Goal: Task Accomplishment & Management: Use online tool/utility

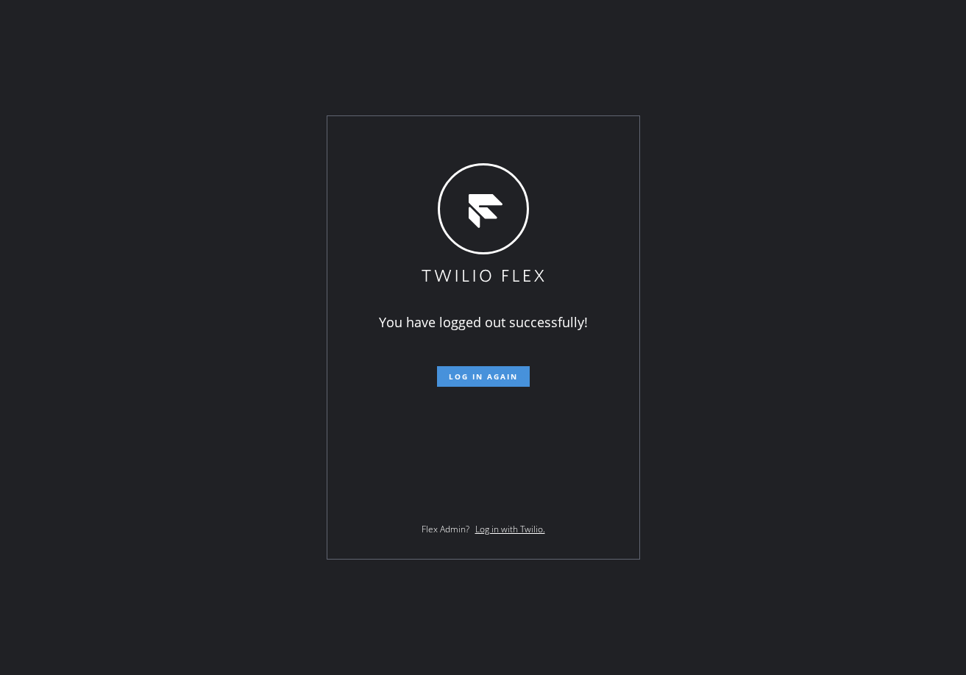
click at [507, 374] on span "Log in again" at bounding box center [483, 377] width 69 height 10
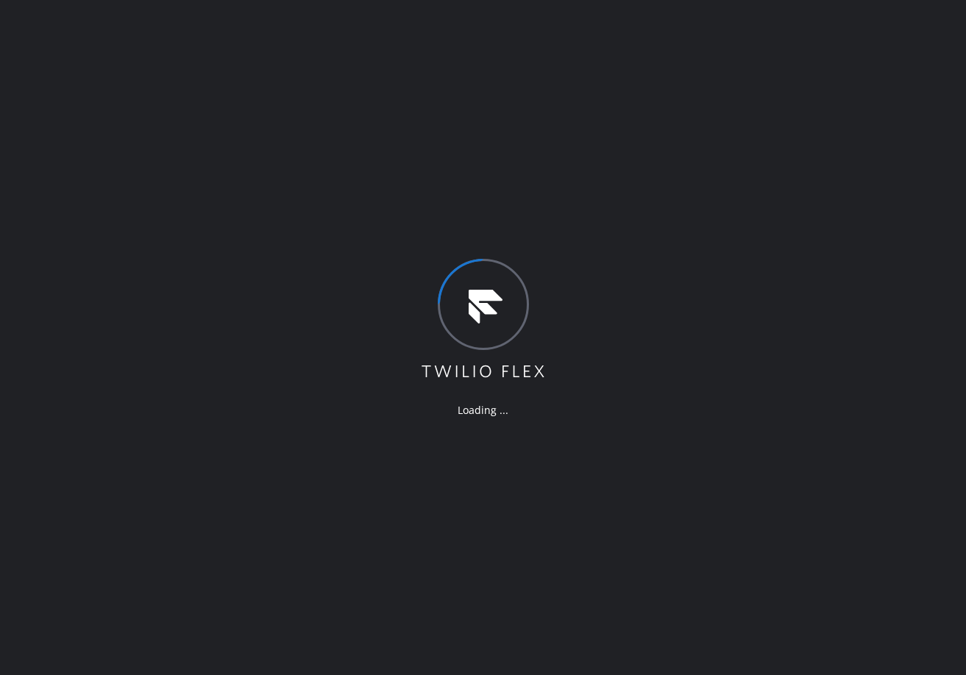
click at [191, 195] on div "Loading ..." at bounding box center [483, 337] width 966 height 675
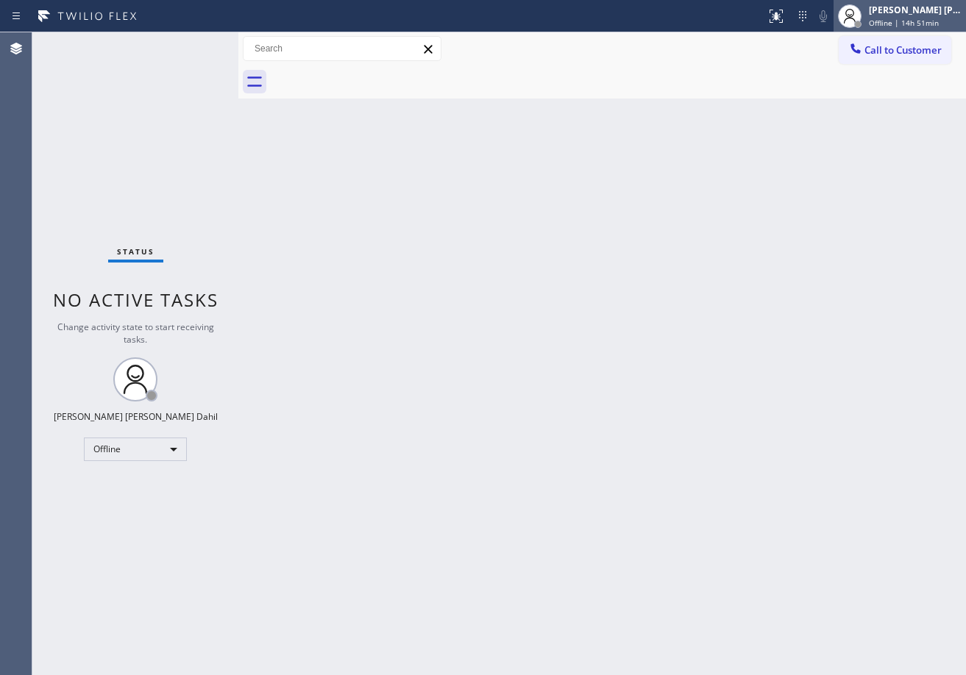
click at [915, 15] on div "[PERSON_NAME] [PERSON_NAME] Dahil" at bounding box center [915, 10] width 93 height 13
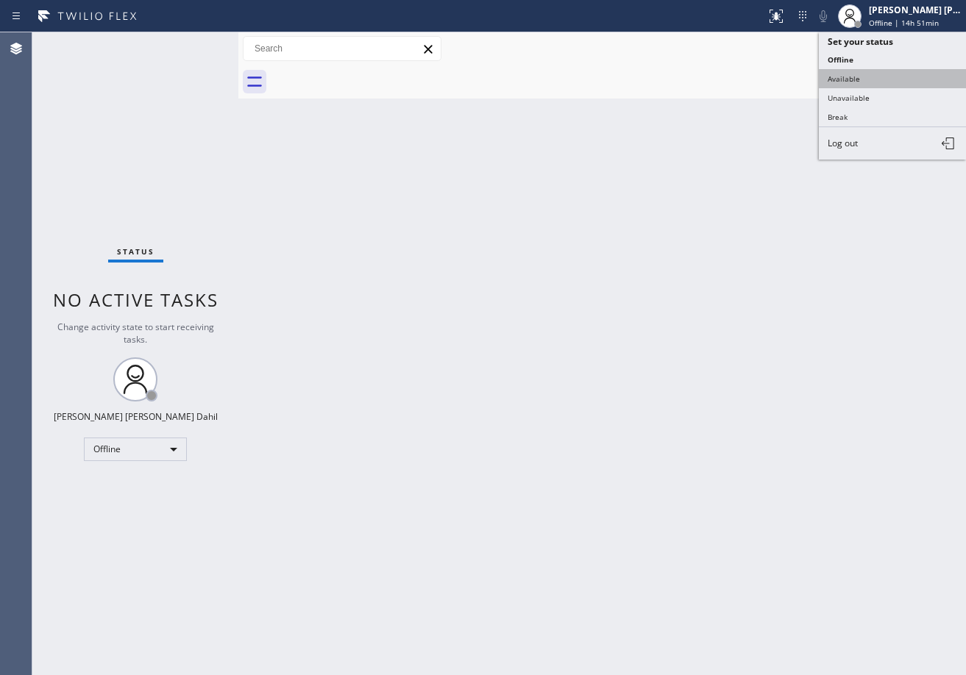
click at [884, 79] on button "Available" at bounding box center [892, 78] width 147 height 19
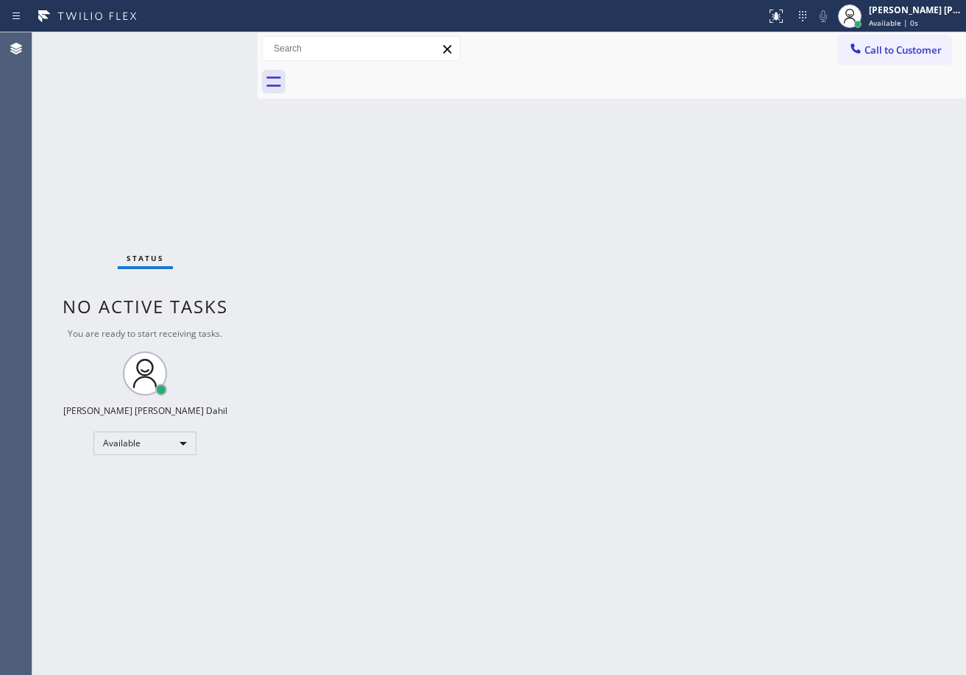
drag, startPoint x: 240, startPoint y: 45, endPoint x: 259, endPoint y: 48, distance: 19.4
click at [258, 48] on div at bounding box center [258, 353] width 0 height 643
click at [400, 333] on div "Back to Dashboard Change Sender ID Customers Technicians Select a contact Outbo…" at bounding box center [612, 353] width 709 height 643
drag, startPoint x: 766, startPoint y: 476, endPoint x: 788, endPoint y: 525, distance: 53.3
click at [784, 507] on div "Back to Dashboard Change Sender ID Customers Technicians Select a contact Outbo…" at bounding box center [612, 353] width 709 height 643
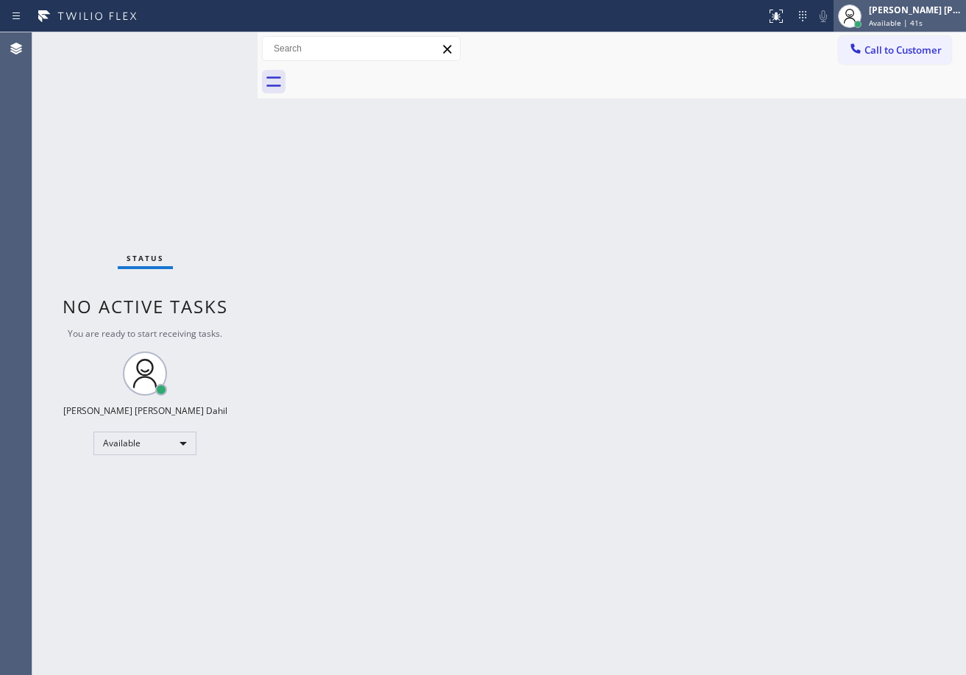
click at [913, 16] on div "[PERSON_NAME] [PERSON_NAME] Dahil Available | 41s" at bounding box center [916, 16] width 100 height 26
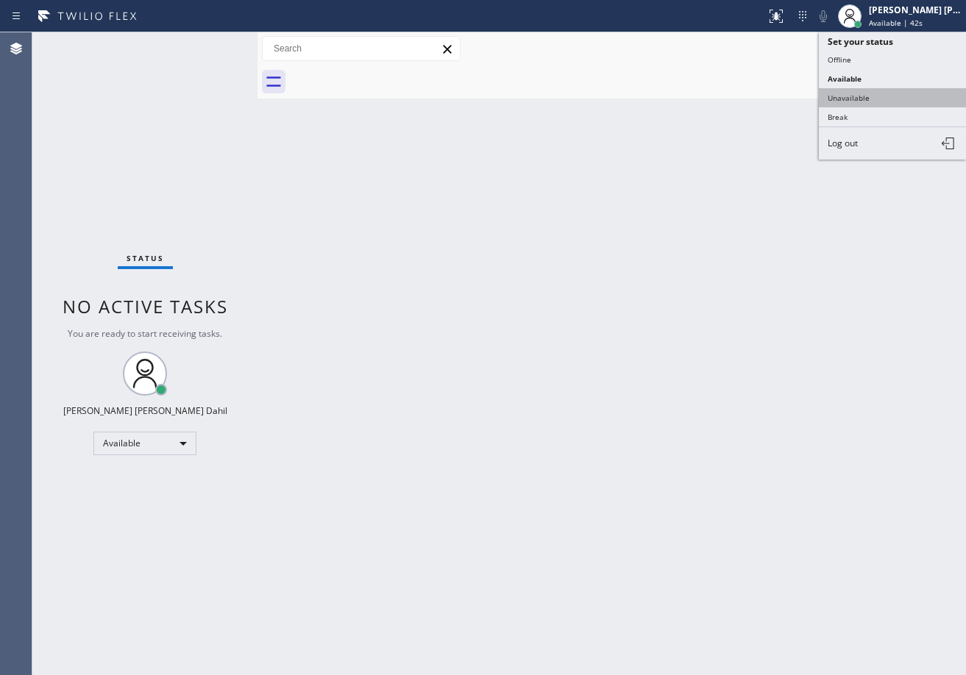
click at [879, 100] on button "Unavailable" at bounding box center [892, 97] width 147 height 19
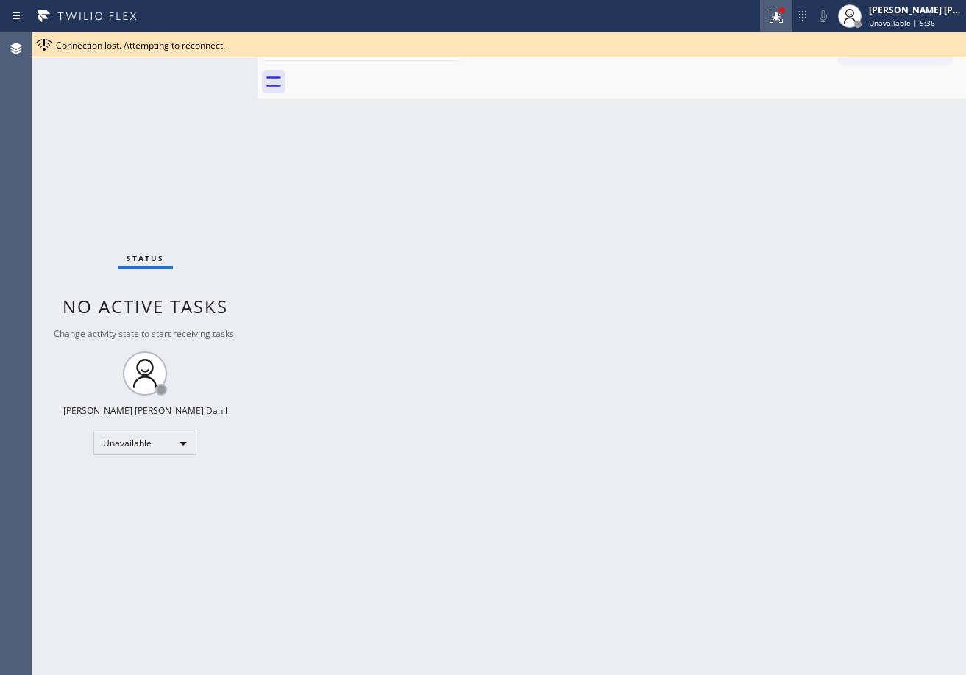
click at [785, 13] on icon at bounding box center [776, 16] width 18 height 18
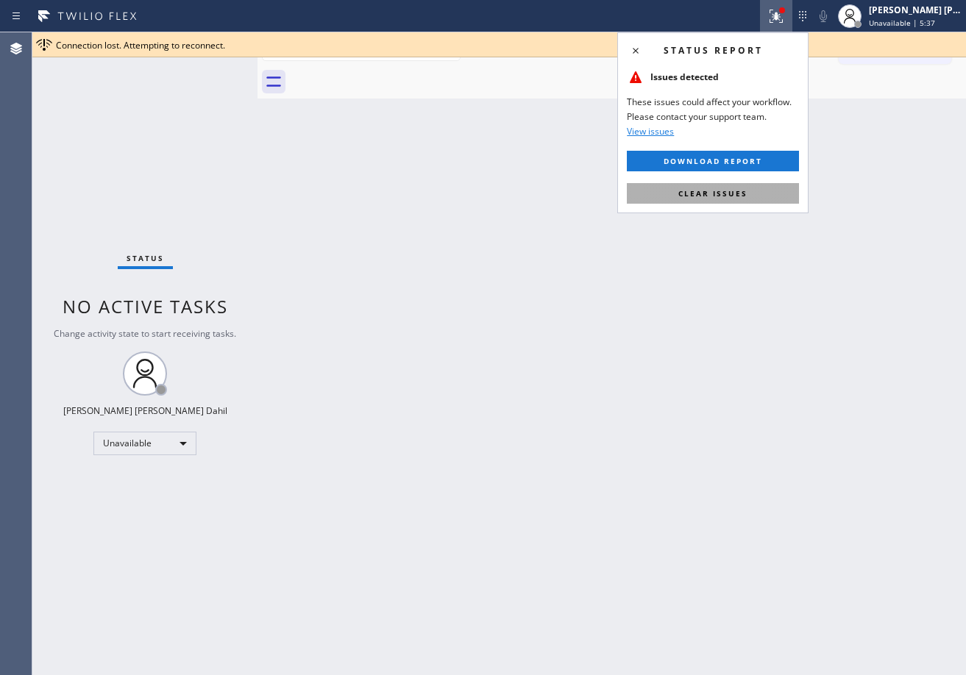
click at [647, 193] on button "Clear issues" at bounding box center [713, 193] width 172 height 21
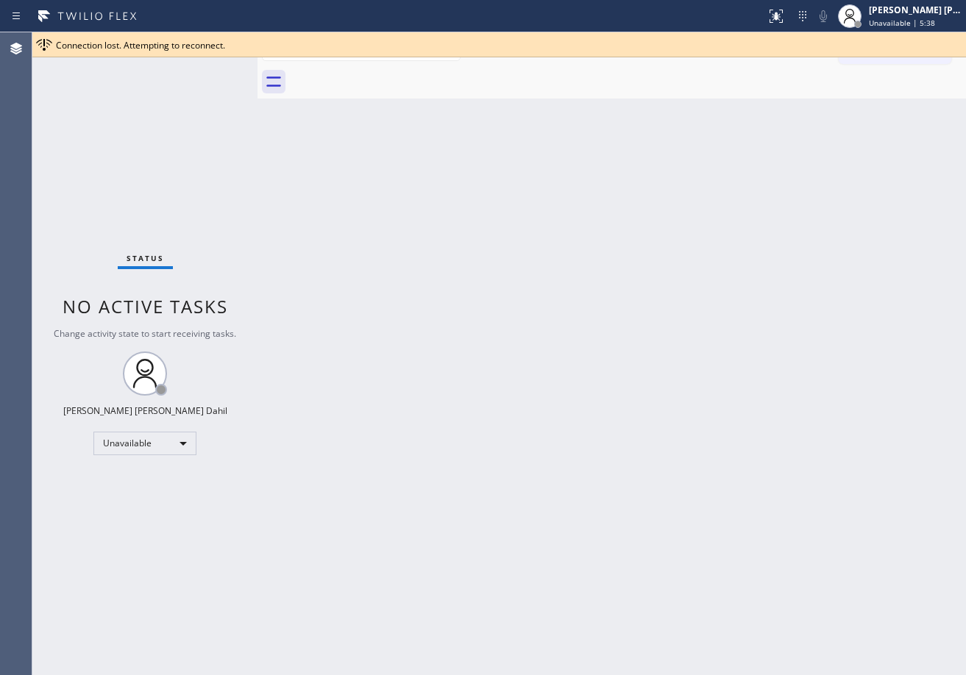
click at [549, 186] on div "Back to Dashboard Change Sender ID Customers Technicians Select a contact Outbo…" at bounding box center [612, 353] width 709 height 643
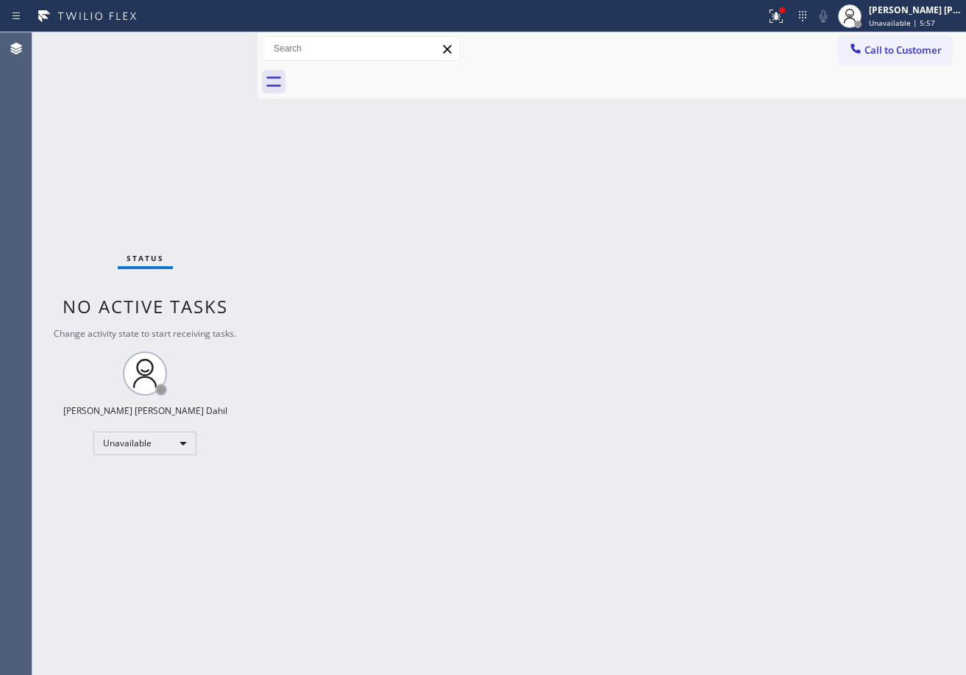
click at [866, 27] on div at bounding box center [850, 16] width 32 height 32
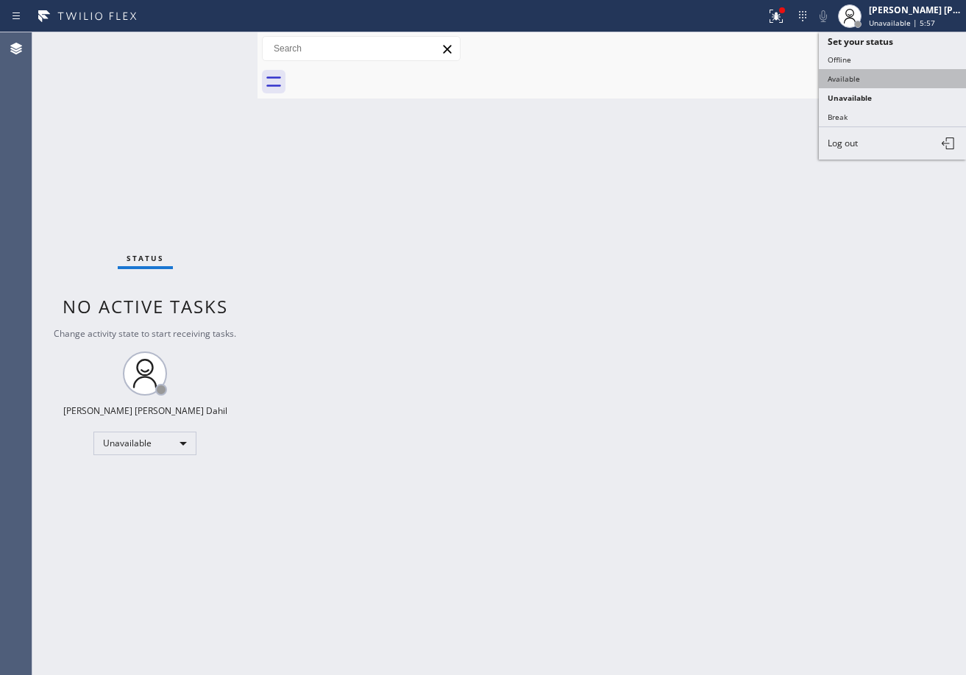
click at [851, 78] on button "Available" at bounding box center [892, 78] width 147 height 19
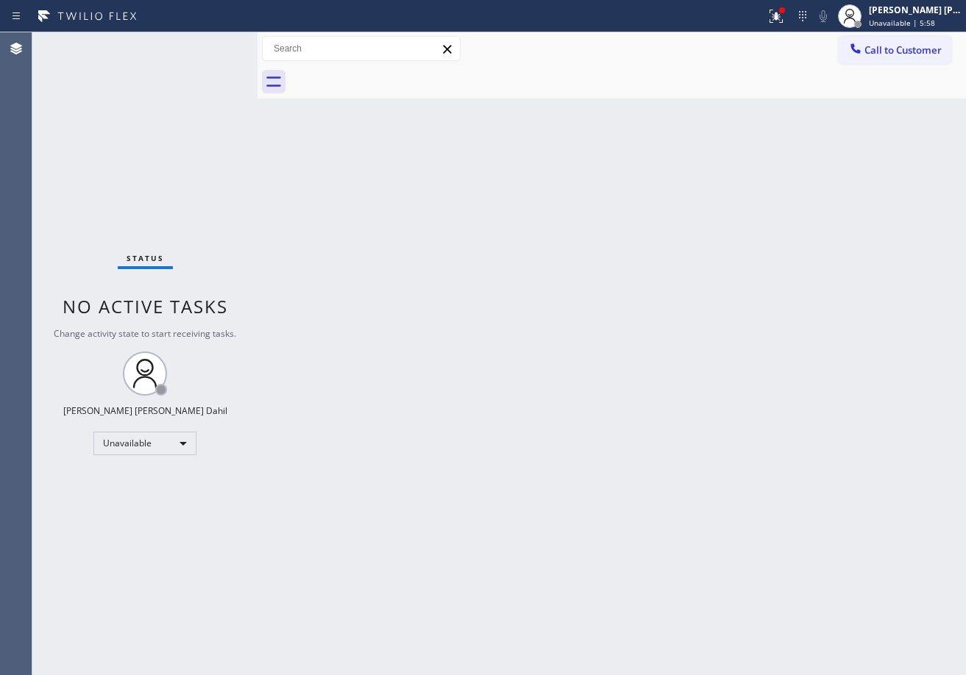
click at [785, 23] on icon at bounding box center [776, 16] width 18 height 18
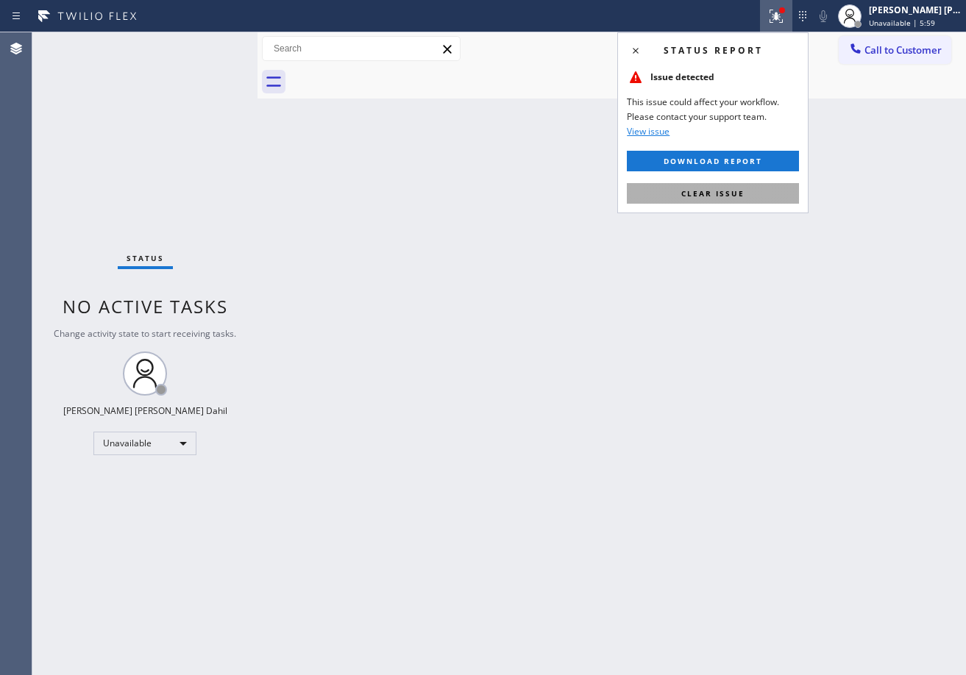
click at [759, 199] on button "Clear issue" at bounding box center [713, 193] width 172 height 21
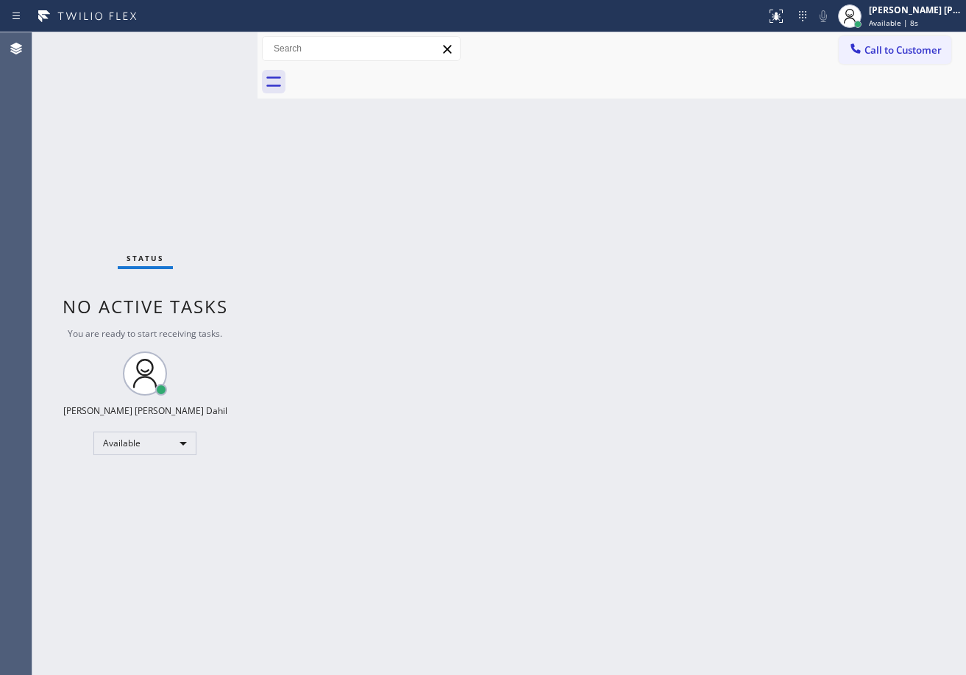
drag, startPoint x: 188, startPoint y: 68, endPoint x: 203, endPoint y: 63, distance: 16.5
click at [190, 68] on div "Status No active tasks You are ready to start receiving tasks. [PERSON_NAME] [P…" at bounding box center [144, 353] width 225 height 643
click at [536, 368] on div "Back to Dashboard Change Sender ID Customers Technicians Select a contact Outbo…" at bounding box center [612, 353] width 709 height 643
click at [222, 43] on div "Status No active tasks You are ready to start receiving tasks. [PERSON_NAME] [P…" at bounding box center [144, 353] width 225 height 643
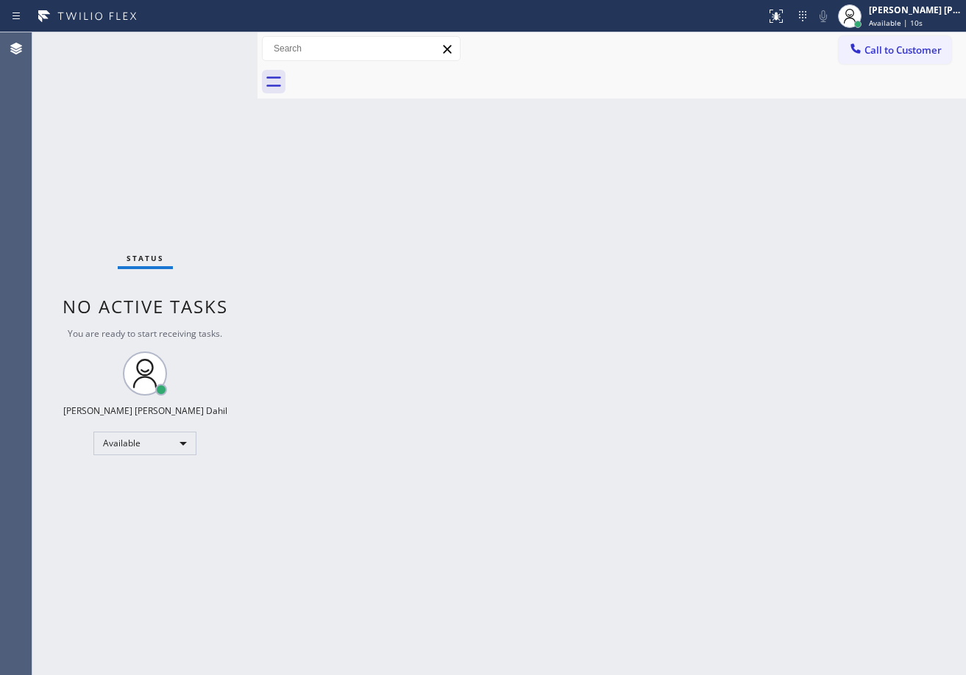
click at [222, 43] on div "Status No active tasks You are ready to start receiving tasks. [PERSON_NAME] [P…" at bounding box center [144, 353] width 225 height 643
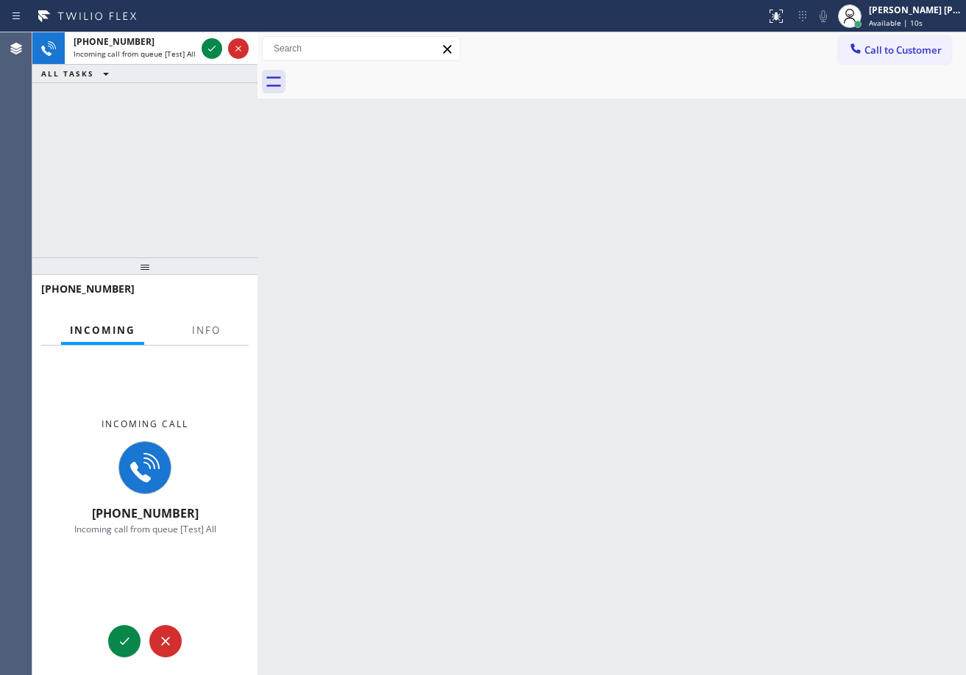
click at [222, 43] on div at bounding box center [225, 48] width 53 height 32
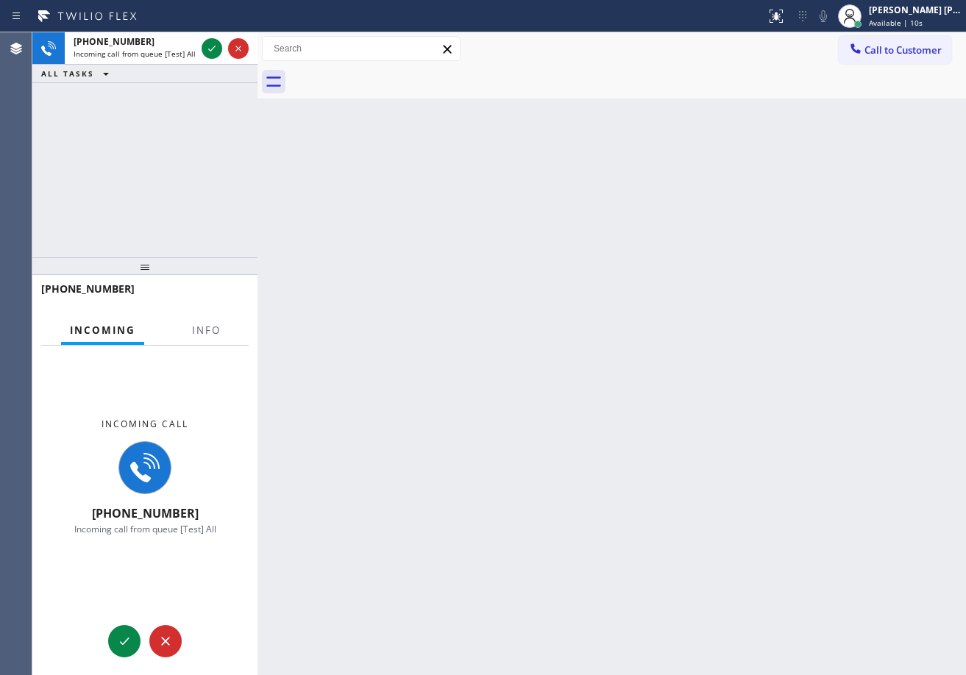
click at [222, 43] on div at bounding box center [225, 48] width 53 height 32
click at [210, 43] on icon at bounding box center [212, 49] width 18 height 18
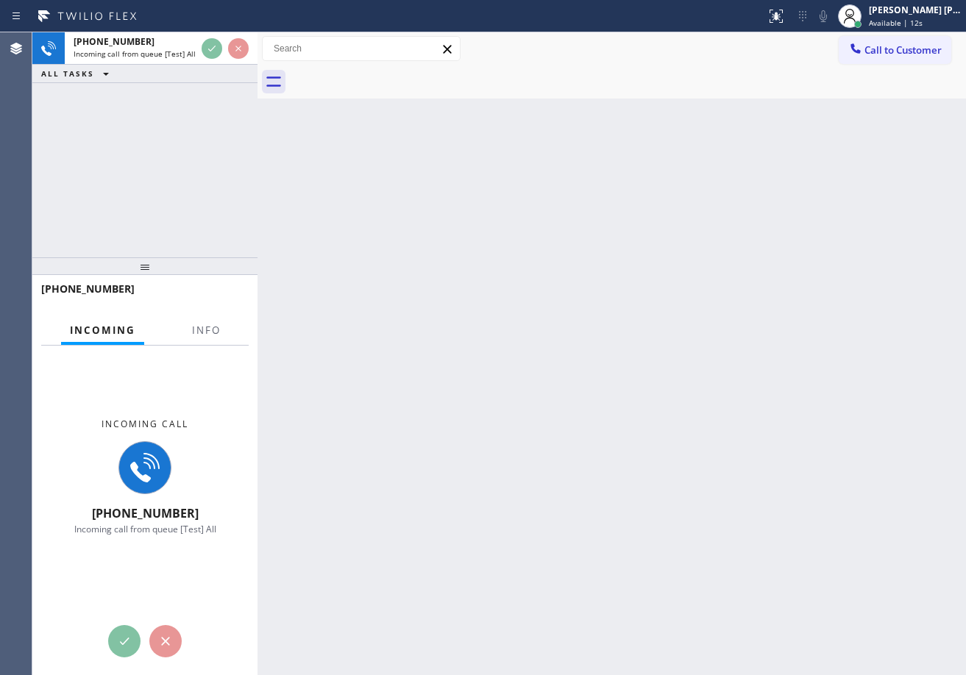
click at [207, 344] on div at bounding box center [206, 343] width 46 height 3
click at [207, 332] on span "Info" at bounding box center [206, 330] width 29 height 13
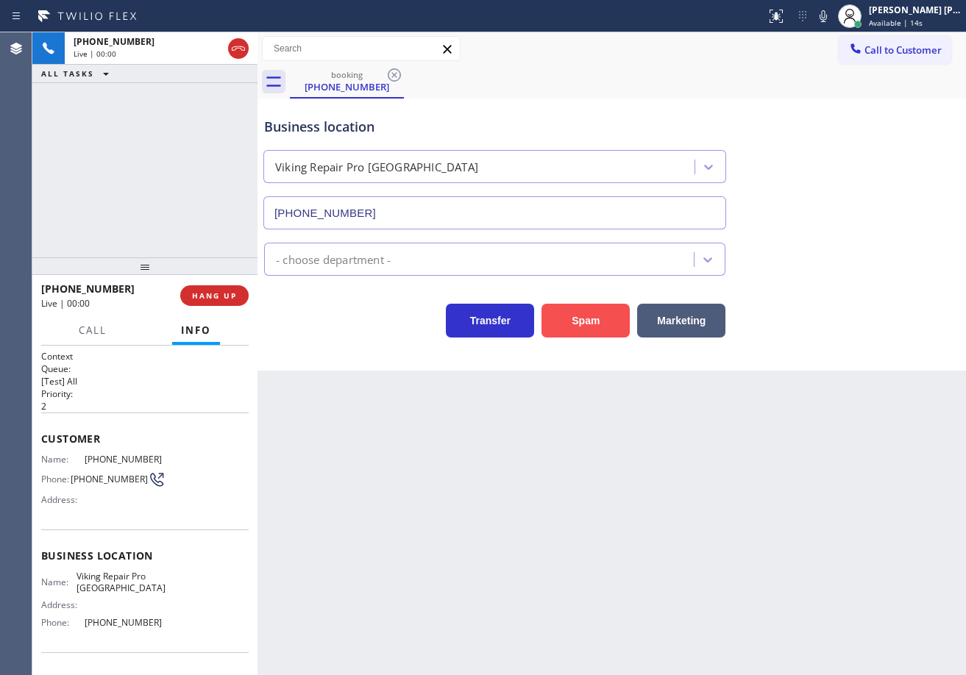
type input "[PHONE_NUMBER]"
click at [582, 317] on button "Spam" at bounding box center [586, 321] width 88 height 34
drag, startPoint x: 582, startPoint y: 317, endPoint x: 626, endPoint y: 223, distance: 104.0
click at [583, 316] on button "Spam" at bounding box center [586, 321] width 88 height 34
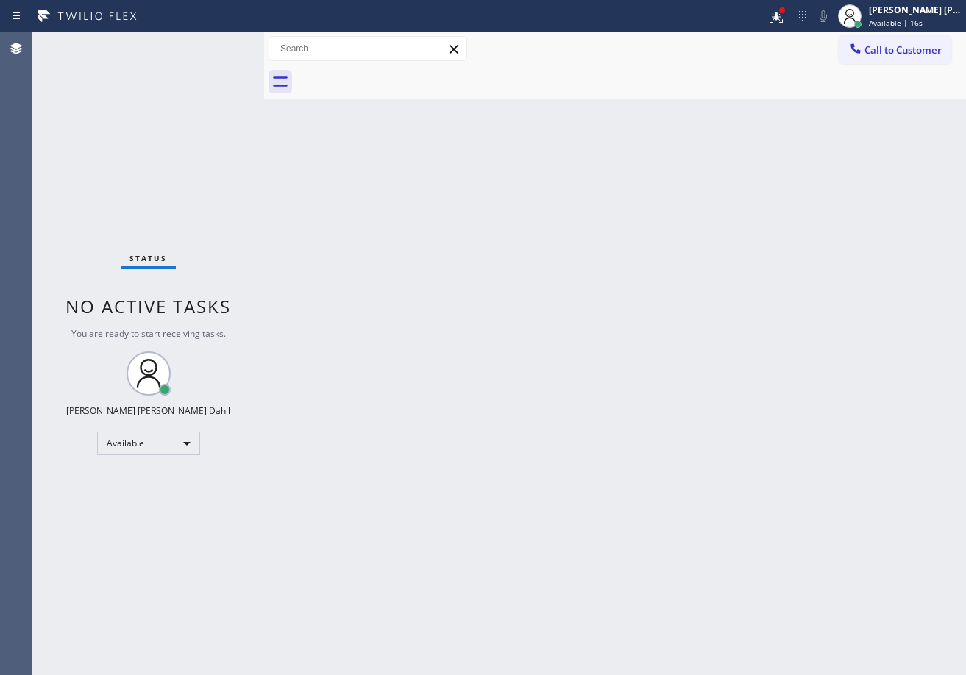
click at [264, 51] on div at bounding box center [264, 353] width 0 height 643
click at [222, 43] on div "Status No active tasks You are ready to start receiving tasks. [PERSON_NAME] [P…" at bounding box center [148, 353] width 232 height 643
click at [223, 43] on div "Status No active tasks You are ready to start receiving tasks. [PERSON_NAME] [P…" at bounding box center [148, 353] width 232 height 643
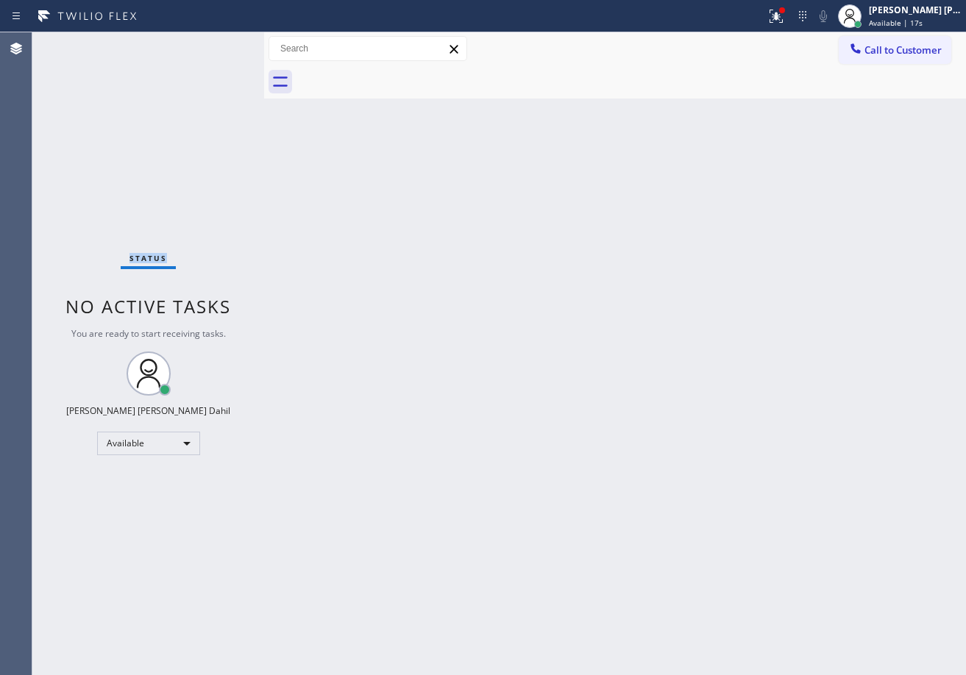
click at [222, 43] on div "Status No active tasks You are ready to start receiving tasks. [PERSON_NAME] [P…" at bounding box center [148, 353] width 232 height 643
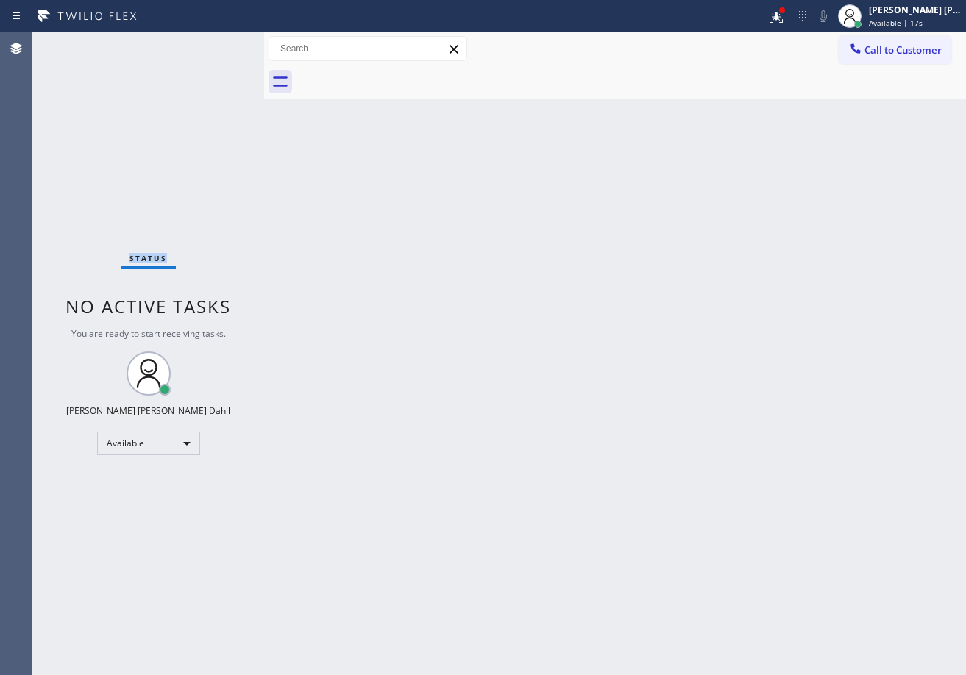
click at [222, 43] on div "Status No active tasks You are ready to start receiving tasks. [PERSON_NAME] [P…" at bounding box center [148, 353] width 232 height 643
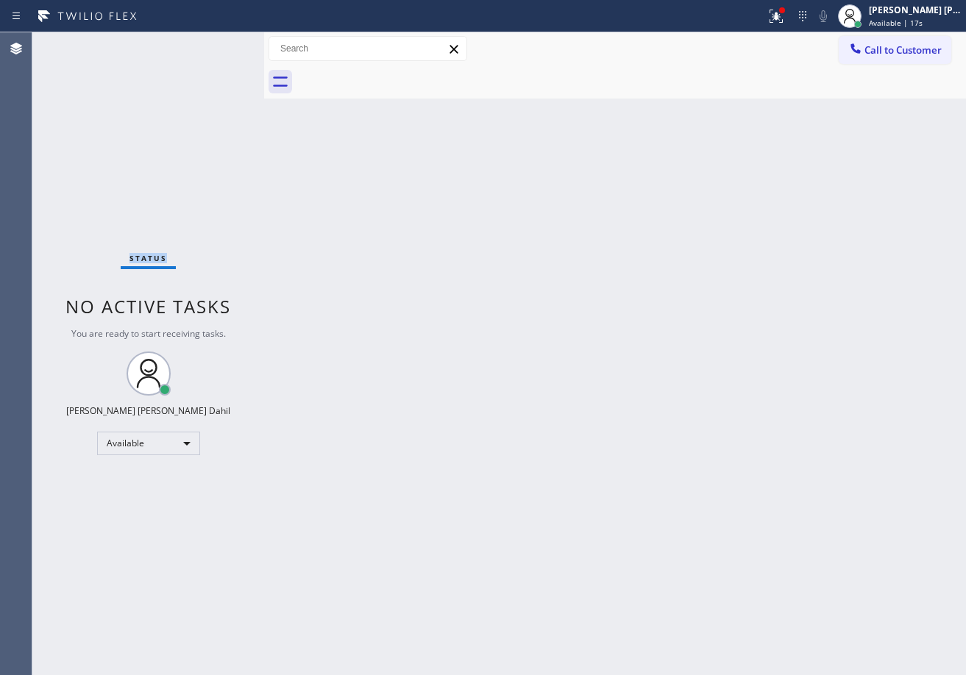
click at [222, 43] on div "Status No active tasks You are ready to start receiving tasks. [PERSON_NAME] [P…" at bounding box center [148, 353] width 232 height 643
click at [223, 43] on div "Status No active tasks You are ready to start receiving tasks. [PERSON_NAME] [P…" at bounding box center [148, 353] width 232 height 643
click at [222, 43] on div "Status No active tasks You are ready to start receiving tasks. [PERSON_NAME] [P…" at bounding box center [148, 353] width 232 height 643
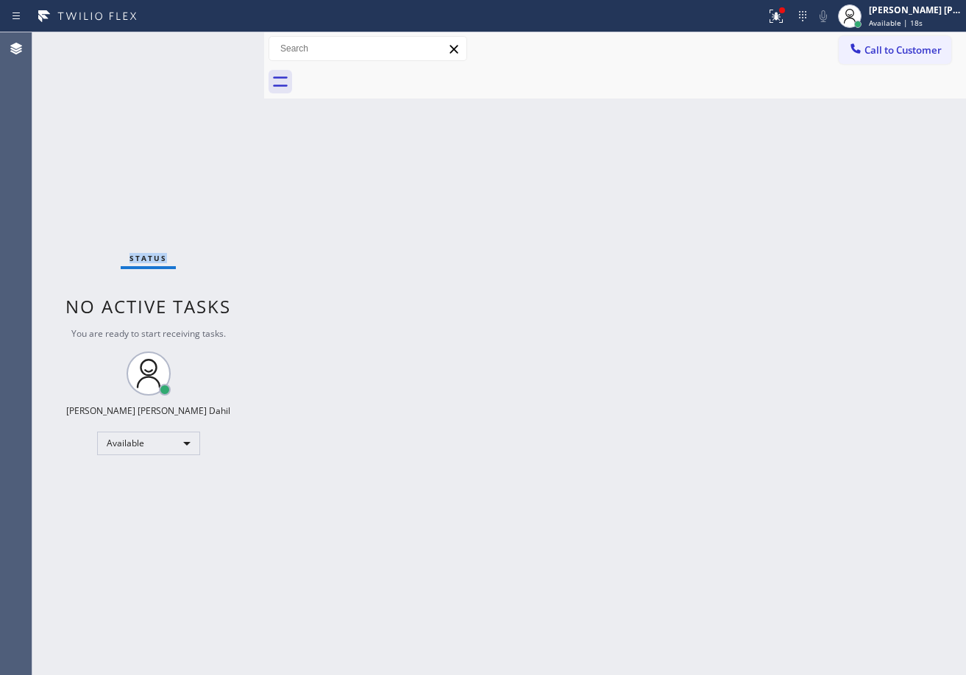
click at [222, 43] on div "Status No active tasks You are ready to start receiving tasks. [PERSON_NAME] [P…" at bounding box center [148, 353] width 232 height 643
click at [223, 43] on div "Status No active tasks You are ready to start receiving tasks. [PERSON_NAME] [P…" at bounding box center [148, 353] width 232 height 643
click at [222, 43] on div "Status No active tasks You are ready to start receiving tasks. [PERSON_NAME] [P…" at bounding box center [148, 353] width 232 height 643
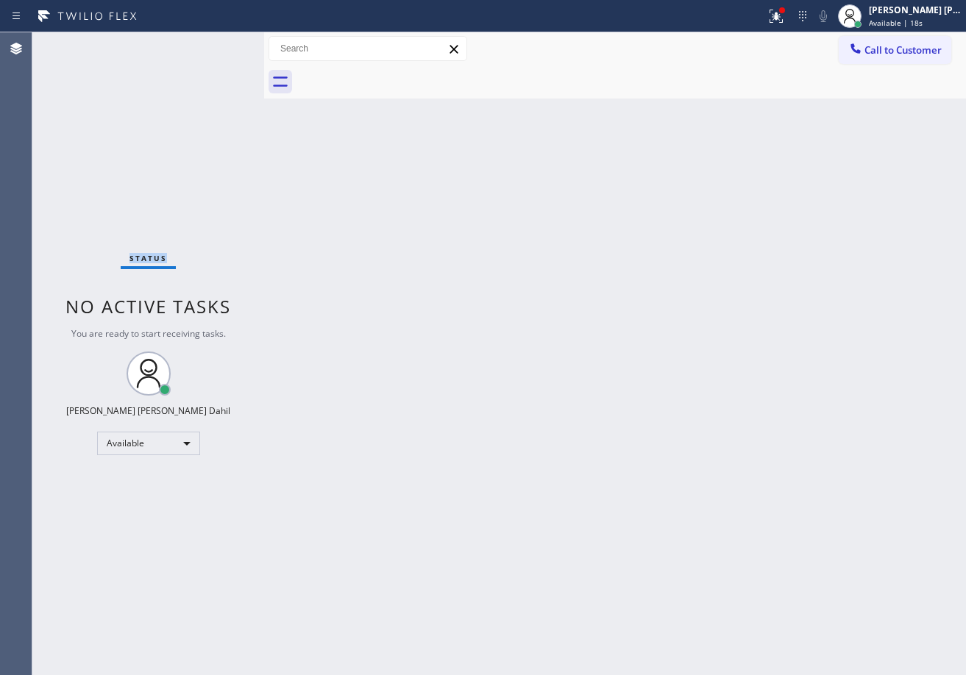
click at [222, 43] on div "Status No active tasks You are ready to start receiving tasks. [PERSON_NAME] [P…" at bounding box center [148, 353] width 232 height 643
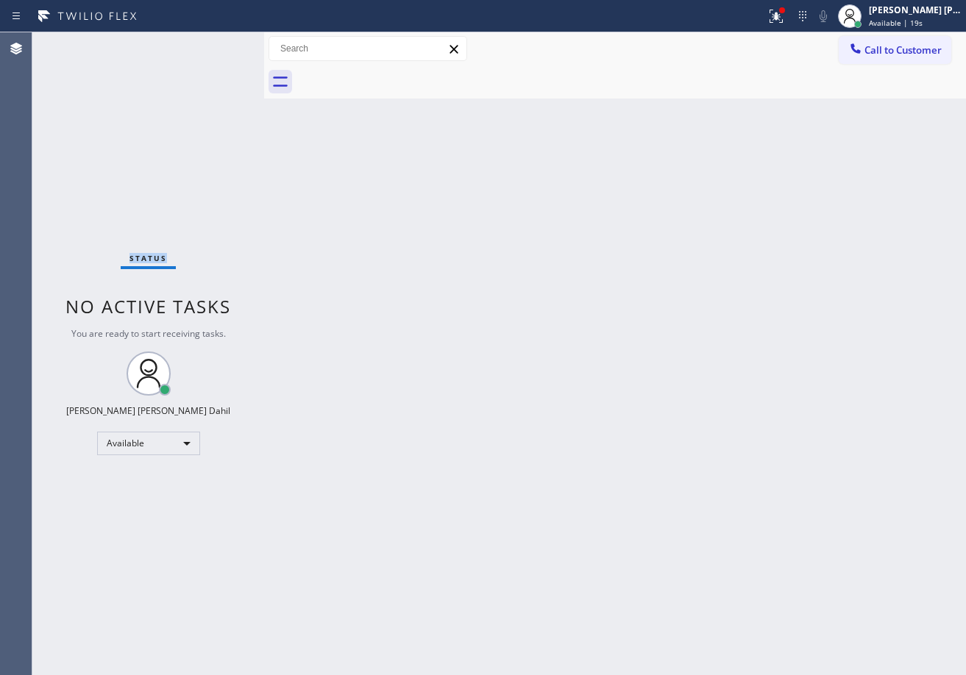
click at [222, 43] on div "Status No active tasks You are ready to start receiving tasks. [PERSON_NAME] [P…" at bounding box center [148, 353] width 232 height 643
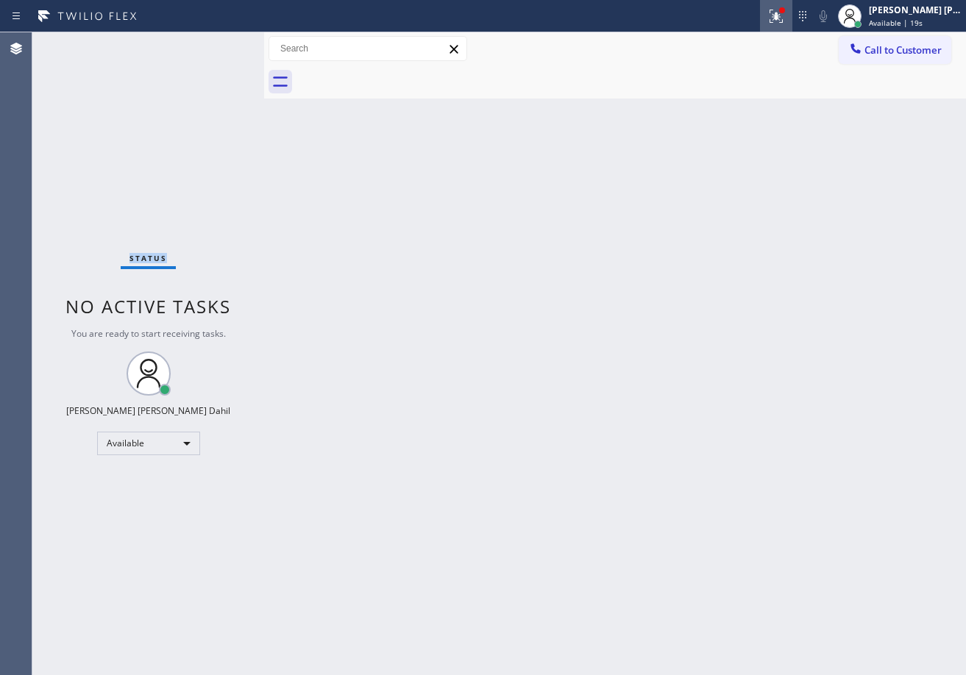
click at [783, 18] on div at bounding box center [776, 16] width 32 height 18
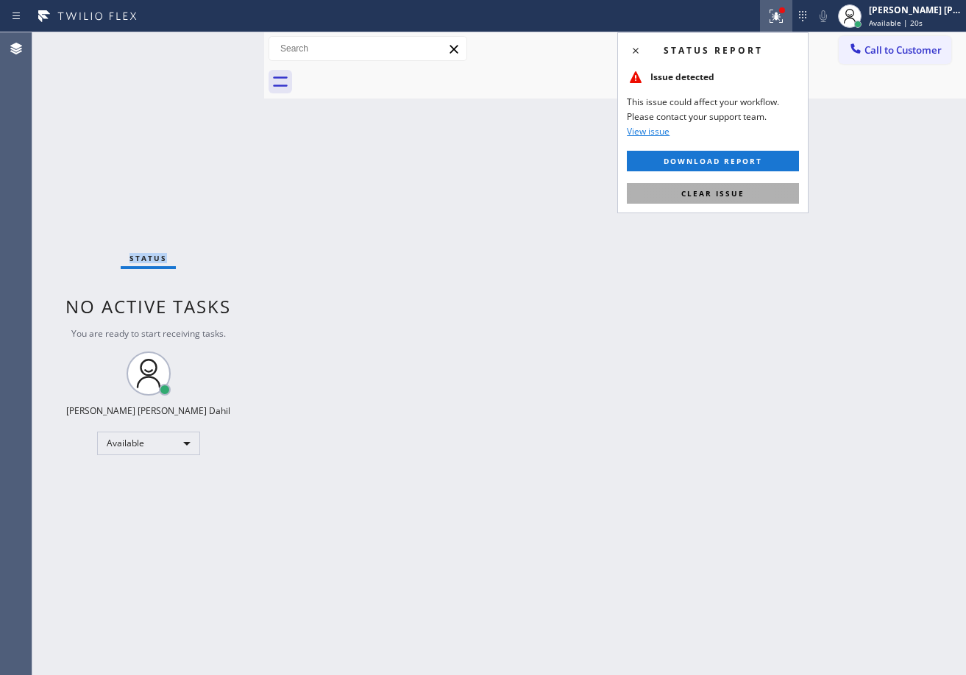
click at [737, 194] on span "Clear issue" at bounding box center [712, 193] width 63 height 10
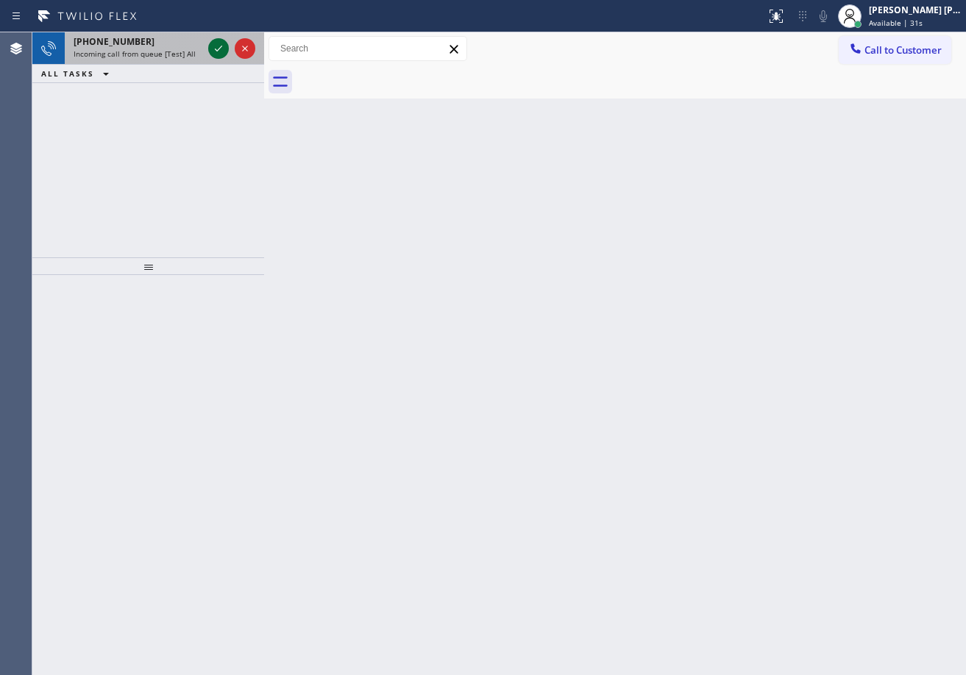
click at [195, 57] on div "Incoming call from queue [Test] All" at bounding box center [138, 54] width 129 height 10
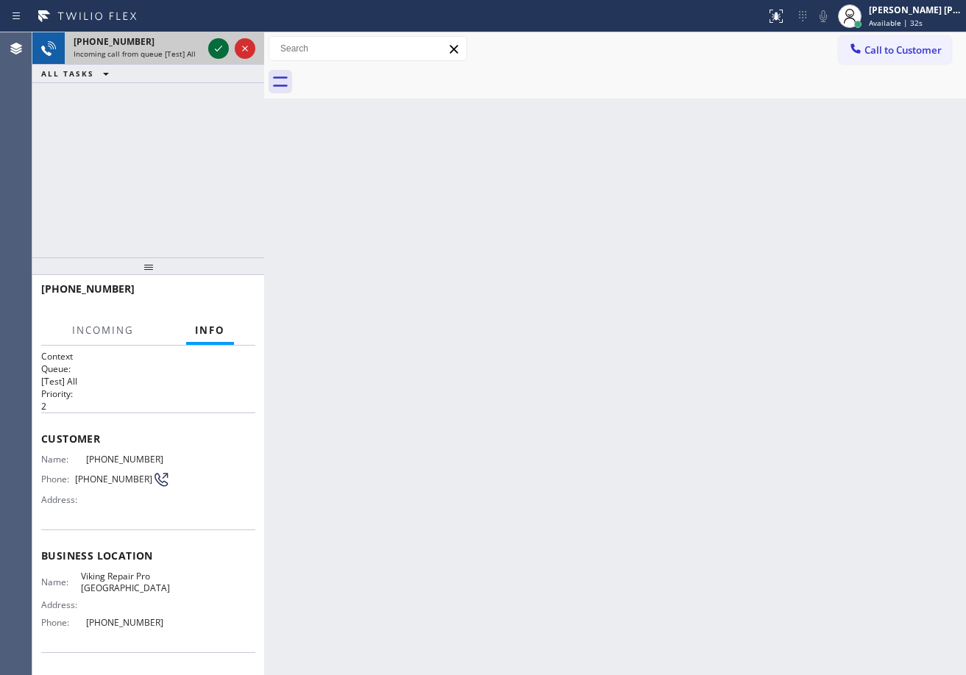
click at [210, 52] on icon at bounding box center [219, 49] width 18 height 18
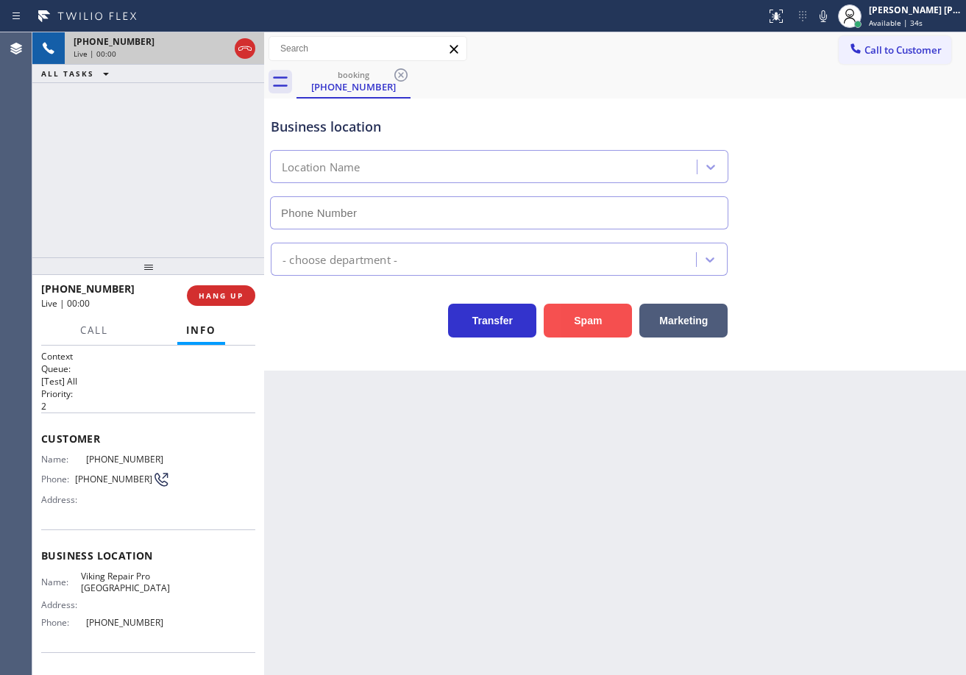
click at [579, 322] on button "Spam" at bounding box center [588, 321] width 88 height 34
type input "[PHONE_NUMBER]"
click at [580, 319] on button "Spam" at bounding box center [588, 321] width 88 height 34
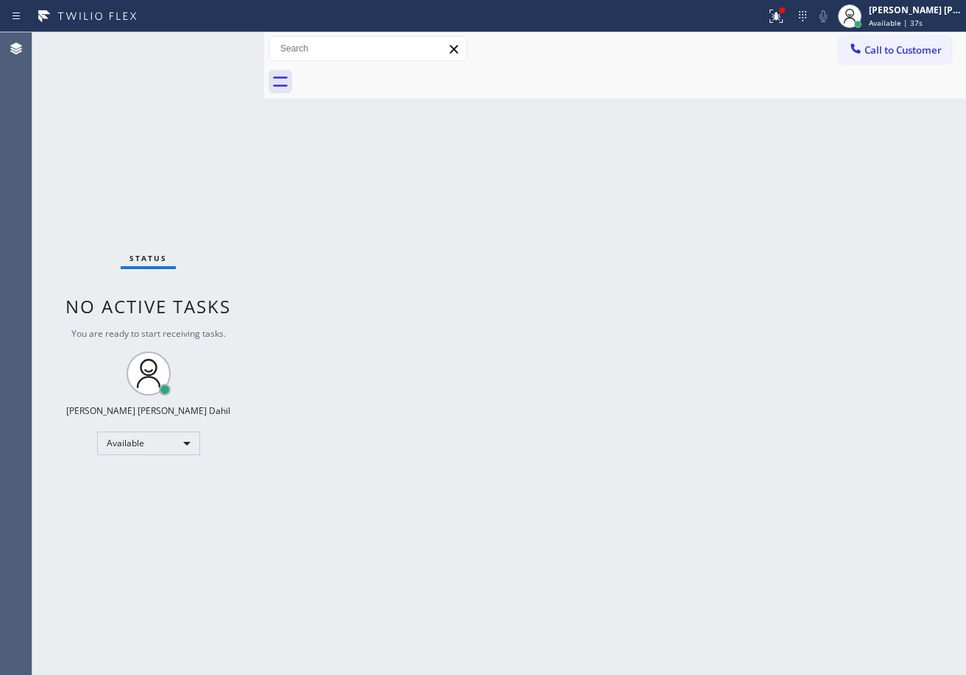
click at [364, 461] on div "Back to Dashboard Change Sender ID Customers Technicians Select a contact Outbo…" at bounding box center [615, 353] width 702 height 643
drag, startPoint x: 479, startPoint y: 315, endPoint x: 484, endPoint y: 325, distance: 11.5
click at [481, 319] on div "Back to Dashboard Change Sender ID Customers Technicians Select a contact Outbo…" at bounding box center [615, 353] width 702 height 643
drag, startPoint x: 681, startPoint y: 77, endPoint x: 744, endPoint y: 39, distance: 73.3
click at [686, 74] on div at bounding box center [632, 81] width 670 height 33
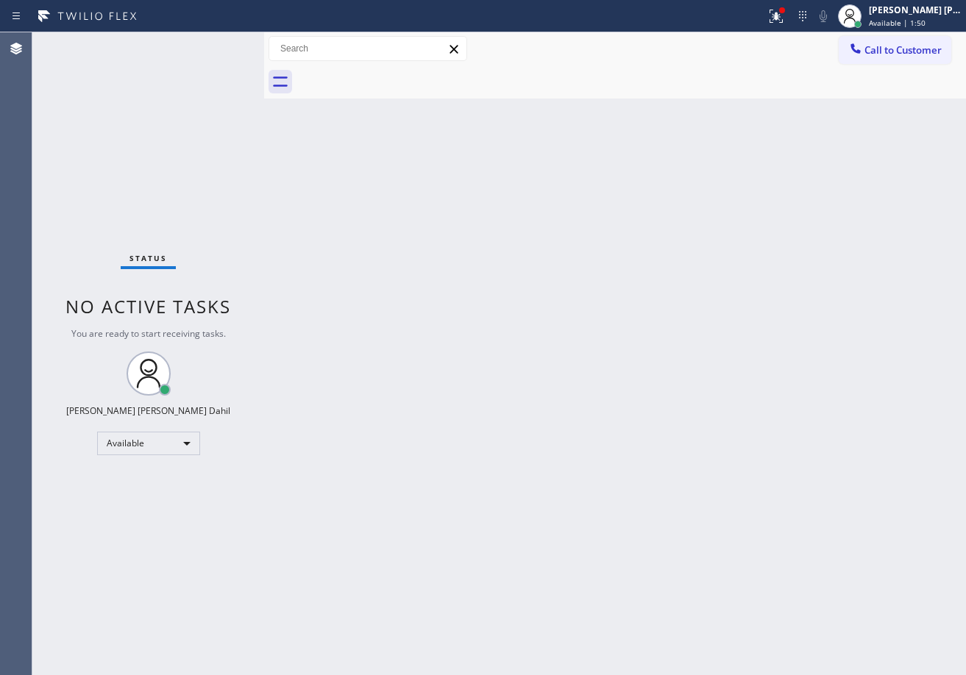
drag, startPoint x: 781, startPoint y: 20, endPoint x: 781, endPoint y: 54, distance: 33.8
click at [781, 19] on div at bounding box center [776, 16] width 32 height 18
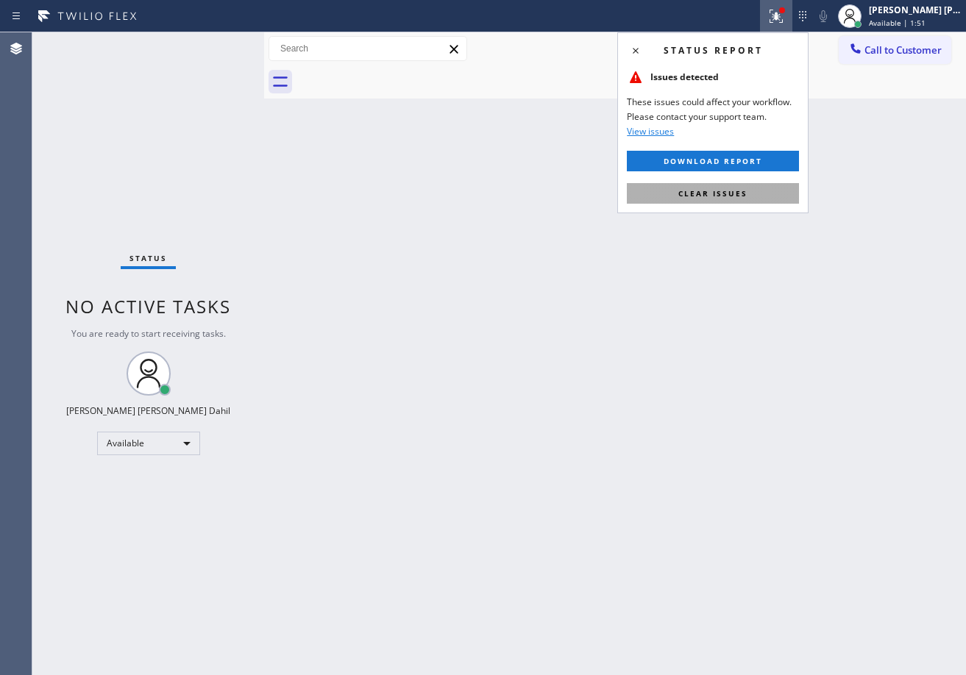
click at [734, 190] on span "Clear issues" at bounding box center [712, 193] width 69 height 10
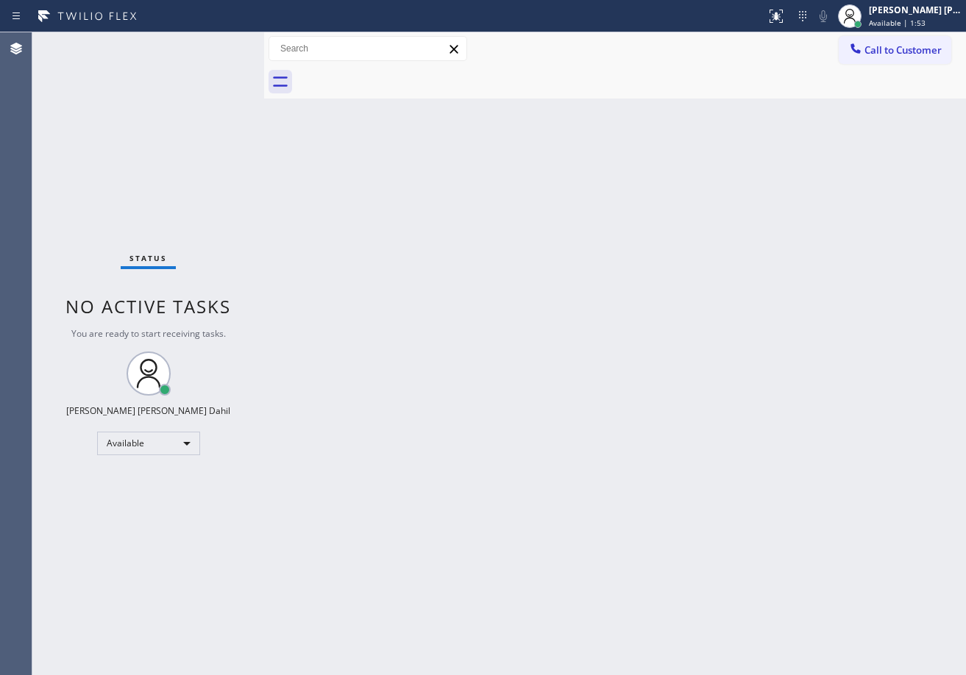
click at [420, 331] on div "Back to Dashboard Change Sender ID Customers Technicians Select a contact Outbo…" at bounding box center [615, 353] width 702 height 643
drag, startPoint x: 588, startPoint y: 38, endPoint x: 663, endPoint y: 2, distance: 83.3
click at [589, 38] on div "Call to Customer Outbound call Location Search location Your caller id phone nu…" at bounding box center [615, 49] width 702 height 26
click at [435, 318] on div "Back to Dashboard Change Sender ID Customers Technicians Select a contact Outbo…" at bounding box center [615, 353] width 702 height 643
drag, startPoint x: 191, startPoint y: 70, endPoint x: 247, endPoint y: 10, distance: 81.7
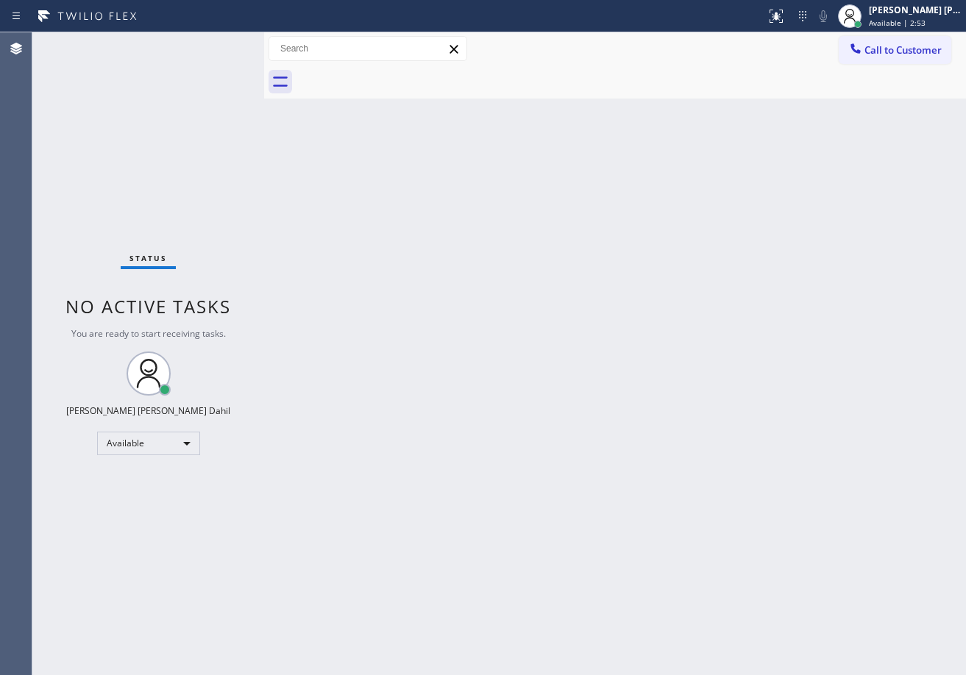
click at [201, 61] on div "Status No active tasks You are ready to start receiving tasks. [PERSON_NAME] [P…" at bounding box center [148, 353] width 232 height 643
click at [466, 274] on div "Back to Dashboard Change Sender ID Customers Technicians Select a contact Outbo…" at bounding box center [615, 353] width 702 height 643
click at [628, 379] on div "Back to Dashboard Change Sender ID Customers Technicians Select a contact Outbo…" at bounding box center [615, 353] width 702 height 643
click at [374, 257] on div "Back to Dashboard Change Sender ID Customers Technicians Select a contact Outbo…" at bounding box center [615, 353] width 702 height 643
drag, startPoint x: 585, startPoint y: 511, endPoint x: 645, endPoint y: 586, distance: 95.3
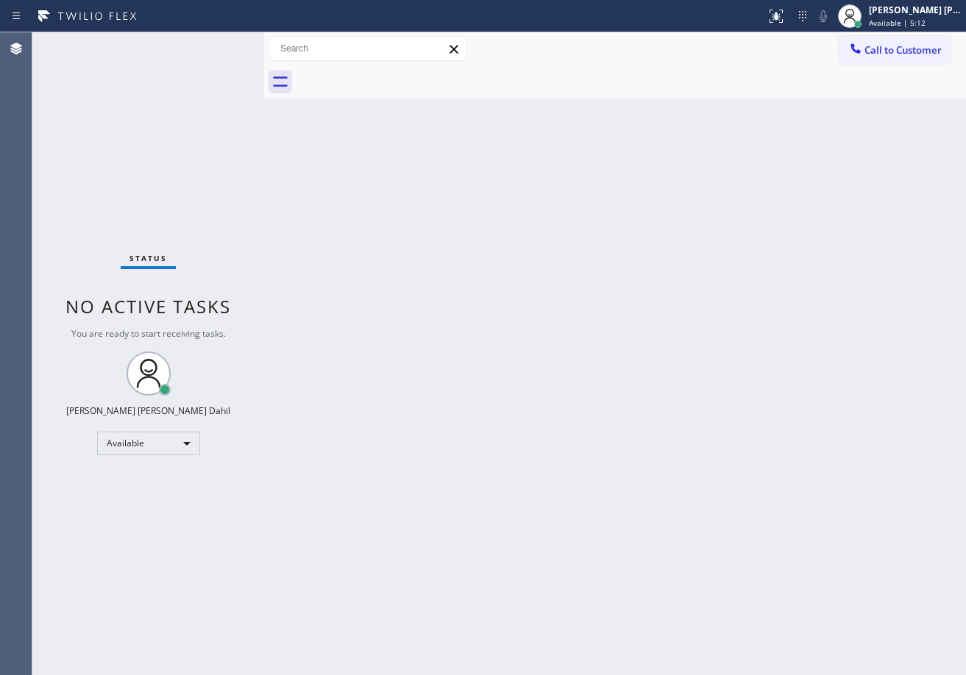
click at [596, 514] on div "Back to Dashboard Change Sender ID Customers Technicians Select a contact Outbo…" at bounding box center [615, 353] width 702 height 643
click at [221, 51] on div "Status No active tasks You are ready to start receiving tasks. [PERSON_NAME] [P…" at bounding box center [148, 353] width 232 height 643
click at [224, 45] on div "Status No active tasks You are ready to start receiving tasks. [PERSON_NAME] [P…" at bounding box center [148, 353] width 232 height 643
click at [222, 43] on div "Status No active tasks You are ready to start receiving tasks. [PERSON_NAME] [P…" at bounding box center [148, 353] width 232 height 643
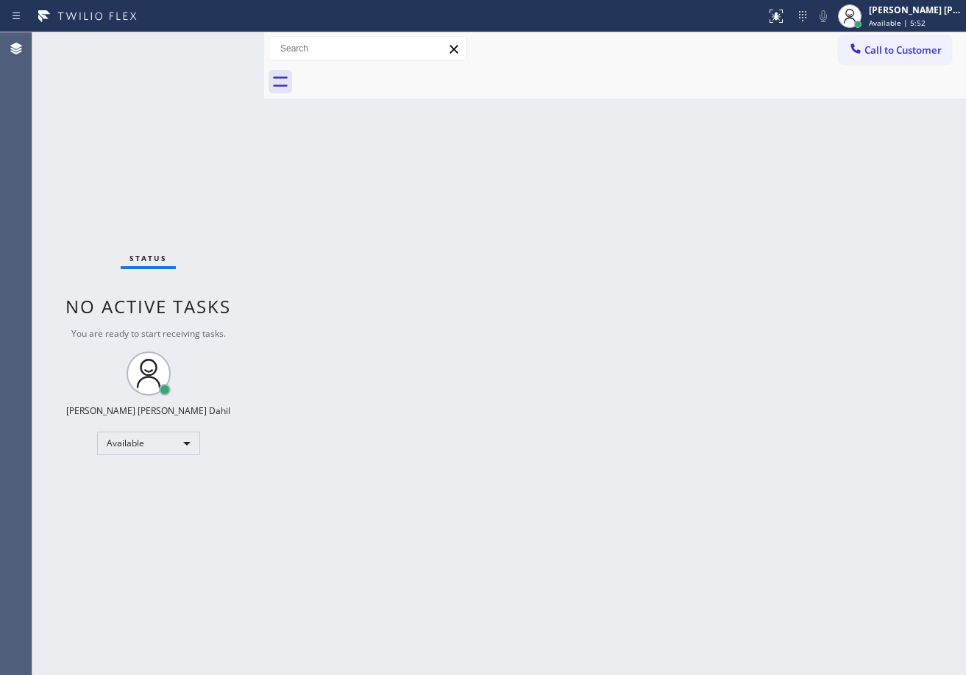
click at [222, 43] on div "Status No active tasks You are ready to start receiving tasks. [PERSON_NAME] [P…" at bounding box center [148, 353] width 232 height 643
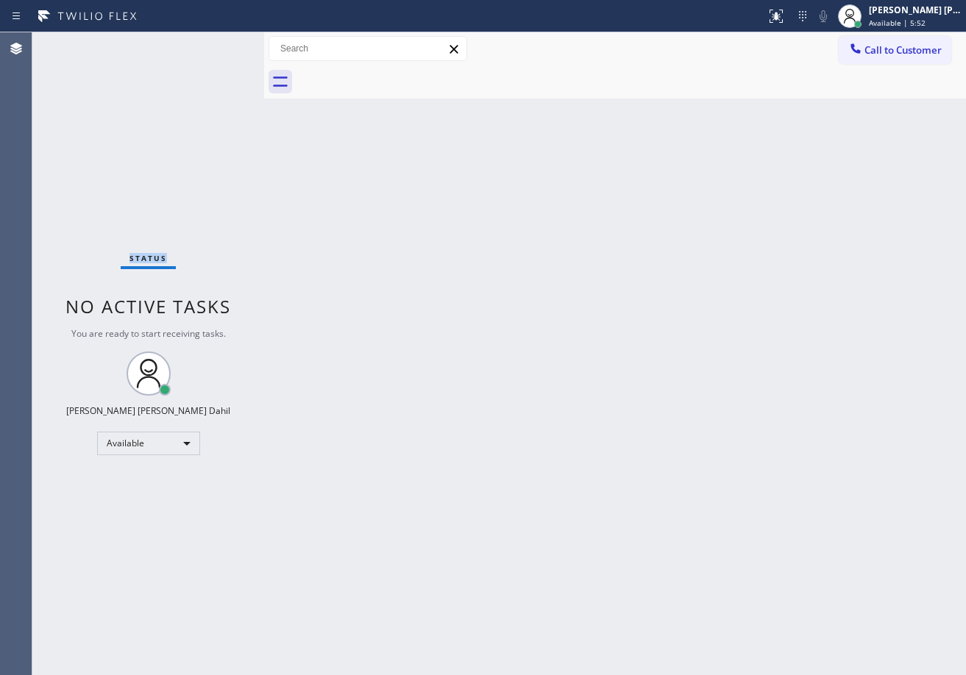
click at [222, 43] on div "Status No active tasks You are ready to start receiving tasks. [PERSON_NAME] [P…" at bounding box center [148, 353] width 232 height 643
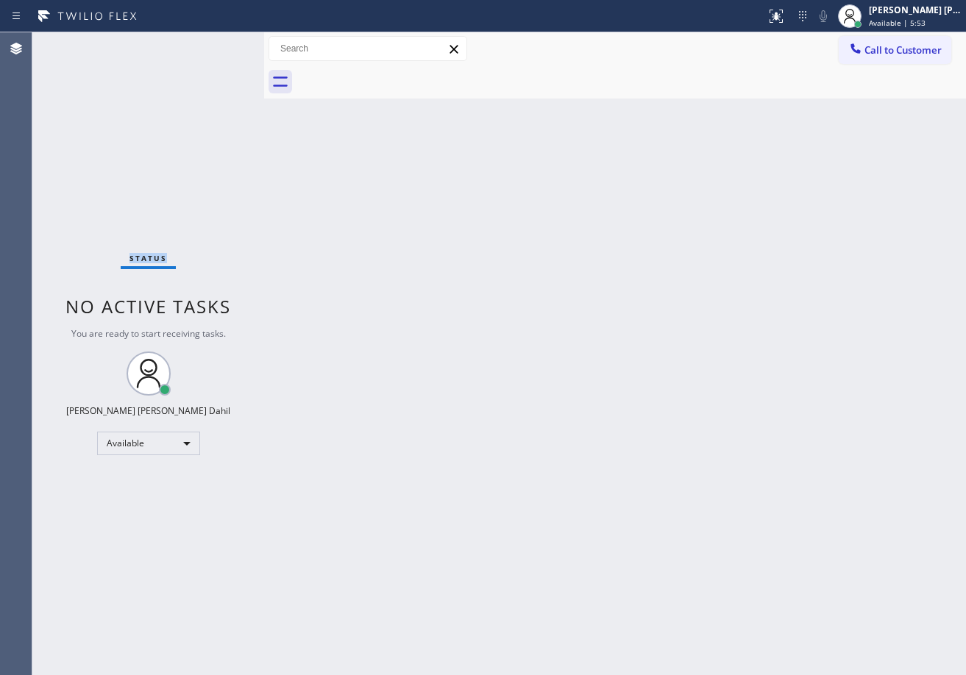
click at [222, 43] on div "Status No active tasks You are ready to start receiving tasks. [PERSON_NAME] [P…" at bounding box center [148, 353] width 232 height 643
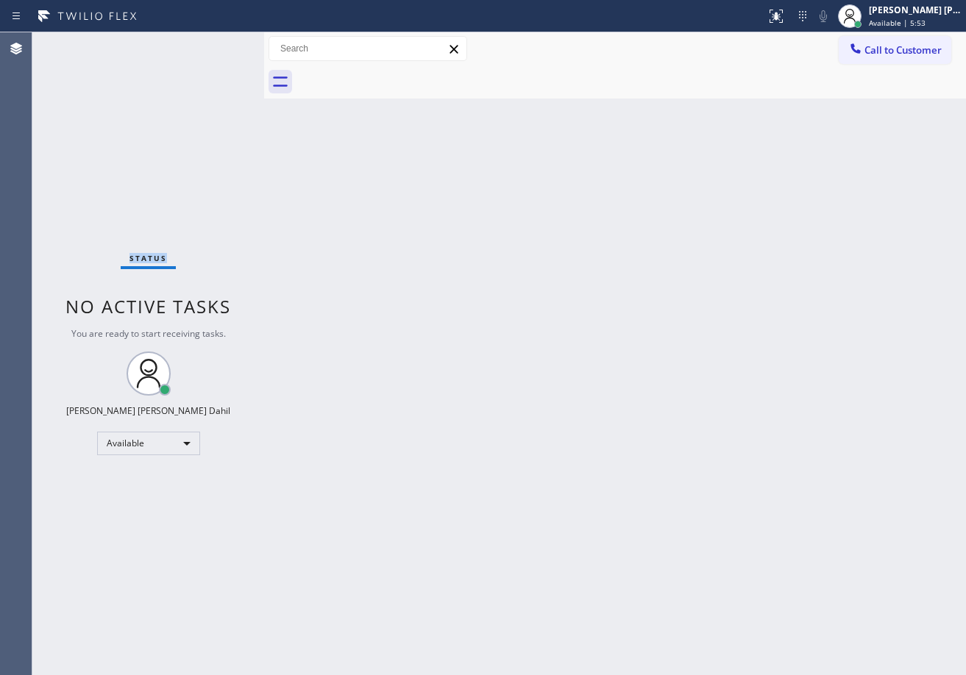
click at [222, 43] on div "Status No active tasks You are ready to start receiving tasks. [PERSON_NAME] [P…" at bounding box center [148, 353] width 232 height 643
click at [344, 104] on div "Back to Dashboard Change Sender ID Customers Technicians Select a contact Outbo…" at bounding box center [615, 353] width 702 height 643
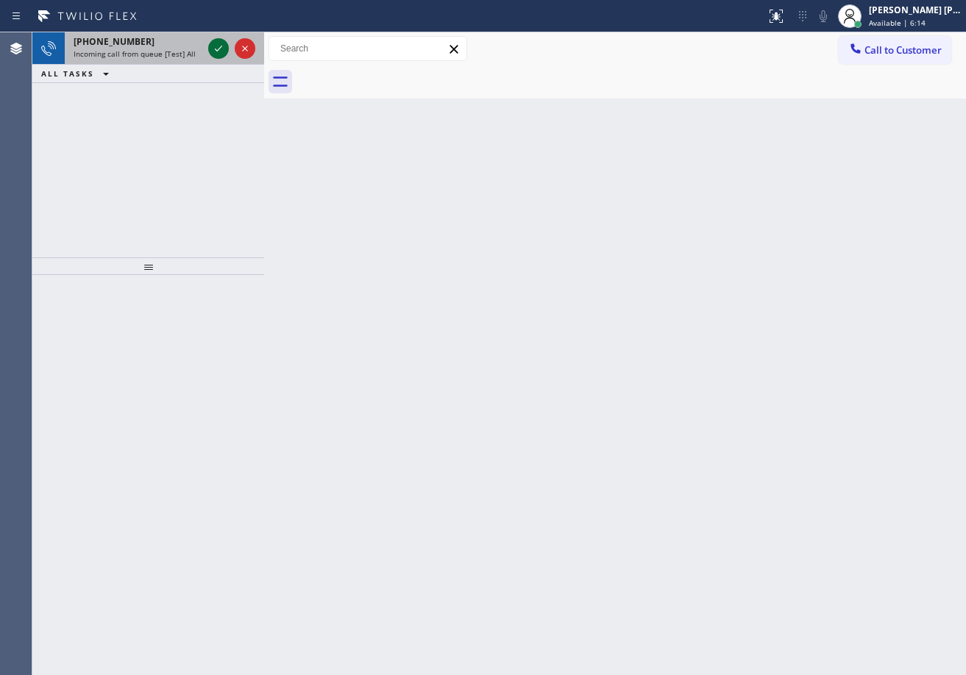
click at [214, 51] on icon at bounding box center [219, 49] width 18 height 18
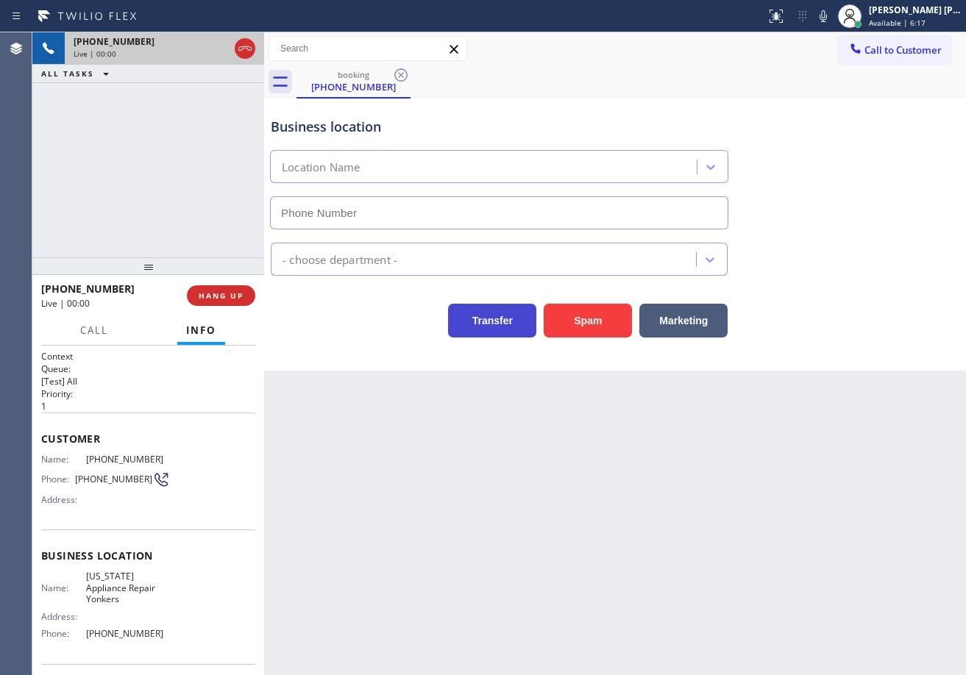
type input "[PHONE_NUMBER]"
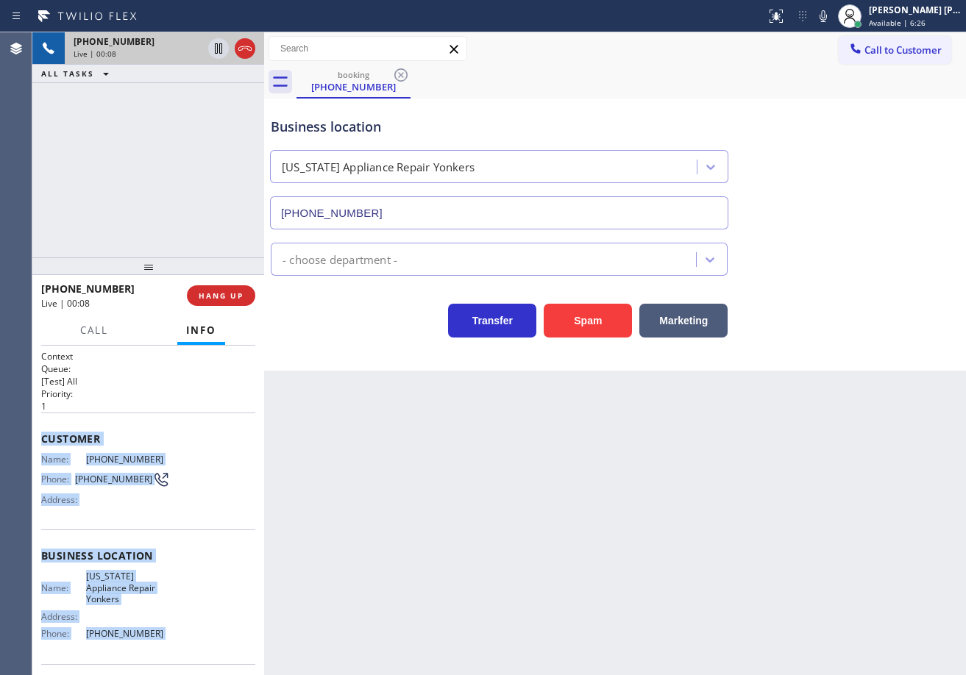
scroll to position [105, 0]
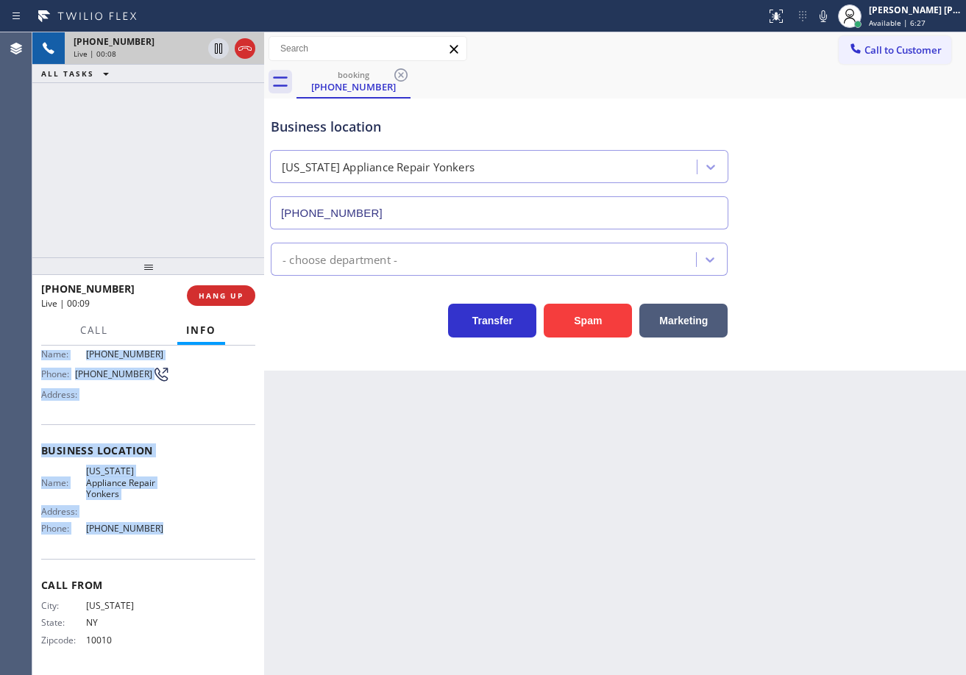
drag, startPoint x: 90, startPoint y: 607, endPoint x: 155, endPoint y: 525, distance: 104.8
click at [155, 525] on div "Context Queue: [Test] All Priority: 1 Customer Name: [PHONE_NUMBER] Phone: [PHO…" at bounding box center [148, 511] width 232 height 330
copy div "Customer Name: [PHONE_NUMBER] Phone: [PHONE_NUMBER] Address: Business location …"
click at [832, 21] on icon at bounding box center [823, 16] width 18 height 18
click at [827, 16] on icon at bounding box center [823, 16] width 7 height 12
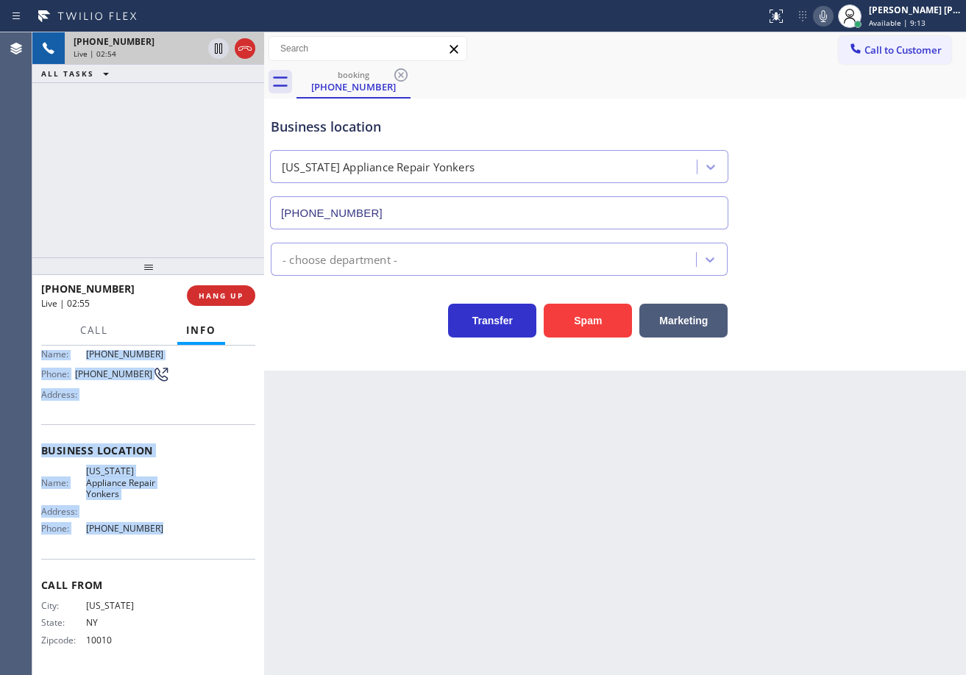
click at [851, 241] on div "- choose department -" at bounding box center [615, 256] width 695 height 39
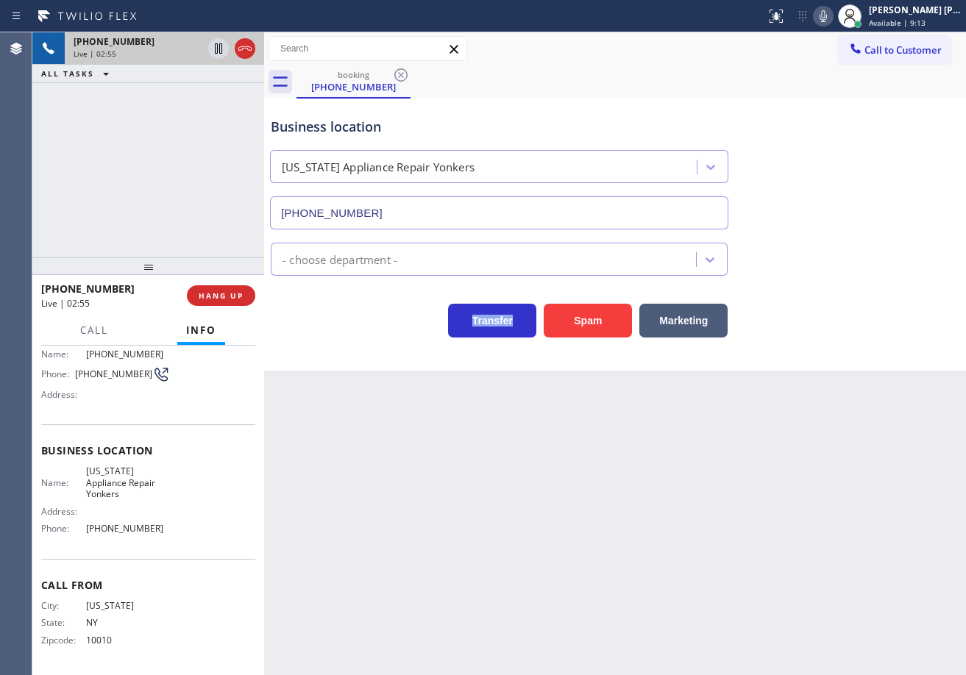
click at [851, 241] on div "- choose department -" at bounding box center [615, 256] width 695 height 39
click at [832, 17] on icon at bounding box center [823, 16] width 18 height 18
click at [839, 110] on div "Business location [US_STATE] Appliance Repair [GEOGRAPHIC_DATA] [PHONE_NUMBER]" at bounding box center [615, 162] width 695 height 133
click at [215, 47] on icon at bounding box center [218, 48] width 7 height 10
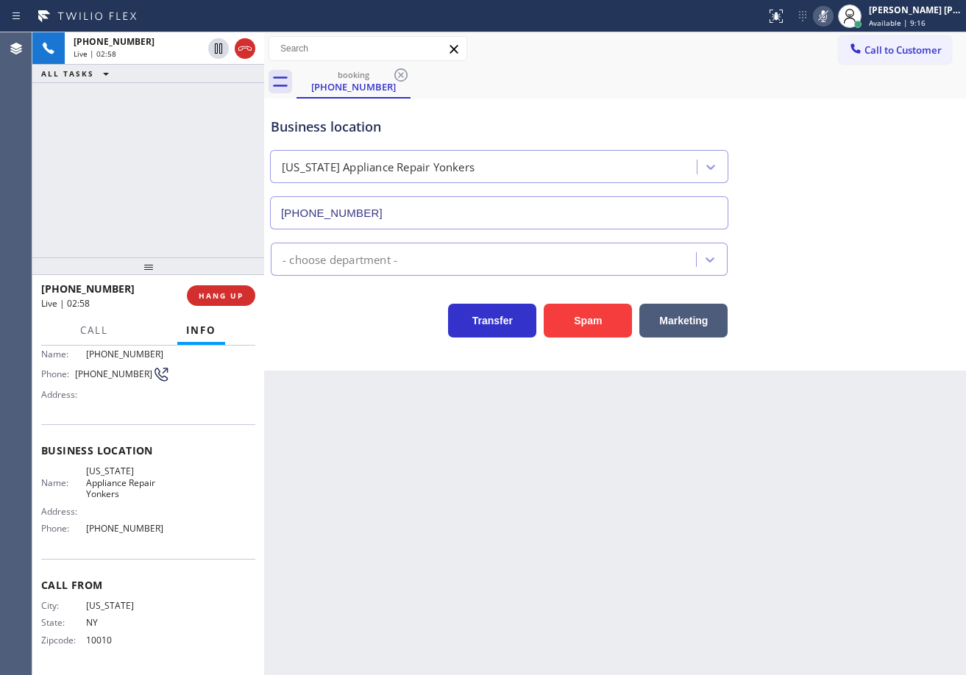
click at [207, 110] on div "[PHONE_NUMBER] Live | 02:58 ALL TASKS ALL TASKS ACTIVE TASKS TASKS IN WRAP UP" at bounding box center [148, 144] width 232 height 225
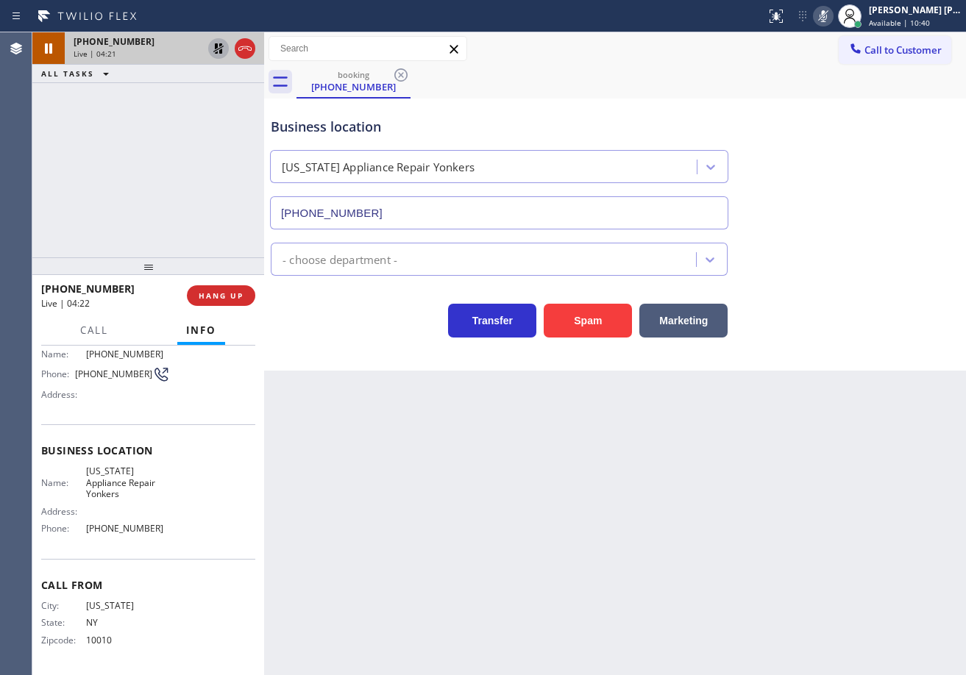
drag, startPoint x: 216, startPoint y: 45, endPoint x: 553, endPoint y: 99, distance: 341.2
click at [217, 45] on icon at bounding box center [218, 48] width 10 height 10
click at [832, 17] on icon at bounding box center [823, 16] width 18 height 18
click at [898, 127] on div "Business location [US_STATE] Appliance Repair [GEOGRAPHIC_DATA] [PHONE_NUMBER]" at bounding box center [615, 162] width 695 height 133
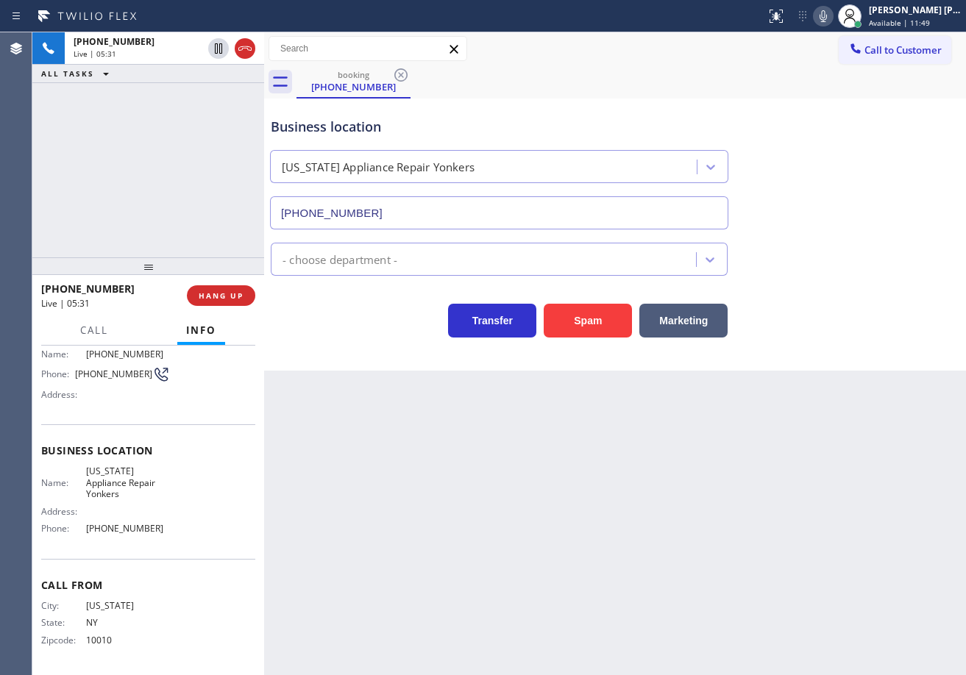
drag, startPoint x: 874, startPoint y: 222, endPoint x: 885, endPoint y: 256, distance: 35.6
click at [875, 222] on div "Business location [US_STATE] Appliance Repair [GEOGRAPHIC_DATA] [PHONE_NUMBER]" at bounding box center [615, 162] width 695 height 133
drag, startPoint x: 900, startPoint y: 307, endPoint x: 898, endPoint y: 318, distance: 11.3
click at [899, 314] on div "Transfer Spam Marketing" at bounding box center [615, 307] width 695 height 62
click at [897, 341] on div "Business location [US_STATE] Appliance Repair [GEOGRAPHIC_DATA] [PHONE_NUMBER] …" at bounding box center [615, 235] width 702 height 272
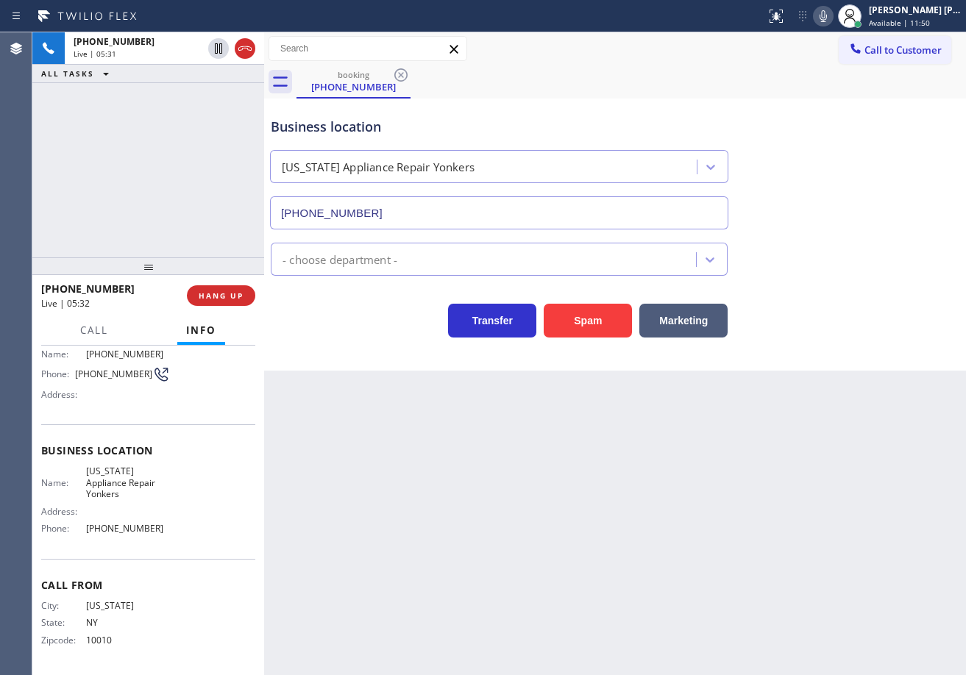
click at [898, 347] on div "Business location [US_STATE] Appliance Repair [GEOGRAPHIC_DATA] [PHONE_NUMBER] …" at bounding box center [615, 235] width 702 height 272
click at [832, 18] on icon at bounding box center [823, 16] width 18 height 18
click at [827, 18] on icon at bounding box center [823, 16] width 7 height 12
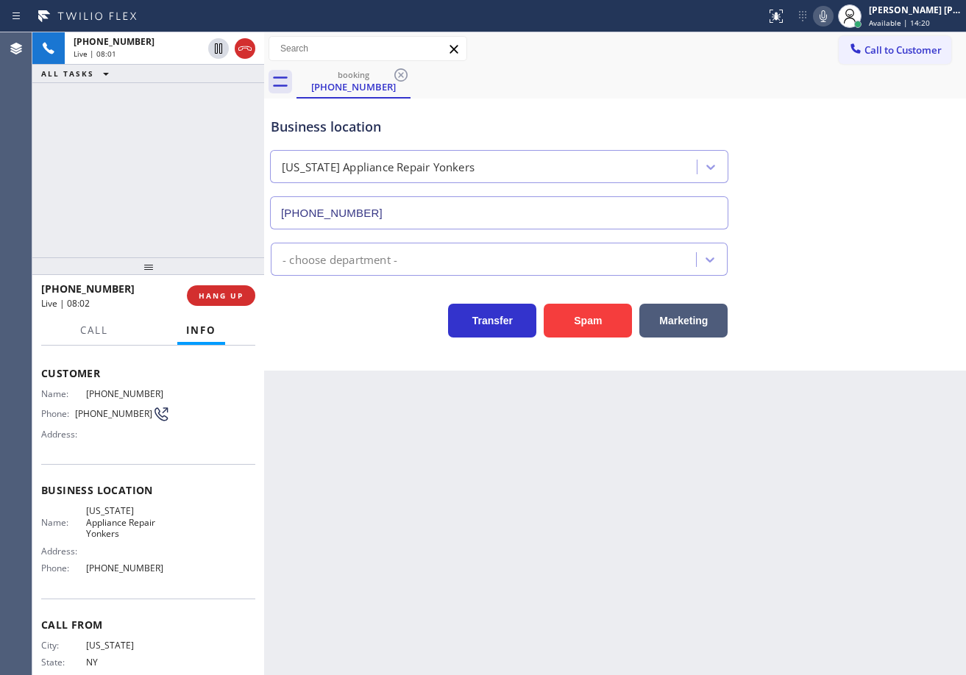
scroll to position [0, 0]
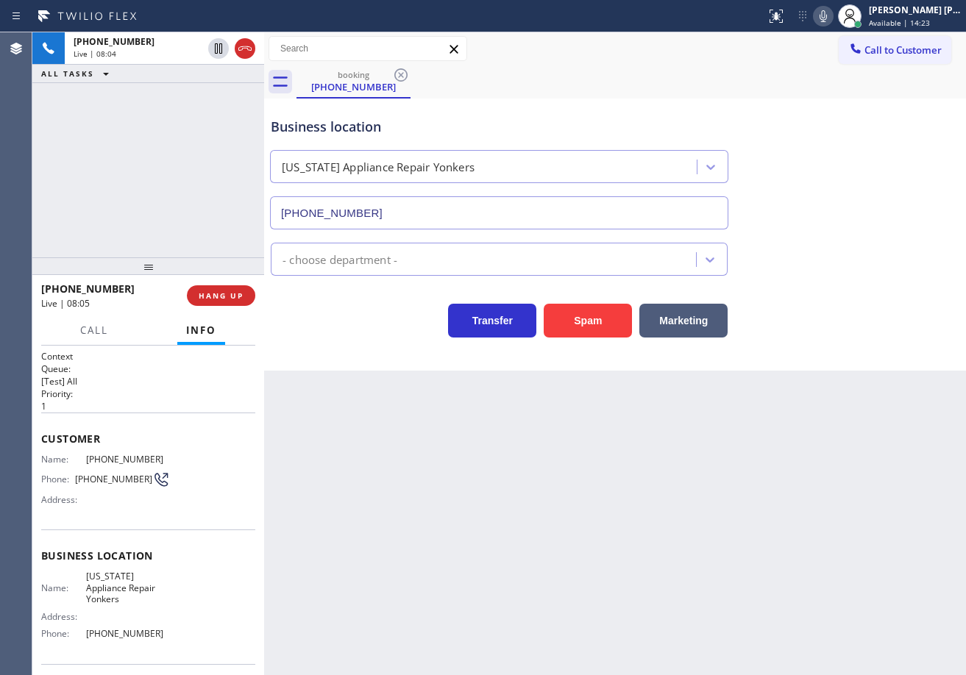
drag, startPoint x: 853, startPoint y: 72, endPoint x: 959, endPoint y: 181, distance: 151.4
click at [851, 72] on div "booking [PHONE_NUMBER]" at bounding box center [632, 81] width 670 height 33
click at [246, 53] on icon at bounding box center [245, 49] width 18 height 18
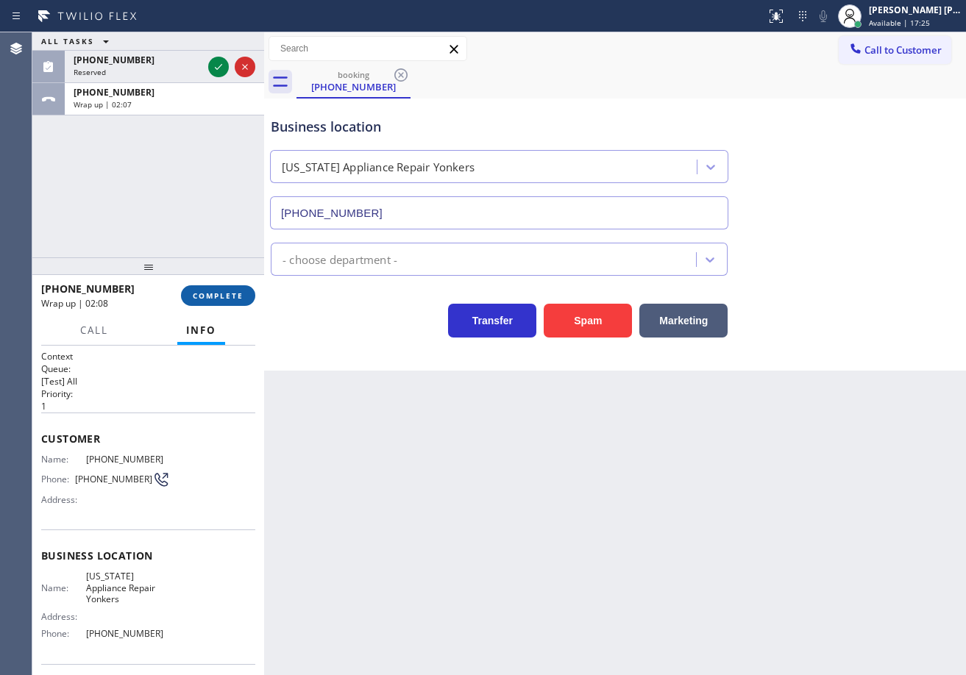
click at [224, 300] on span "COMPLETE" at bounding box center [218, 296] width 51 height 10
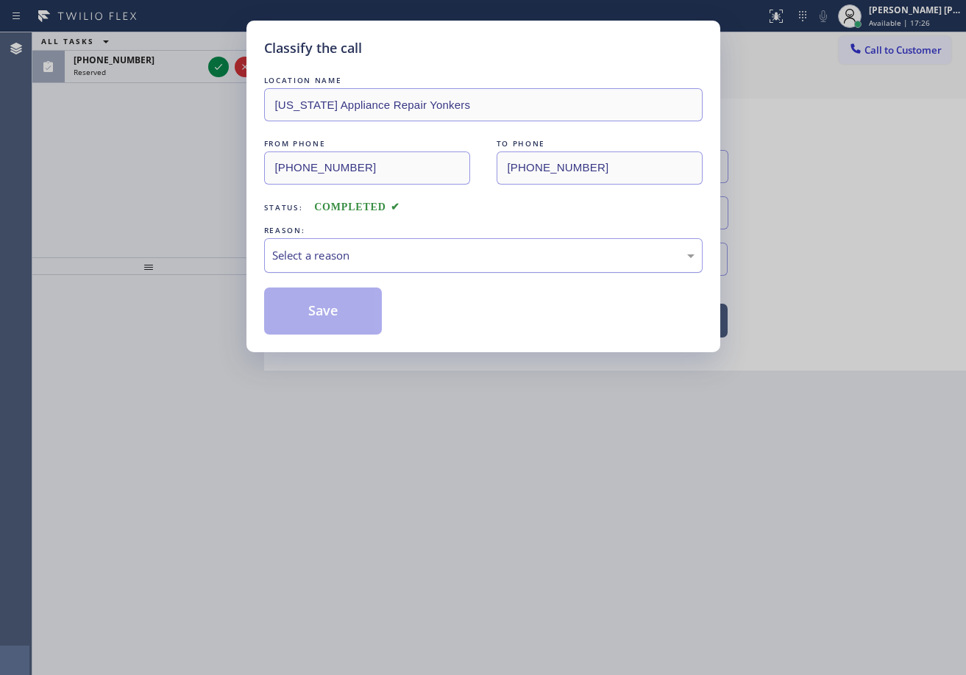
click at [345, 248] on div "Select a reason" at bounding box center [483, 255] width 422 height 17
click at [338, 308] on button "Save" at bounding box center [323, 311] width 118 height 47
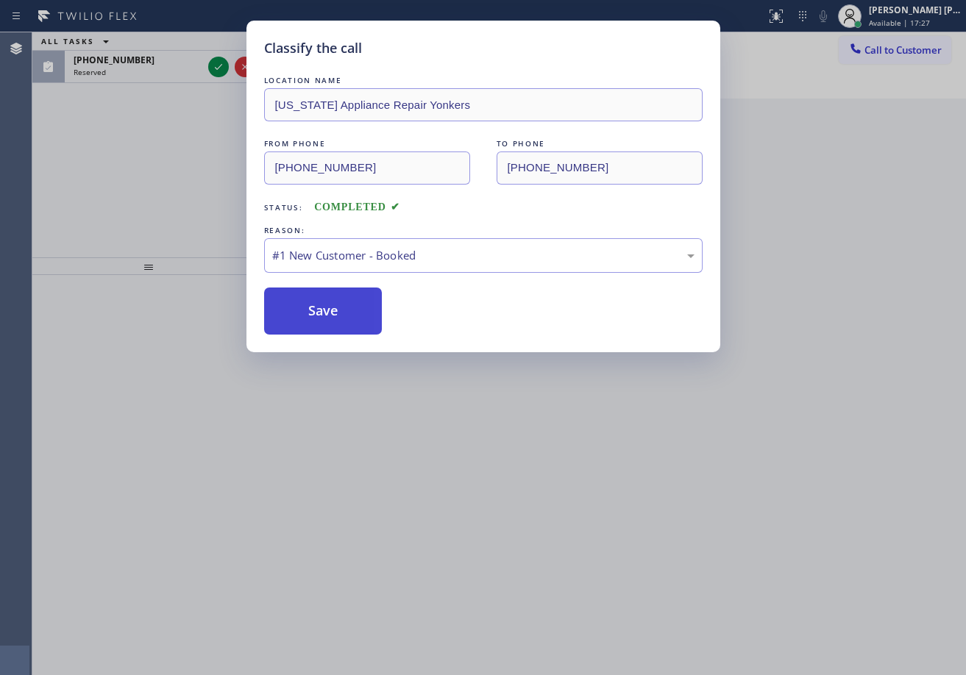
click at [338, 308] on button "Save" at bounding box center [323, 311] width 118 height 47
click at [196, 63] on div "Classify the call LOCATION NAME [US_STATE] Appliance Repair Yonkers FROM PHONE …" at bounding box center [483, 337] width 966 height 675
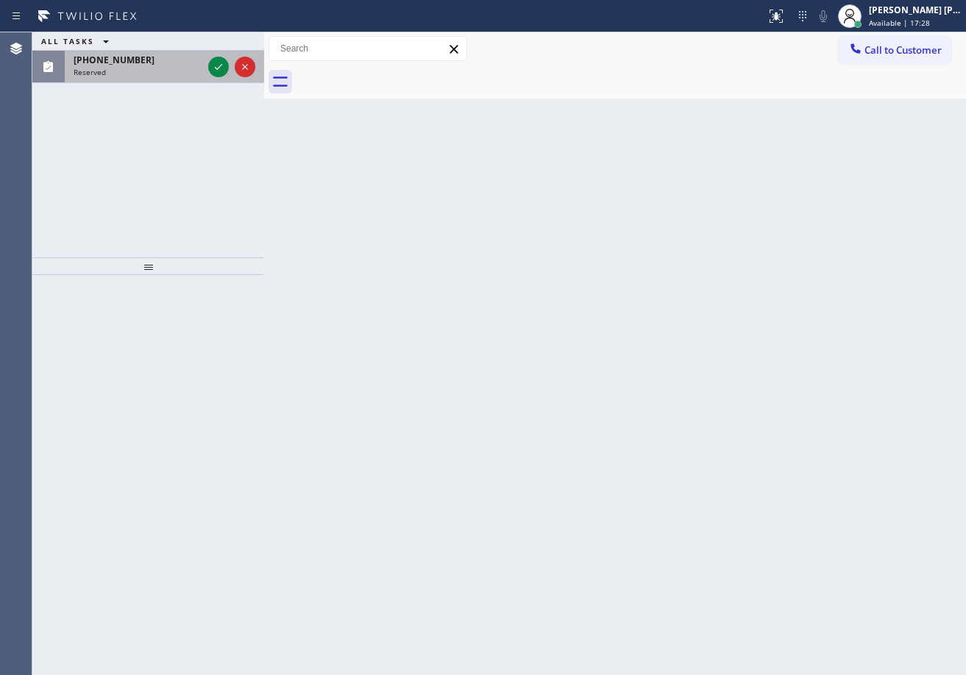
drag, startPoint x: 234, startPoint y: 69, endPoint x: 218, endPoint y: 68, distance: 16.2
click at [235, 69] on div at bounding box center [231, 67] width 53 height 32
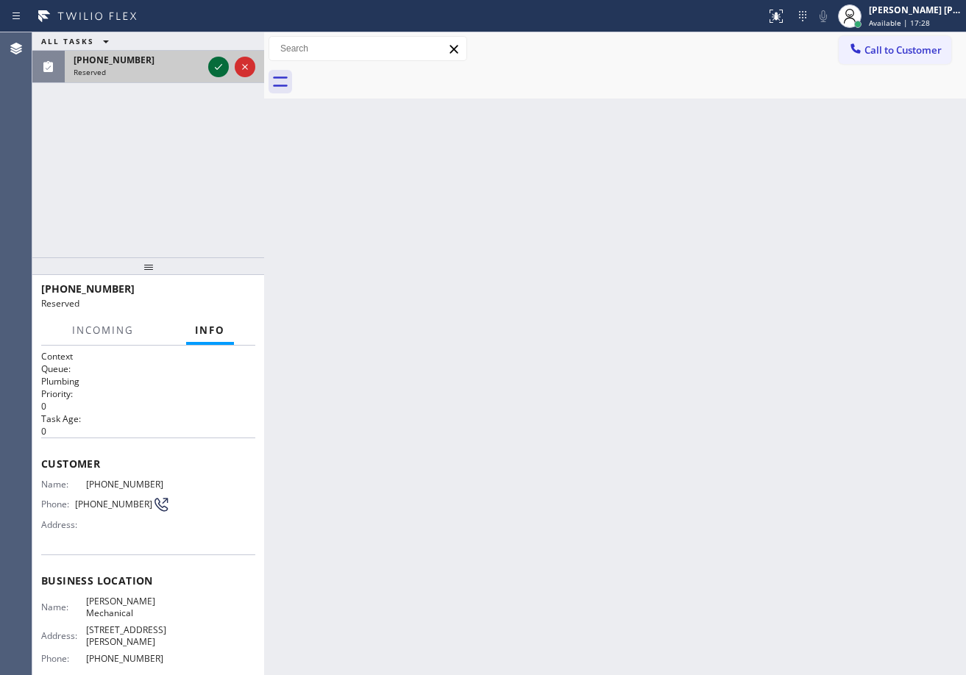
click at [217, 68] on icon at bounding box center [219, 67] width 18 height 18
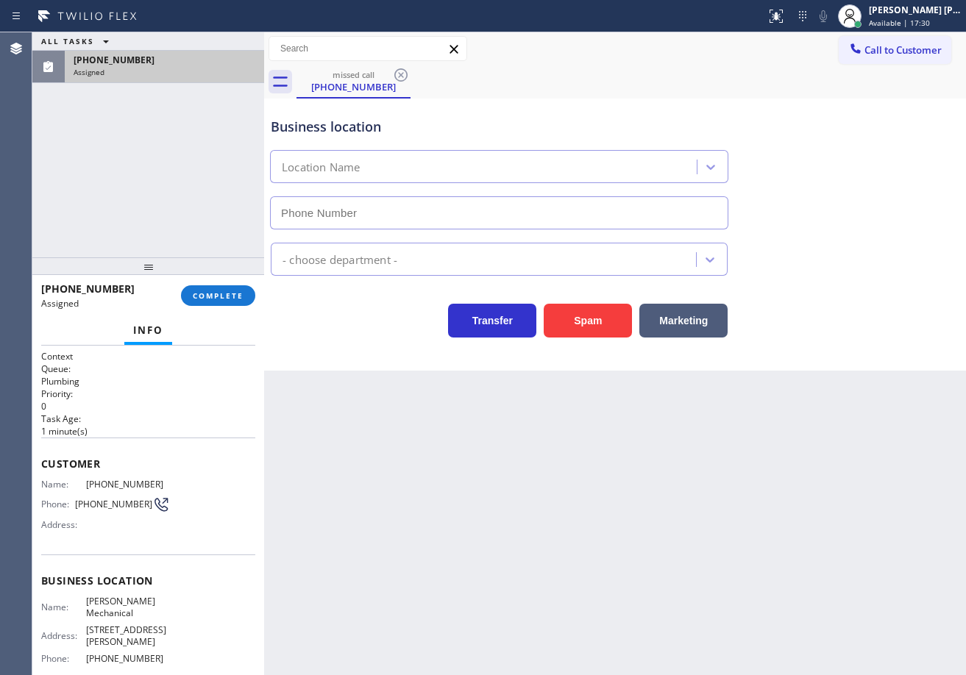
type input "[PHONE_NUMBER]"
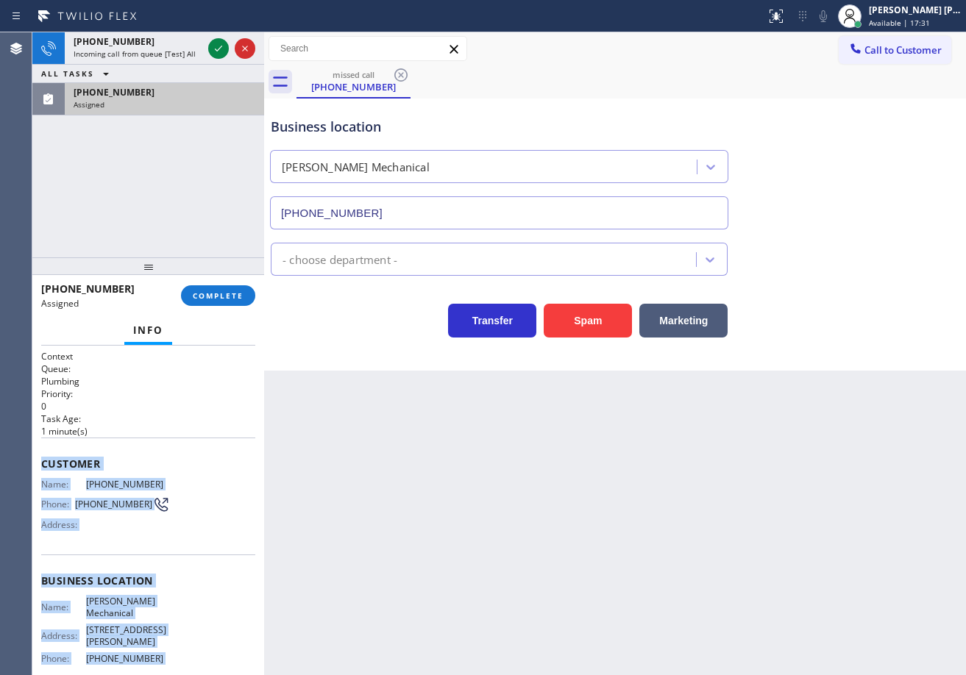
scroll to position [107, 0]
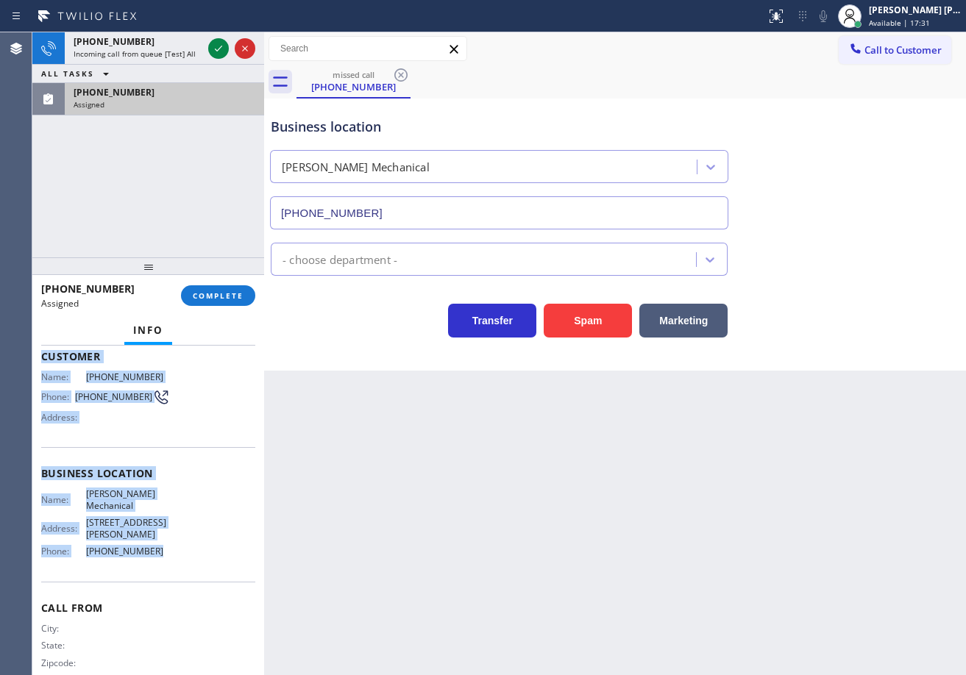
drag, startPoint x: 43, startPoint y: 460, endPoint x: 219, endPoint y: 135, distance: 370.0
click at [176, 458] on div "Context Queue: Plumbing Priority: 0 Task Age: [DEMOGRAPHIC_DATA] minute(s) Cust…" at bounding box center [148, 468] width 214 height 451
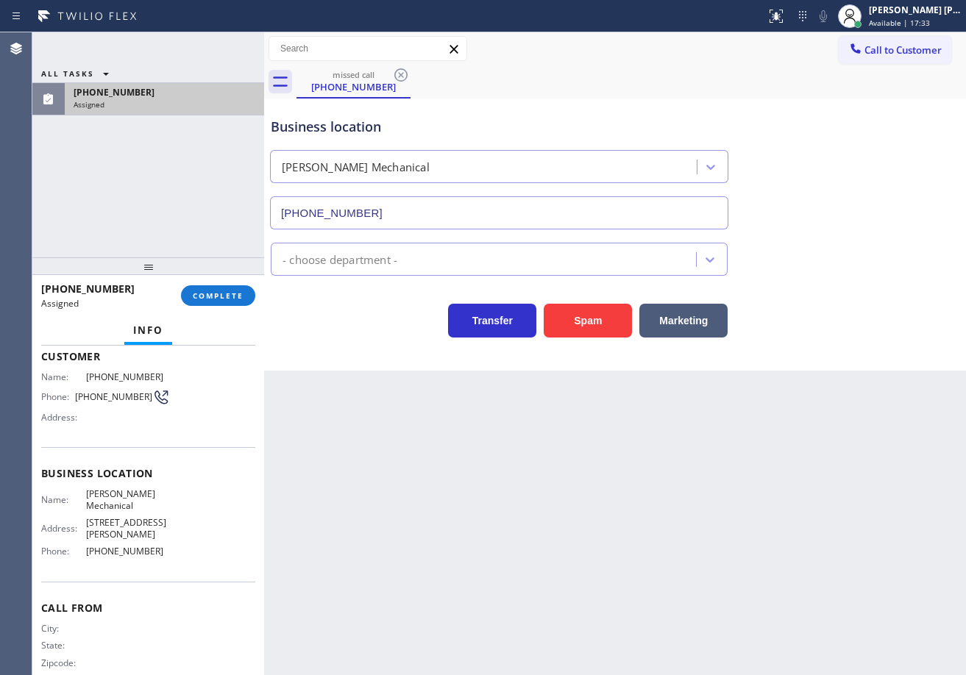
click at [211, 42] on div "ALL TASKS ALL TASKS ACTIVE TASKS TASKS IN WRAP UP [PHONE_NUMBER] Assigned" at bounding box center [148, 57] width 232 height 51
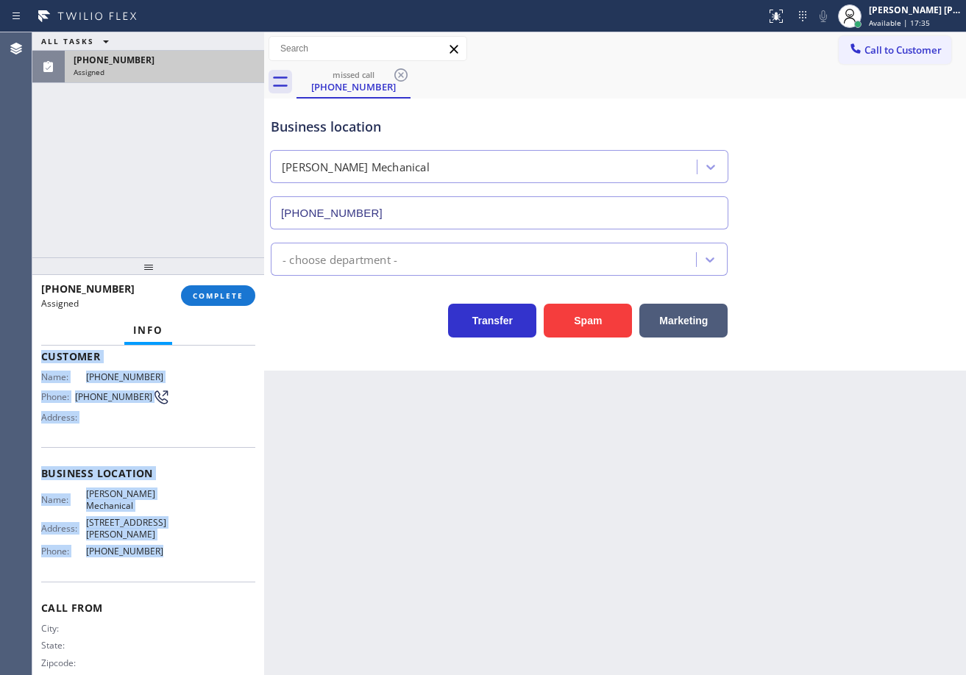
drag, startPoint x: 40, startPoint y: 461, endPoint x: 173, endPoint y: 540, distance: 154.1
click at [173, 540] on div "Context Queue: Plumbing Priority: 0 Task Age: [DEMOGRAPHIC_DATA] minute(s) Cust…" at bounding box center [148, 511] width 232 height 330
copy div "Customer Name: [PHONE_NUMBER] Phone: [PHONE_NUMBER] Address: Business location …"
click at [223, 285] on button "COMPLETE" at bounding box center [218, 295] width 74 height 21
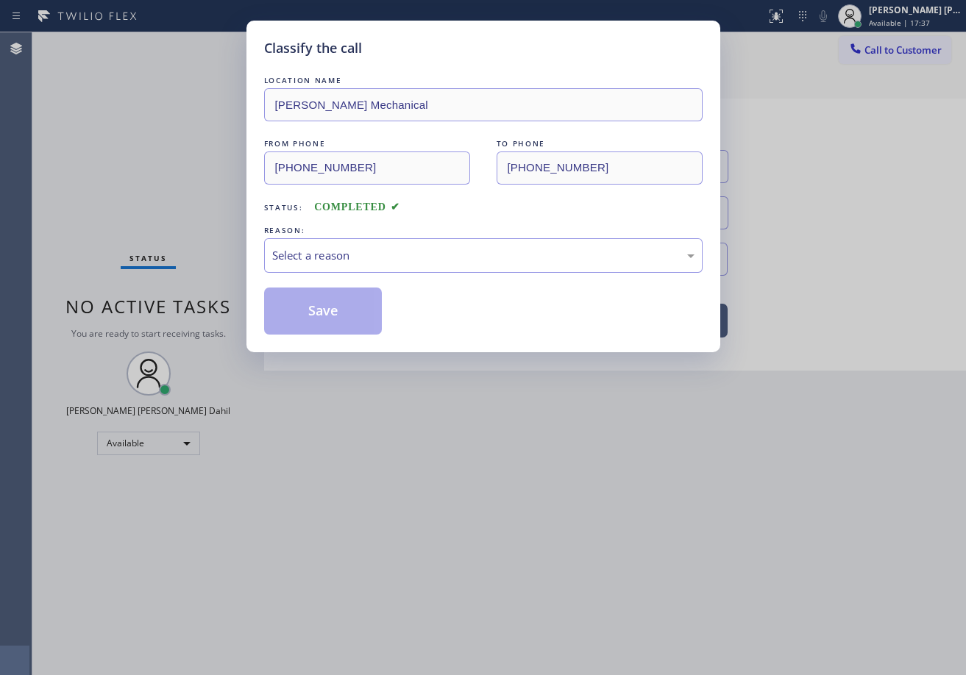
click at [308, 247] on div "Select a reason" at bounding box center [483, 255] width 422 height 17
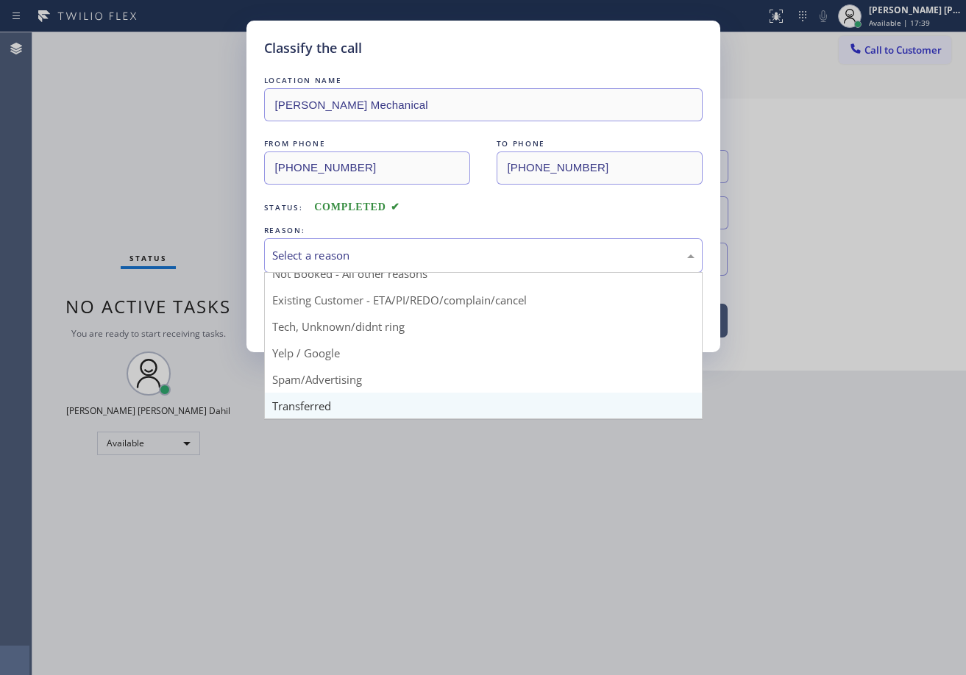
scroll to position [74, 0]
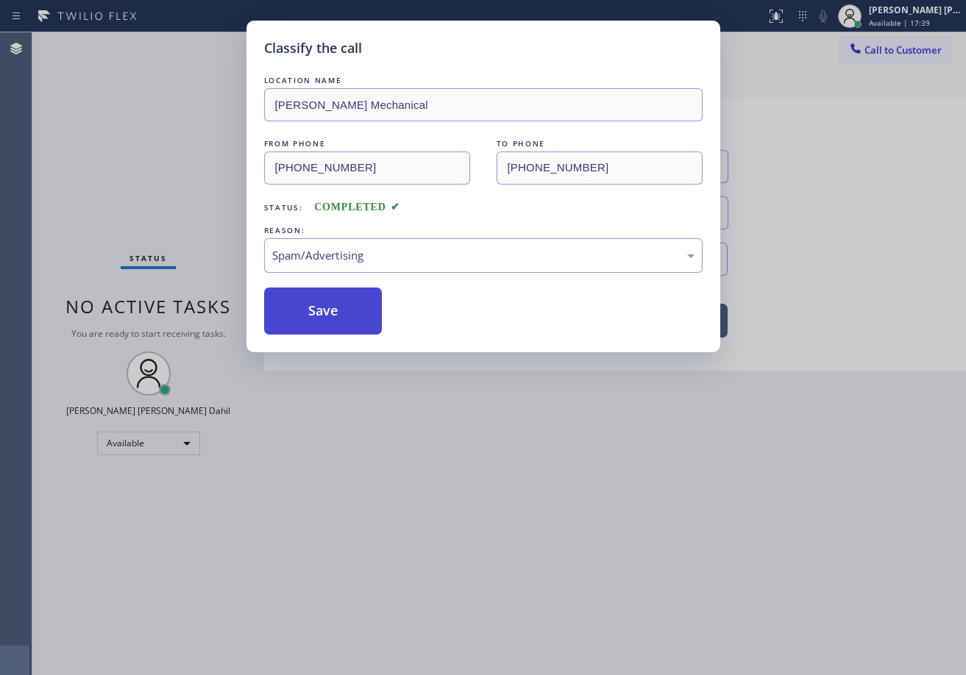
click at [308, 310] on button "Save" at bounding box center [323, 311] width 118 height 47
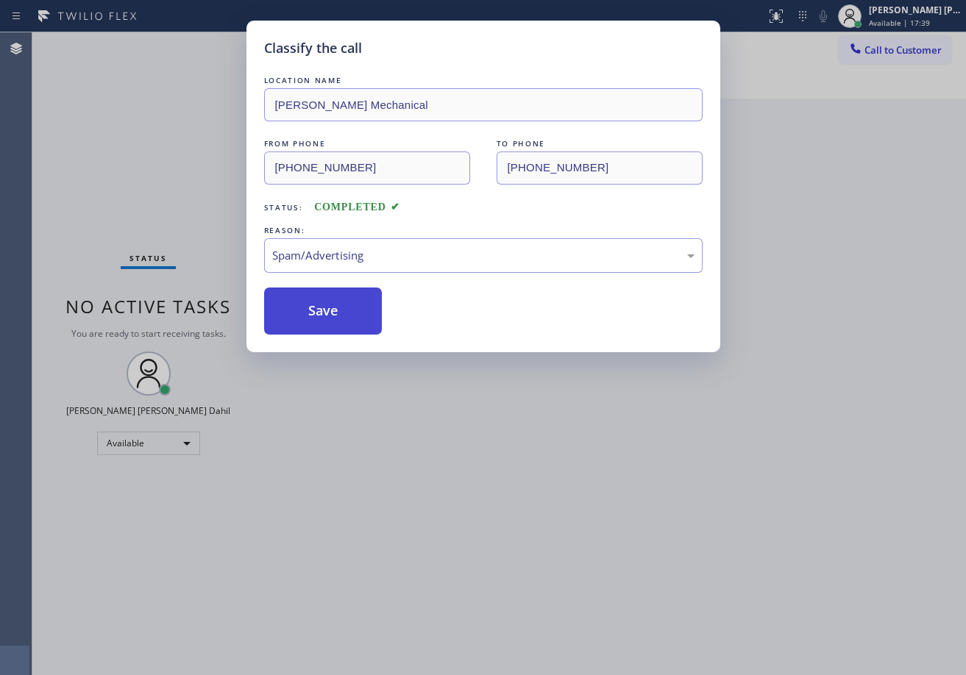
click at [308, 310] on button "Save" at bounding box center [323, 311] width 118 height 47
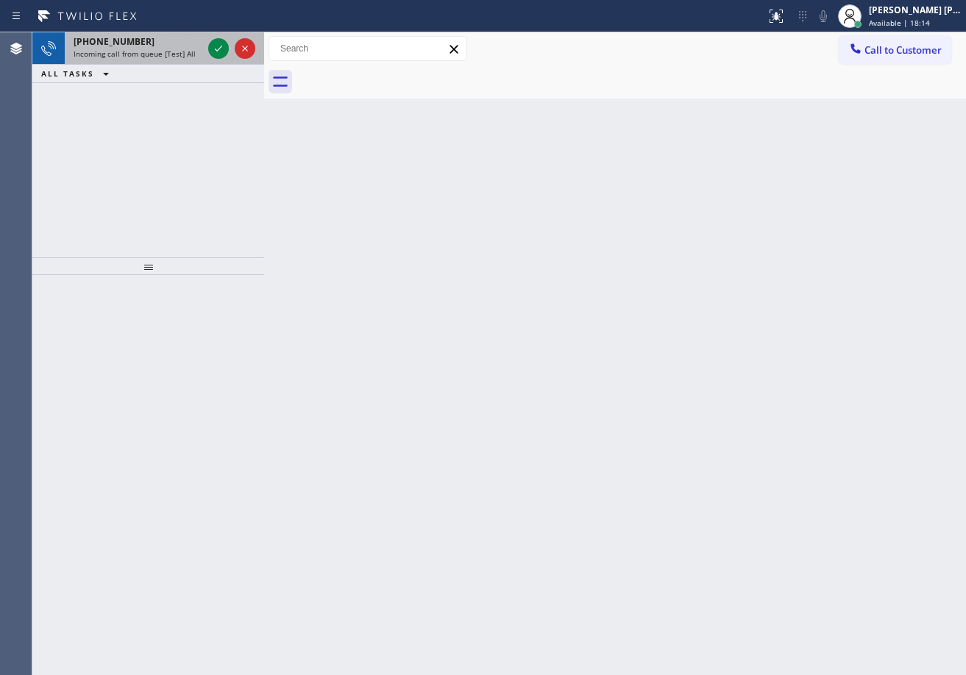
click at [202, 47] on div "[PHONE_NUMBER] Incoming call from queue [Test] All" at bounding box center [135, 48] width 141 height 32
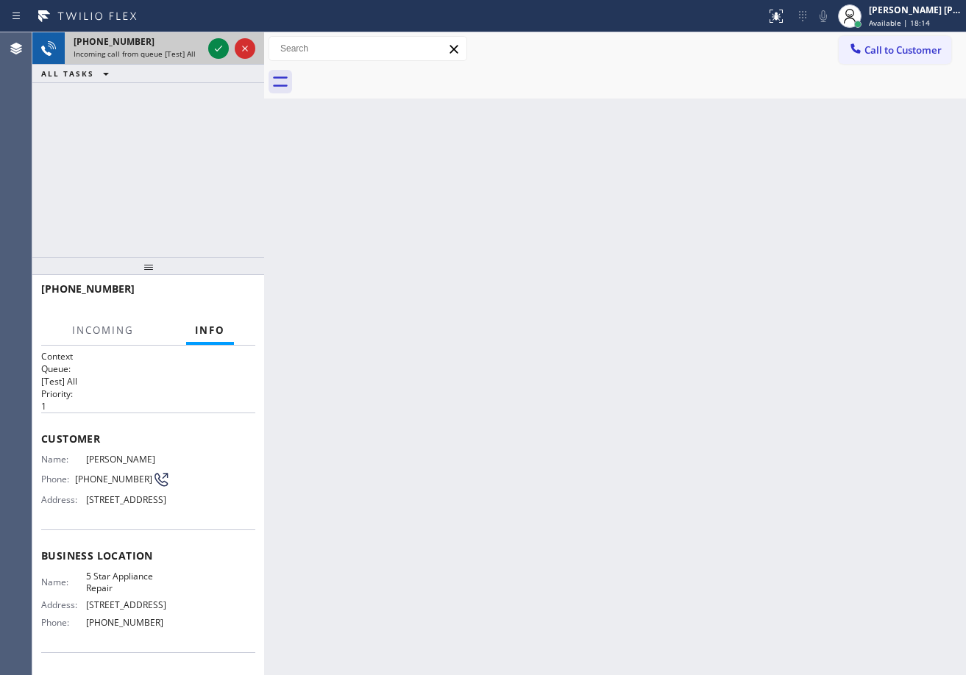
click at [202, 47] on div "[PHONE_NUMBER] Incoming call from queue [Test] All" at bounding box center [135, 48] width 141 height 32
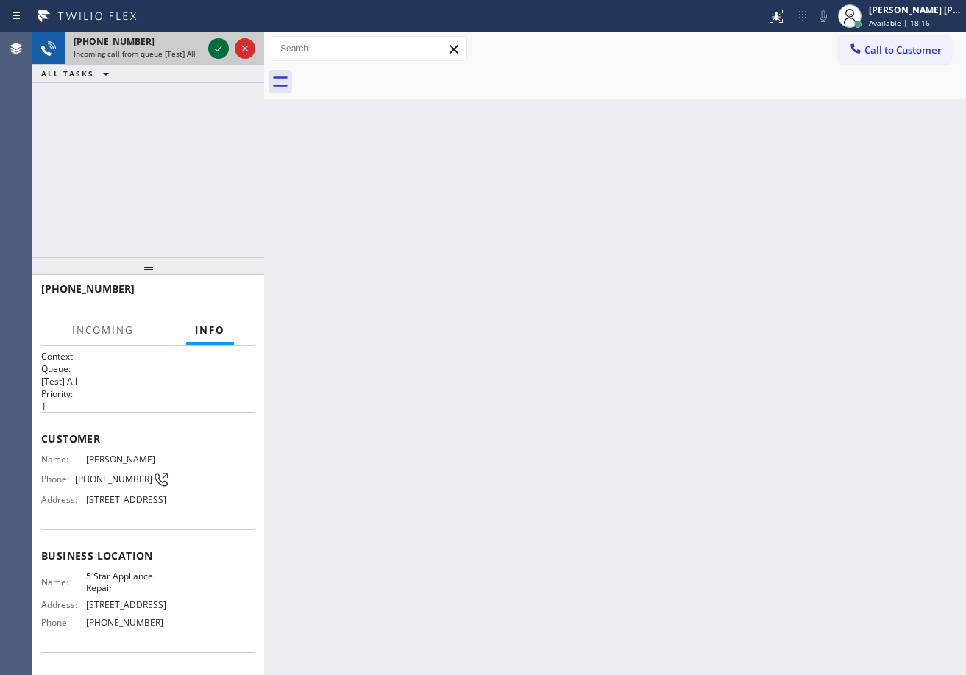
click at [214, 51] on icon at bounding box center [219, 49] width 18 height 18
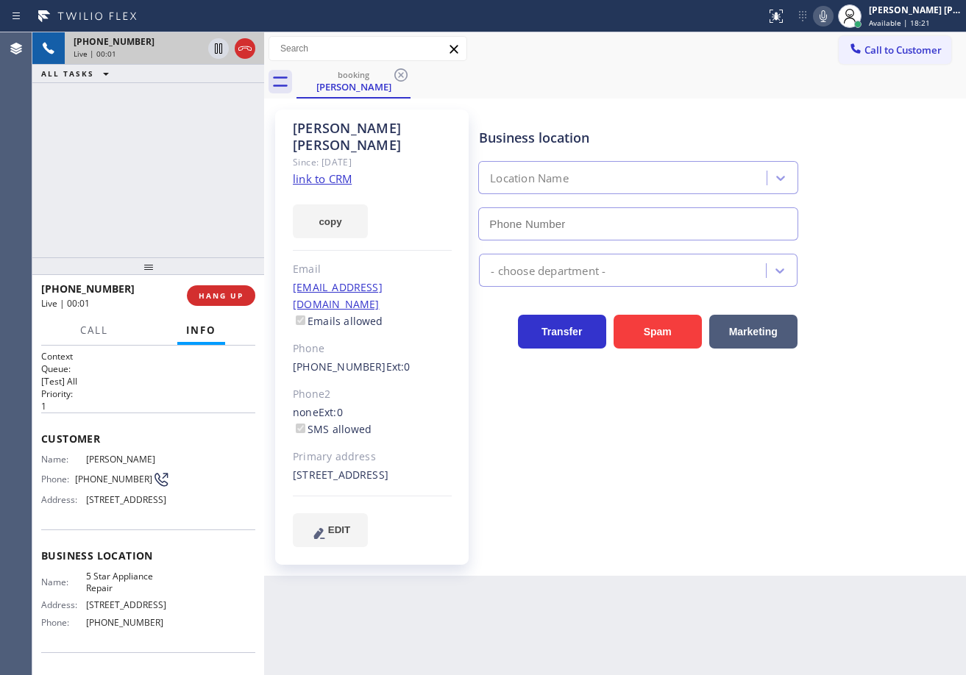
type input "[PHONE_NUMBER]"
click at [333, 171] on link "link to CRM" at bounding box center [322, 178] width 59 height 15
click at [210, 133] on div "[PHONE_NUMBER] Live | 01:02 ALL TASKS ALL TASKS ACTIVE TASKS TASKS IN WRAP UP" at bounding box center [148, 144] width 232 height 225
click at [217, 51] on icon at bounding box center [218, 48] width 7 height 10
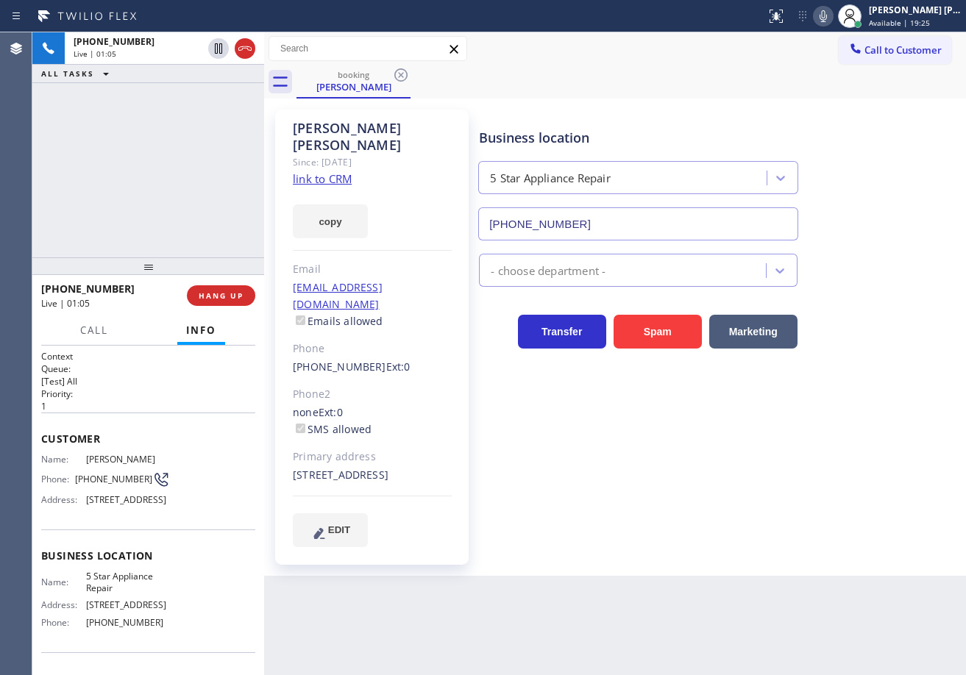
click at [827, 15] on icon at bounding box center [823, 16] width 7 height 12
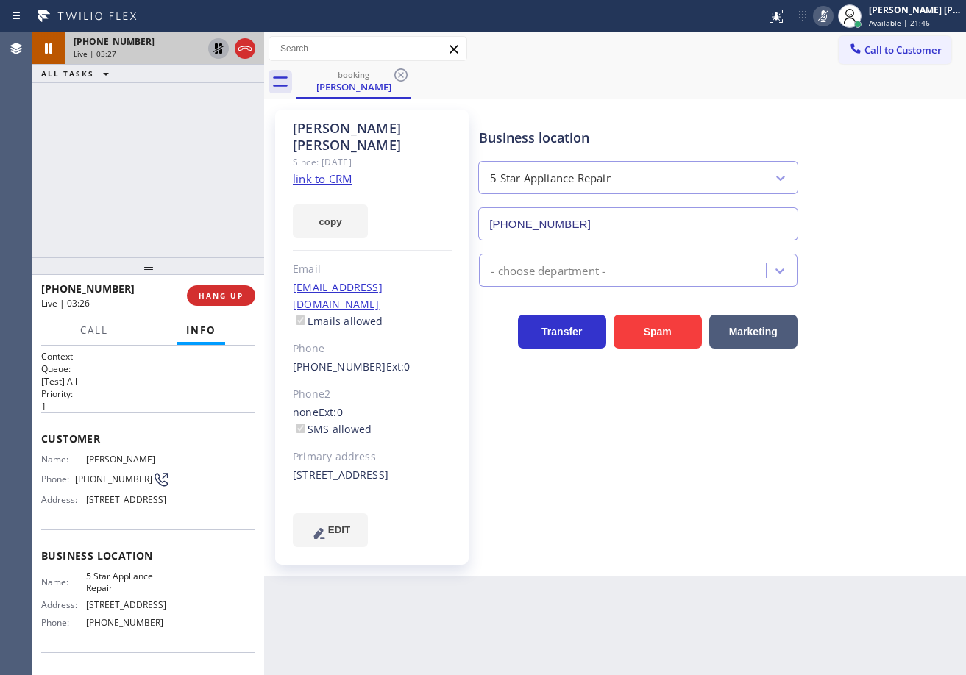
click at [219, 46] on icon at bounding box center [219, 49] width 18 height 18
drag, startPoint x: 837, startPoint y: 18, endPoint x: 834, endPoint y: 32, distance: 14.2
click at [832, 17] on icon at bounding box center [823, 16] width 18 height 18
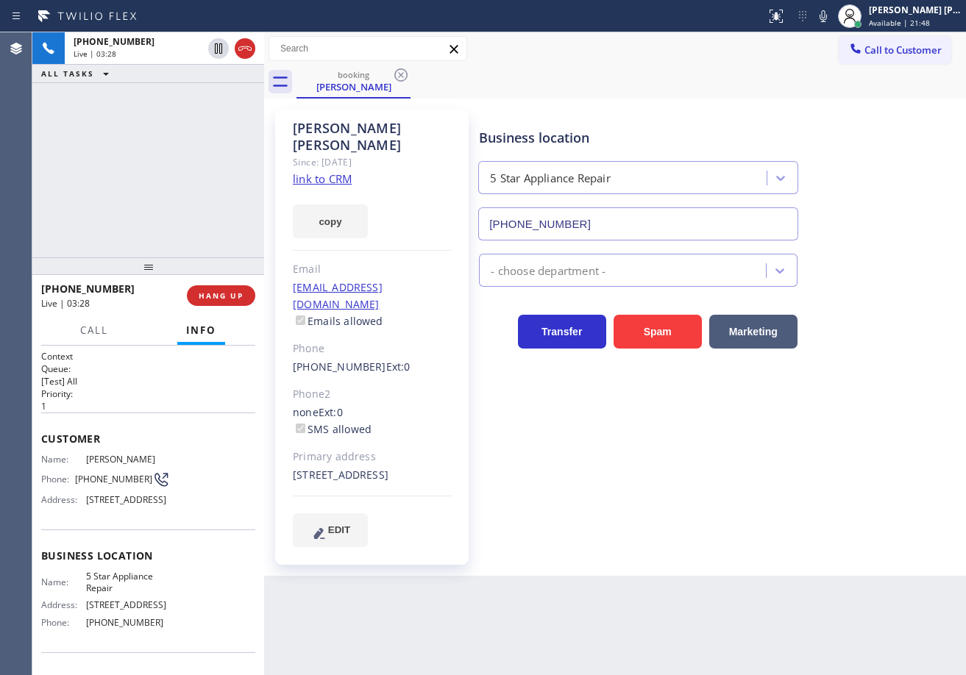
click at [845, 99] on div "[PERSON_NAME] Since: [DATE] link to CRM copy Email [EMAIL_ADDRESS][DOMAIN_NAME]…" at bounding box center [615, 337] width 702 height 477
click at [692, 632] on div "Back to Dashboard Change Sender ID Customers Technicians Select a contact Outbo…" at bounding box center [615, 353] width 702 height 643
click at [732, 38] on div "Call to Customer Outbound call Location Search location Your caller id phone nu…" at bounding box center [615, 49] width 702 height 26
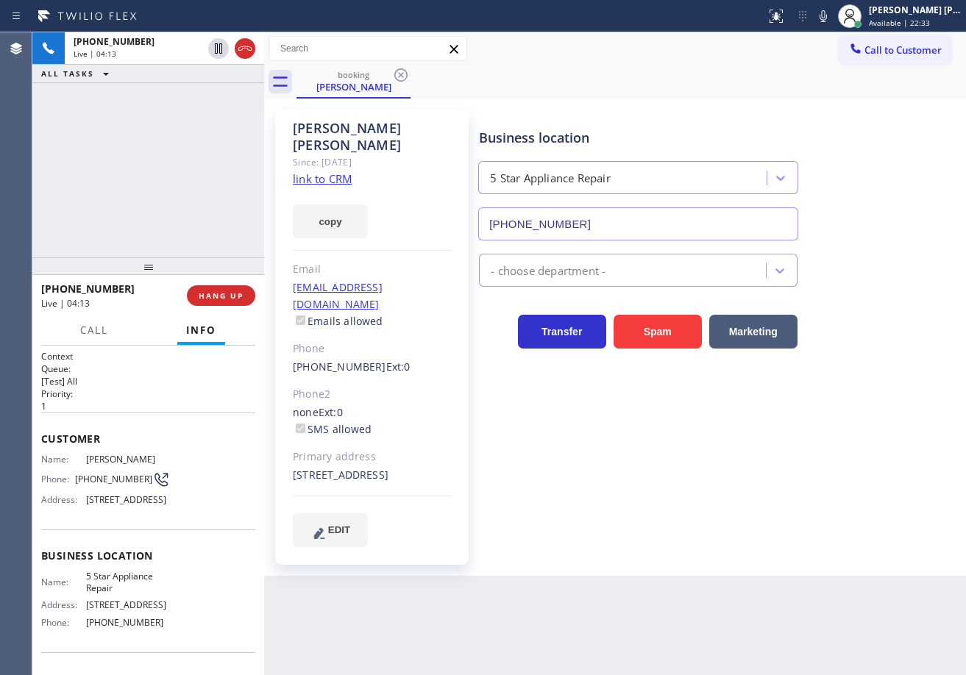
click at [728, 38] on div "Call to Customer Outbound call Location Search location Your caller id phone nu…" at bounding box center [615, 49] width 702 height 26
click at [632, 506] on div "Business location 5 Star Appliance Repair [PHONE_NUMBER] - choose department - …" at bounding box center [719, 328] width 486 height 430
click at [175, 194] on div "[PHONE_NUMBER] Live | 04:18 ALL TASKS ALL TASKS ACTIVE TASKS TASKS IN WRAP UP" at bounding box center [148, 144] width 232 height 225
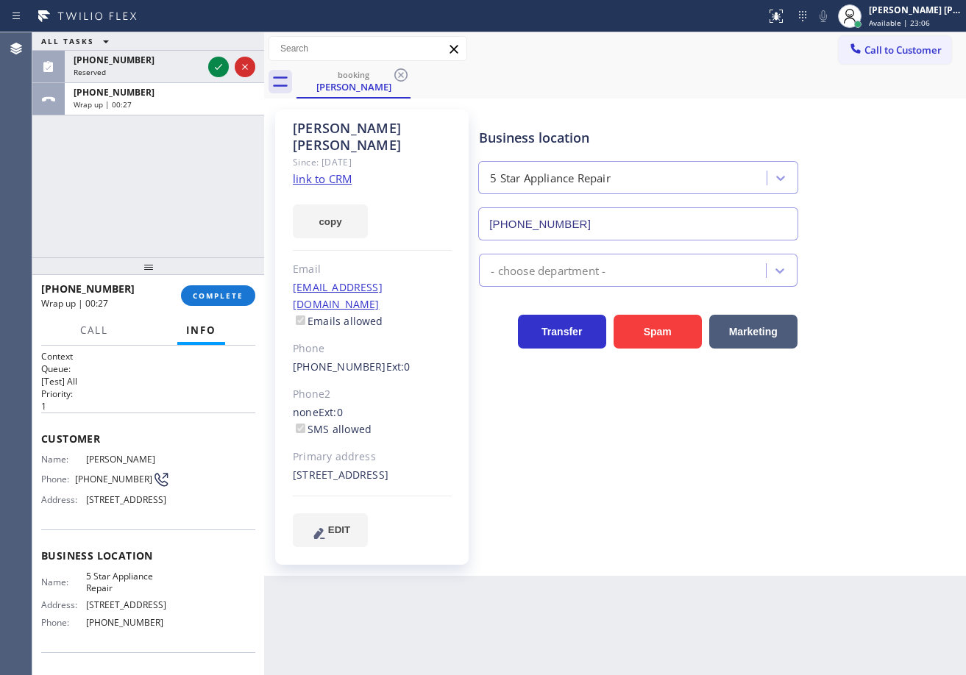
click at [102, 166] on div "ALL TASKS ALL TASKS ACTIVE TASKS TASKS IN WRAP UP [PHONE_NUMBER] Reserved [PHON…" at bounding box center [148, 144] width 232 height 225
click at [235, 291] on span "COMPLETE" at bounding box center [218, 296] width 51 height 10
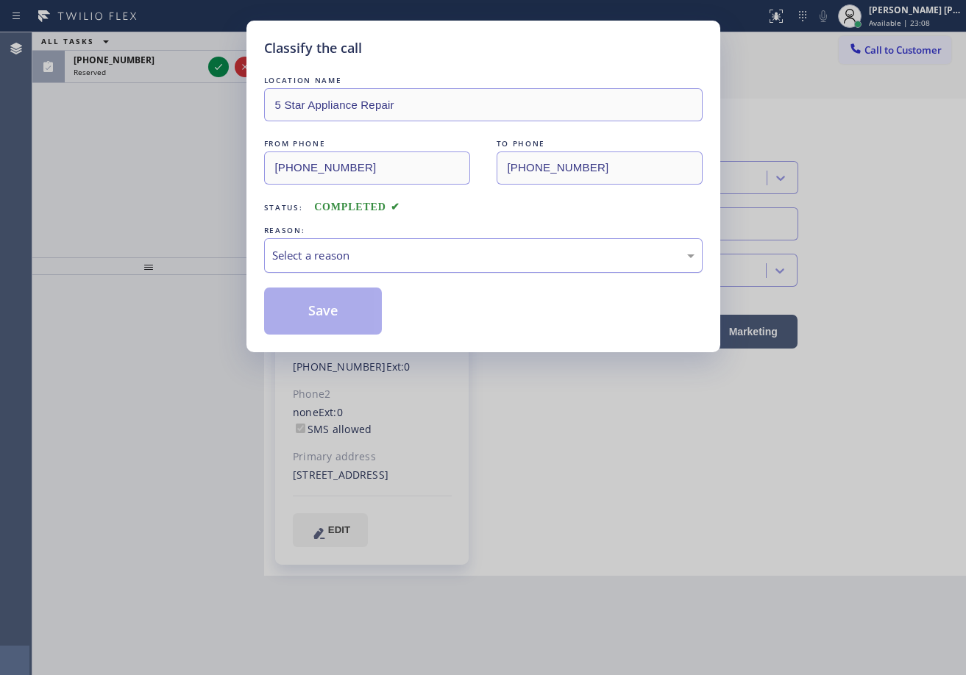
click at [330, 260] on div "Select a reason" at bounding box center [483, 255] width 422 height 17
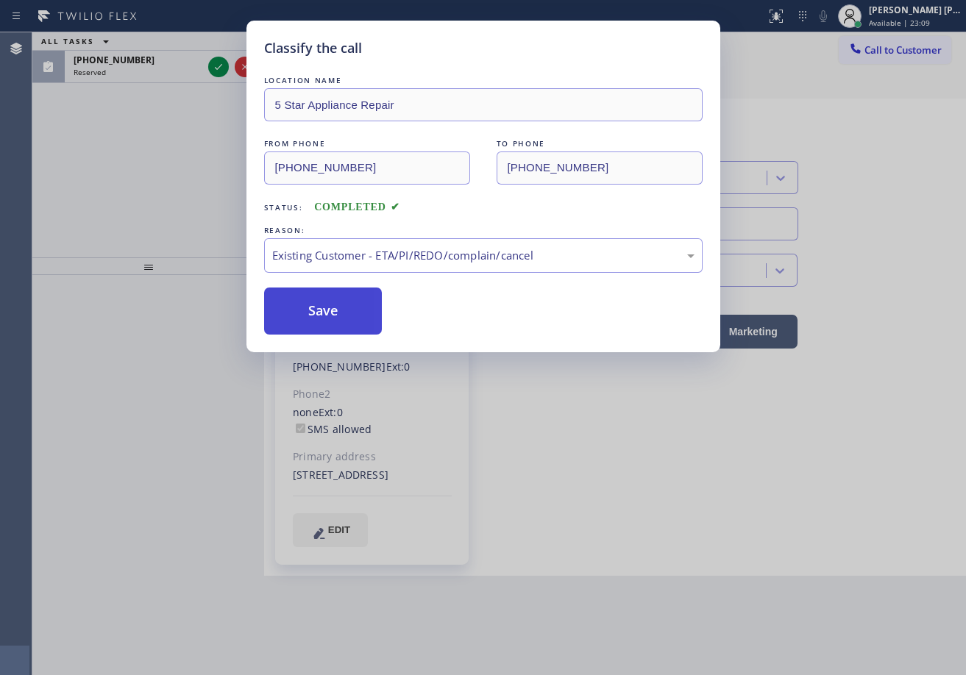
click at [323, 294] on button "Save" at bounding box center [323, 311] width 118 height 47
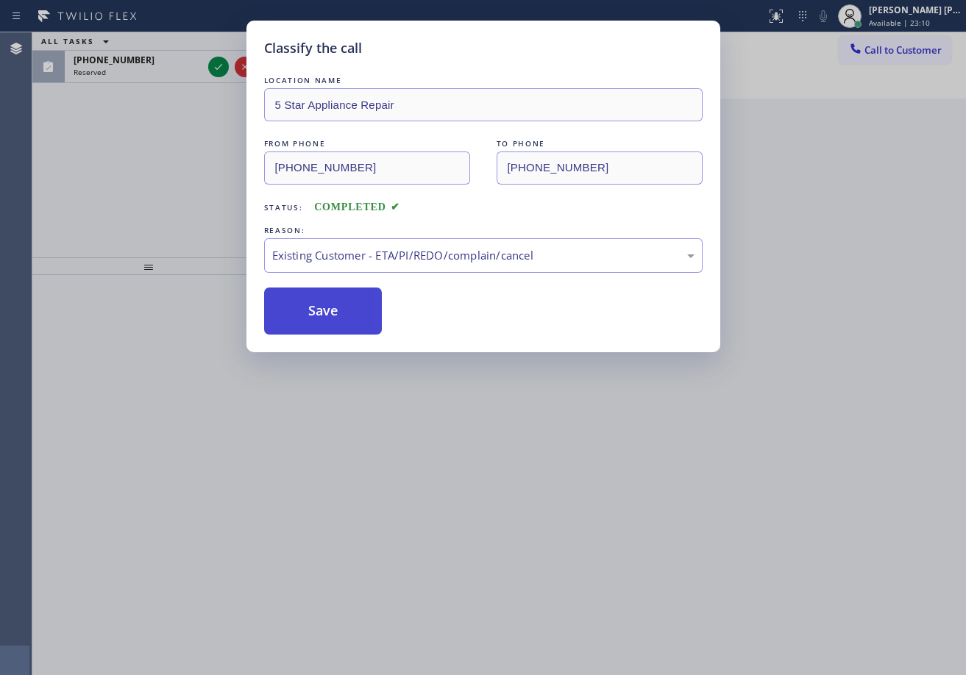
click at [325, 306] on button "Save" at bounding box center [323, 311] width 118 height 47
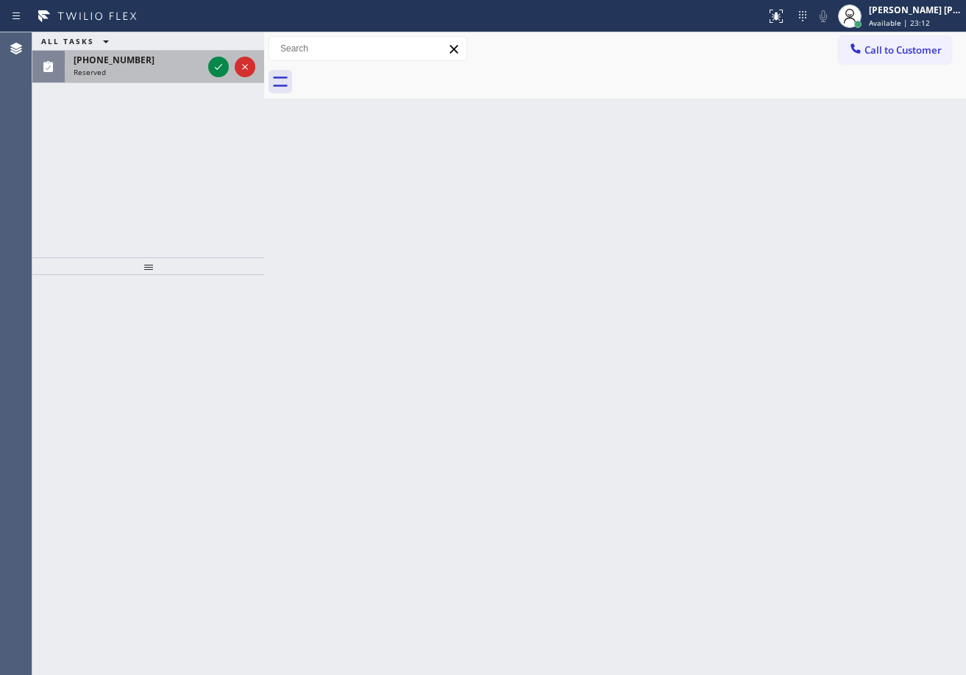
click at [192, 62] on div "[PHONE_NUMBER]" at bounding box center [138, 60] width 129 height 13
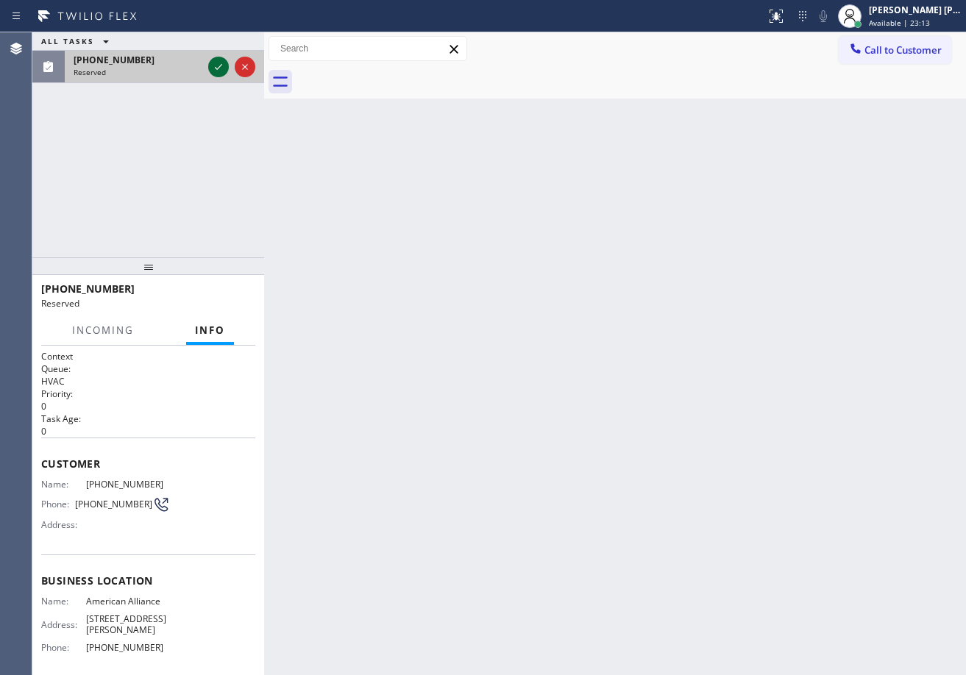
click at [219, 62] on icon at bounding box center [219, 67] width 18 height 18
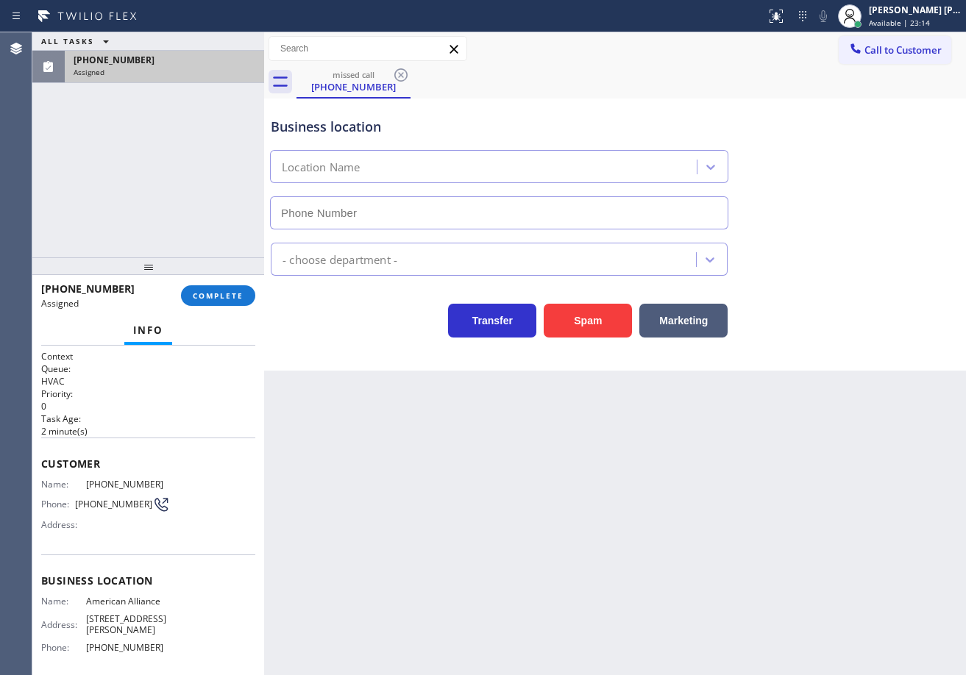
type input "[PHONE_NUMBER]"
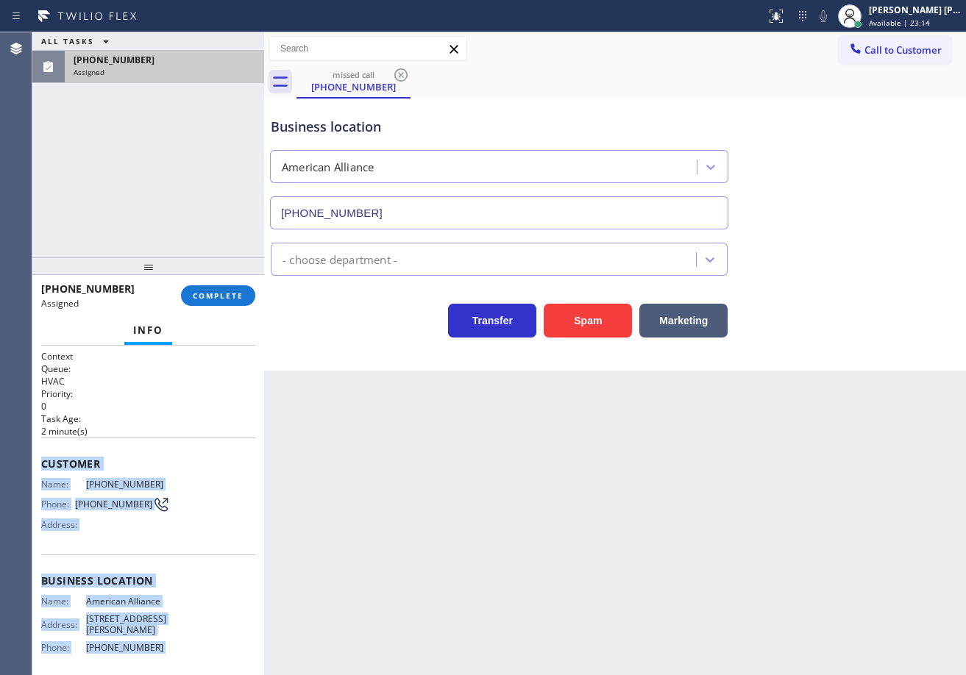
scroll to position [107, 0]
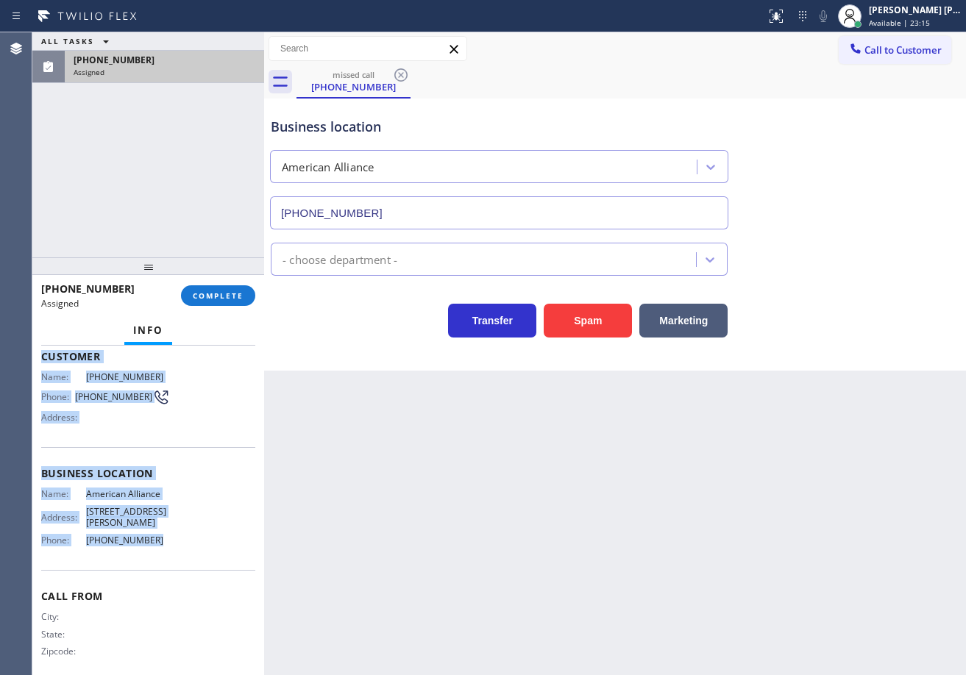
drag, startPoint x: 70, startPoint y: 476, endPoint x: 161, endPoint y: 545, distance: 114.5
click at [161, 545] on div "Context Queue: HVAC Priority: 0 Task Age: [DEMOGRAPHIC_DATA] minute(s) Customer…" at bounding box center [148, 511] width 232 height 330
click at [204, 294] on span "COMPLETE" at bounding box center [218, 296] width 51 height 10
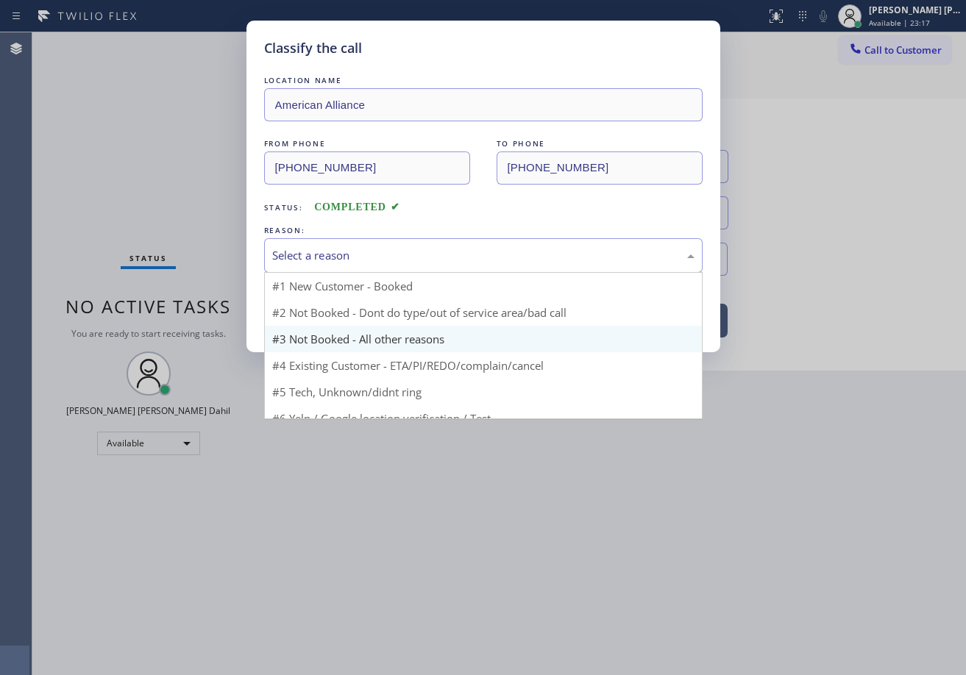
drag, startPoint x: 313, startPoint y: 264, endPoint x: 361, endPoint y: 312, distance: 67.6
click at [315, 264] on div "Select a reason" at bounding box center [483, 255] width 439 height 35
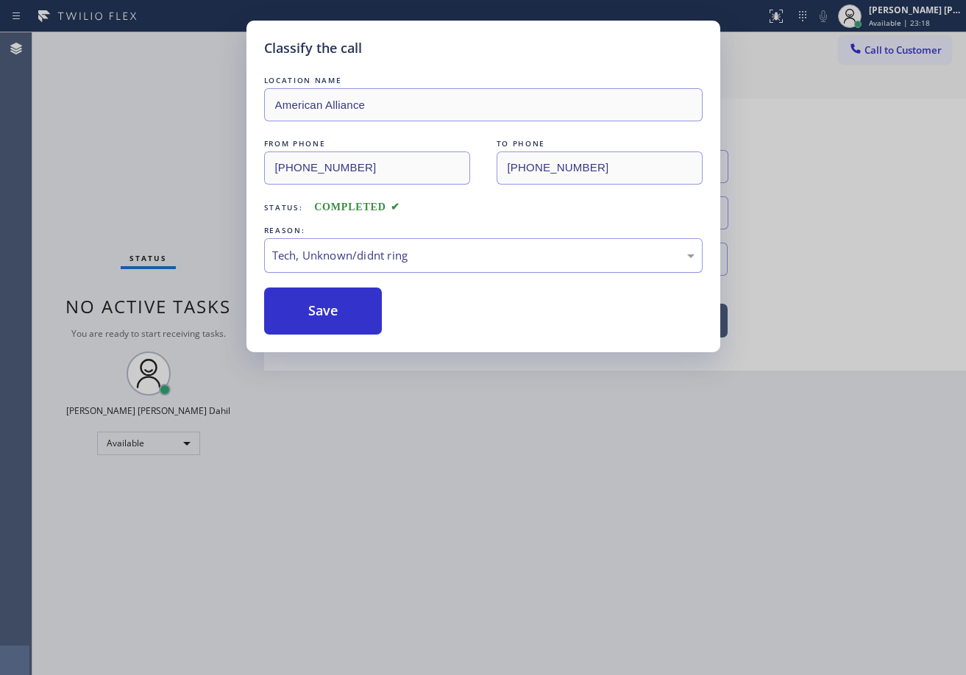
click at [334, 302] on button "Save" at bounding box center [323, 311] width 118 height 47
click at [349, 299] on button "Save" at bounding box center [323, 311] width 118 height 47
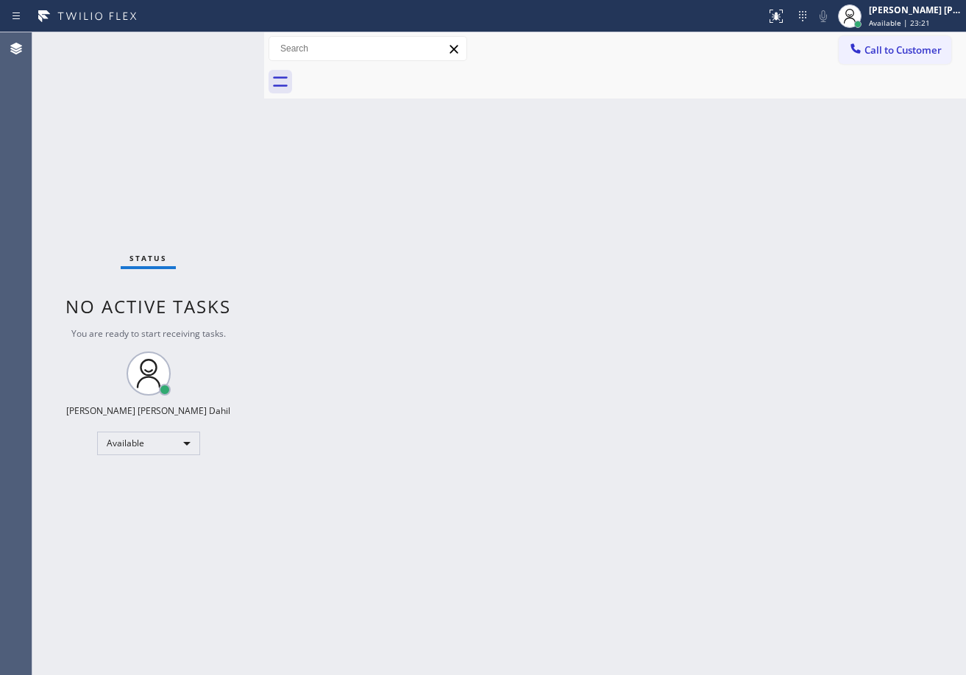
drag, startPoint x: 908, startPoint y: 57, endPoint x: 859, endPoint y: 122, distance: 81.4
click at [908, 57] on button "Call to Customer" at bounding box center [895, 50] width 113 height 28
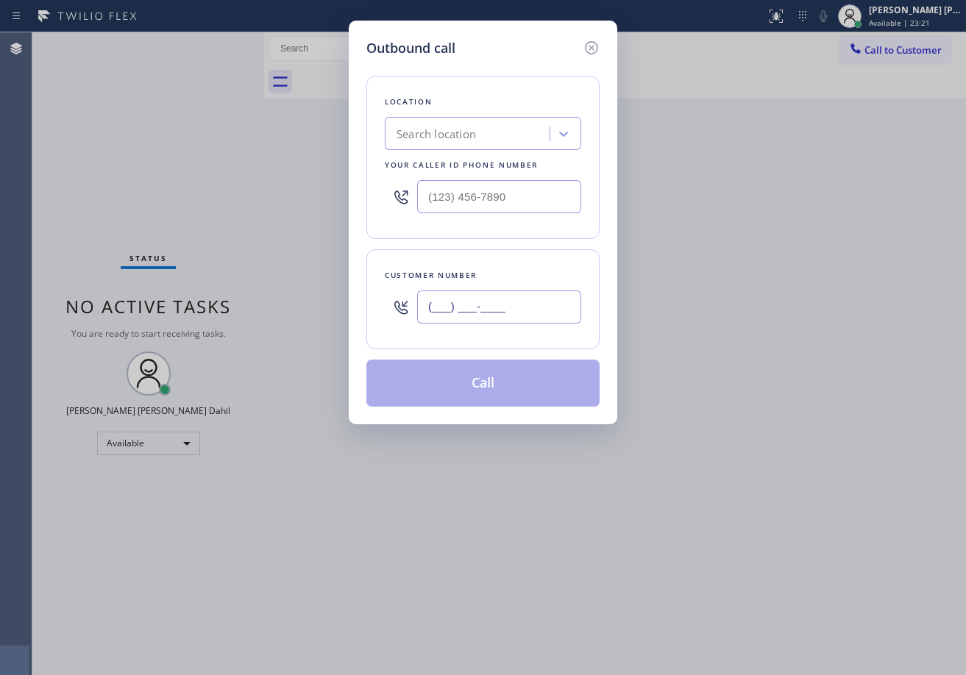
click at [545, 311] on input "(___) ___-____" at bounding box center [499, 307] width 164 height 33
paste input "650) 279-5612"
type input "[PHONE_NUMBER]"
click at [541, 205] on input "(___) ___-____" at bounding box center [499, 196] width 164 height 33
paste input "855) 400-0084"
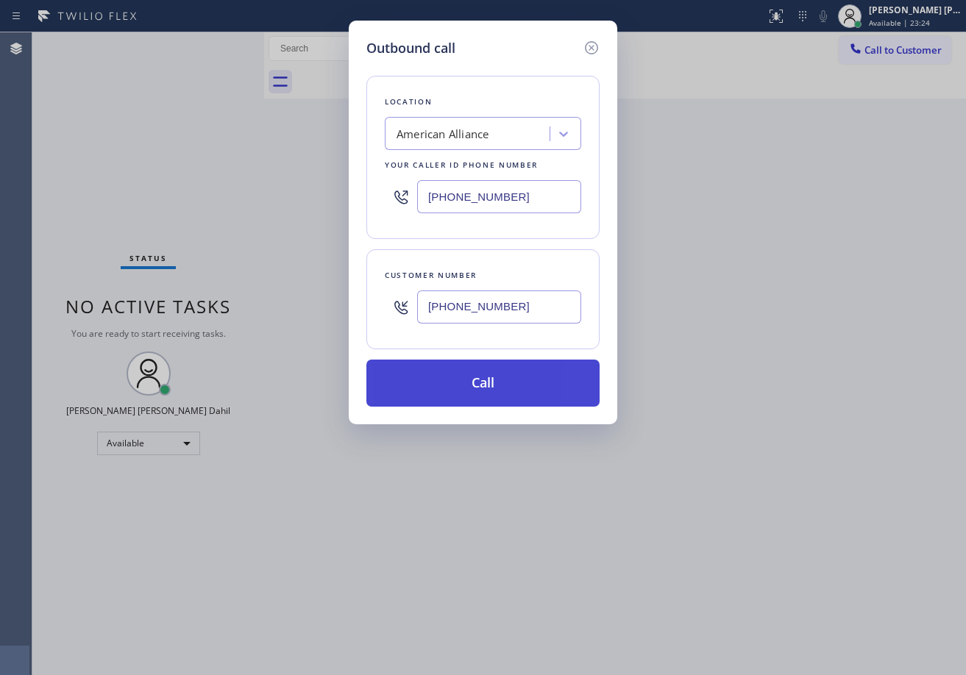
type input "[PHONE_NUMBER]"
click at [519, 389] on button "Call" at bounding box center [482, 383] width 233 height 47
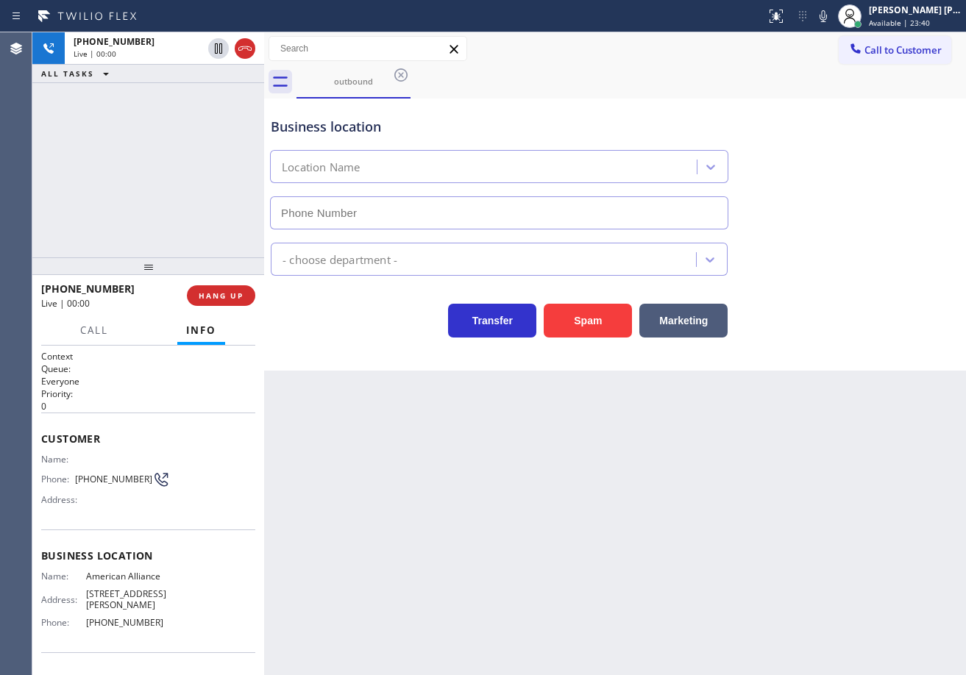
type input "[PHONE_NUMBER]"
drag, startPoint x: 121, startPoint y: 190, endPoint x: 199, endPoint y: 241, distance: 94.1
click at [121, 190] on div "[PHONE_NUMBER] Live | 00:18 ALL TASKS ALL TASKS ACTIVE TASKS TASKS IN WRAP UP" at bounding box center [148, 144] width 232 height 225
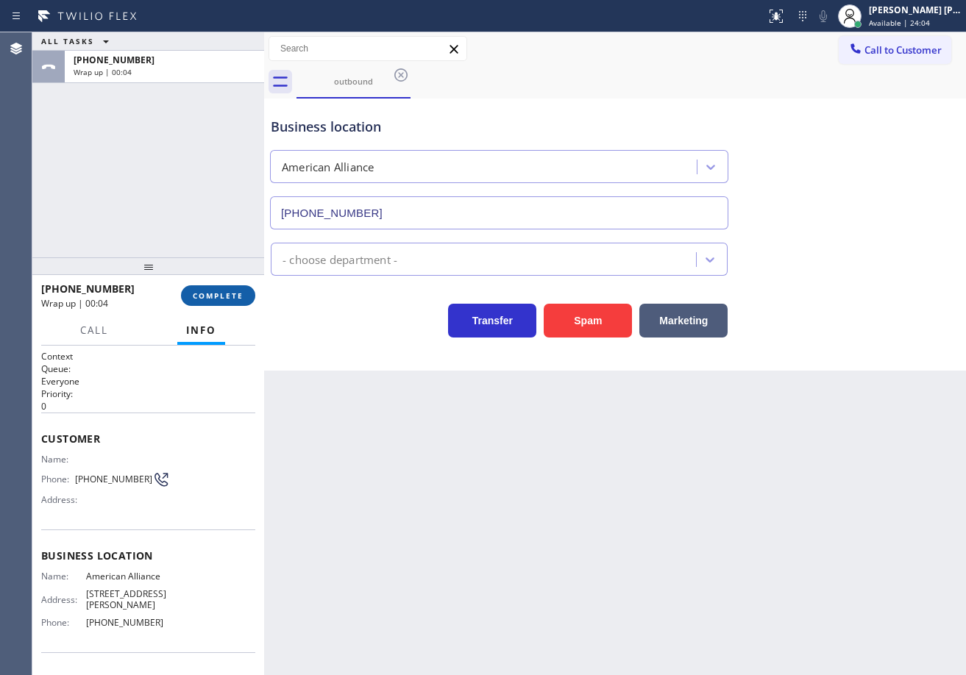
click at [205, 292] on span "COMPLETE" at bounding box center [218, 296] width 51 height 10
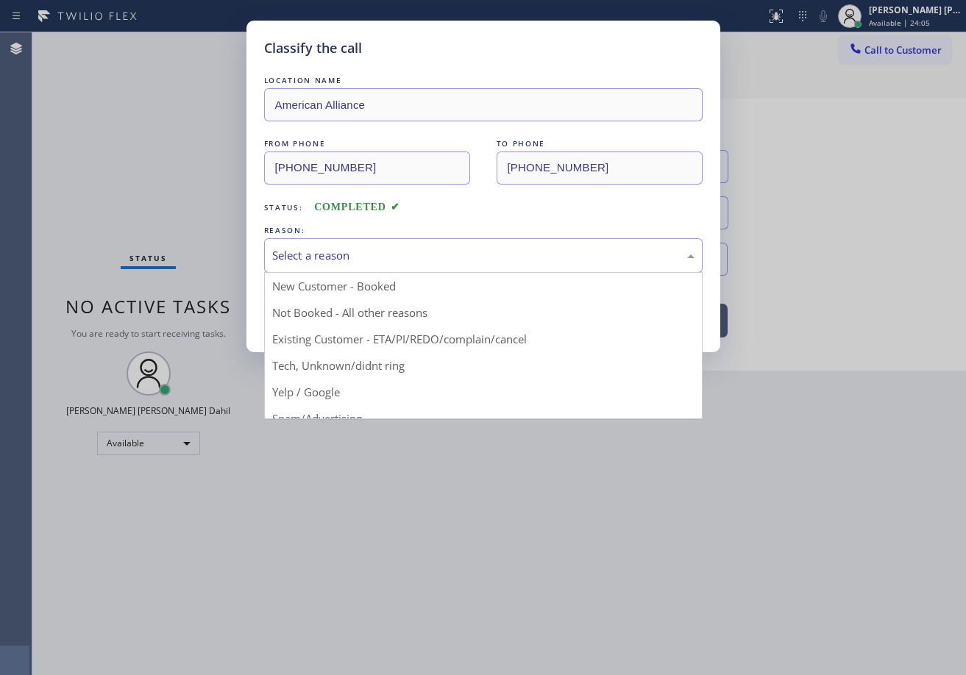
click at [322, 255] on div "Select a reason" at bounding box center [483, 255] width 422 height 17
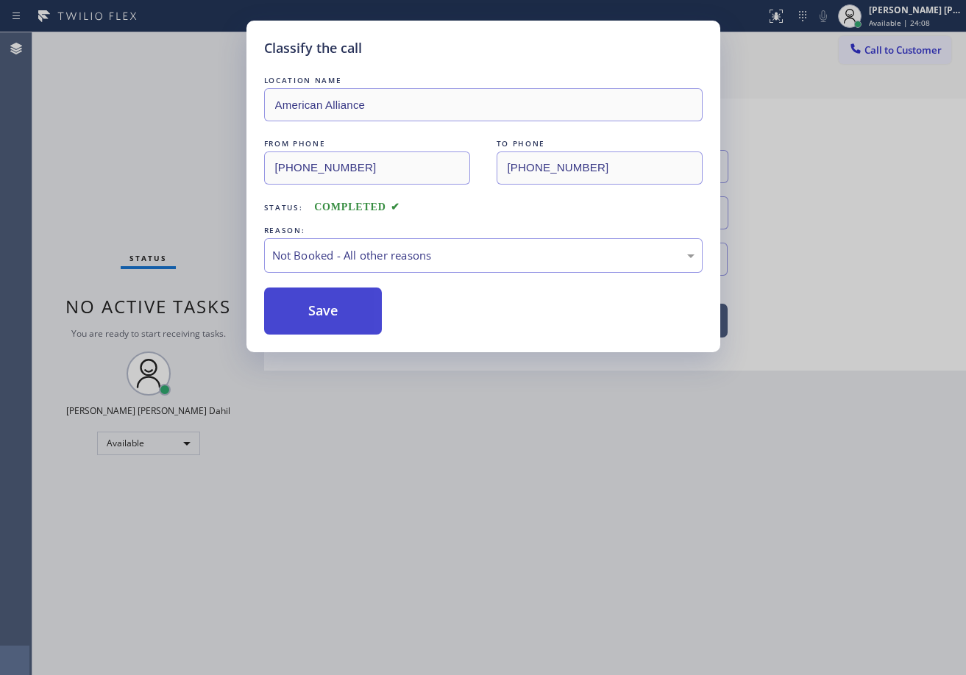
click at [333, 308] on button "Save" at bounding box center [323, 311] width 118 height 47
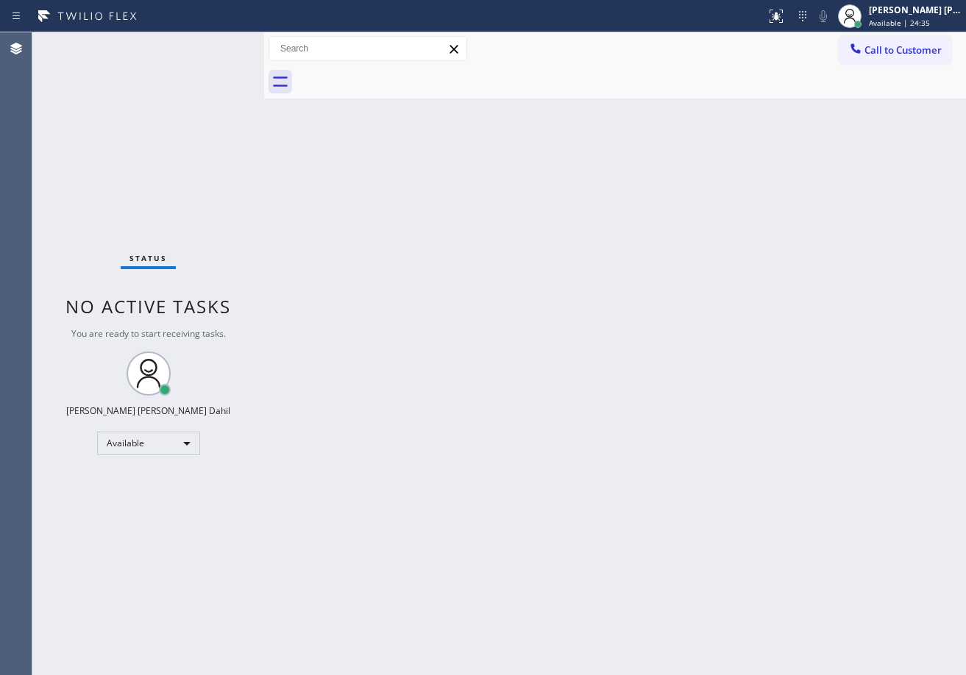
click at [224, 70] on div "Status No active tasks You are ready to start receiving tasks. [PERSON_NAME] [P…" at bounding box center [148, 353] width 232 height 643
click at [213, 54] on div "Status No active tasks You are ready to start receiving tasks. [PERSON_NAME] [P…" at bounding box center [148, 353] width 232 height 643
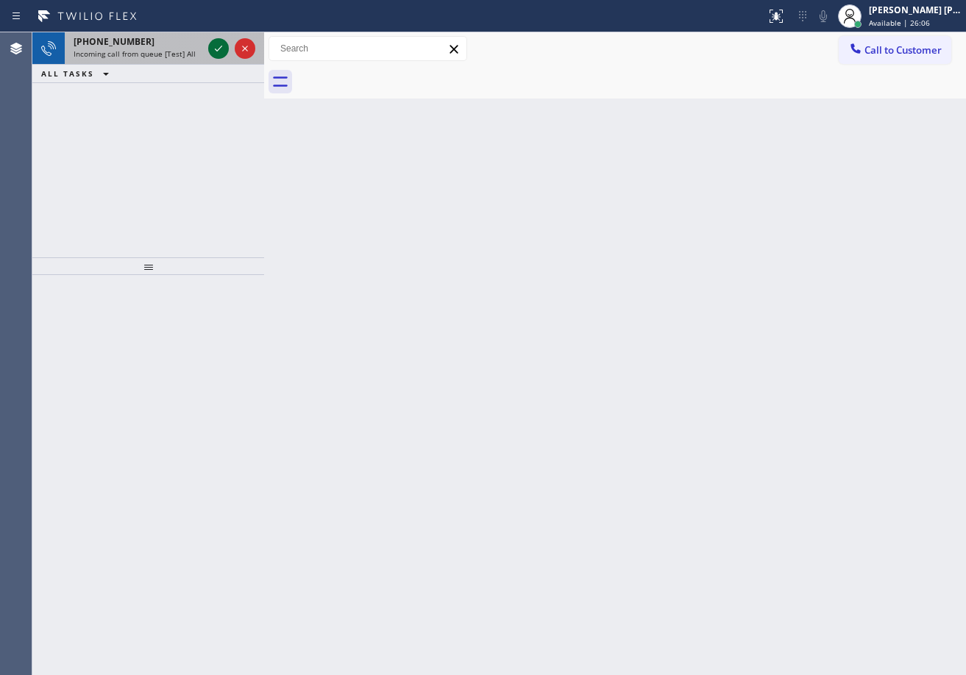
click at [222, 43] on icon at bounding box center [219, 49] width 18 height 18
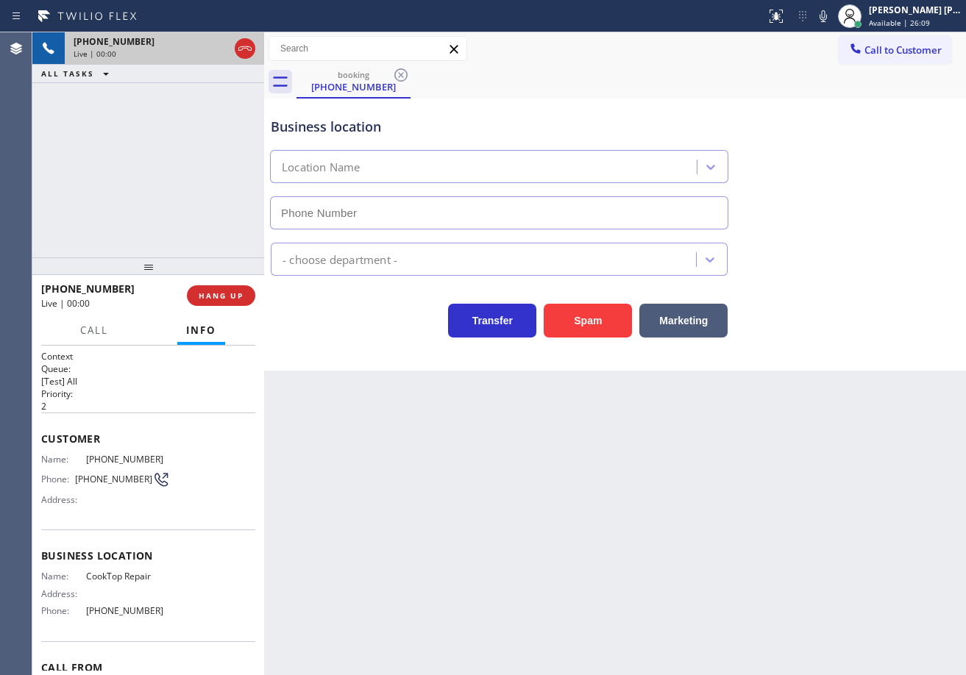
type input "[PHONE_NUMBER]"
click at [538, 542] on div "Back to Dashboard Change Sender ID Customers Technicians Select a contact Outbo…" at bounding box center [615, 353] width 702 height 643
click at [153, 165] on div "[PHONE_NUMBER] Live | 00:13 ALL TASKS ALL TASKS ACTIVE TASKS TASKS IN WRAP UP" at bounding box center [148, 144] width 232 height 225
click at [218, 303] on button "HANG UP" at bounding box center [221, 295] width 68 height 21
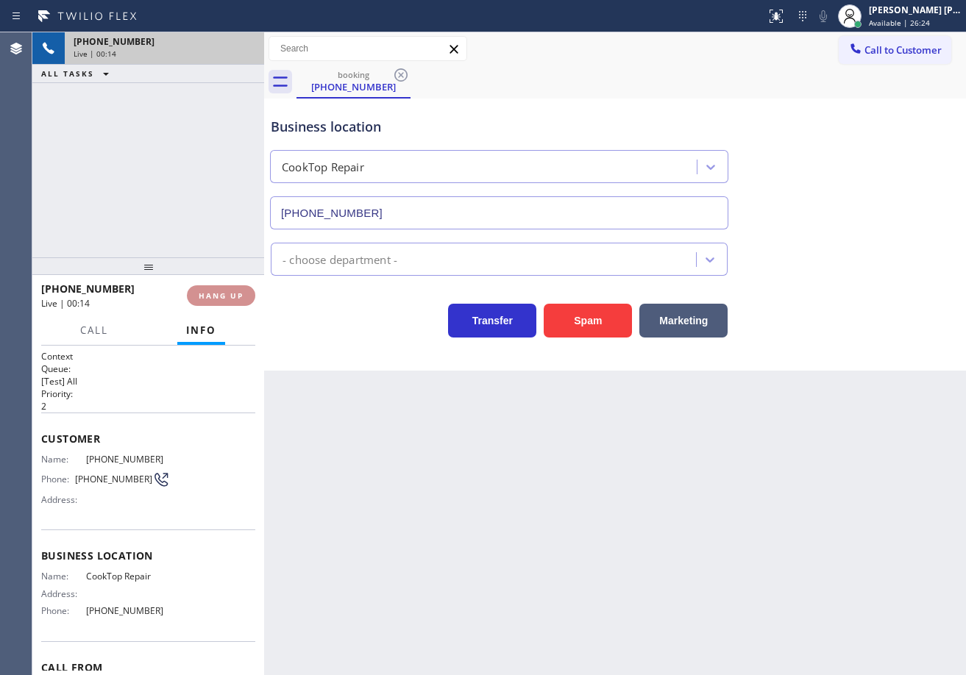
click at [218, 303] on button "HANG UP" at bounding box center [221, 295] width 68 height 21
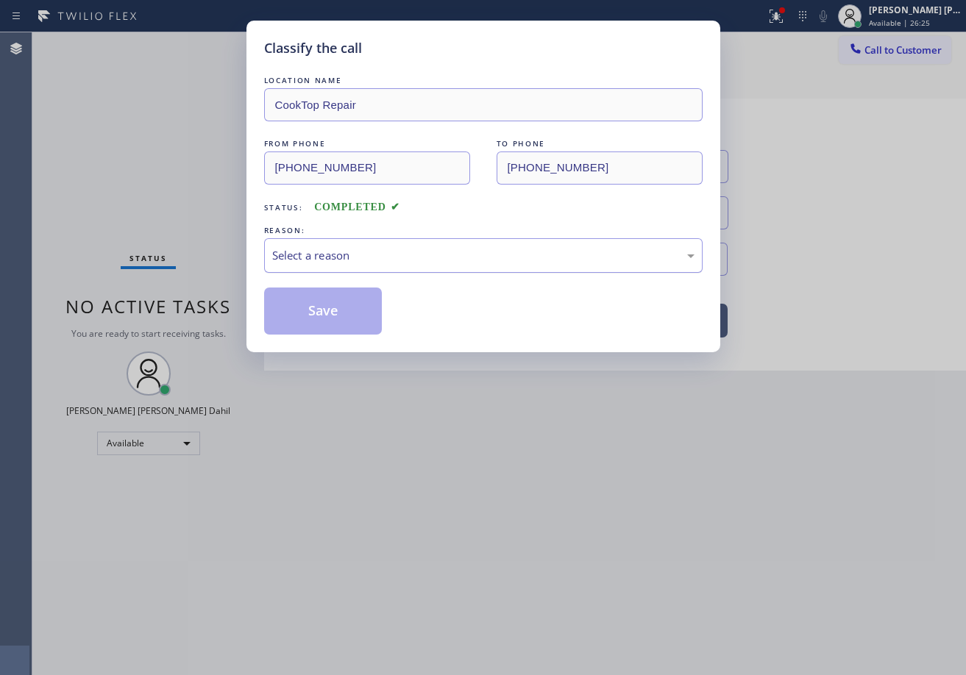
click at [295, 257] on div "Select a reason" at bounding box center [483, 255] width 422 height 17
click at [345, 294] on button "Save" at bounding box center [323, 311] width 118 height 47
click at [348, 293] on button "Save" at bounding box center [323, 311] width 118 height 47
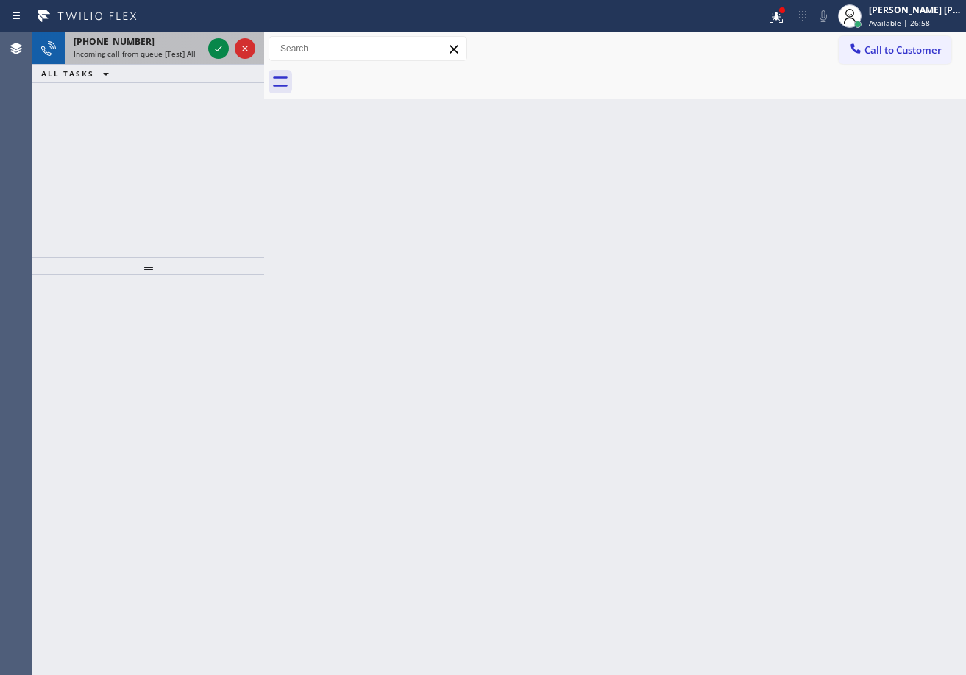
click at [187, 50] on span "Incoming call from queue [Test] All" at bounding box center [135, 54] width 122 height 10
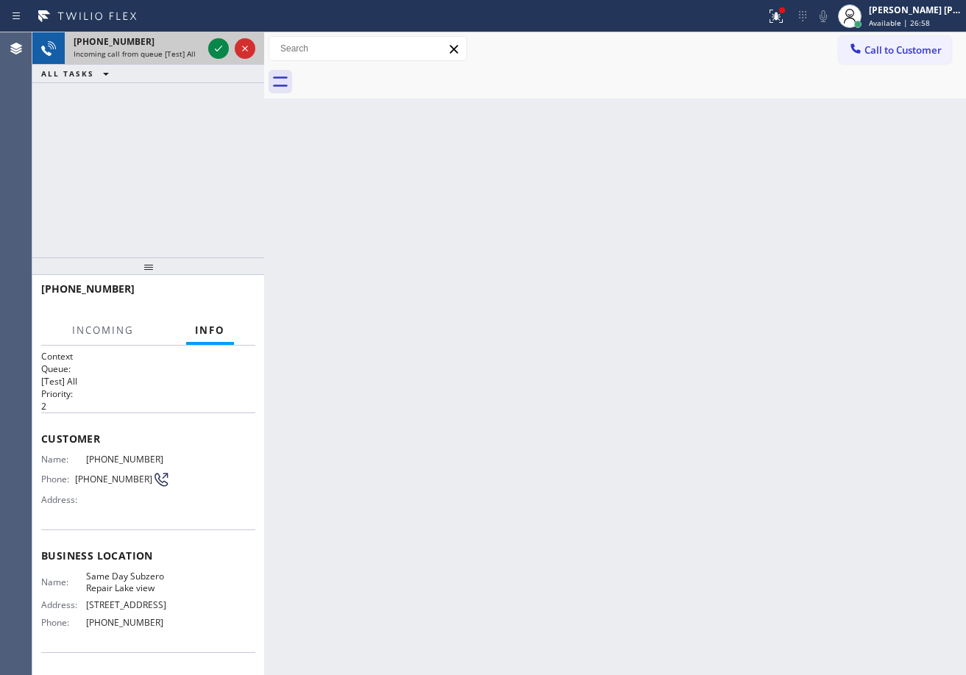
click at [187, 50] on span "Incoming call from queue [Test] All" at bounding box center [135, 54] width 122 height 10
click at [188, 50] on span "Incoming call from queue [Test] All" at bounding box center [135, 54] width 122 height 10
click at [188, 51] on span "Incoming call from queue [Test] All" at bounding box center [135, 54] width 122 height 10
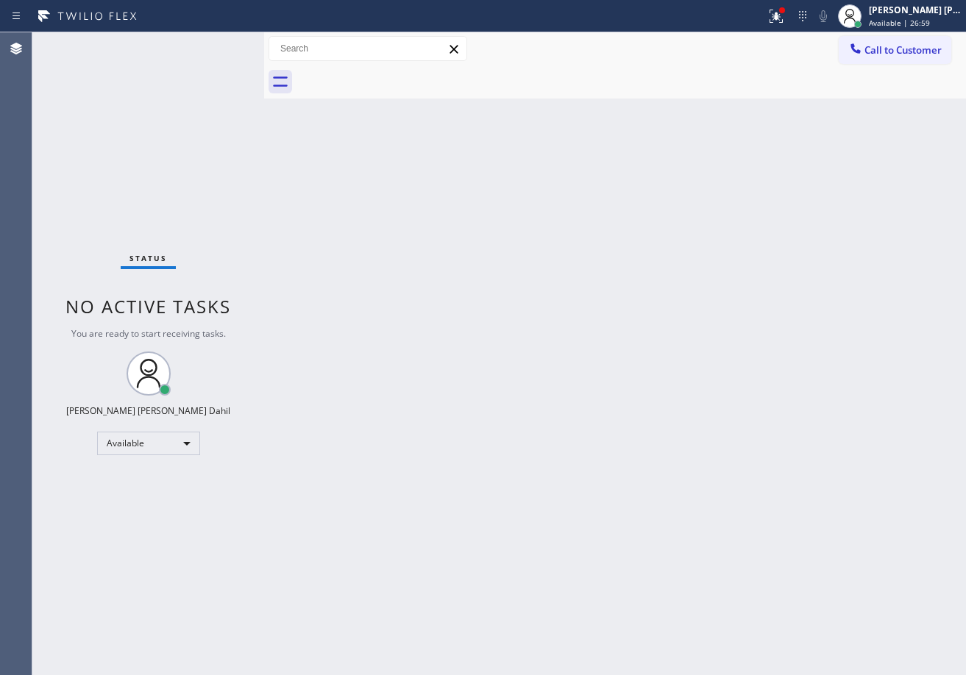
click at [219, 46] on div "Status No active tasks You are ready to start receiving tasks. [PERSON_NAME] [P…" at bounding box center [148, 353] width 232 height 643
click at [777, 17] on div at bounding box center [776, 16] width 32 height 18
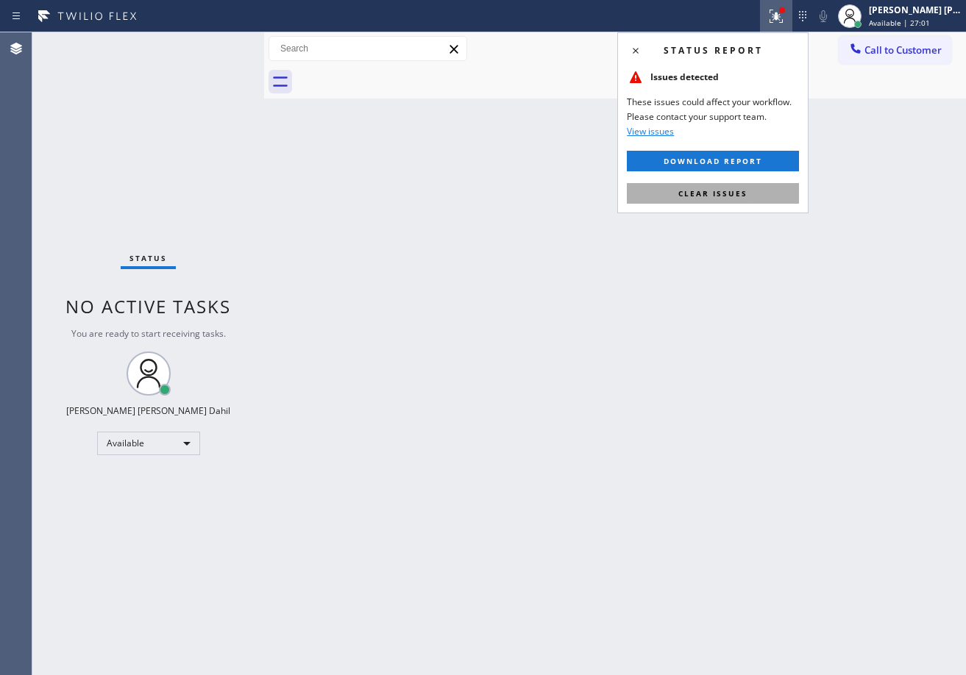
click at [748, 201] on button "Clear issues" at bounding box center [713, 193] width 172 height 21
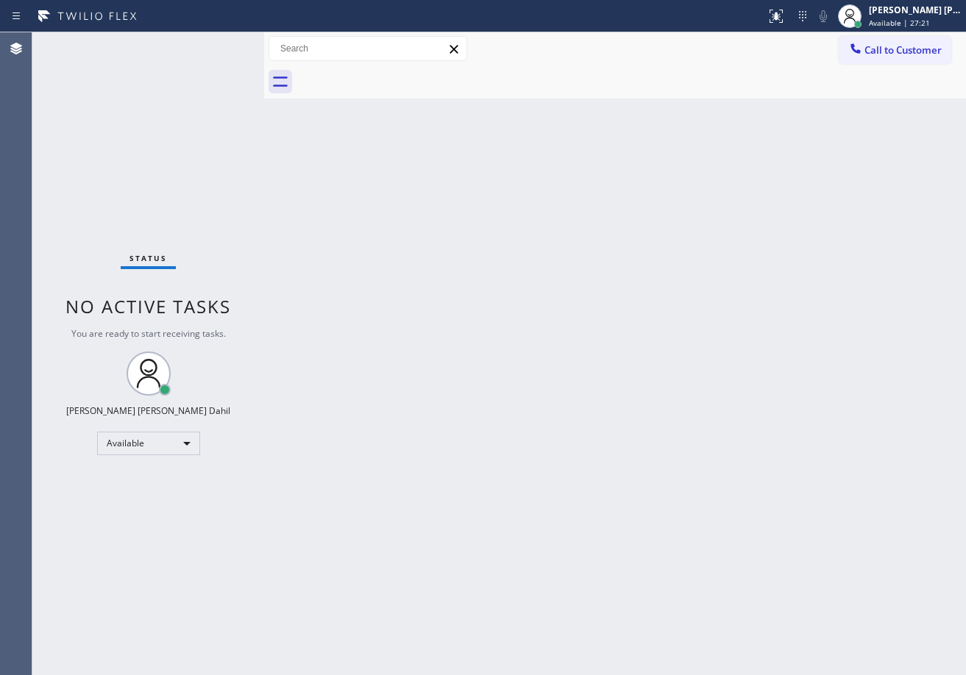
click at [196, 84] on div "Status No active tasks You are ready to start receiving tasks. [PERSON_NAME] [P…" at bounding box center [148, 353] width 232 height 643
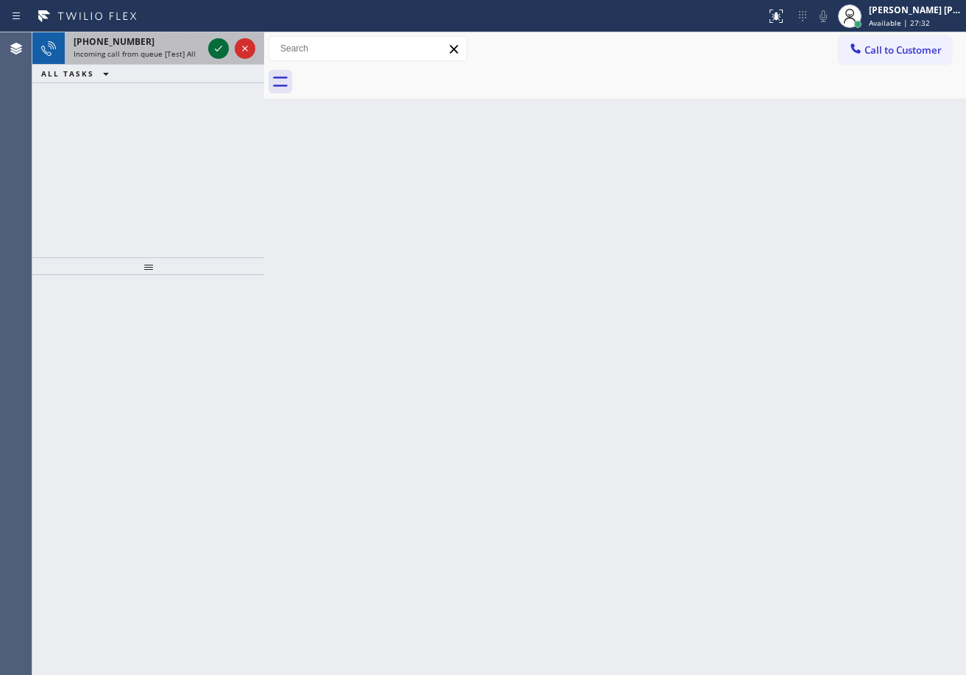
click at [222, 43] on icon at bounding box center [219, 49] width 18 height 18
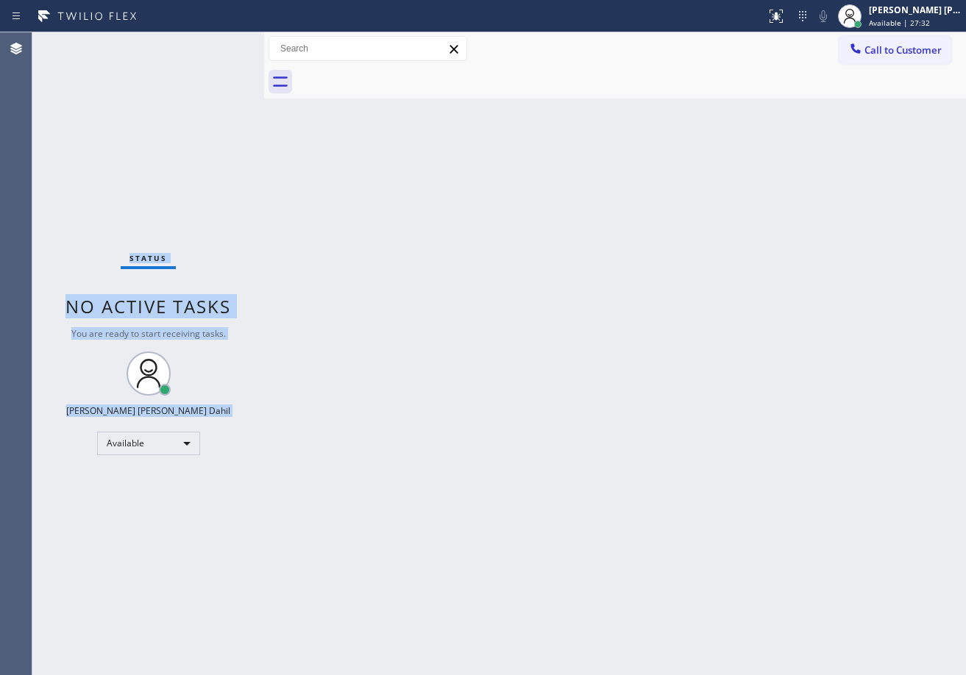
click at [222, 43] on div "Status No active tasks You are ready to start receiving tasks. [PERSON_NAME] [P…" at bounding box center [148, 353] width 232 height 643
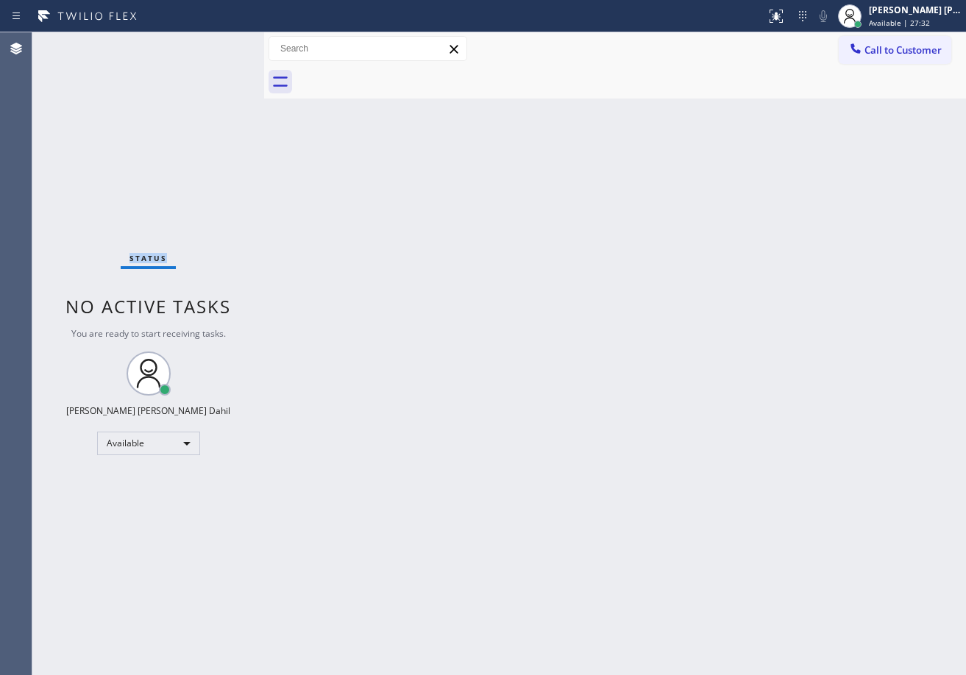
click at [222, 43] on div "Status No active tasks You are ready to start receiving tasks. [PERSON_NAME] [P…" at bounding box center [148, 353] width 232 height 643
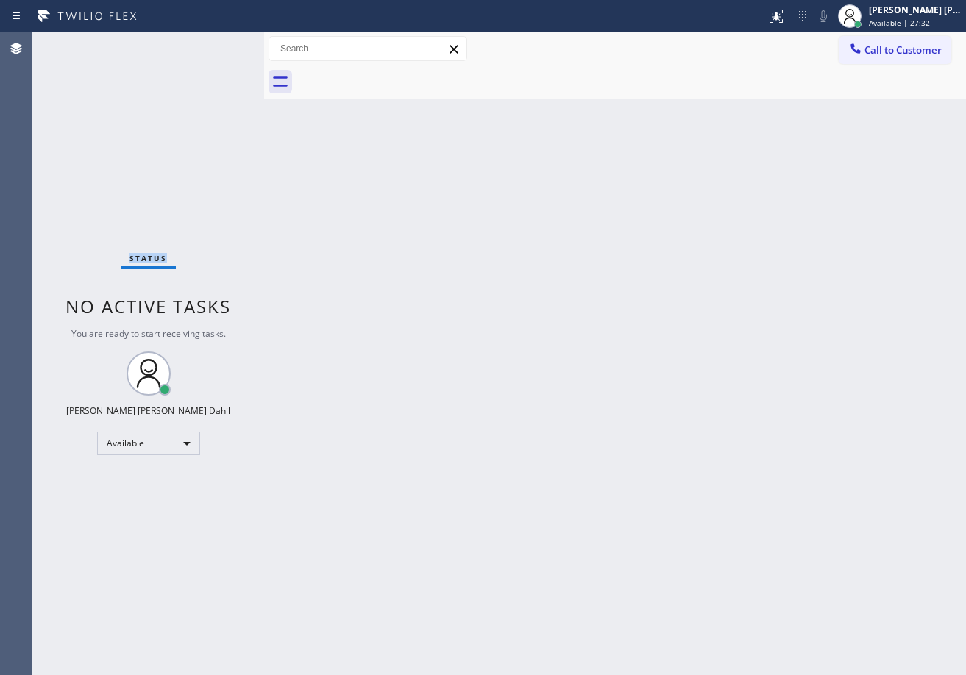
click at [222, 43] on div "Status No active tasks You are ready to start receiving tasks. [PERSON_NAME] [P…" at bounding box center [148, 353] width 232 height 643
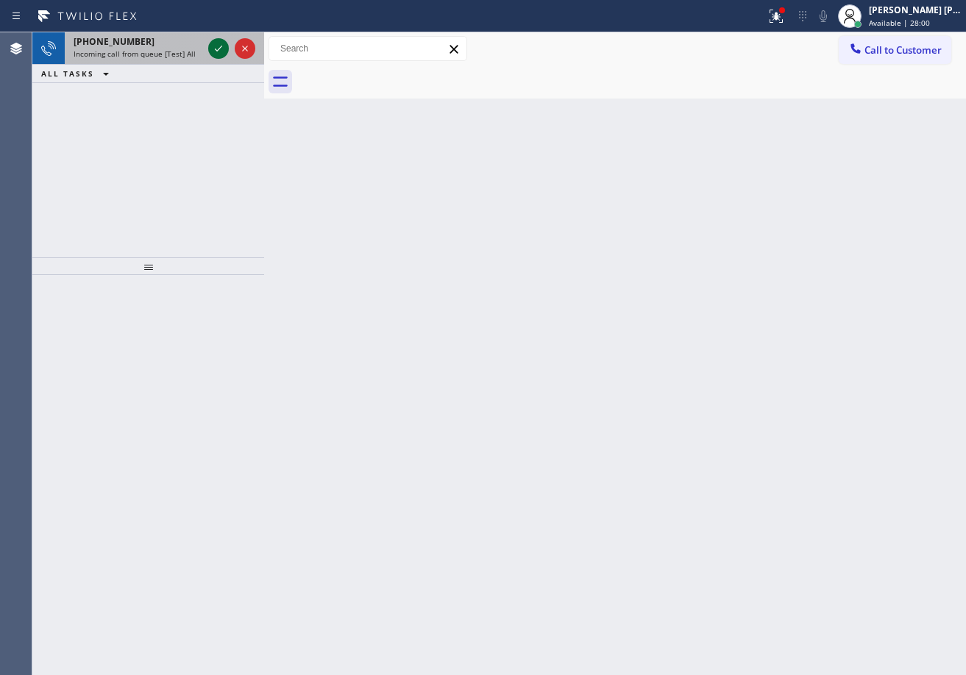
click at [215, 52] on icon at bounding box center [219, 49] width 18 height 18
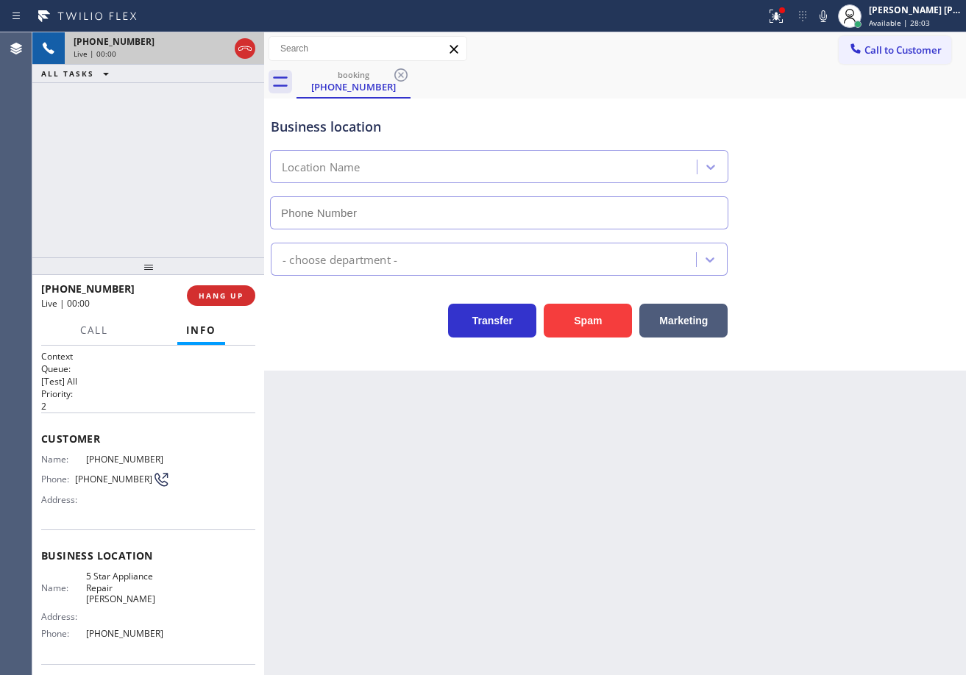
type input "[PHONE_NUMBER]"
click at [221, 300] on span "HANG UP" at bounding box center [221, 296] width 45 height 10
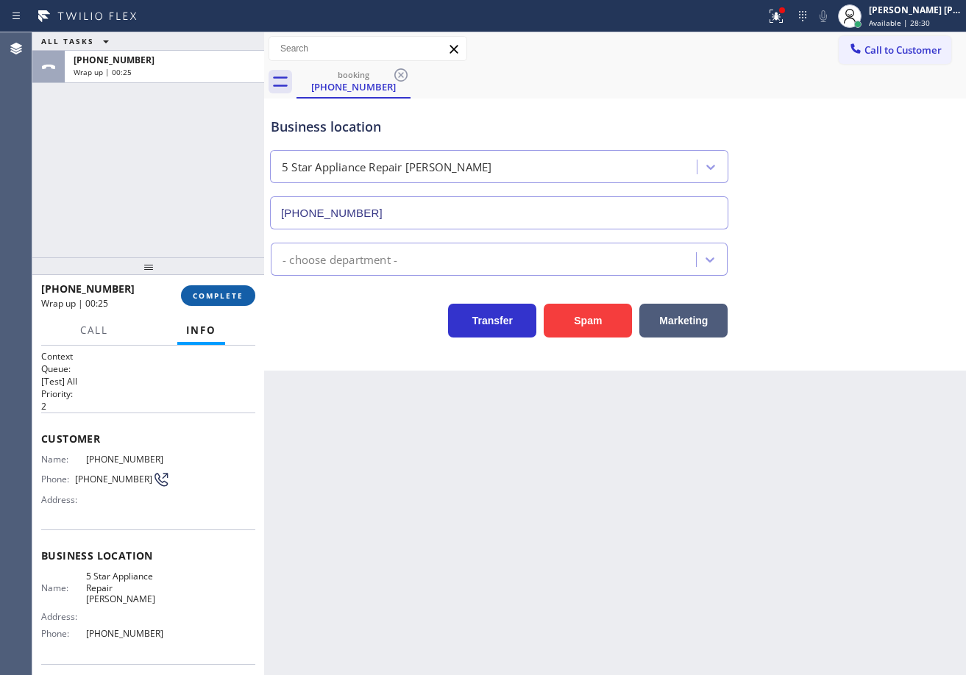
click at [221, 300] on span "COMPLETE" at bounding box center [218, 296] width 51 height 10
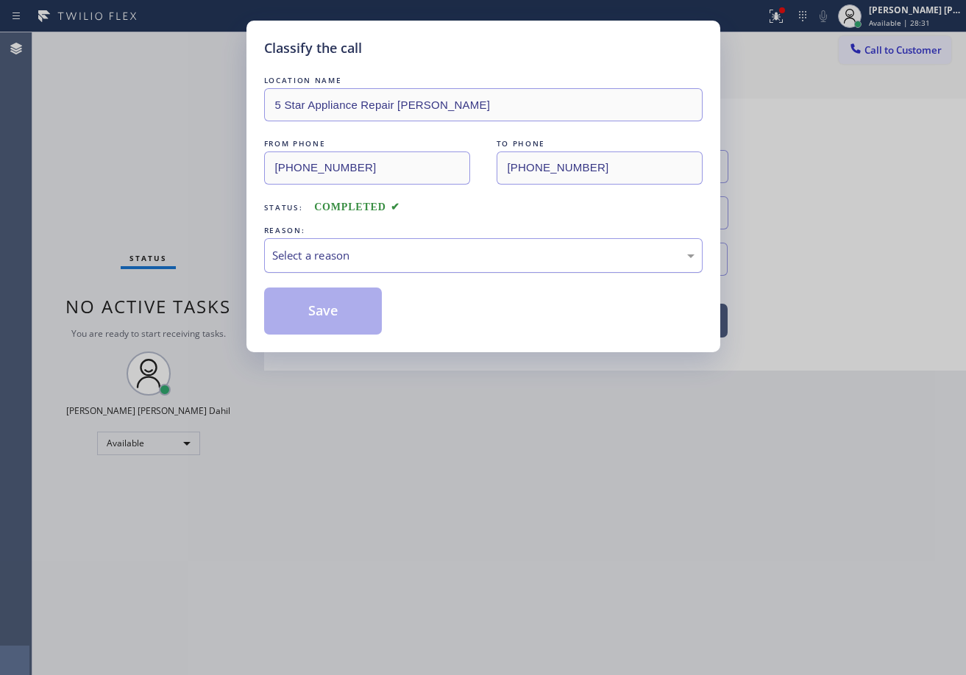
click at [340, 255] on div "Select a reason" at bounding box center [483, 255] width 422 height 17
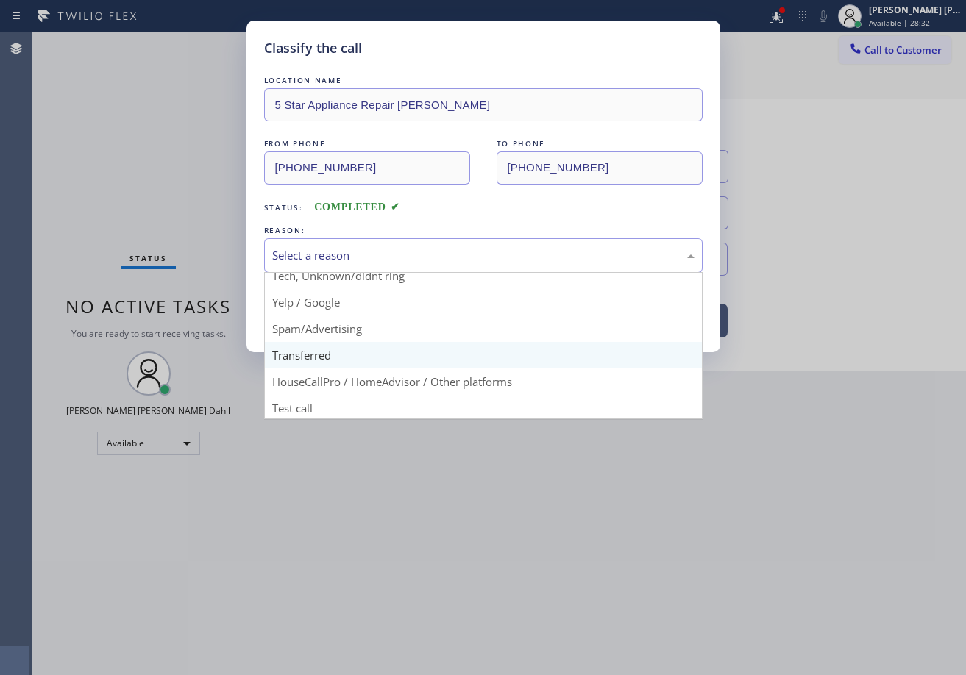
scroll to position [93, 0]
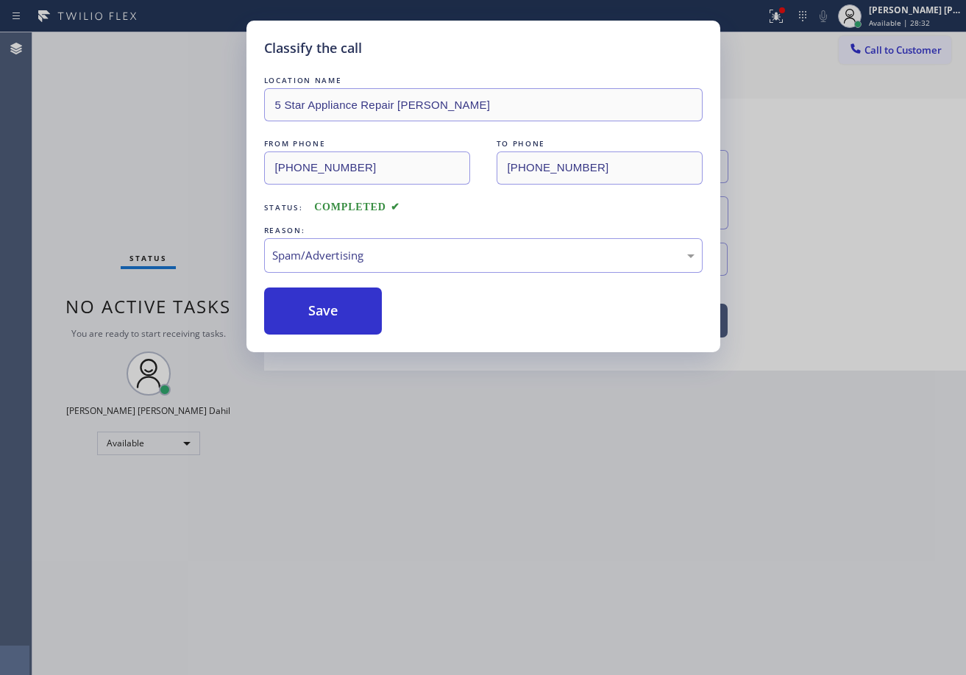
click at [349, 274] on div "LOCATION NAME 5 Star Appliance Repair [PERSON_NAME] FROM PHONE [PHONE_NUMBER] T…" at bounding box center [483, 204] width 439 height 262
click at [349, 299] on button "Save" at bounding box center [323, 311] width 118 height 47
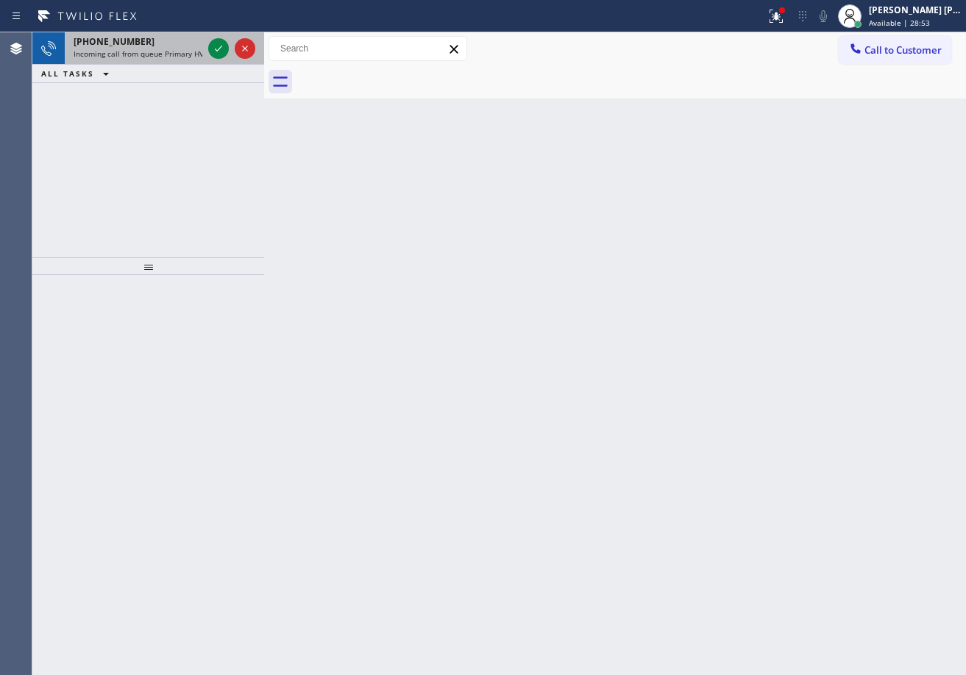
click at [196, 54] on span "Incoming call from queue Primary HVAC" at bounding box center [143, 54] width 139 height 10
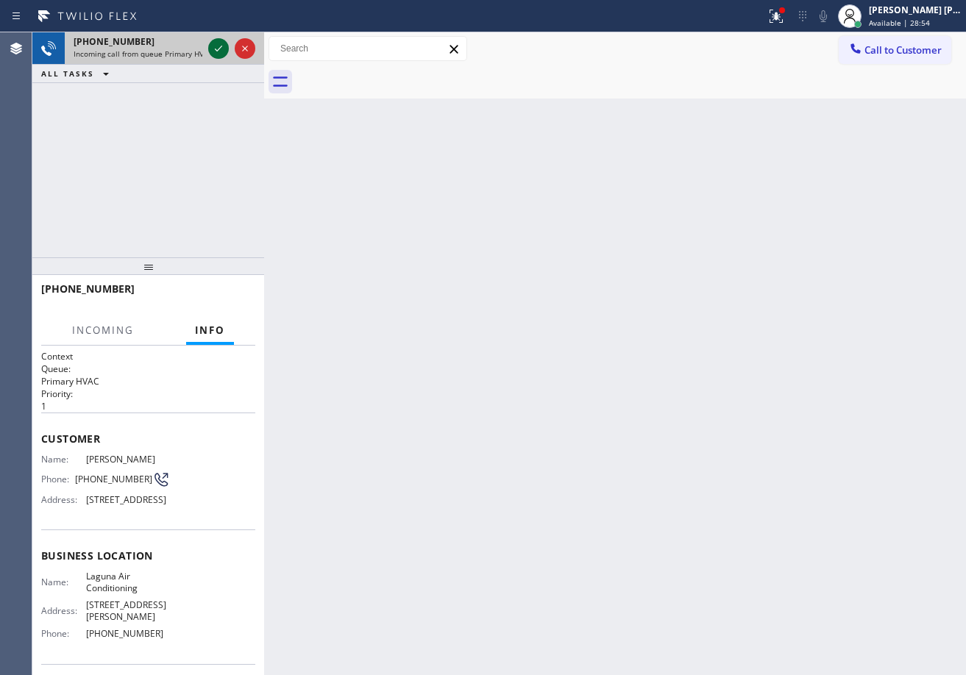
click at [210, 46] on icon at bounding box center [219, 49] width 18 height 18
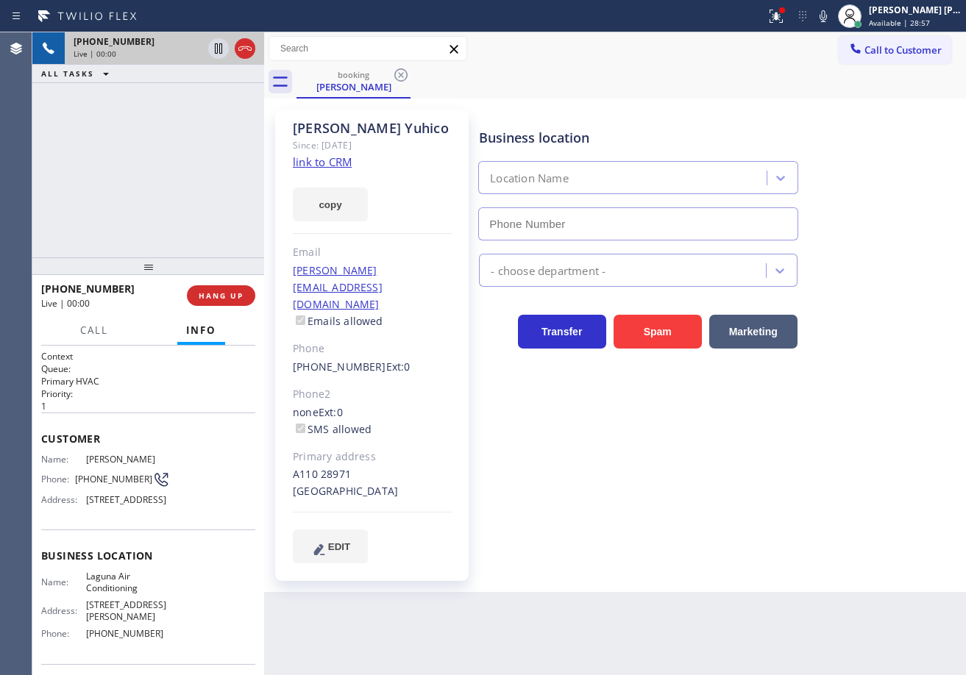
type input "[PHONE_NUMBER]"
click at [781, 14] on icon at bounding box center [776, 14] width 9 height 5
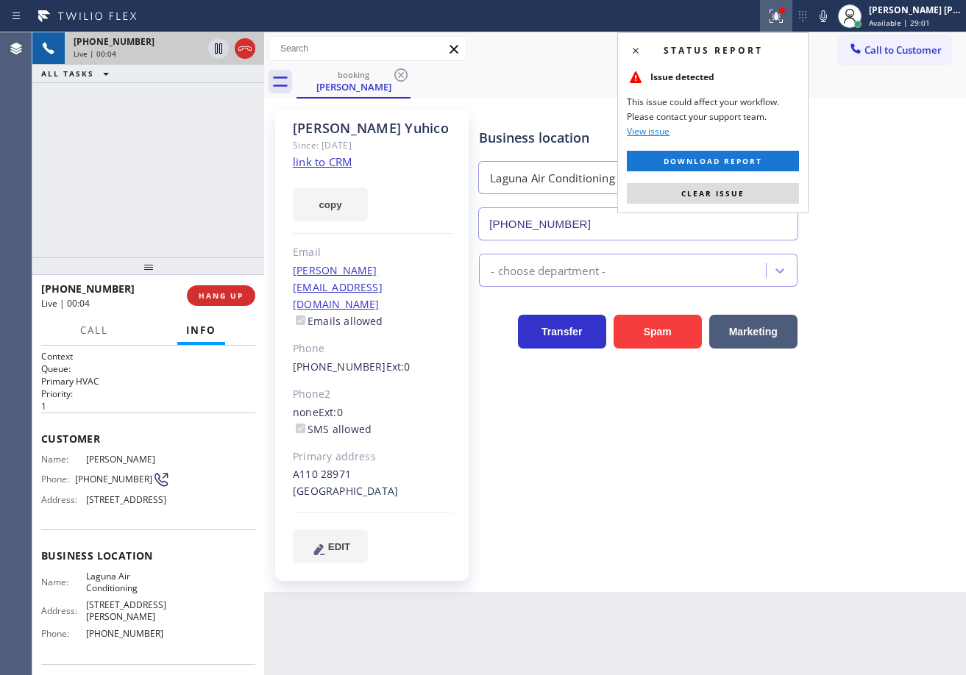
click at [688, 532] on div "Business location Laguna Air Conditioning [PHONE_NUMBER] - choose department - …" at bounding box center [719, 350] width 486 height 475
click at [765, 203] on button "Clear issue" at bounding box center [713, 193] width 172 height 21
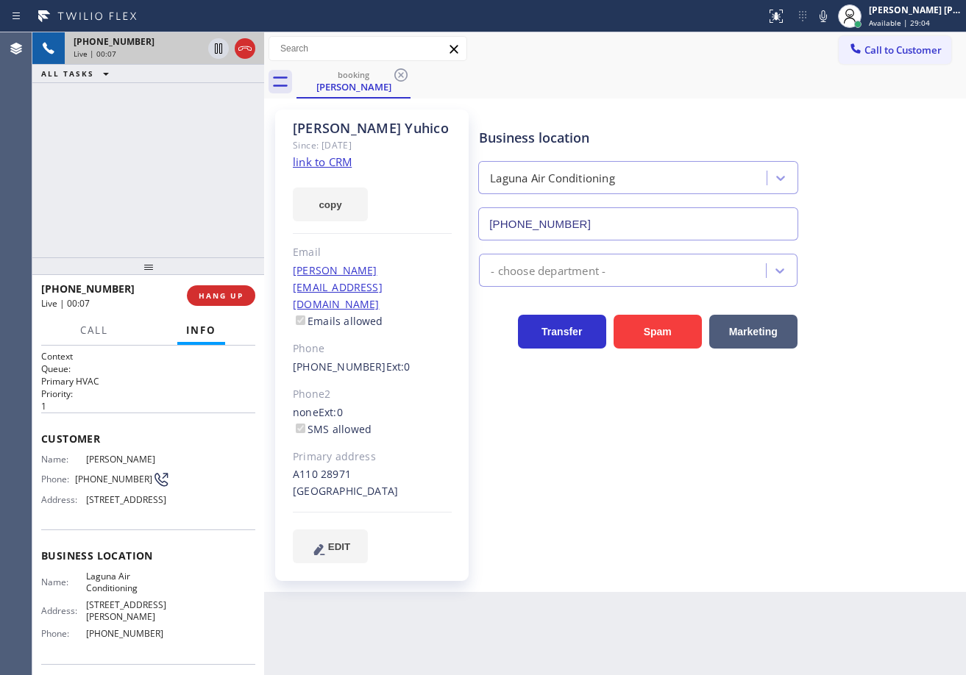
click at [322, 163] on link "link to CRM" at bounding box center [322, 162] width 59 height 15
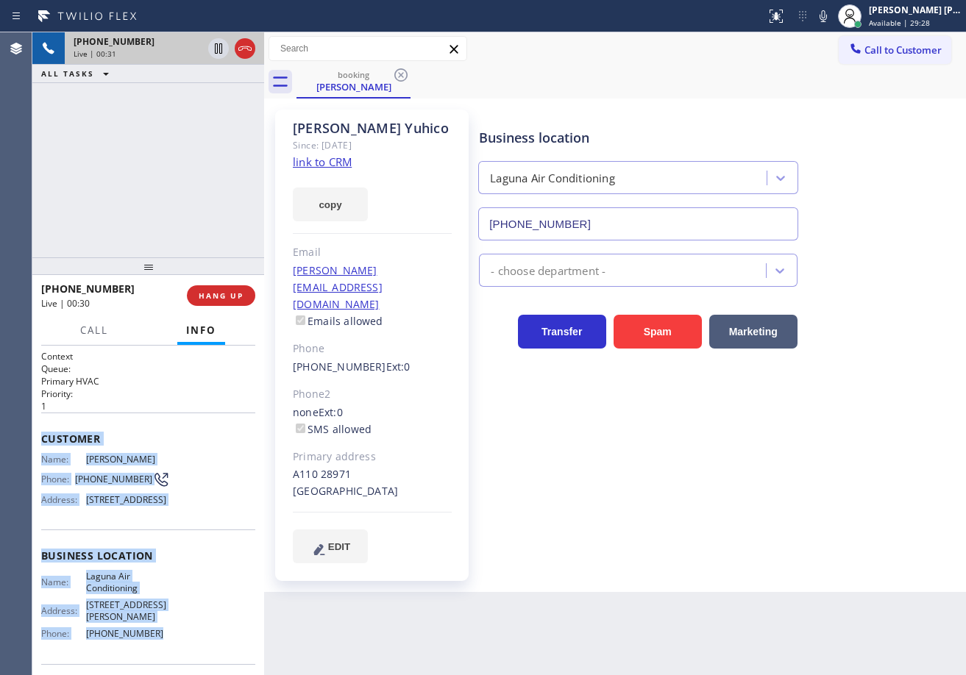
scroll to position [128, 0]
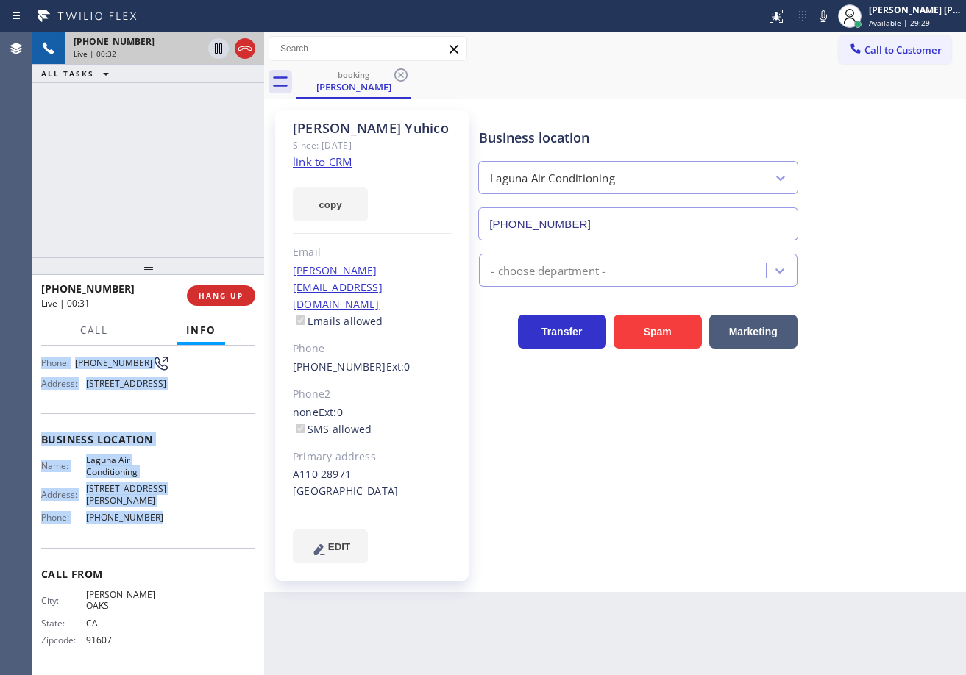
drag, startPoint x: 40, startPoint y: 433, endPoint x: 164, endPoint y: 550, distance: 170.7
click at [164, 550] on div "Context Queue: Primary HVAC Priority: 1 Customer Name: [PERSON_NAME] Phone: [PH…" at bounding box center [148, 511] width 232 height 330
copy div "Customer Name: [PERSON_NAME] Phone: [PHONE_NUMBER] Address: [STREET_ADDRESS] Bu…"
click at [855, 314] on div "Transfer Spam Marketing" at bounding box center [719, 325] width 486 height 47
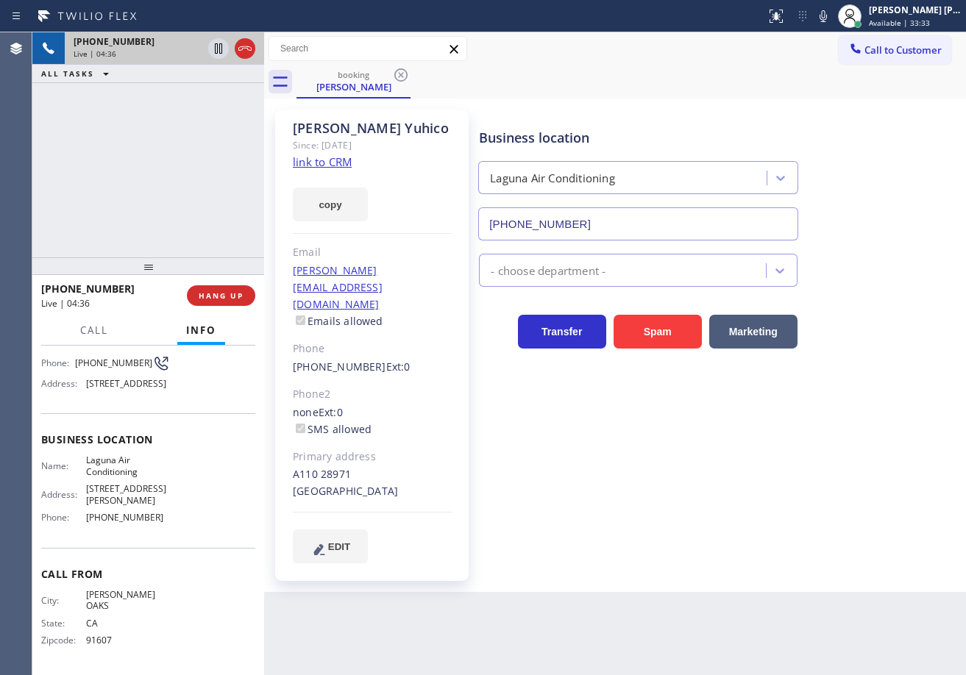
click at [855, 314] on div "Transfer Spam Marketing" at bounding box center [719, 325] width 486 height 47
click at [855, 313] on div "Transfer Spam Marketing" at bounding box center [719, 325] width 486 height 47
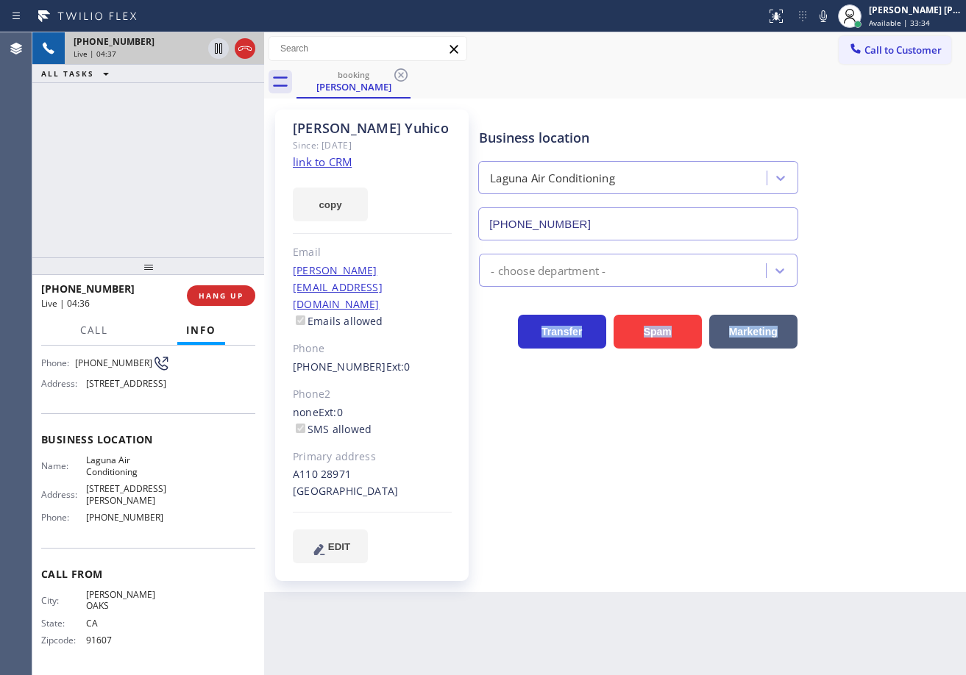
click at [854, 313] on div "Transfer Spam Marketing" at bounding box center [719, 325] width 486 height 47
click at [862, 316] on div "Transfer Spam Marketing" at bounding box center [719, 325] width 486 height 47
click at [860, 316] on div "Transfer Spam Marketing" at bounding box center [719, 325] width 486 height 47
click at [846, 283] on div "- choose department -" at bounding box center [719, 267] width 486 height 39
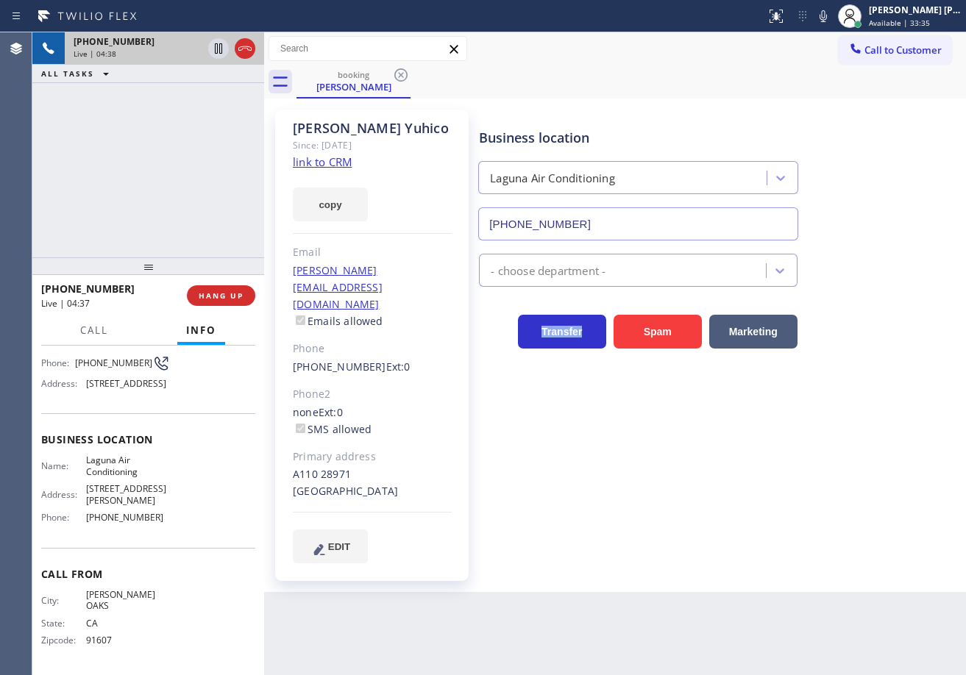
click at [846, 283] on div "- choose department -" at bounding box center [719, 267] width 486 height 39
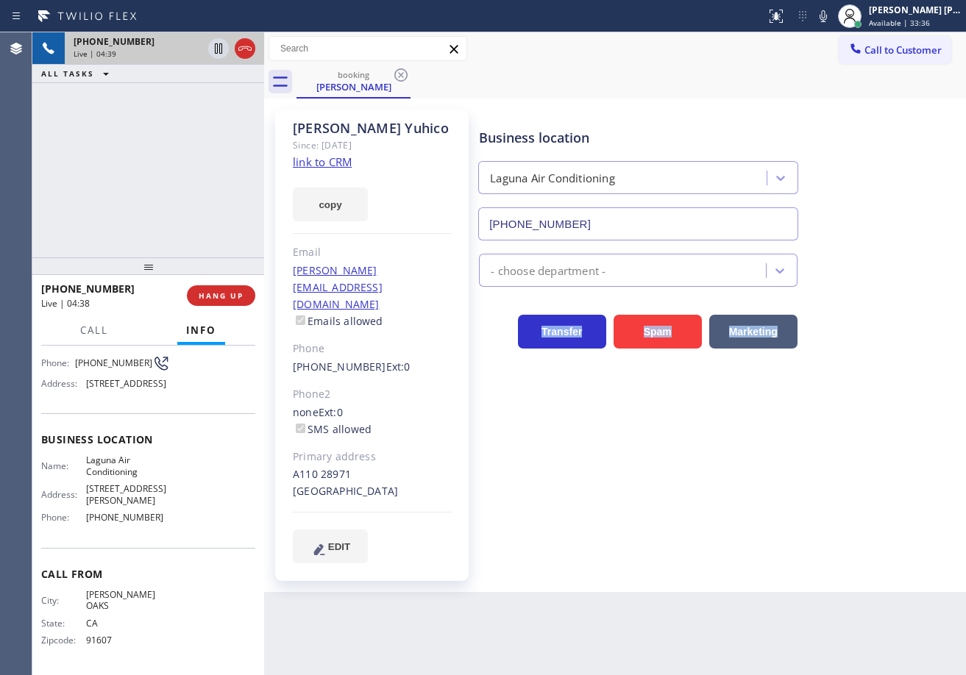
drag, startPoint x: 846, startPoint y: 283, endPoint x: 851, endPoint y: 318, distance: 35.7
click at [847, 289] on div "Business location Laguna Air Conditioning [PHONE_NUMBER] - choose department - …" at bounding box center [719, 336] width 486 height 446
click at [853, 334] on div "Transfer Spam Marketing" at bounding box center [719, 325] width 486 height 47
click at [832, 22] on icon at bounding box center [823, 16] width 18 height 18
drag, startPoint x: 763, startPoint y: 66, endPoint x: 604, endPoint y: 66, distance: 158.9
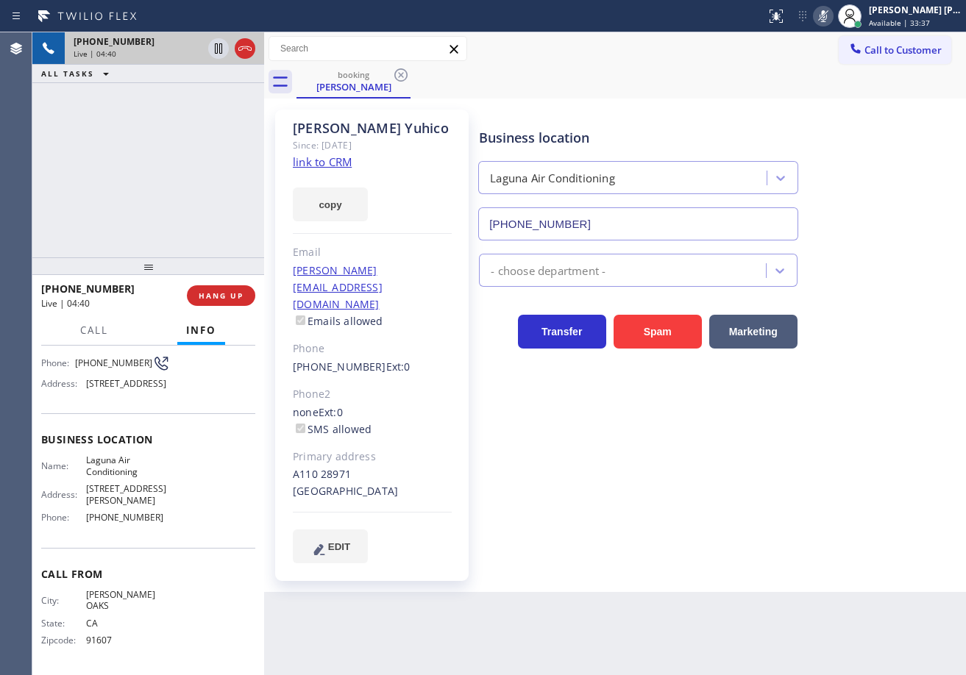
click at [759, 66] on div "booking [PERSON_NAME]" at bounding box center [632, 81] width 670 height 33
click at [219, 49] on icon at bounding box center [219, 49] width 18 height 18
click at [172, 117] on div "[PHONE_NUMBER] Live | 06:10 ALL TASKS ALL TASKS ACTIVE TASKS TASKS IN WRAP UP" at bounding box center [148, 144] width 232 height 225
click at [217, 49] on icon at bounding box center [219, 49] width 18 height 18
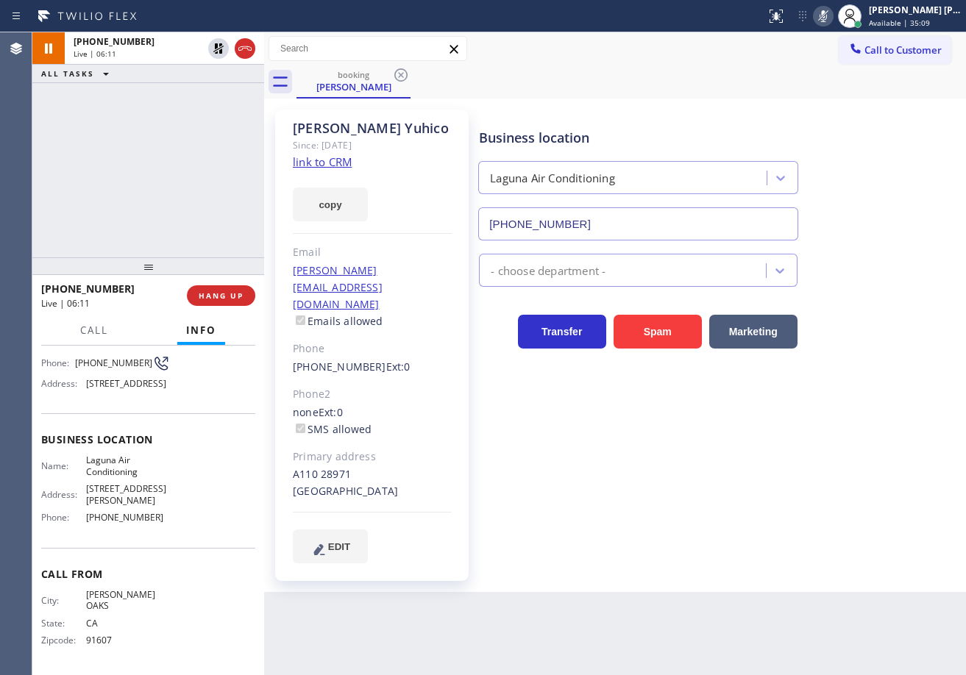
click at [832, 15] on icon at bounding box center [823, 16] width 18 height 18
click at [827, 17] on icon at bounding box center [823, 16] width 7 height 12
click at [832, 15] on icon at bounding box center [823, 16] width 18 height 18
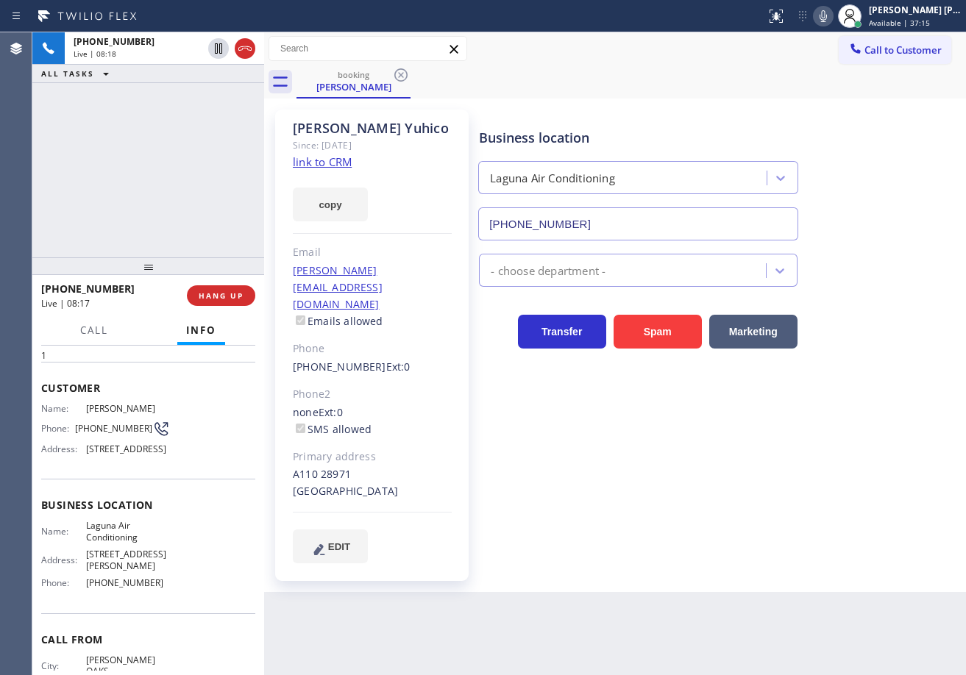
scroll to position [0, 0]
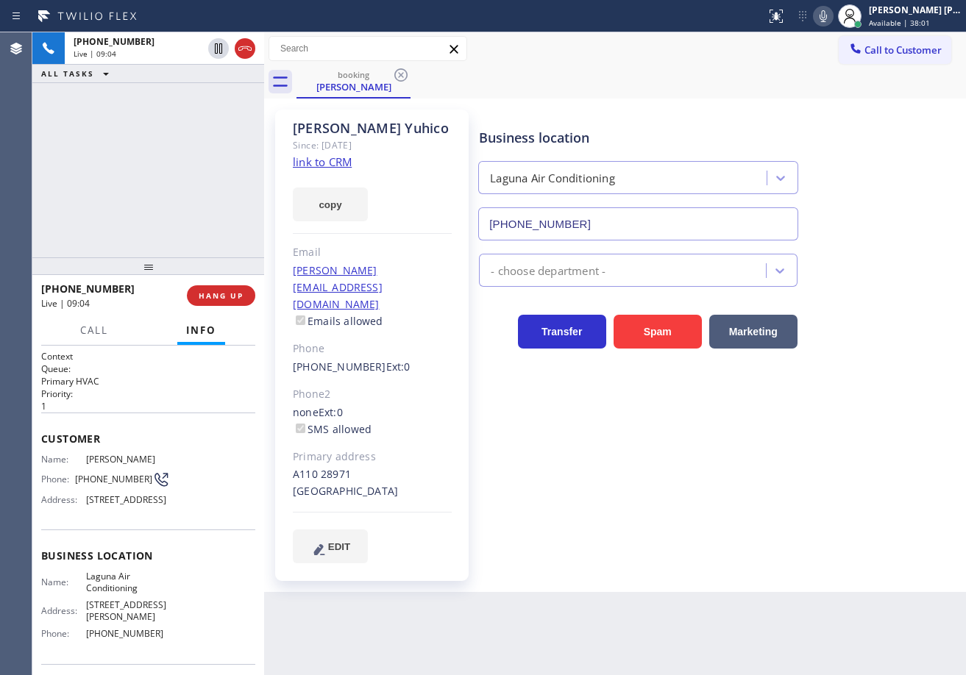
click at [149, 84] on div "[PHONE_NUMBER] Live | 09:04 ALL TASKS ALL TASKS ACTIVE TASKS TASKS IN WRAP UP" at bounding box center [148, 144] width 232 height 225
click at [754, 46] on div "Call to Customer Outbound call Location American Alliance Your caller id phone …" at bounding box center [615, 49] width 702 height 26
click at [734, 64] on div "Call to Customer Outbound call Location American Alliance Your caller id phone …" at bounding box center [615, 48] width 702 height 33
click at [827, 16] on icon at bounding box center [823, 16] width 7 height 12
click at [184, 124] on div "[PHONE_NUMBER] Live | 11:48 ALL TASKS ALL TASKS ACTIVE TASKS TASKS IN WRAP UP" at bounding box center [148, 144] width 232 height 225
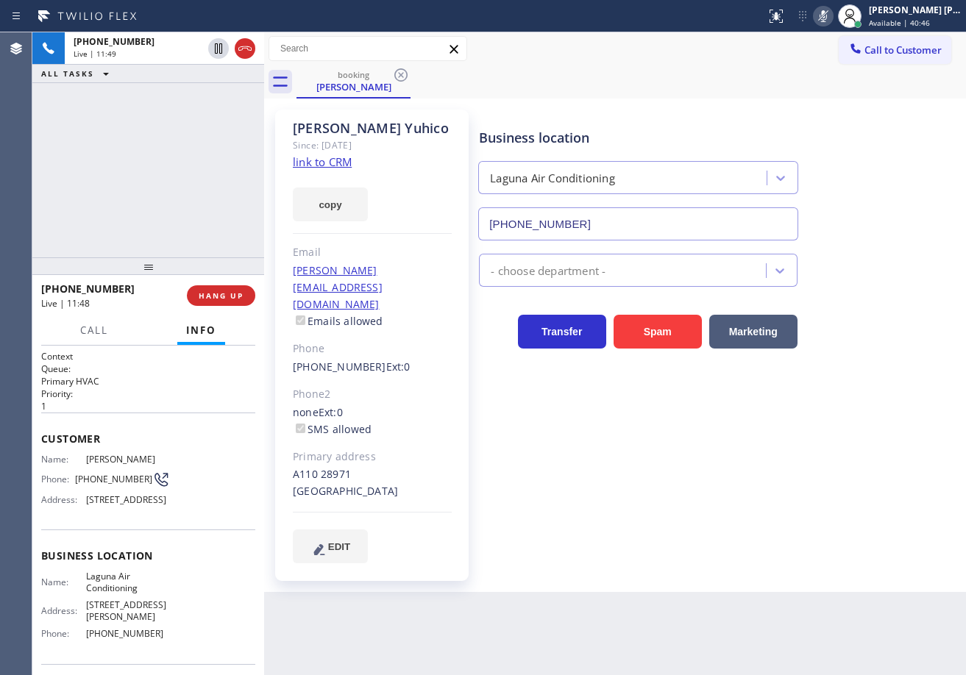
click at [349, 160] on link "link to CRM" at bounding box center [322, 162] width 59 height 15
drag, startPoint x: 841, startPoint y: 15, endPoint x: 858, endPoint y: 185, distance: 171.5
click at [832, 15] on icon at bounding box center [823, 16] width 18 height 18
drag, startPoint x: 858, startPoint y: 185, endPoint x: 876, endPoint y: 469, distance: 284.6
click at [862, 198] on div "Business location Laguna Air Conditioning [PHONE_NUMBER]" at bounding box center [719, 173] width 486 height 133
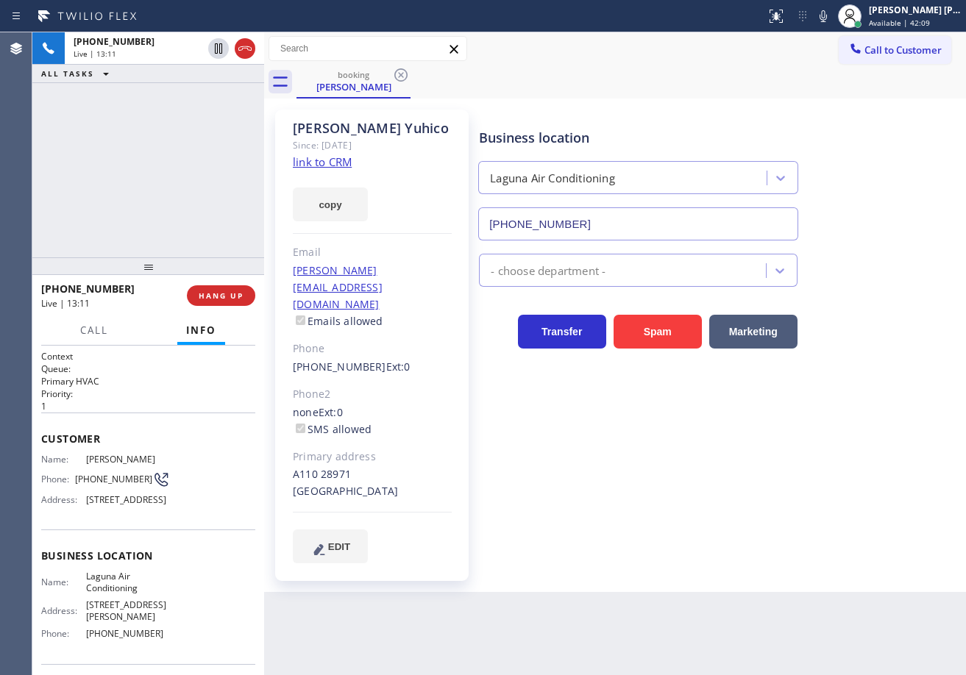
click at [127, 152] on div "[PHONE_NUMBER] Live | 13:11 ALL TASKS ALL TASKS ACTIVE TASKS TASKS IN WRAP UP" at bounding box center [148, 144] width 232 height 225
click at [127, 152] on div "[PHONE_NUMBER] Live | 13:12 ALL TASKS ALL TASKS ACTIVE TASKS TASKS IN WRAP UP" at bounding box center [148, 144] width 232 height 225
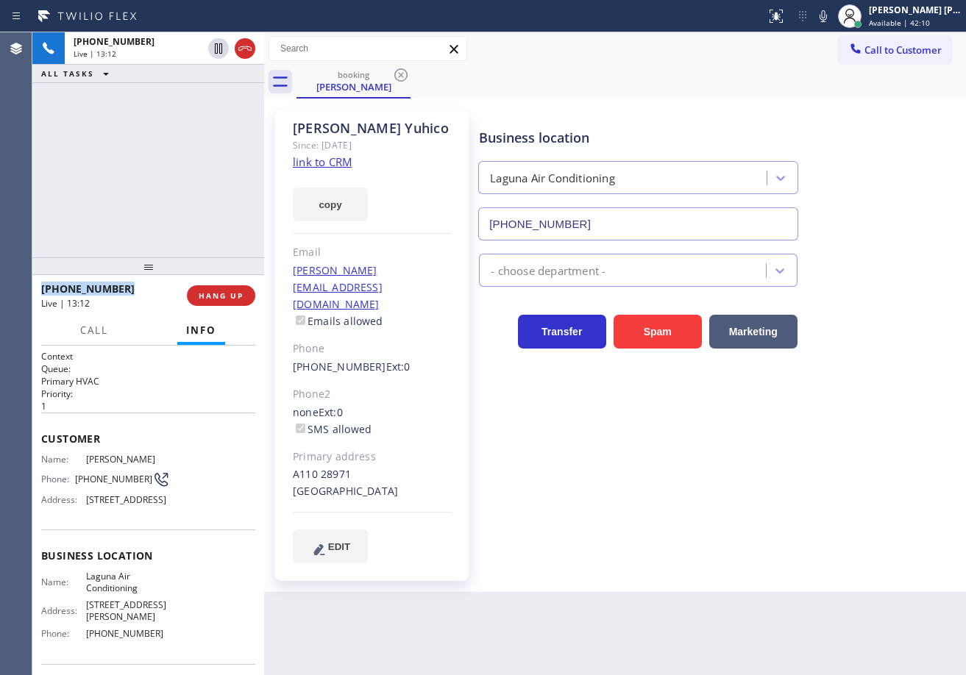
click at [127, 152] on div "[PHONE_NUMBER] Live | 13:12 ALL TASKS ALL TASKS ACTIVE TASKS TASKS IN WRAP UP" at bounding box center [148, 144] width 232 height 225
click at [127, 152] on div "[PHONE_NUMBER] Live | 13:13 ALL TASKS ALL TASKS ACTIVE TASKS TASKS IN WRAP UP" at bounding box center [148, 144] width 232 height 225
click at [917, 224] on div "Business location Laguna Air Conditioning [PHONE_NUMBER]" at bounding box center [719, 173] width 486 height 133
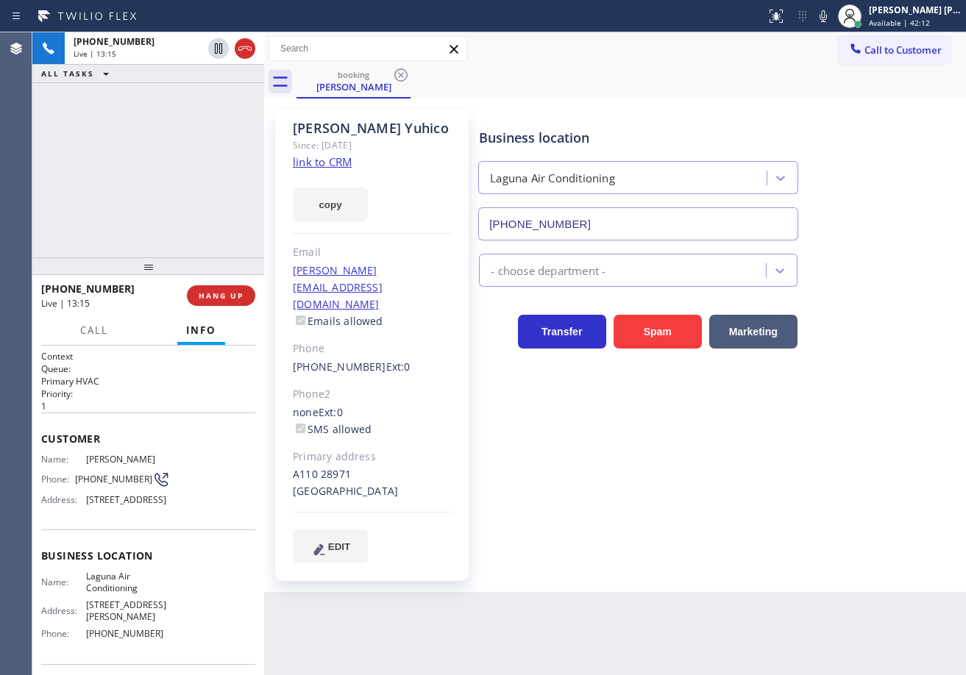
click at [895, 222] on div "Business location Laguna Air Conditioning [PHONE_NUMBER]" at bounding box center [719, 173] width 486 height 133
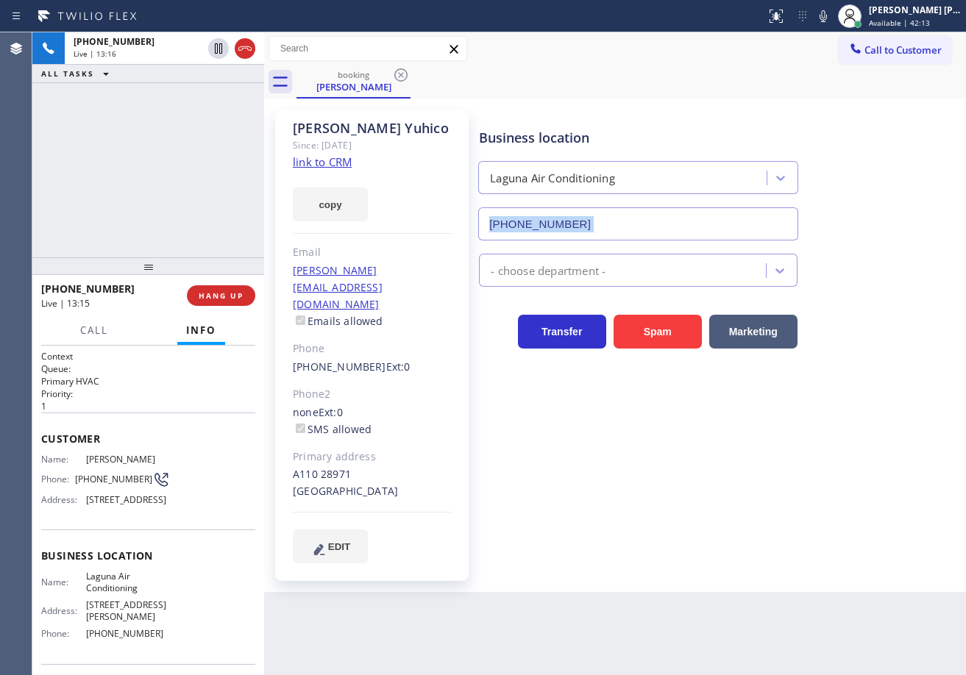
click at [895, 222] on div "Business location Laguna Air Conditioning [PHONE_NUMBER]" at bounding box center [719, 173] width 486 height 133
drag, startPoint x: 835, startPoint y: 13, endPoint x: 842, endPoint y: 54, distance: 41.9
click at [832, 13] on icon at bounding box center [823, 16] width 18 height 18
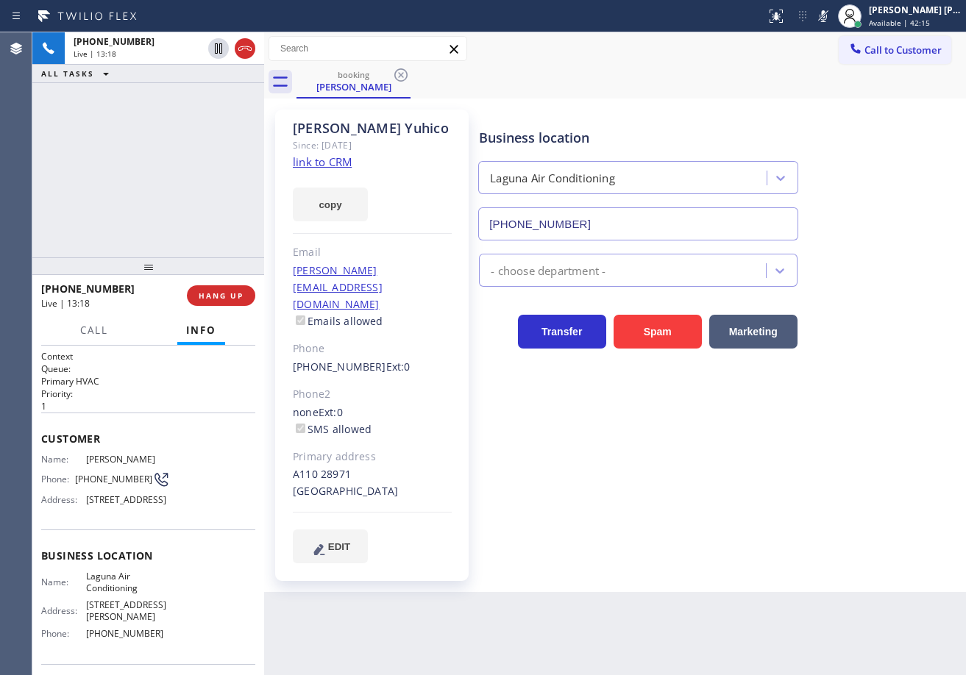
drag, startPoint x: 843, startPoint y: 102, endPoint x: 509, endPoint y: 74, distance: 335.2
click at [843, 103] on div "[PERSON_NAME] Since: [DATE] link to CRM copy Email [PERSON_NAME][EMAIL_ADDRESS]…" at bounding box center [615, 345] width 695 height 486
drag, startPoint x: 214, startPoint y: 52, endPoint x: 222, endPoint y: 45, distance: 10.5
click at [215, 52] on icon at bounding box center [219, 49] width 18 height 18
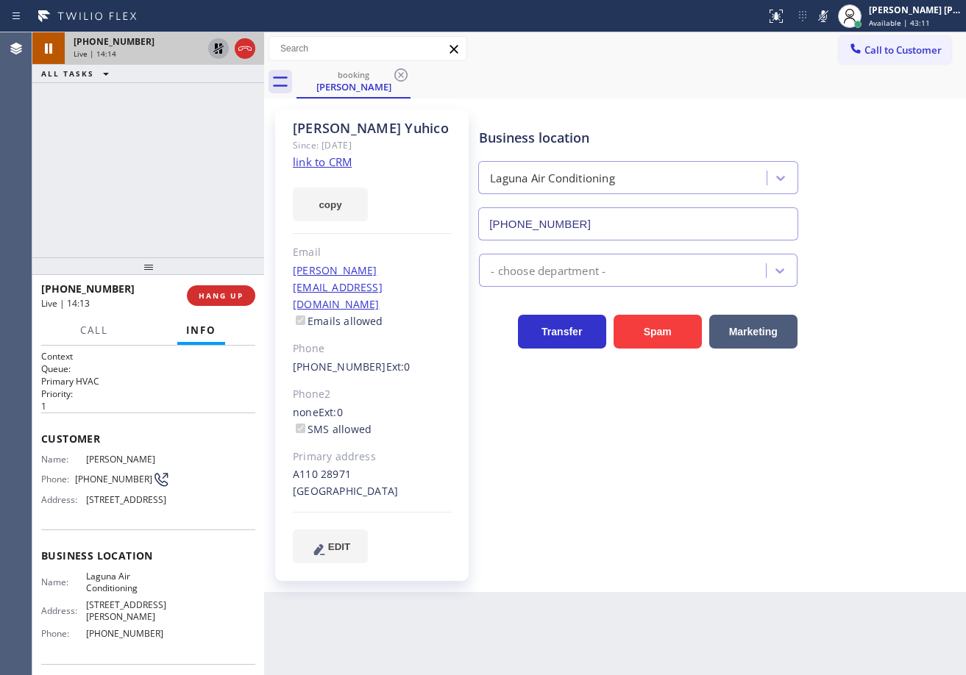
click at [651, 71] on div "booking [PERSON_NAME]" at bounding box center [632, 81] width 670 height 33
drag, startPoint x: 841, startPoint y: 13, endPoint x: 832, endPoint y: 49, distance: 37.8
click at [832, 18] on icon at bounding box center [823, 16] width 18 height 18
drag, startPoint x: 832, startPoint y: 49, endPoint x: 653, endPoint y: 75, distance: 180.6
click at [832, 52] on div "Call to Customer Outbound call Location American Alliance Your caller id phone …" at bounding box center [615, 49] width 702 height 26
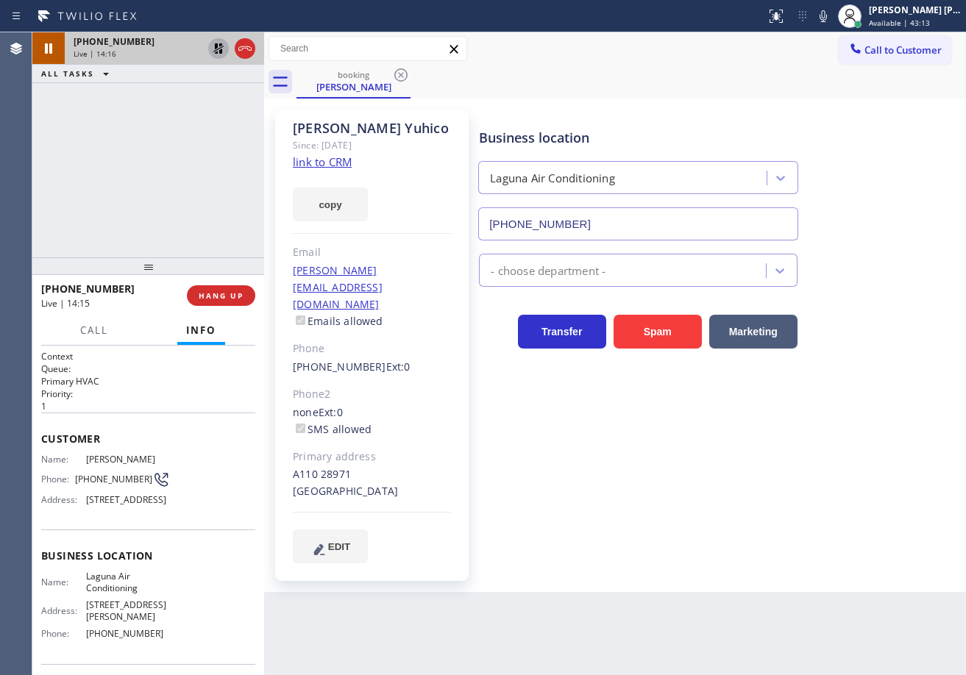
click at [216, 51] on icon at bounding box center [218, 48] width 10 height 10
drag, startPoint x: 204, startPoint y: 101, endPoint x: 349, endPoint y: 207, distance: 179.5
click at [204, 104] on div "[PHONE_NUMBER] Live | 14:16 ALL TASKS ALL TASKS ACTIVE TASKS TASKS IN WRAP UP" at bounding box center [148, 144] width 232 height 225
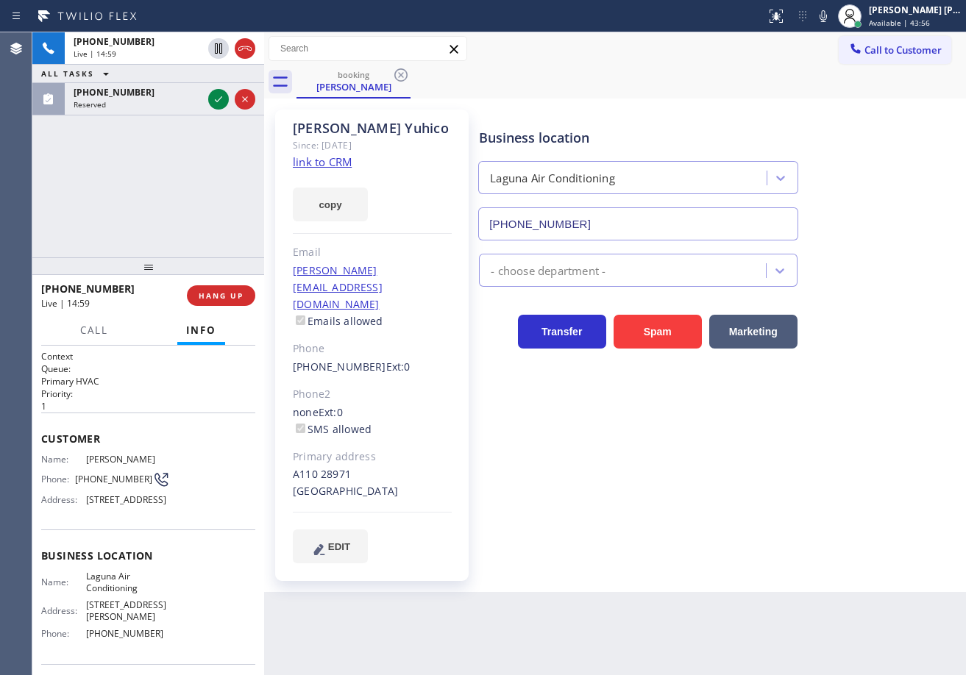
click at [142, 196] on div "[PHONE_NUMBER] Live | 14:59 ALL TASKS ALL TASKS ACTIVE TASKS TASKS IN WRAP UP […" at bounding box center [148, 144] width 232 height 225
click at [141, 196] on div "[PHONE_NUMBER] Live | 14:59 ALL TASKS ALL TASKS ACTIVE TASKS TASKS IN WRAP UP […" at bounding box center [148, 144] width 232 height 225
click at [224, 168] on div "[PHONE_NUMBER] Live | 15:01 ALL TASKS ALL TASKS ACTIVE TASKS TASKS IN WRAP UP […" at bounding box center [148, 144] width 232 height 225
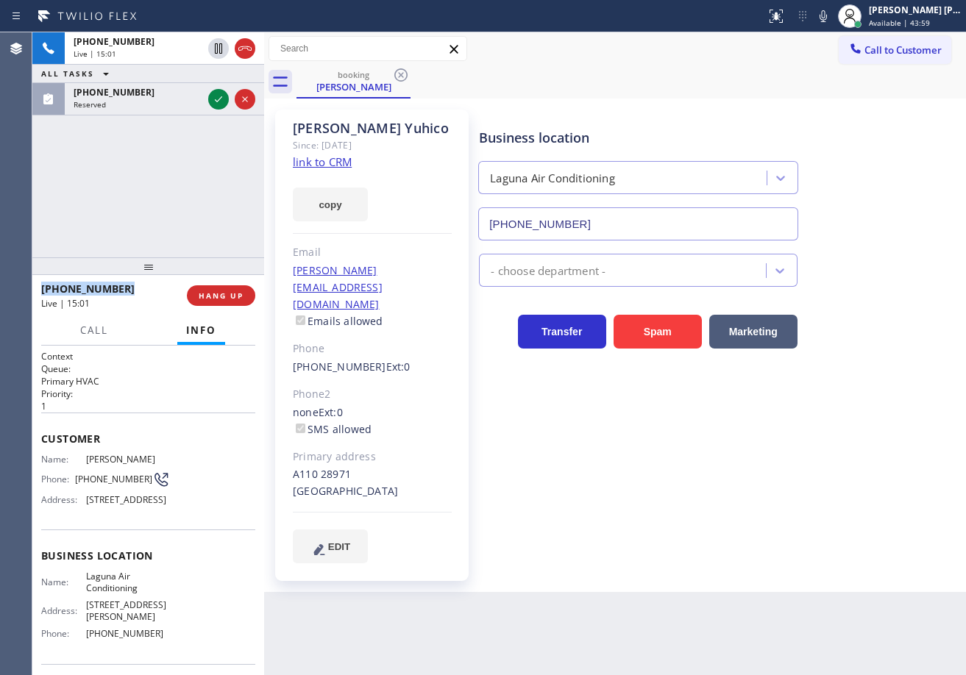
click at [224, 168] on div "[PHONE_NUMBER] Live | 15:01 ALL TASKS ALL TASKS ACTIVE TASKS TASKS IN WRAP UP […" at bounding box center [148, 144] width 232 height 225
click at [213, 158] on div "[PHONE_NUMBER] Live | 15:02 ALL TASKS ALL TASKS ACTIVE TASKS TASKS IN WRAP UP […" at bounding box center [148, 144] width 232 height 225
click at [172, 217] on div "[PHONE_NUMBER] Live | 15:03 ALL TASKS ALL TASKS ACTIVE TASKS TASKS IN WRAP UP […" at bounding box center [148, 144] width 232 height 225
click at [172, 216] on div "[PHONE_NUMBER] Live | 15:03 ALL TASKS ALL TASKS ACTIVE TASKS TASKS IN WRAP UP […" at bounding box center [148, 144] width 232 height 225
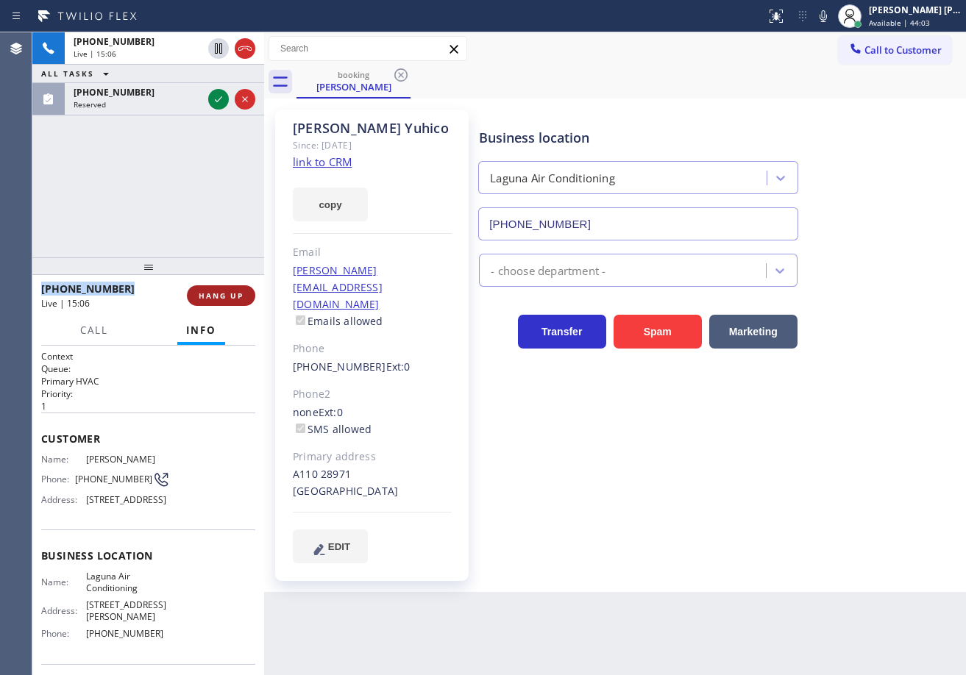
click at [231, 297] on span "HANG UP" at bounding box center [221, 296] width 45 height 10
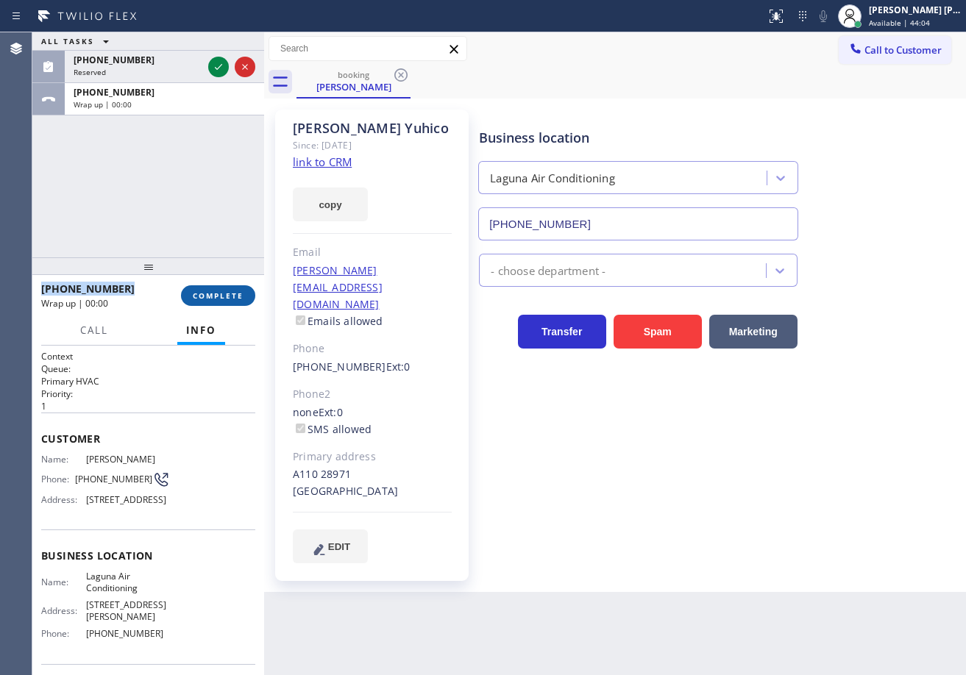
click at [224, 288] on button "COMPLETE" at bounding box center [218, 295] width 74 height 21
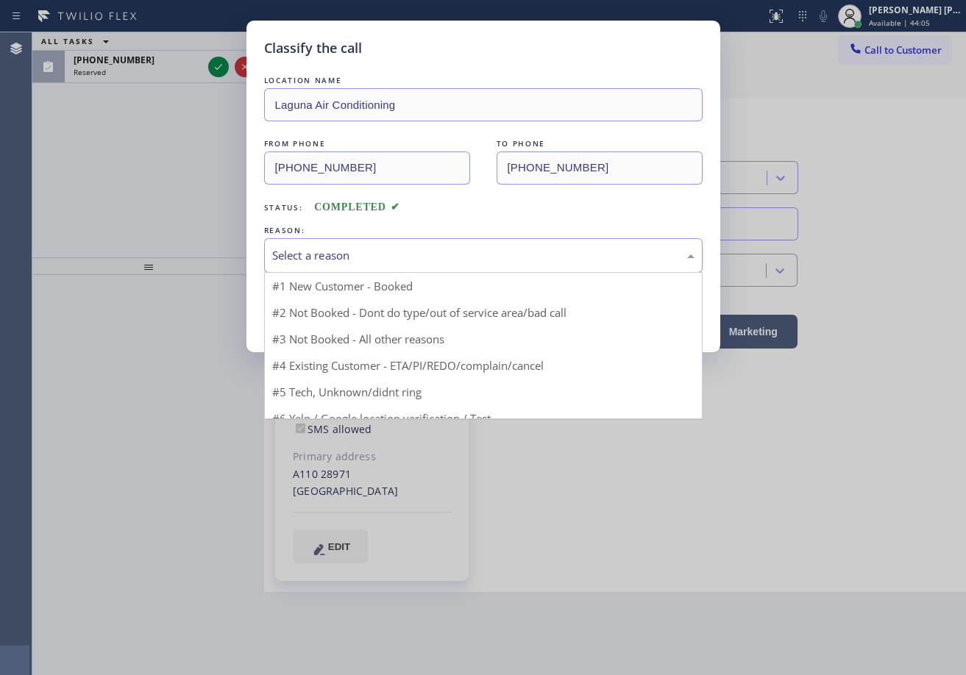
click at [303, 254] on div "Select a reason" at bounding box center [483, 255] width 422 height 17
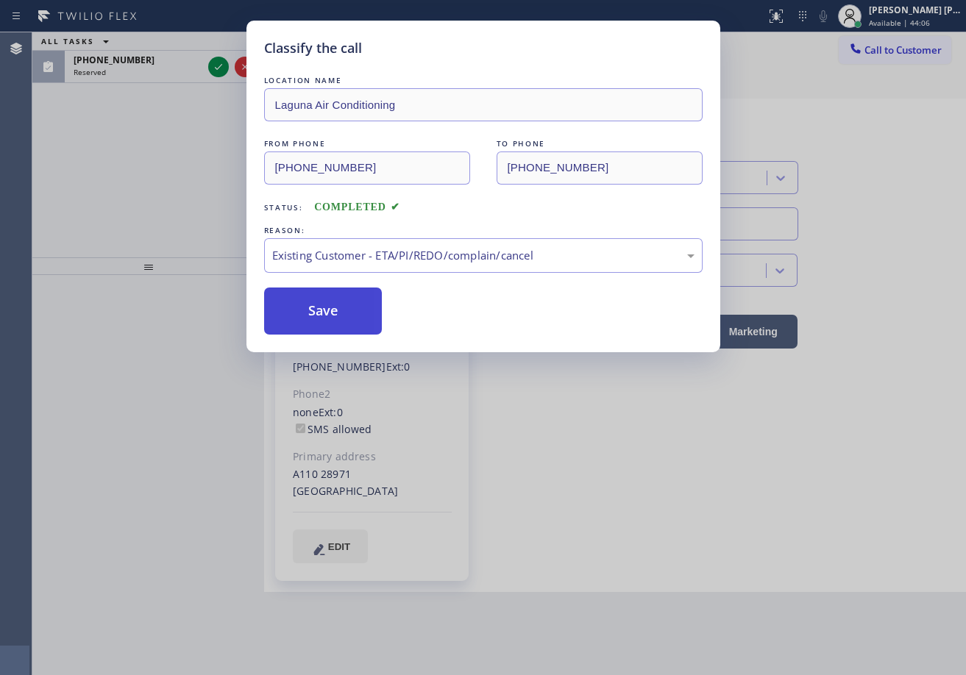
click at [314, 308] on button "Save" at bounding box center [323, 311] width 118 height 47
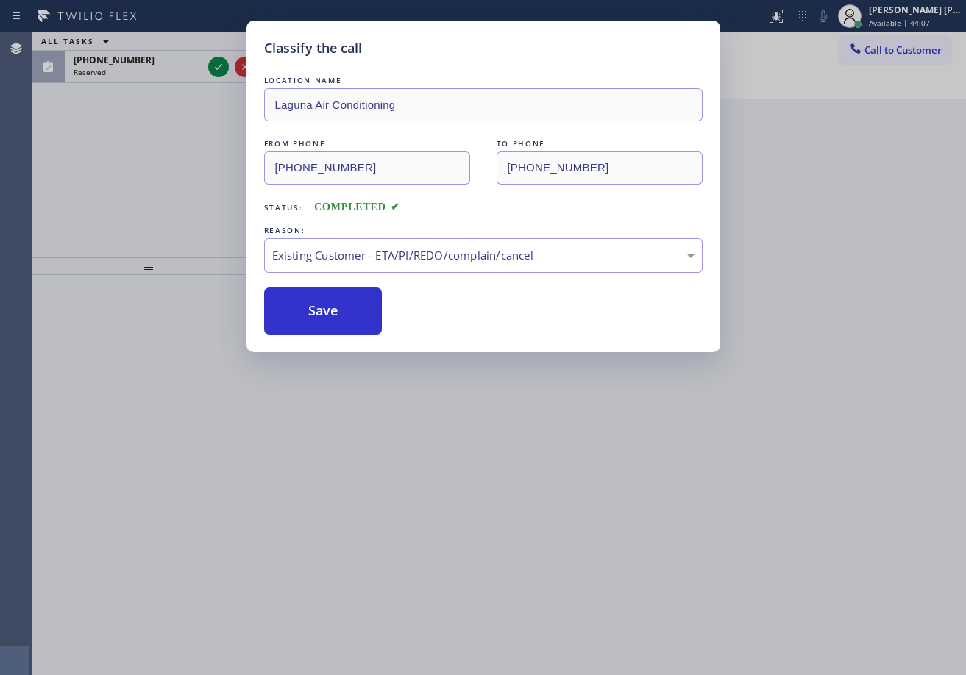
click at [221, 68] on div "Classify the call LOCATION NAME Laguna Air Conditioning FROM PHONE [PHONE_NUMBE…" at bounding box center [483, 337] width 966 height 675
click at [221, 68] on icon at bounding box center [219, 67] width 18 height 18
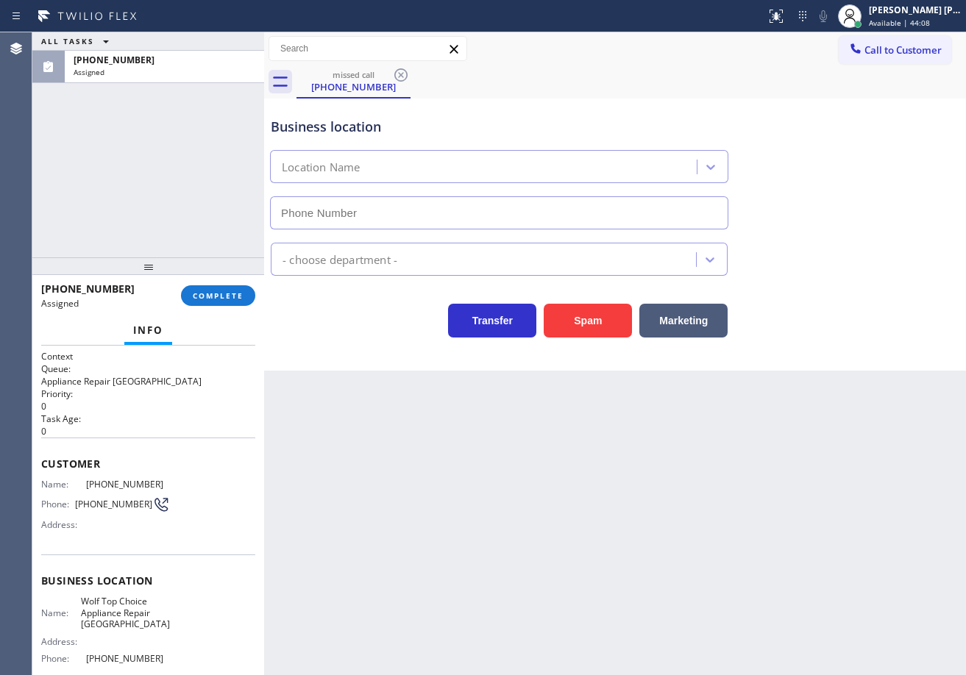
type input "[PHONE_NUMBER]"
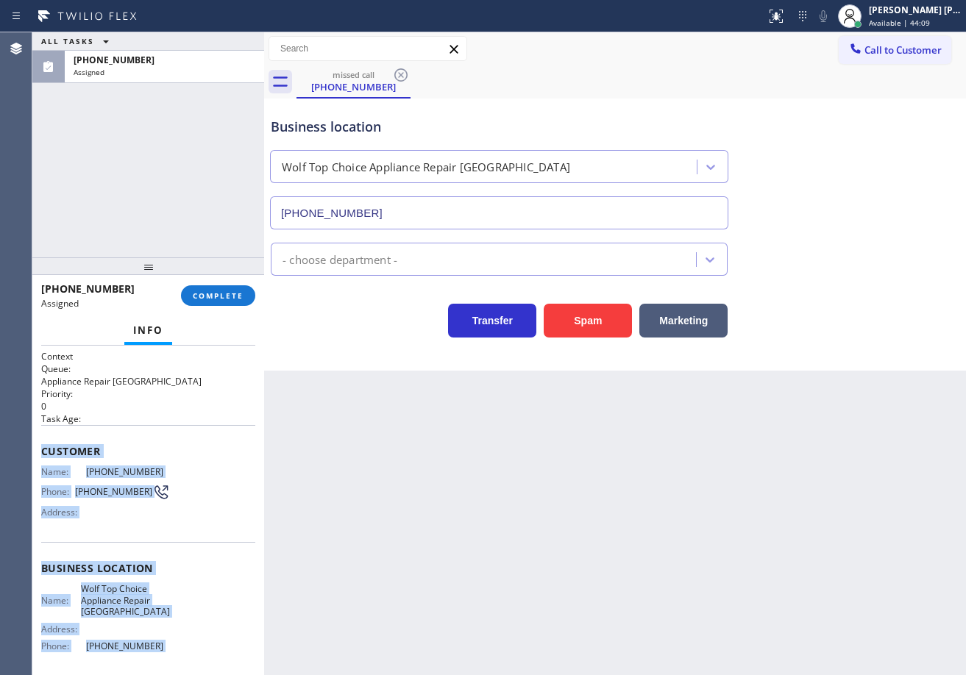
scroll to position [118, 0]
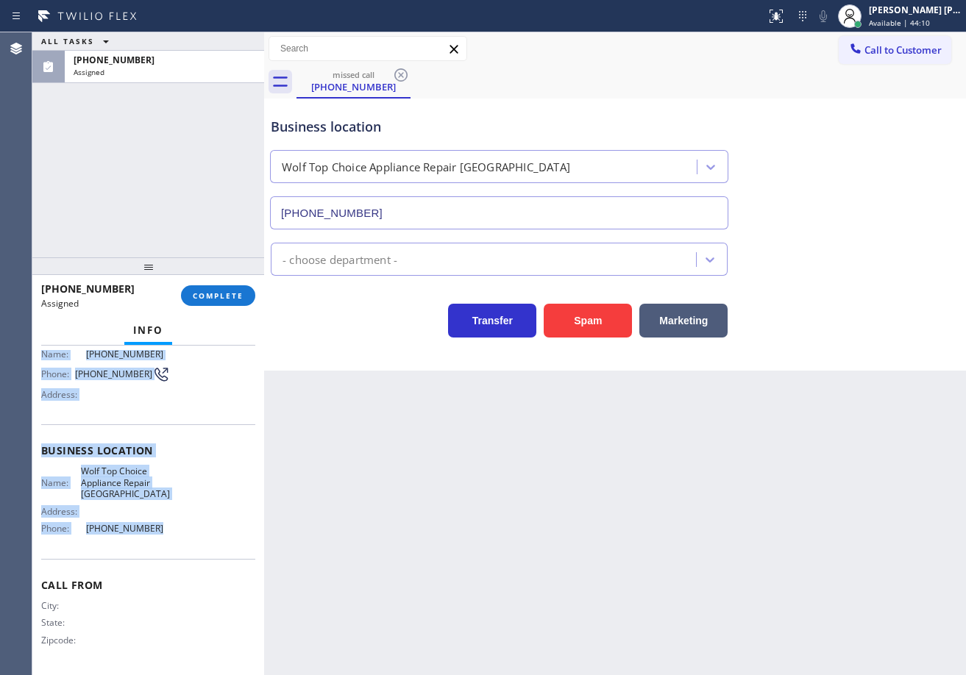
drag, startPoint x: 43, startPoint y: 447, endPoint x: 166, endPoint y: 533, distance: 150.4
click at [167, 536] on div "Context Queue: Appliance Repair High End Priority: 0 Task Age: Customer Name: […" at bounding box center [148, 451] width 214 height 439
click at [205, 297] on span "COMPLETE" at bounding box center [218, 296] width 51 height 10
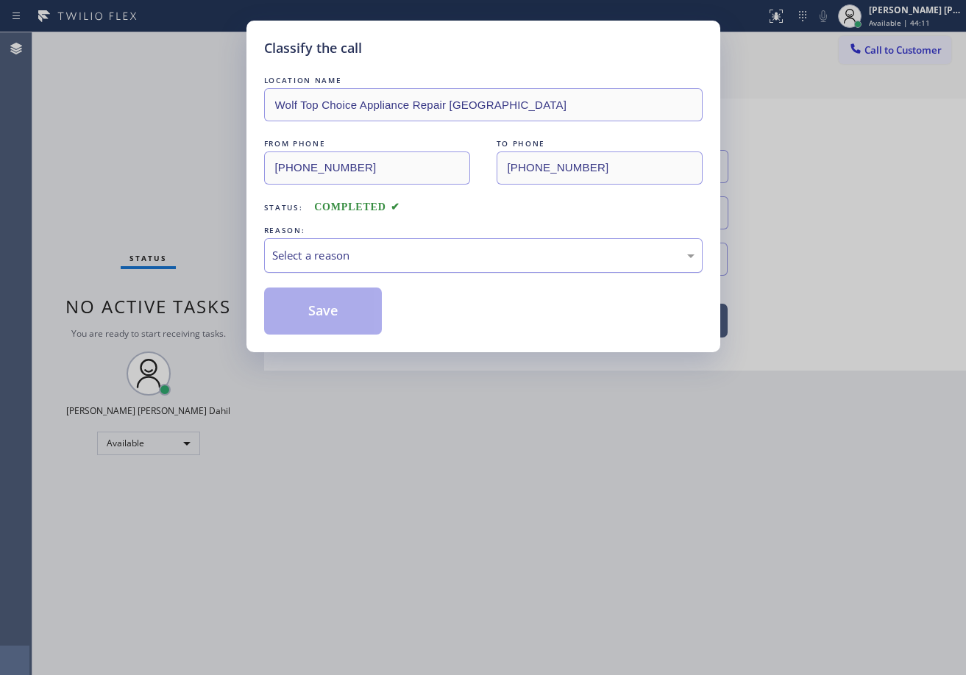
click at [285, 252] on div "Select a reason" at bounding box center [483, 255] width 422 height 17
click at [331, 321] on button "Save" at bounding box center [323, 311] width 118 height 47
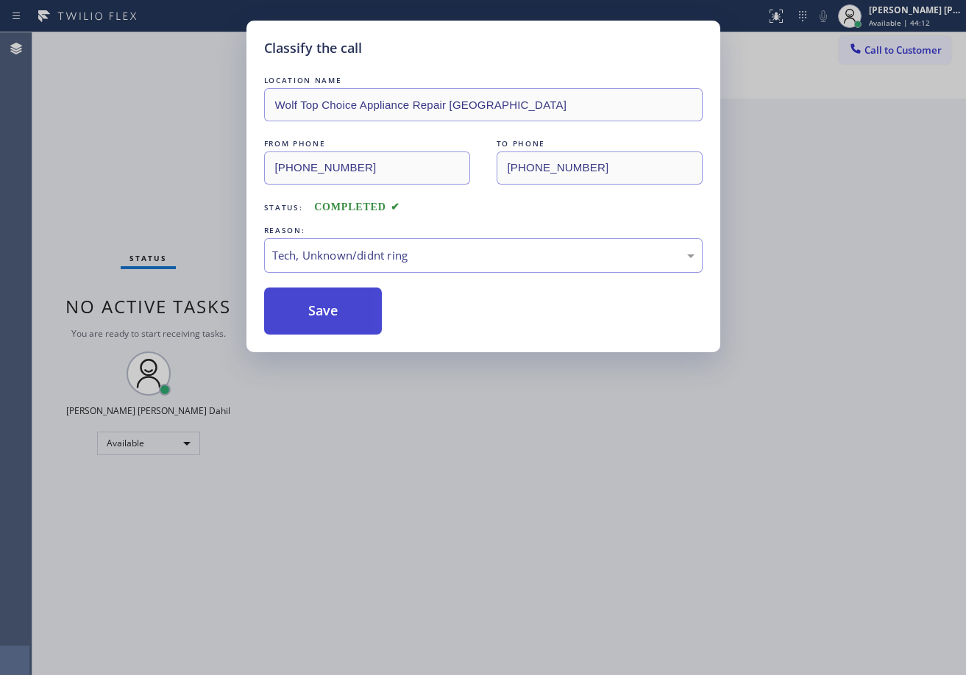
click at [330, 318] on button "Save" at bounding box center [323, 311] width 118 height 47
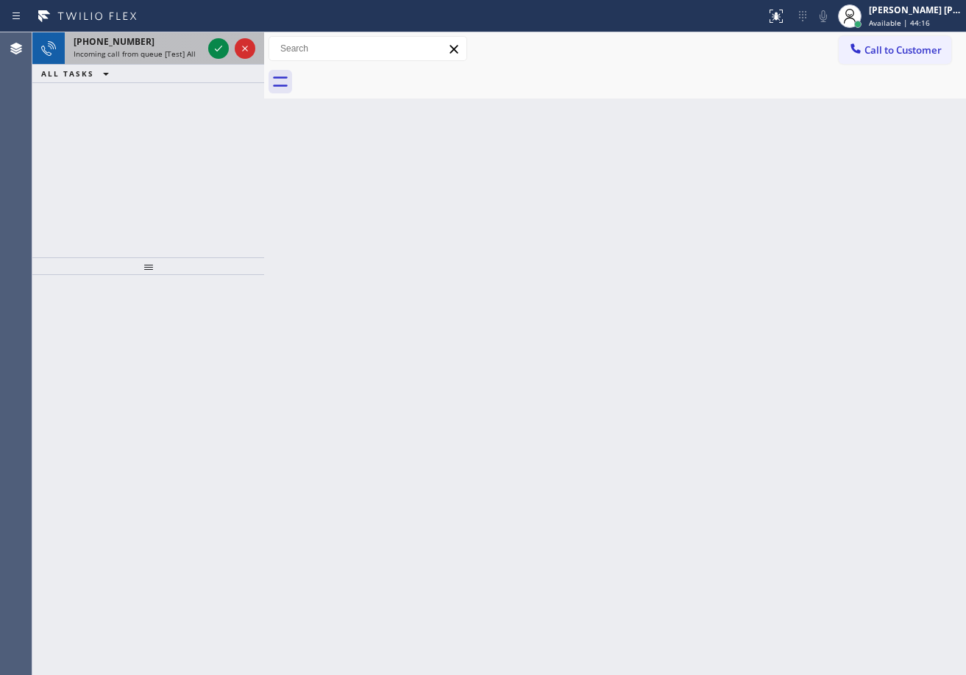
click at [161, 54] on span "Incoming call from queue [Test] All" at bounding box center [135, 54] width 122 height 10
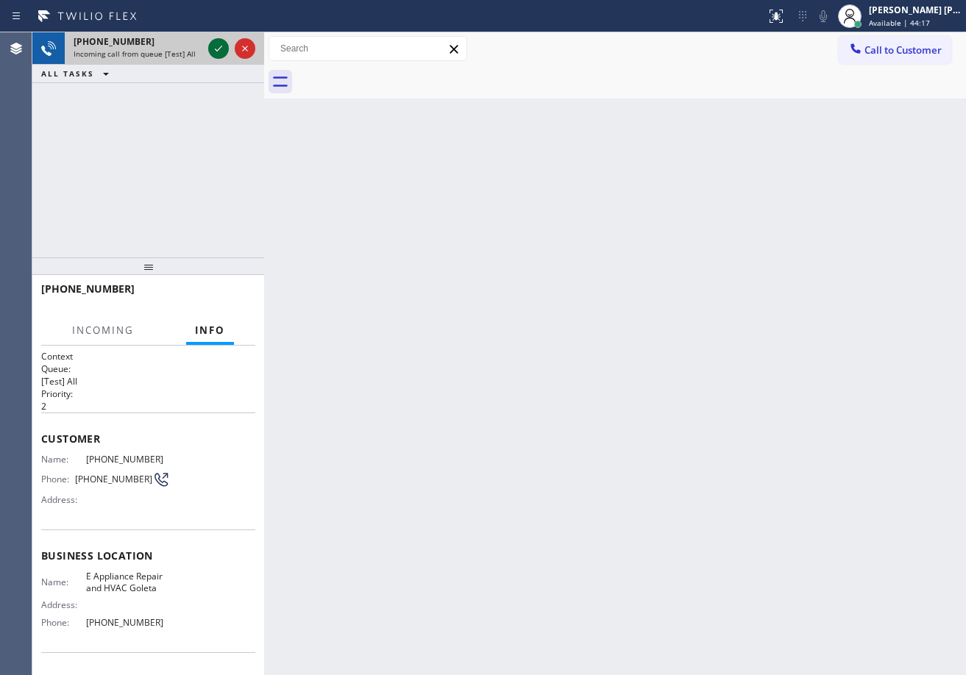
click at [209, 47] on div at bounding box center [218, 49] width 21 height 18
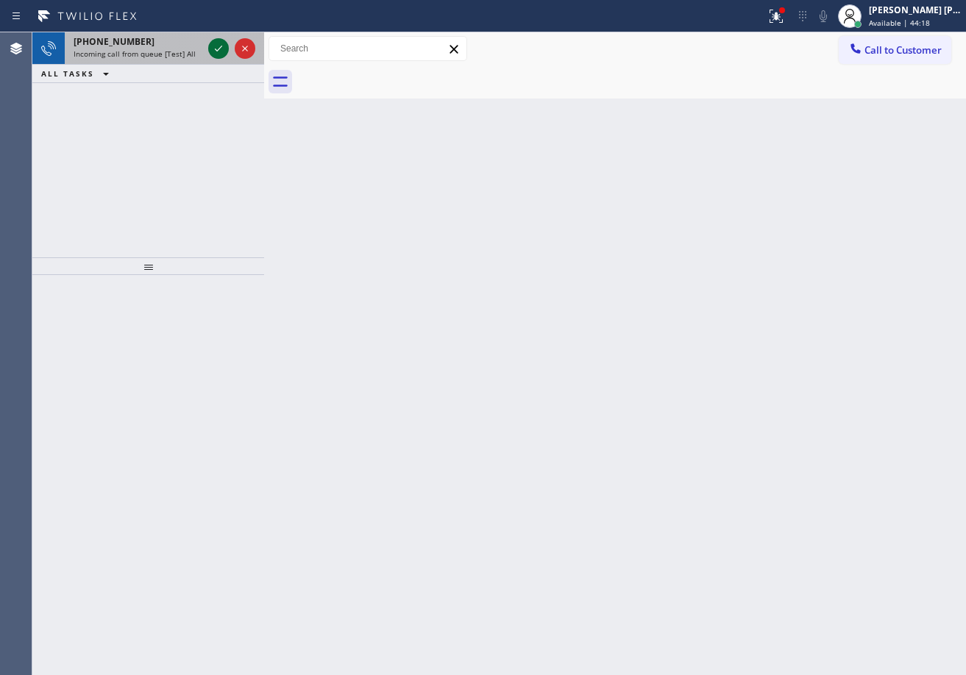
click at [212, 51] on icon at bounding box center [219, 49] width 18 height 18
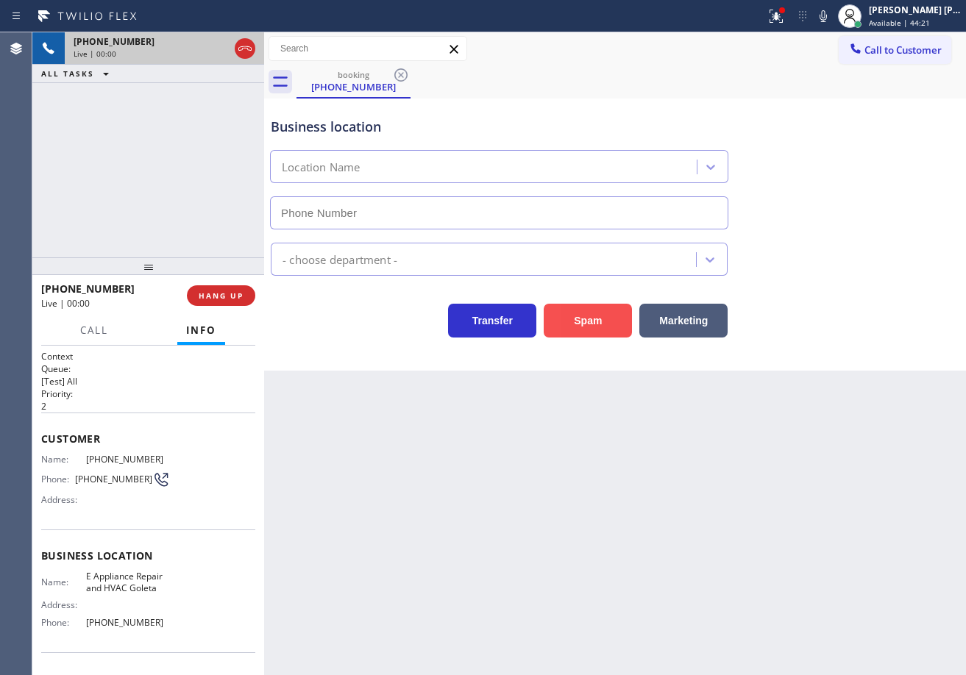
type input "[PHONE_NUMBER]"
click at [594, 322] on button "Spam" at bounding box center [588, 321] width 88 height 34
click at [890, 54] on span "Call to Customer" at bounding box center [902, 49] width 77 height 13
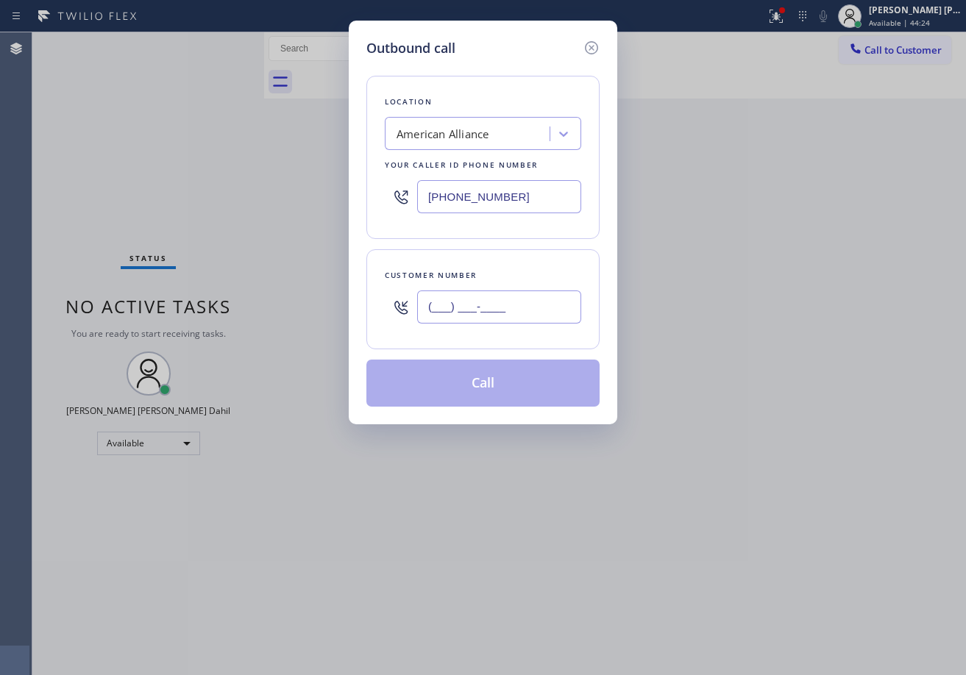
click at [550, 319] on input "(___) ___-____" at bounding box center [499, 307] width 164 height 33
paste input "410) 842-4385"
type input "[PHONE_NUMBER]"
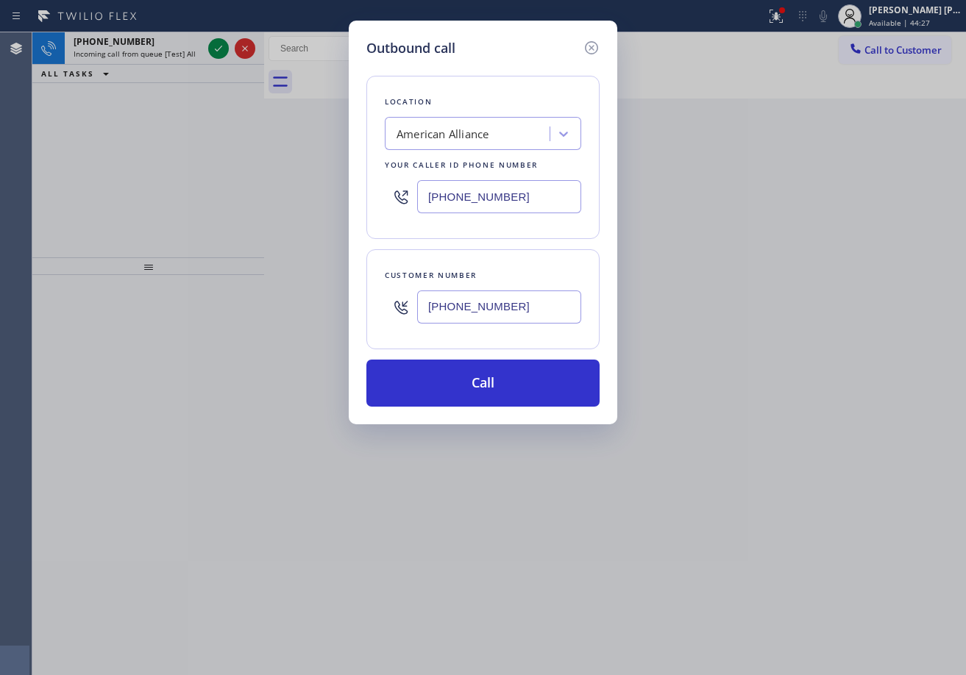
click at [530, 204] on input "[PHONE_NUMBER]" at bounding box center [499, 196] width 164 height 33
click at [530, 203] on input "[PHONE_NUMBER]" at bounding box center [499, 196] width 164 height 33
paste input "410) 291-8105"
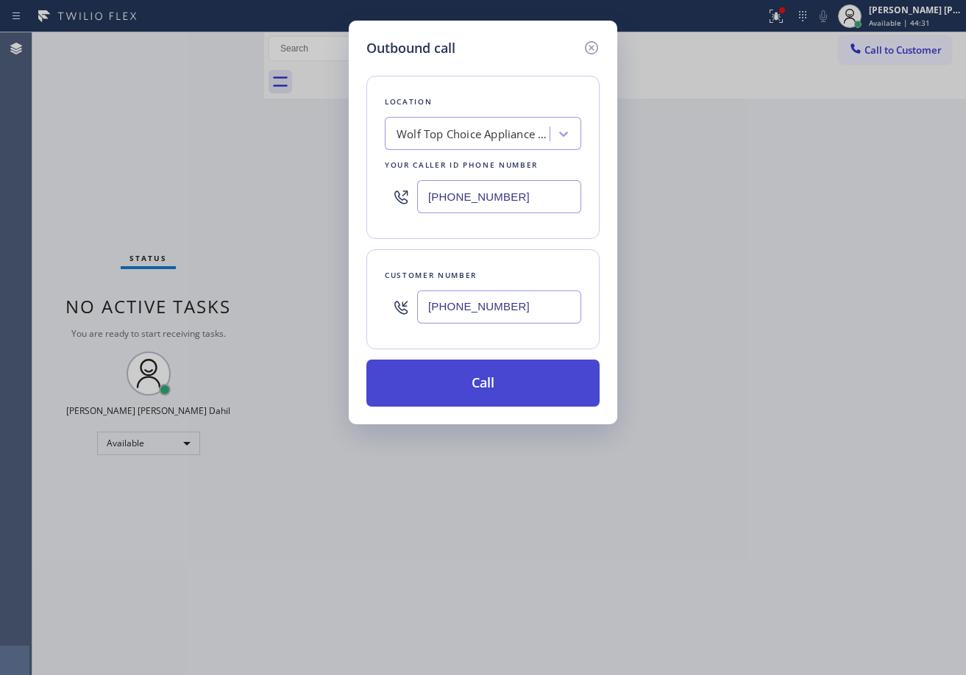
type input "[PHONE_NUMBER]"
click at [496, 391] on button "Call" at bounding box center [482, 383] width 233 height 47
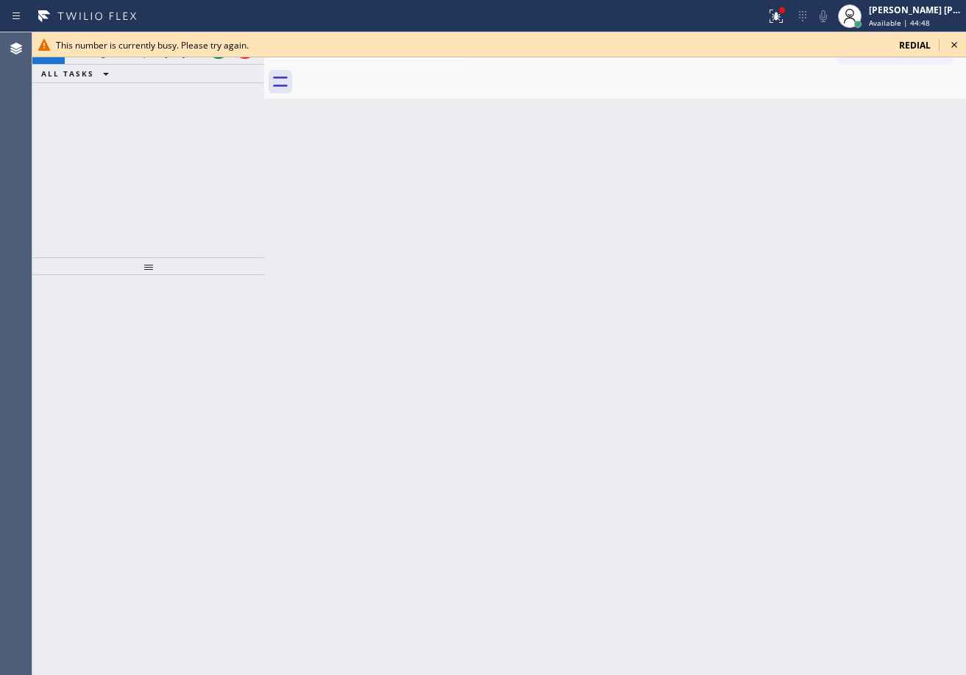
click at [215, 56] on div "This number is currently busy. Please try again. redial" at bounding box center [499, 44] width 934 height 25
click at [217, 58] on button at bounding box center [218, 48] width 21 height 21
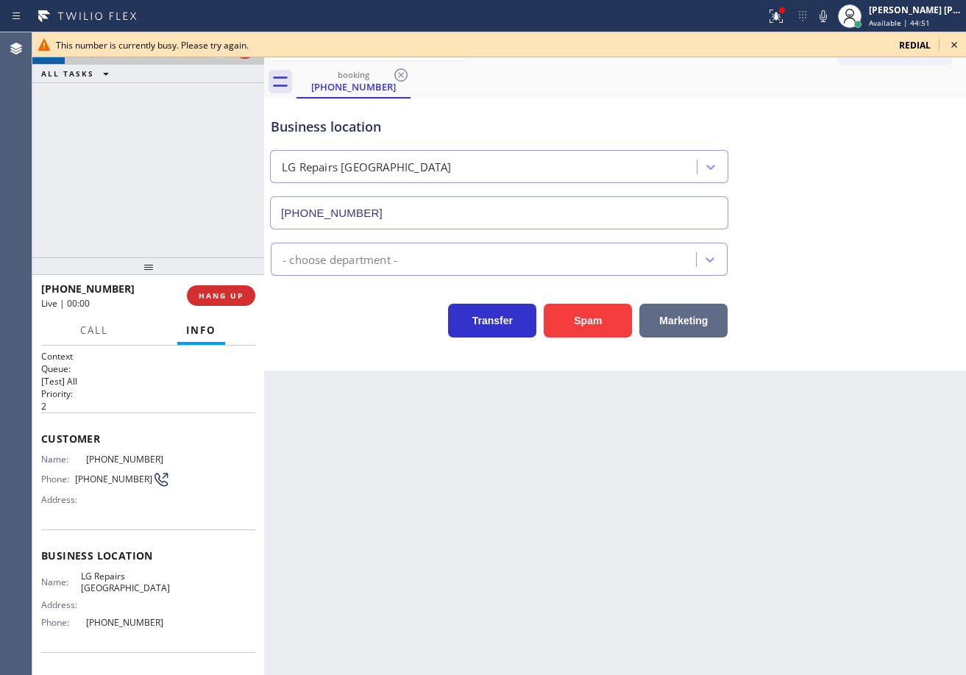
type input "[PHONE_NUMBER]"
click at [591, 322] on button "Spam" at bounding box center [588, 321] width 88 height 34
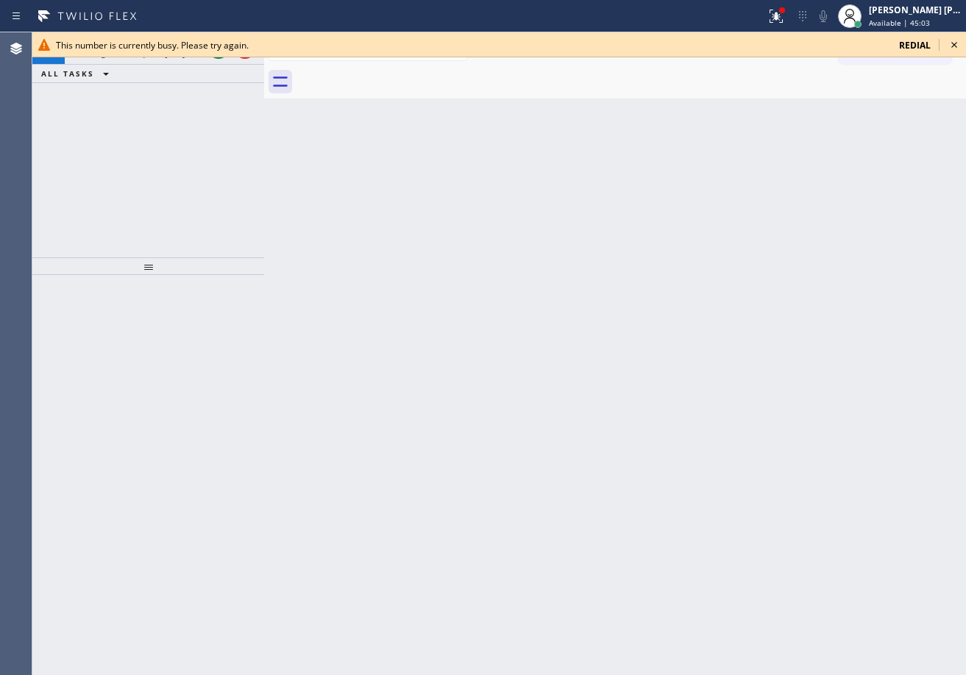
click at [222, 43] on span "This number is currently busy. Please try again." at bounding box center [152, 45] width 193 height 13
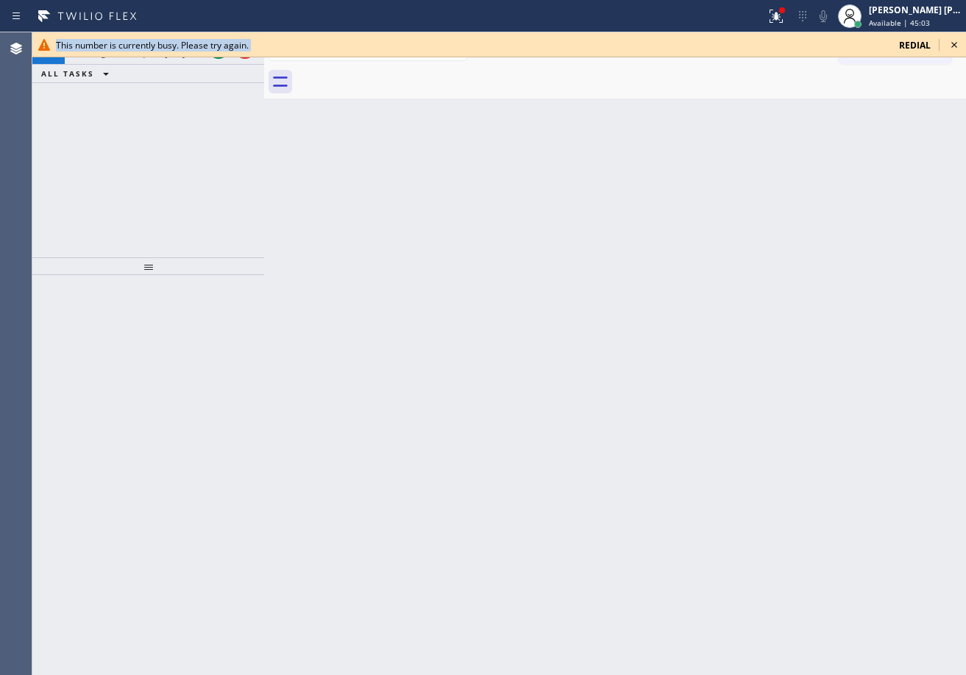
click at [222, 43] on span "This number is currently busy. Please try again." at bounding box center [152, 45] width 193 height 13
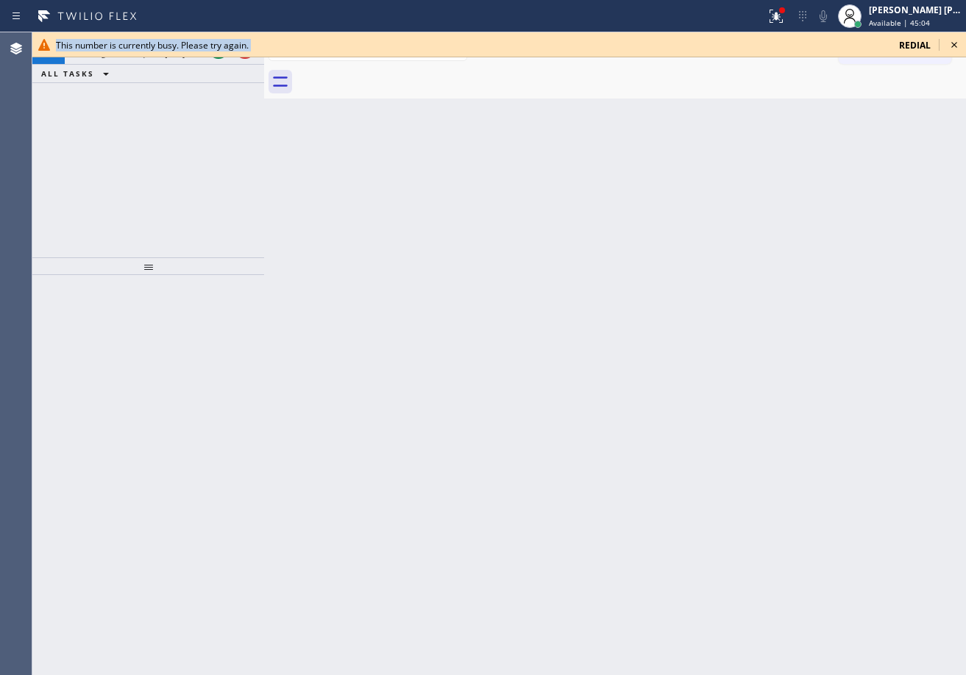
click at [222, 43] on span "This number is currently busy. Please try again." at bounding box center [152, 45] width 193 height 13
click at [219, 45] on span "This number is currently busy. Please try again." at bounding box center [152, 45] width 193 height 13
click at [221, 46] on span "This number is currently busy. Please try again." at bounding box center [152, 45] width 193 height 13
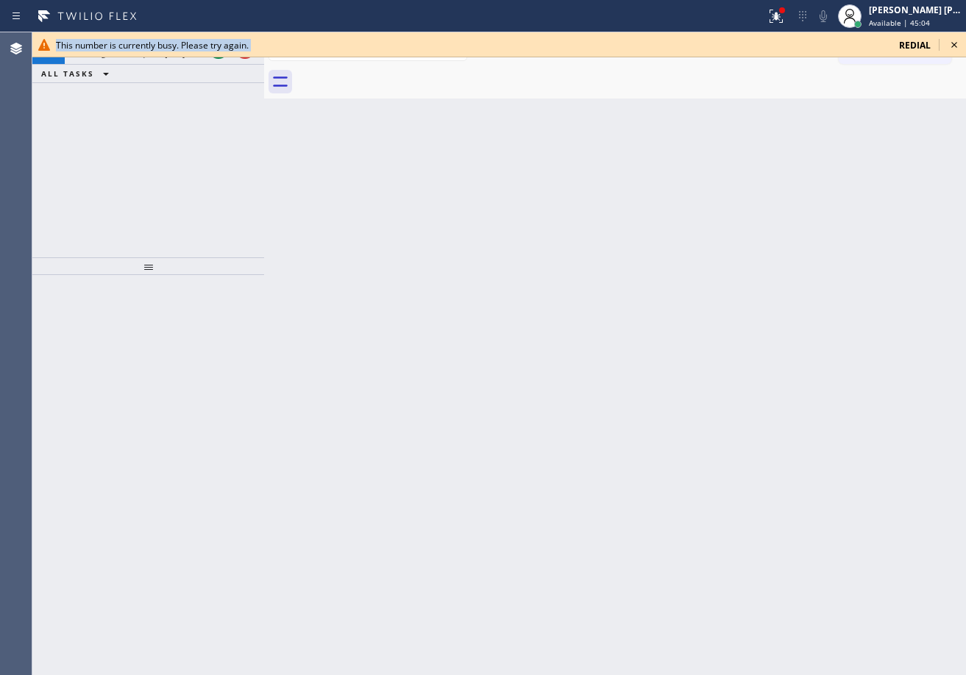
click at [221, 45] on span "This number is currently busy. Please try again." at bounding box center [152, 45] width 193 height 13
click at [222, 43] on span "This number is currently busy. Please try again." at bounding box center [152, 45] width 193 height 13
click at [222, 44] on span "This number is currently busy. Please try again." at bounding box center [152, 45] width 193 height 13
click at [222, 50] on span "This number is currently busy. Please try again." at bounding box center [152, 45] width 193 height 13
click at [222, 55] on div "This number is currently busy. Please try again. redial" at bounding box center [499, 44] width 934 height 25
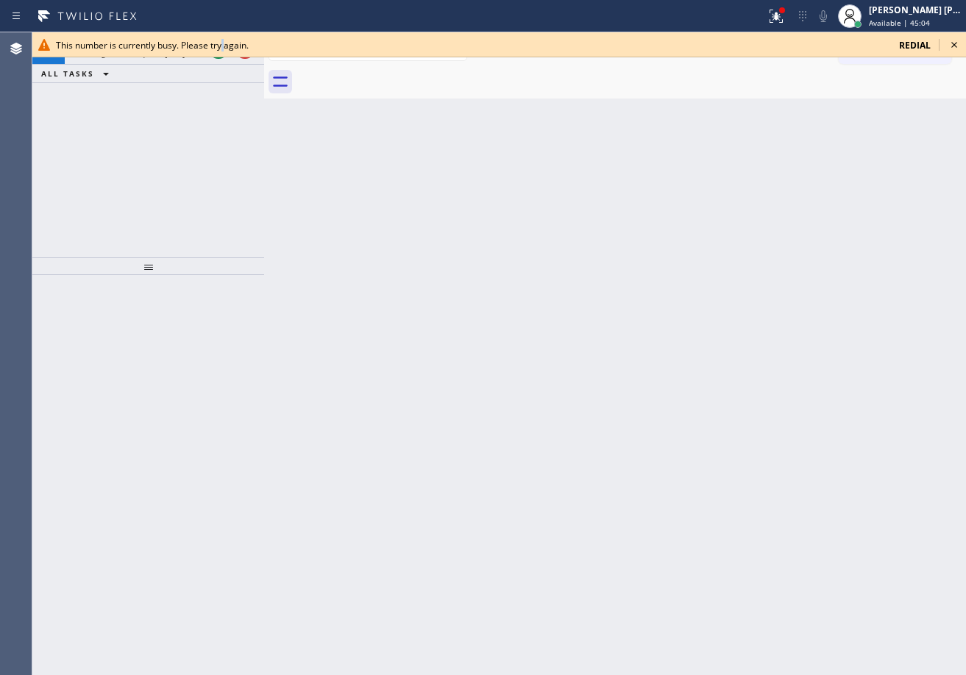
click at [222, 43] on span "This number is currently busy. Please try again." at bounding box center [152, 45] width 193 height 13
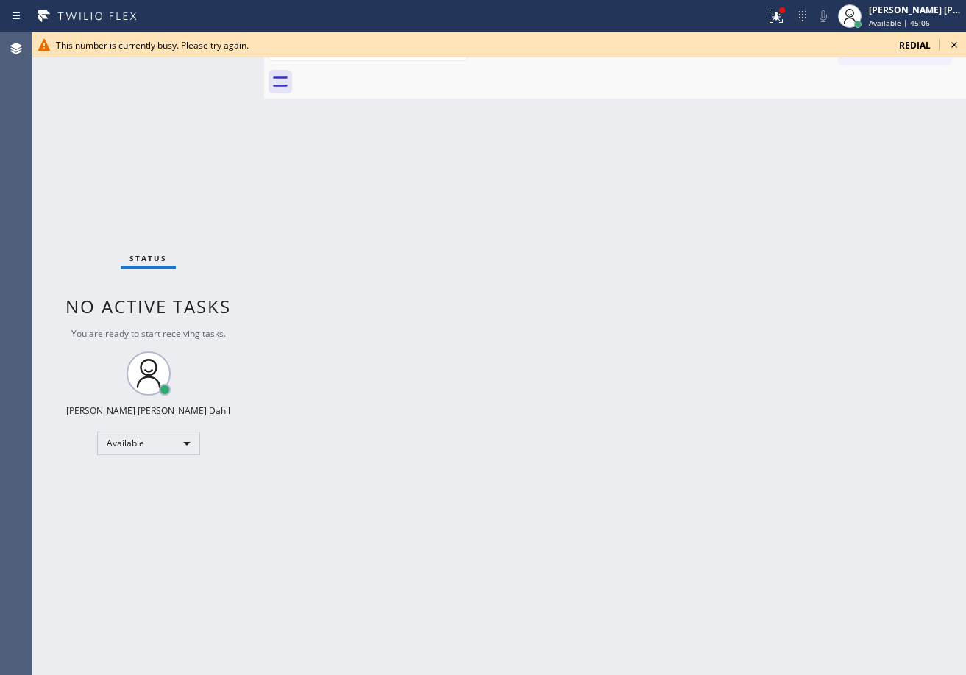
click at [953, 44] on icon at bounding box center [954, 45] width 18 height 18
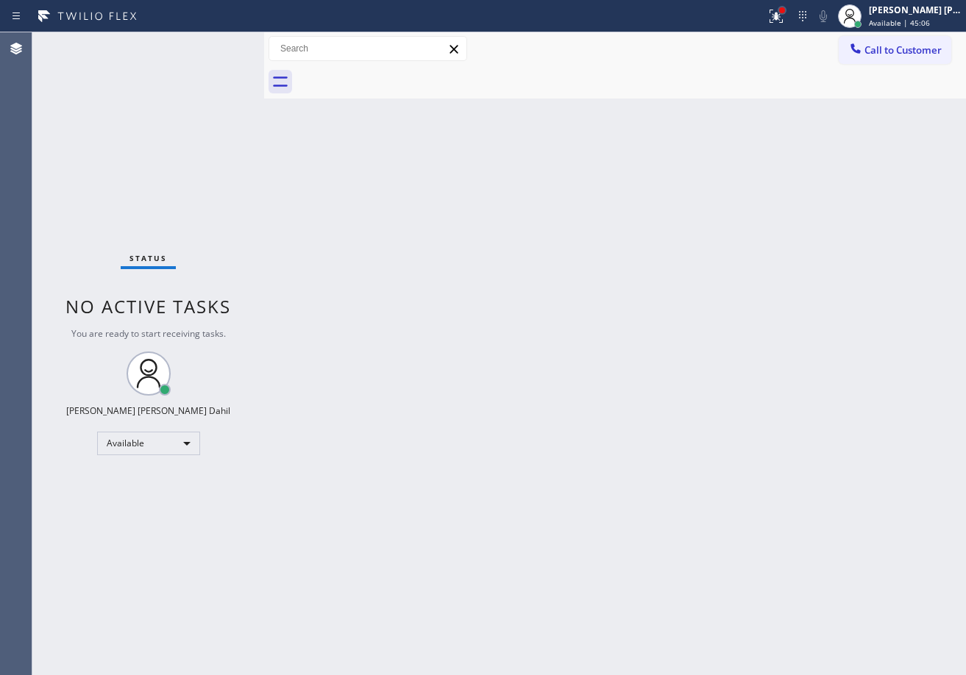
click at [876, 124] on div "Back to Dashboard Change Sender ID Customers Technicians Select a contact Outbo…" at bounding box center [615, 353] width 702 height 643
click at [785, 14] on icon at bounding box center [776, 16] width 18 height 18
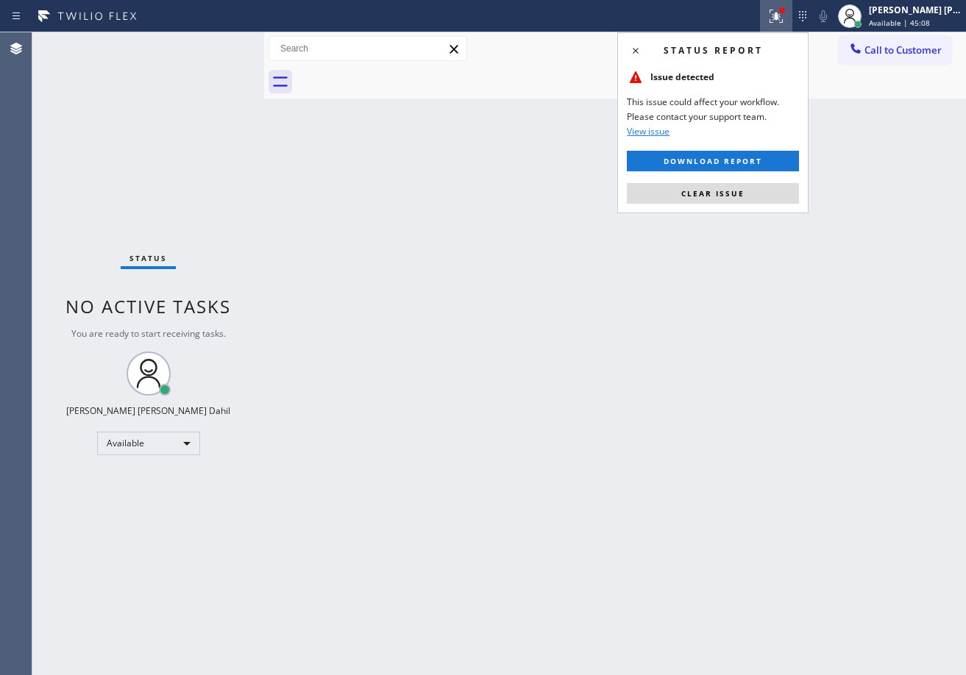
drag, startPoint x: 714, startPoint y: 188, endPoint x: 714, endPoint y: 258, distance: 69.2
click at [714, 190] on span "Clear issue" at bounding box center [712, 193] width 63 height 10
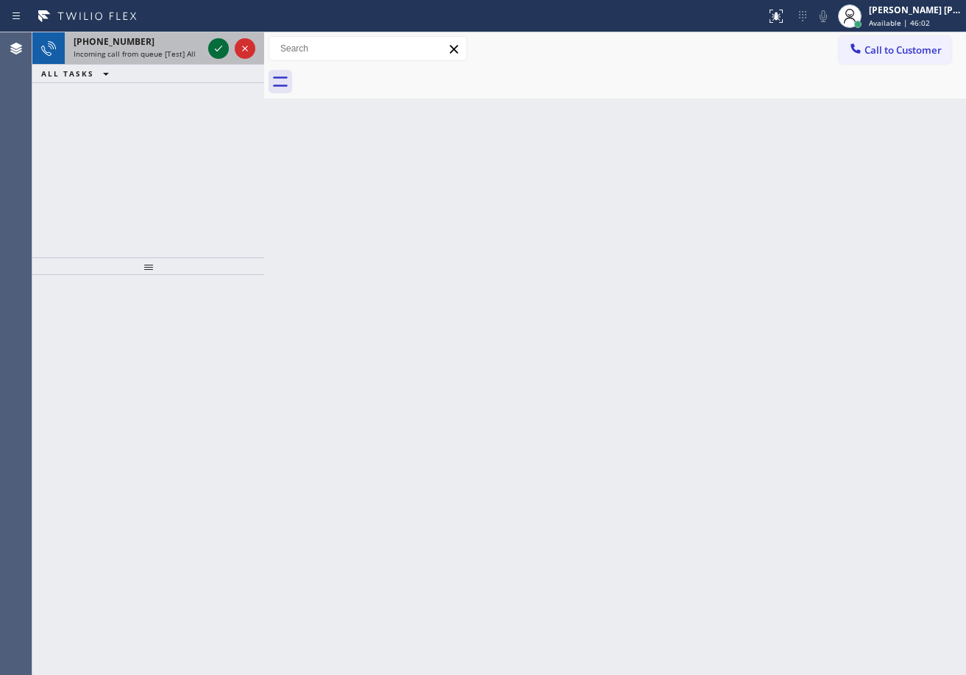
click at [182, 42] on div "[PHONE_NUMBER]" at bounding box center [138, 41] width 129 height 13
click at [631, 286] on div "Back to Dashboard Change Sender ID Customers Technicians Select a contact Outbo…" at bounding box center [615, 353] width 702 height 643
click at [205, 46] on div at bounding box center [231, 48] width 53 height 32
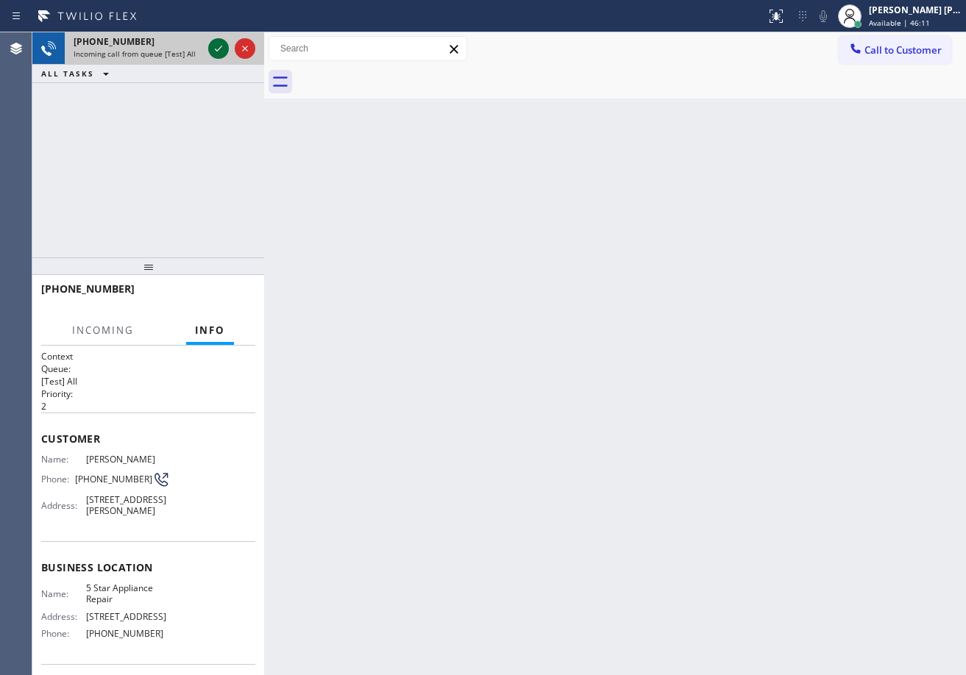
click at [216, 46] on icon at bounding box center [219, 49] width 18 height 18
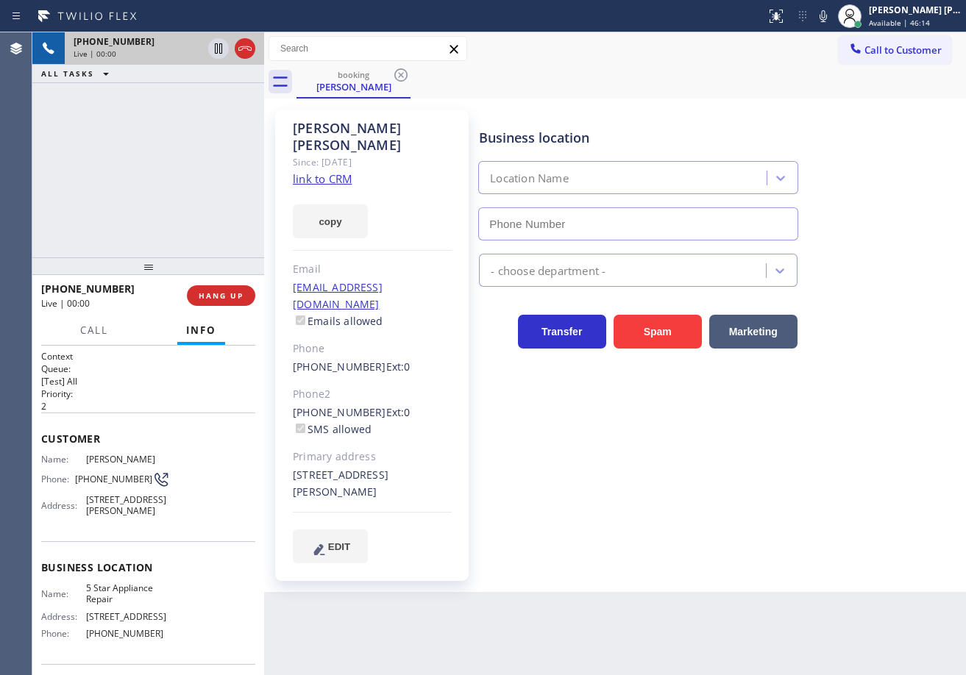
type input "[PHONE_NUMBER]"
click at [832, 16] on icon at bounding box center [823, 16] width 18 height 18
click at [867, 191] on div "Business location 5 Star Appliance Repair [PHONE_NUMBER]" at bounding box center [719, 173] width 486 height 133
drag, startPoint x: 842, startPoint y: 15, endPoint x: 845, endPoint y: 77, distance: 61.9
click at [832, 15] on icon at bounding box center [823, 16] width 18 height 18
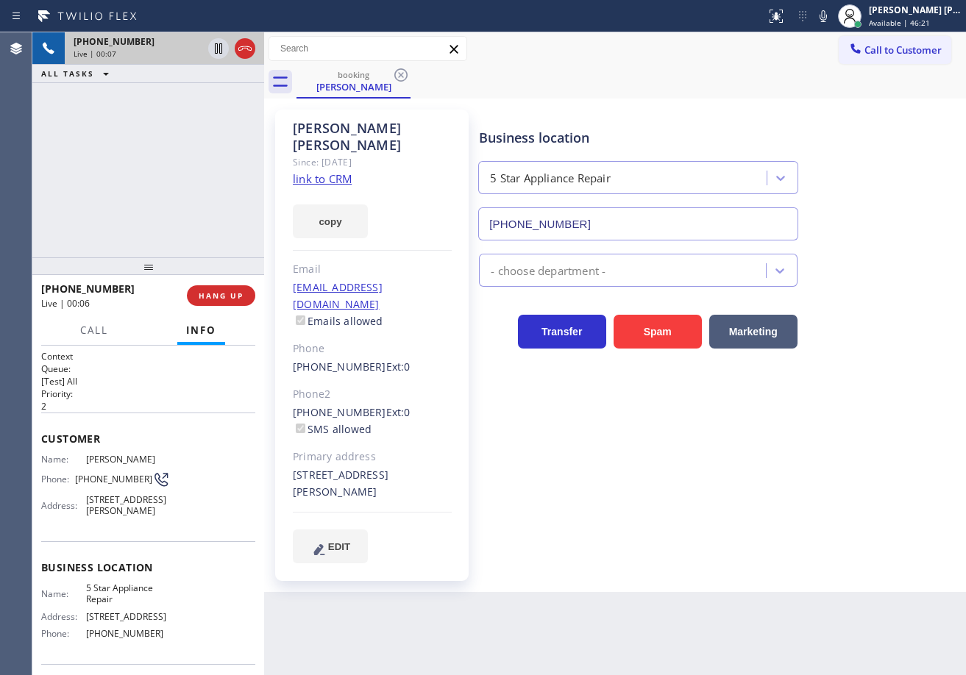
click at [330, 171] on link "link to CRM" at bounding box center [322, 178] width 59 height 15
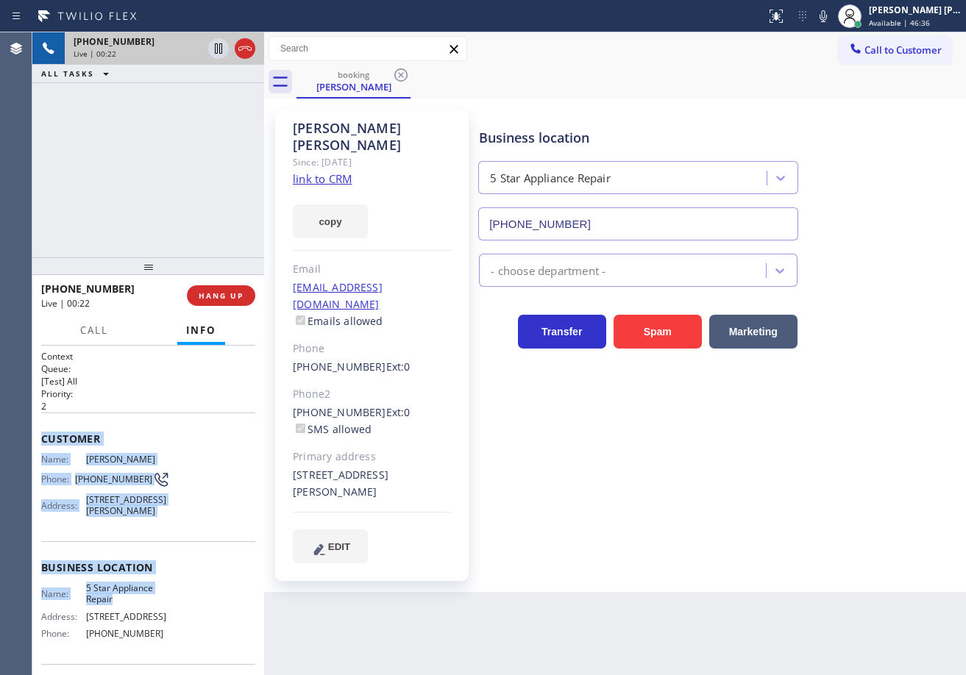
scroll to position [116, 0]
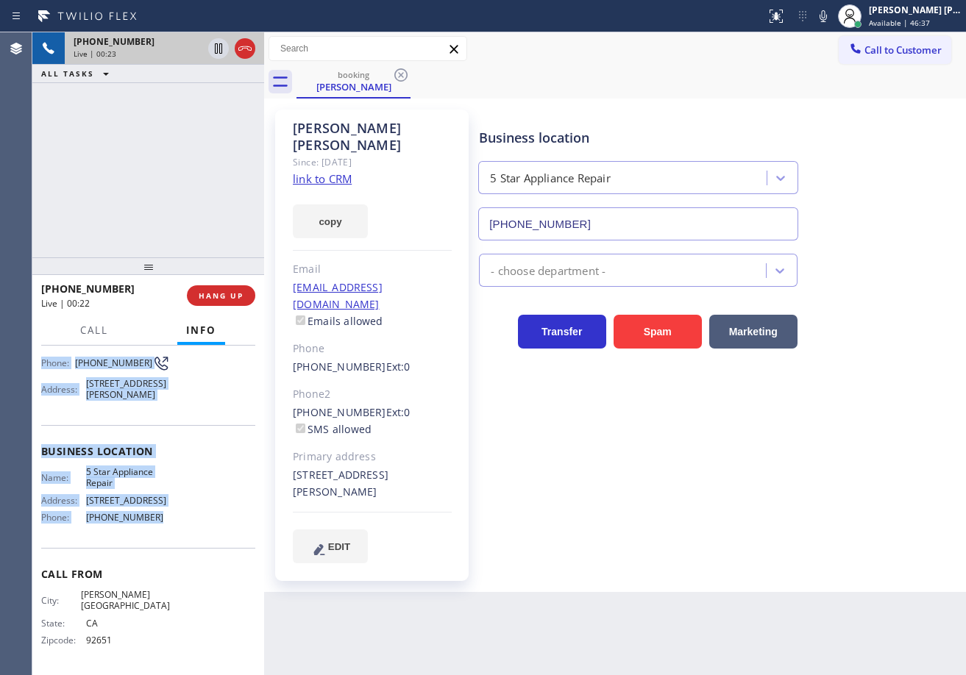
drag, startPoint x: 68, startPoint y: 452, endPoint x: 173, endPoint y: 541, distance: 136.8
click at [173, 541] on div "Context Queue: [Test] All Priority: 2 Customer Name: [PERSON_NAME] Phone: [PHON…" at bounding box center [148, 511] width 232 height 330
copy div "Customer Name: [PERSON_NAME] Phone: [PHONE_NUMBER] Address: [STREET_ADDRESS][PE…"
click at [132, 121] on div "[PHONE_NUMBER] Live | 00:53 ALL TASKS ALL TASKS ACTIVE TASKS TASKS IN WRAP UP" at bounding box center [148, 144] width 232 height 225
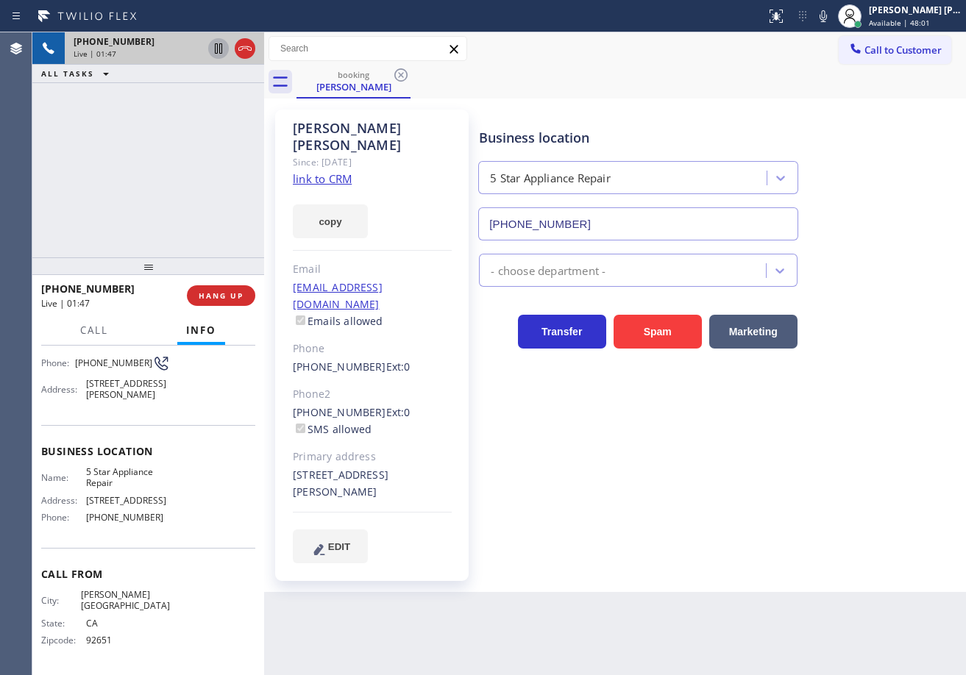
click at [221, 46] on icon at bounding box center [218, 48] width 7 height 10
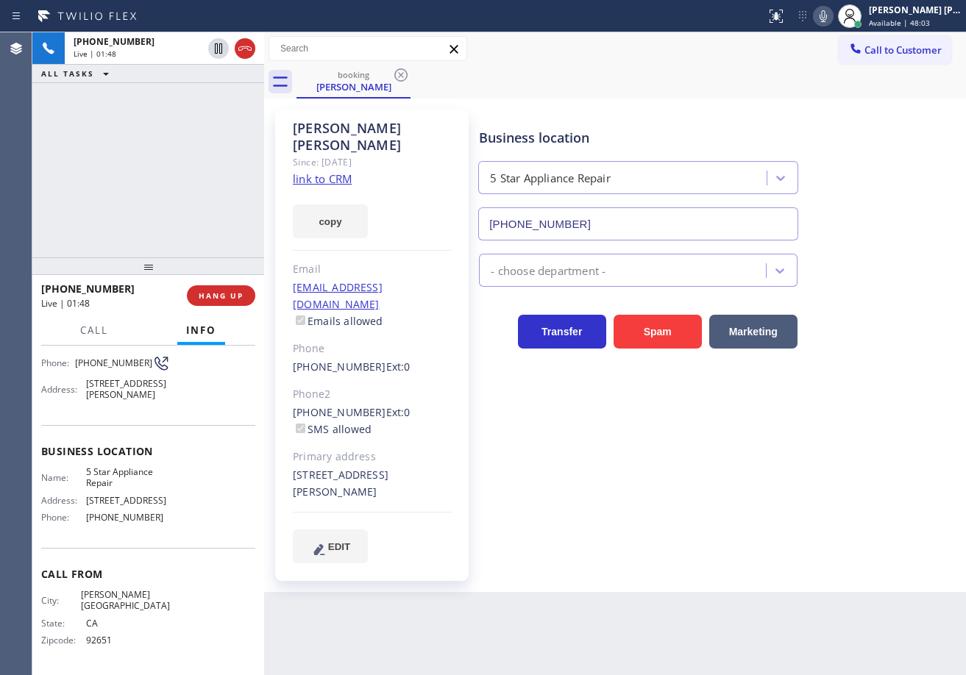
click at [827, 18] on icon at bounding box center [823, 16] width 7 height 12
click at [823, 104] on div "[PERSON_NAME] Since: [DATE] link to CRM copy Email [EMAIL_ADDRESS][DOMAIN_NAME]…" at bounding box center [615, 346] width 702 height 494
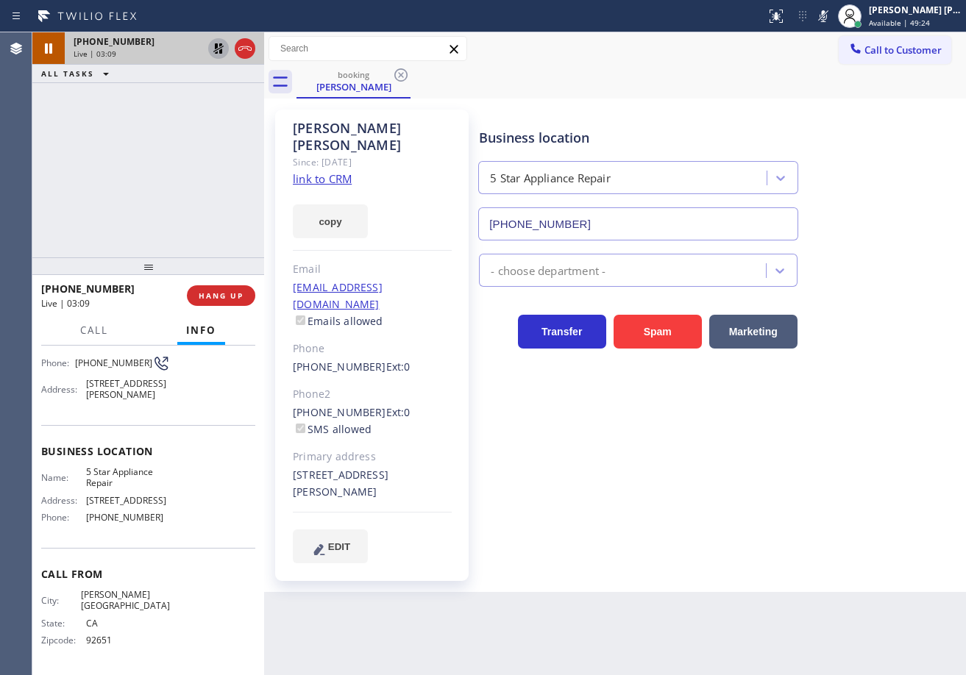
click at [216, 52] on icon at bounding box center [218, 48] width 10 height 10
drag, startPoint x: 840, startPoint y: 18, endPoint x: 839, endPoint y: 29, distance: 11.8
click at [827, 18] on icon at bounding box center [823, 16] width 7 height 12
click at [835, 74] on div "booking [PERSON_NAME]" at bounding box center [632, 81] width 670 height 33
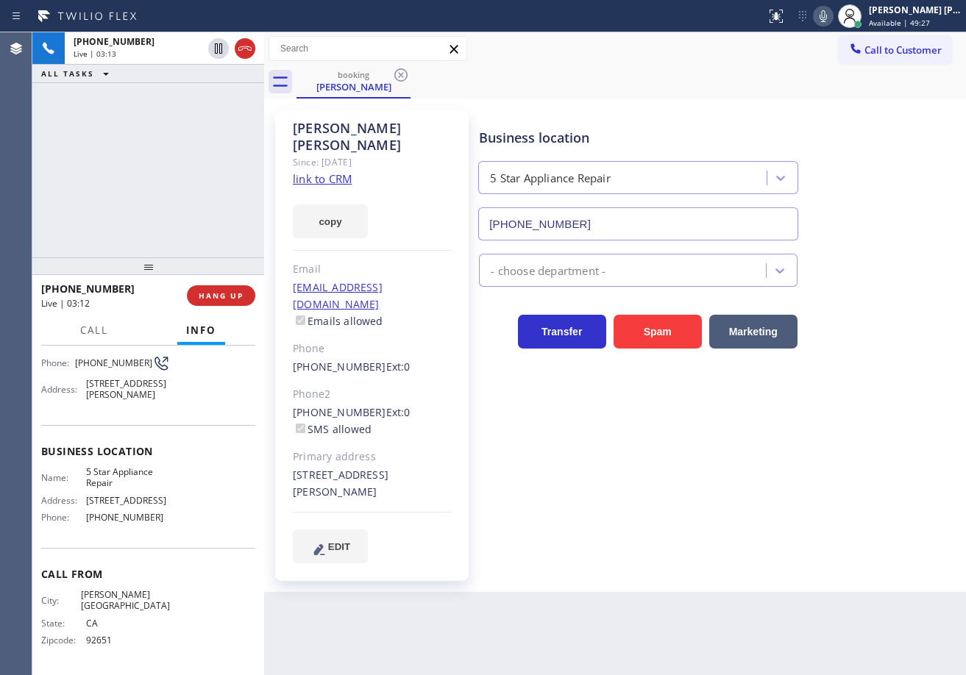
click at [834, 25] on button at bounding box center [823, 16] width 21 height 21
click at [832, 15] on icon at bounding box center [823, 16] width 18 height 18
drag, startPoint x: 835, startPoint y: 24, endPoint x: 838, endPoint y: 45, distance: 20.8
click at [832, 24] on icon at bounding box center [823, 16] width 18 height 18
click at [834, 118] on div "Business location 5 Star Appliance Repair [PHONE_NUMBER]" at bounding box center [719, 173] width 486 height 133
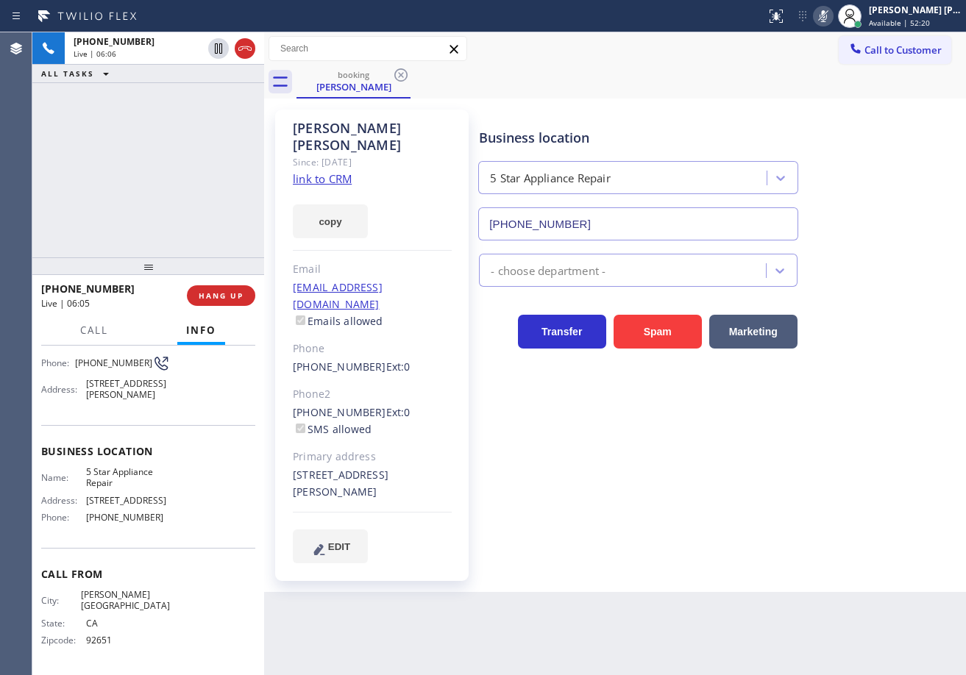
click at [827, 19] on icon at bounding box center [823, 16] width 7 height 12
drag, startPoint x: 792, startPoint y: 92, endPoint x: 640, endPoint y: 67, distance: 154.3
click at [791, 93] on div "booking [PERSON_NAME]" at bounding box center [632, 81] width 670 height 33
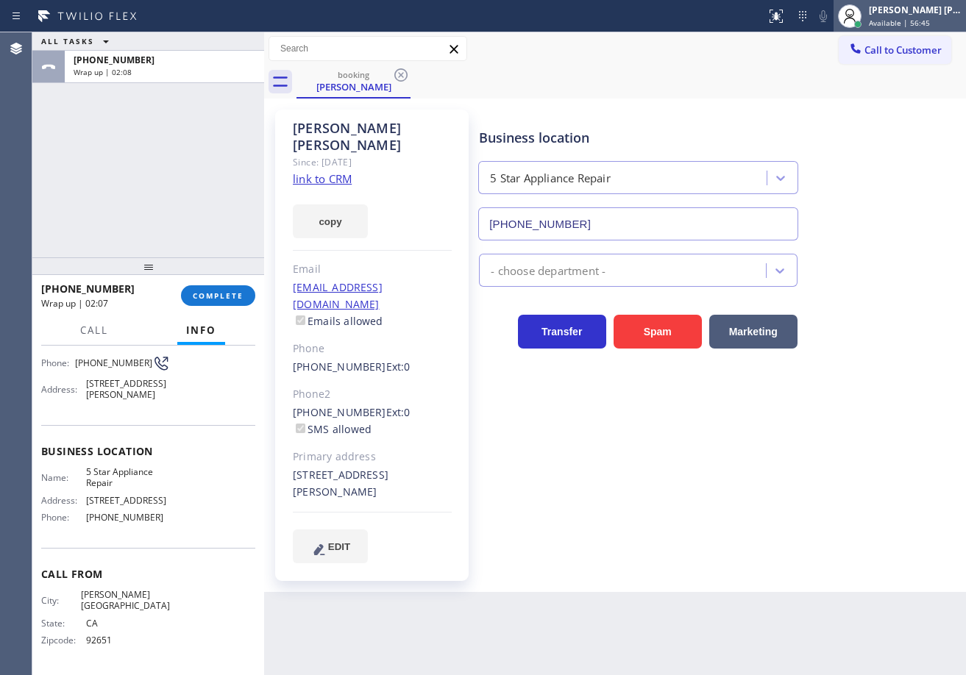
click at [901, 20] on span "Available | 56:45" at bounding box center [899, 23] width 61 height 10
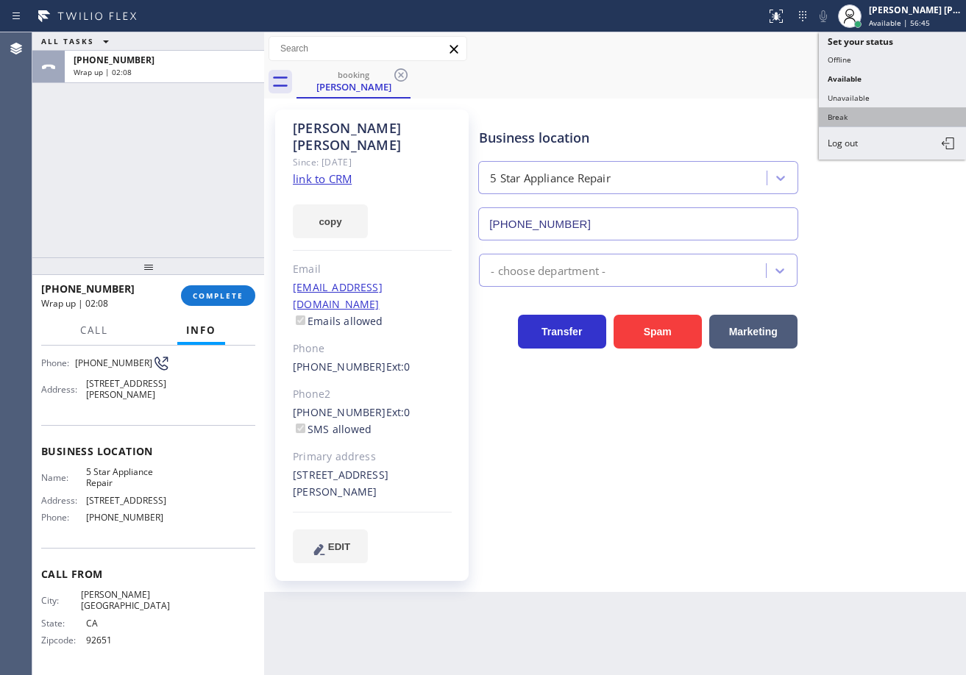
click at [873, 110] on button "Break" at bounding box center [892, 116] width 147 height 19
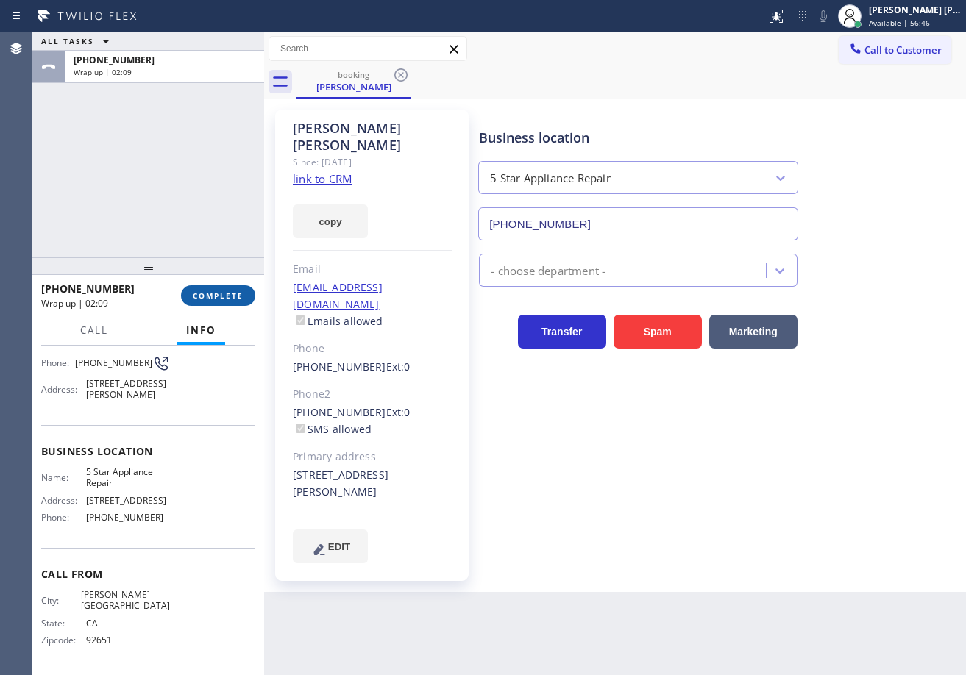
click at [227, 289] on button "COMPLETE" at bounding box center [218, 295] width 74 height 21
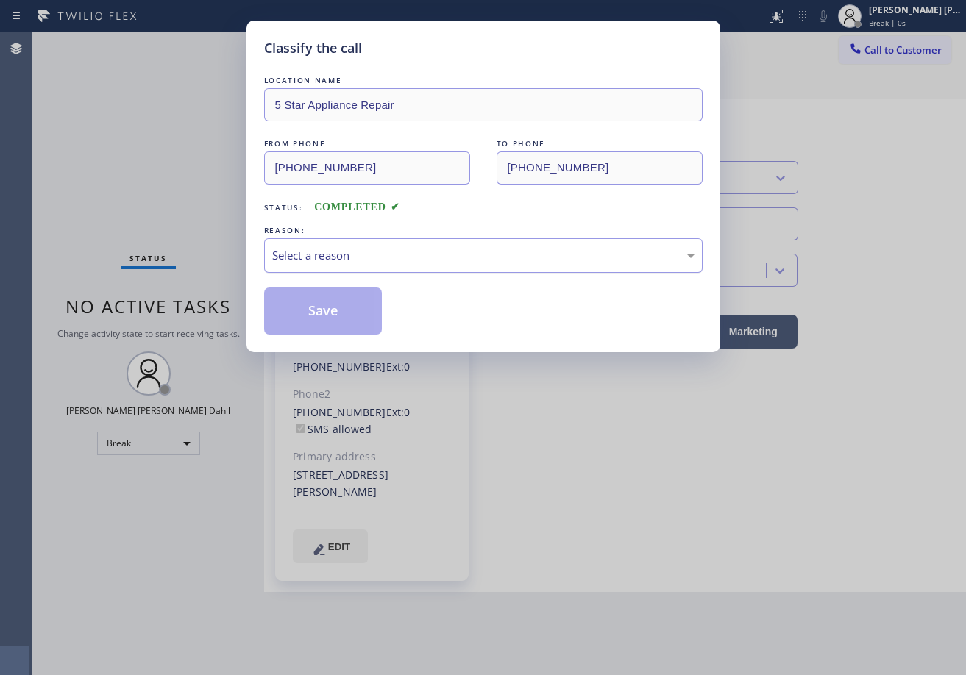
click at [324, 258] on div "Select a reason" at bounding box center [483, 255] width 422 height 17
click at [311, 304] on button "Save" at bounding box center [323, 311] width 118 height 47
click at [312, 308] on button "Save" at bounding box center [323, 311] width 118 height 47
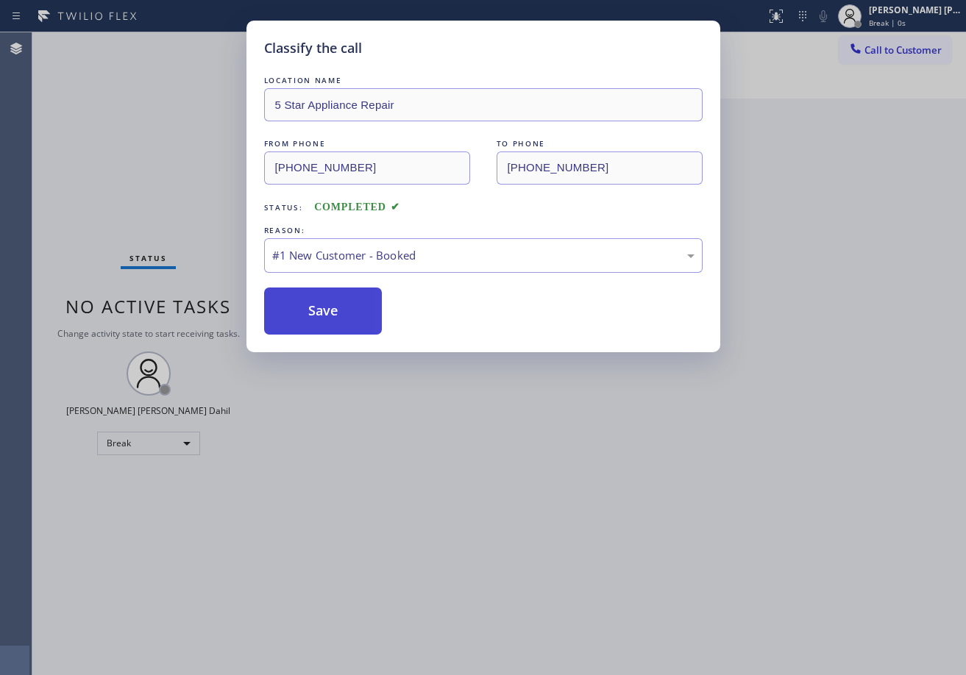
click at [312, 308] on button "Save" at bounding box center [323, 311] width 118 height 47
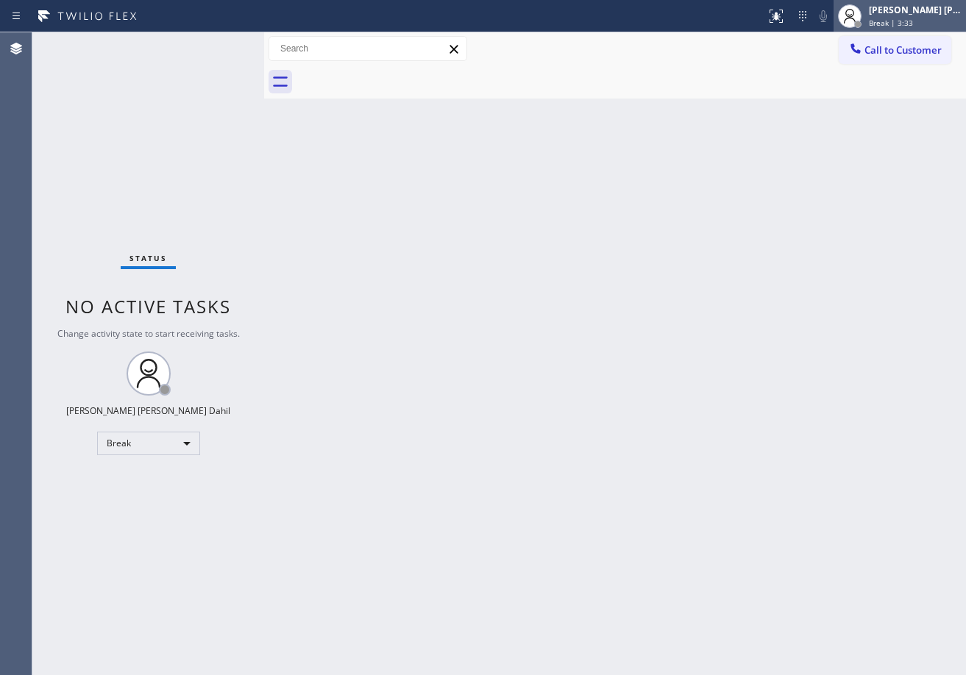
click at [903, 24] on span "Break | 3:33" at bounding box center [891, 23] width 44 height 10
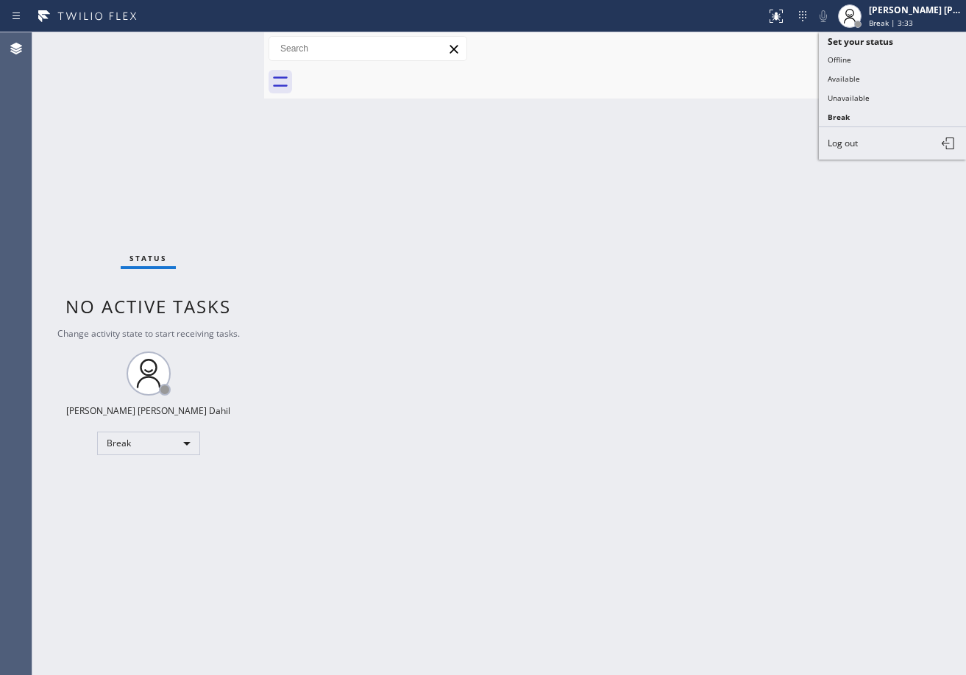
click at [864, 78] on button "Available" at bounding box center [892, 78] width 147 height 19
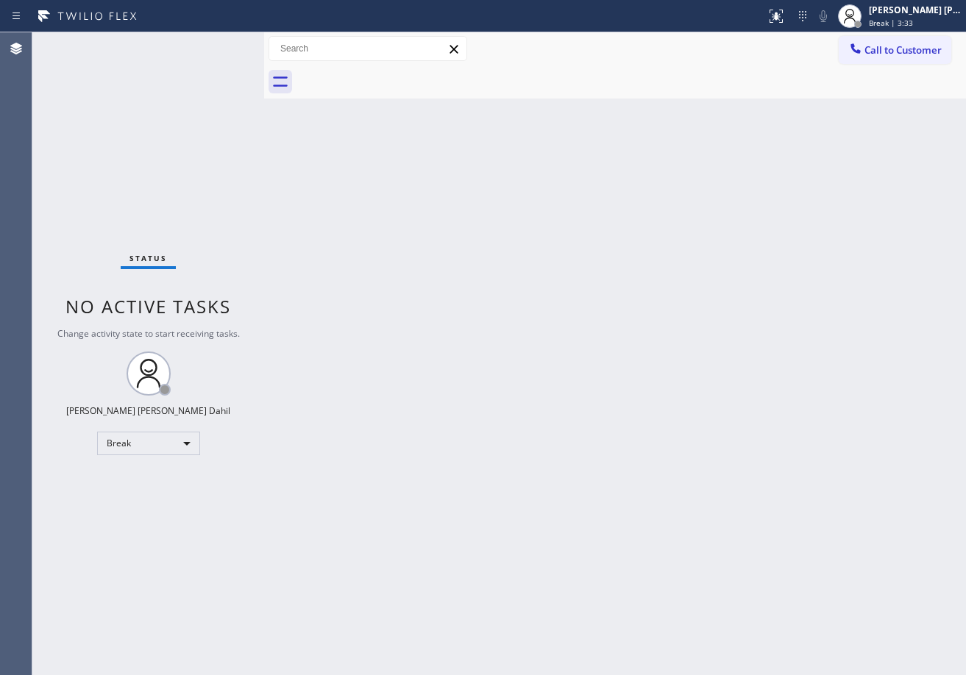
click at [799, 195] on div "Back to Dashboard Change Sender ID Customers Technicians Select a contact Outbo…" at bounding box center [615, 353] width 702 height 643
drag, startPoint x: 603, startPoint y: 282, endPoint x: 647, endPoint y: 667, distance: 387.3
click at [603, 322] on div "Back to Dashboard Change Sender ID Customers Technicians Select a contact Outbo…" at bounding box center [615, 353] width 702 height 643
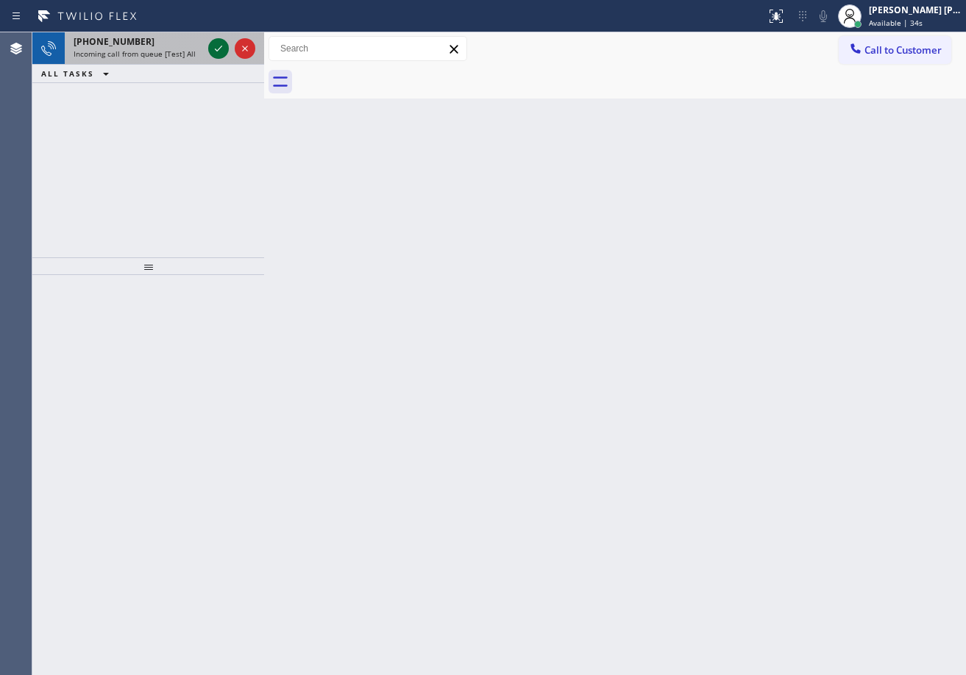
drag, startPoint x: 219, startPoint y: 66, endPoint x: 219, endPoint y: 55, distance: 11.0
click at [219, 64] on div "[PHONE_NUMBER] Incoming call from queue [Test] All ALL TASKS ALL TASKS ACTIVE T…" at bounding box center [148, 57] width 232 height 51
click at [219, 48] on icon at bounding box center [219, 49] width 18 height 18
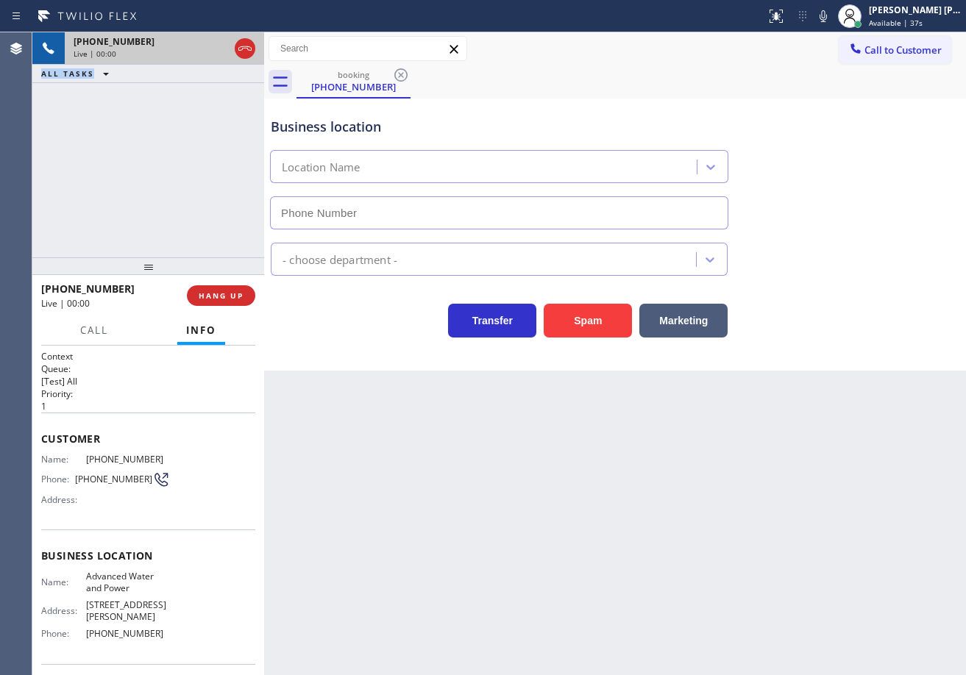
type input "[PHONE_NUMBER]"
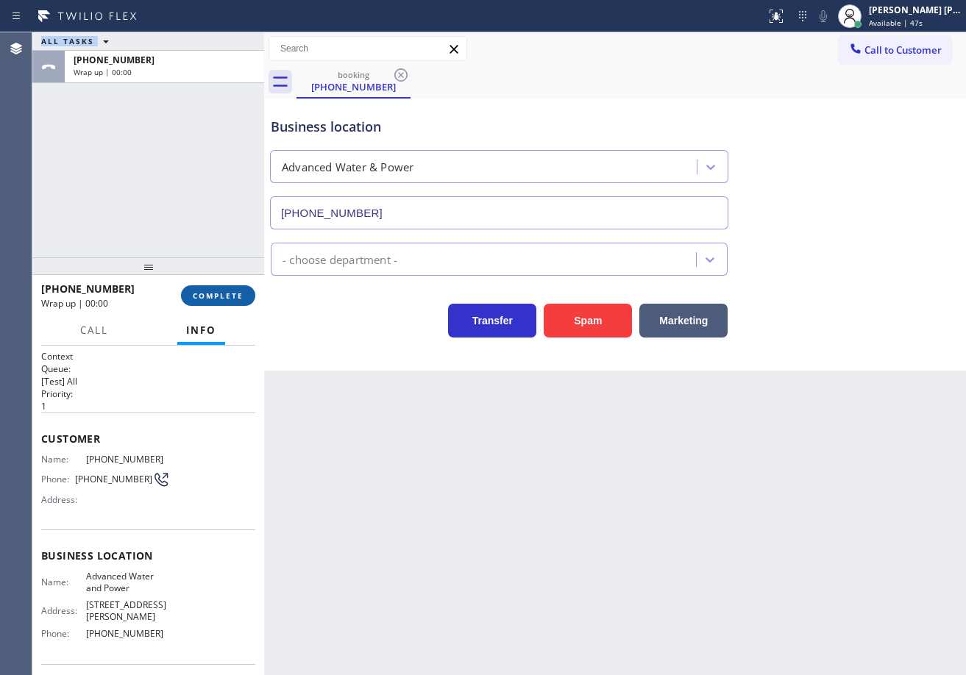
click at [222, 296] on span "COMPLETE" at bounding box center [218, 296] width 51 height 10
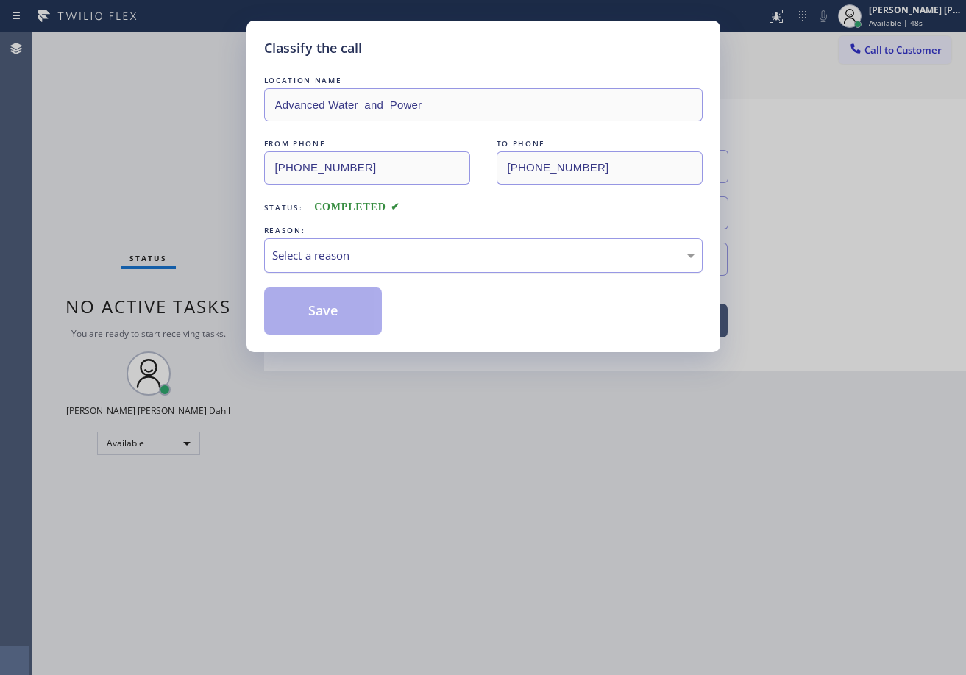
click at [317, 259] on div "Select a reason" at bounding box center [483, 255] width 422 height 17
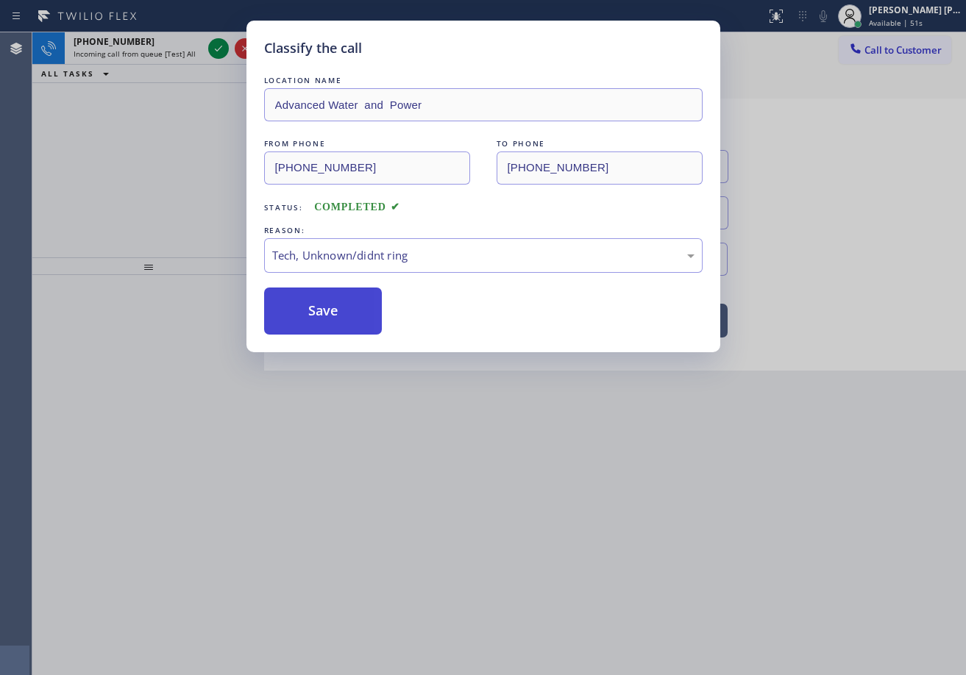
click at [351, 330] on button "Save" at bounding box center [323, 311] width 118 height 47
click at [349, 329] on button "Save" at bounding box center [323, 311] width 118 height 47
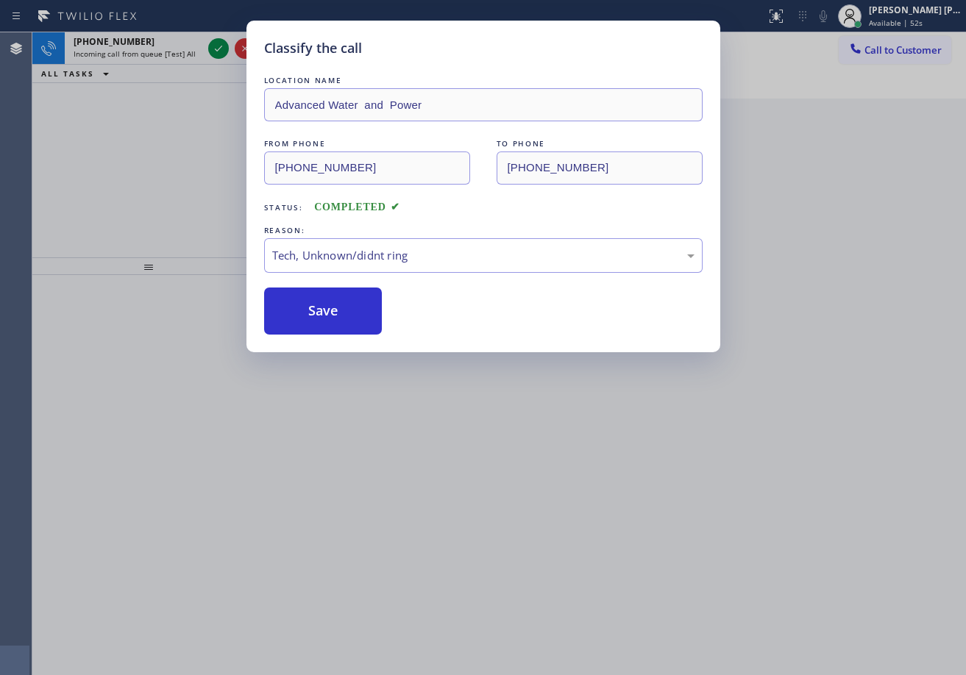
click at [205, 43] on div "Classify the call LOCATION NAME Advanced Water and Power FROM PHONE [PHONE_NUMB…" at bounding box center [483, 337] width 966 height 675
click at [213, 47] on icon at bounding box center [219, 49] width 18 height 18
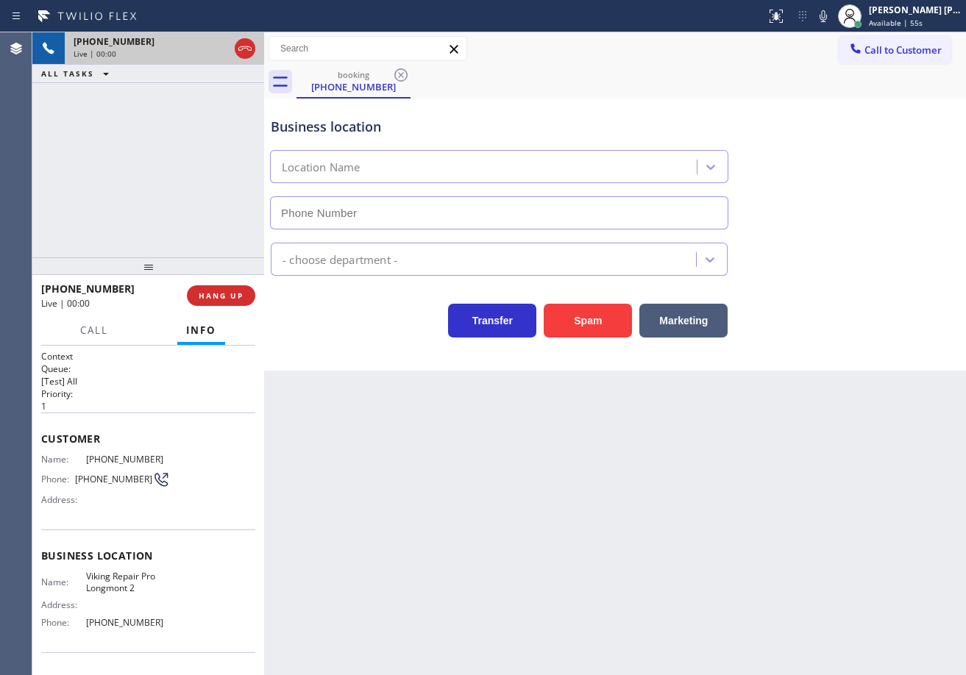
type input "[PHONE_NUMBER]"
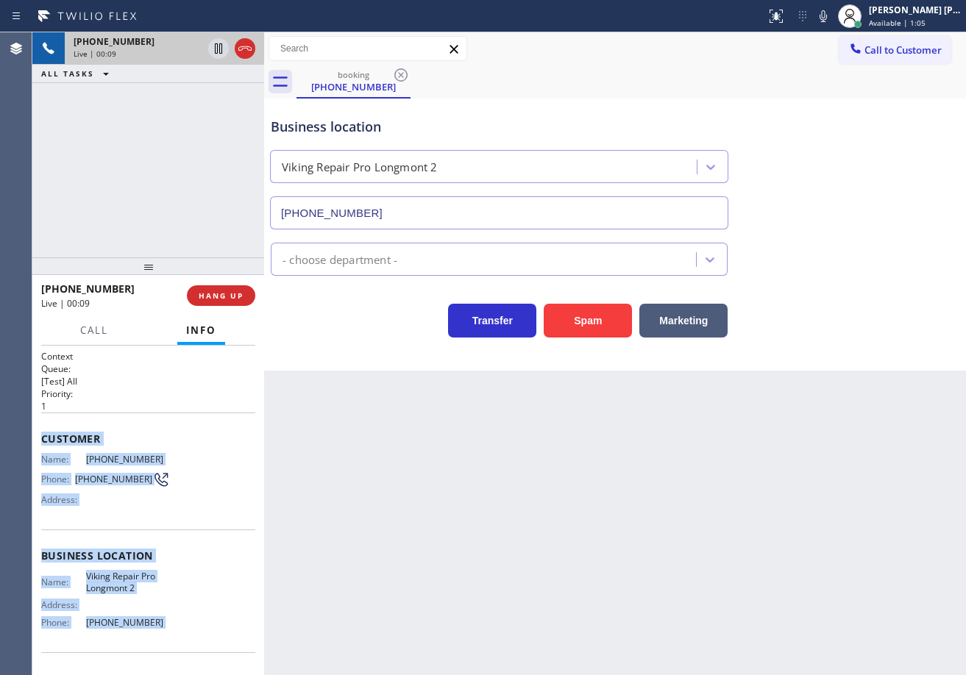
scroll to position [93, 0]
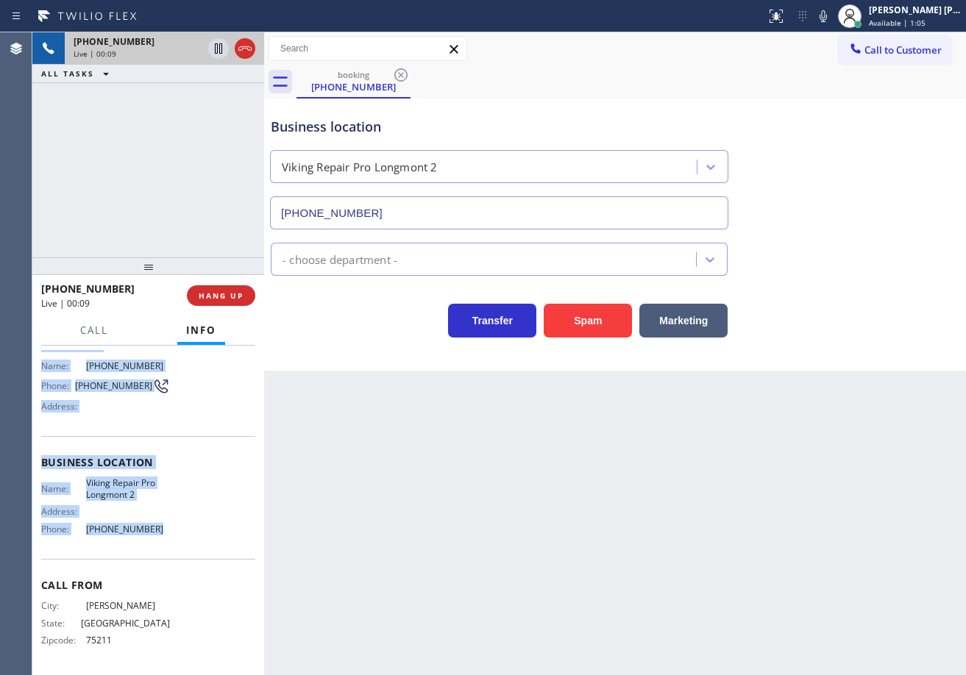
drag, startPoint x: 96, startPoint y: 707, endPoint x: 383, endPoint y: 507, distance: 349.8
click at [144, 533] on div "Context Queue: [Test] All Priority: 1 Customer Name: [PHONE_NUMBER] Phone: [PHO…" at bounding box center [148, 511] width 232 height 330
click at [832, 13] on icon at bounding box center [823, 16] width 18 height 18
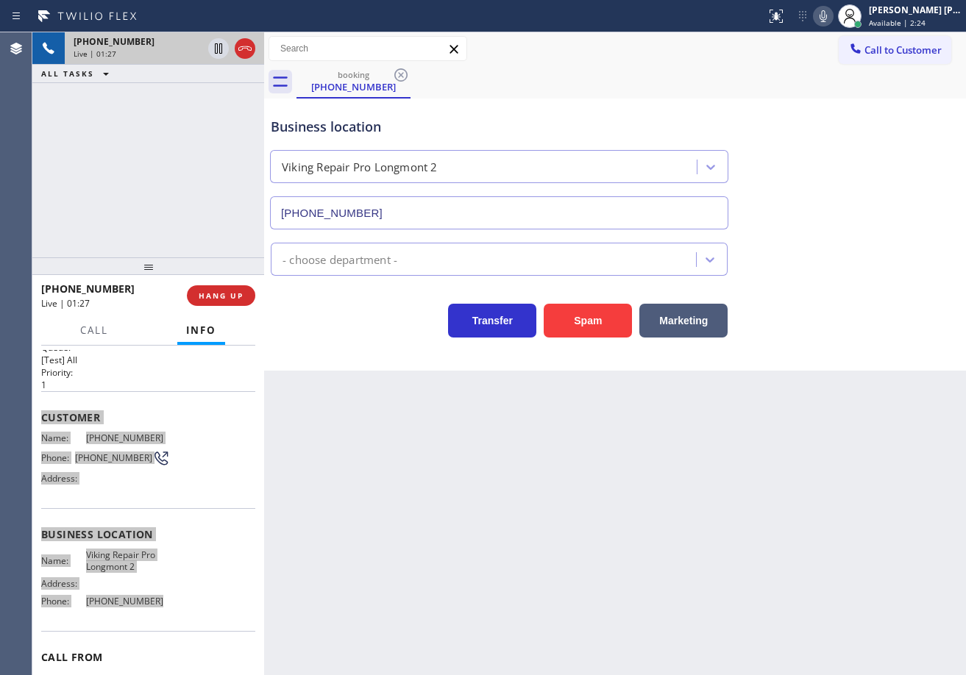
scroll to position [0, 0]
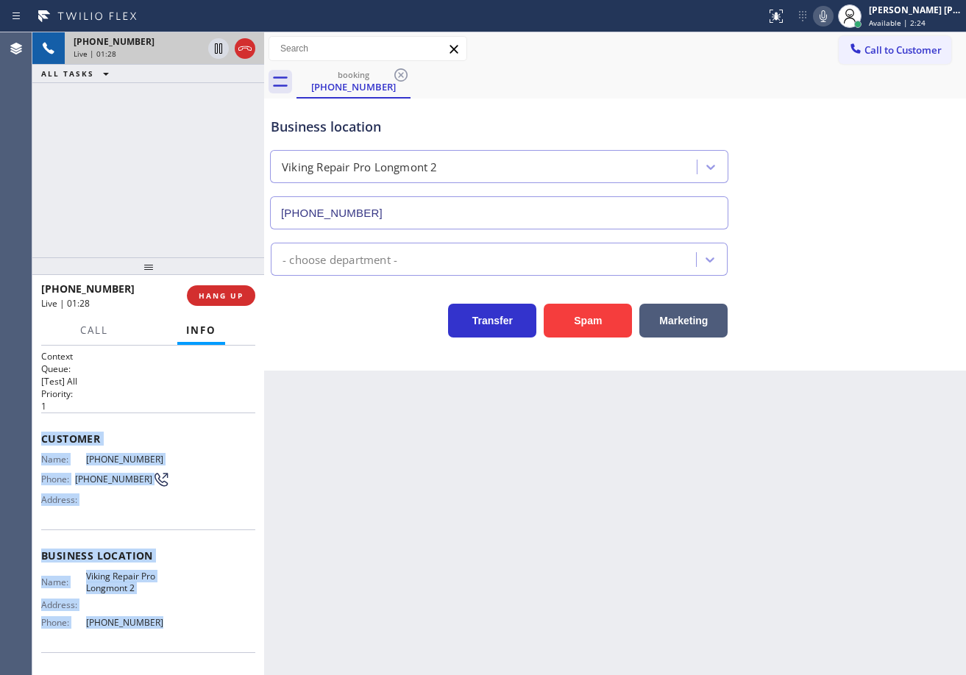
click at [208, 171] on div "[PHONE_NUMBER] Live | 01:28 ALL TASKS ALL TASKS ACTIVE TASKS TASKS IN WRAP UP" at bounding box center [148, 144] width 232 height 225
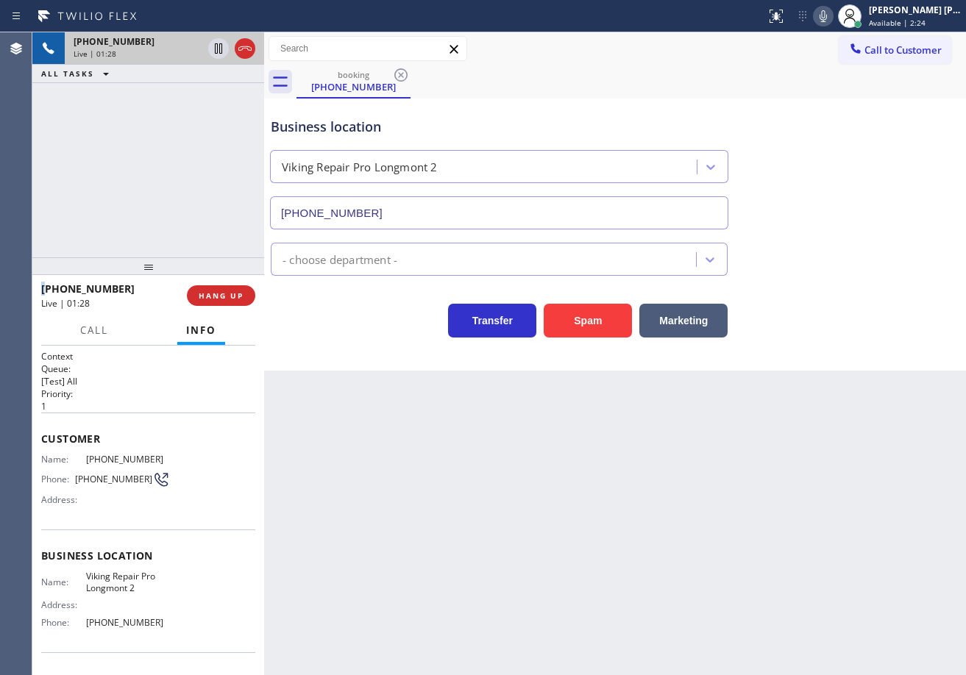
click at [208, 171] on div "[PHONE_NUMBER] Live | 01:28 ALL TASKS ALL TASKS ACTIVE TASKS TASKS IN WRAP UP" at bounding box center [148, 144] width 232 height 225
click at [832, 21] on icon at bounding box center [823, 16] width 18 height 18
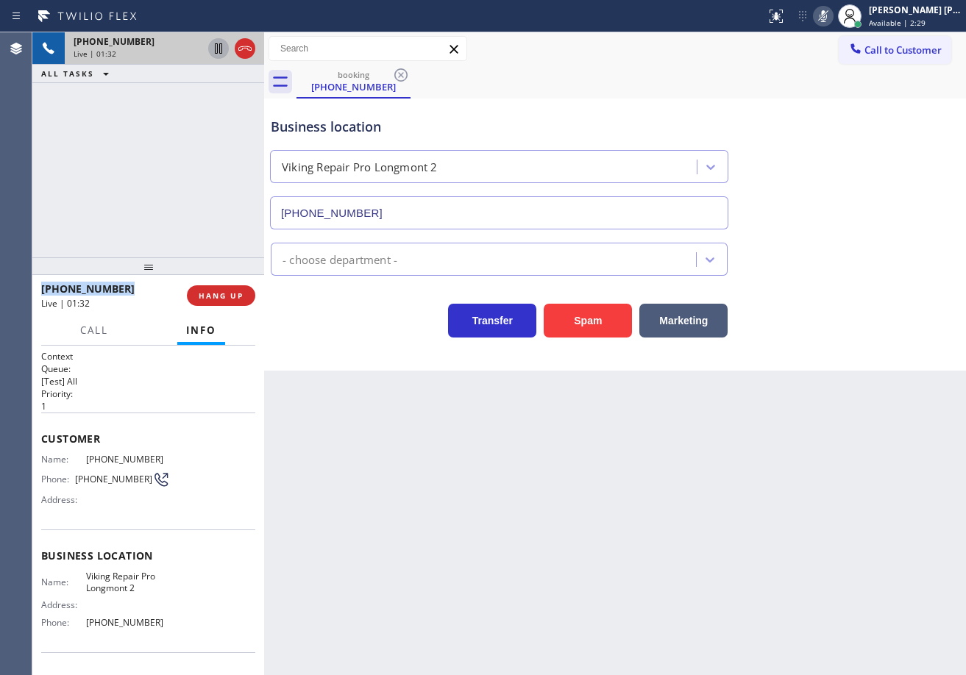
click at [221, 49] on icon at bounding box center [219, 49] width 18 height 18
click at [204, 117] on div "[PHONE_NUMBER] Live | 02:57 ALL TASKS ALL TASKS ACTIVE TASKS TASKS IN WRAP UP" at bounding box center [148, 144] width 232 height 225
click at [216, 55] on icon at bounding box center [219, 49] width 18 height 18
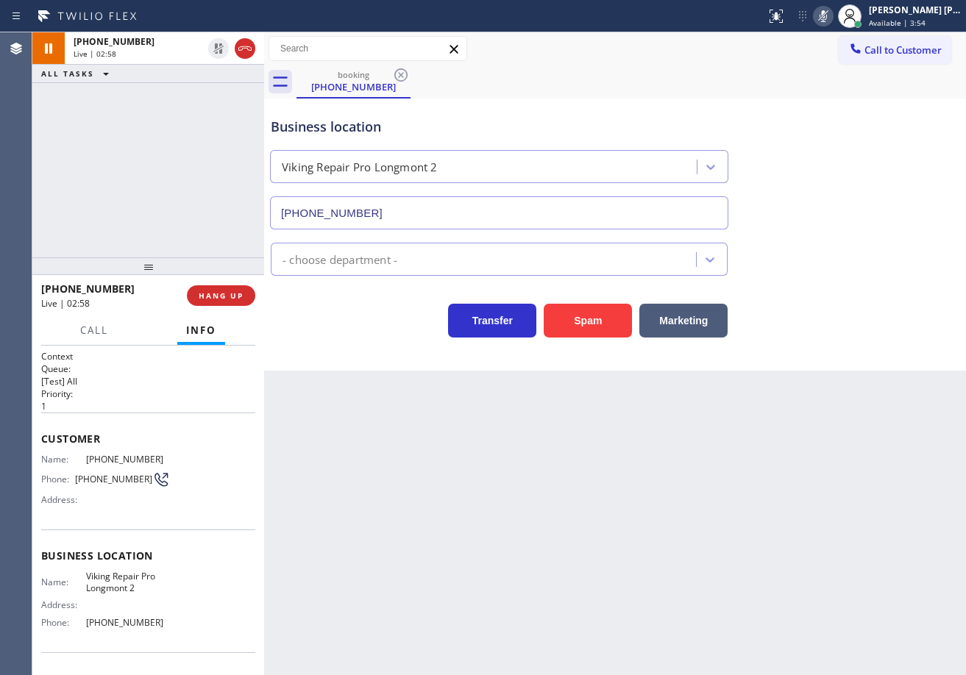
click at [832, 16] on icon at bounding box center [823, 16] width 18 height 18
drag, startPoint x: 875, startPoint y: 210, endPoint x: 868, endPoint y: 246, distance: 35.9
click at [871, 216] on div "Business location Viking Repair Pro Longmont [PHONE_NUMBER]" at bounding box center [615, 162] width 695 height 133
click at [769, 105] on div "Business location Viking Repair Pro Longmont [PHONE_NUMBER]" at bounding box center [615, 162] width 695 height 133
click at [82, 196] on div "[PHONE_NUMBER] Live | 04:22 ALL TASKS ALL TASKS ACTIVE TASKS TASKS IN WRAP UP" at bounding box center [148, 144] width 232 height 225
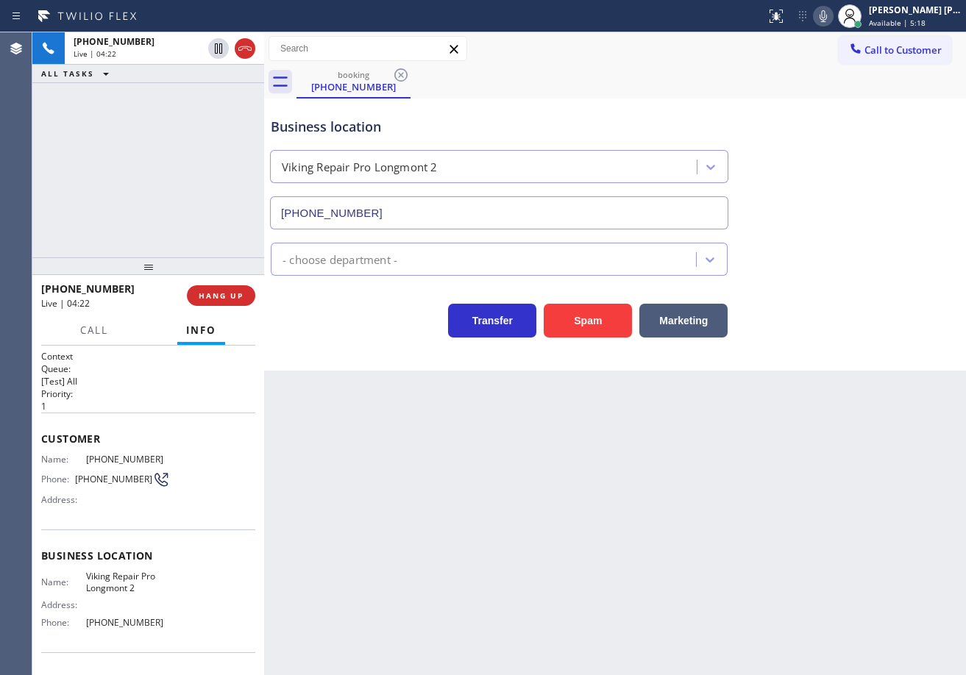
click at [82, 193] on div "[PHONE_NUMBER] Live | 04:22 ALL TASKS ALL TASKS ACTIVE TASKS TASKS IN WRAP UP" at bounding box center [148, 144] width 232 height 225
click at [87, 193] on div "[PHONE_NUMBER] Live | 04:22 ALL TASKS ALL TASKS ACTIVE TASKS TASKS IN WRAP UP" at bounding box center [148, 144] width 232 height 225
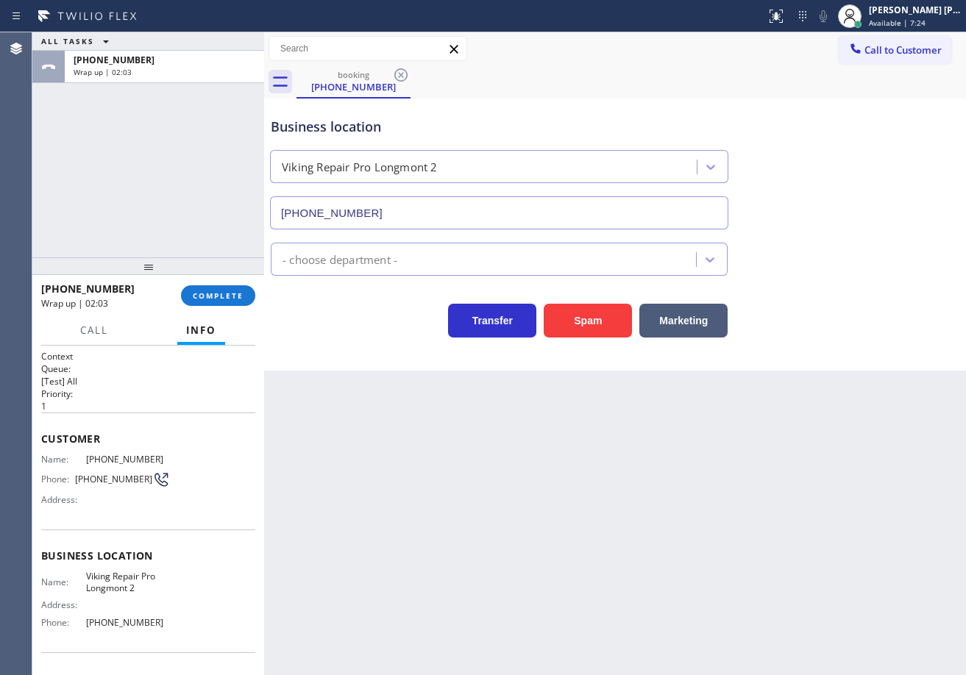
drag, startPoint x: 162, startPoint y: 199, endPoint x: 246, endPoint y: 269, distance: 110.2
click at [162, 199] on div "ALL TASKS ALL TASKS ACTIVE TASKS TASKS IN WRAP UP [PHONE_NUMBER] Wrap up | 02:03" at bounding box center [148, 144] width 232 height 225
click at [205, 281] on div "[PHONE_NUMBER] Wrap up | 02:03 COMPLETE" at bounding box center [148, 296] width 214 height 38
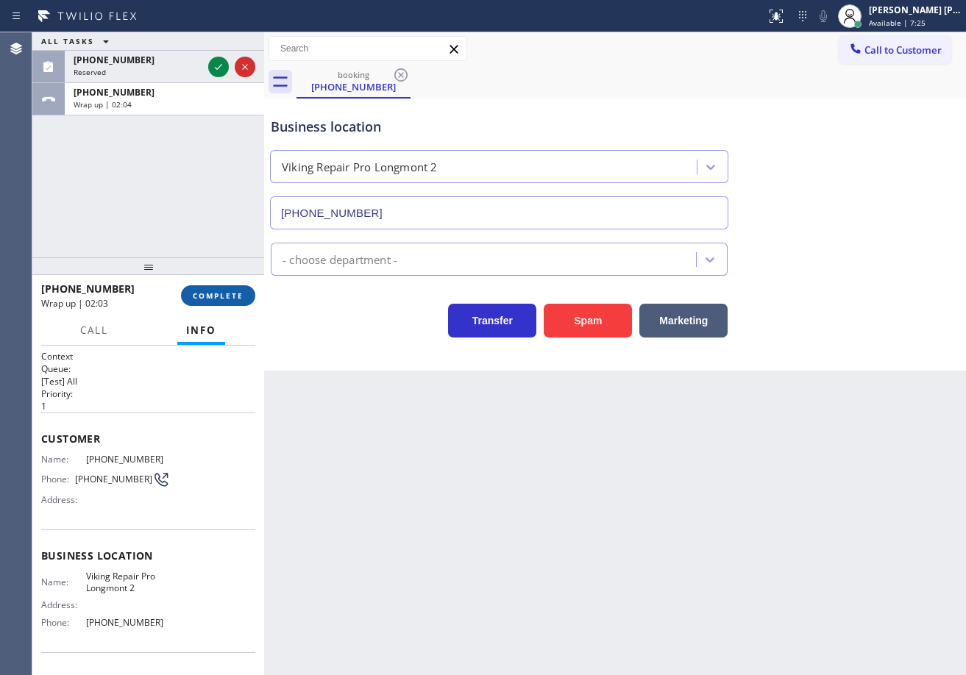
click at [210, 294] on span "COMPLETE" at bounding box center [218, 296] width 51 height 10
click at [305, 250] on div "Classify the call LOCATION NAME [US_STATE] Appliance Repair Yonkers FROM PHONE …" at bounding box center [499, 353] width 934 height 643
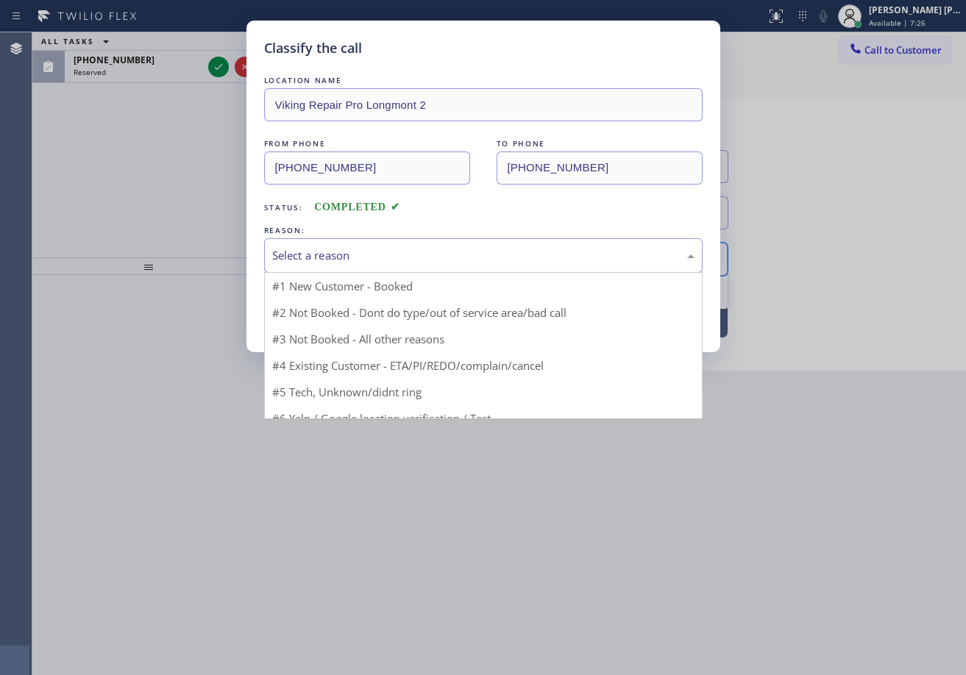
click at [311, 271] on div "Select a reason" at bounding box center [483, 255] width 439 height 35
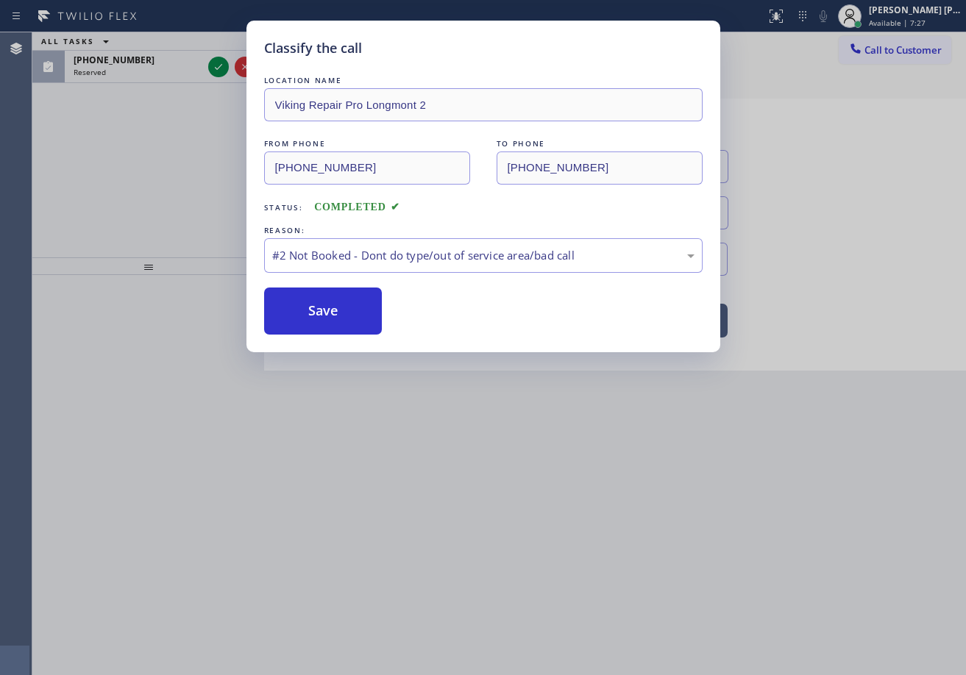
click at [313, 308] on button "Save" at bounding box center [323, 311] width 118 height 47
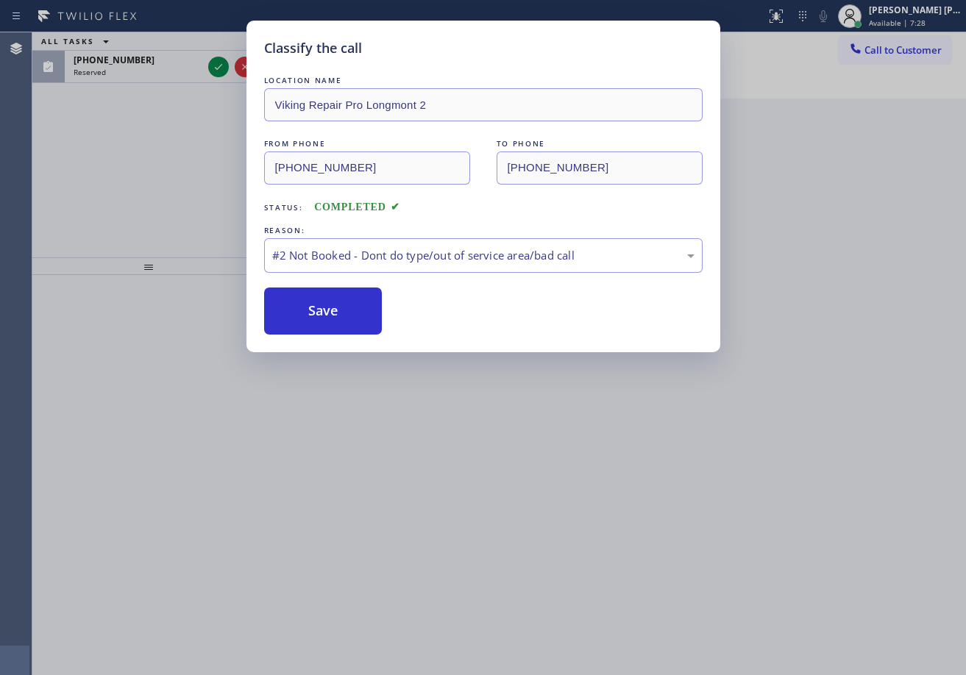
click at [218, 70] on div "Classify the call LOCATION NAME Viking Repair Pro Longmont 2 FROM PHONE [PHONE_…" at bounding box center [483, 337] width 966 height 675
click at [218, 70] on icon at bounding box center [219, 67] width 18 height 18
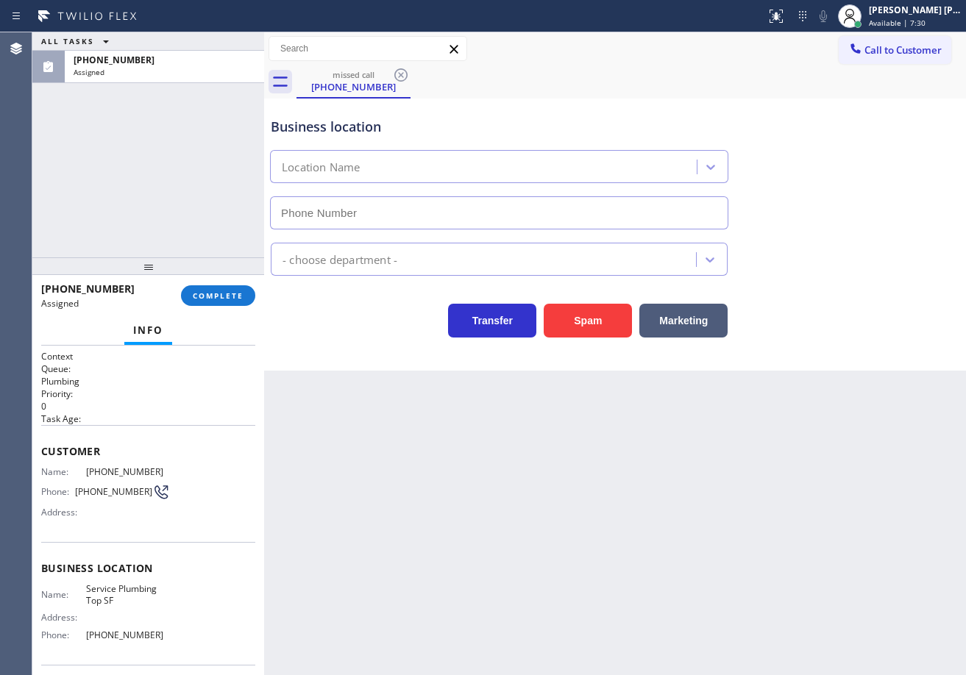
type input "[PHONE_NUMBER]"
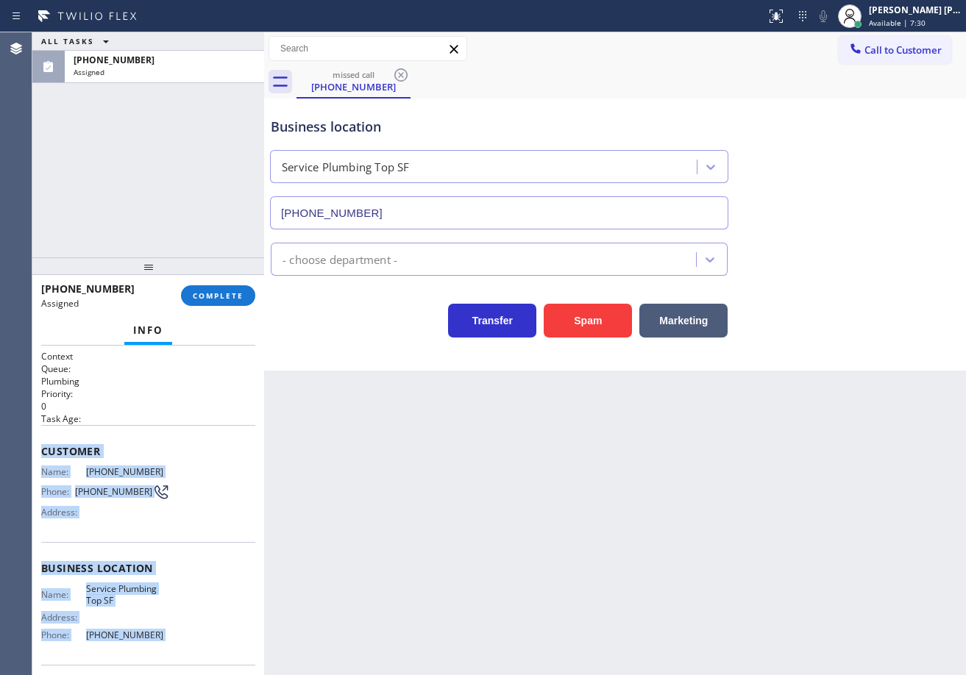
scroll to position [106, 0]
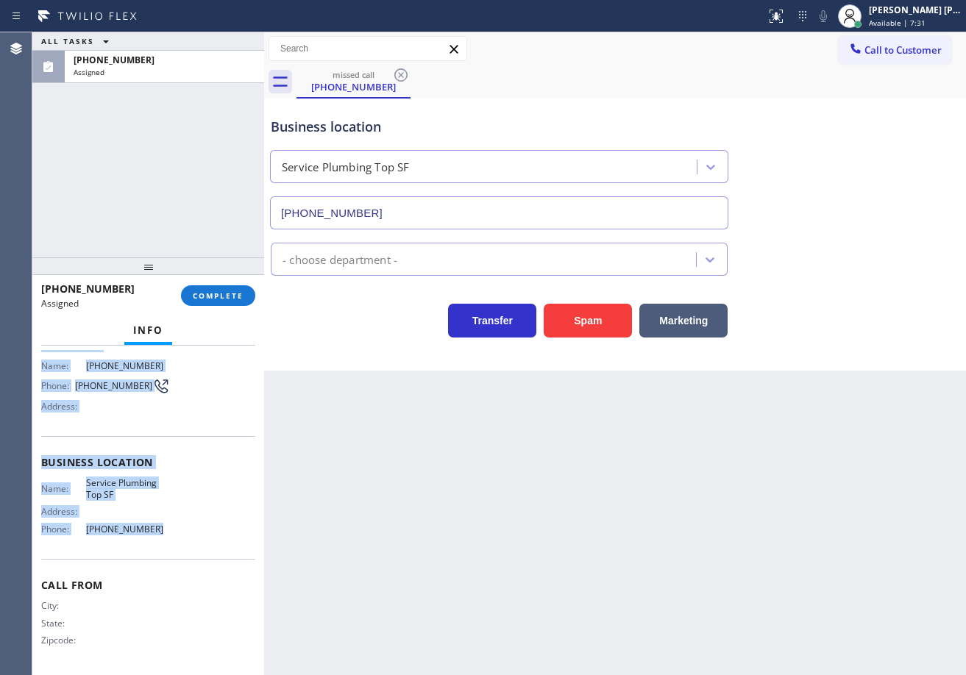
drag, startPoint x: 134, startPoint y: 636, endPoint x: 163, endPoint y: 525, distance: 114.2
click at [163, 525] on div "Context Queue: Plumbing Priority: 0 Task Age: Customer Name: [PHONE_NUMBER] Pho…" at bounding box center [148, 511] width 232 height 330
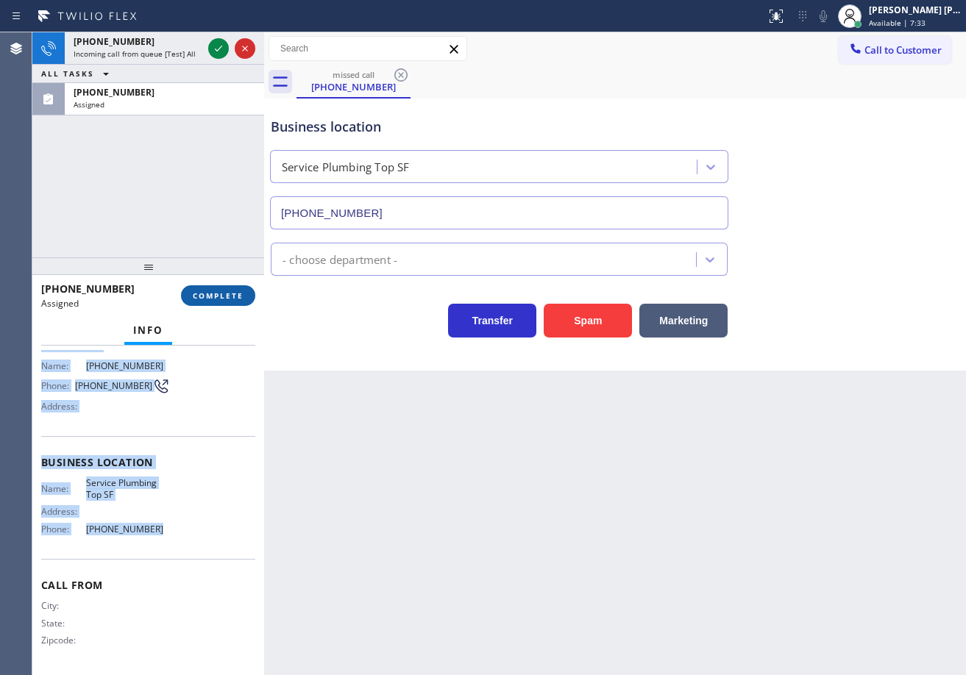
click at [211, 293] on span "COMPLETE" at bounding box center [218, 296] width 51 height 10
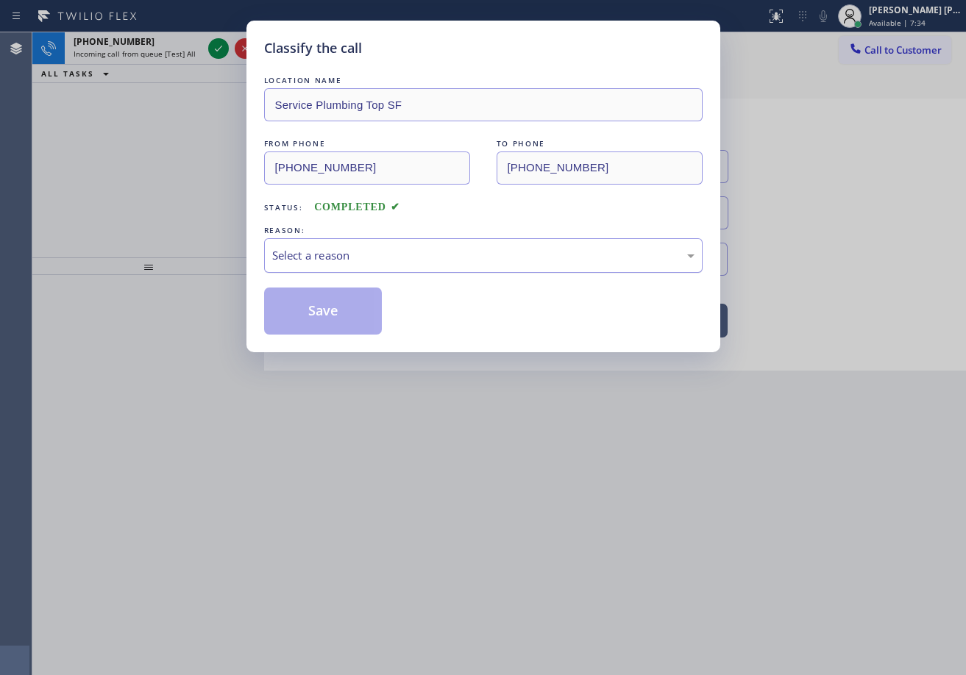
click at [269, 241] on div "Select a reason" at bounding box center [483, 255] width 439 height 35
click at [320, 322] on button "Save" at bounding box center [323, 311] width 118 height 47
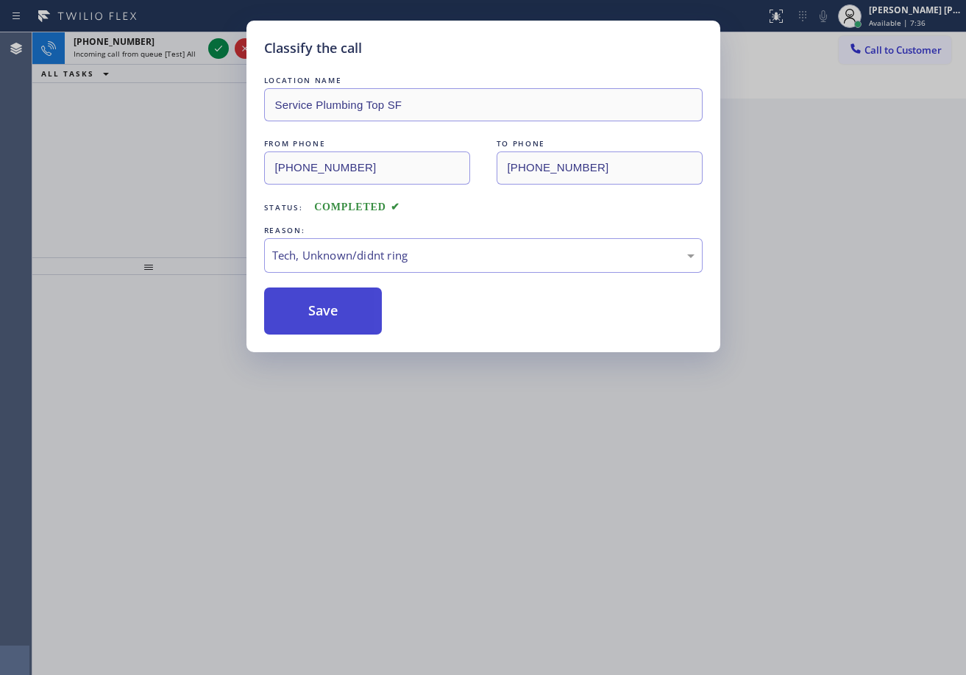
click at [321, 322] on button "Save" at bounding box center [323, 311] width 118 height 47
click at [212, 46] on div "Classify the call LOCATION NAME Service Plumbing Top SF FROM PHONE [PHONE_NUMBE…" at bounding box center [483, 337] width 966 height 675
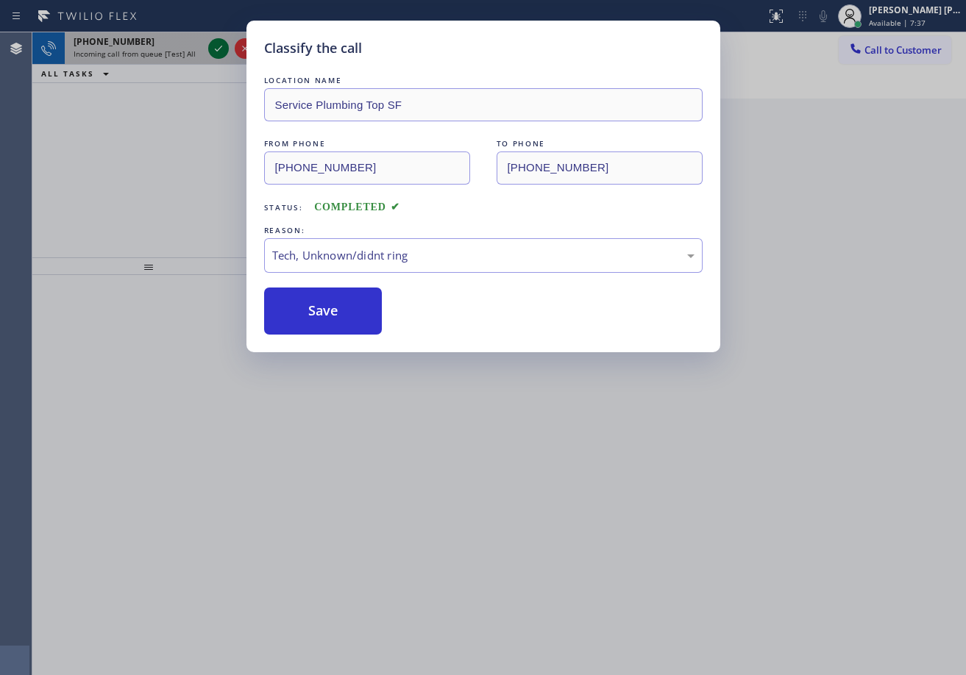
click at [213, 46] on icon at bounding box center [219, 49] width 18 height 18
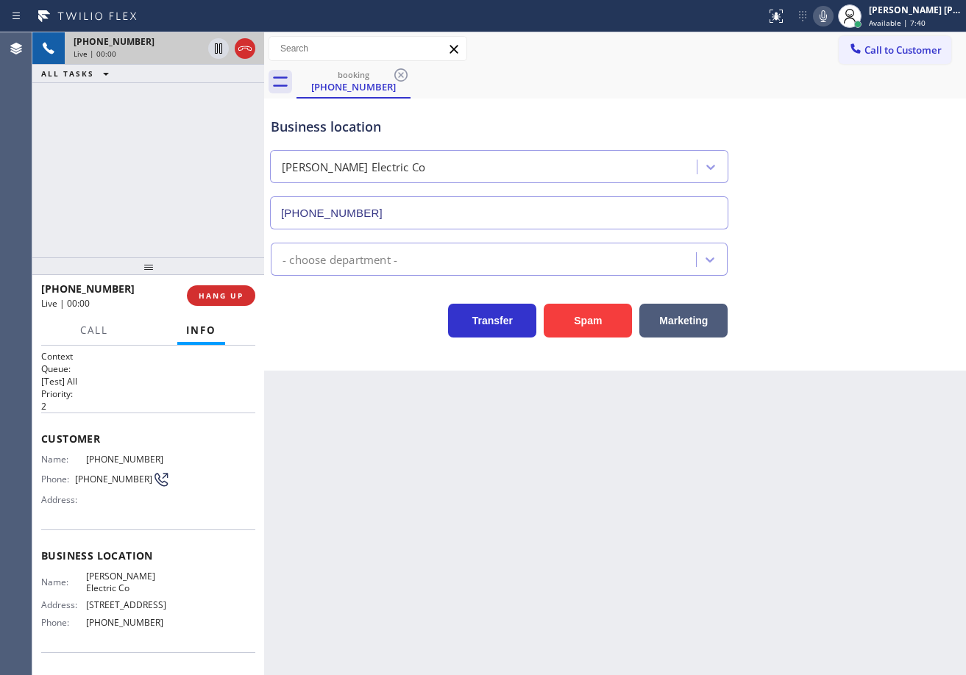
type input "[PHONE_NUMBER]"
click at [99, 194] on div "[PHONE_NUMBER] Live | 00:08 ALL TASKS ALL TASKS ACTIVE TASKS TASKS IN WRAP UP" at bounding box center [148, 144] width 232 height 225
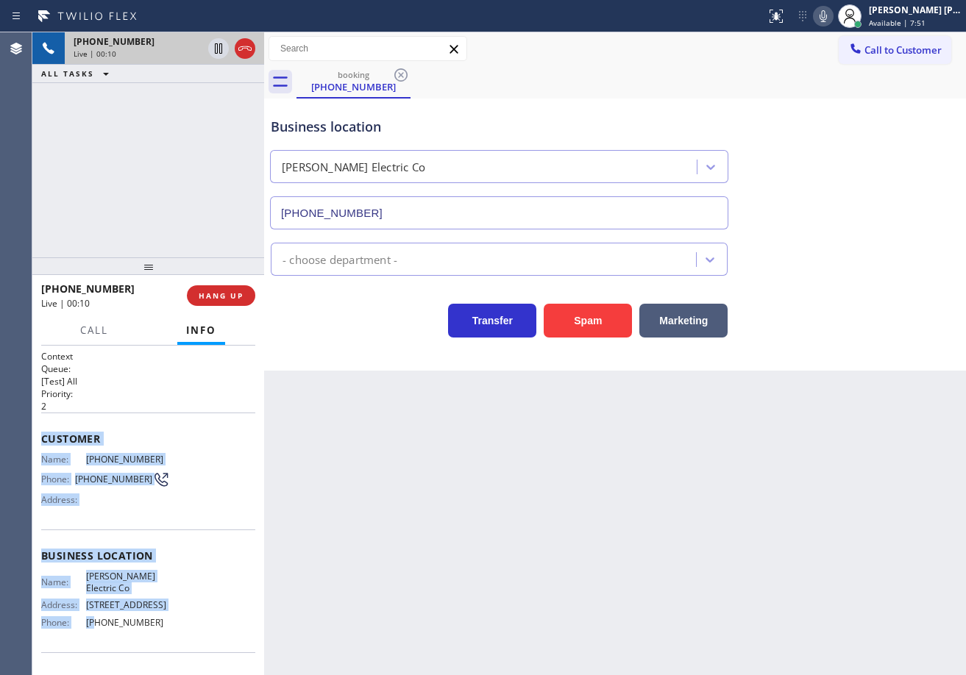
scroll to position [116, 0]
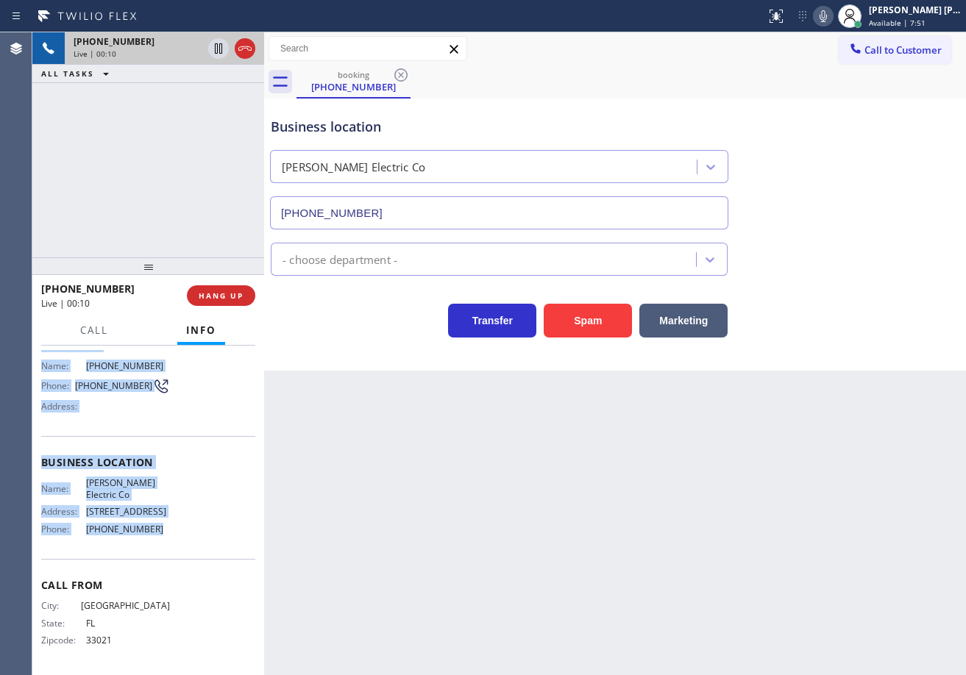
drag, startPoint x: 81, startPoint y: 588, endPoint x: 166, endPoint y: 542, distance: 97.1
click at [166, 542] on div "Context Queue: [Test] All Priority: 2 Customer Name: [PHONE_NUMBER] Phone: [PHO…" at bounding box center [148, 464] width 214 height 414
copy div "Customer Name: [PHONE_NUMBER] Phone: [PHONE_NUMBER] Address: Business location …"
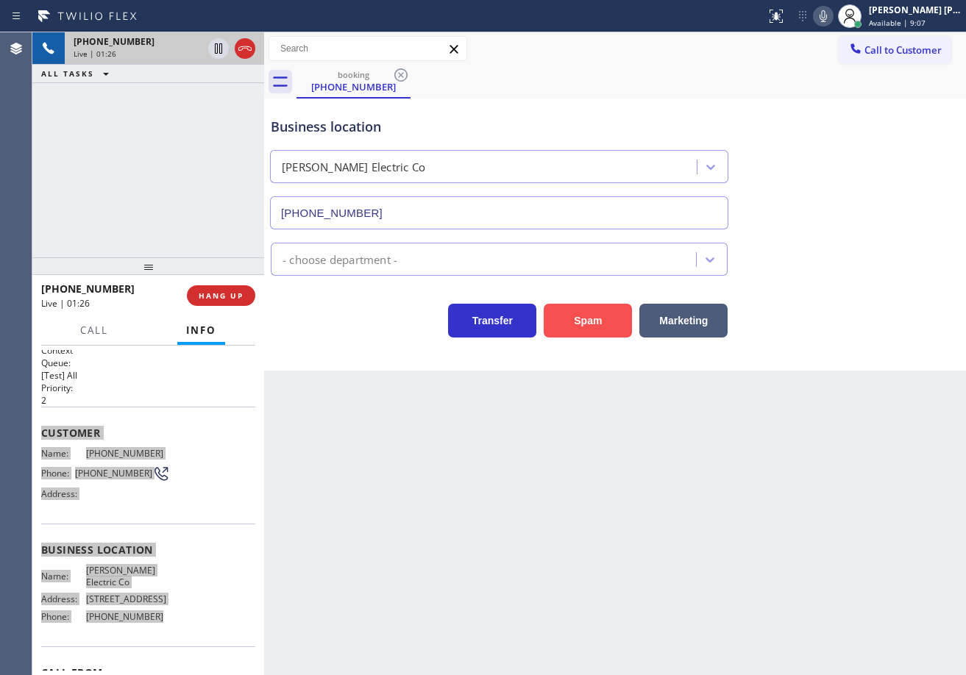
scroll to position [0, 0]
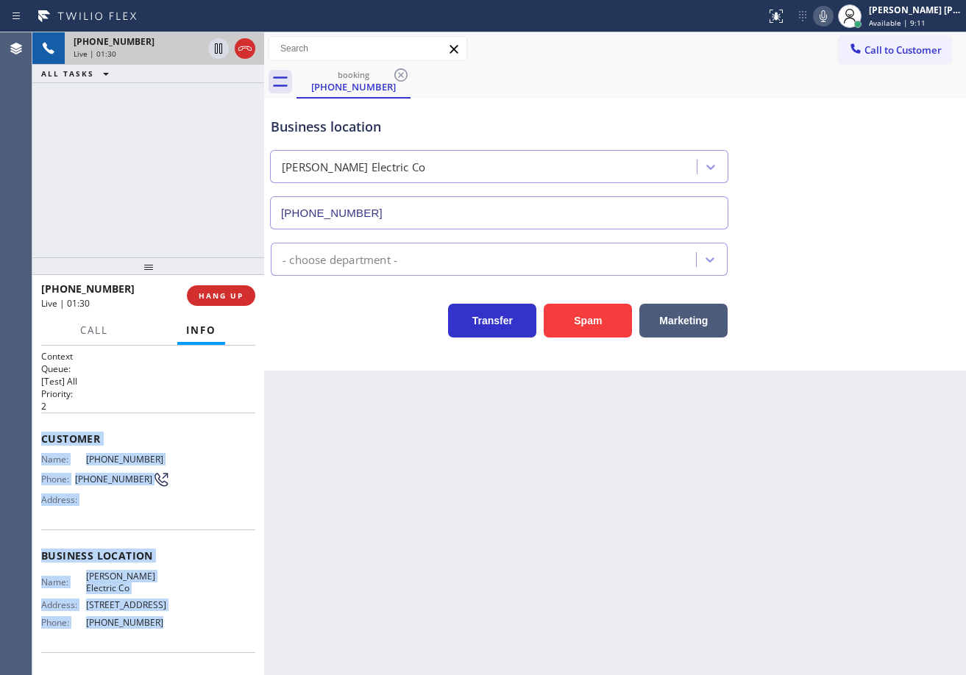
click at [864, 238] on div "- choose department -" at bounding box center [615, 256] width 695 height 39
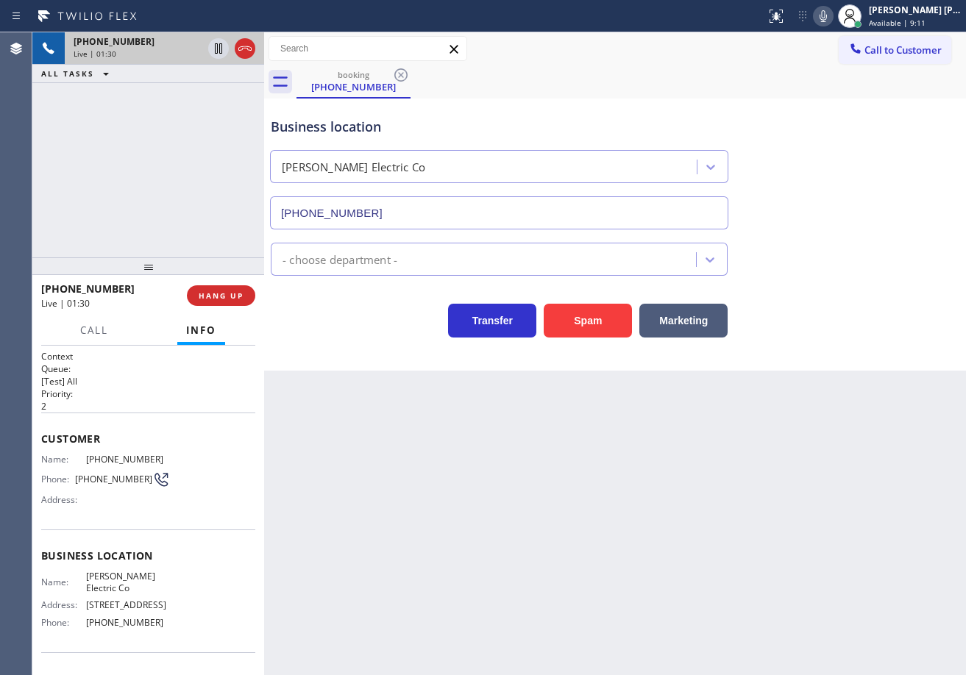
click at [864, 238] on div "- choose department -" at bounding box center [615, 256] width 695 height 39
drag, startPoint x: 838, startPoint y: 15, endPoint x: 839, endPoint y: 91, distance: 75.8
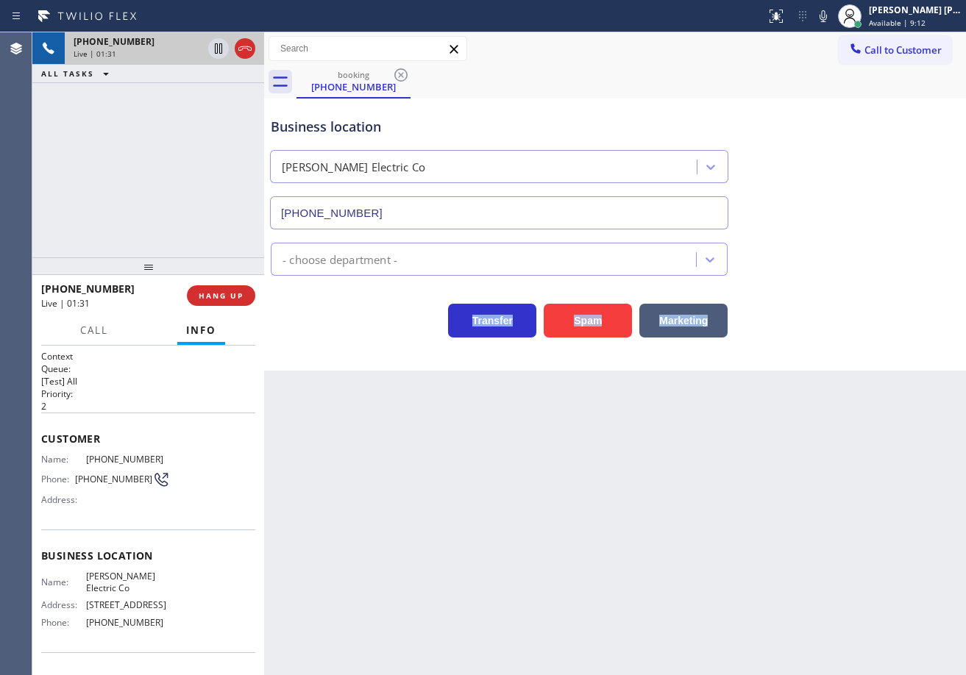
click at [832, 15] on icon at bounding box center [823, 16] width 18 height 18
drag, startPoint x: 845, startPoint y: 110, endPoint x: 369, endPoint y: 93, distance: 476.3
click at [841, 110] on div "Business location [PERSON_NAME] Electric Co [PHONE_NUMBER]" at bounding box center [615, 162] width 695 height 133
click at [137, 102] on div "[PHONE_NUMBER] Live | 01:32 ALL TASKS ALL TASKS ACTIVE TASKS TASKS IN WRAP UP" at bounding box center [148, 144] width 232 height 225
click at [216, 46] on icon at bounding box center [218, 48] width 7 height 10
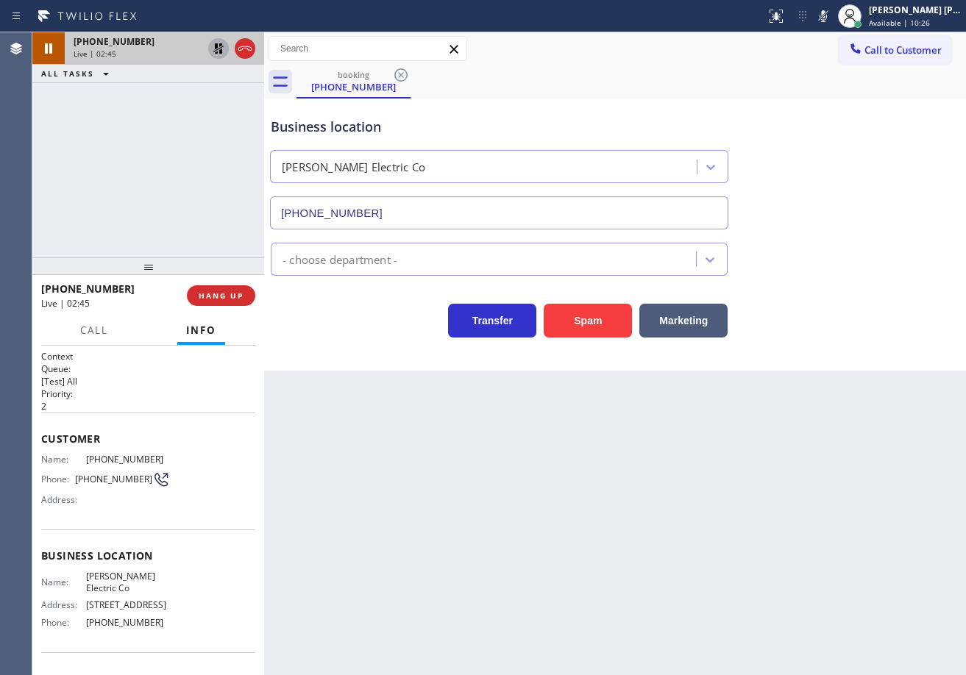
click at [213, 47] on icon at bounding box center [219, 49] width 18 height 18
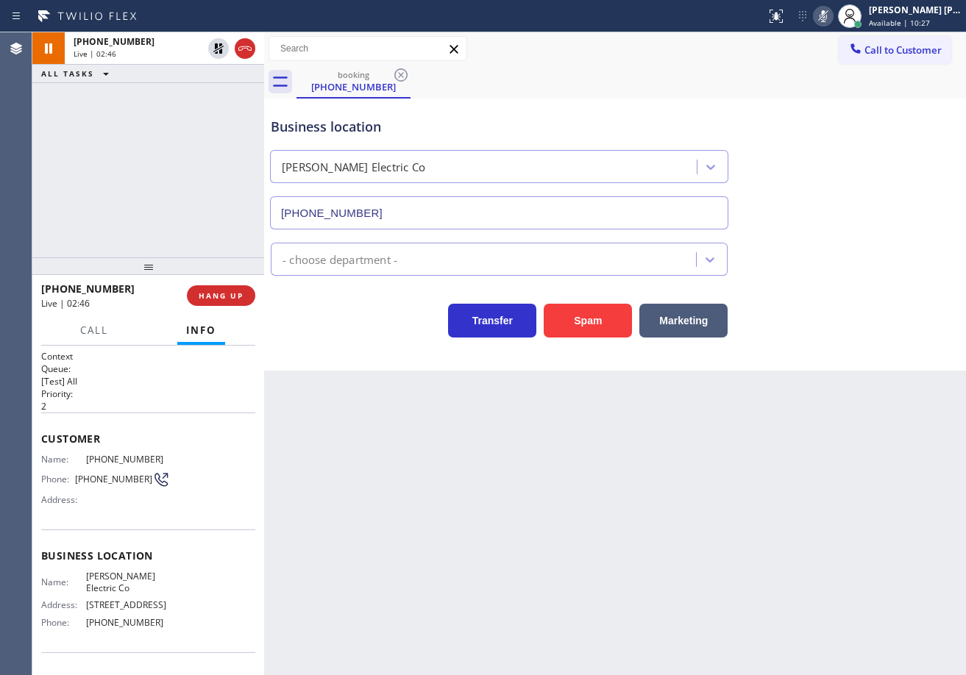
click at [832, 15] on icon at bounding box center [823, 16] width 18 height 18
click at [237, 114] on div "[PHONE_NUMBER] Live | 02:53 ALL TASKS ALL TASKS ACTIVE TASKS TASKS IN WRAP UP" at bounding box center [148, 144] width 232 height 225
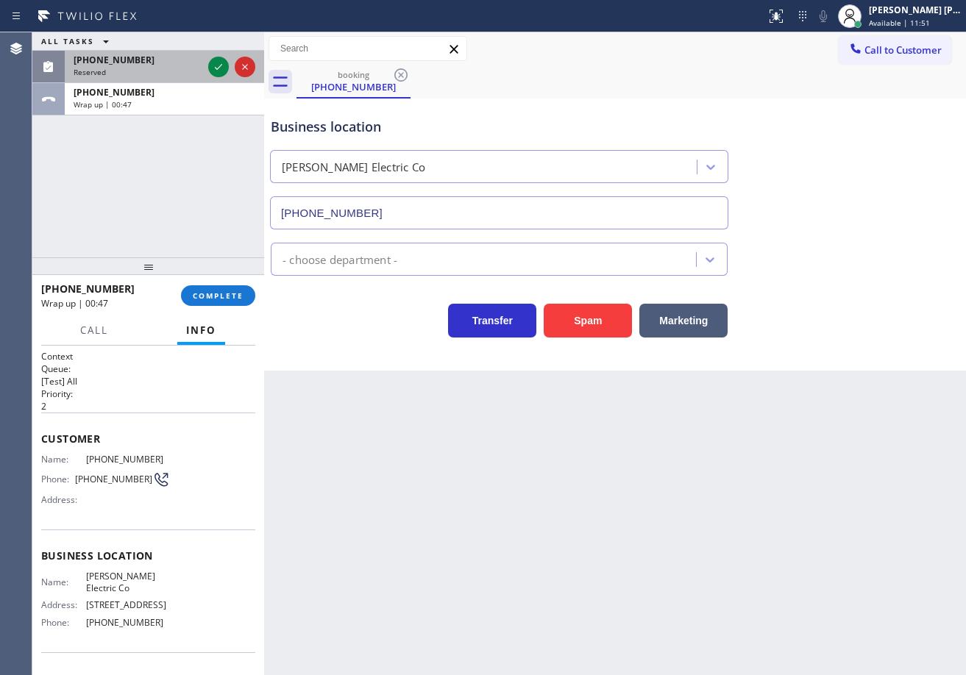
click at [163, 61] on div "[PHONE_NUMBER]" at bounding box center [138, 60] width 129 height 13
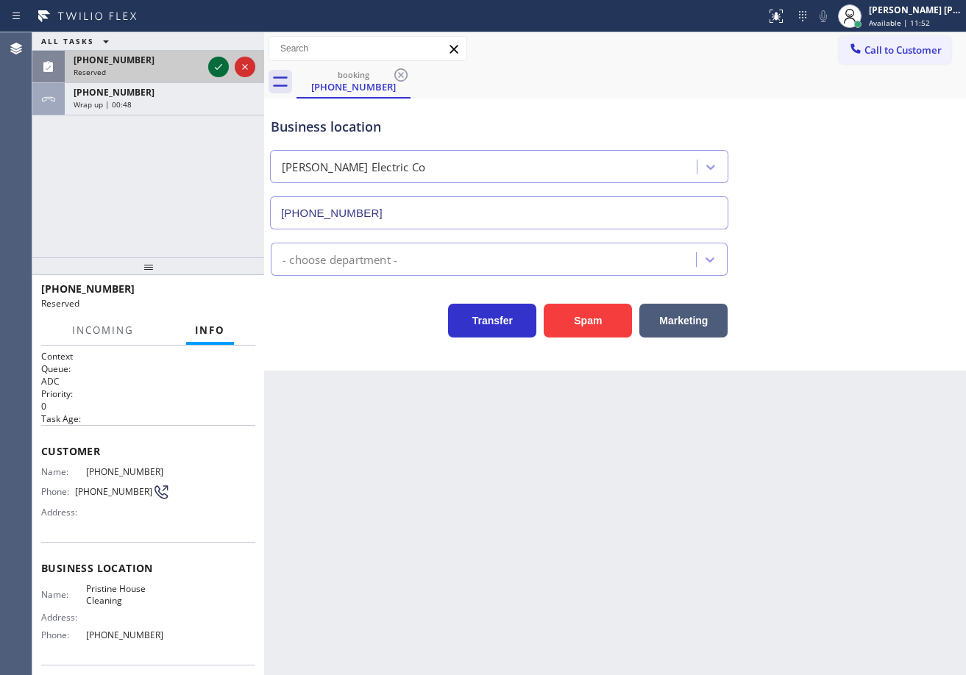
click at [211, 61] on icon at bounding box center [219, 67] width 18 height 18
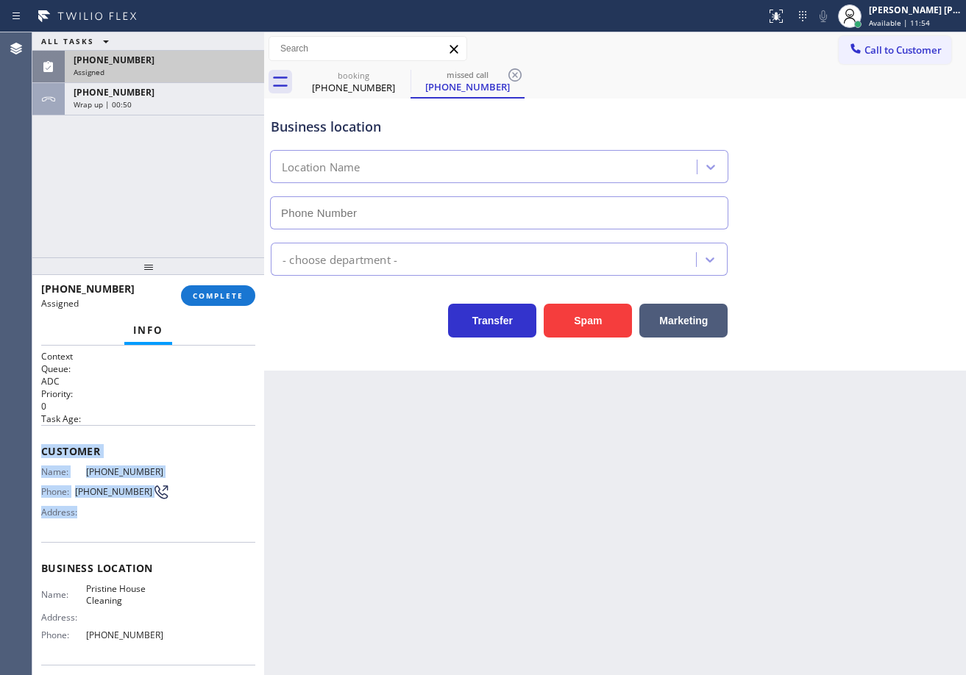
type input "[PHONE_NUMBER]"
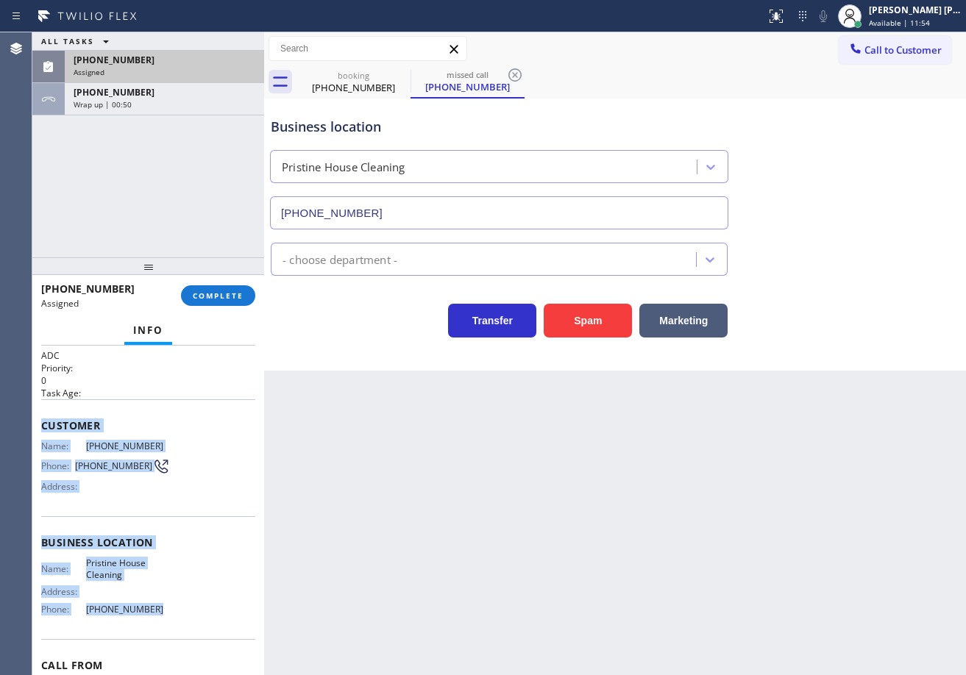
drag, startPoint x: 149, startPoint y: 671, endPoint x: 172, endPoint y: 606, distance: 69.6
click at [172, 607] on div "Context Queue: ADC Priority: 0 Task Age: Customer Name: [PHONE_NUMBER] Phone: […" at bounding box center [148, 511] width 232 height 330
click at [207, 297] on span "COMPLETE" at bounding box center [218, 296] width 51 height 10
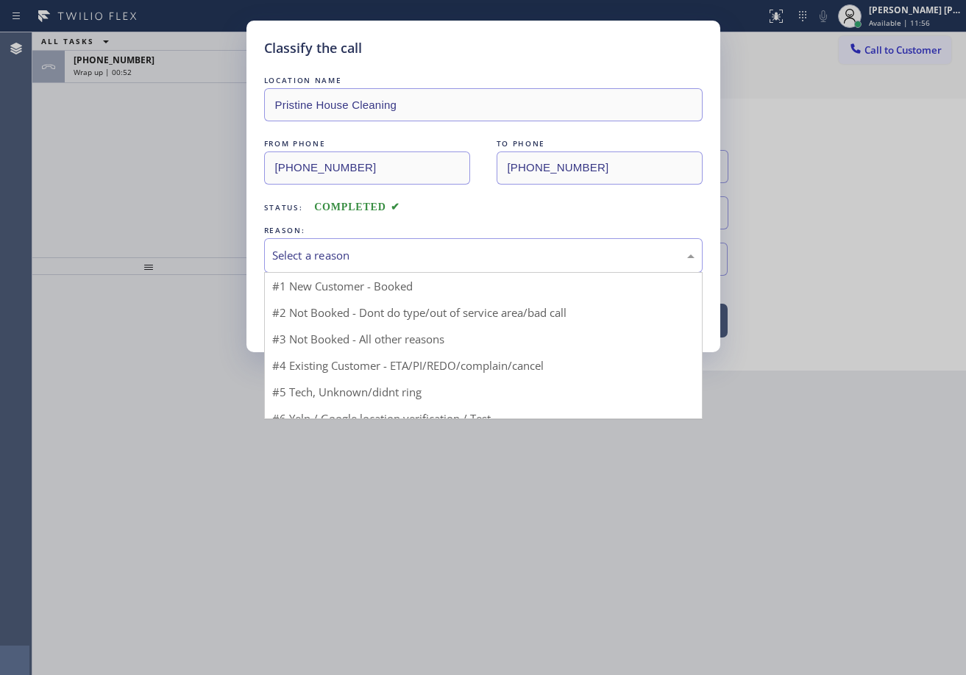
click at [349, 255] on div "Select a reason" at bounding box center [483, 255] width 422 height 17
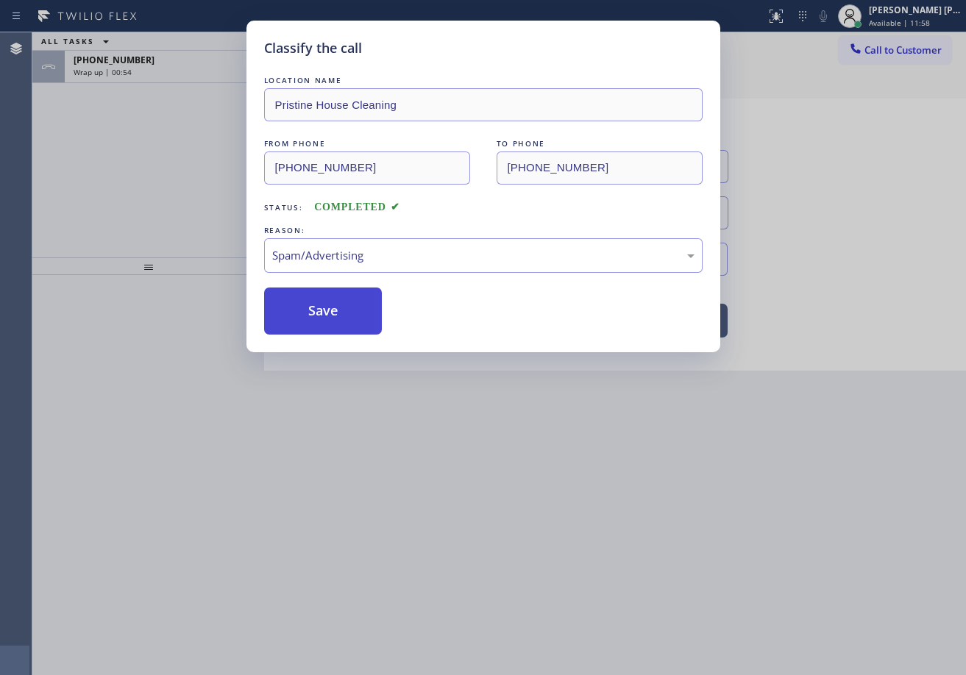
click at [341, 310] on button "Save" at bounding box center [323, 311] width 118 height 47
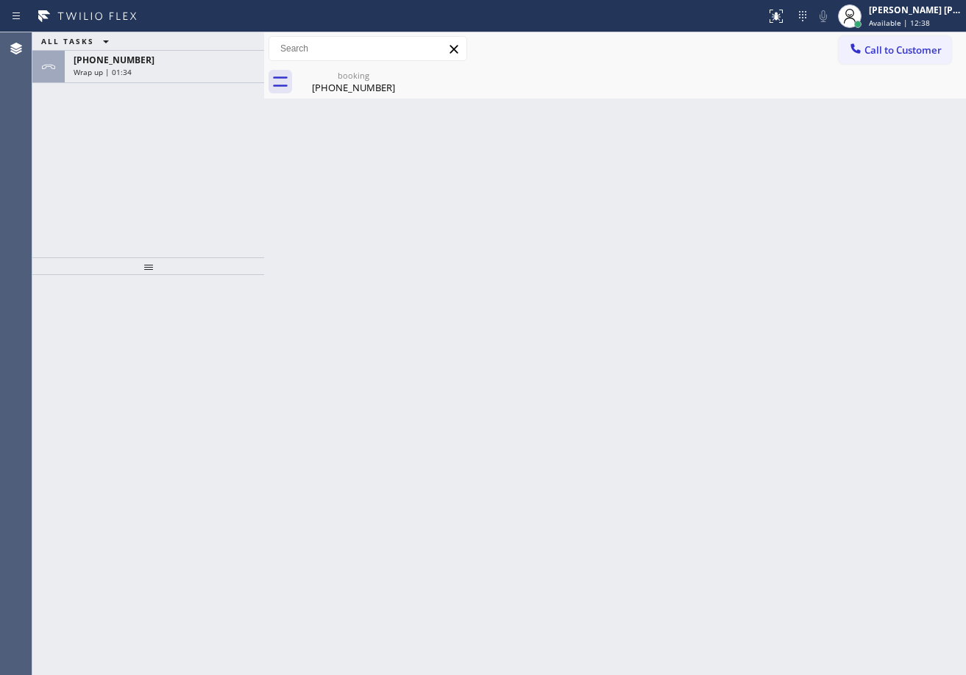
click at [194, 70] on div "Wrap up | 01:34" at bounding box center [165, 72] width 182 height 10
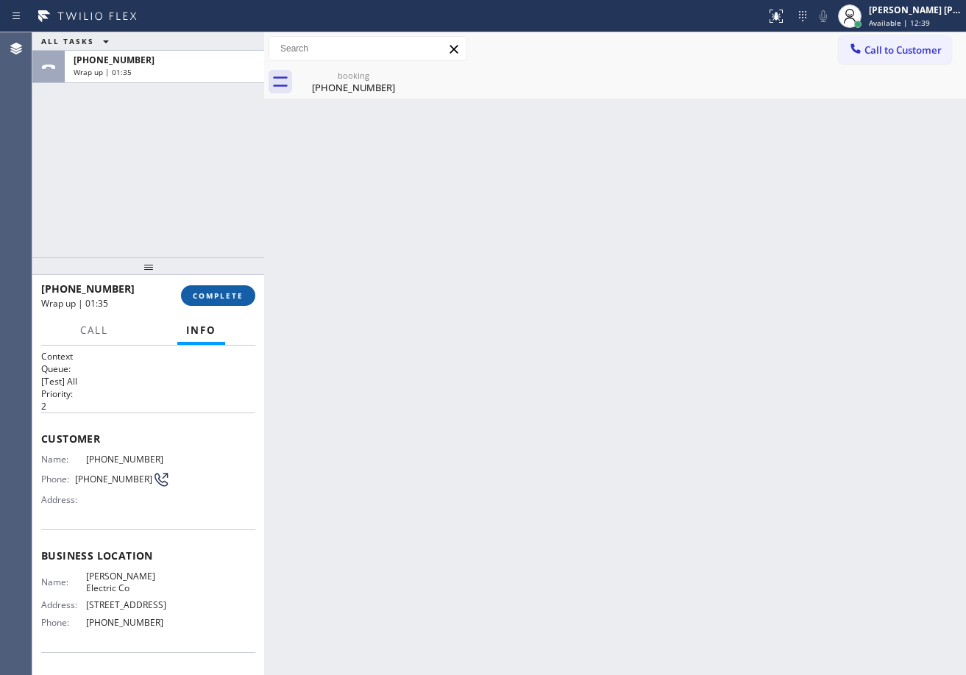
click at [207, 294] on span "COMPLETE" at bounding box center [218, 296] width 51 height 10
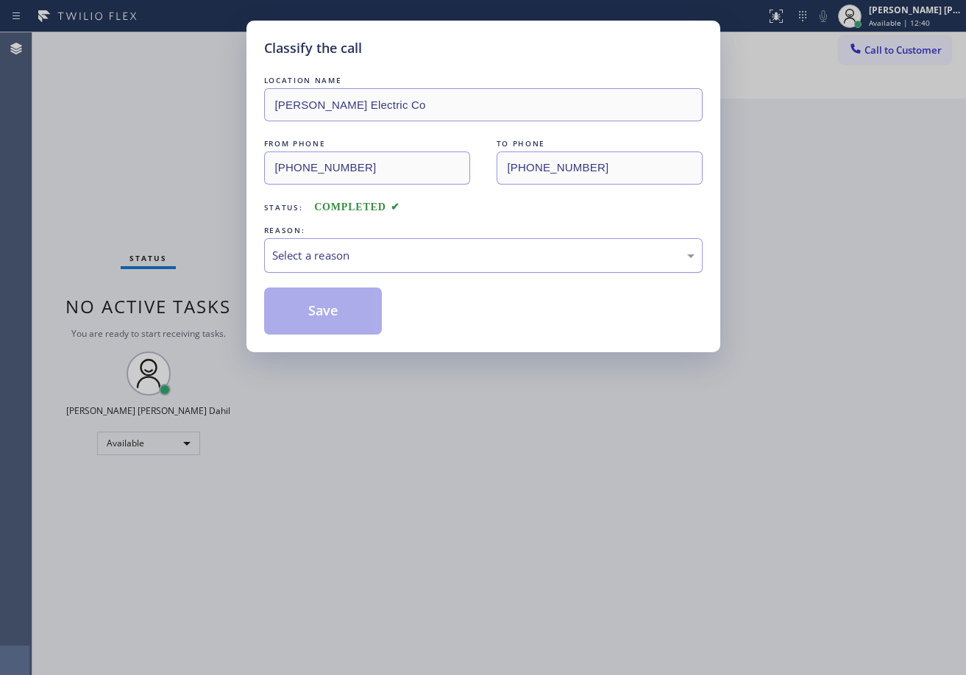
click at [338, 247] on div "Select a reason" at bounding box center [483, 255] width 422 height 17
click at [322, 306] on button "Save" at bounding box center [323, 311] width 118 height 47
click at [322, 308] on button "Save" at bounding box center [323, 311] width 118 height 47
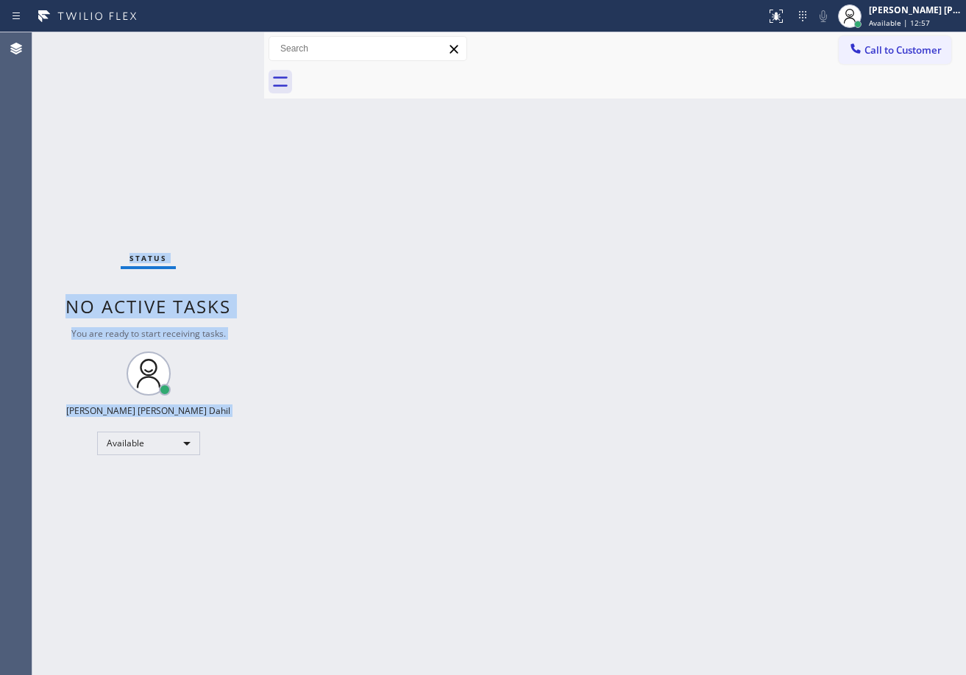
click at [173, 45] on div "Status No active tasks You are ready to start receiving tasks. [PERSON_NAME] [P…" at bounding box center [148, 353] width 232 height 643
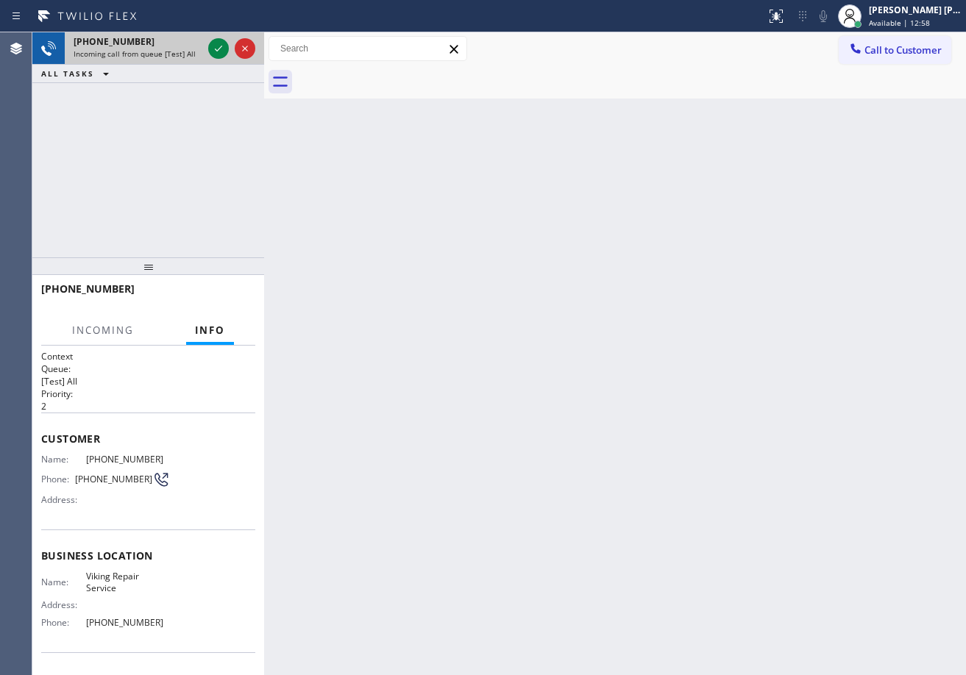
click at [196, 56] on div "Incoming call from queue [Test] All" at bounding box center [138, 54] width 129 height 10
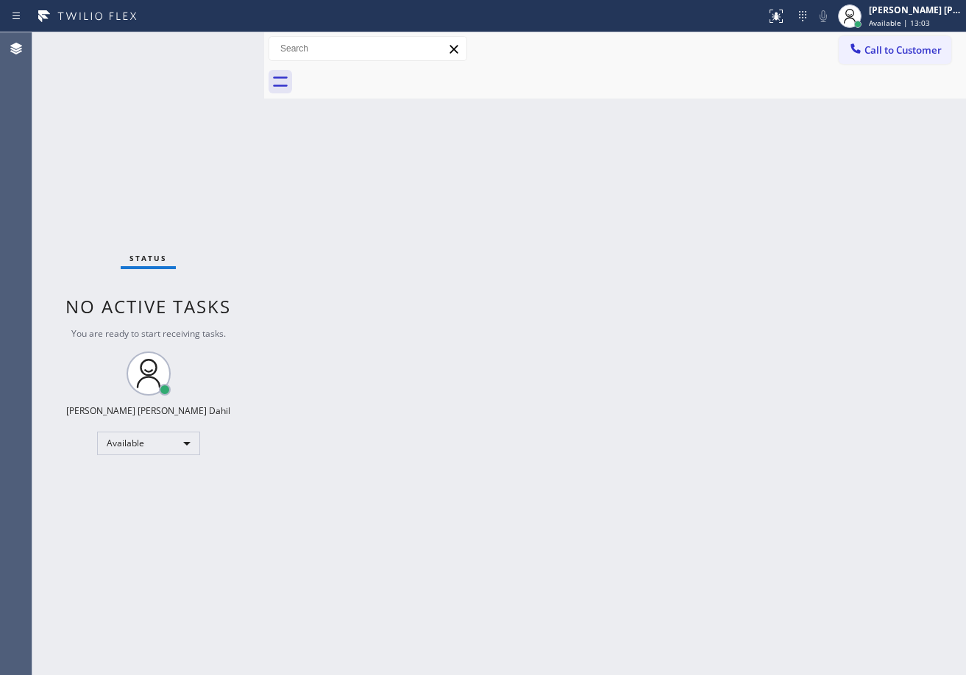
click at [927, 561] on div "Back to Dashboard Change Sender ID Customers Technicians Select a contact Outbo…" at bounding box center [615, 353] width 702 height 643
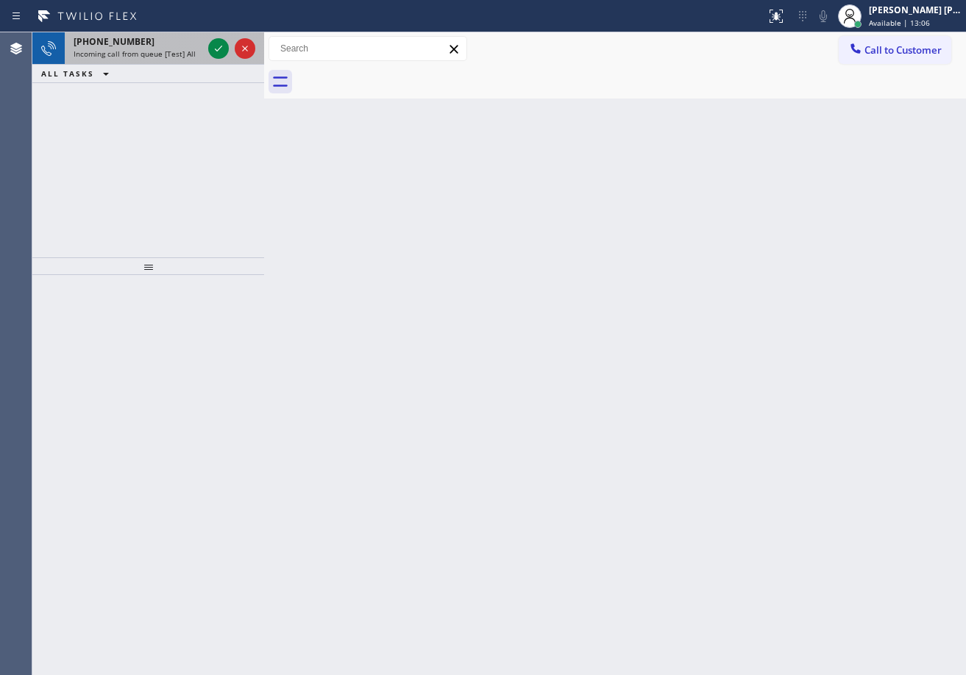
click at [169, 46] on div "[PHONE_NUMBER]" at bounding box center [138, 41] width 129 height 13
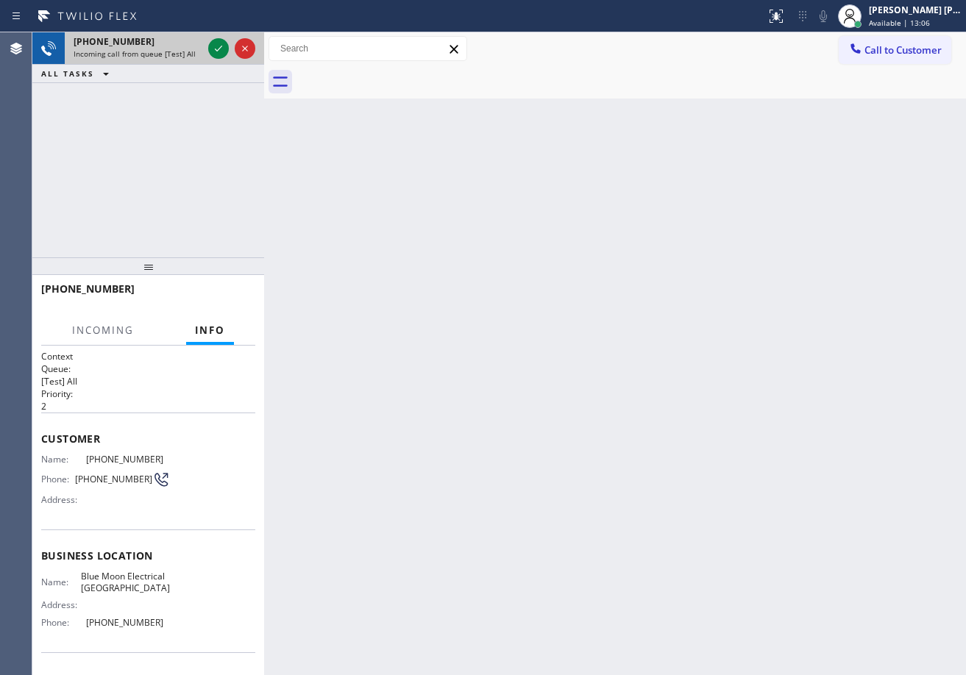
drag, startPoint x: 169, startPoint y: 46, endPoint x: 182, endPoint y: 43, distance: 13.4
click at [169, 45] on div "[PHONE_NUMBER]" at bounding box center [138, 41] width 129 height 13
click at [217, 47] on icon at bounding box center [219, 49] width 18 height 18
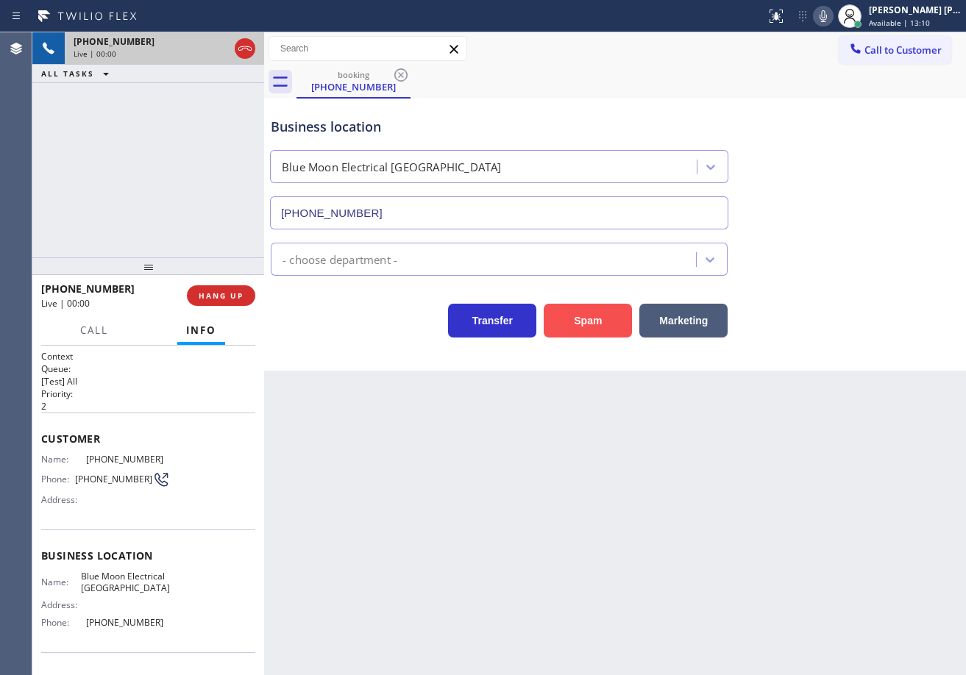
type input "[PHONE_NUMBER]"
click at [586, 317] on button "Spam" at bounding box center [588, 321] width 88 height 34
click at [586, 316] on button "Spam" at bounding box center [588, 321] width 88 height 34
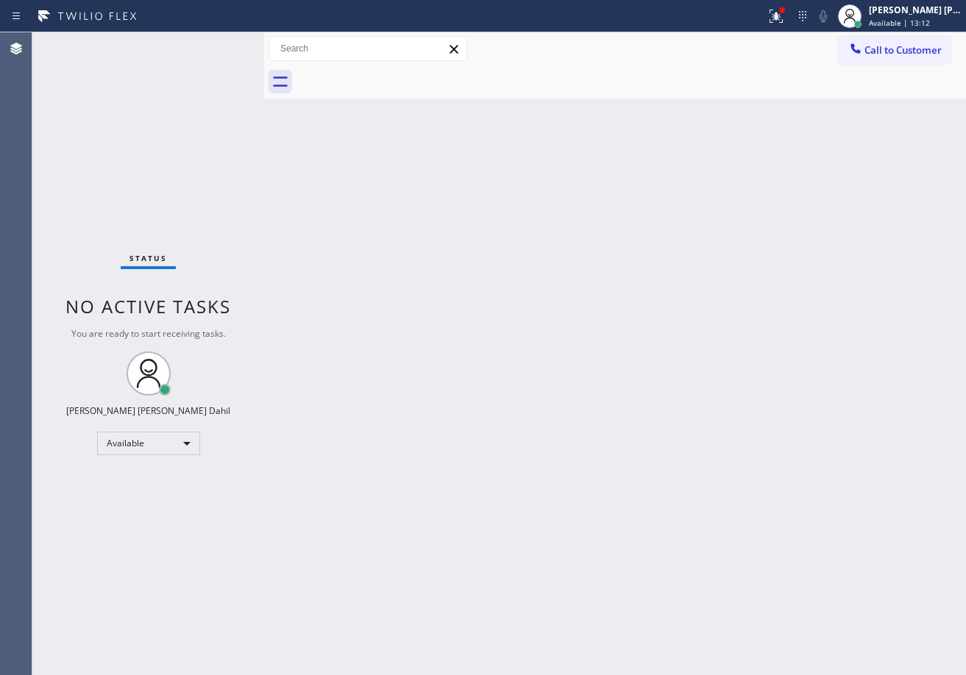
click at [656, 423] on div "Back to Dashboard Change Sender ID Customers Technicians Select a contact Outbo…" at bounding box center [615, 353] width 702 height 643
click at [785, 20] on icon at bounding box center [776, 16] width 18 height 18
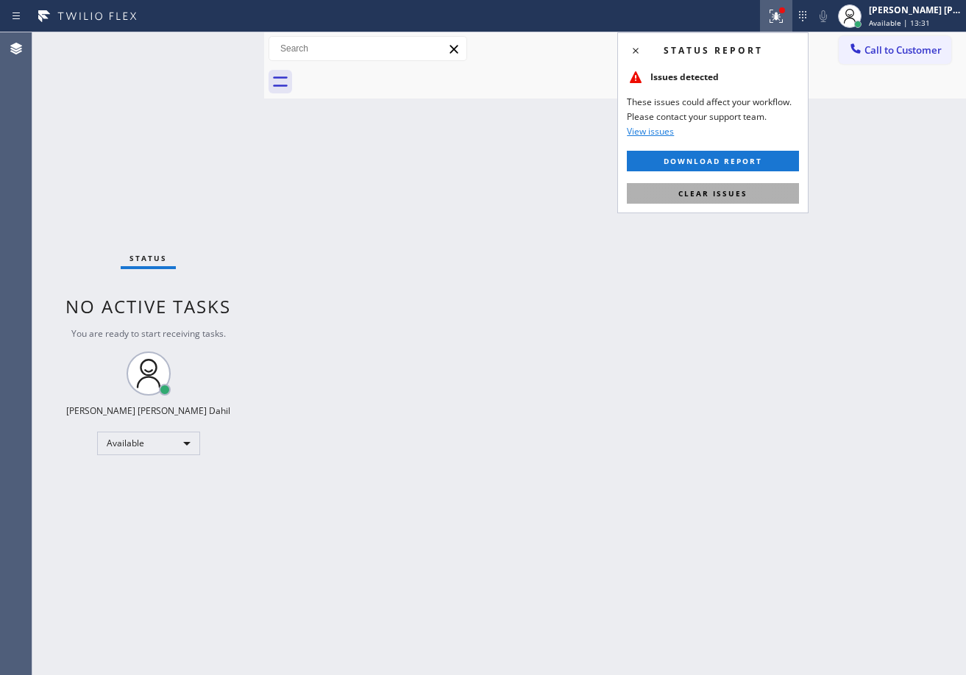
drag, startPoint x: 737, startPoint y: 187, endPoint x: 788, endPoint y: 443, distance: 261.0
click at [737, 188] on button "Clear issues" at bounding box center [713, 193] width 172 height 21
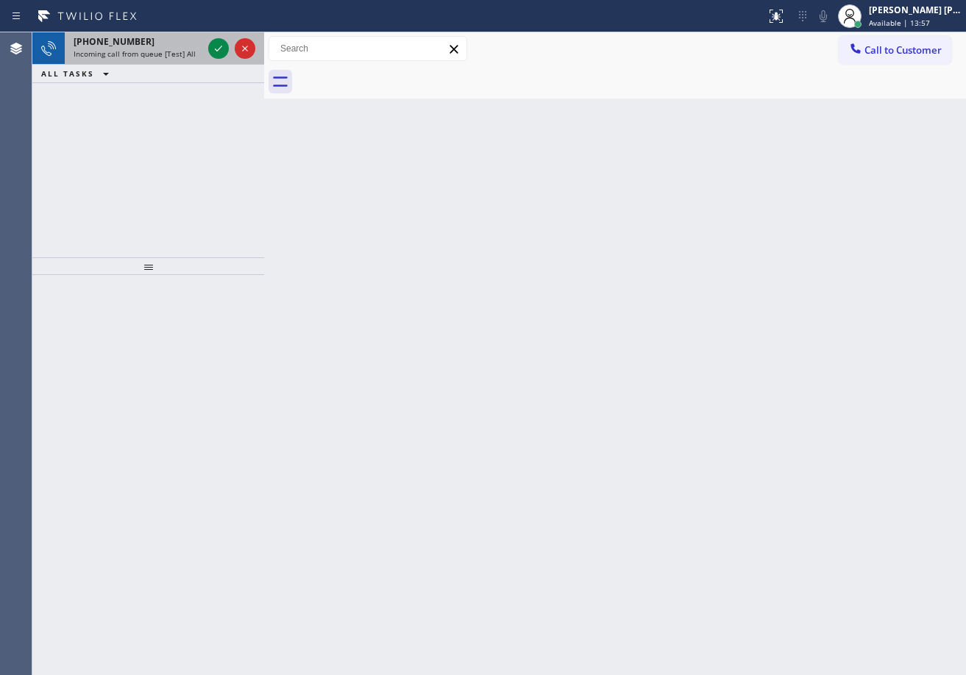
click at [149, 63] on div "[PHONE_NUMBER] Incoming call from queue [Test] All" at bounding box center [135, 48] width 141 height 32
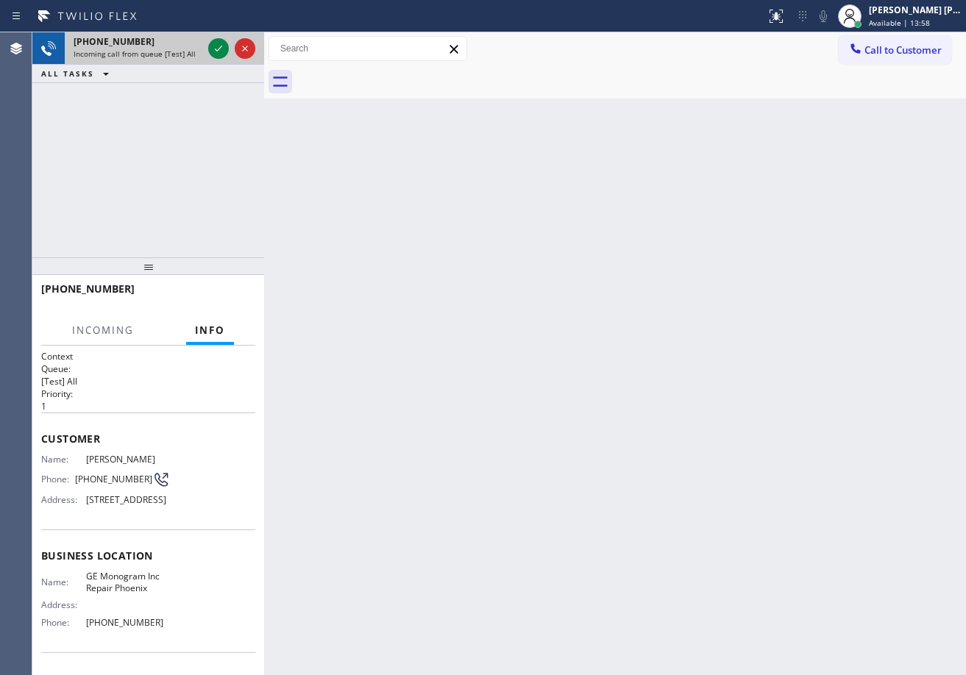
click at [164, 54] on span "Incoming call from queue [Test] All" at bounding box center [135, 54] width 122 height 10
click at [213, 48] on icon at bounding box center [219, 49] width 18 height 18
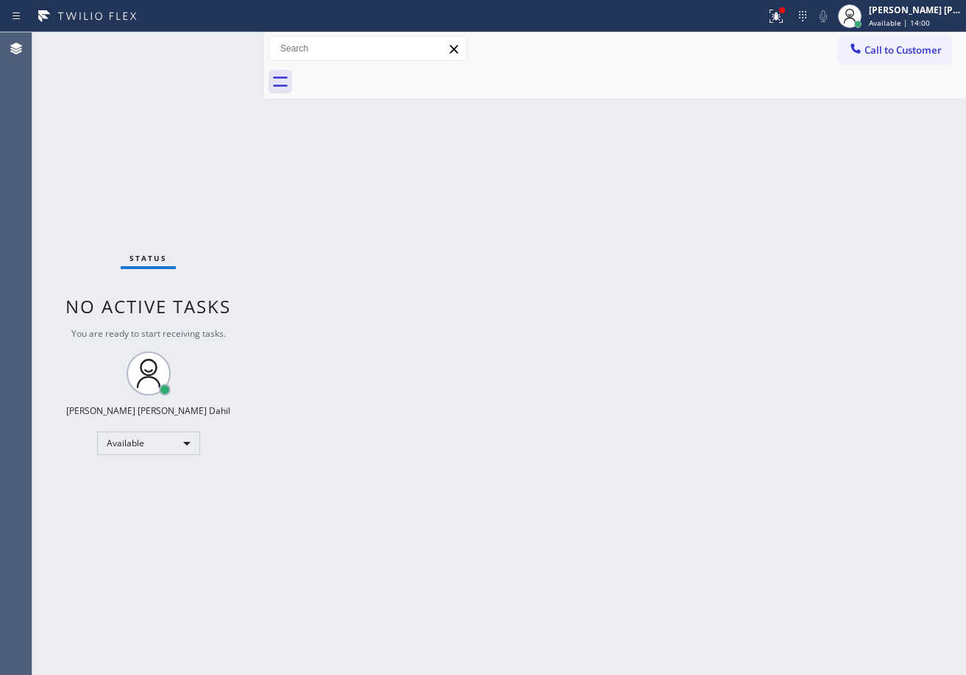
click at [213, 48] on div "Status No active tasks You are ready to start receiving tasks. [PERSON_NAME] [P…" at bounding box center [148, 353] width 232 height 643
drag, startPoint x: 792, startPoint y: 6, endPoint x: 770, endPoint y: 88, distance: 84.6
click at [792, 7] on button at bounding box center [776, 16] width 32 height 32
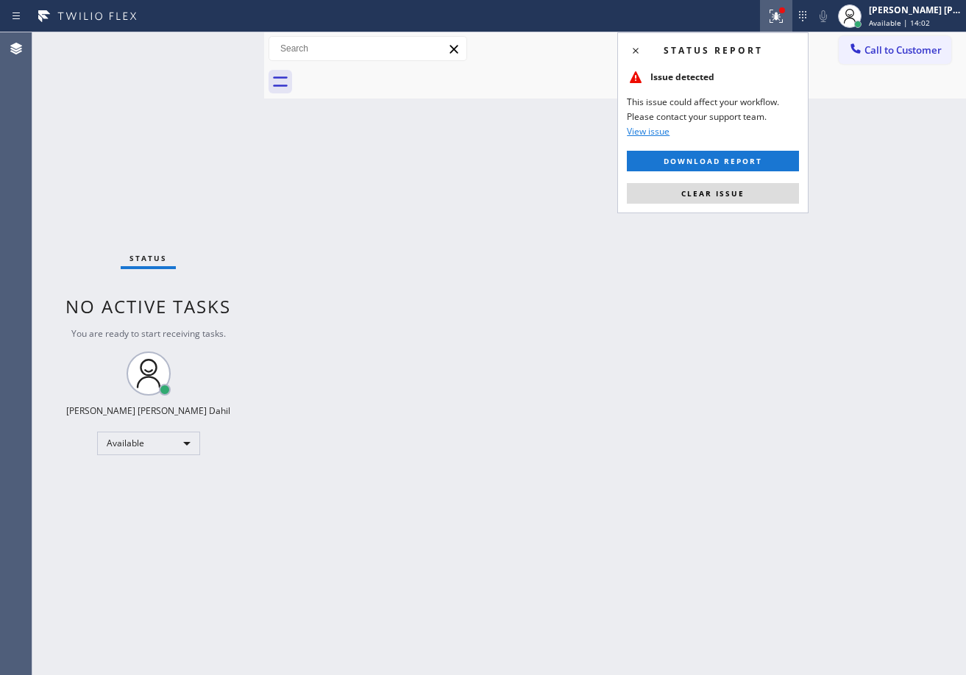
click at [734, 182] on div "Status report Issue detected This issue could affect your workflow. Please cont…" at bounding box center [712, 122] width 191 height 181
click at [734, 188] on button "Clear issue" at bounding box center [713, 193] width 172 height 21
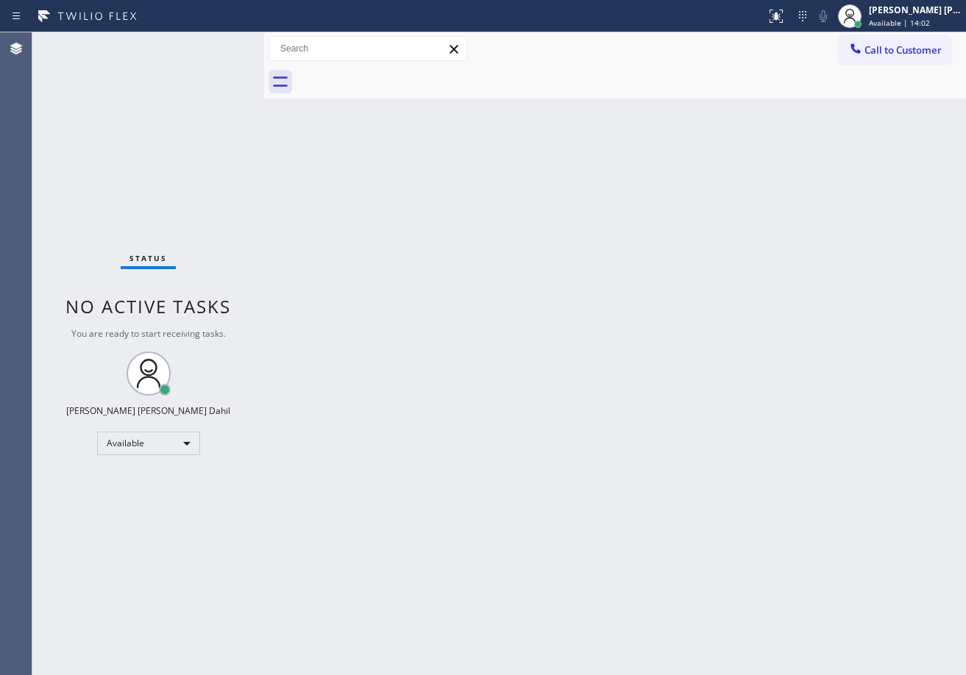
click at [734, 188] on div "Back to Dashboard Change Sender ID Customers Technicians Select a contact Outbo…" at bounding box center [615, 353] width 702 height 643
click at [737, 201] on div "Back to Dashboard Change Sender ID Customers Technicians Select a contact Outbo…" at bounding box center [615, 353] width 702 height 643
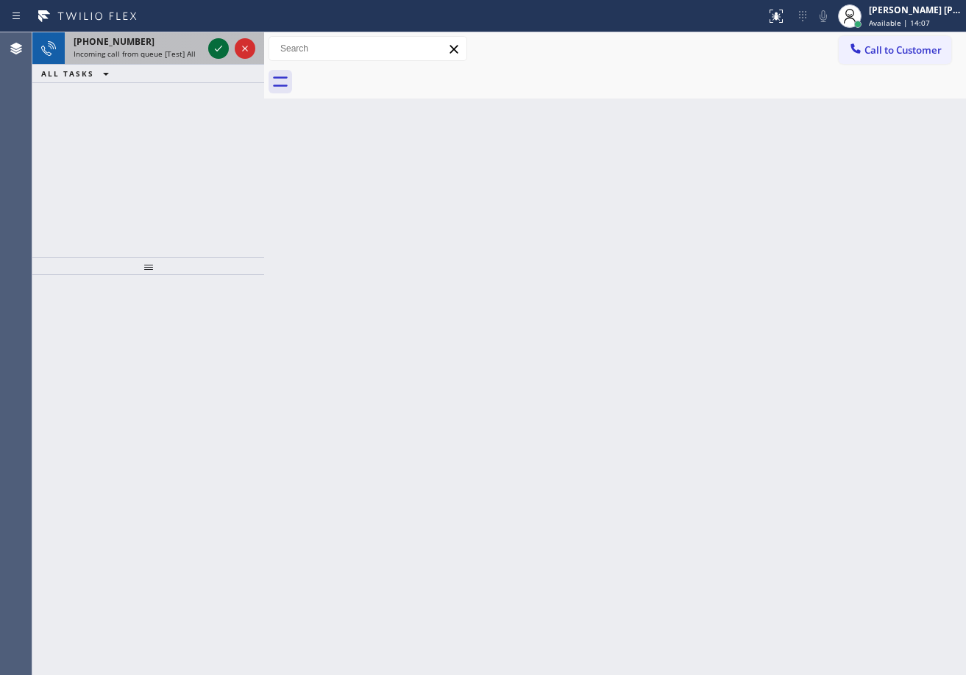
click at [219, 49] on icon at bounding box center [218, 49] width 7 height 6
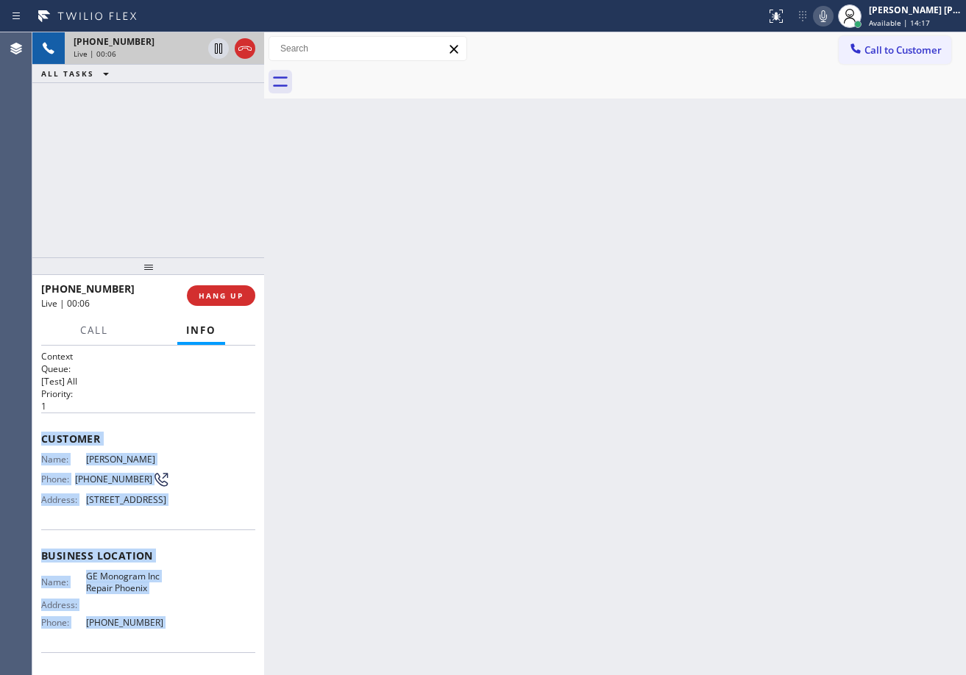
scroll to position [105, 0]
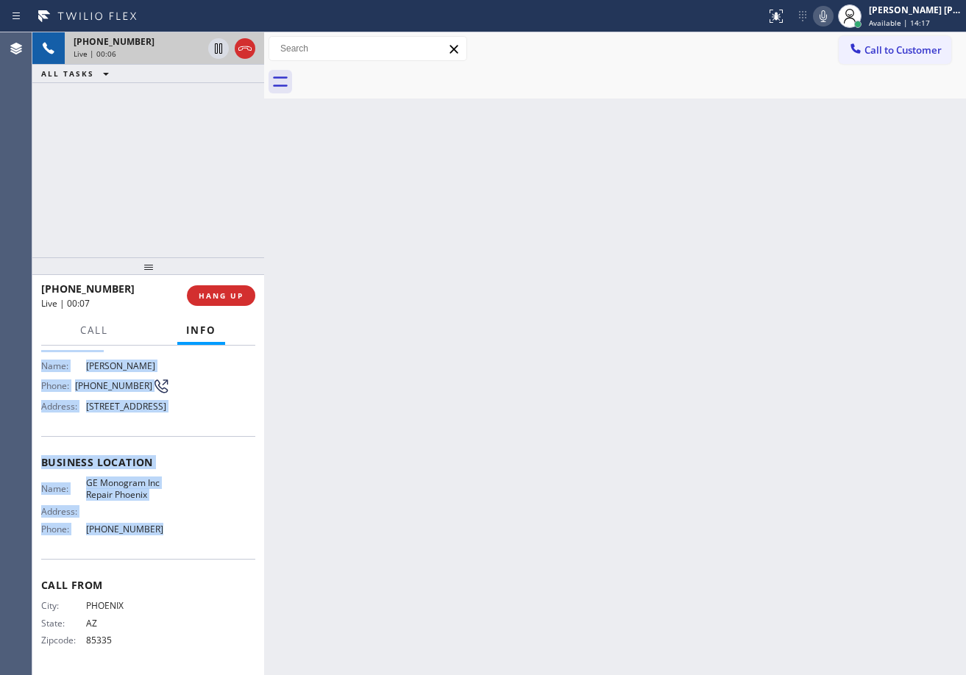
drag, startPoint x: 38, startPoint y: 437, endPoint x: 179, endPoint y: 544, distance: 177.0
click at [179, 544] on div "Context Queue: [Test] All Priority: 1 Customer Name: [PERSON_NAME] Phone: [PHON…" at bounding box center [148, 511] width 232 height 330
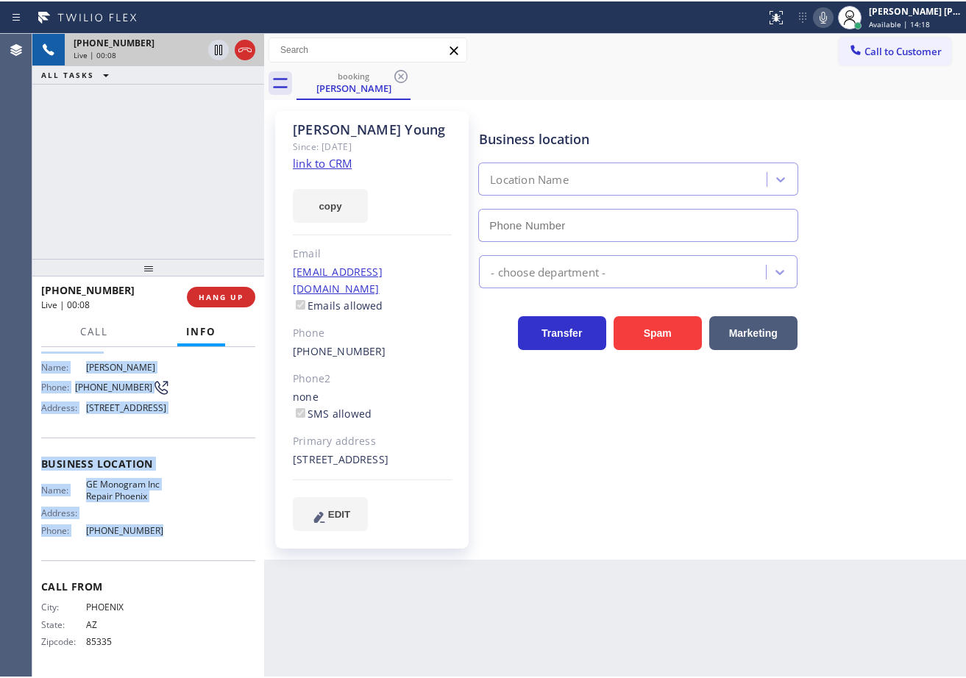
scroll to position [0, 0]
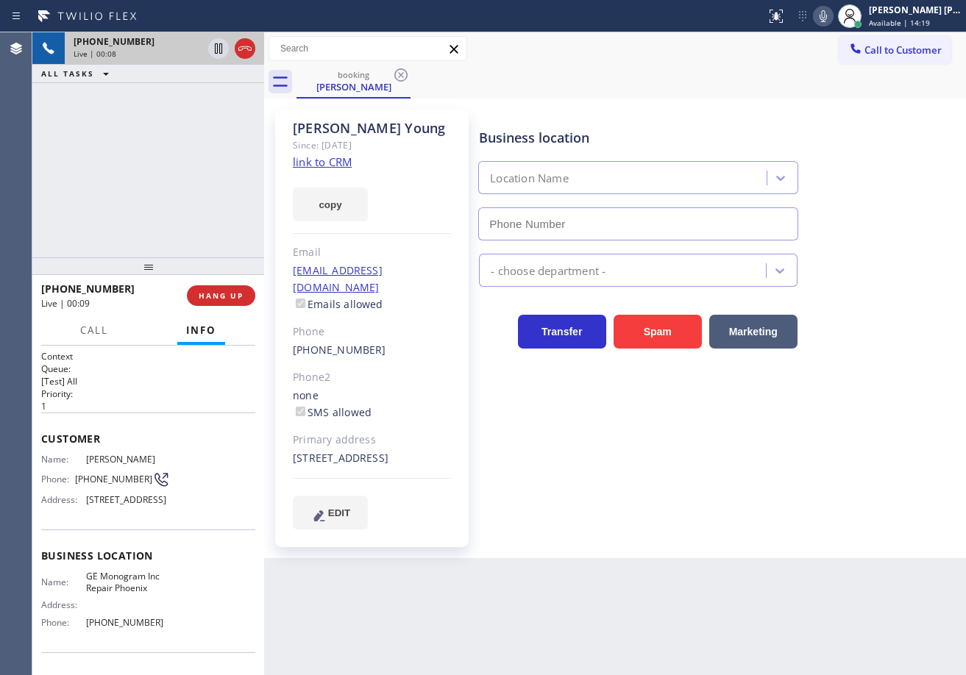
click at [645, 467] on div "Business location Location Name - choose department - Transfer Spam Marketing" at bounding box center [719, 319] width 486 height 412
click at [310, 165] on link "link to CRM" at bounding box center [322, 162] width 59 height 15
type input "[PHONE_NUMBER]"
click at [185, 146] on div "[PHONE_NUMBER] Live | 01:22 ALL TASKS ALL TASKS ACTIVE TASKS TASKS IN WRAP UP" at bounding box center [148, 144] width 232 height 225
click at [738, 47] on div "Call to Customer Outbound call Location Wolf Top Choice Appliance Repair [GEOGR…" at bounding box center [615, 49] width 702 height 26
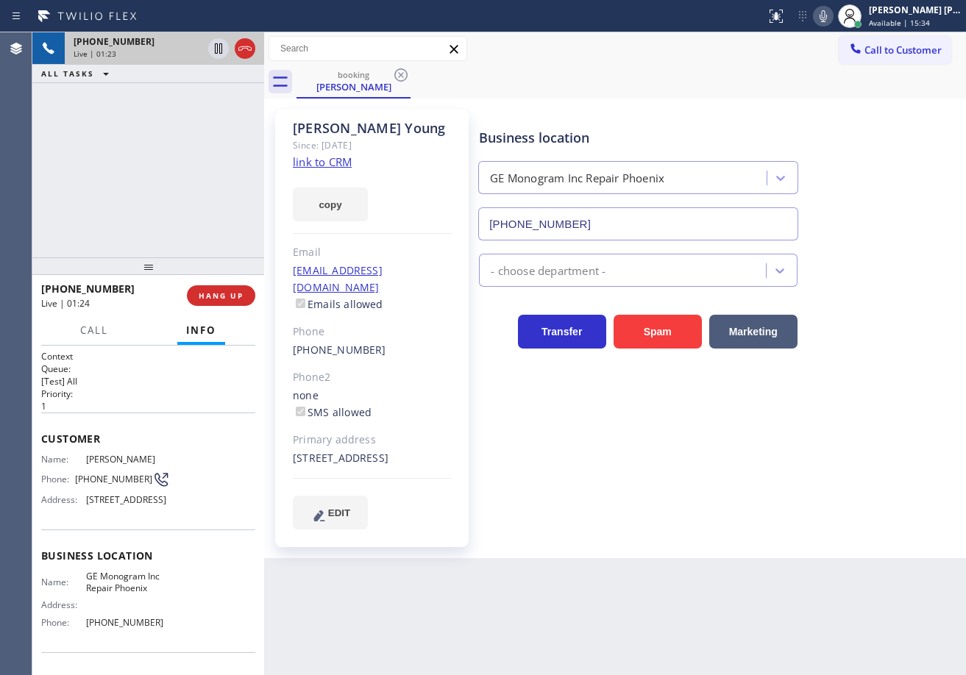
click at [740, 52] on div "Call to Customer Outbound call Location Wolf Top Choice Appliance Repair [GEOGR…" at bounding box center [615, 49] width 702 height 26
click at [653, 57] on div "Call to Customer Outbound call Location Wolf Top Choice Appliance Repair [GEOGR…" at bounding box center [615, 49] width 702 height 26
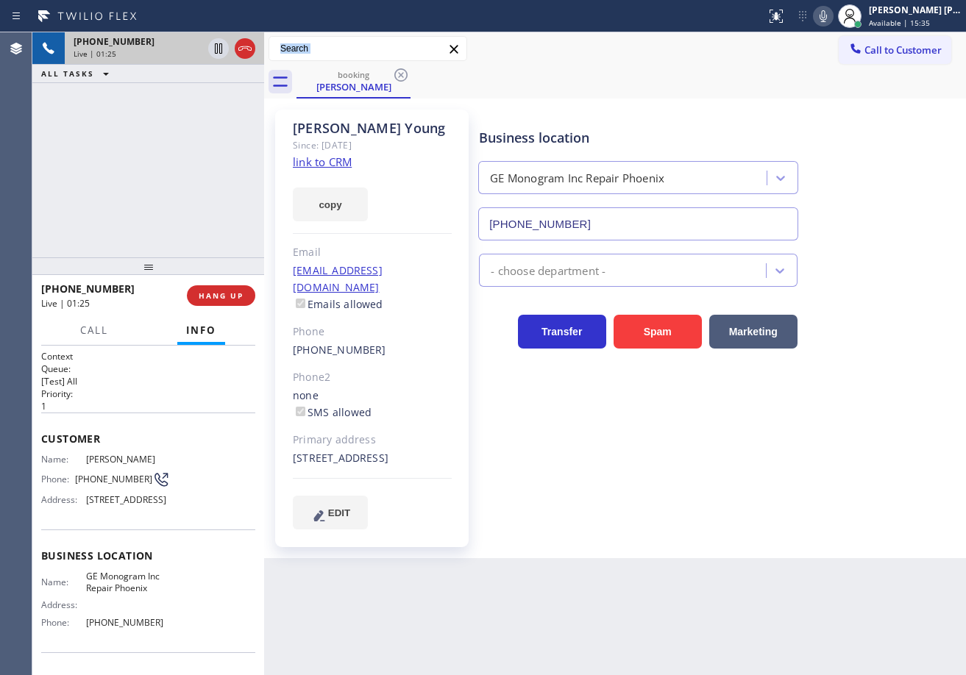
click at [653, 57] on div "Call to Customer Outbound call Location Wolf Top Choice Appliance Repair [GEOGR…" at bounding box center [615, 49] width 702 height 26
drag, startPoint x: 202, startPoint y: 145, endPoint x: 623, endPoint y: 136, distance: 420.9
click at [205, 145] on div "[PHONE_NUMBER] Live | 01:41 ALL TASKS ALL TASKS ACTIVE TASKS TASKS IN WRAP UP" at bounding box center [148, 144] width 232 height 225
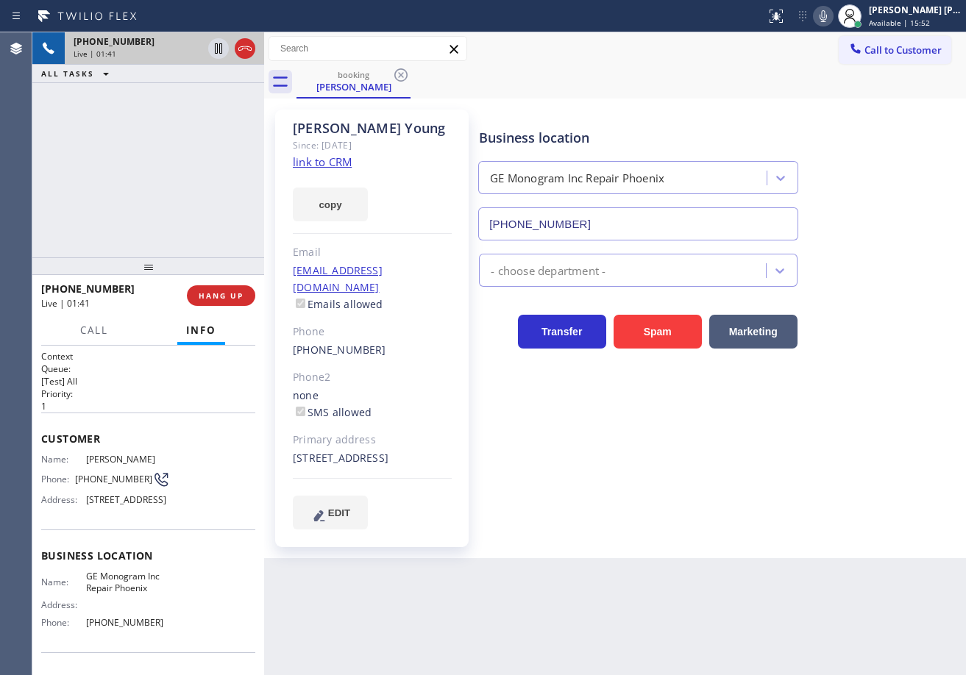
click at [660, 83] on div "booking [PERSON_NAME]" at bounding box center [632, 81] width 670 height 33
click at [750, 90] on div "booking [PERSON_NAME]" at bounding box center [632, 81] width 670 height 33
click at [832, 23] on icon at bounding box center [823, 16] width 18 height 18
click at [831, 40] on div "Call to Customer Outbound call Location Wolf Top Choice Appliance Repair [GEOGR…" at bounding box center [615, 49] width 702 height 26
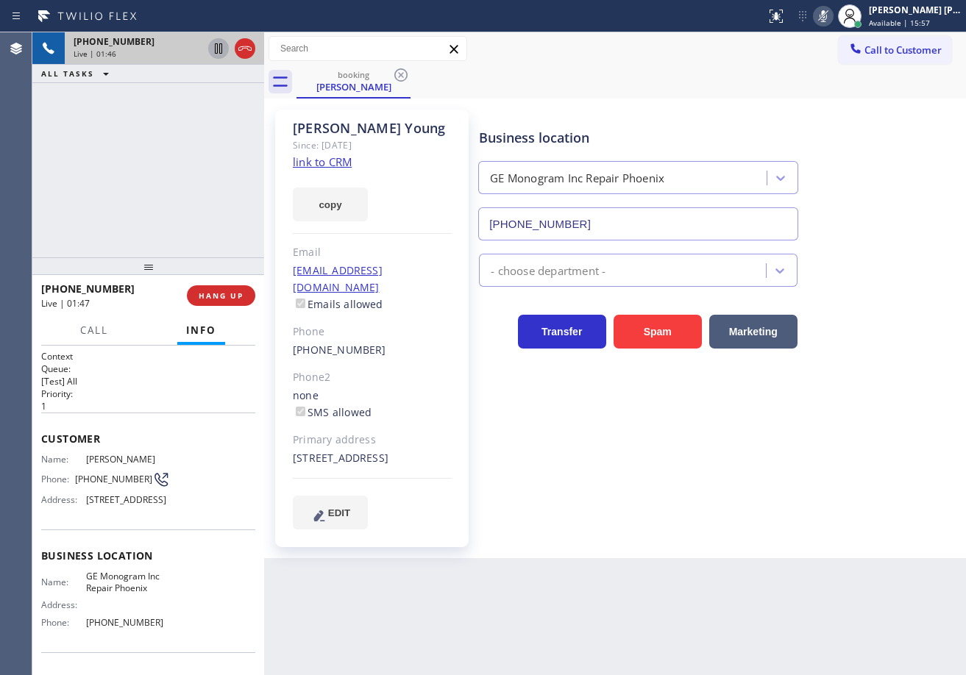
click at [216, 50] on icon at bounding box center [218, 48] width 7 height 10
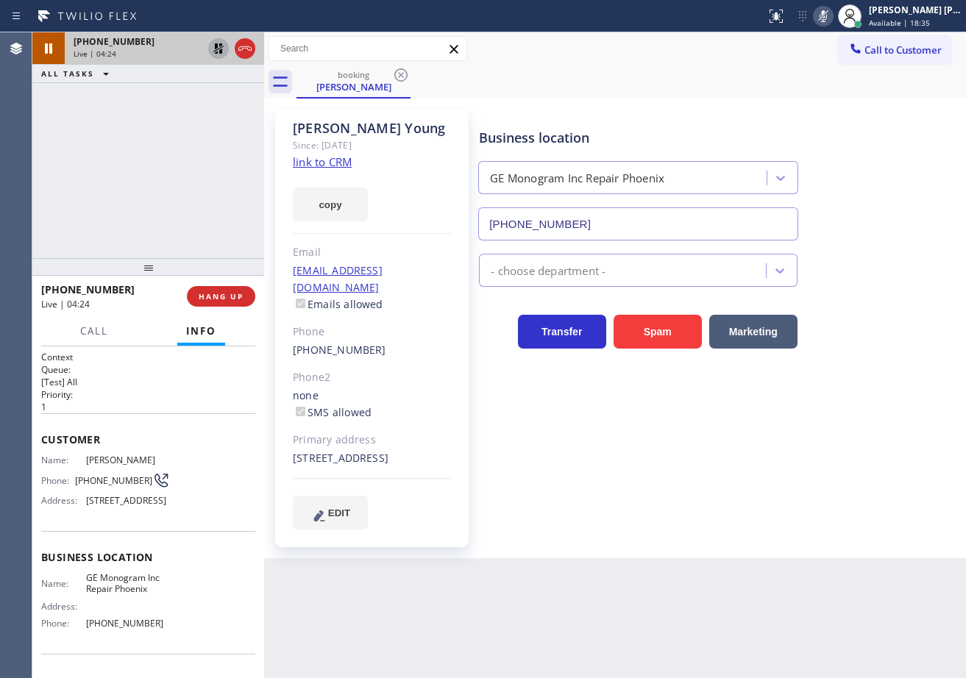
drag, startPoint x: 160, startPoint y: 88, endPoint x: 193, endPoint y: 60, distance: 43.9
click at [160, 88] on div "[PHONE_NUMBER] Live | 04:24 ALL TASKS ALL TASKS ACTIVE TASKS TASKS IN WRAP UP" at bounding box center [148, 145] width 232 height 226
click at [221, 49] on icon at bounding box center [218, 48] width 10 height 10
click at [203, 113] on div "[PHONE_NUMBER] Live | 04:26 ALL TASKS ALL TASKS ACTIVE TASKS TASKS IN WRAP UP" at bounding box center [148, 145] width 232 height 226
drag, startPoint x: 841, startPoint y: 15, endPoint x: 831, endPoint y: 52, distance: 38.2
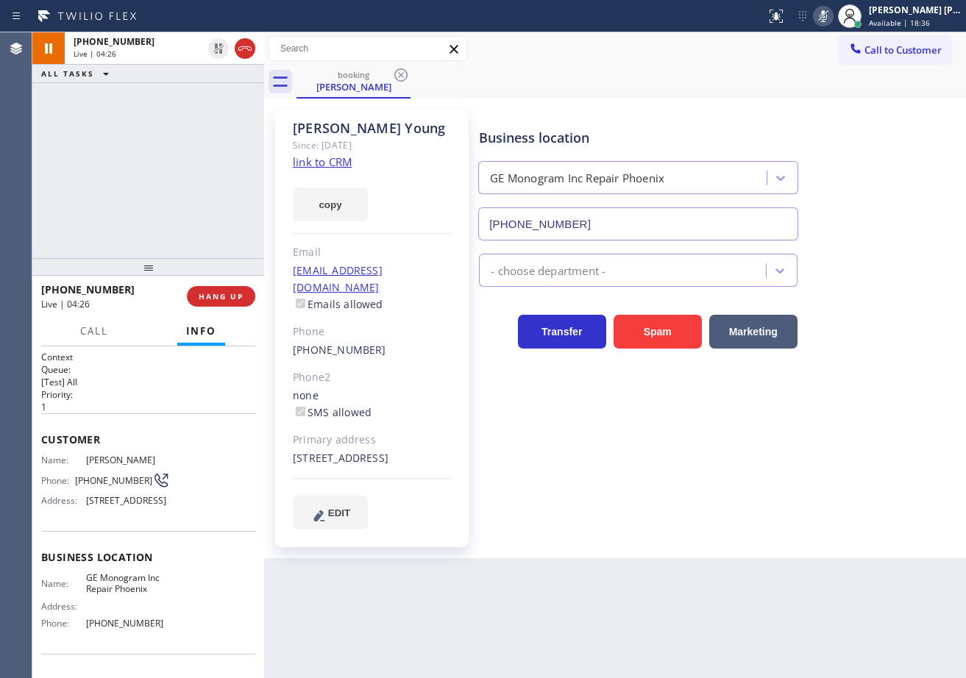
click at [832, 15] on icon at bounding box center [823, 16] width 18 height 18
click at [828, 54] on div "Call to Customer Outbound call Location Wolf Top Choice Appliance Repair [GEOGR…" at bounding box center [615, 49] width 702 height 26
click at [141, 172] on div "[PHONE_NUMBER] Live | 04:55 ALL TASKS ALL TASKS ACTIVE TASKS TASKS IN WRAP UP" at bounding box center [148, 145] width 232 height 226
click at [141, 170] on div "[PHONE_NUMBER] Live | 04:55 ALL TASKS ALL TASKS ACTIVE TASKS TASKS IN WRAP UP" at bounding box center [148, 145] width 232 height 226
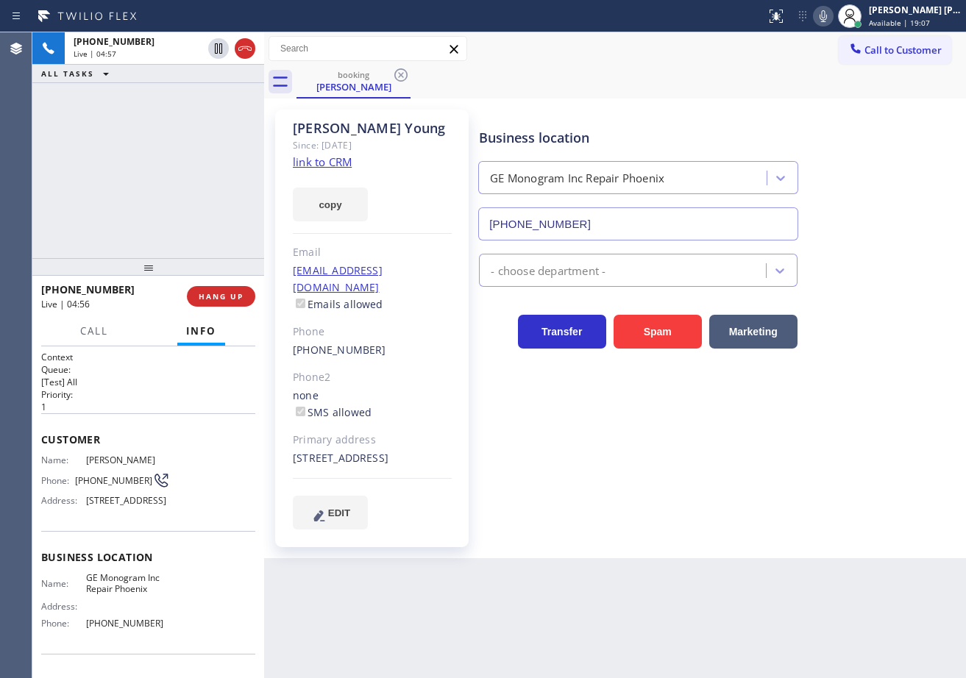
click at [144, 152] on div "[PHONE_NUMBER] Live | 04:57 ALL TASKS ALL TASKS ACTIVE TASKS TASKS IN WRAP UP" at bounding box center [148, 145] width 232 height 226
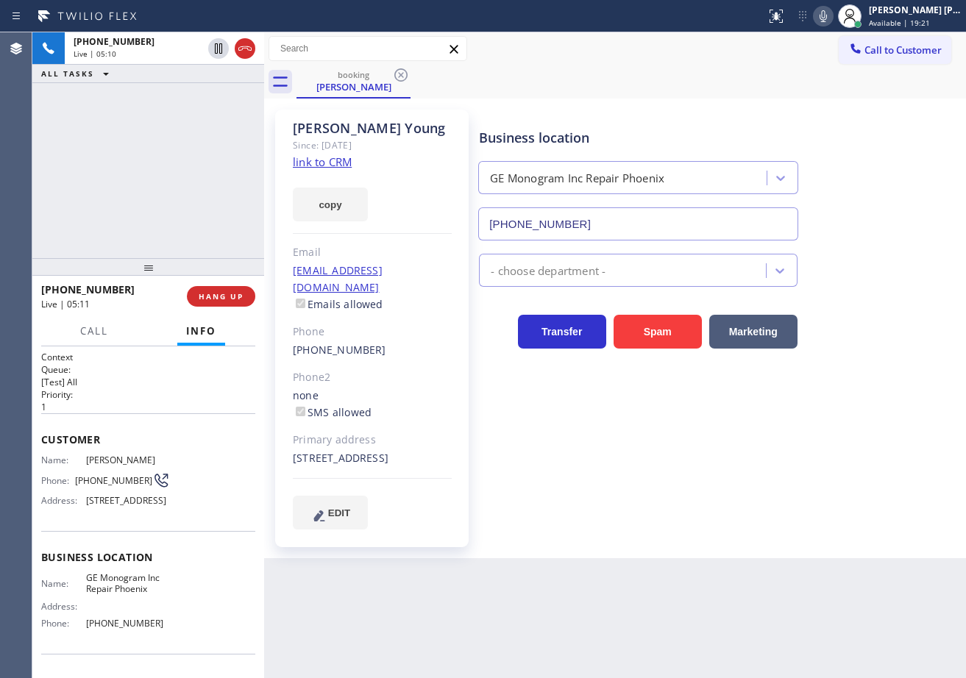
click at [160, 188] on div "[PHONE_NUMBER] Live | 05:10 ALL TASKS ALL TASKS ACTIVE TASKS TASKS IN WRAP UP" at bounding box center [148, 145] width 232 height 226
click at [160, 188] on div "[PHONE_NUMBER] Live | 05:11 ALL TASKS ALL TASKS ACTIVE TASKS TASKS IN WRAP UP" at bounding box center [148, 145] width 232 height 226
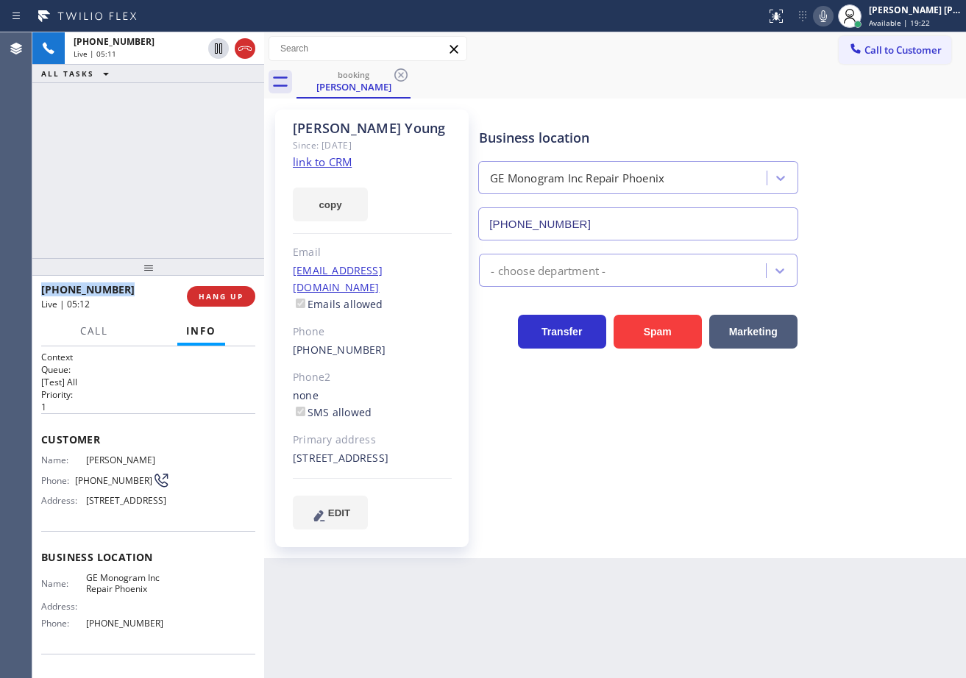
click at [160, 188] on div "[PHONE_NUMBER] Live | 05:11 ALL TASKS ALL TASKS ACTIVE TASKS TASKS IN WRAP UP" at bounding box center [148, 145] width 232 height 226
click at [160, 188] on div "[PHONE_NUMBER] Live | 05:12 ALL TASKS ALL TASKS ACTIVE TASKS TASKS IN WRAP UP" at bounding box center [148, 145] width 232 height 226
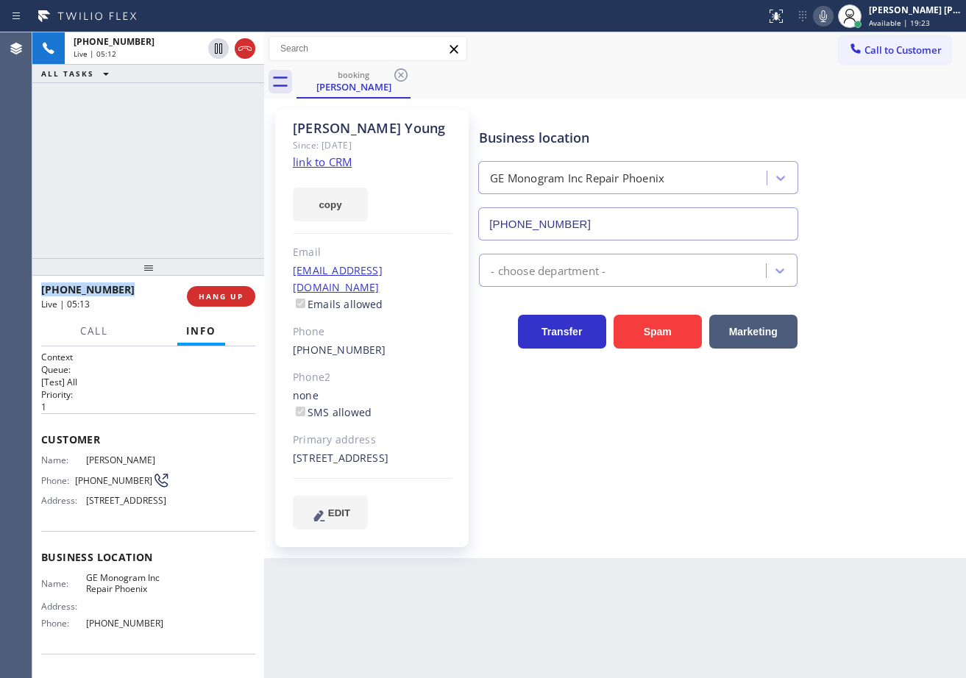
click at [160, 188] on div "[PHONE_NUMBER] Live | 05:12 ALL TASKS ALL TASKS ACTIVE TASKS TASKS IN WRAP UP" at bounding box center [148, 145] width 232 height 226
click at [199, 166] on div "[PHONE_NUMBER] Live | 05:13 ALL TASKS ALL TASKS ACTIVE TASKS TASKS IN WRAP UP" at bounding box center [148, 145] width 232 height 226
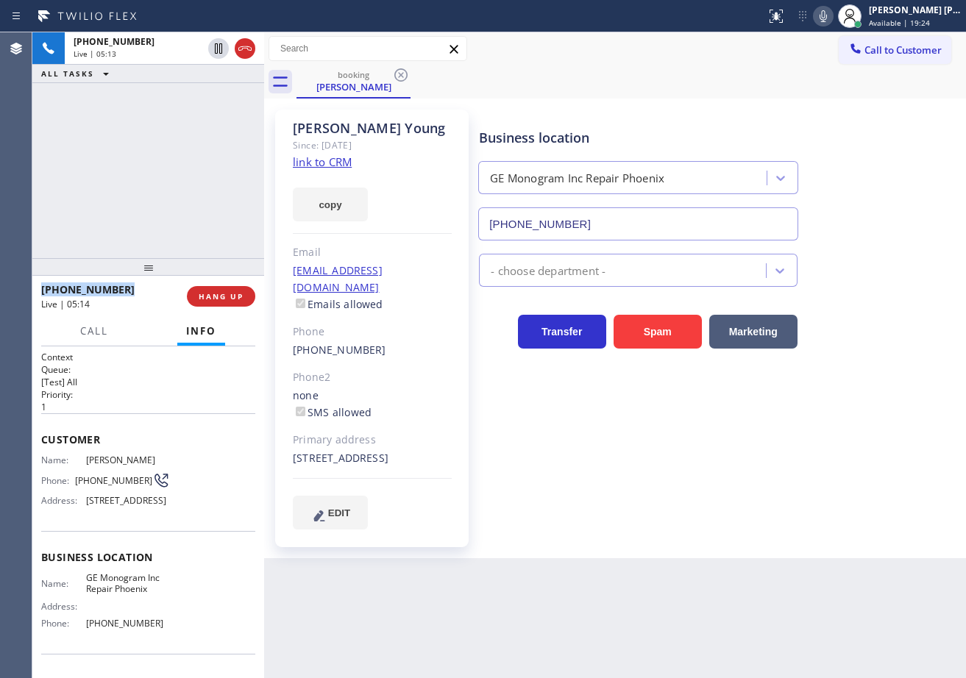
click at [199, 166] on div "[PHONE_NUMBER] Live | 05:13 ALL TASKS ALL TASKS ACTIVE TASKS TASKS IN WRAP UP" at bounding box center [148, 145] width 232 height 226
click at [199, 166] on div "[PHONE_NUMBER] Live | 05:14 ALL TASKS ALL TASKS ACTIVE TASKS TASKS IN WRAP UP" at bounding box center [148, 145] width 232 height 226
click at [832, 17] on icon at bounding box center [823, 16] width 18 height 18
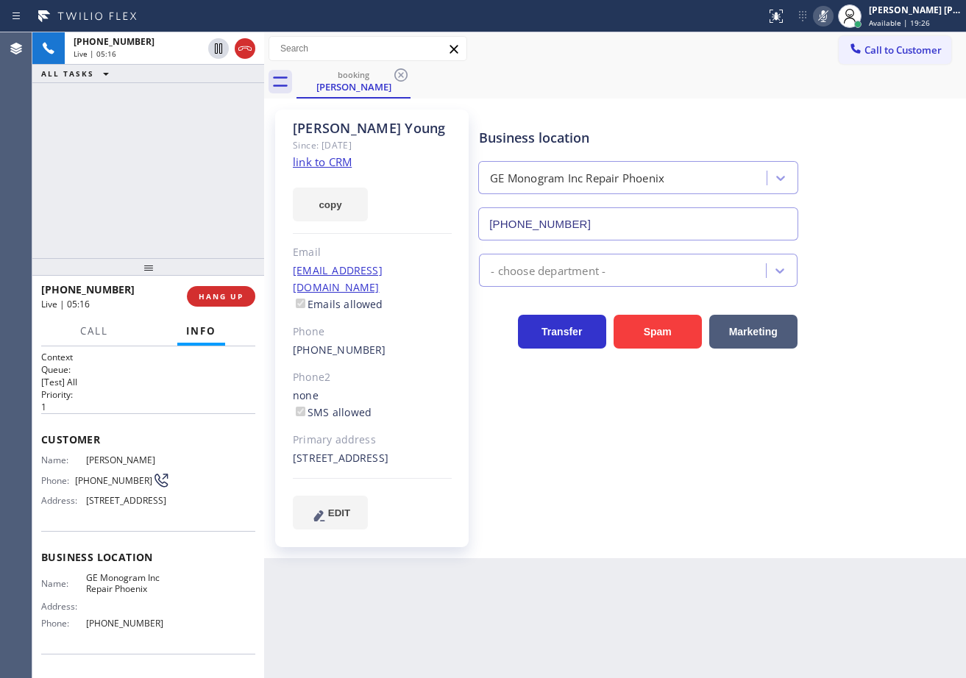
click at [724, 49] on div "Call to Customer Outbound call Location Wolf Top Choice Appliance Repair [GEOGR…" at bounding box center [615, 49] width 702 height 26
click at [213, 49] on icon at bounding box center [219, 49] width 18 height 18
drag, startPoint x: 218, startPoint y: 109, endPoint x: 230, endPoint y: 126, distance: 21.0
click at [230, 126] on div "[PHONE_NUMBER] Live | 05:17 ALL TASKS ALL TASKS ACTIVE TASKS TASKS IN WRAP UP" at bounding box center [148, 145] width 232 height 226
click at [748, 50] on div "Call to Customer Outbound call Location Wolf Top Choice Appliance Repair [GEOGR…" at bounding box center [615, 49] width 702 height 26
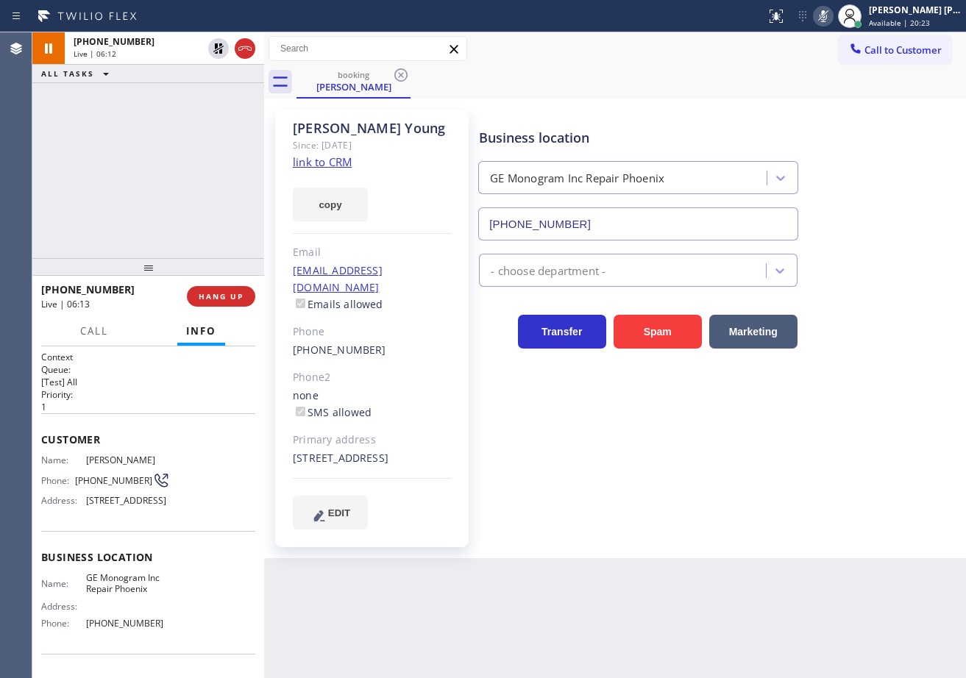
click at [832, 16] on icon at bounding box center [823, 16] width 18 height 18
click at [799, 42] on div "Call to Customer Outbound call Location Wolf Top Choice Appliance Repair [GEOGR…" at bounding box center [615, 49] width 702 height 26
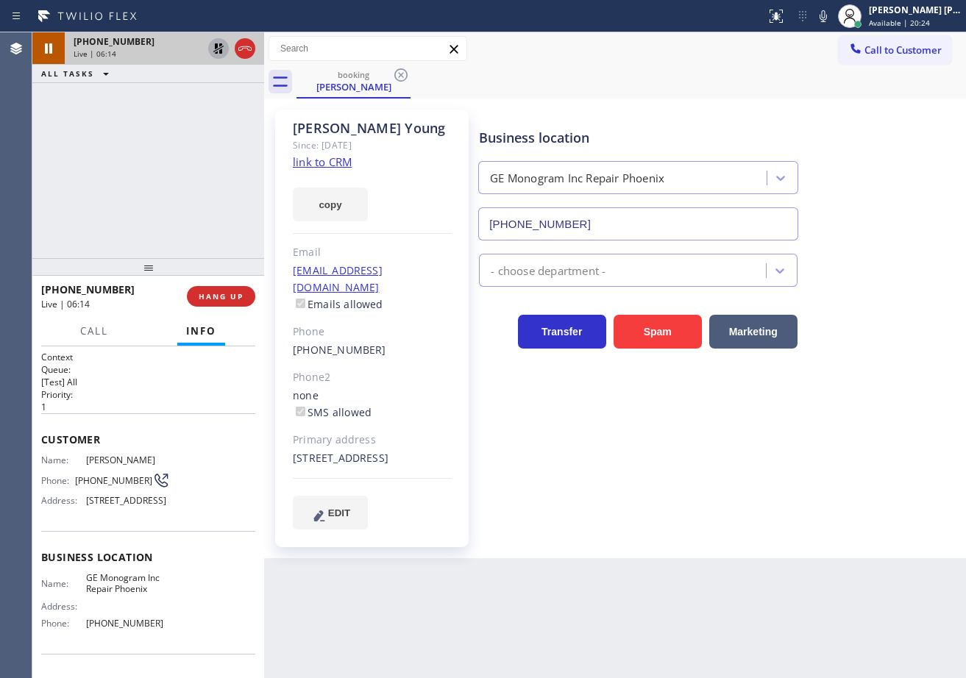
click at [213, 47] on icon at bounding box center [219, 49] width 18 height 18
drag, startPoint x: 212, startPoint y: 148, endPoint x: 291, endPoint y: 29, distance: 142.2
click at [214, 149] on div "[PHONE_NUMBER] Live | 06:15 ALL TASKS ALL TASKS ACTIVE TASKS TASKS IN WRAP UP" at bounding box center [148, 145] width 232 height 226
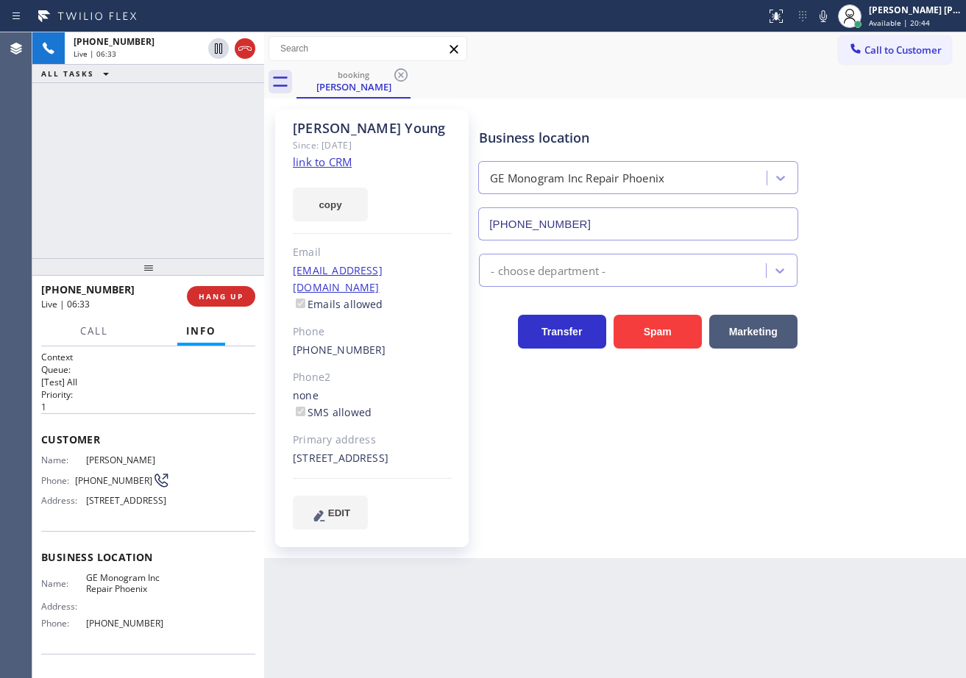
click at [188, 113] on div "[PHONE_NUMBER] Live | 06:33 ALL TASKS ALL TASKS ACTIVE TASKS TASKS IN WRAP UP" at bounding box center [148, 145] width 232 height 226
click at [182, 222] on div "[PHONE_NUMBER] Live | 06:41 ALL TASKS ALL TASKS ACTIVE TASKS TASKS IN WRAP UP" at bounding box center [148, 145] width 232 height 226
click at [155, 216] on div "[PHONE_NUMBER] Live | 06:48 ALL TASKS ALL TASKS ACTIVE TASKS TASKS IN WRAP UP" at bounding box center [148, 145] width 232 height 226
click at [680, 550] on div "Business location GE Monogram Inc Repair [GEOGRAPHIC_DATA] [PHONE_NUMBER] - cho…" at bounding box center [719, 333] width 486 height 441
drag, startPoint x: 184, startPoint y: 161, endPoint x: 210, endPoint y: 233, distance: 76.6
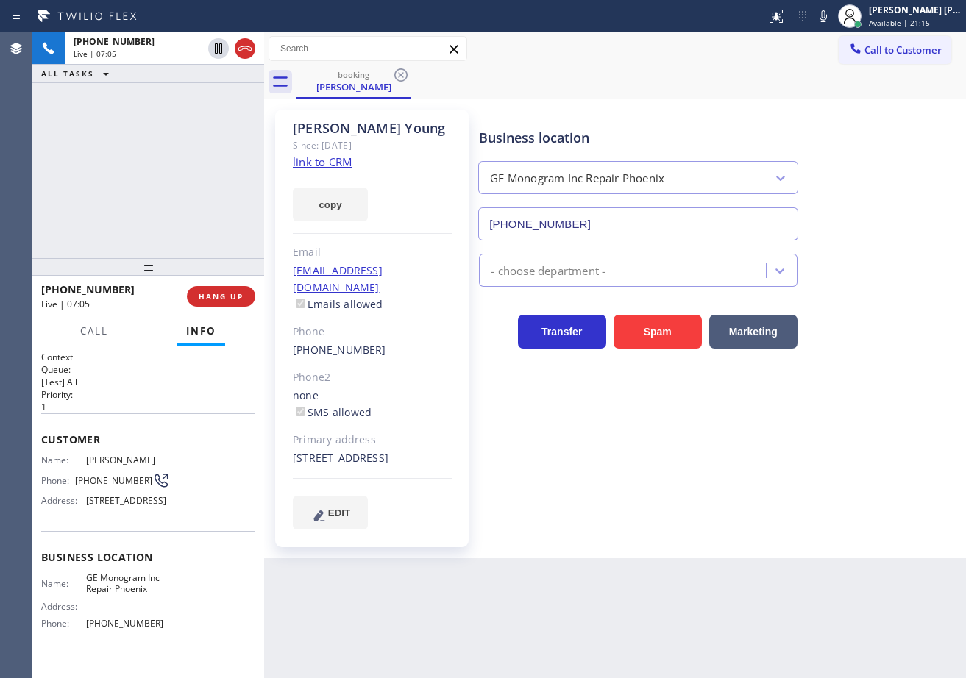
click at [185, 166] on div "[PHONE_NUMBER] Live | 07:05 ALL TASKS ALL TASKS ACTIVE TASKS TASKS IN WRAP UP" at bounding box center [148, 145] width 232 height 226
click at [225, 302] on span "HANG UP" at bounding box center [221, 296] width 45 height 10
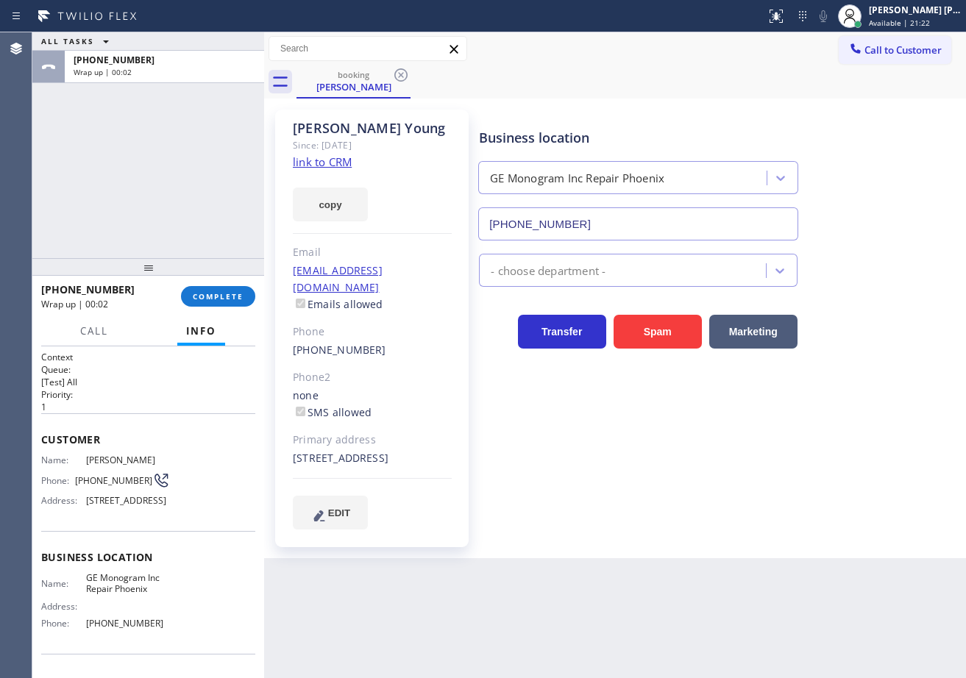
click at [628, 93] on div "booking [PERSON_NAME]" at bounding box center [632, 81] width 670 height 33
drag, startPoint x: 156, startPoint y: 157, endPoint x: 178, endPoint y: 289, distance: 134.3
click at [156, 158] on div "ALL TASKS ALL TASKS ACTIVE TASKS TASKS IN WRAP UP [PHONE_NUMBER] Wrap up | 00:13" at bounding box center [148, 145] width 232 height 226
click at [202, 299] on span "COMPLETE" at bounding box center [218, 296] width 51 height 10
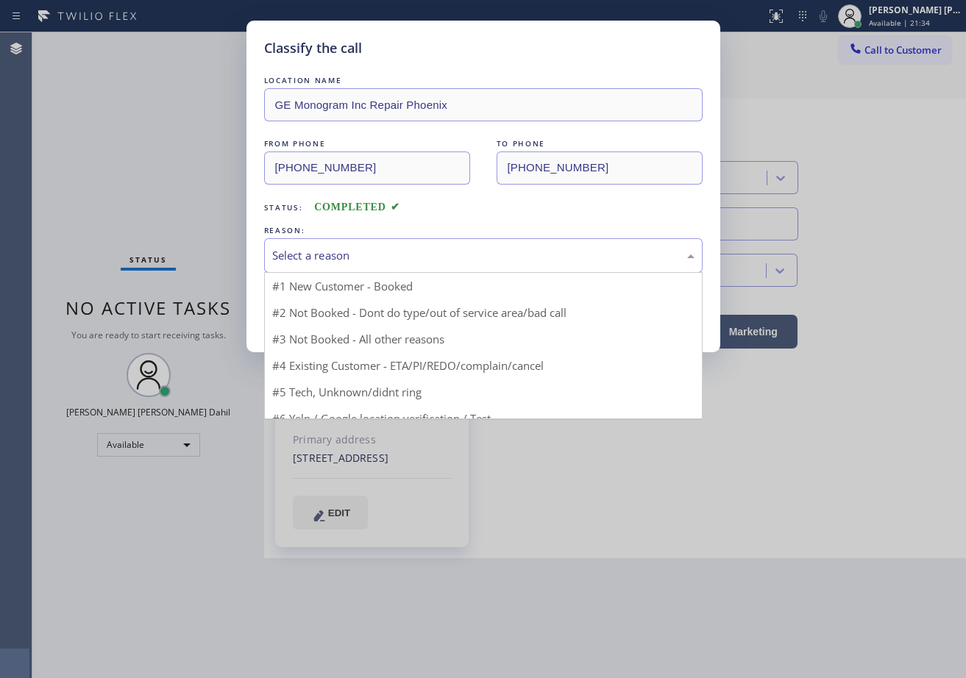
click at [302, 260] on div "Select a reason" at bounding box center [483, 255] width 422 height 17
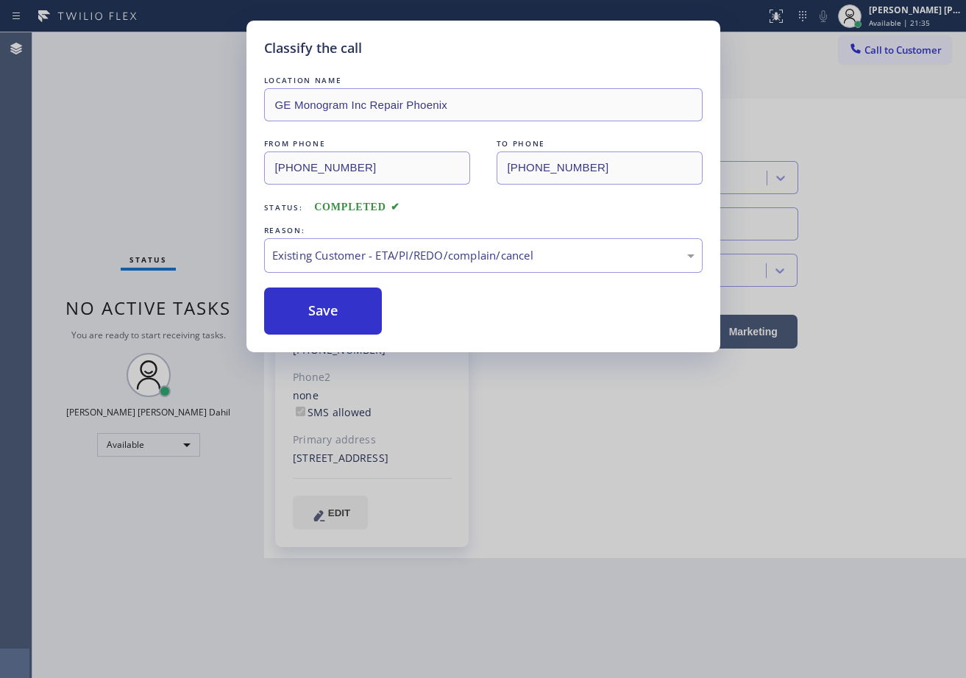
drag, startPoint x: 326, startPoint y: 341, endPoint x: 327, endPoint y: 315, distance: 26.5
click at [326, 311] on button "Save" at bounding box center [323, 311] width 118 height 47
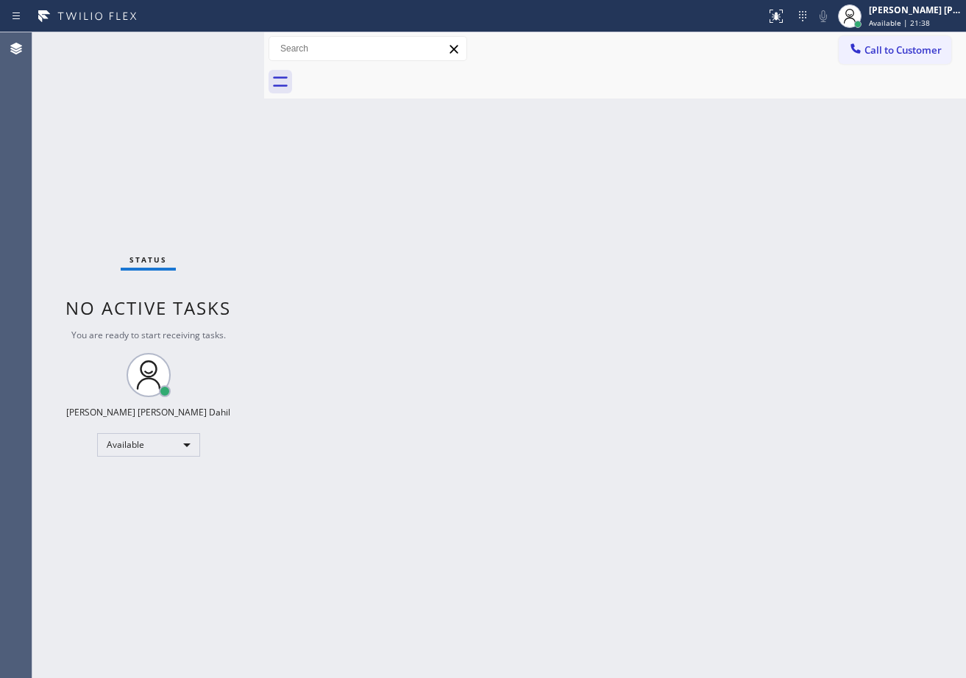
drag, startPoint x: 185, startPoint y: 160, endPoint x: 482, endPoint y: 550, distance: 490.3
click at [185, 160] on div "Status No active tasks You are ready to start receiving tasks. [PERSON_NAME] [P…" at bounding box center [148, 355] width 232 height 646
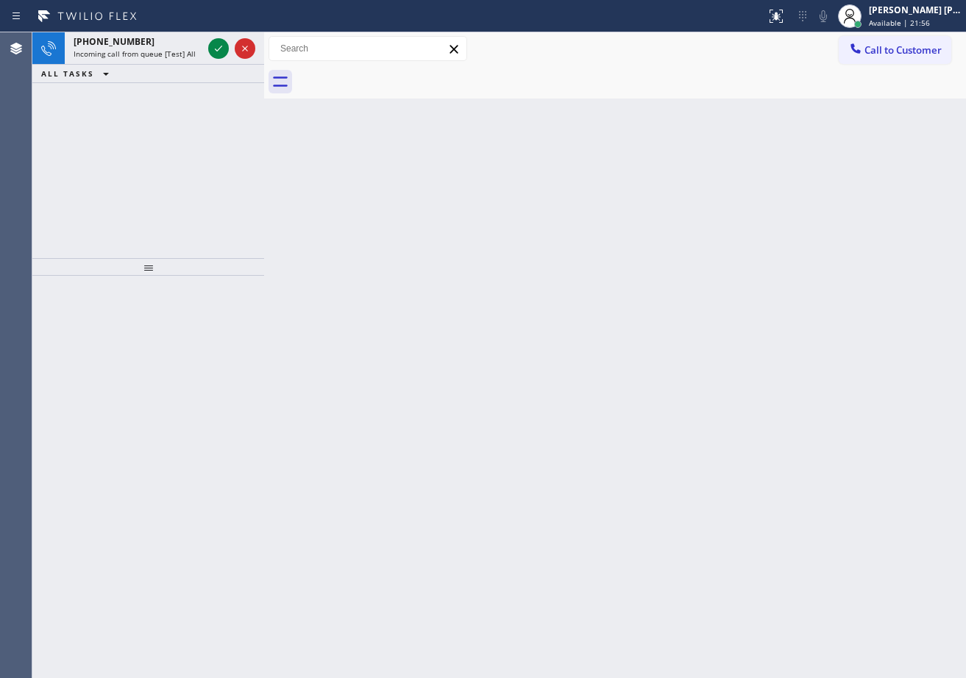
click at [549, 119] on div "Back to Dashboard Change Sender ID Customers Technicians Select a contact Outbo…" at bounding box center [615, 355] width 702 height 646
click at [168, 42] on div "[PHONE_NUMBER]" at bounding box center [138, 41] width 129 height 13
click at [169, 40] on div "[PHONE_NUMBER]" at bounding box center [138, 41] width 129 height 13
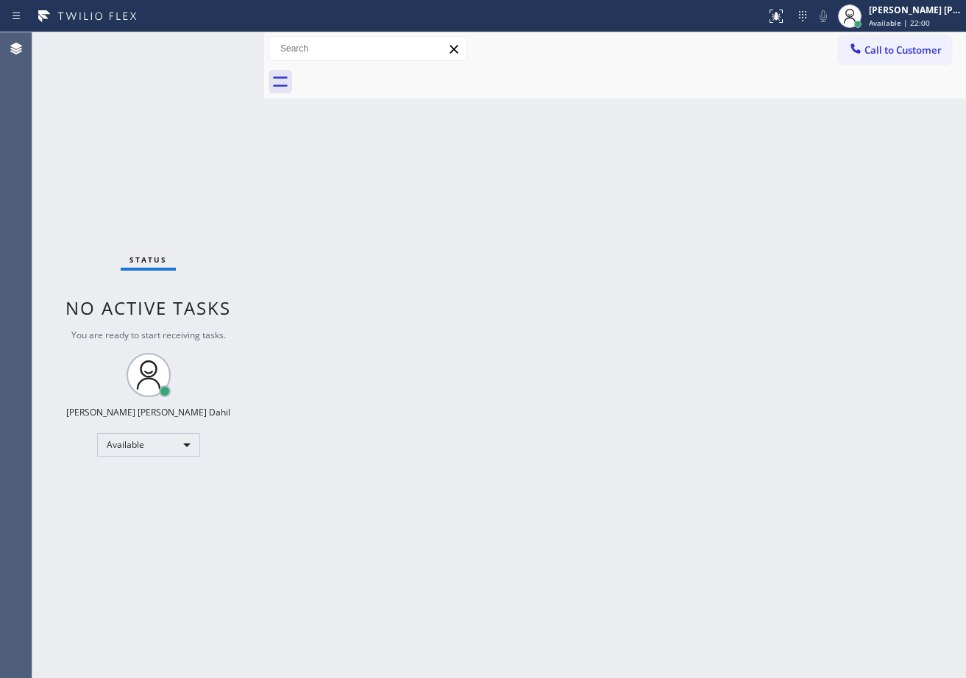
click at [169, 40] on div "Status No active tasks You are ready to start receiving tasks. [PERSON_NAME] [P…" at bounding box center [148, 355] width 232 height 646
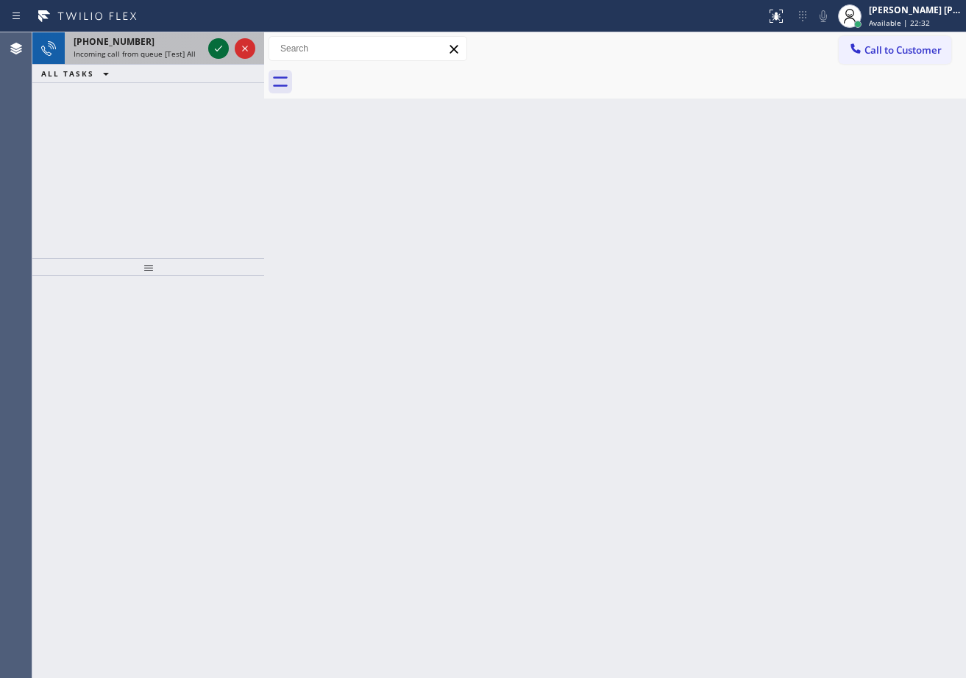
drag, startPoint x: 177, startPoint y: 43, endPoint x: 215, endPoint y: 48, distance: 37.9
click at [178, 43] on div "[PHONE_NUMBER]" at bounding box center [138, 41] width 129 height 13
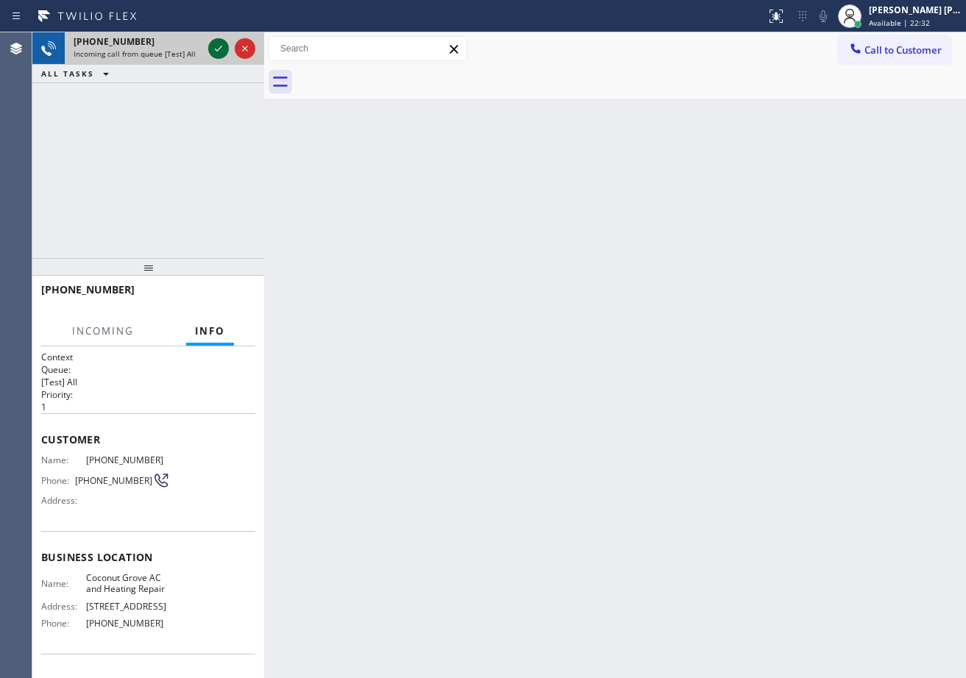
click at [218, 48] on icon at bounding box center [219, 49] width 18 height 18
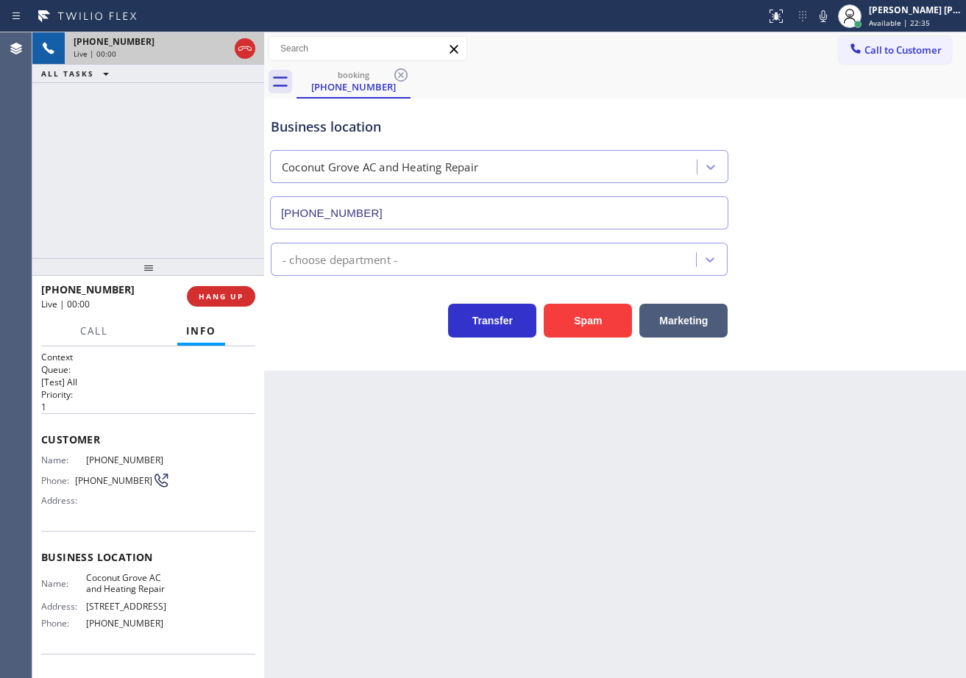
type input "[PHONE_NUMBER]"
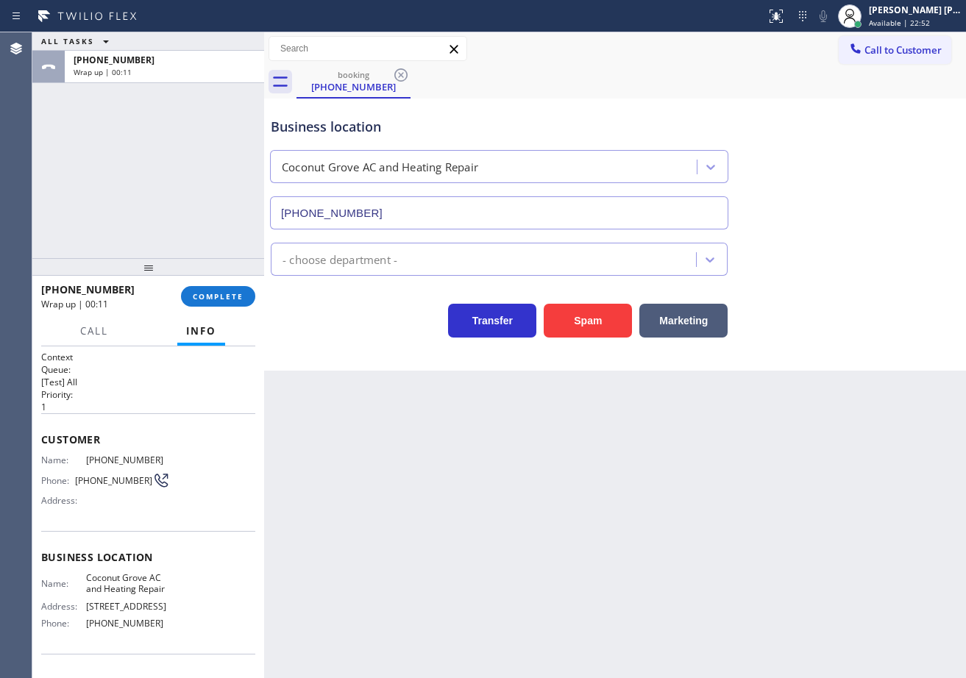
click at [203, 276] on div at bounding box center [148, 267] width 232 height 18
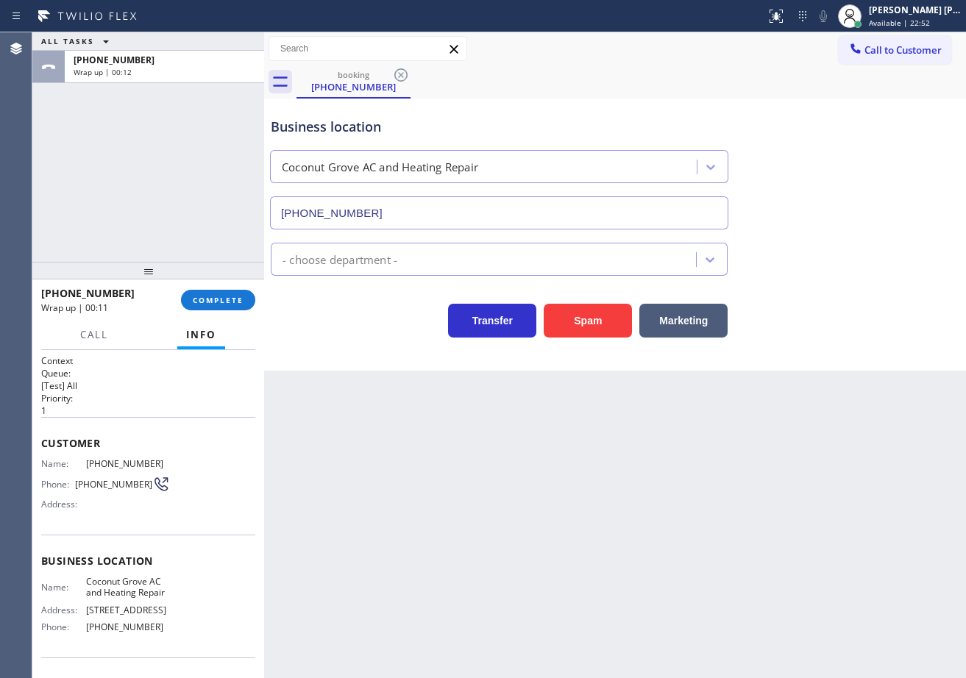
click at [206, 280] on div at bounding box center [148, 271] width 232 height 18
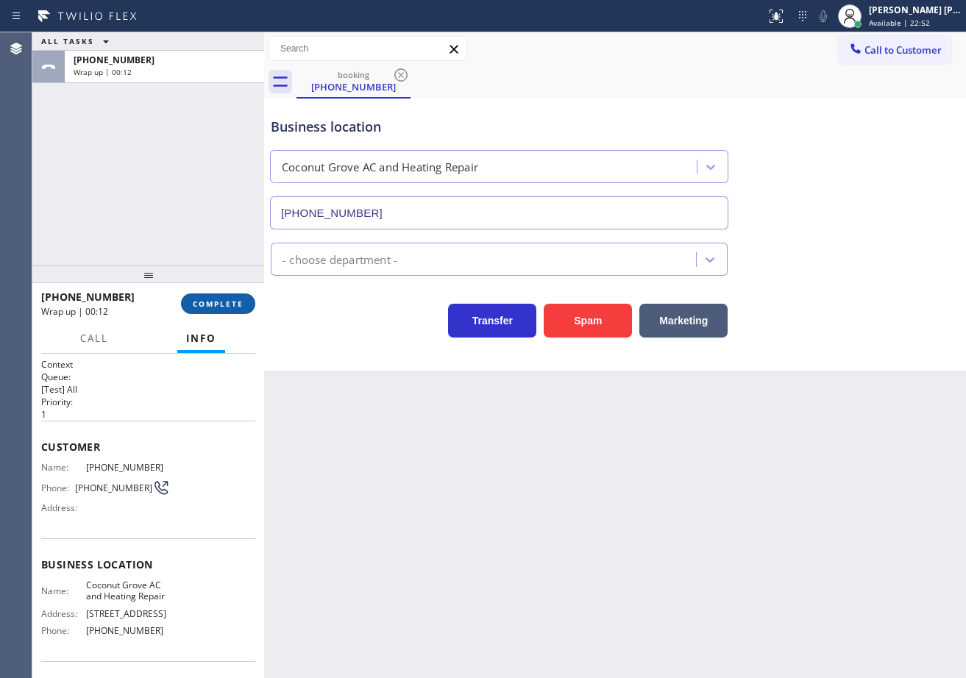
drag, startPoint x: 212, startPoint y: 295, endPoint x: 216, endPoint y: 302, distance: 8.2
click at [212, 296] on button "COMPLETE" at bounding box center [218, 304] width 74 height 21
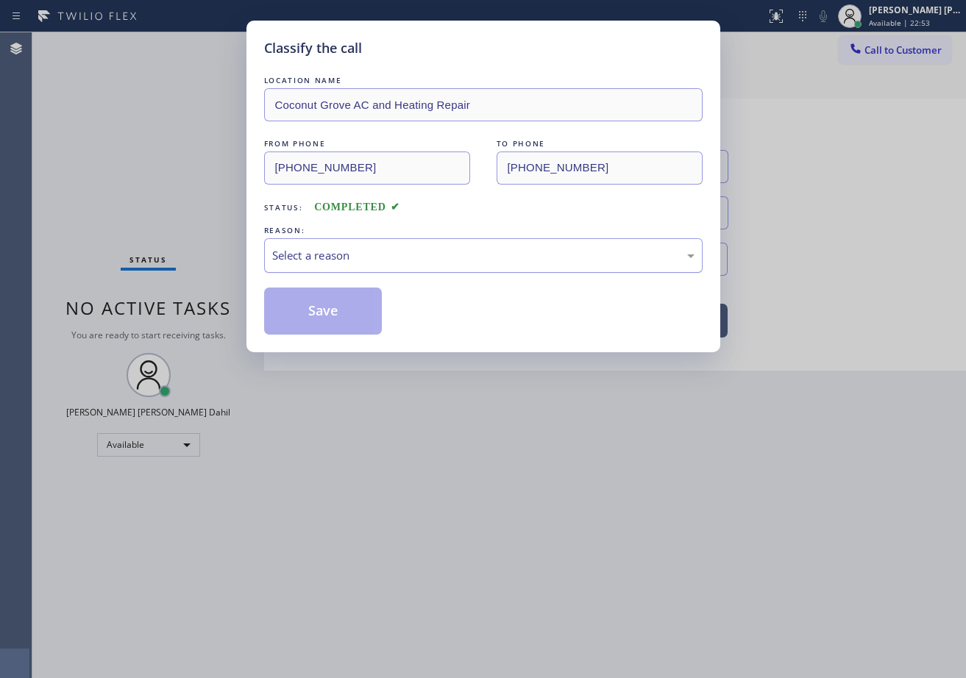
drag, startPoint x: 342, startPoint y: 269, endPoint x: 351, endPoint y: 269, distance: 8.8
click at [344, 267] on div "Select a reason" at bounding box center [483, 255] width 439 height 35
drag, startPoint x: 347, startPoint y: 368, endPoint x: 330, endPoint y: 327, distance: 44.5
drag, startPoint x: 330, startPoint y: 325, endPoint x: 341, endPoint y: 313, distance: 15.6
click at [330, 324] on button "Save" at bounding box center [323, 311] width 118 height 47
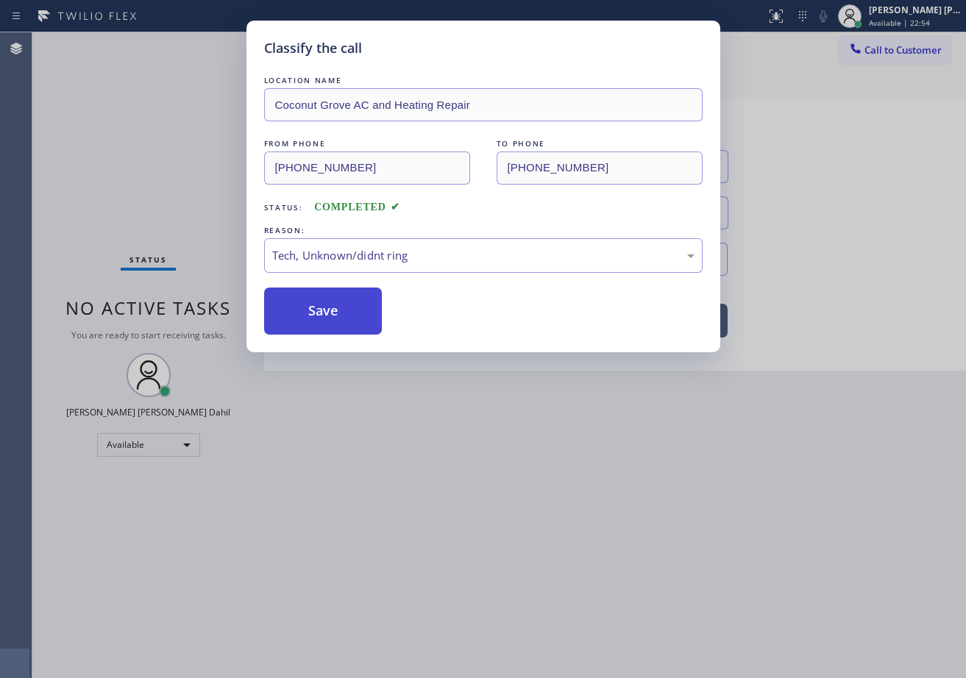
click at [330, 318] on button "Save" at bounding box center [323, 311] width 118 height 47
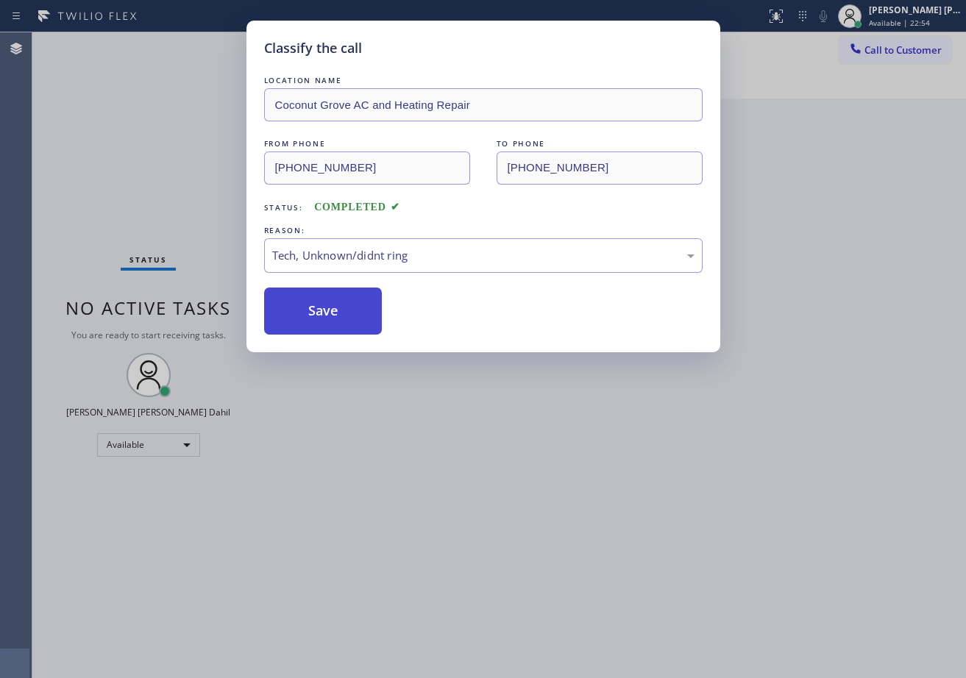
click at [354, 310] on button "Save" at bounding box center [323, 311] width 118 height 47
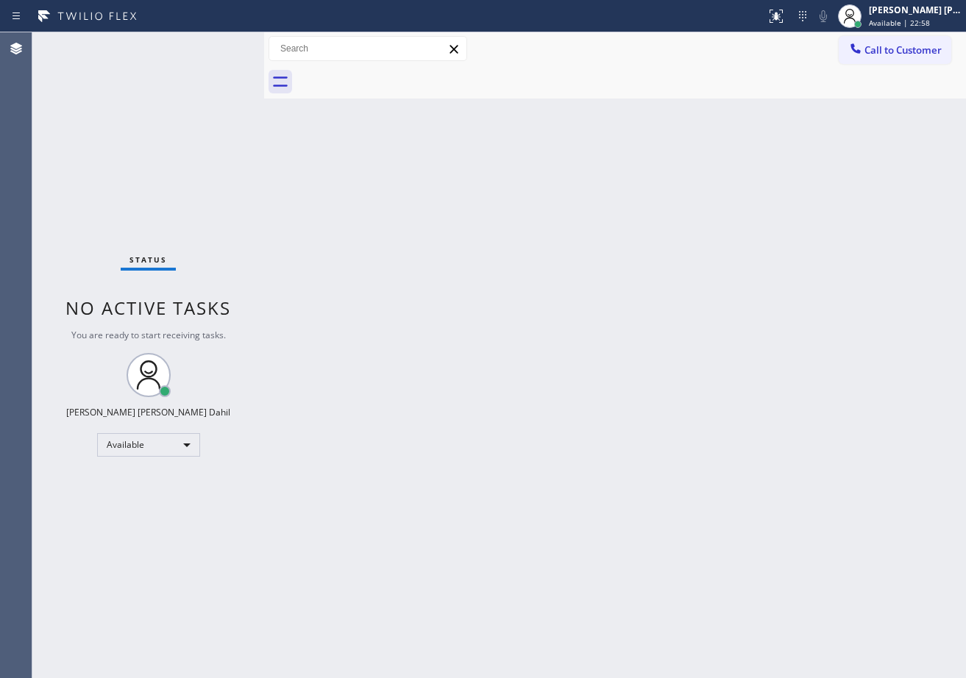
click at [703, 430] on div "Back to Dashboard Change Sender ID Customers Technicians Select a contact Outbo…" at bounding box center [615, 355] width 702 height 646
drag, startPoint x: 371, startPoint y: 328, endPoint x: 427, endPoint y: 480, distance: 162.5
click at [371, 328] on div "Back to Dashboard Change Sender ID Customers Technicians Select a contact Outbo…" at bounding box center [615, 355] width 702 height 646
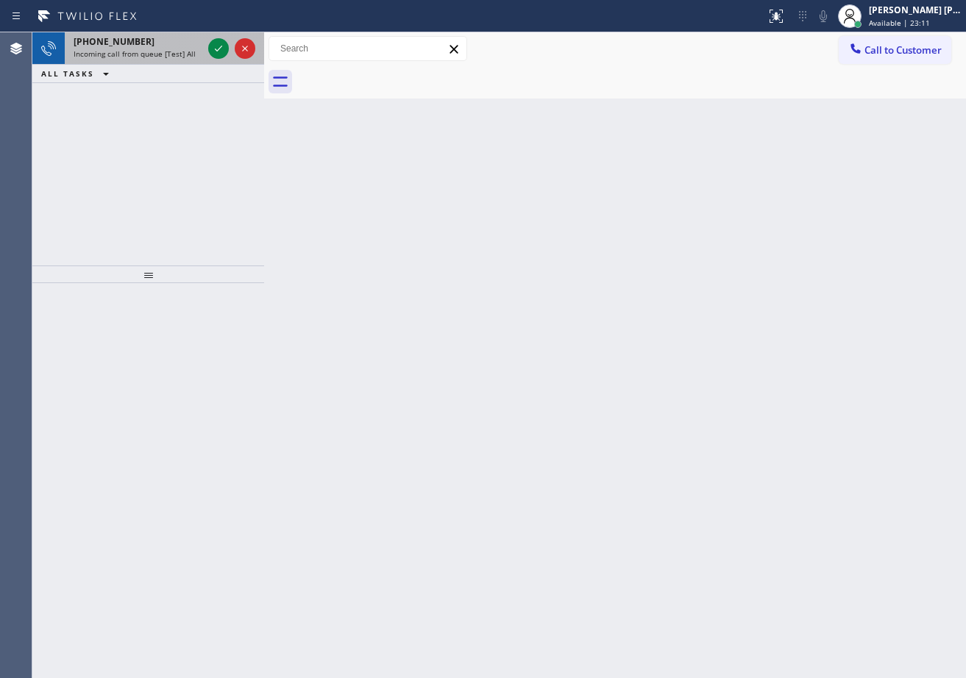
click at [207, 58] on div at bounding box center [231, 48] width 53 height 32
click at [207, 55] on div at bounding box center [231, 48] width 53 height 32
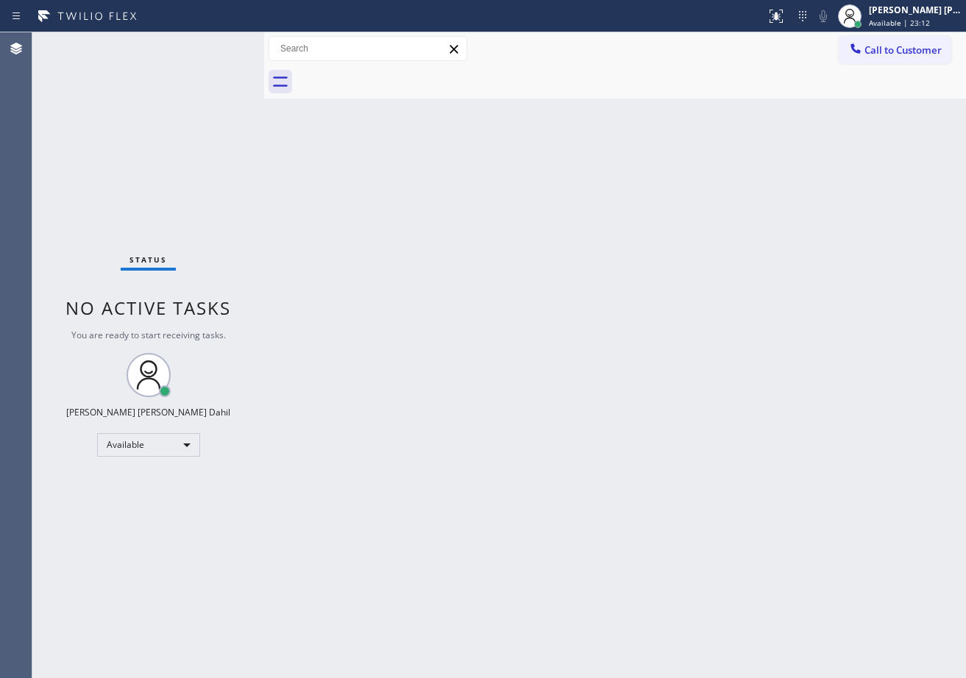
click at [213, 52] on div "Status No active tasks You are ready to start receiving tasks. [PERSON_NAME] [P…" at bounding box center [148, 355] width 232 height 646
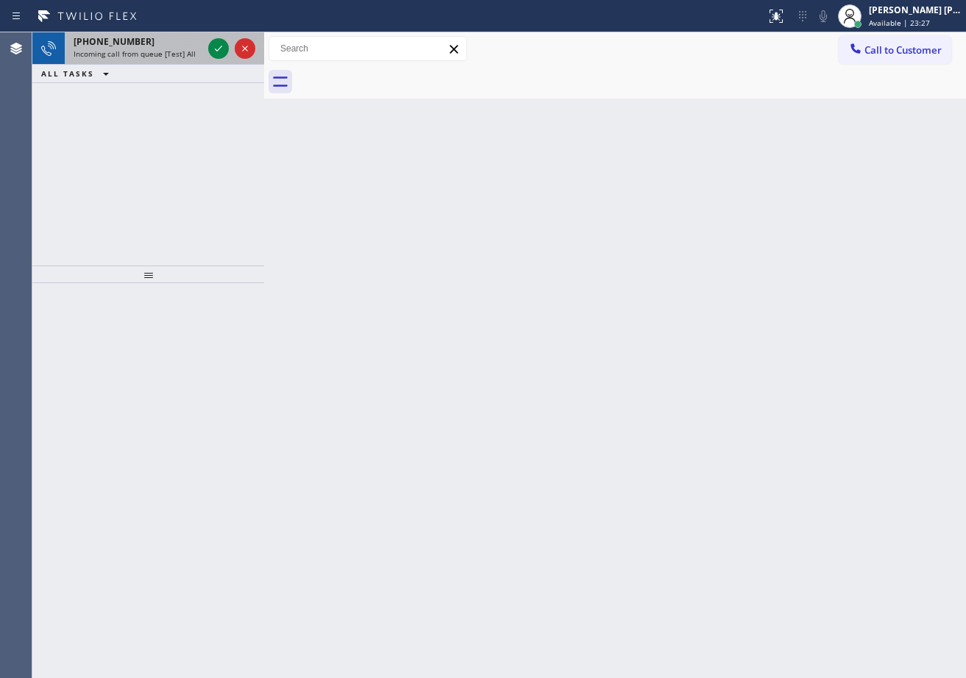
click at [182, 47] on div "[PHONE_NUMBER]" at bounding box center [138, 41] width 129 height 13
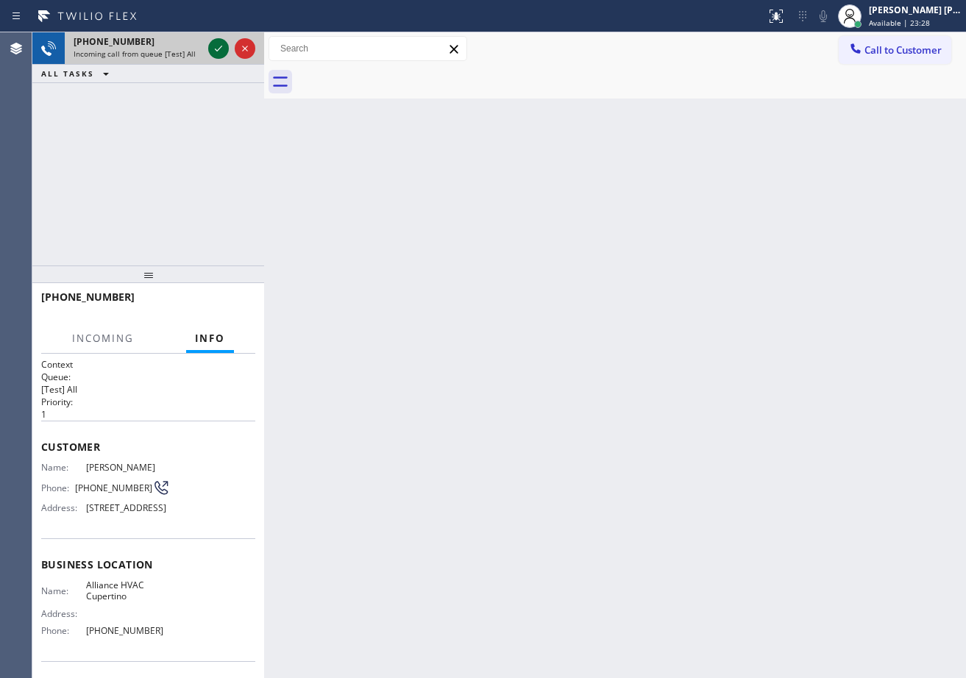
click at [216, 46] on icon at bounding box center [219, 49] width 18 height 18
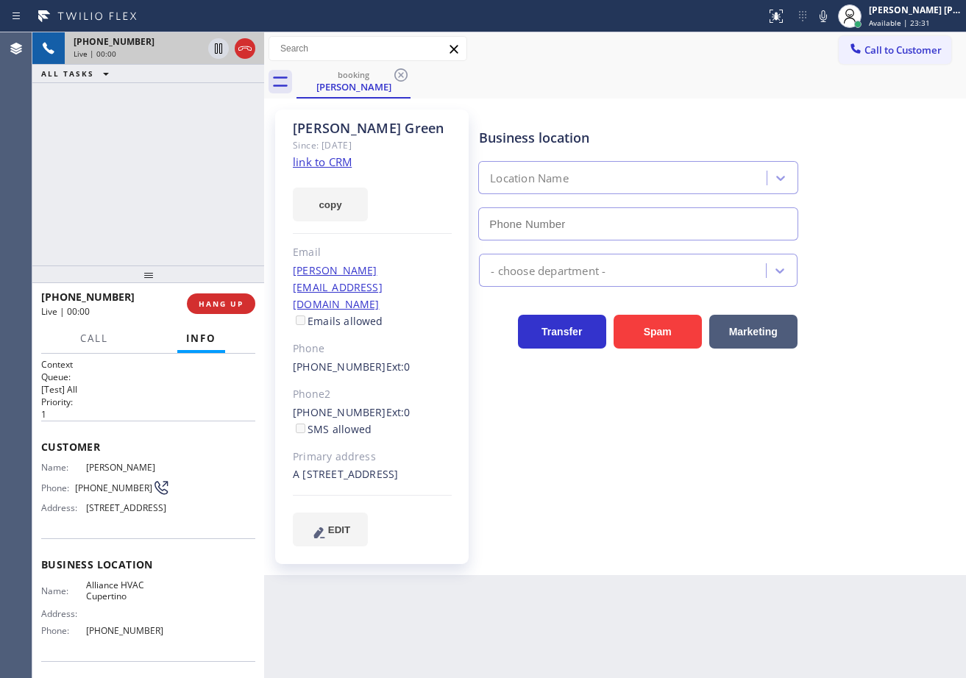
type input "[PHONE_NUMBER]"
click at [219, 175] on div "[PHONE_NUMBER] Live | 00:02 ALL TASKS ALL TASKS ACTIVE TASKS TASKS IN WRAP UP" at bounding box center [148, 148] width 232 height 233
click at [219, 175] on div "[PHONE_NUMBER] Live | 00:03 ALL TASKS ALL TASKS ACTIVE TASKS TASKS IN WRAP UP" at bounding box center [148, 148] width 232 height 233
click at [436, 564] on div "Back to Dashboard Change Sender ID Customers Technicians Select a contact Outbo…" at bounding box center [615, 355] width 702 height 646
click at [313, 163] on link "link to CRM" at bounding box center [322, 162] width 59 height 15
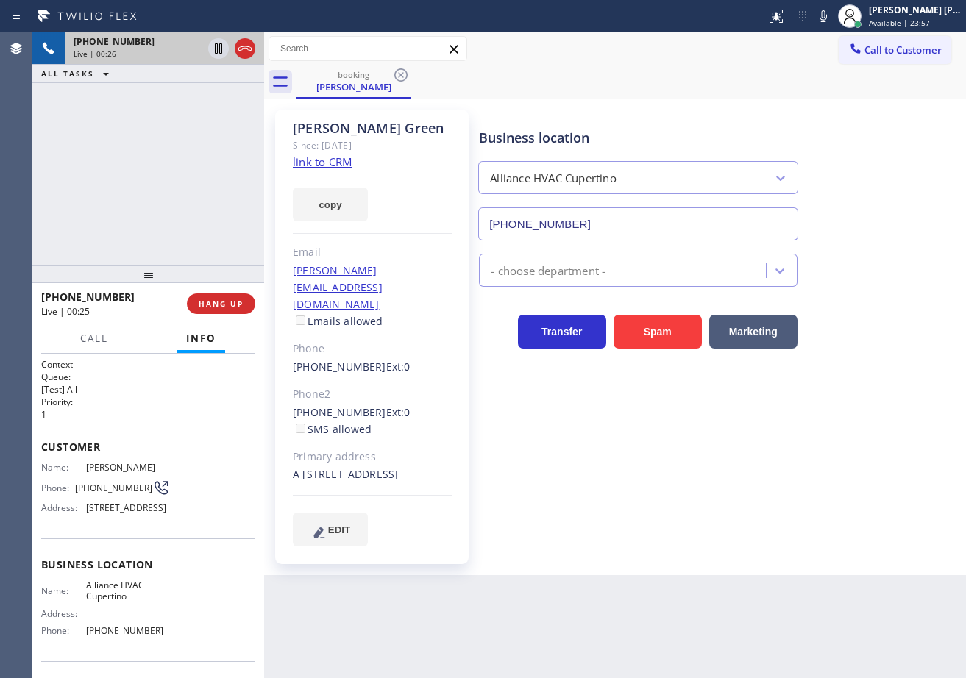
click at [102, 171] on div "[PHONE_NUMBER] Live | 00:26 ALL TASKS ALL TASKS ACTIVE TASKS TASKS IN WRAP UP" at bounding box center [148, 148] width 232 height 233
click at [761, 421] on div "Business location Alliance HVAC Cupertino [PHONE_NUMBER] - choose department - …" at bounding box center [719, 327] width 486 height 429
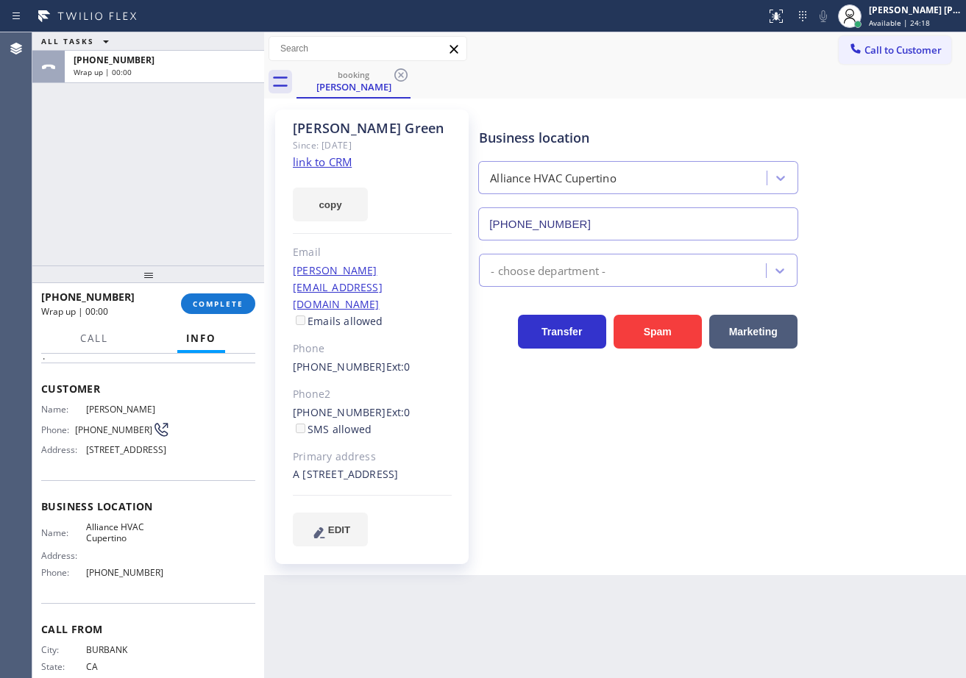
scroll to position [48, 0]
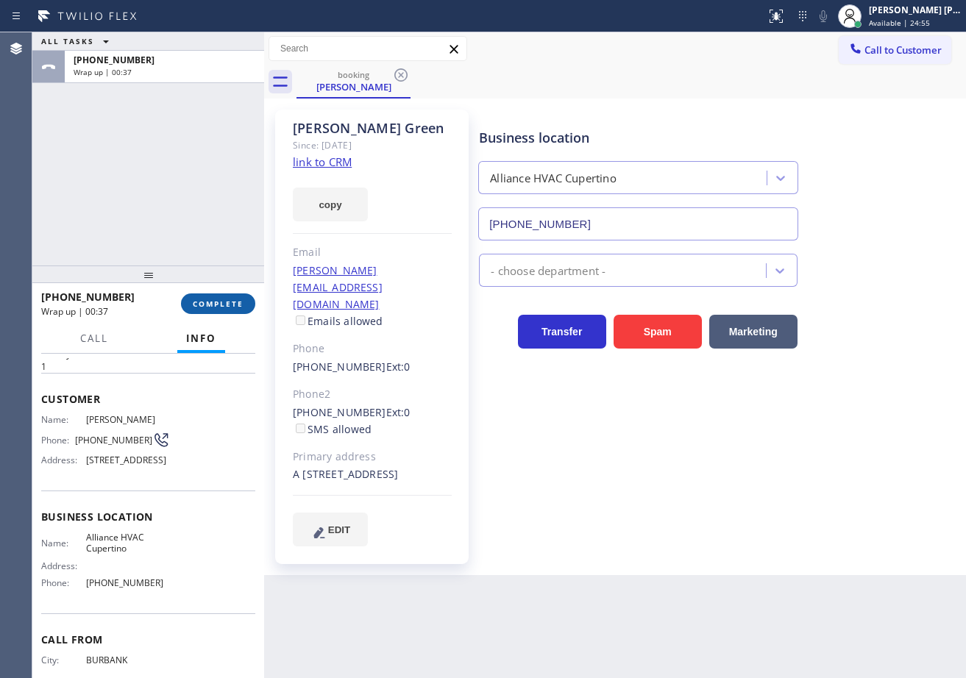
click at [205, 302] on span "COMPLETE" at bounding box center [218, 304] width 51 height 10
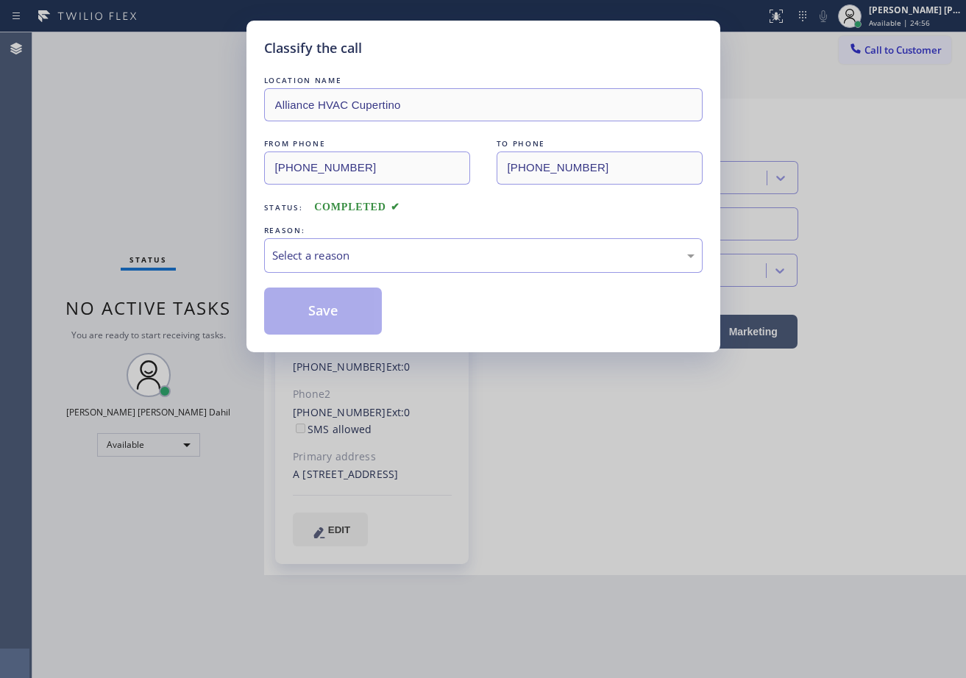
click at [347, 259] on div "Select a reason" at bounding box center [483, 255] width 422 height 17
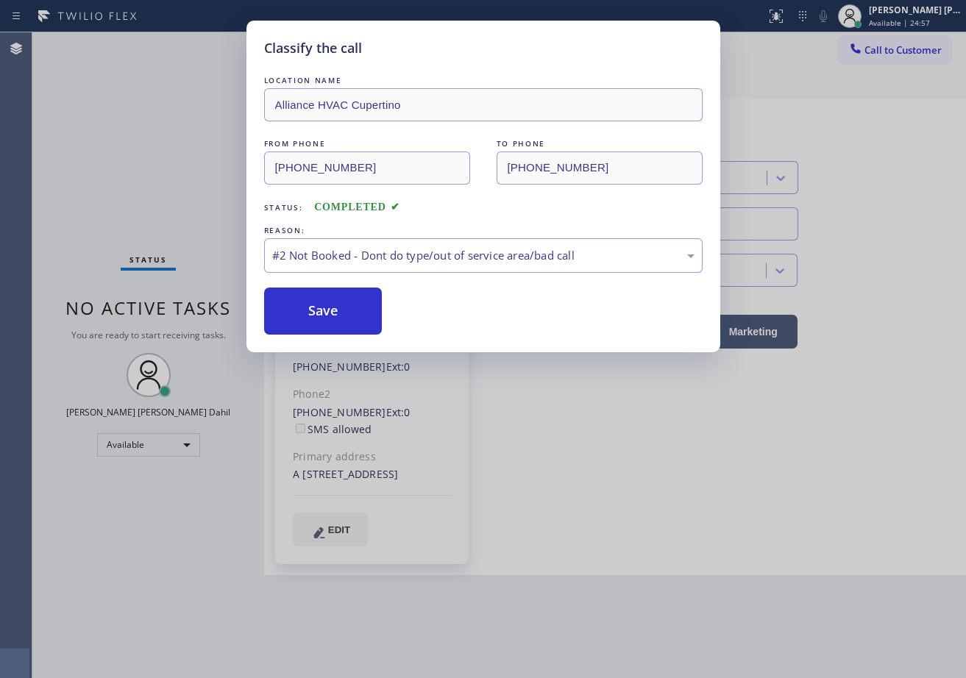
click at [327, 312] on button "Save" at bounding box center [323, 311] width 118 height 47
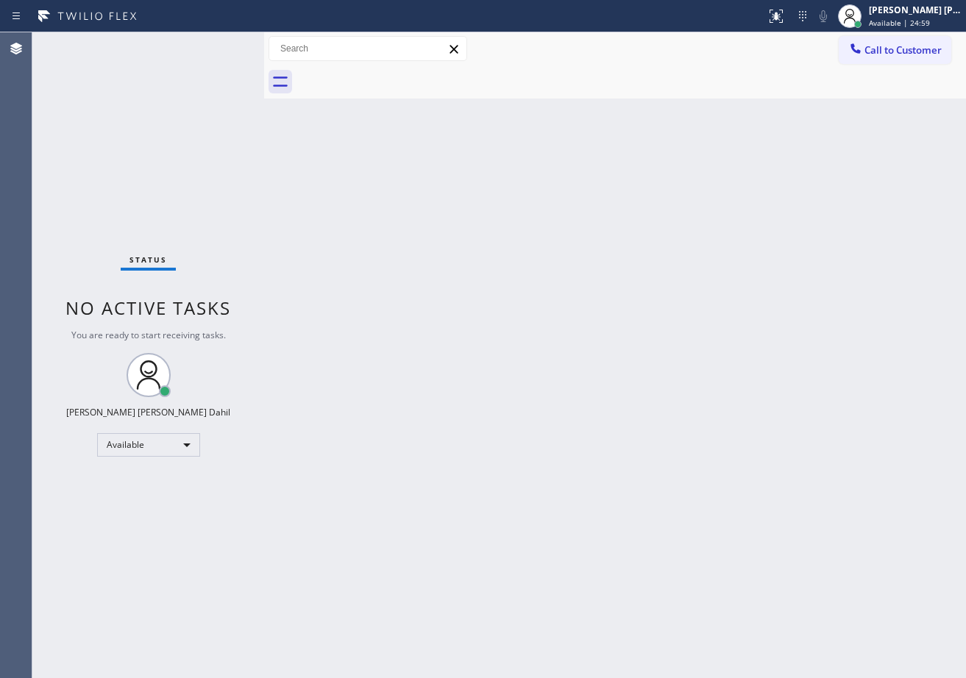
click at [662, 113] on div "Back to Dashboard Change Sender ID Customers Technicians Select a contact Outbo…" at bounding box center [615, 355] width 702 height 646
click at [711, 500] on div "Back to Dashboard Change Sender ID Customers Technicians Select a contact Outbo…" at bounding box center [615, 355] width 702 height 646
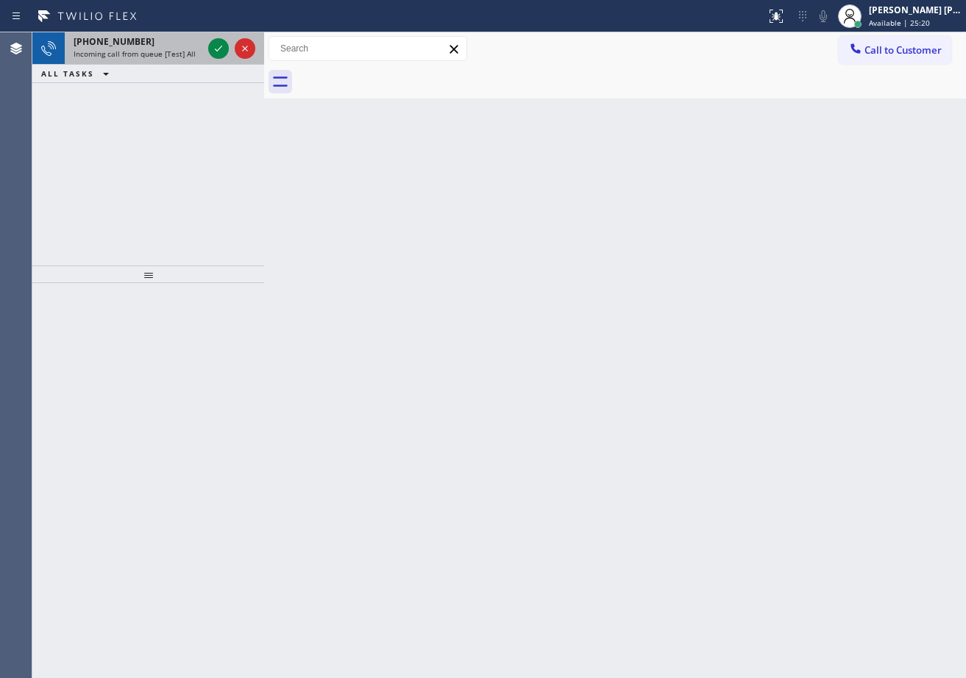
click at [167, 61] on div "[PHONE_NUMBER] Incoming call from queue [Test] All" at bounding box center [135, 48] width 141 height 32
click at [167, 60] on div "[PHONE_NUMBER] Incoming call from queue [Test] All" at bounding box center [135, 48] width 141 height 32
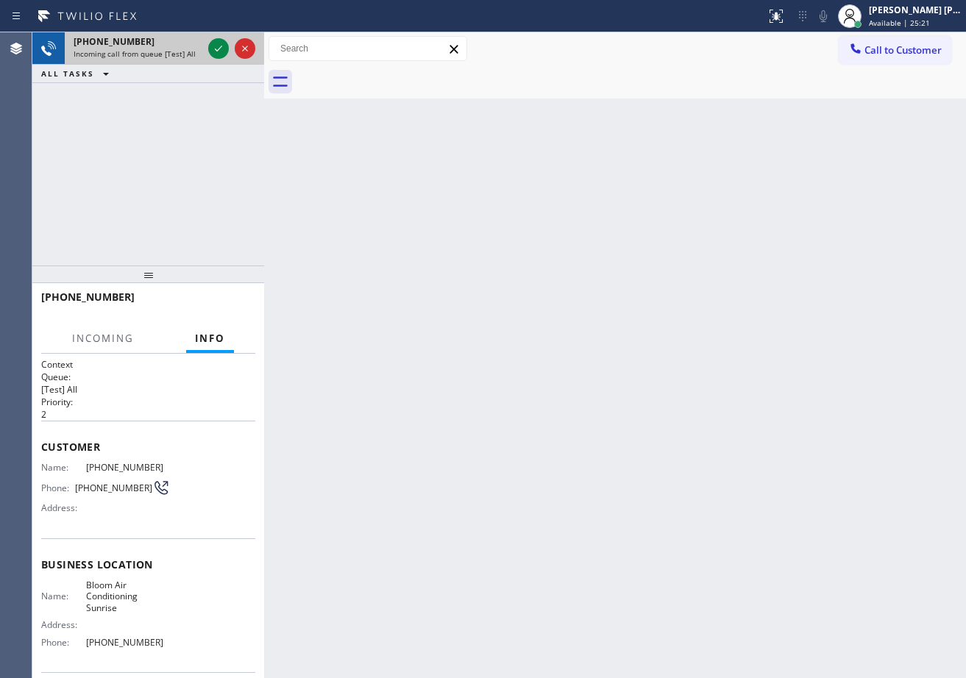
click at [167, 60] on div "[PHONE_NUMBER] Incoming call from queue [Test] All" at bounding box center [135, 48] width 141 height 32
click at [223, 43] on icon at bounding box center [219, 49] width 18 height 18
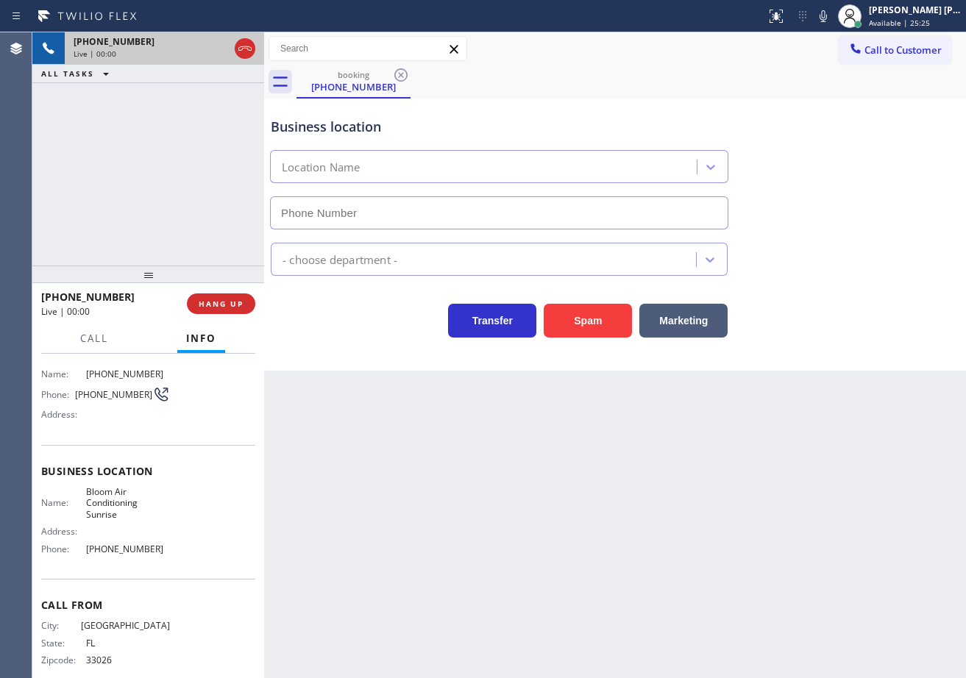
scroll to position [110, 0]
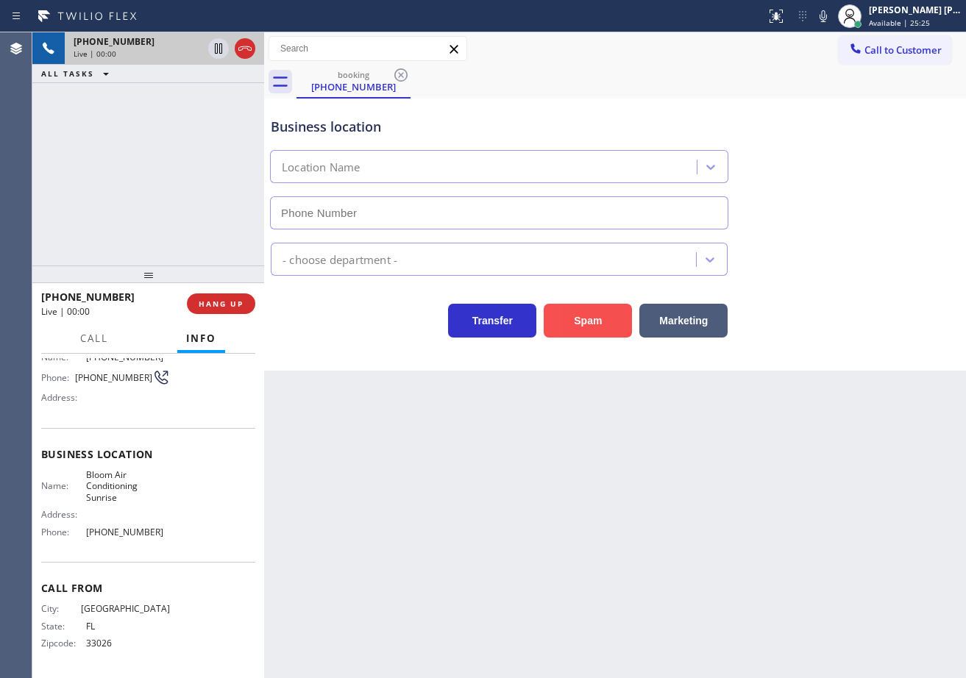
type input "[PHONE_NUMBER]"
click at [563, 319] on button "Spam" at bounding box center [588, 321] width 88 height 34
click at [565, 319] on button "Spam" at bounding box center [588, 321] width 88 height 34
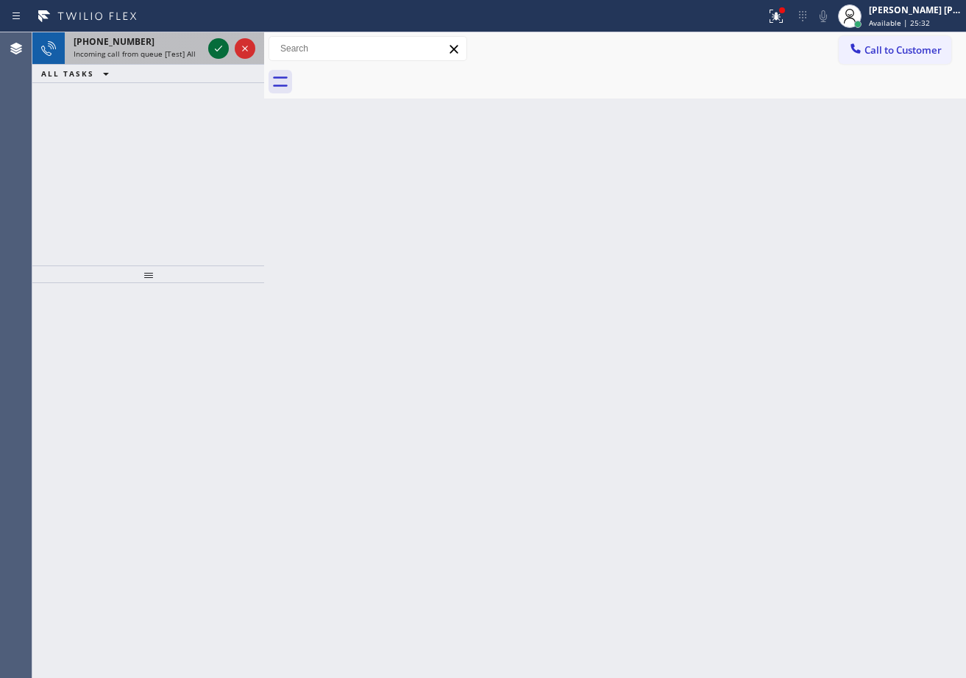
click at [193, 51] on div "Incoming call from queue [Test] All" at bounding box center [138, 54] width 129 height 10
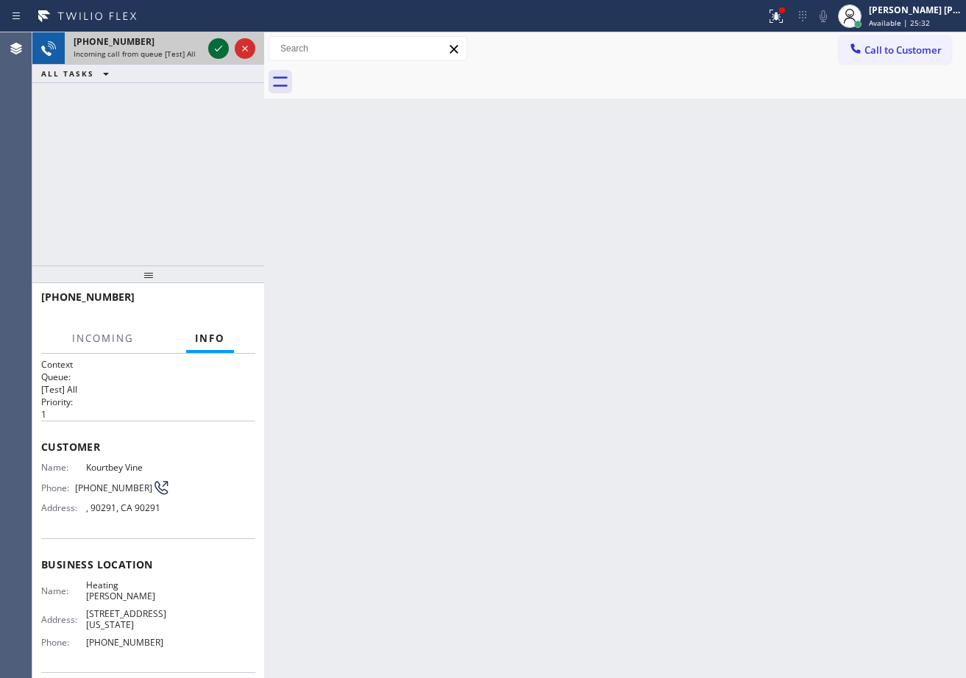
click at [213, 48] on icon at bounding box center [219, 49] width 18 height 18
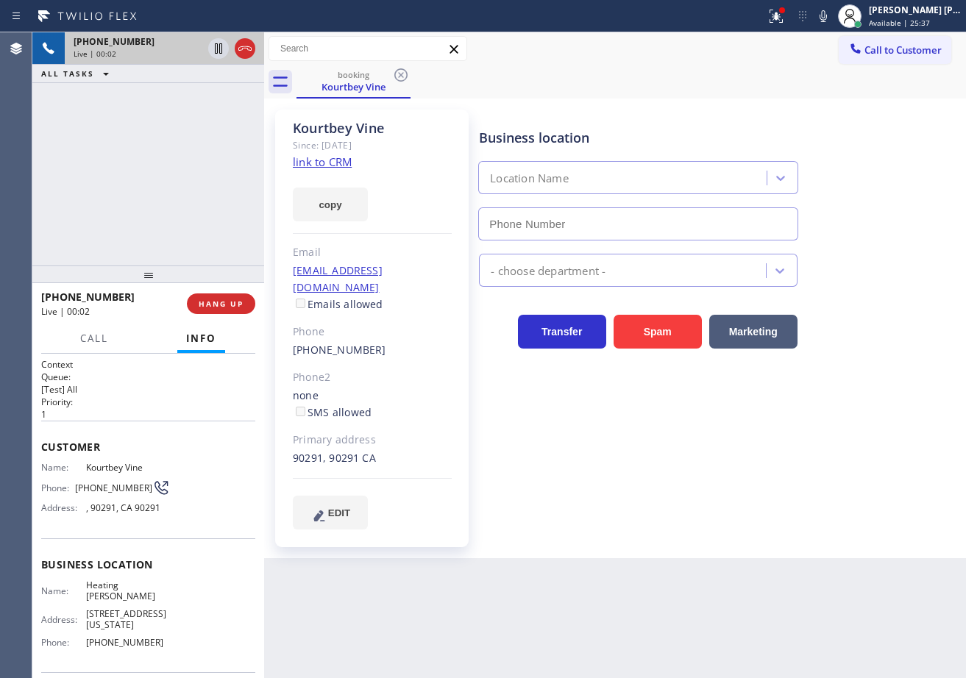
type input "[PHONE_NUMBER]"
click at [784, 28] on button at bounding box center [776, 16] width 32 height 32
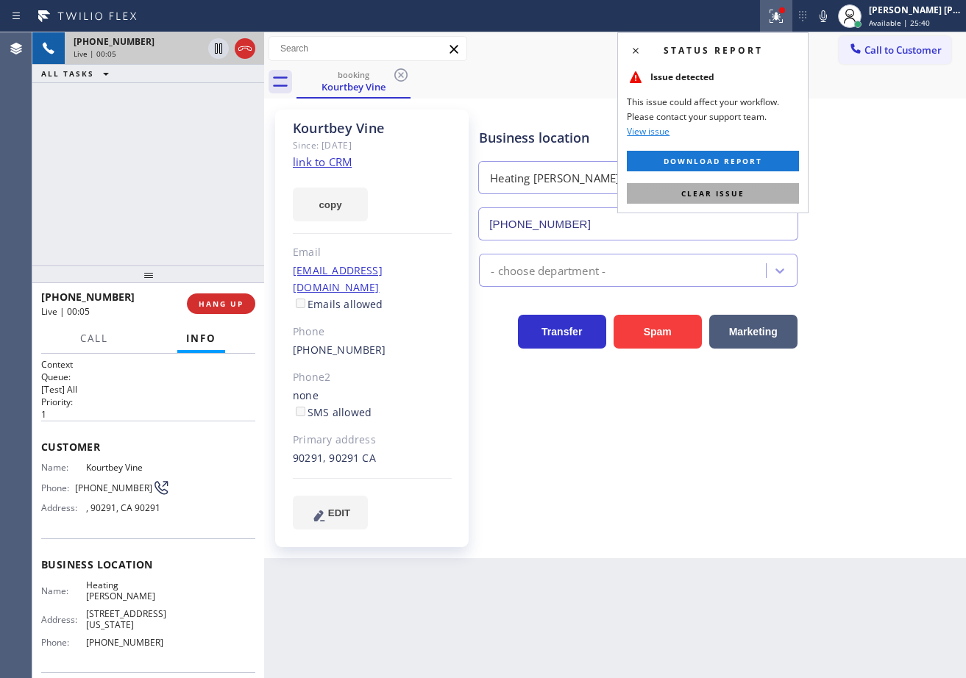
click at [742, 191] on span "Clear issue" at bounding box center [712, 193] width 63 height 10
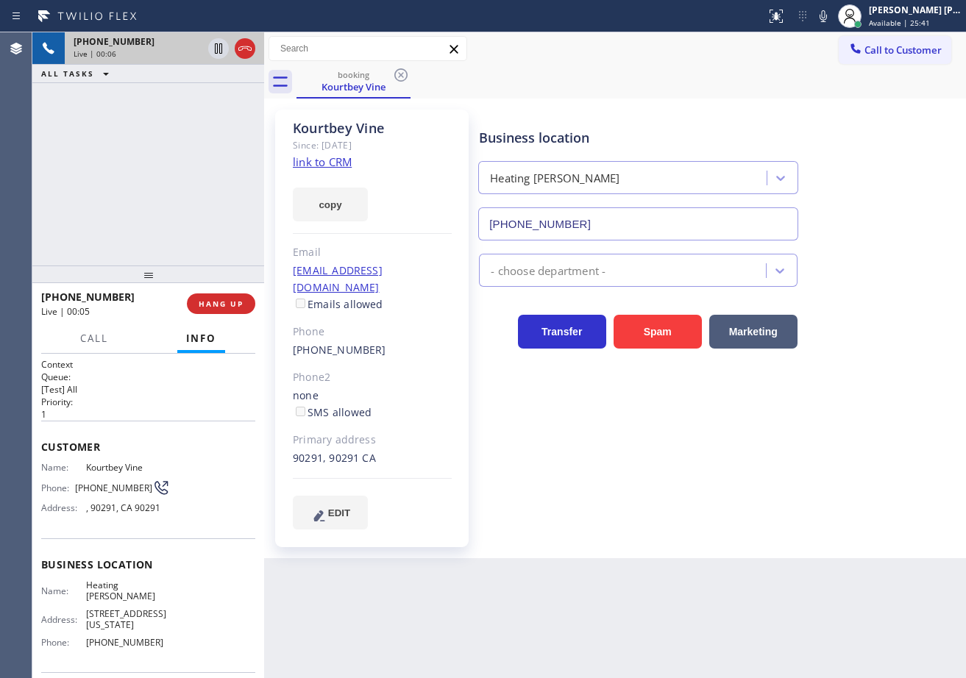
click at [341, 163] on link "link to CRM" at bounding box center [322, 162] width 59 height 15
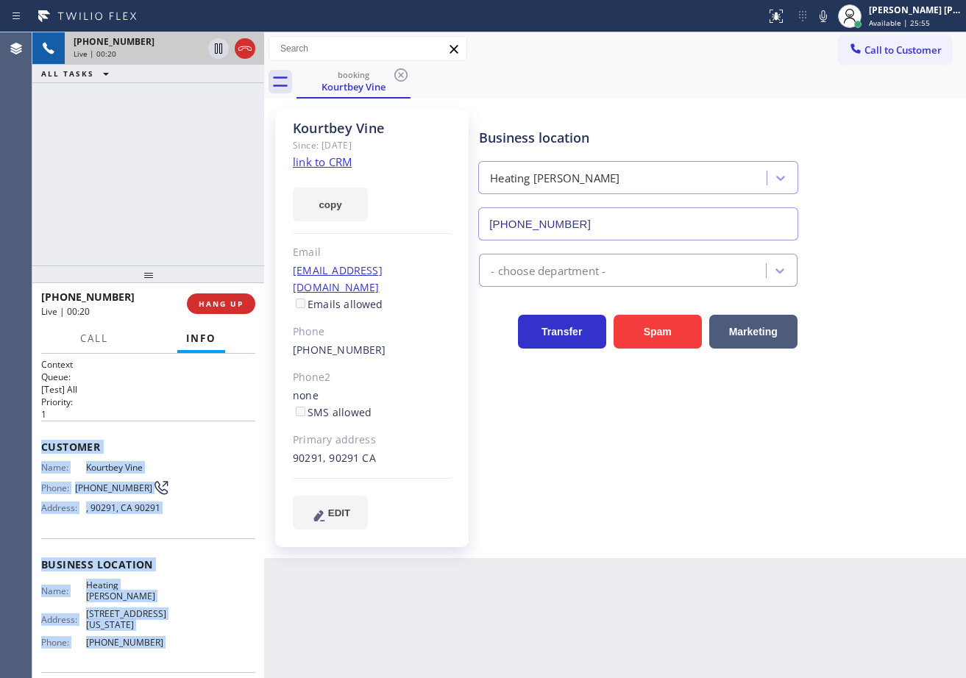
drag, startPoint x: 37, startPoint y: 441, endPoint x: 191, endPoint y: 650, distance: 258.8
click at [191, 664] on div "Context Queue: [Test] All Priority: 1 Customer Name: [PERSON_NAME] Phone: [PHON…" at bounding box center [148, 516] width 232 height 324
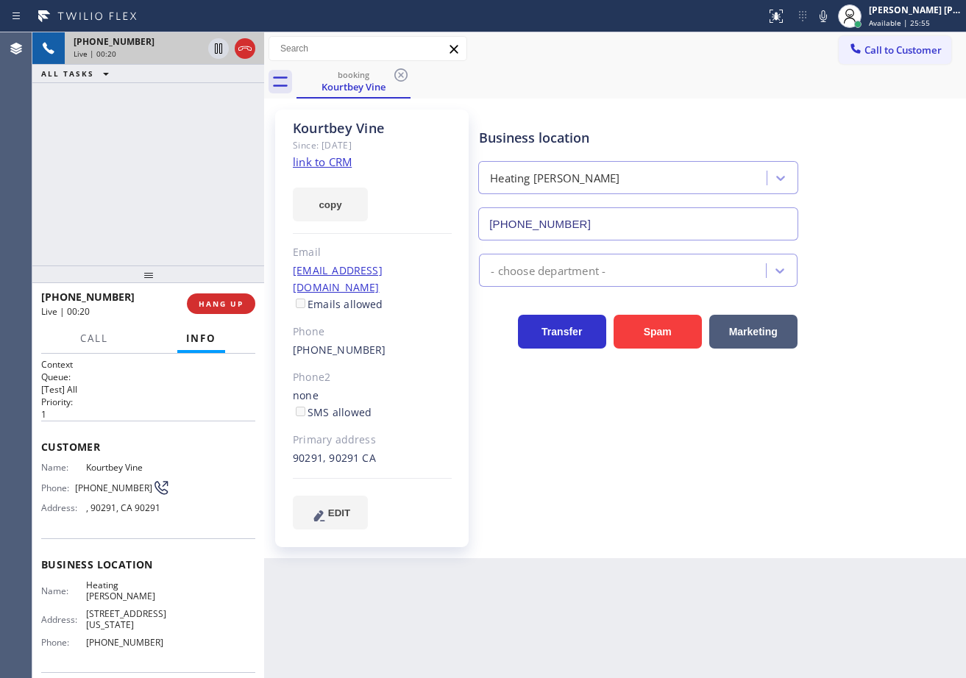
drag, startPoint x: 439, startPoint y: 639, endPoint x: 181, endPoint y: 583, distance: 264.2
click at [433, 637] on div "Back to Dashboard Change Sender ID Customers Technicians Select a contact Outbo…" at bounding box center [615, 355] width 702 height 646
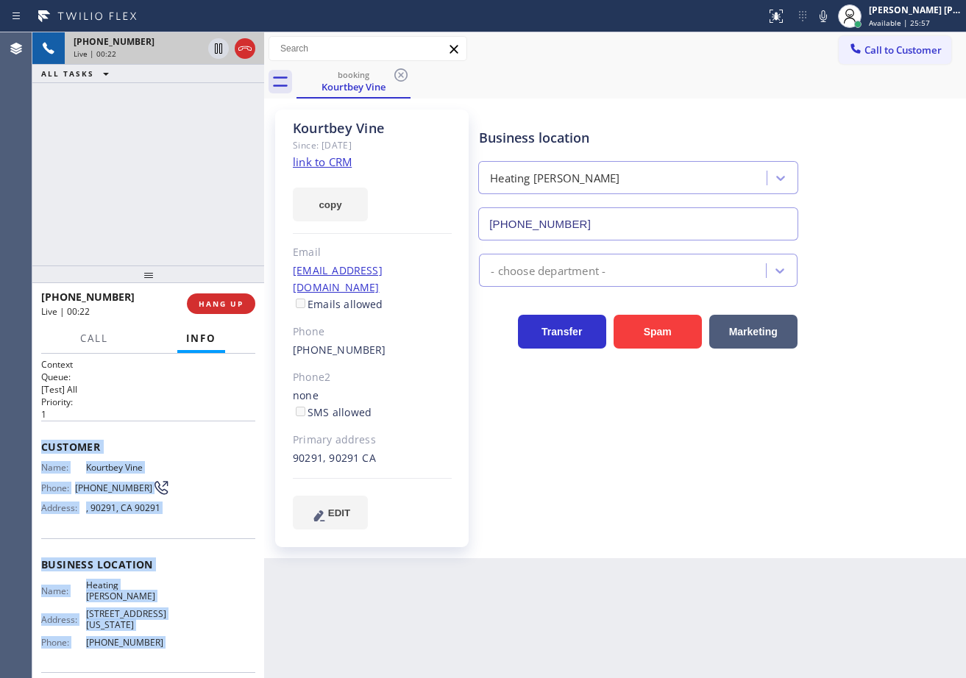
scroll to position [110, 0]
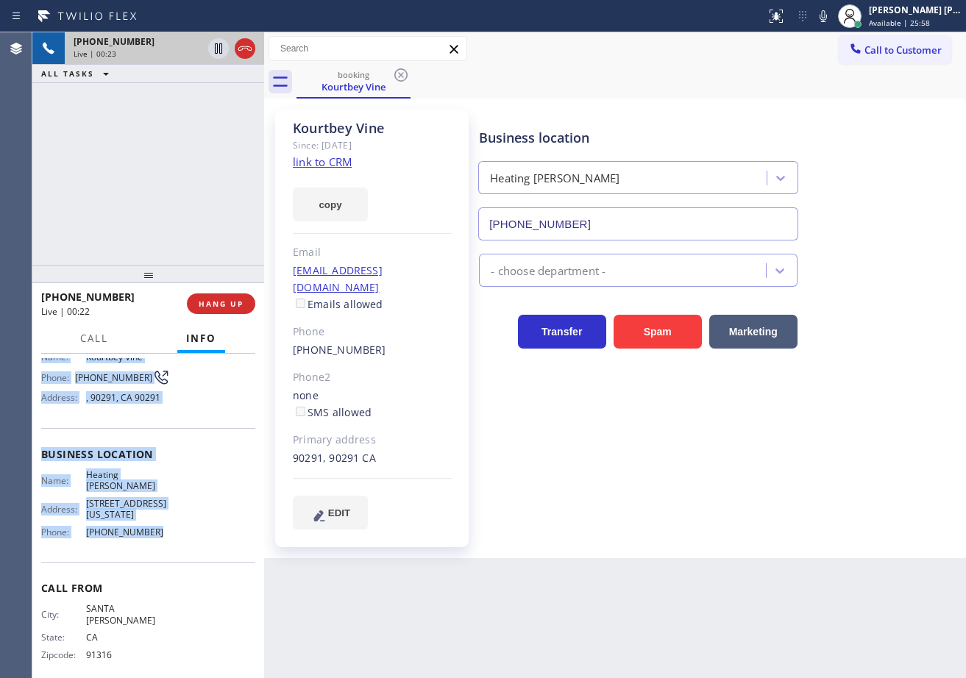
drag, startPoint x: 85, startPoint y: 561, endPoint x: 167, endPoint y: 525, distance: 89.9
click at [167, 525] on div "Context Queue: [Test] All Priority: 1 Customer Name: [PERSON_NAME] Phone: [PHON…" at bounding box center [148, 466] width 214 height 437
copy div "Customer Name: [PERSON_NAME] Phone: [PHONE_NUMBER] Address: , [GEOGRAPHIC_DATA]…"
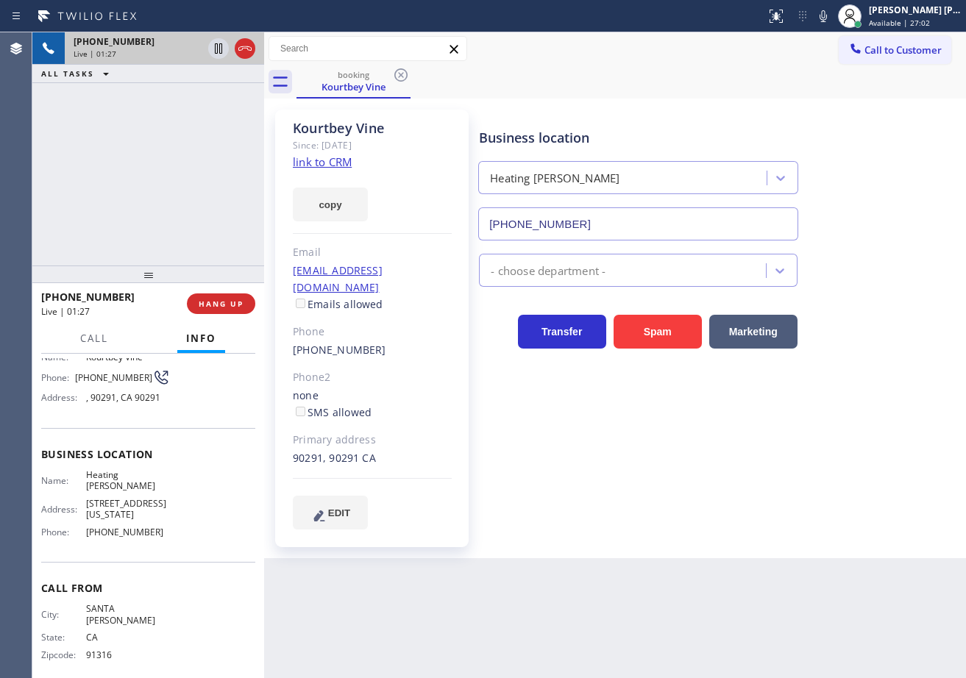
click at [217, 161] on div "[PHONE_NUMBER] Live | 01:27 ALL TASKS ALL TASKS ACTIVE TASKS TASKS IN WRAP UP" at bounding box center [148, 148] width 232 height 233
drag, startPoint x: 215, startPoint y: 160, endPoint x: 280, endPoint y: 141, distance: 67.5
click at [215, 160] on div "[PHONE_NUMBER] Live | 01:27 ALL TASKS ALL TASKS ACTIVE TASKS TASKS IN WRAP UP" at bounding box center [148, 148] width 232 height 233
click at [607, 96] on div "booking Kourtbey Vine" at bounding box center [632, 81] width 670 height 33
click at [832, 18] on icon at bounding box center [823, 16] width 18 height 18
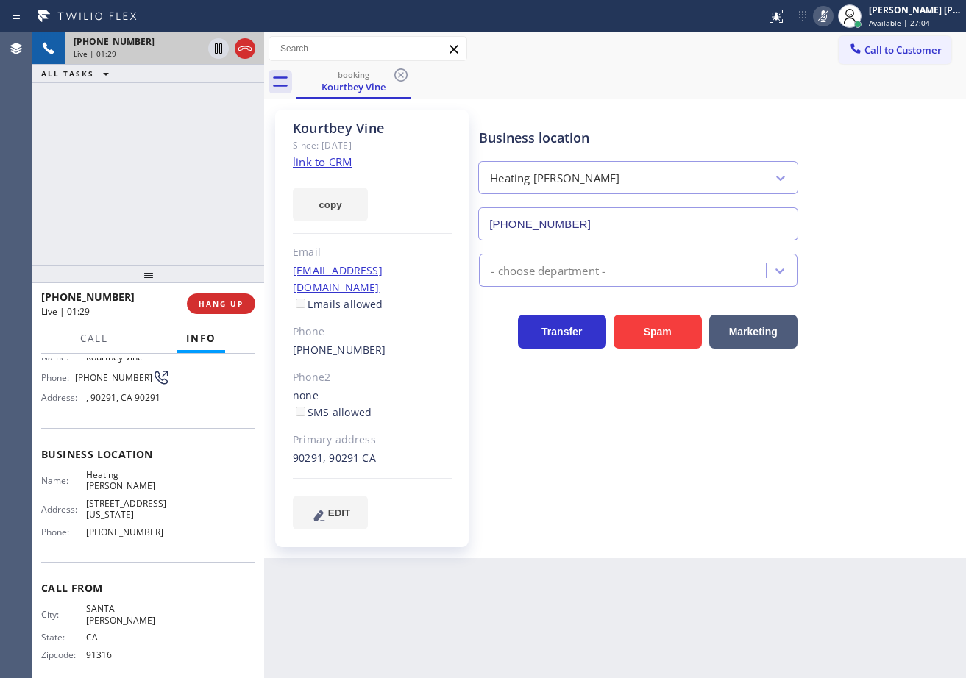
click at [802, 90] on div "booking Kourtbey Vine" at bounding box center [632, 81] width 670 height 33
click at [221, 50] on icon at bounding box center [219, 49] width 18 height 18
click at [203, 90] on div "[PHONE_NUMBER] Live | 01:30 ALL TASKS ALL TASKS ACTIVE TASKS TASKS IN WRAP UP" at bounding box center [148, 148] width 232 height 233
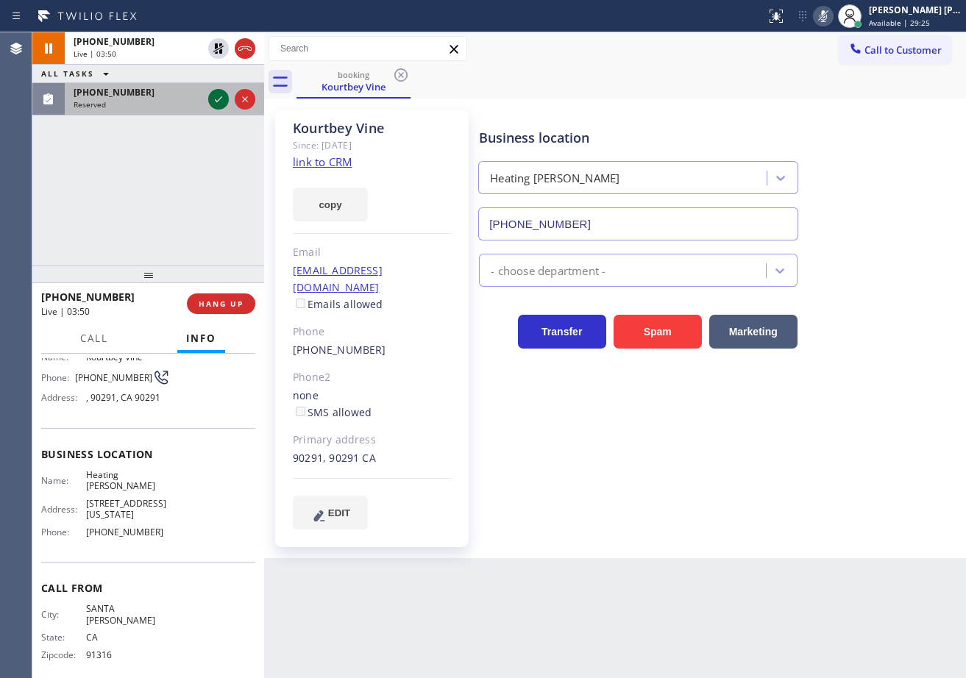
click at [202, 104] on div "[PHONE_NUMBER] Reserved" at bounding box center [135, 99] width 141 height 32
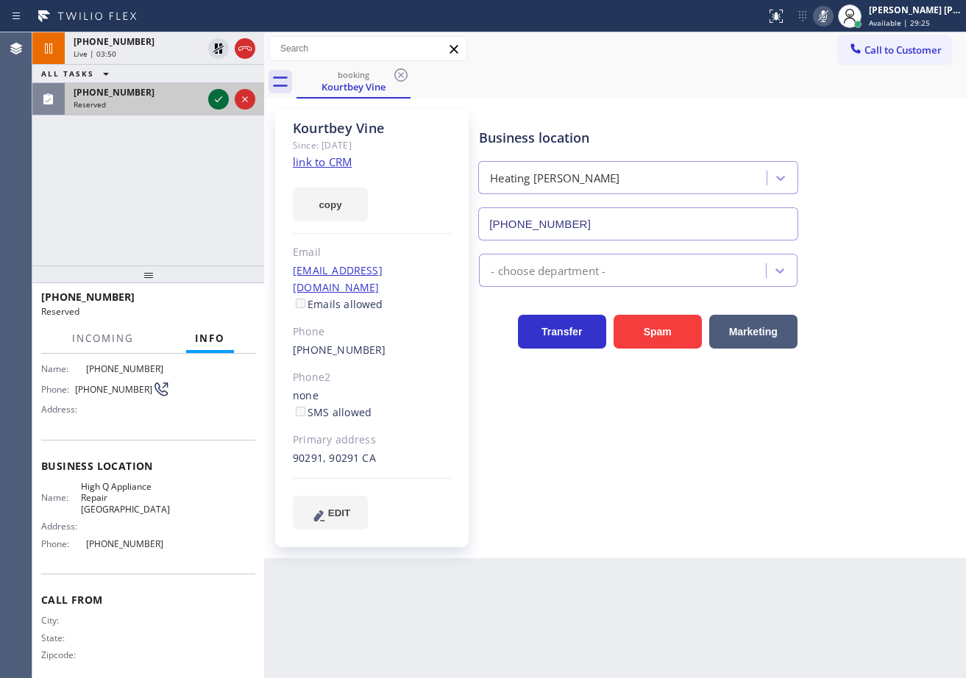
click at [219, 102] on icon at bounding box center [219, 99] width 18 height 18
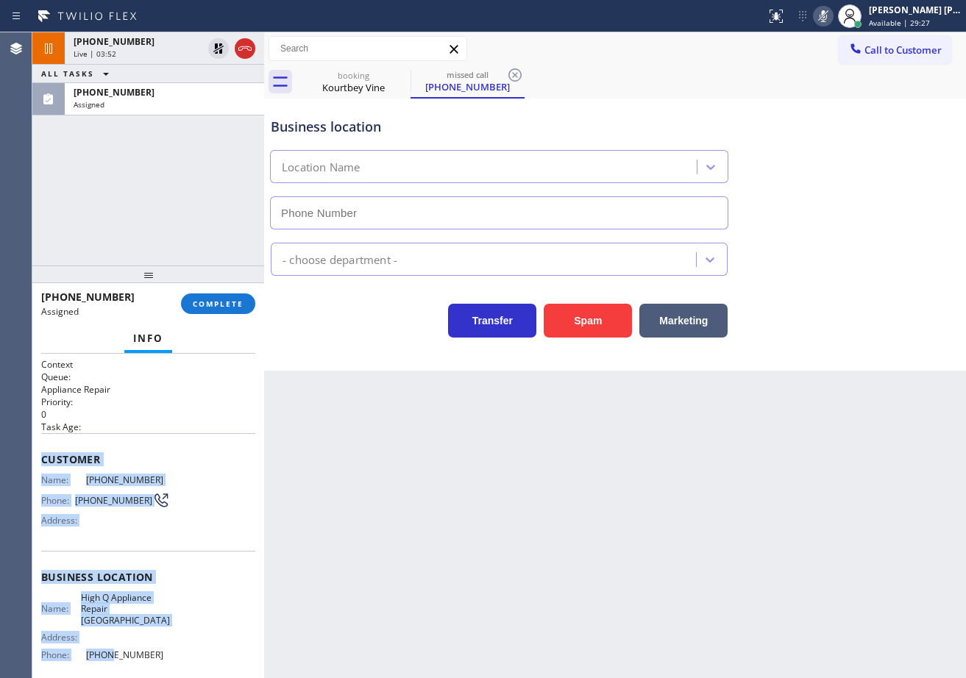
scroll to position [111, 0]
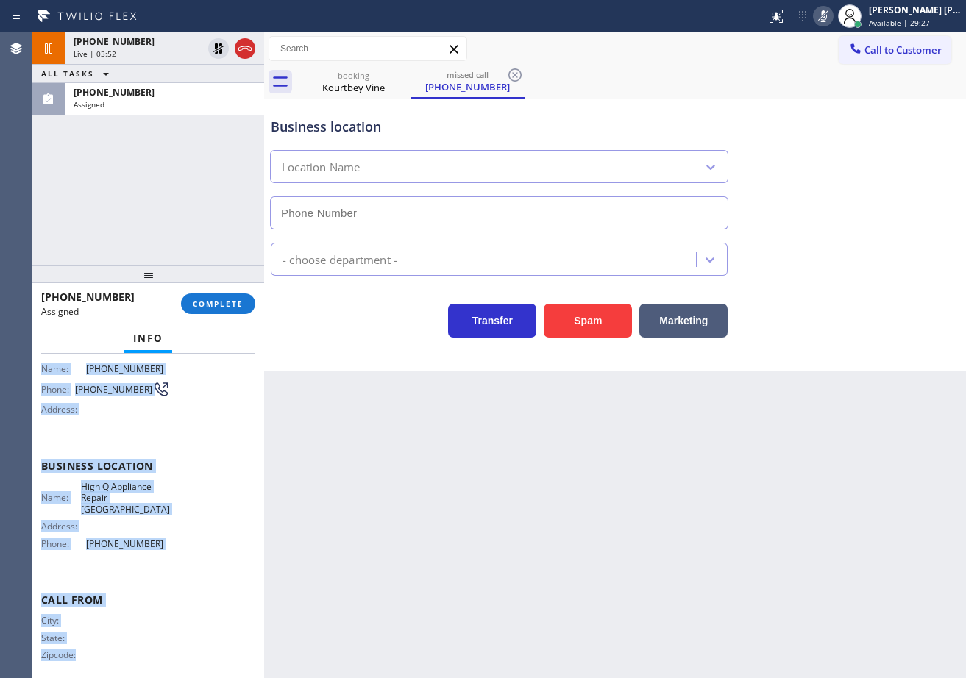
type input "[PHONE_NUMBER]"
drag, startPoint x: 94, startPoint y: 533, endPoint x: 191, endPoint y: 411, distance: 155.6
click at [157, 548] on div "Context Queue: Appliance Repair Priority: 0 Task Age: Customer Name: [PHONE_NUM…" at bounding box center [148, 516] width 232 height 324
copy div "Customer Name: [PHONE_NUMBER] Phone: [PHONE_NUMBER] Address: Business location …"
click at [225, 308] on span "COMPLETE" at bounding box center [218, 304] width 51 height 10
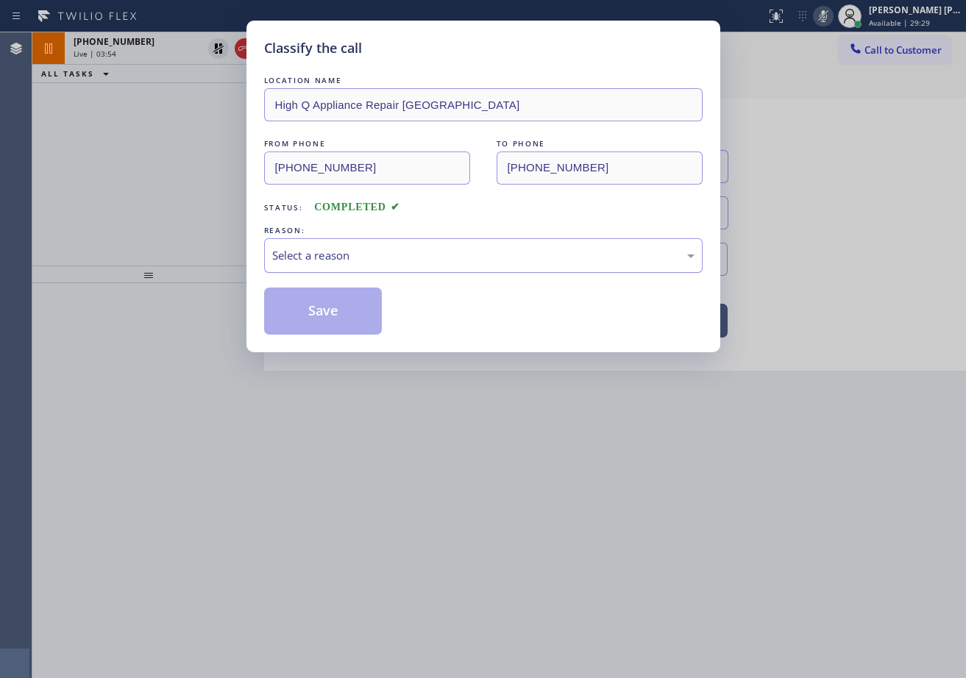
click at [345, 255] on div "Select a reason" at bounding box center [483, 255] width 422 height 17
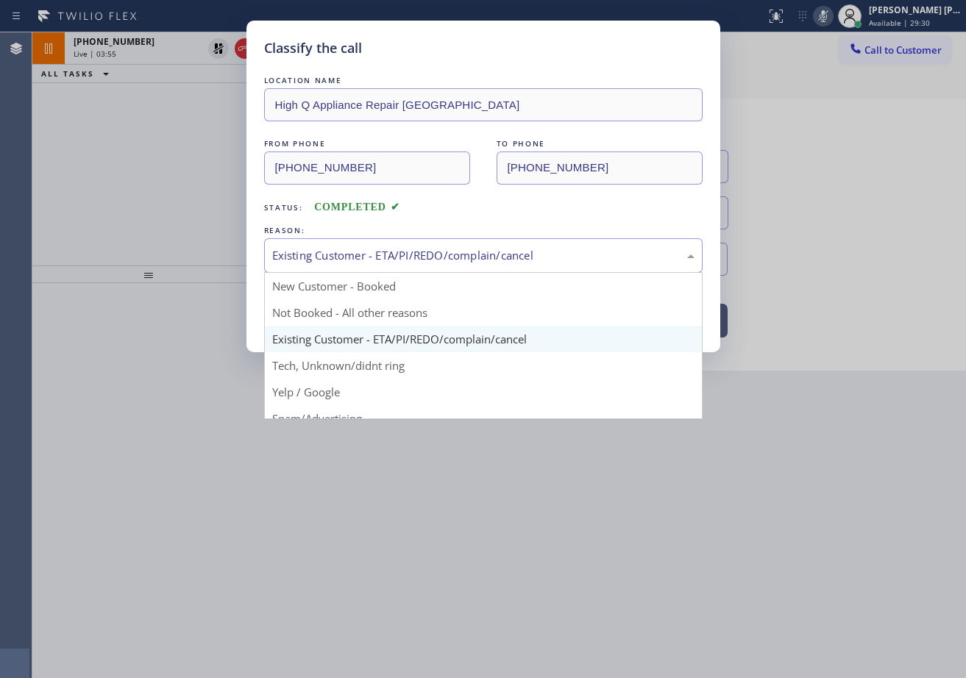
click at [344, 260] on div "Existing Customer - ETA/PI/REDO/complain/cancel" at bounding box center [483, 255] width 422 height 17
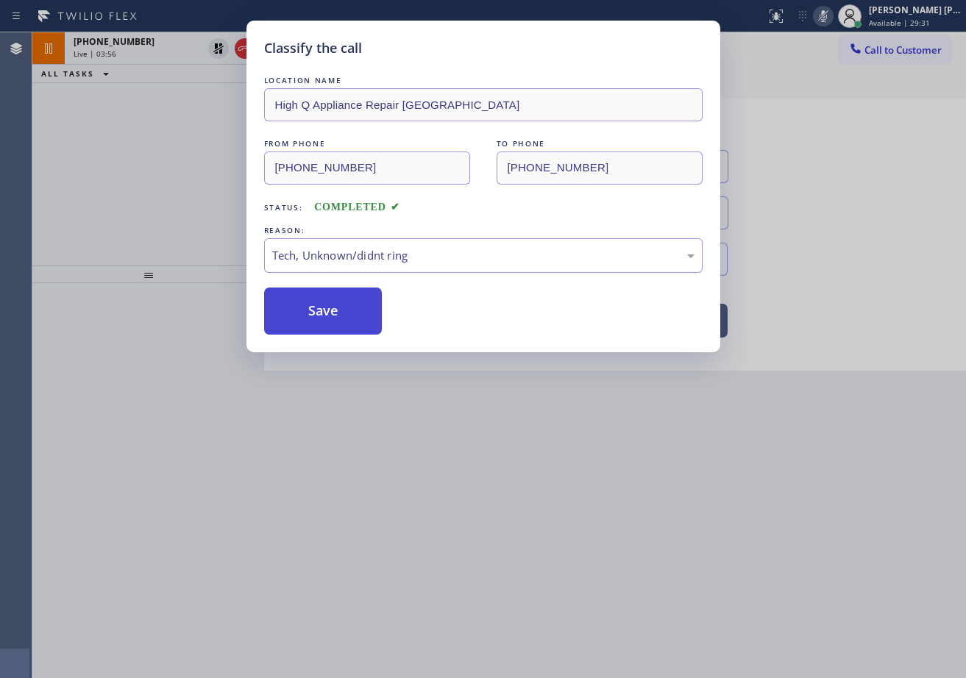
click at [333, 288] on button "Save" at bounding box center [323, 311] width 118 height 47
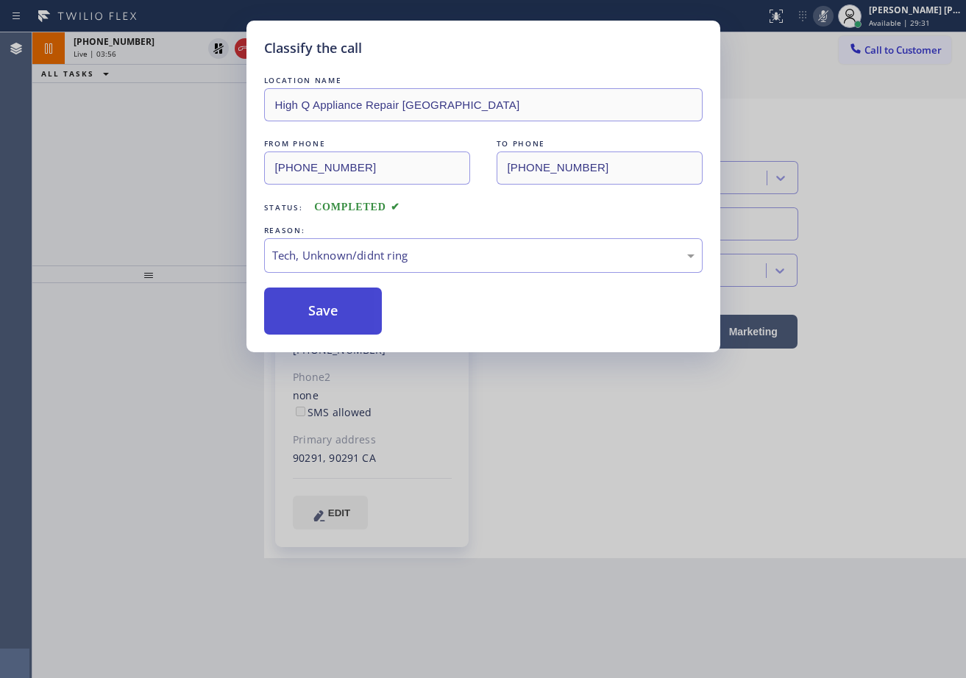
click at [338, 308] on button "Save" at bounding box center [323, 311] width 118 height 47
drag, startPoint x: 338, startPoint y: 309, endPoint x: 544, endPoint y: 383, distance: 219.7
click at [340, 311] on button "Save" at bounding box center [323, 311] width 118 height 47
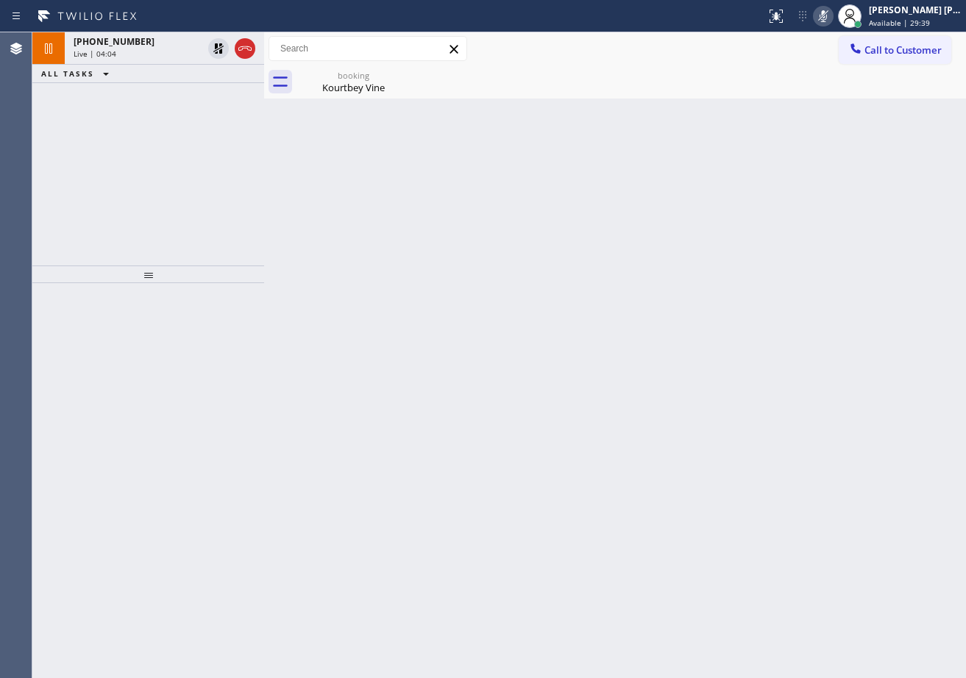
drag, startPoint x: 216, startPoint y: 43, endPoint x: 553, endPoint y: 41, distance: 337.0
click at [216, 43] on icon at bounding box center [219, 49] width 18 height 18
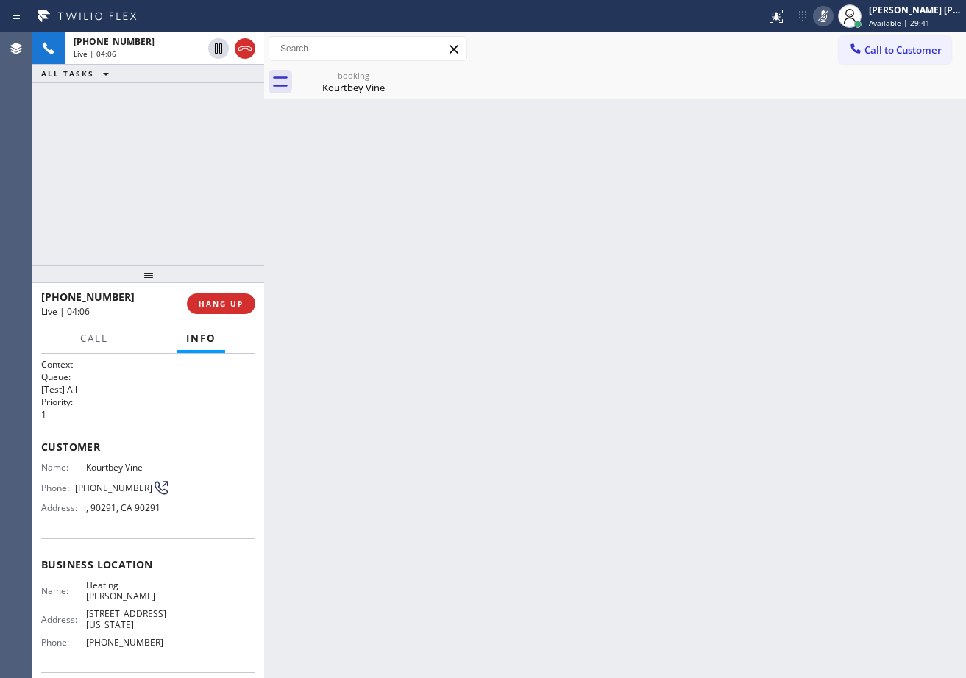
click at [832, 16] on icon at bounding box center [823, 16] width 18 height 18
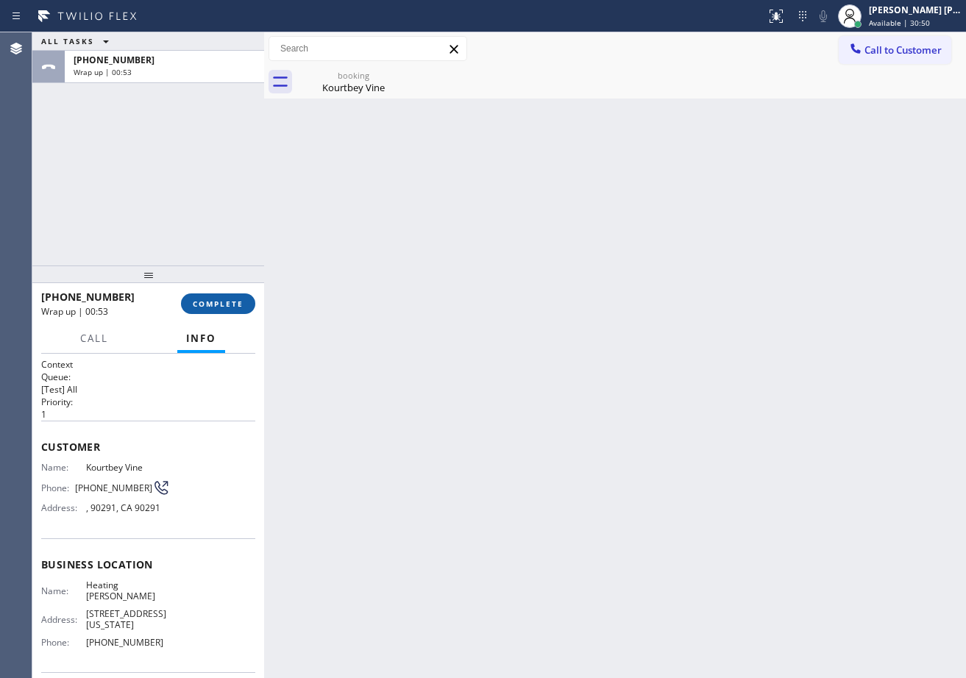
click at [216, 310] on button "COMPLETE" at bounding box center [218, 304] width 74 height 21
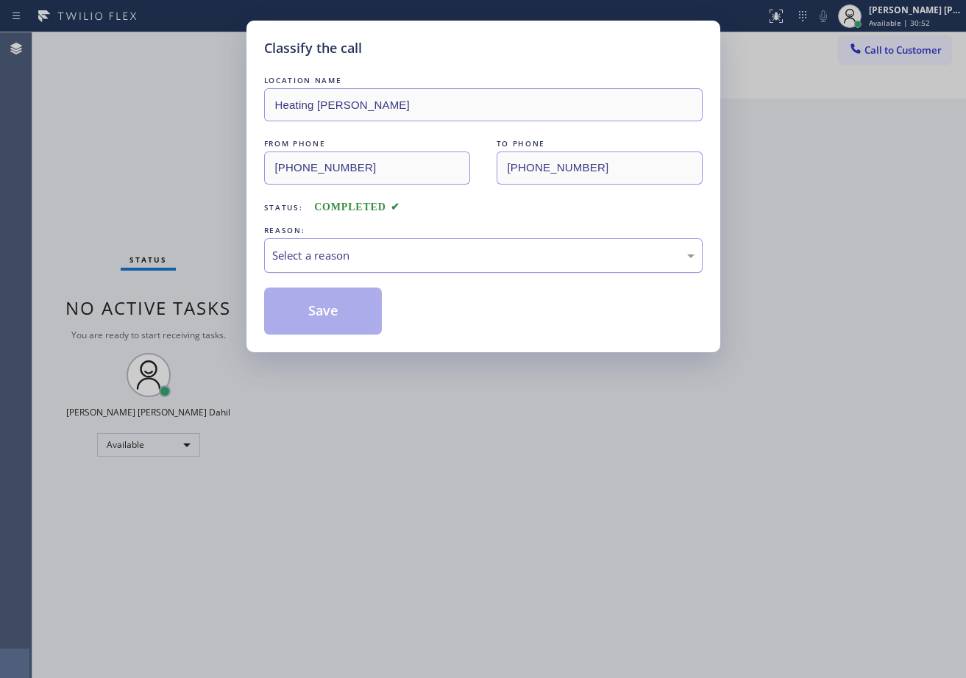
click at [345, 263] on div "Select a reason" at bounding box center [483, 255] width 422 height 17
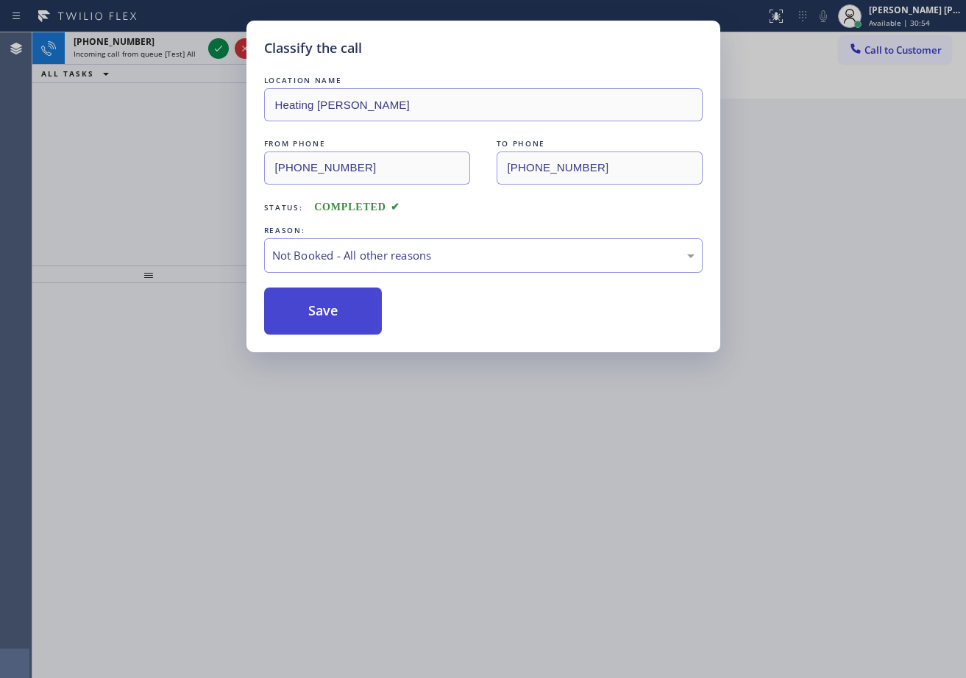
click at [331, 315] on button "Save" at bounding box center [323, 311] width 118 height 47
click at [331, 313] on button "Save" at bounding box center [323, 311] width 118 height 47
click at [201, 43] on div "Classify the call LOCATION NAME Heating [PERSON_NAME] FROM PHONE [PHONE_NUMBER]…" at bounding box center [483, 339] width 966 height 678
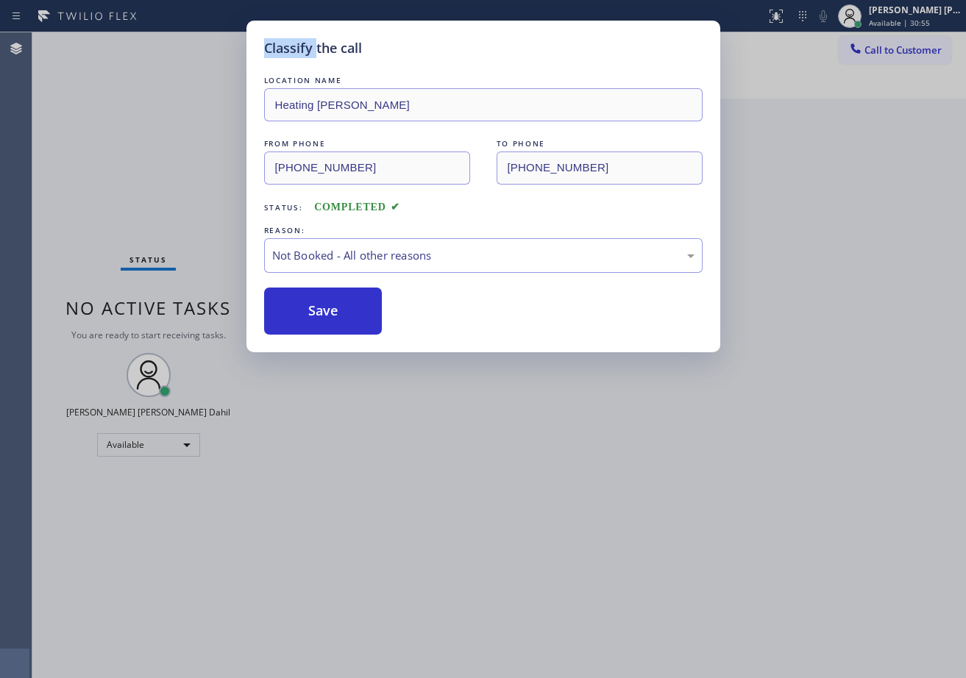
click at [202, 41] on div "Classify the call LOCATION NAME [US_STATE] Appliance Repair Yonkers FROM PHONE …" at bounding box center [499, 355] width 934 height 646
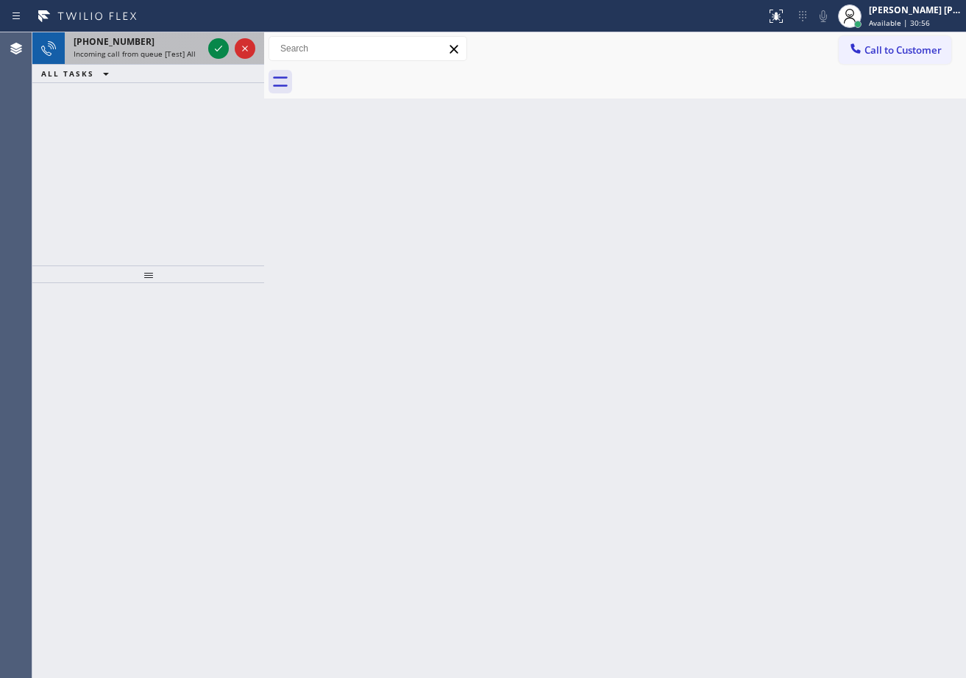
click at [203, 43] on div "[PHONE_NUMBER] Incoming call from queue [Test] All" at bounding box center [135, 48] width 141 height 32
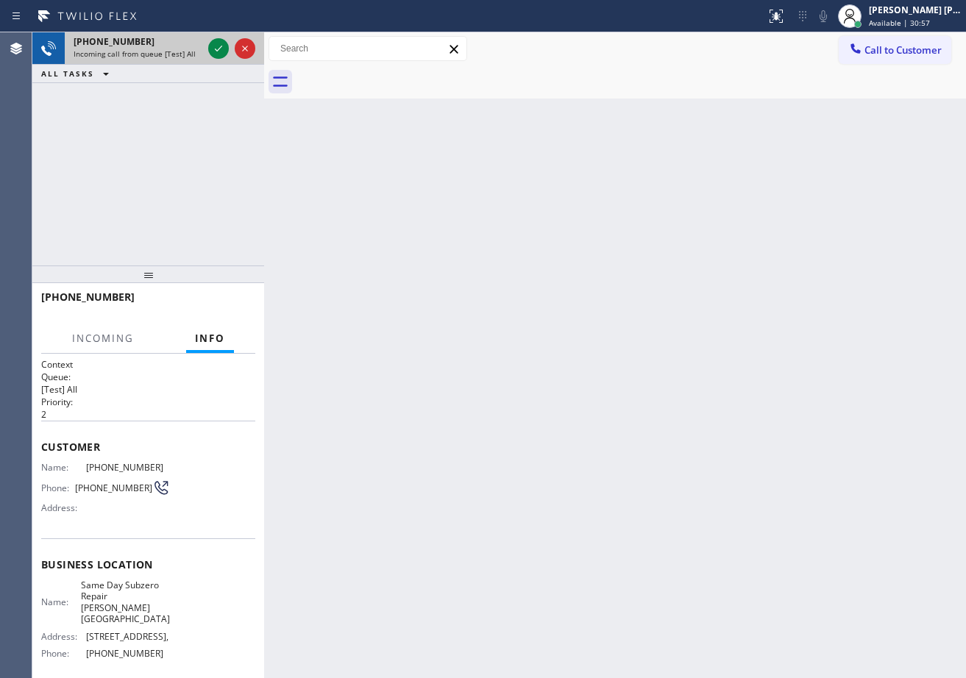
click at [203, 43] on div "[PHONE_NUMBER] Incoming call from queue [Test] All" at bounding box center [135, 48] width 141 height 32
click at [211, 44] on icon at bounding box center [219, 49] width 18 height 18
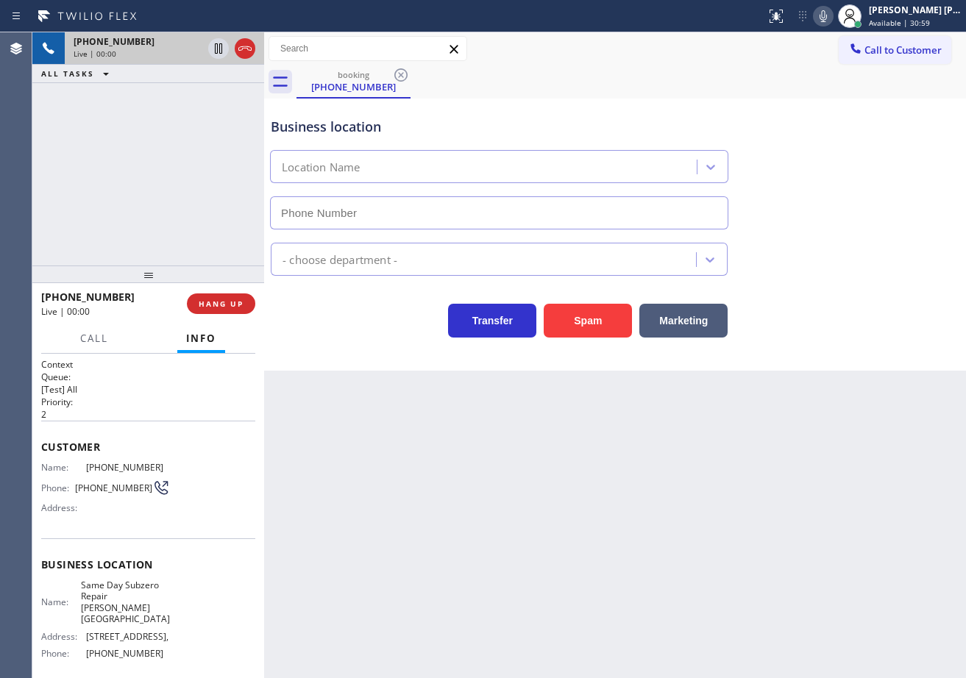
type input "[PHONE_NUMBER]"
click at [592, 322] on button "Spam" at bounding box center [588, 321] width 88 height 34
click at [592, 321] on button "Spam" at bounding box center [588, 321] width 88 height 34
click at [785, 20] on icon at bounding box center [776, 16] width 18 height 18
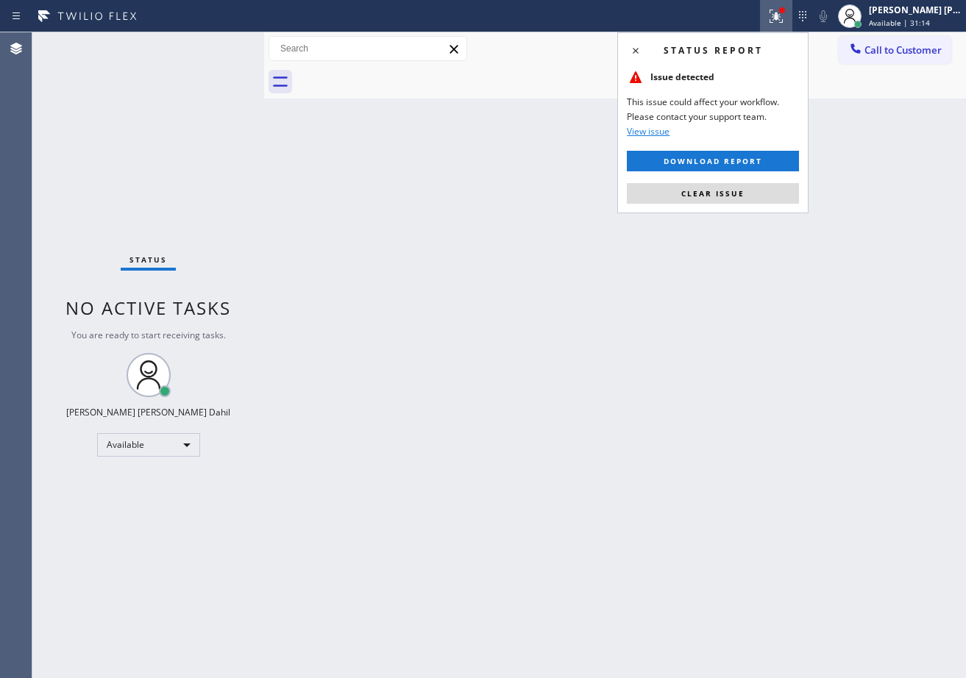
click at [759, 200] on button "Clear issue" at bounding box center [713, 193] width 172 height 21
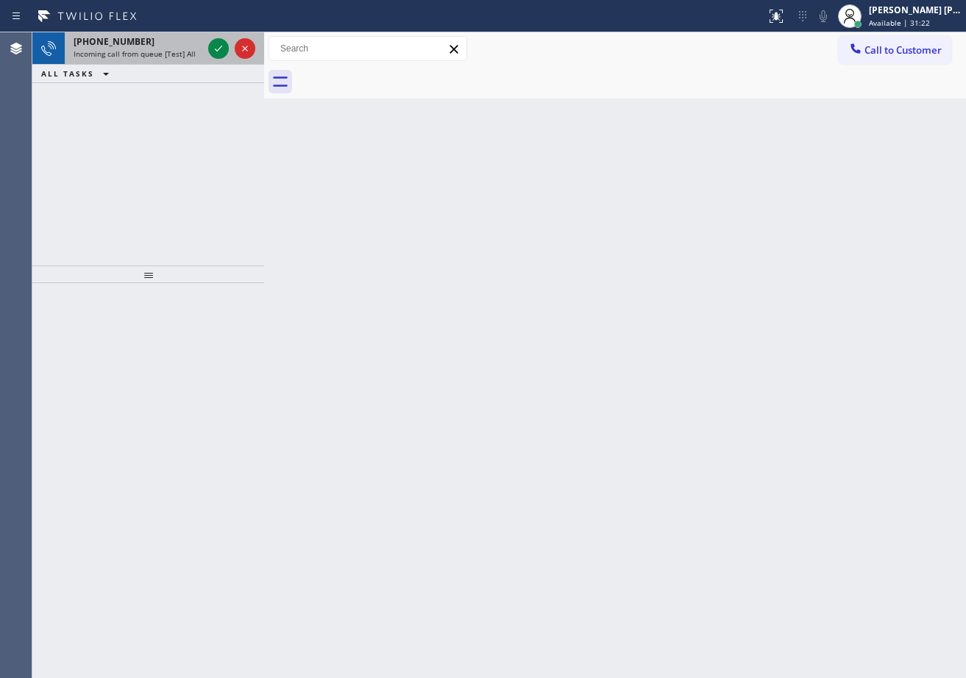
click at [194, 53] on div "Incoming call from queue [Test] All" at bounding box center [138, 54] width 129 height 10
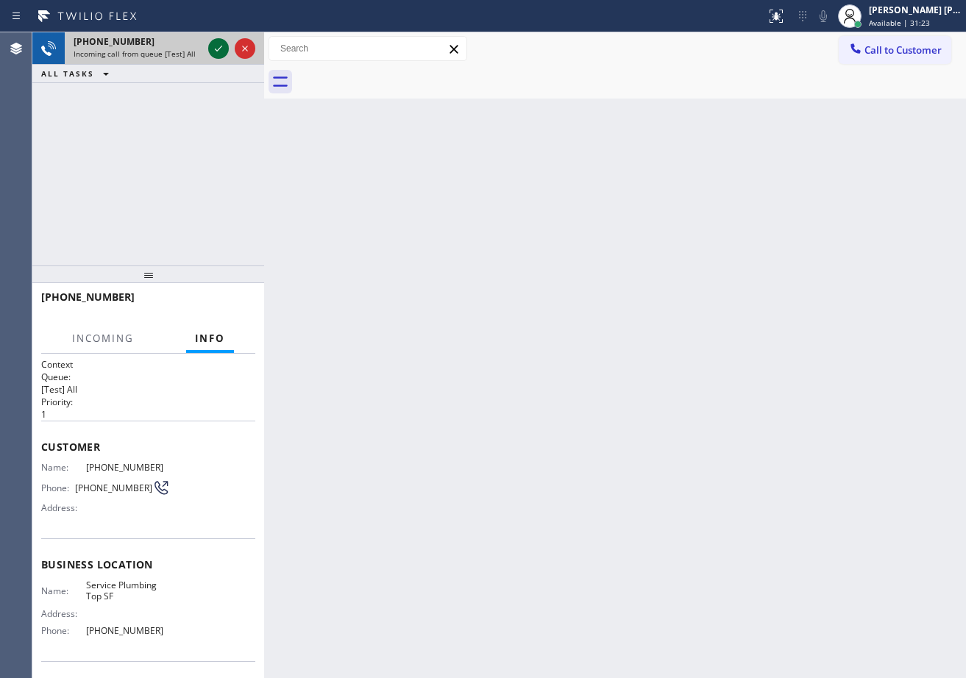
click at [219, 46] on icon at bounding box center [219, 49] width 18 height 18
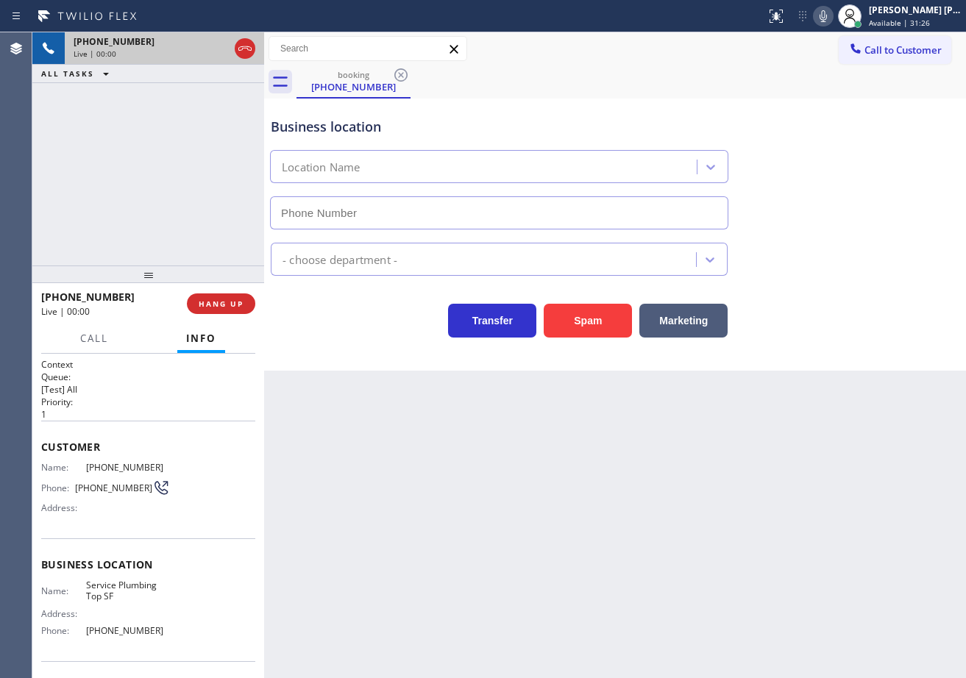
type input "[PHONE_NUMBER]"
click at [590, 308] on button "Spam" at bounding box center [588, 321] width 88 height 34
drag, startPoint x: 590, startPoint y: 308, endPoint x: 678, endPoint y: 575, distance: 281.1
click at [590, 310] on button "Spam" at bounding box center [588, 321] width 88 height 34
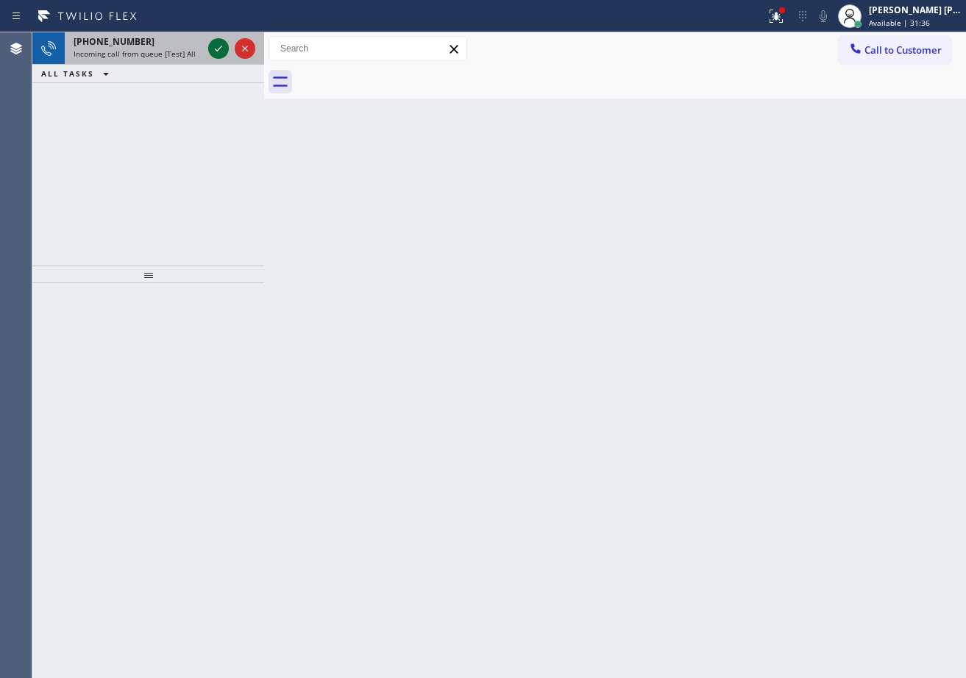
click at [219, 51] on icon at bounding box center [219, 49] width 18 height 18
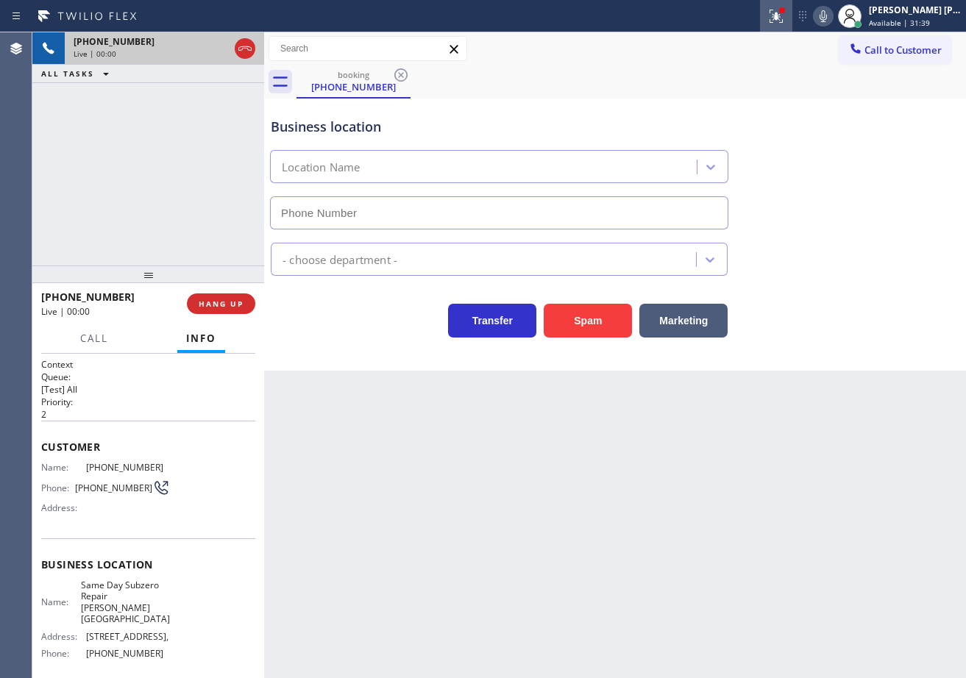
click at [785, 15] on icon at bounding box center [776, 16] width 18 height 18
type input "[PHONE_NUMBER]"
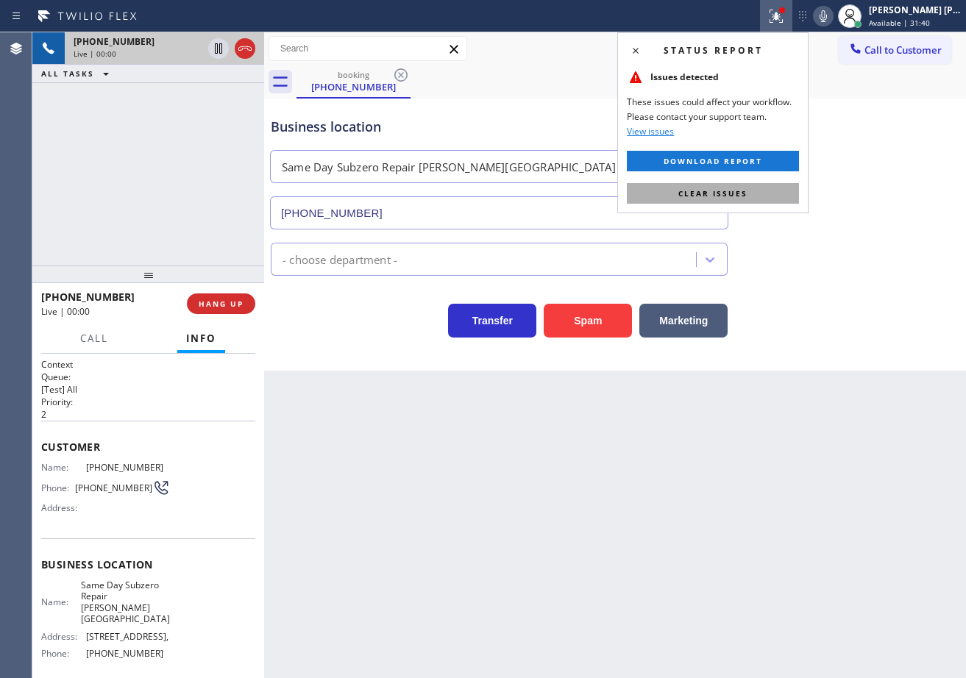
click at [781, 195] on button "Clear issues" at bounding box center [713, 193] width 172 height 21
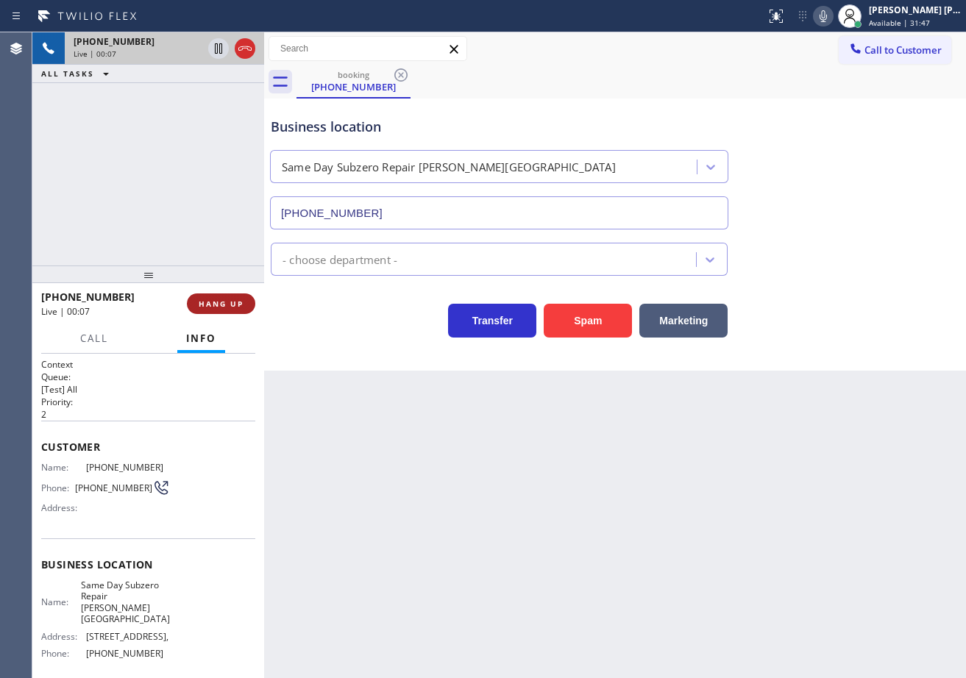
click at [219, 303] on span "HANG UP" at bounding box center [221, 304] width 45 height 10
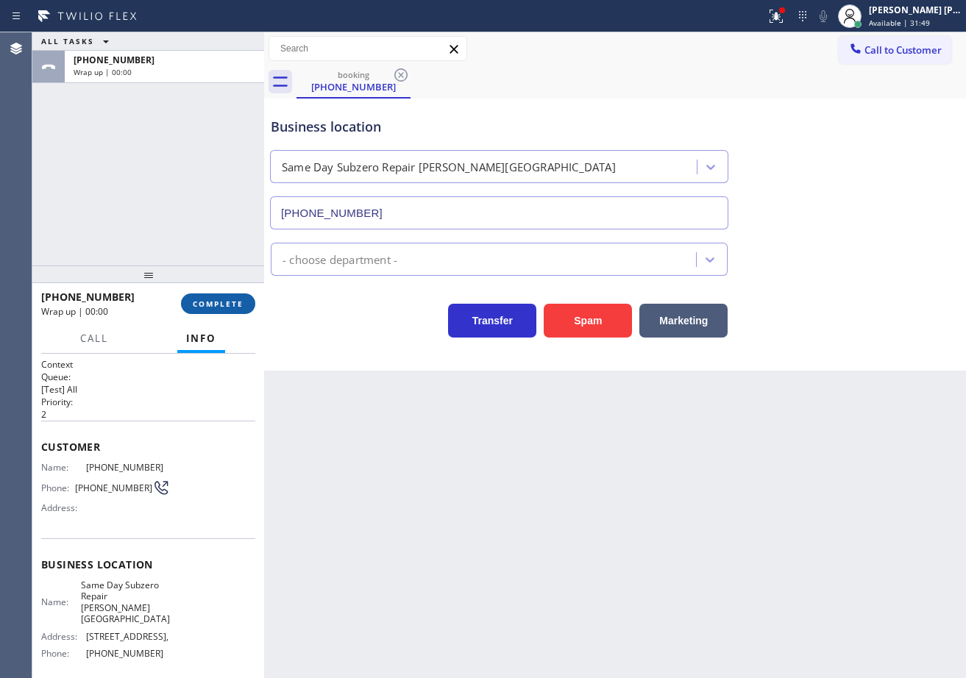
click at [219, 303] on span "COMPLETE" at bounding box center [218, 304] width 51 height 10
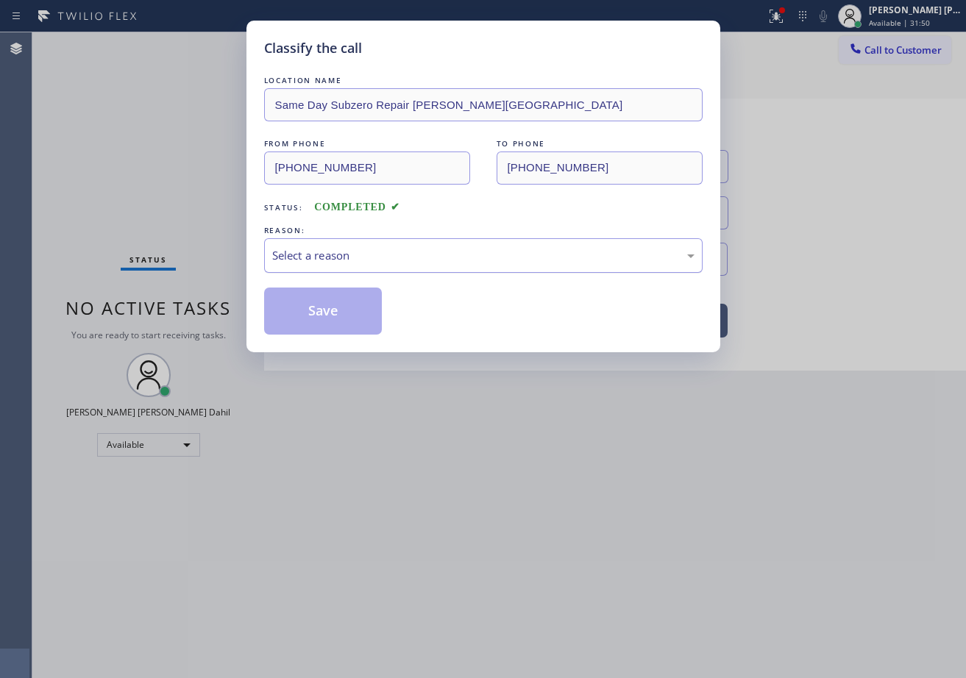
click at [329, 270] on div "Select a reason" at bounding box center [483, 255] width 439 height 35
click at [340, 315] on button "Save" at bounding box center [323, 311] width 118 height 47
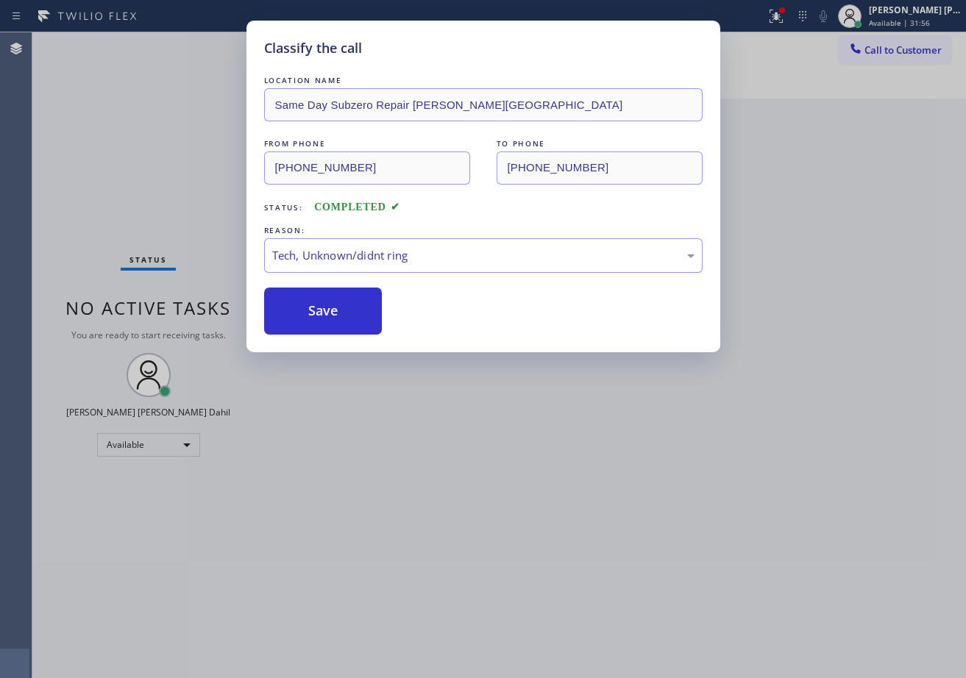
click at [397, 433] on div "Classify the call LOCATION NAME Same Day Subzero Repair [PERSON_NAME][GEOGRAPHI…" at bounding box center [483, 339] width 966 height 678
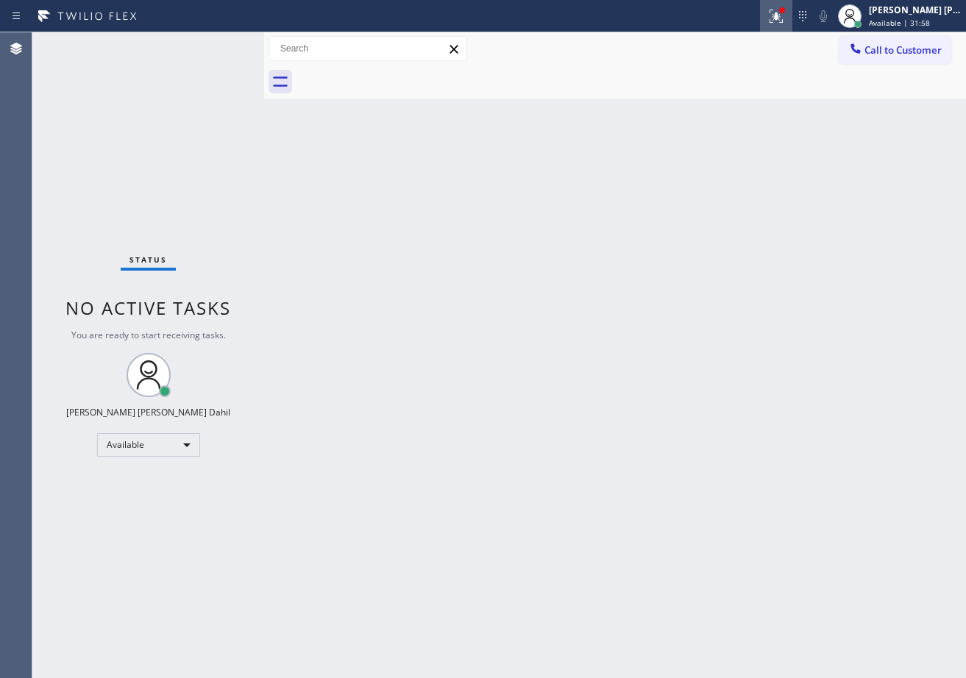
click at [785, 22] on icon at bounding box center [776, 16] width 18 height 18
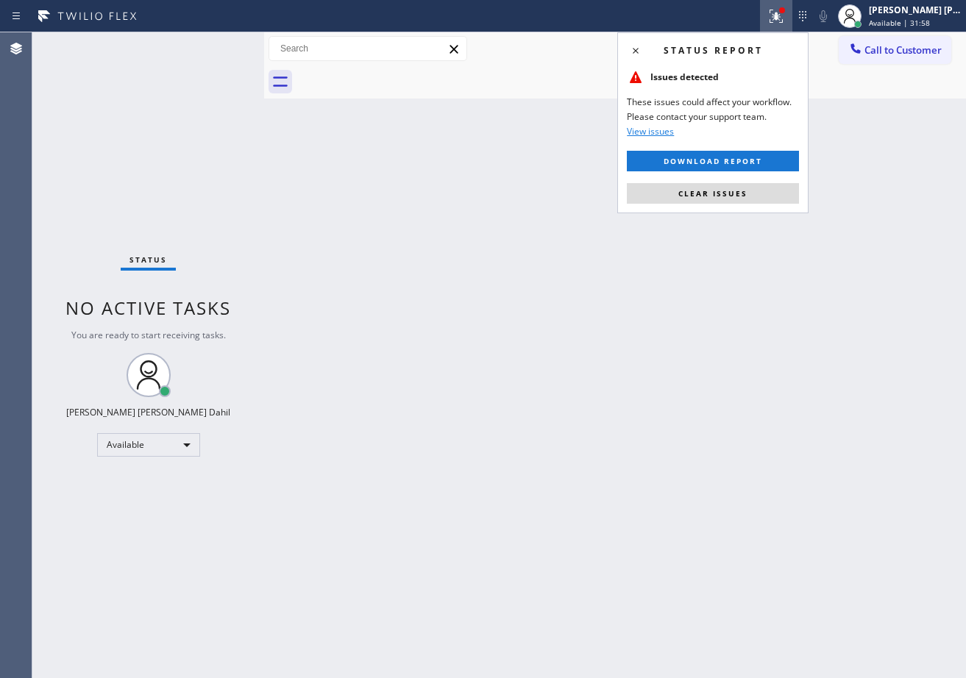
click at [753, 196] on button "Clear issues" at bounding box center [713, 193] width 172 height 21
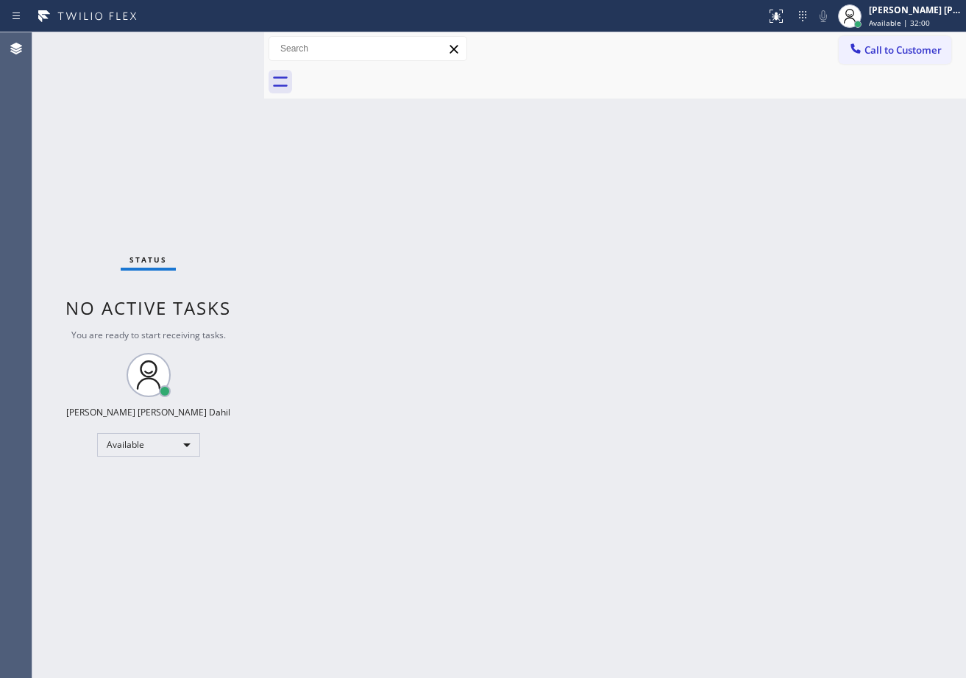
click at [196, 67] on div "Status No active tasks You are ready to start receiving tasks. [PERSON_NAME] [P…" at bounding box center [148, 355] width 232 height 646
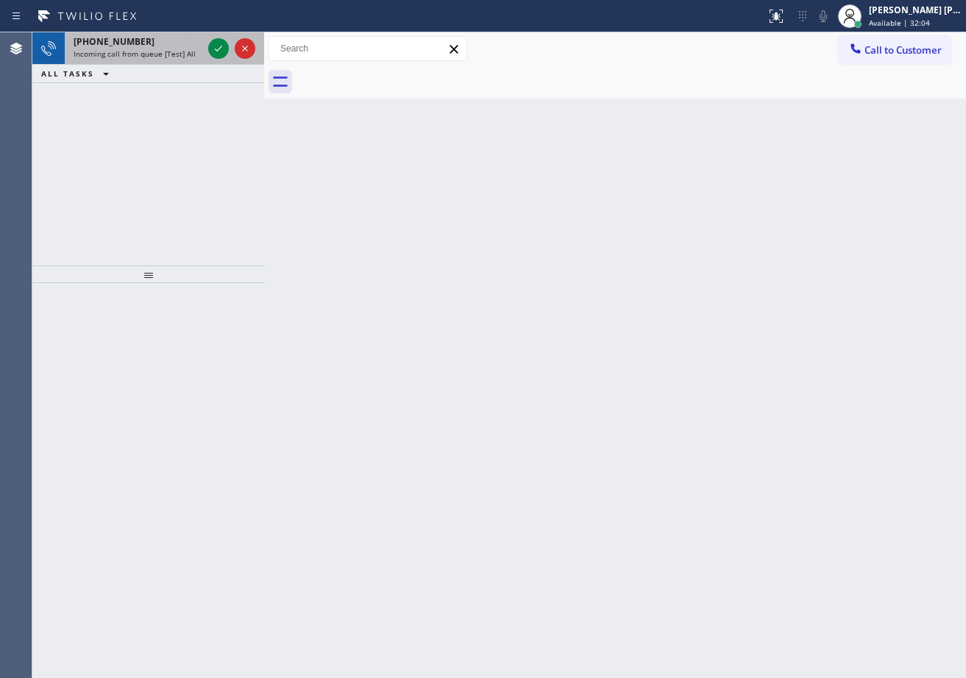
click at [175, 50] on span "Incoming call from queue [Test] All" at bounding box center [135, 54] width 122 height 10
click at [178, 49] on span "Incoming call from queue [Test] All" at bounding box center [135, 54] width 122 height 10
click at [196, 50] on div "Incoming call from queue [Test] All" at bounding box center [138, 54] width 129 height 10
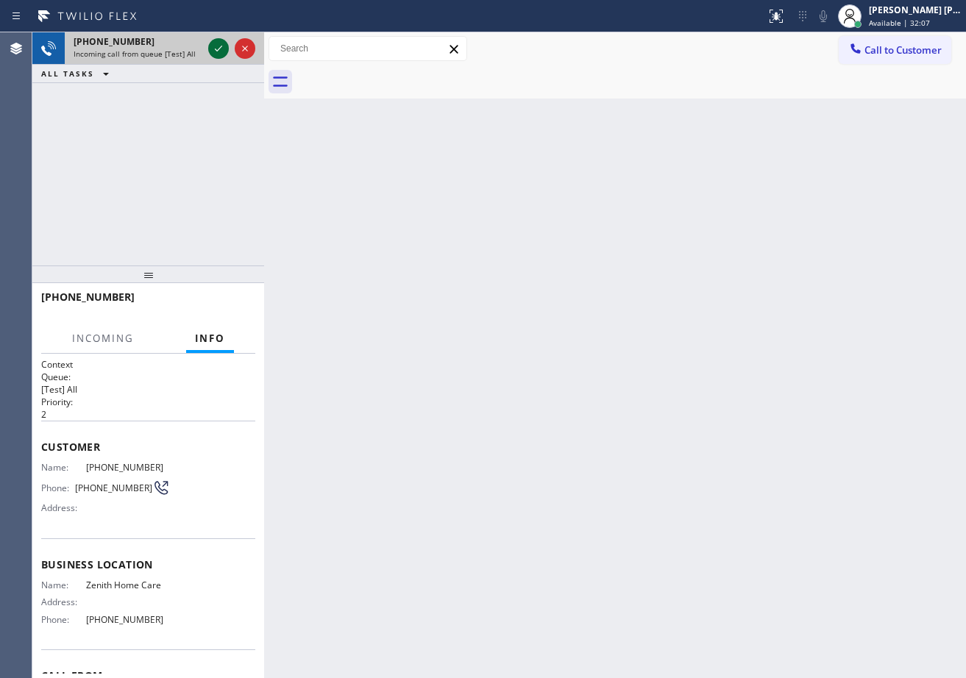
click at [213, 46] on icon at bounding box center [219, 49] width 18 height 18
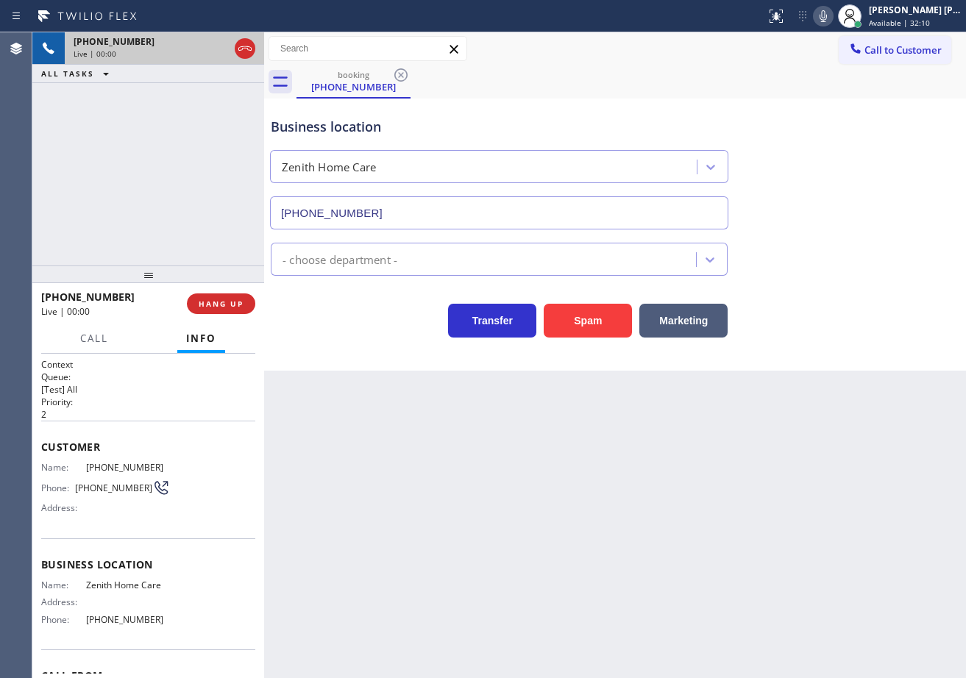
type input "[PHONE_NUMBER]"
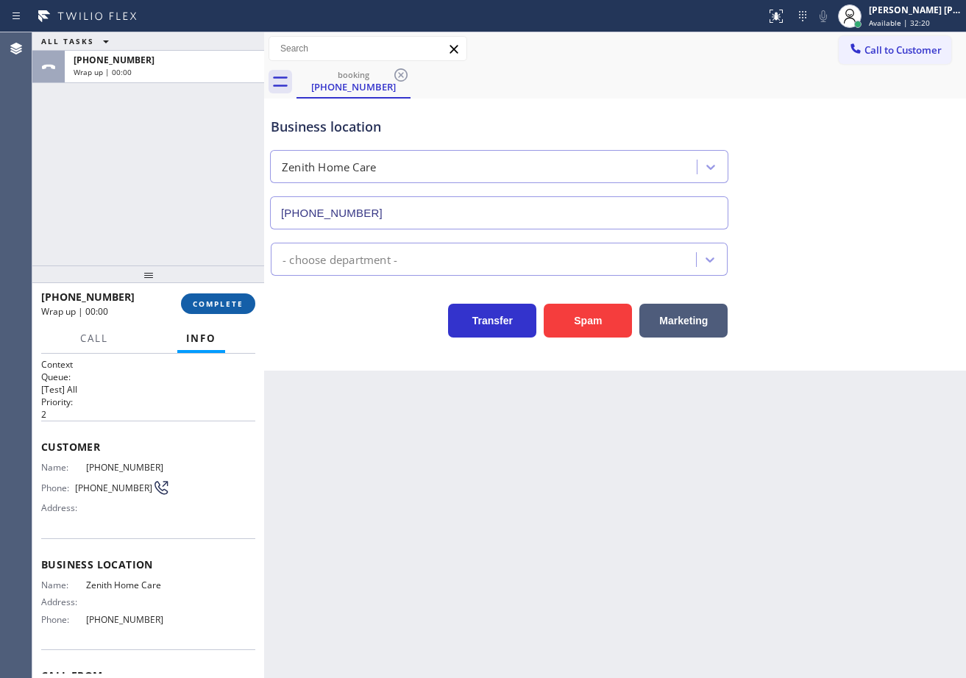
click at [204, 295] on button "COMPLETE" at bounding box center [218, 304] width 74 height 21
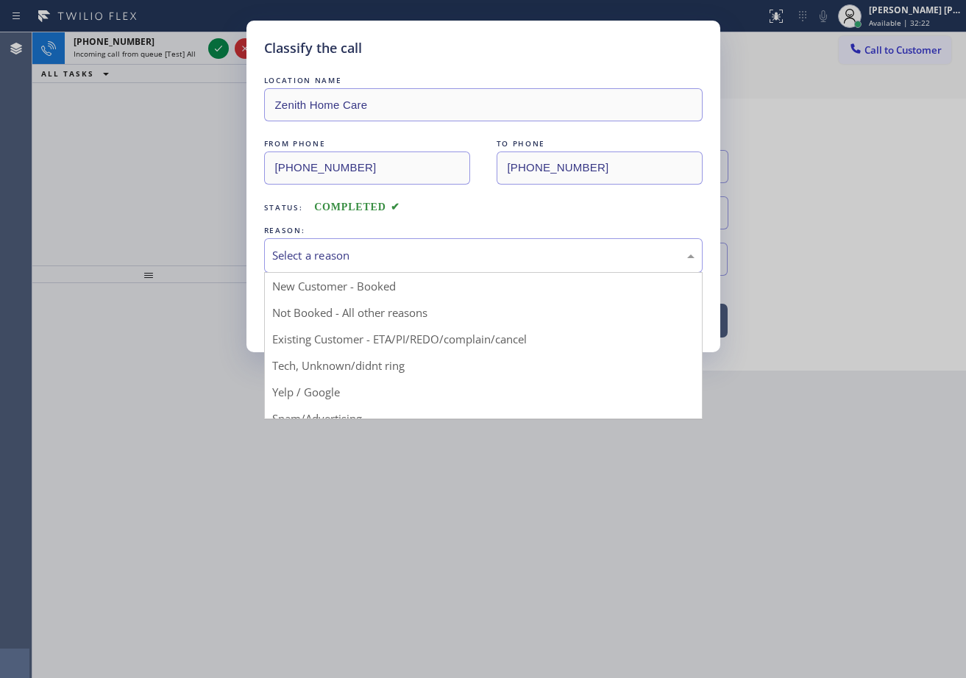
drag, startPoint x: 373, startPoint y: 366, endPoint x: 341, endPoint y: 327, distance: 50.2
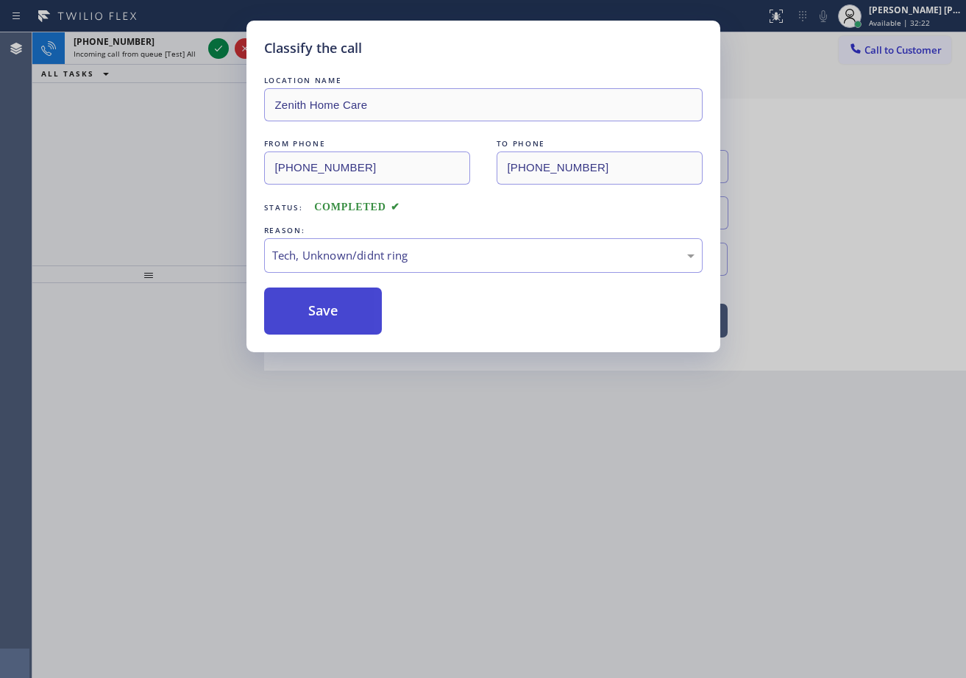
click at [341, 327] on button "Save" at bounding box center [323, 311] width 118 height 47
click at [341, 324] on button "Save" at bounding box center [323, 311] width 118 height 47
click at [338, 316] on button "Save" at bounding box center [323, 311] width 118 height 47
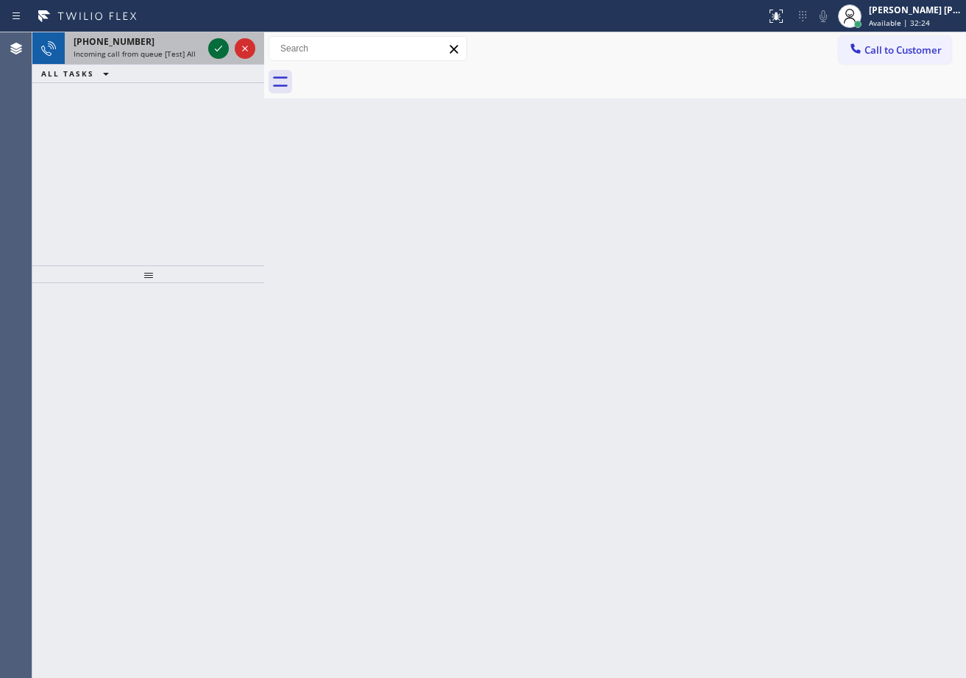
click at [212, 51] on icon at bounding box center [219, 49] width 18 height 18
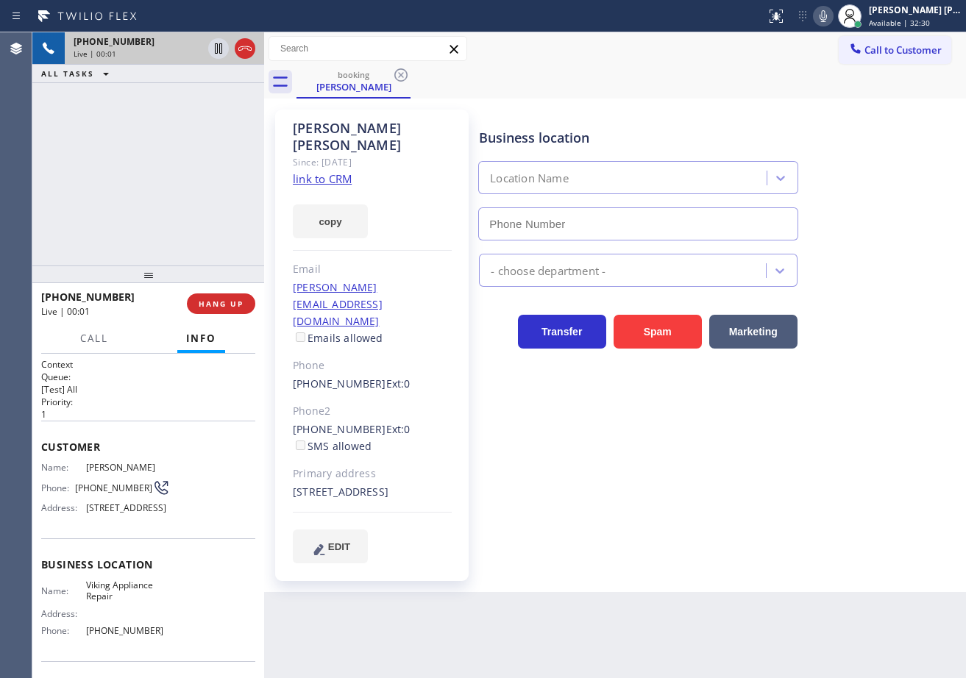
type input "[PHONE_NUMBER]"
click at [211, 213] on div "[PHONE_NUMBER] Live | 00:04 ALL TASKS ALL TASKS ACTIVE TASKS TASKS IN WRAP UP" at bounding box center [148, 148] width 232 height 233
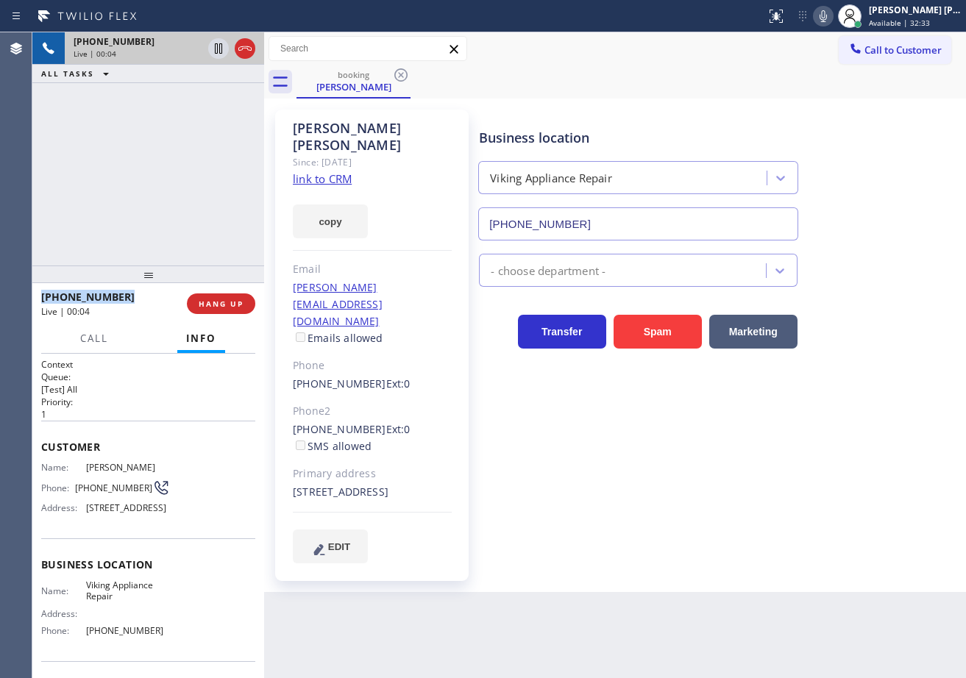
click at [211, 213] on div "[PHONE_NUMBER] Live | 00:04 ALL TASKS ALL TASKS ACTIVE TASKS TASKS IN WRAP UP" at bounding box center [148, 148] width 232 height 233
click at [334, 171] on link "link to CRM" at bounding box center [322, 178] width 59 height 15
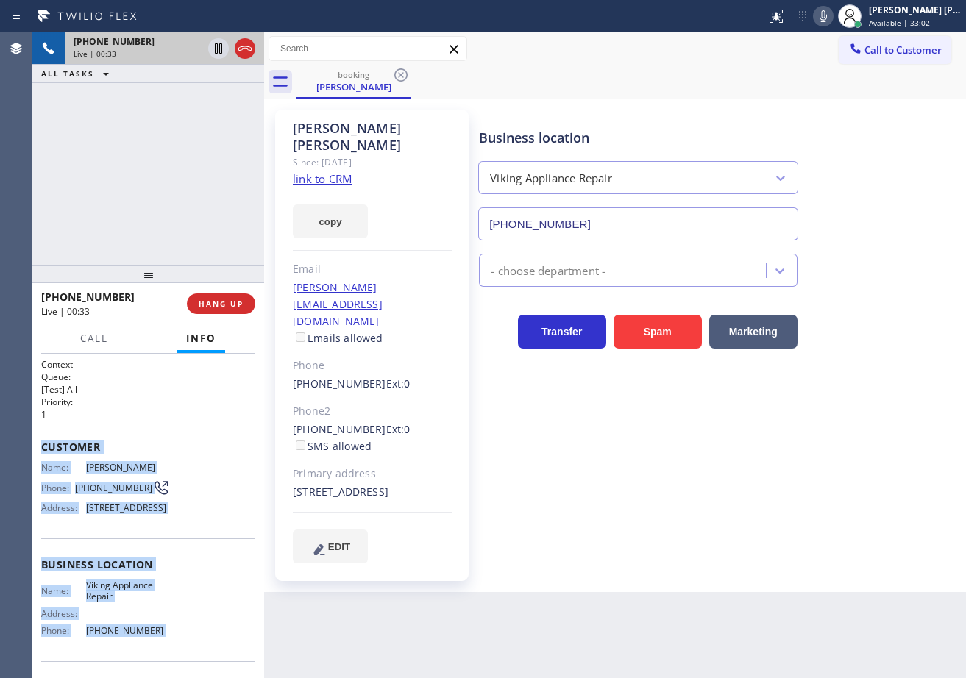
scroll to position [133, 0]
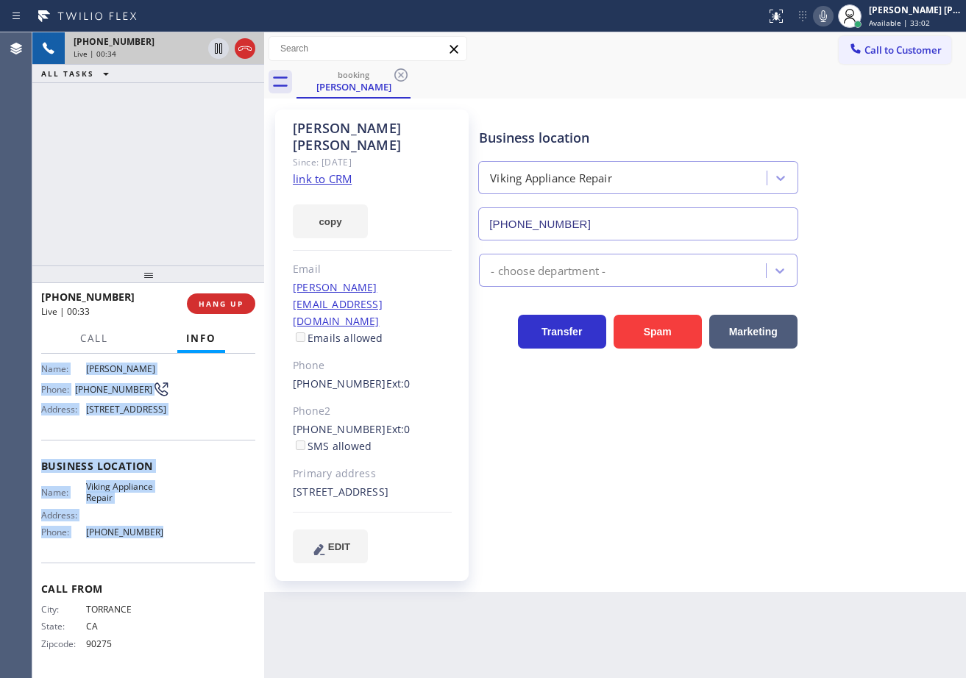
drag, startPoint x: 39, startPoint y: 442, endPoint x: 162, endPoint y: 530, distance: 150.9
click at [162, 530] on div "Context Queue: [Test] All Priority: 1 Customer Name: [PERSON_NAME] Phone: [PHON…" at bounding box center [148, 516] width 232 height 324
copy div "Customer Name: [PERSON_NAME] Phone: [PHONE_NUMBER] Address: [STREET_ADDRESS] Bu…"
click at [809, 309] on div "Transfer Spam Marketing" at bounding box center [719, 325] width 486 height 47
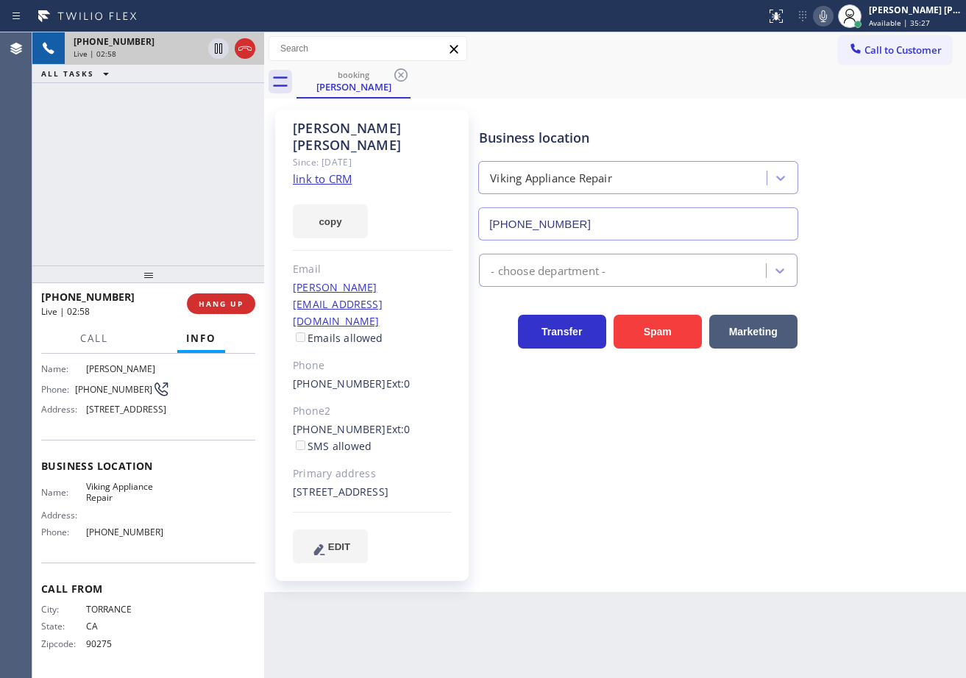
click at [815, 304] on div "Transfer Spam Marketing" at bounding box center [719, 325] width 486 height 47
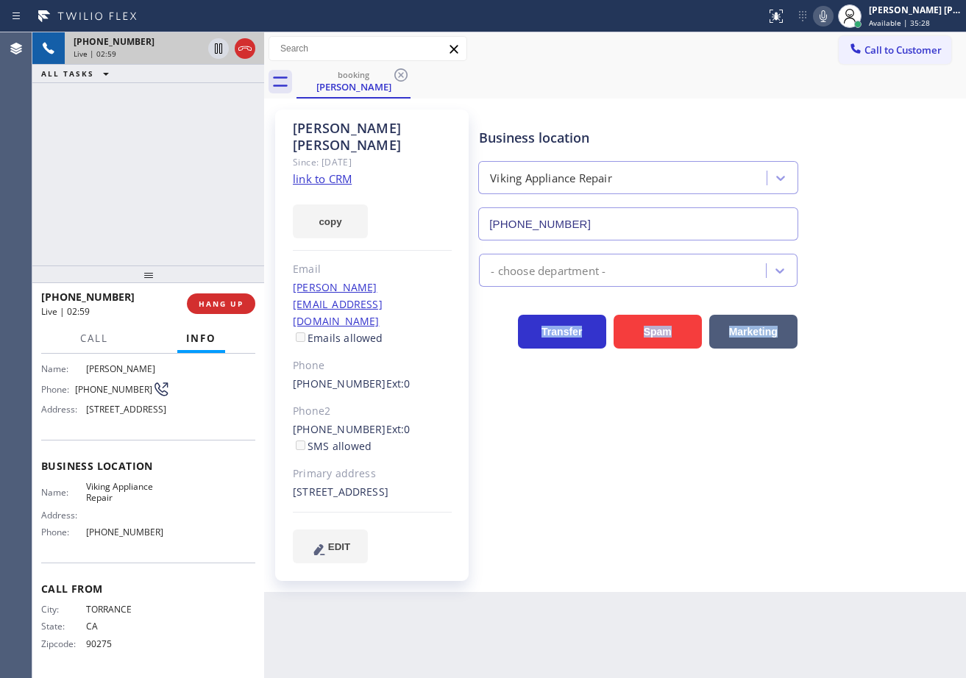
click at [815, 303] on div "Transfer Spam Marketing" at bounding box center [719, 325] width 486 height 47
click at [815, 302] on div "Transfer Spam Marketing" at bounding box center [719, 325] width 486 height 47
click at [832, 20] on icon at bounding box center [823, 16] width 18 height 18
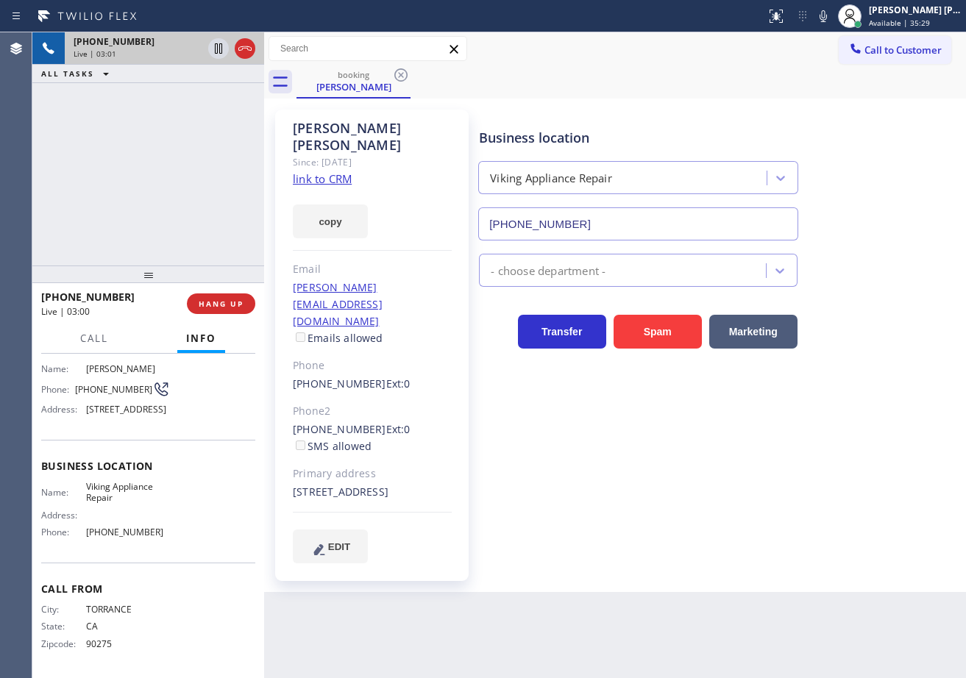
click at [853, 121] on div "Business location Viking Appliance Repair [PHONE_NUMBER]" at bounding box center [719, 173] width 486 height 133
click at [234, 107] on div "[PHONE_NUMBER] Live | 03:01 ALL TASKS ALL TASKS ACTIVE TASKS TASKS IN WRAP UP" at bounding box center [148, 148] width 232 height 233
click at [217, 50] on icon at bounding box center [219, 49] width 18 height 18
drag, startPoint x: 218, startPoint y: 149, endPoint x: 263, endPoint y: 6, distance: 150.3
click at [219, 149] on div "[PHONE_NUMBER] Live | 03:02 ALL TASKS ALL TASKS ACTIVE TASKS TASKS IN WRAP UP" at bounding box center [148, 148] width 232 height 233
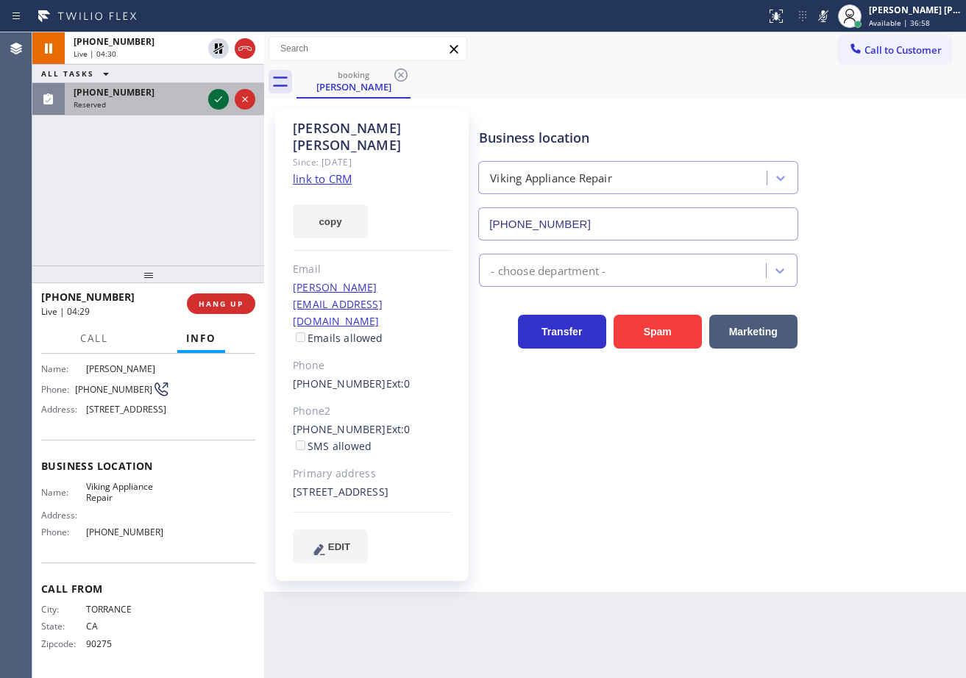
click at [201, 98] on div "[PHONE_NUMBER] Reserved" at bounding box center [135, 99] width 141 height 32
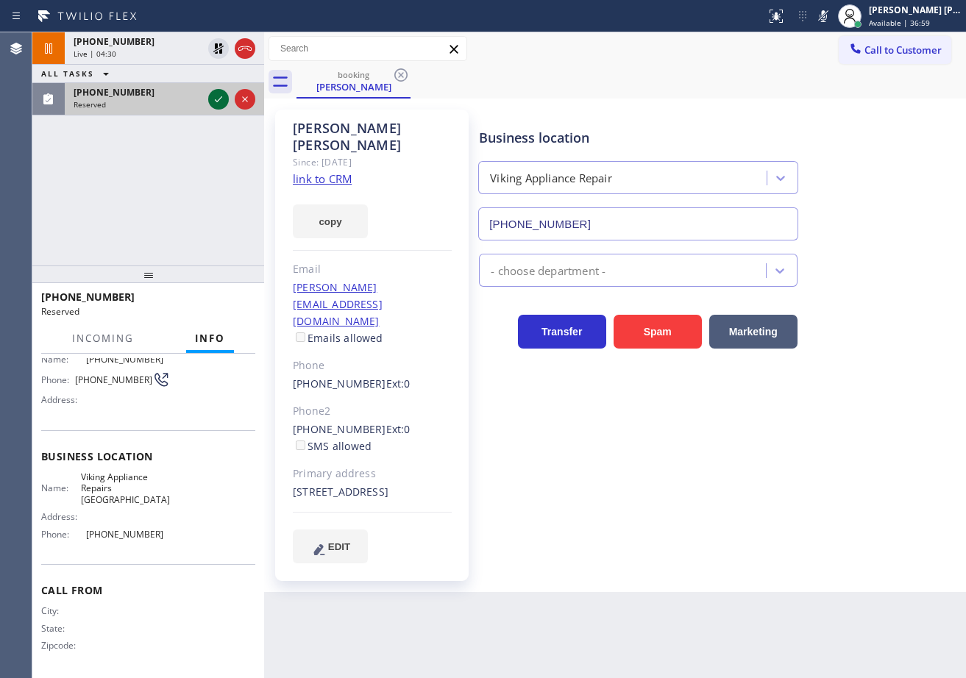
scroll to position [124, 0]
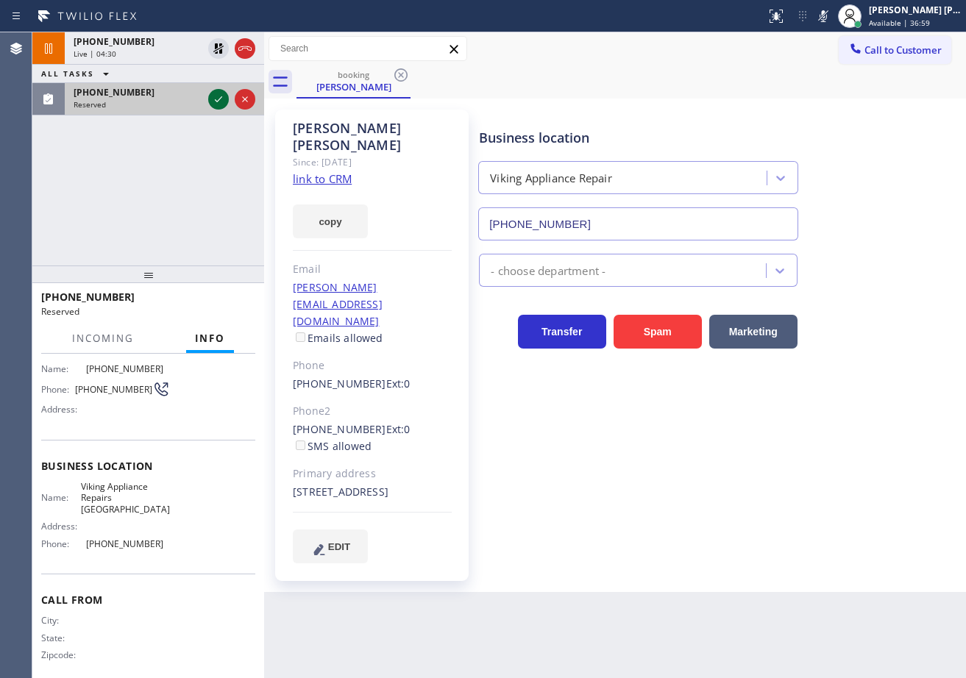
click at [217, 97] on icon at bounding box center [219, 99] width 18 height 18
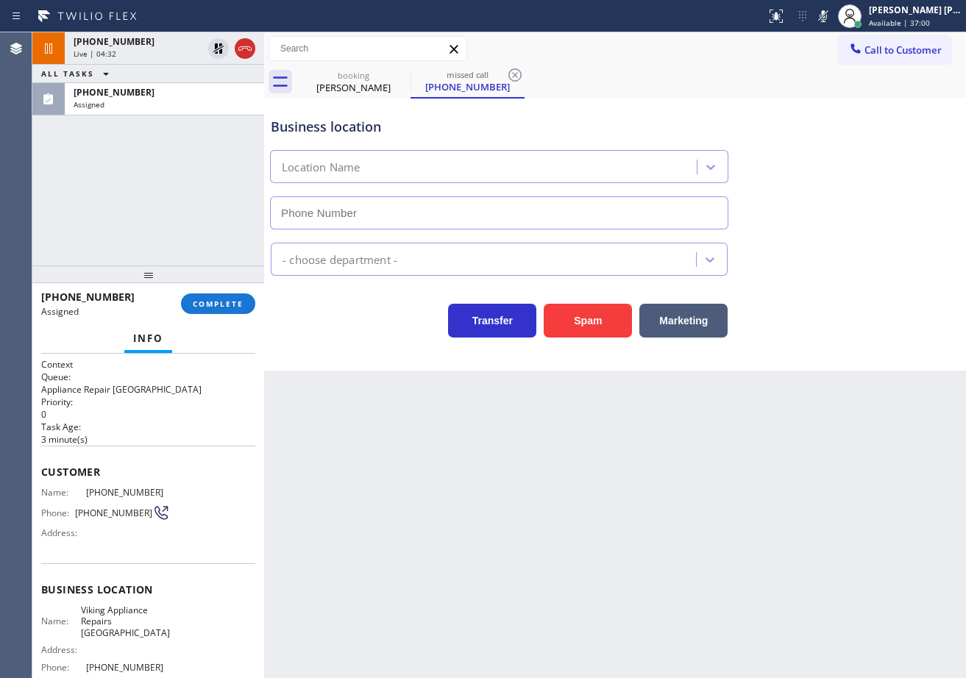
type input "[PHONE_NUMBER]"
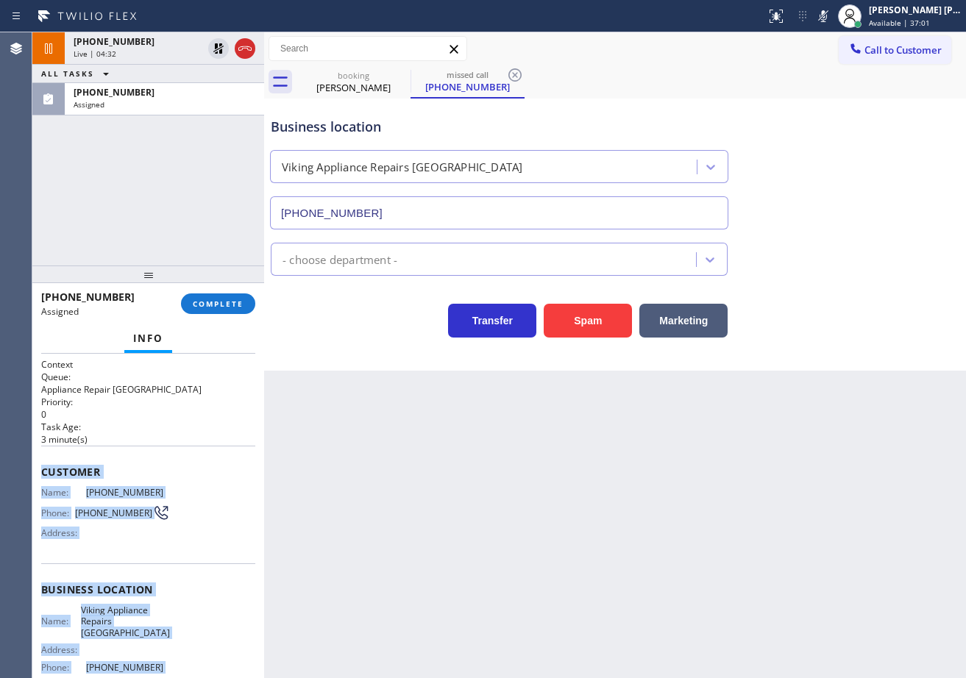
scroll to position [124, 0]
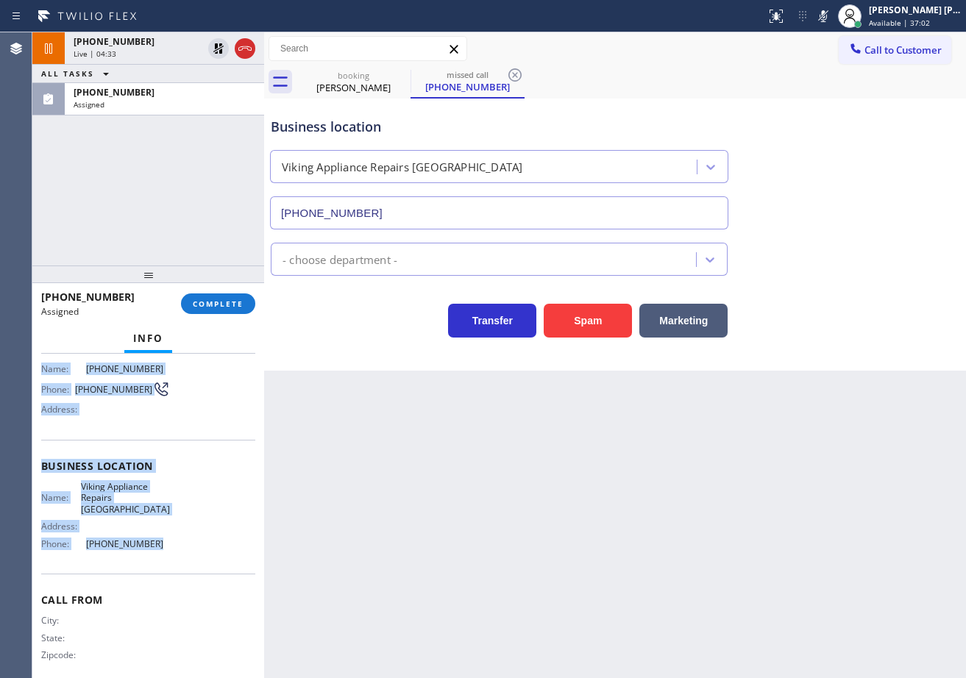
drag, startPoint x: 175, startPoint y: 708, endPoint x: 214, endPoint y: 384, distance: 326.1
click at [176, 546] on div "Context Queue: Appliance Repair High End Priority: 0 Task Age: [DEMOGRAPHIC_DAT…" at bounding box center [148, 516] width 232 height 324
copy div "Customer Name: [PHONE_NUMBER] Phone: [PHONE_NUMBER] Address: Business location …"
click at [231, 283] on div at bounding box center [148, 275] width 232 height 18
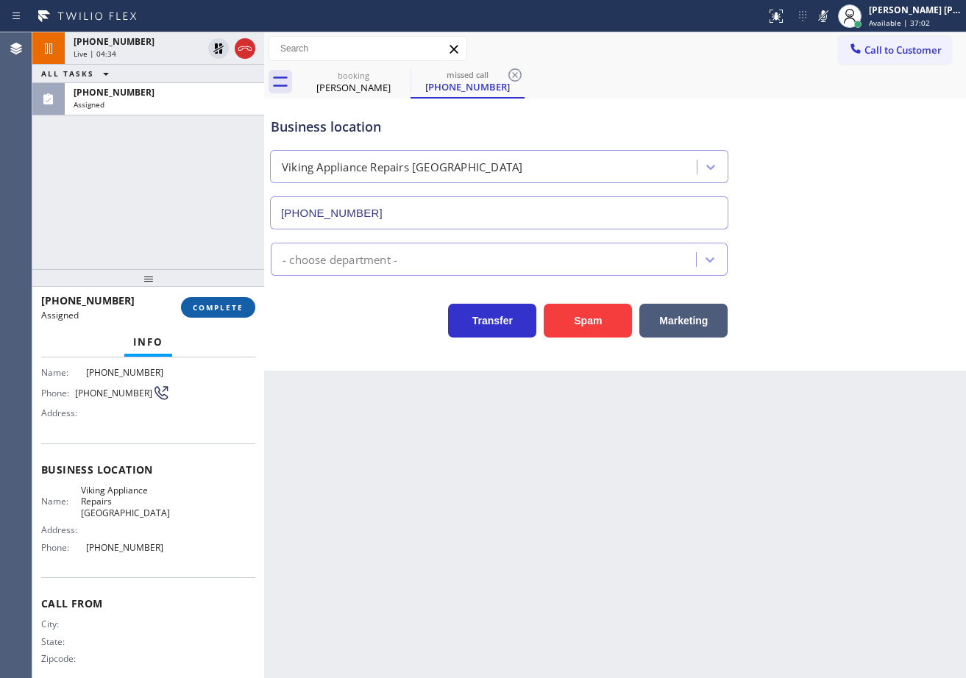
click at [227, 308] on span "COMPLETE" at bounding box center [218, 307] width 51 height 10
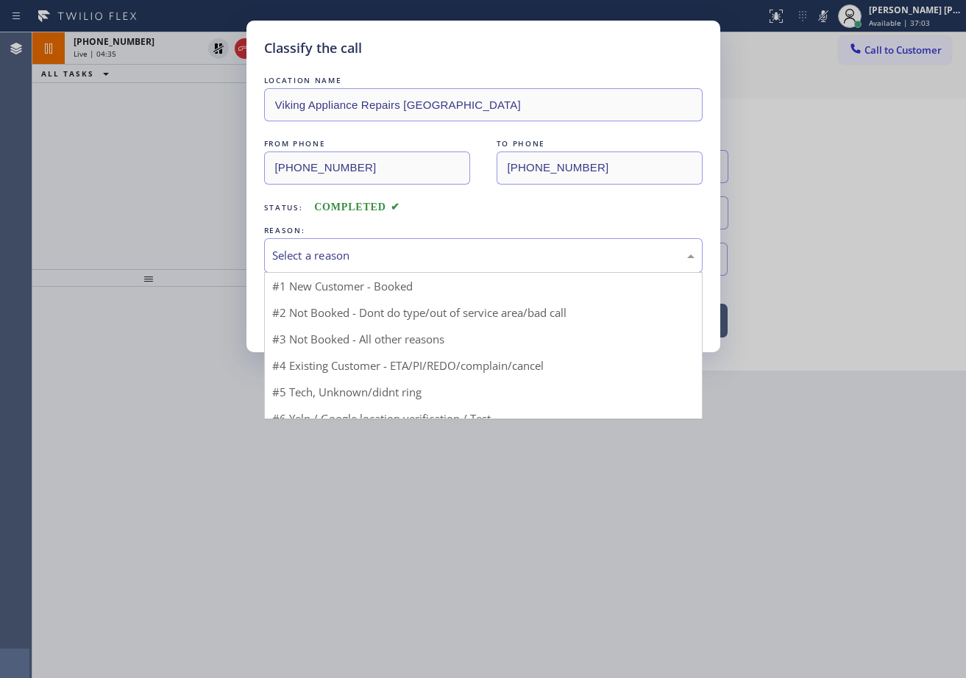
click at [346, 258] on div "Select a reason" at bounding box center [483, 255] width 422 height 17
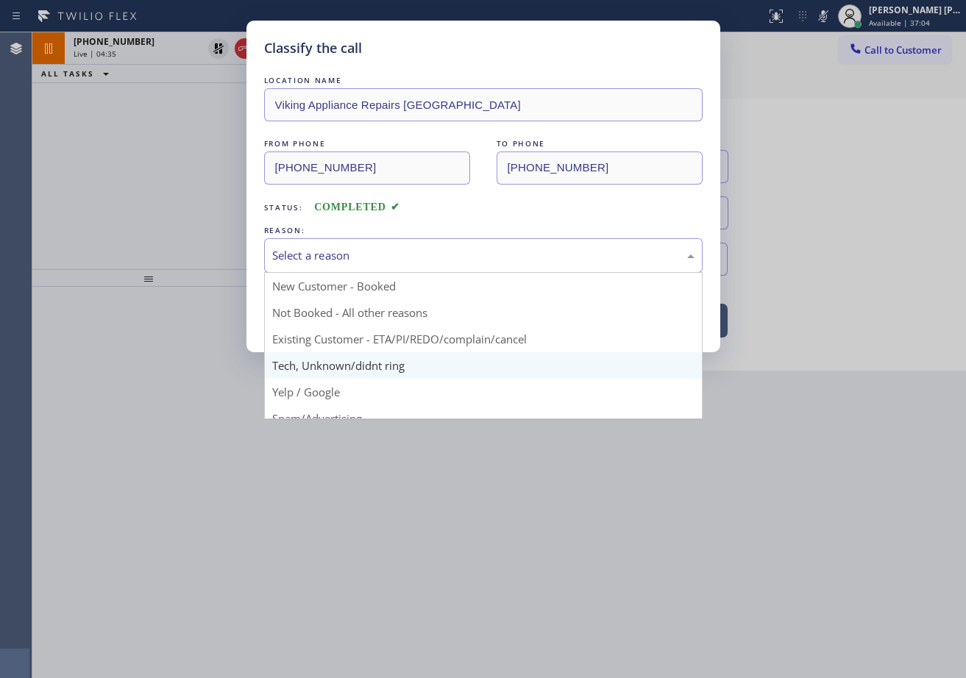
drag, startPoint x: 335, startPoint y: 363, endPoint x: 329, endPoint y: 330, distance: 34.4
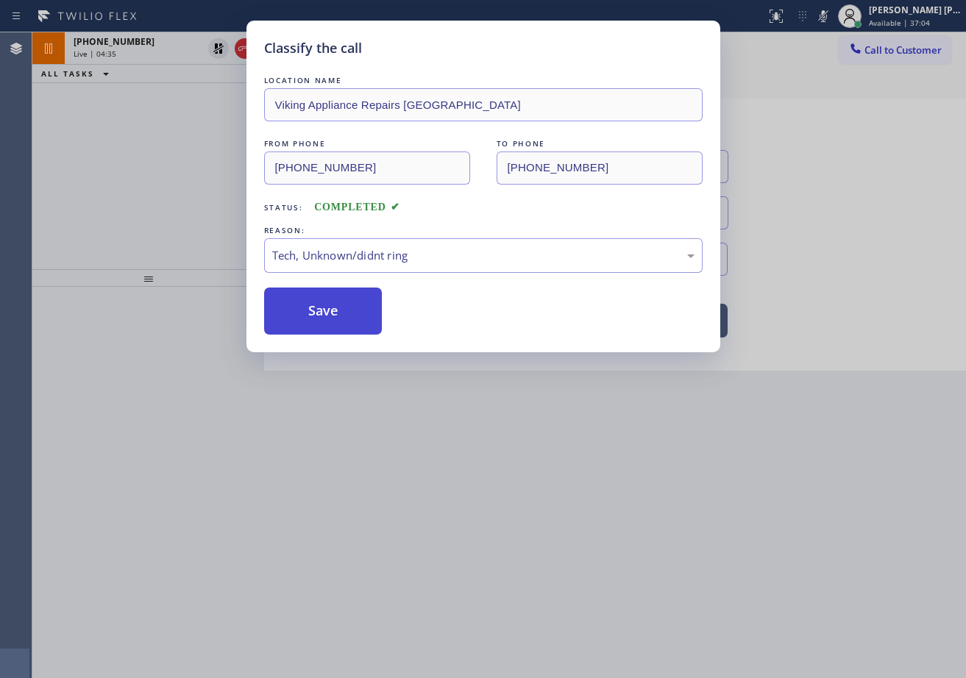
click at [330, 328] on button "Save" at bounding box center [323, 311] width 118 height 47
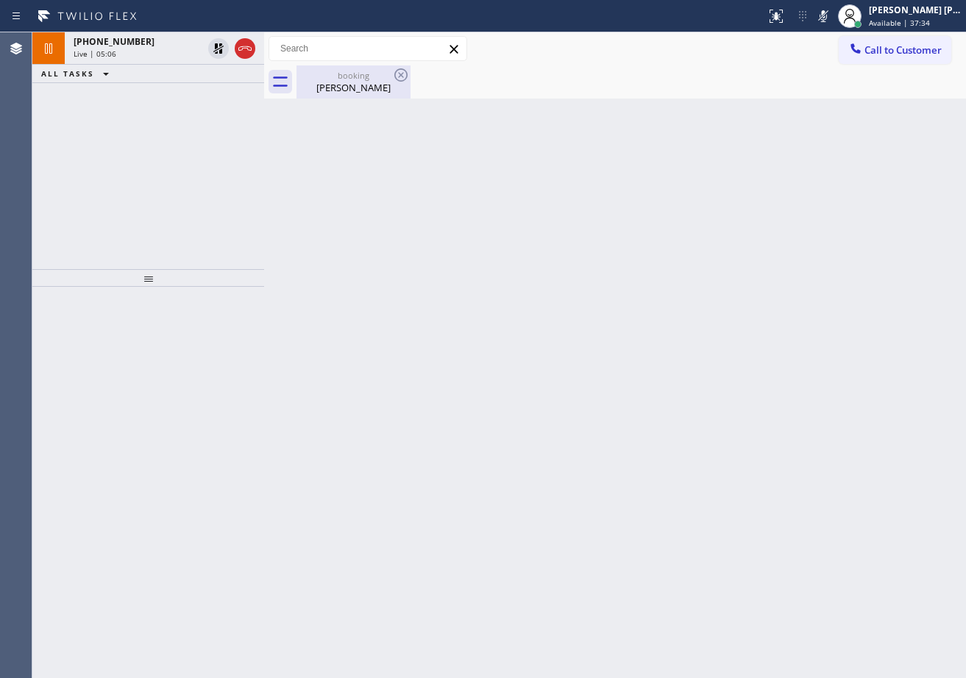
click at [352, 88] on div "[PERSON_NAME]" at bounding box center [353, 87] width 111 height 13
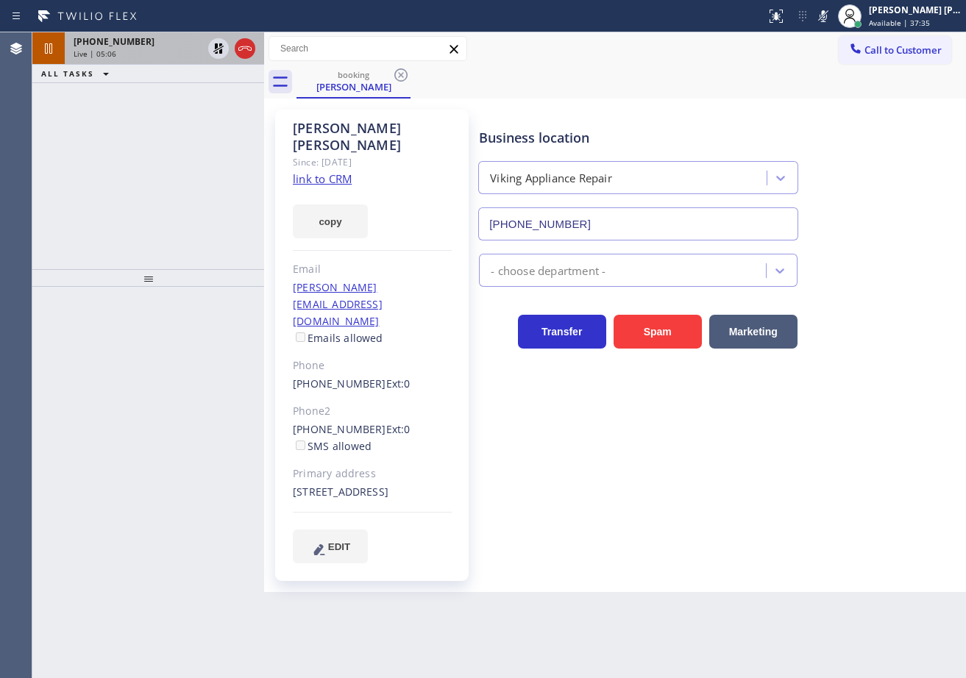
click at [189, 52] on div "Live | 05:06" at bounding box center [138, 54] width 129 height 10
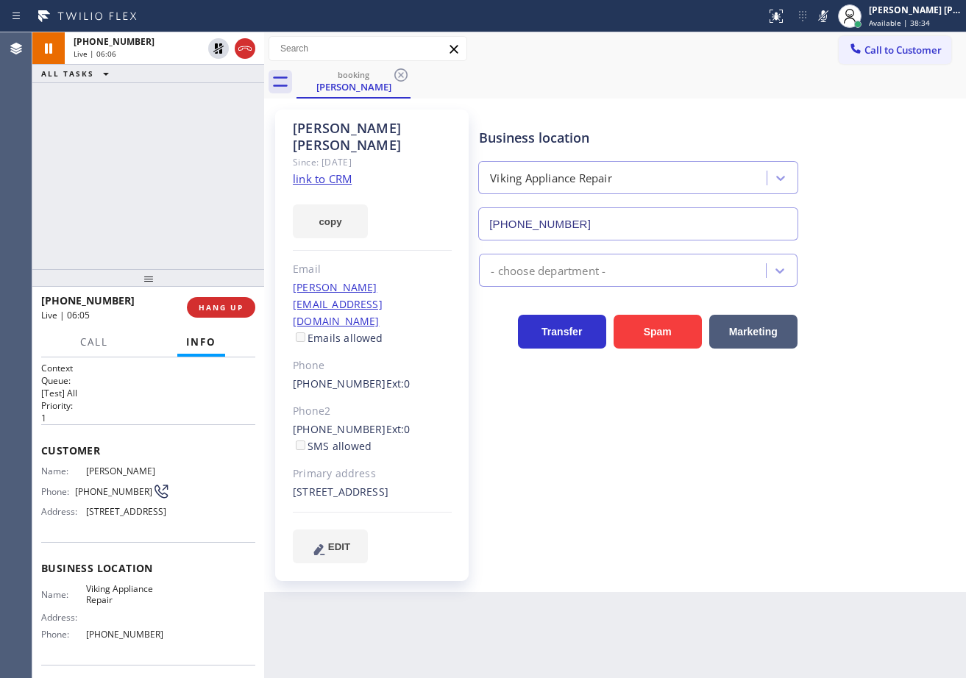
drag, startPoint x: 156, startPoint y: 126, endPoint x: 174, endPoint y: 110, distance: 23.5
click at [165, 120] on div "[PHONE_NUMBER] Live | 06:06 ALL TASKS ALL TASKS ACTIVE TASKS TASKS IN WRAP UP" at bounding box center [148, 150] width 232 height 237
click at [214, 46] on icon at bounding box center [219, 49] width 18 height 18
click at [832, 16] on icon at bounding box center [823, 16] width 18 height 18
click at [824, 77] on div "booking [PERSON_NAME]" at bounding box center [632, 81] width 670 height 33
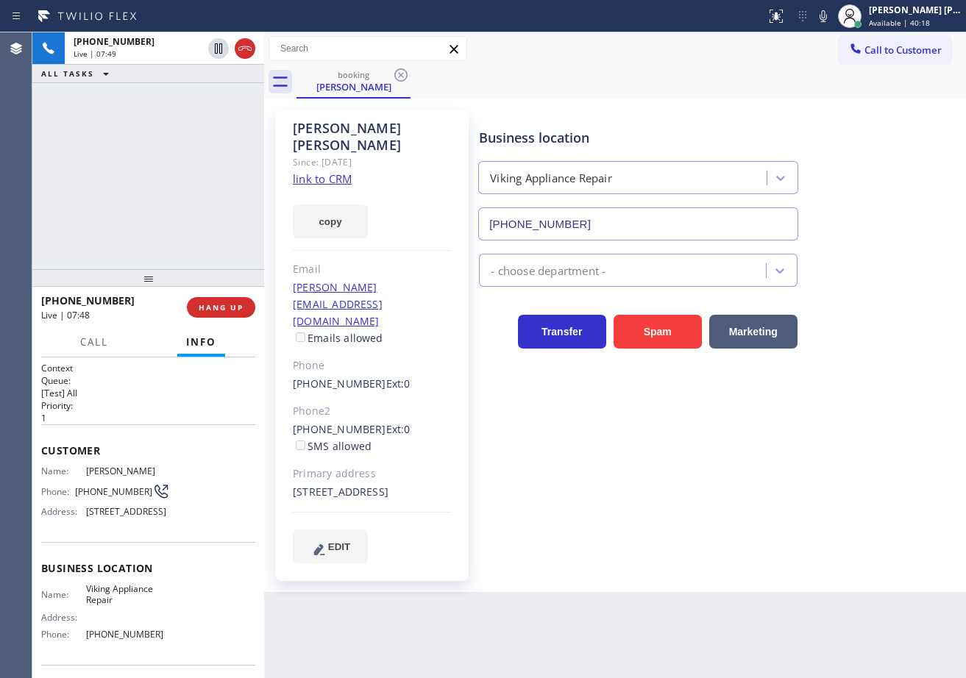
click at [855, 47] on icon at bounding box center [855, 48] width 15 height 15
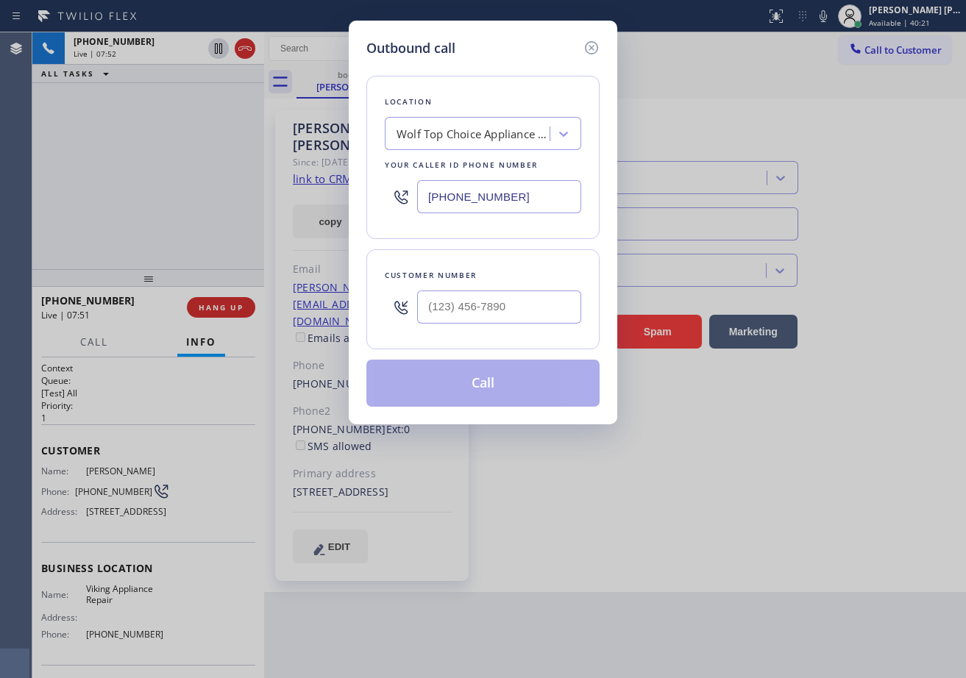
click at [494, 199] on input "[PHONE_NUMBER]" at bounding box center [499, 196] width 164 height 33
type input "[PHONE_NUMBER]"
click at [566, 238] on div "Location 5 Star Appliance Repair Your caller id phone number [PHONE_NUMBER]" at bounding box center [482, 157] width 233 height 163
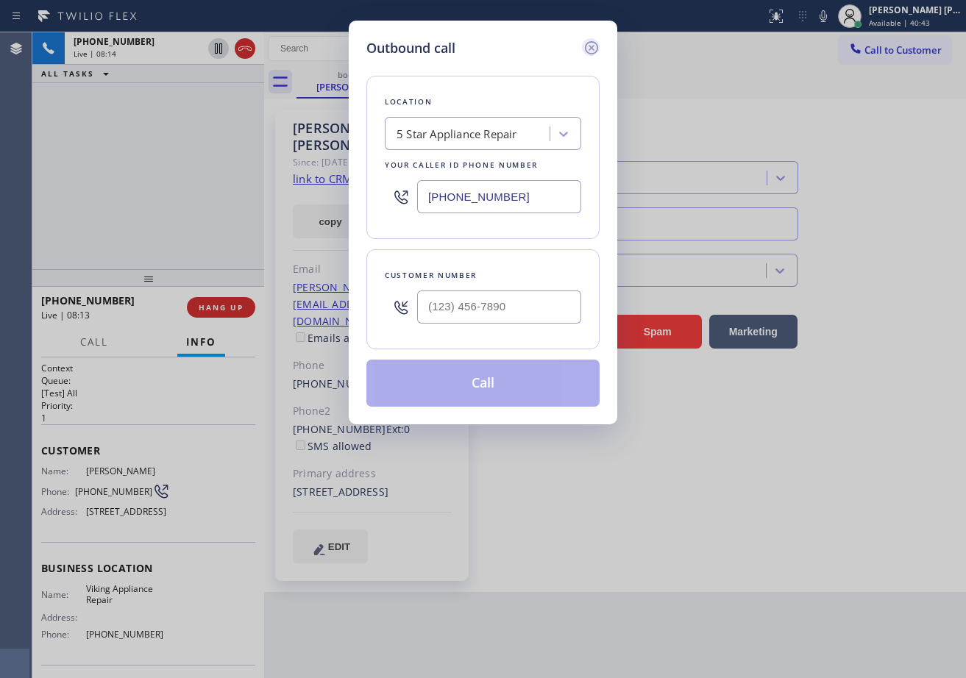
click at [592, 46] on icon at bounding box center [592, 48] width 18 height 18
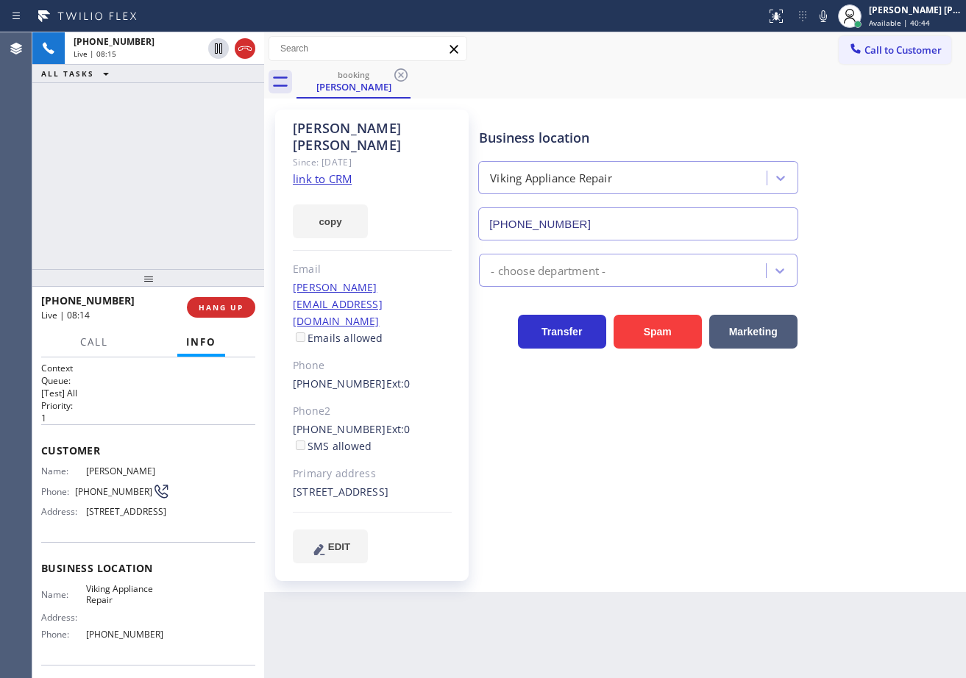
click at [592, 81] on div "booking [PERSON_NAME]" at bounding box center [632, 81] width 670 height 33
drag, startPoint x: 168, startPoint y: 129, endPoint x: 277, endPoint y: 221, distance: 143.0
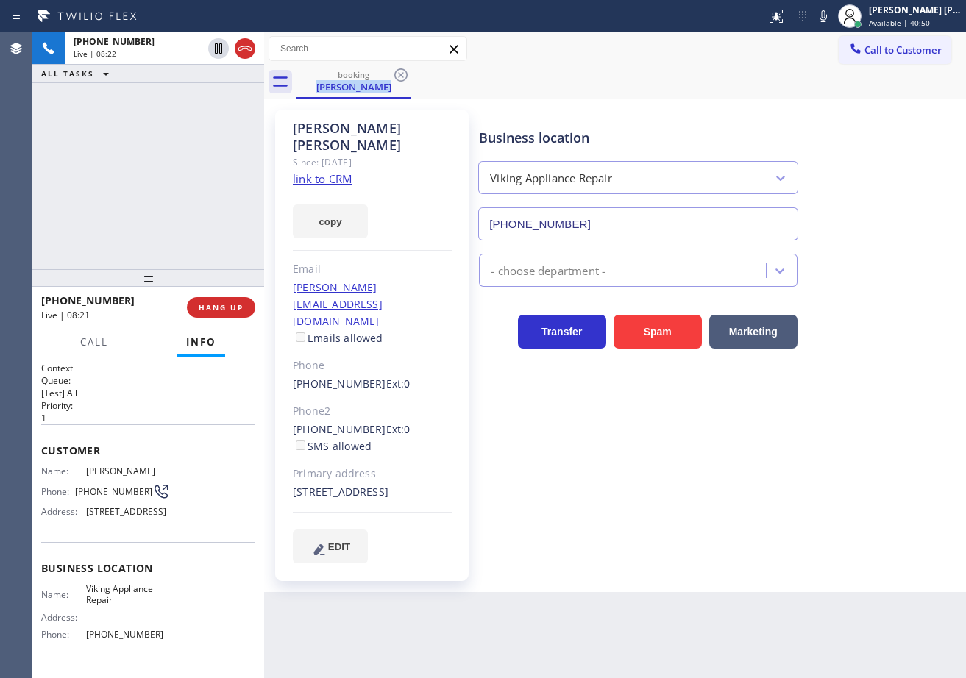
click at [168, 129] on div "[PHONE_NUMBER] Live | 08:22 ALL TASKS ALL TASKS ACTIVE TASKS TASKS IN WRAP UP" at bounding box center [148, 150] width 232 height 237
click at [181, 126] on div "[PHONE_NUMBER] Live | 08:24 ALL TASKS ALL TASKS ACTIVE TASKS TASKS IN WRAP UP" at bounding box center [148, 150] width 232 height 237
click at [183, 146] on div "[PHONE_NUMBER] Live | 08:25 ALL TASKS ALL TASKS ACTIVE TASKS TASKS IN WRAP UP" at bounding box center [148, 150] width 232 height 237
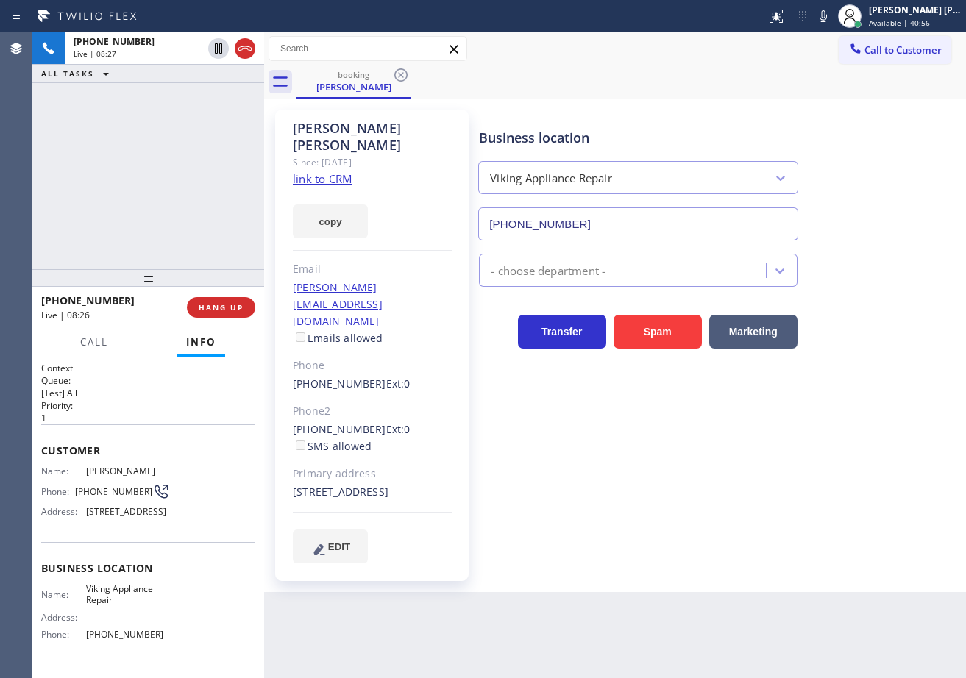
click at [857, 264] on div "- choose department -" at bounding box center [719, 267] width 486 height 39
click at [856, 264] on div "- choose department -" at bounding box center [719, 267] width 486 height 39
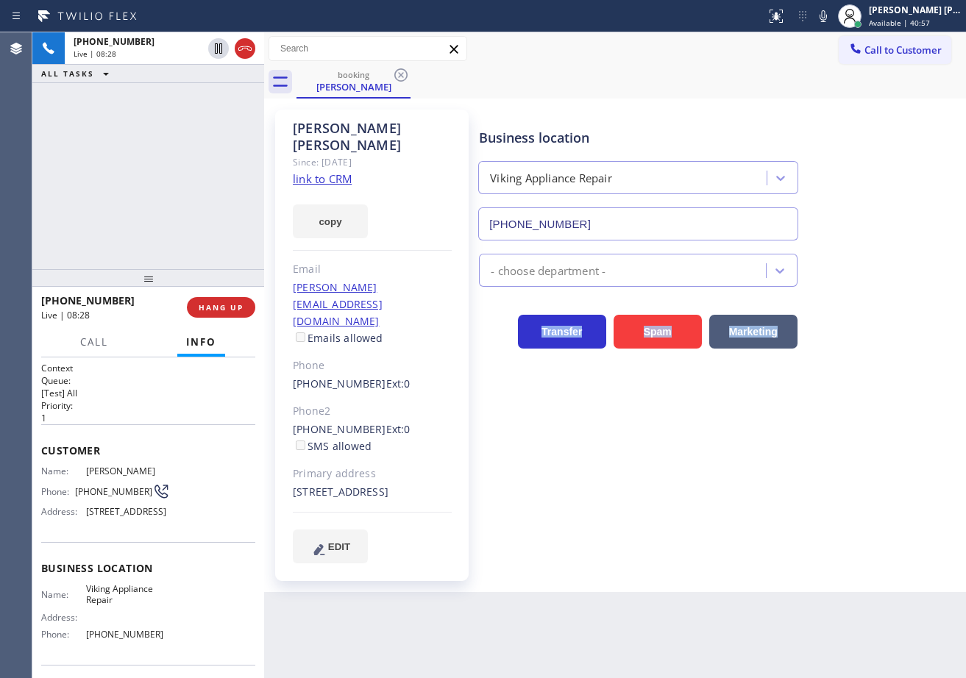
click at [864, 293] on div "Transfer Spam Marketing" at bounding box center [719, 318] width 486 height 62
click at [854, 266] on div "- choose department -" at bounding box center [719, 267] width 486 height 39
drag, startPoint x: 214, startPoint y: 99, endPoint x: 206, endPoint y: 99, distance: 8.1
click at [211, 99] on div "[PHONE_NUMBER] Live | 08:34 ALL TASKS ALL TASKS ACTIVE TASKS TASKS IN WRAP UP" at bounding box center [148, 150] width 232 height 237
click at [196, 104] on div "[PHONE_NUMBER] Live | 08:34 ALL TASKS ALL TASKS ACTIVE TASKS TASKS IN WRAP UP" at bounding box center [148, 150] width 232 height 237
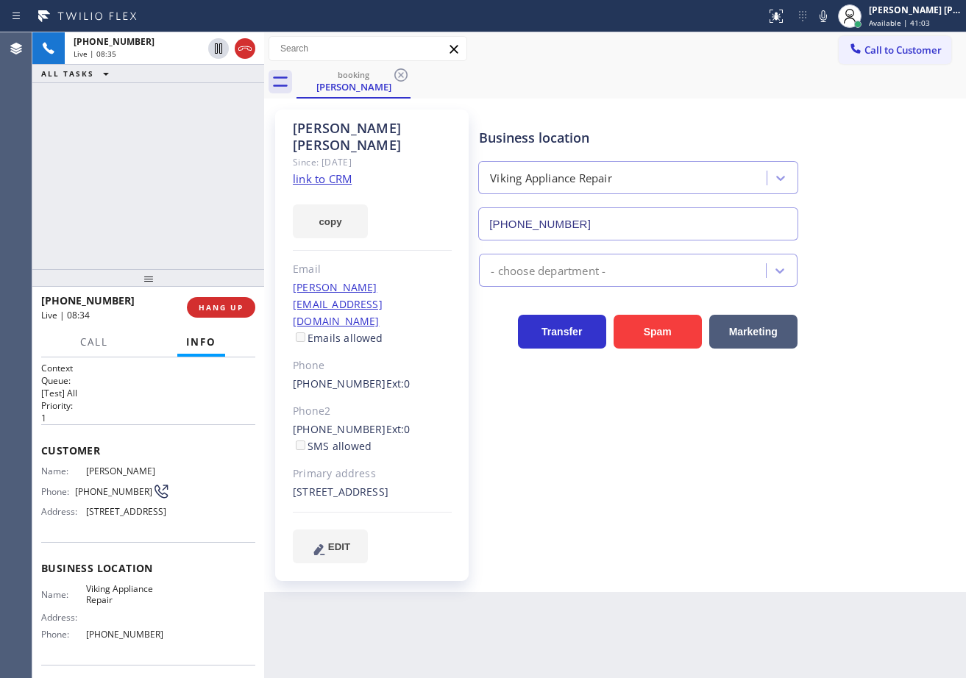
click at [196, 104] on div "[PHONE_NUMBER] Live | 08:35 ALL TASKS ALL TASKS ACTIVE TASKS TASKS IN WRAP UP" at bounding box center [148, 150] width 232 height 237
click at [196, 105] on div "[PHONE_NUMBER] Live | 08:35 ALL TASKS ALL TASKS ACTIVE TASKS TASKS IN WRAP UP" at bounding box center [148, 150] width 232 height 237
click at [197, 104] on div "[PHONE_NUMBER] Live | 08:36 ALL TASKS ALL TASKS ACTIVE TASKS TASKS IN WRAP UP" at bounding box center [148, 150] width 232 height 237
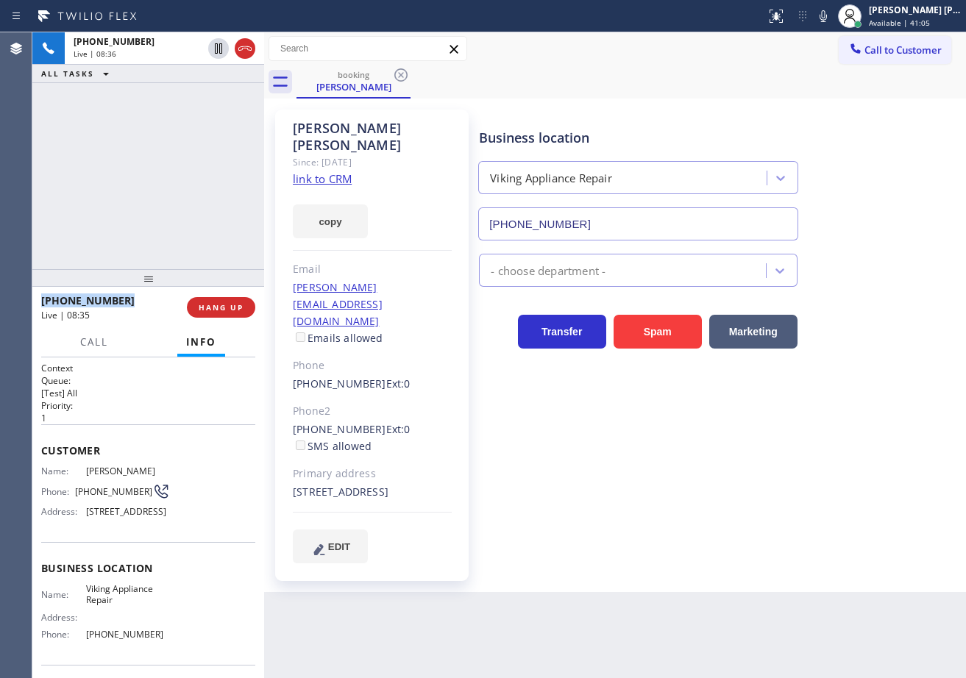
click at [197, 104] on div "[PHONE_NUMBER] Live | 08:36 ALL TASKS ALL TASKS ACTIVE TASKS TASKS IN WRAP UP" at bounding box center [148, 150] width 232 height 237
click at [212, 149] on div "[PHONE_NUMBER] Live | 08:39 ALL TASKS ALL TASKS ACTIVE TASKS TASKS IN WRAP UP" at bounding box center [148, 150] width 232 height 237
click at [212, 149] on div "[PHONE_NUMBER] Live | 08:40 ALL TASKS ALL TASKS ACTIVE TASKS TASKS IN WRAP UP" at bounding box center [148, 150] width 232 height 237
click at [832, 14] on icon at bounding box center [823, 16] width 18 height 18
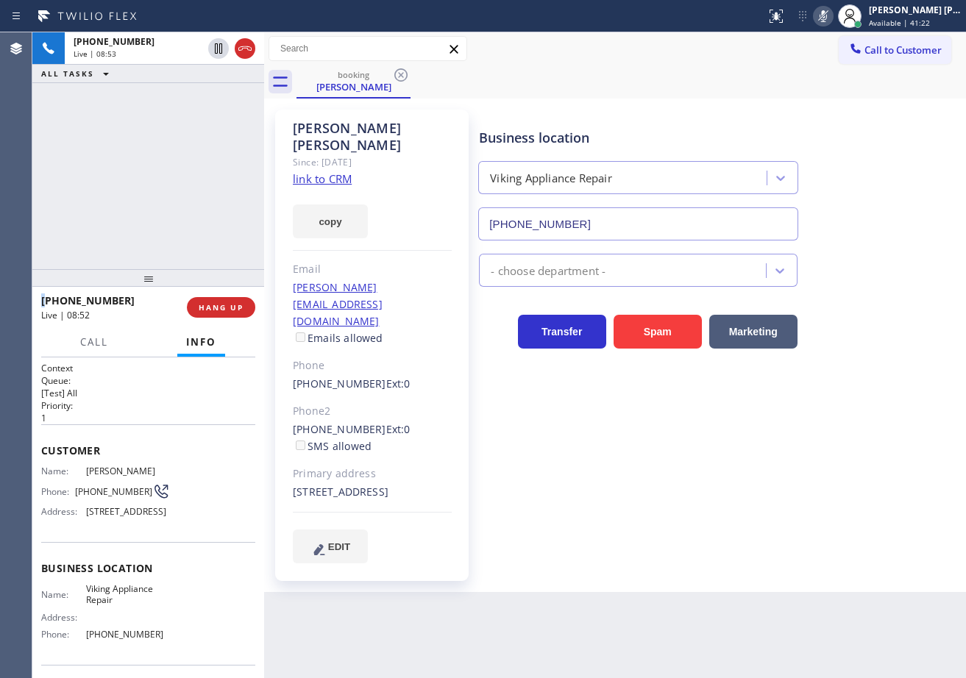
click at [827, 14] on icon at bounding box center [823, 16] width 7 height 12
click at [842, 137] on div "Business location Viking Appliance Repair [PHONE_NUMBER]" at bounding box center [719, 173] width 486 height 133
drag, startPoint x: 816, startPoint y: 127, endPoint x: 809, endPoint y: 116, distance: 12.9
click at [815, 124] on div "Business location Viking Appliance Repair [PHONE_NUMBER]" at bounding box center [719, 173] width 486 height 133
click at [809, 116] on div "Business location Viking Appliance Repair [PHONE_NUMBER]" at bounding box center [719, 173] width 486 height 133
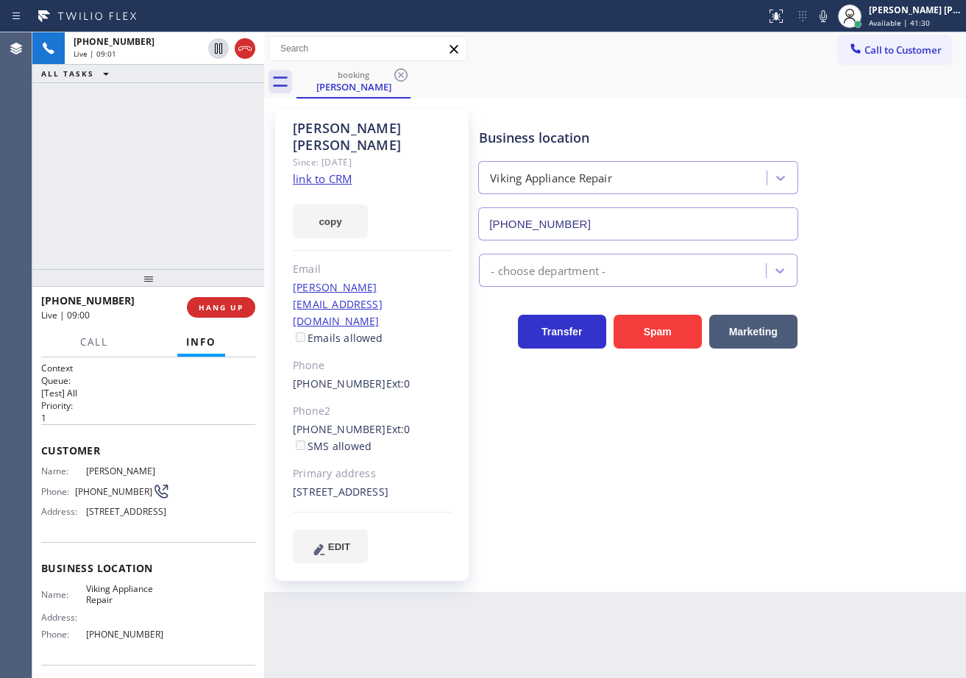
drag, startPoint x: 834, startPoint y: 17, endPoint x: 828, endPoint y: 68, distance: 51.1
click at [832, 18] on icon at bounding box center [823, 16] width 18 height 18
click at [828, 68] on div "booking [PERSON_NAME]" at bounding box center [632, 81] width 670 height 33
drag, startPoint x: 198, startPoint y: 84, endPoint x: 202, endPoint y: 77, distance: 8.2
click at [199, 84] on div "[PHONE_NUMBER] Live | 09:02 ALL TASKS ALL TASKS ACTIVE TASKS TASKS IN WRAP UP" at bounding box center [148, 150] width 232 height 237
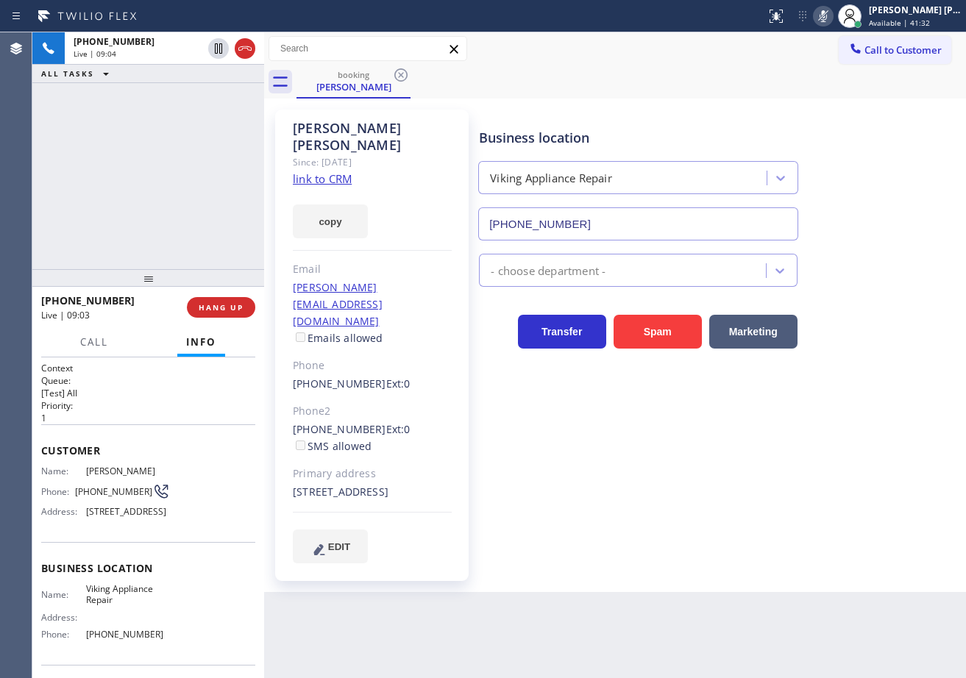
click at [832, 10] on icon at bounding box center [823, 16] width 18 height 18
drag, startPoint x: 839, startPoint y: 16, endPoint x: 653, endPoint y: 87, distance: 198.4
click at [832, 16] on icon at bounding box center [823, 16] width 18 height 18
click at [221, 53] on icon at bounding box center [218, 48] width 7 height 10
click at [191, 102] on div "[PHONE_NUMBER] Live | 09:06 ALL TASKS ALL TASKS ACTIVE TASKS TASKS IN WRAP UP" at bounding box center [148, 150] width 232 height 237
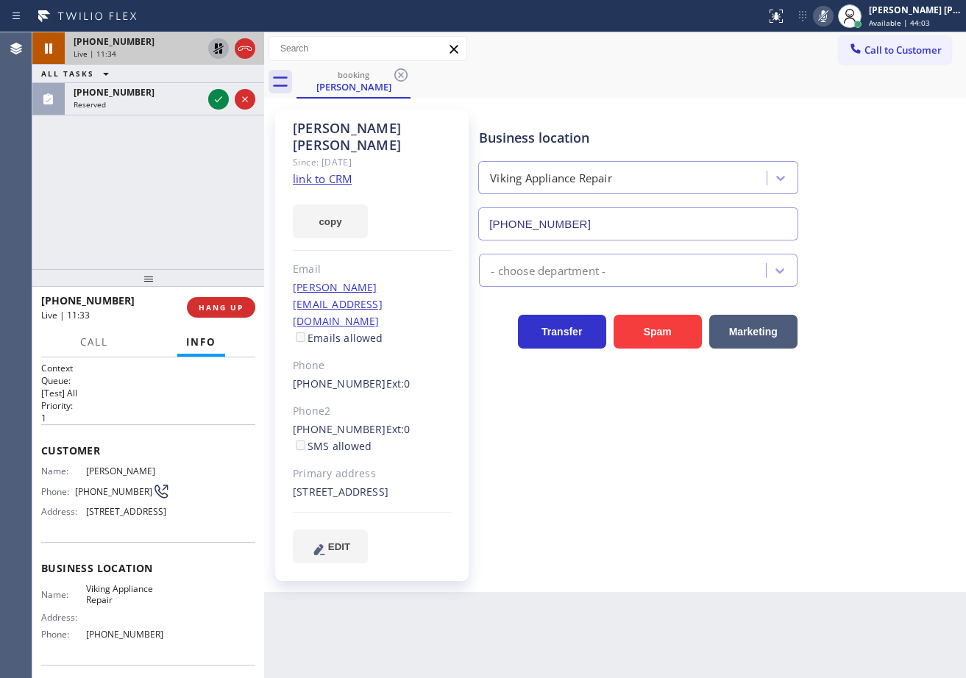
click at [217, 48] on icon at bounding box center [218, 48] width 10 height 10
click at [832, 18] on icon at bounding box center [823, 16] width 18 height 18
click at [873, 136] on div "Business location Viking Appliance Repair [PHONE_NUMBER]" at bounding box center [719, 173] width 486 height 133
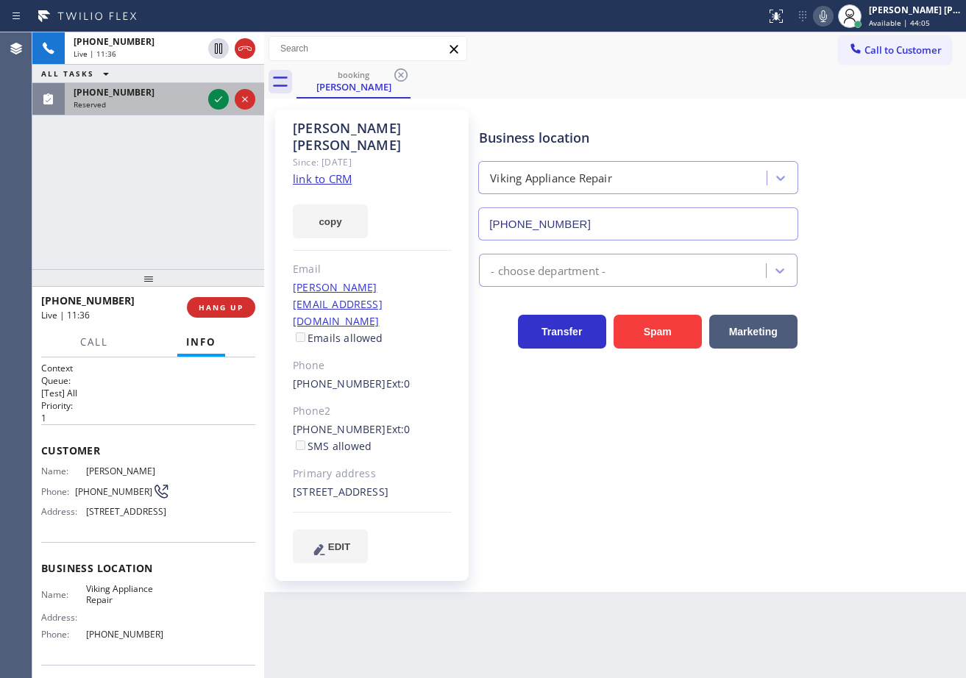
click at [158, 104] on div "Reserved" at bounding box center [138, 104] width 129 height 10
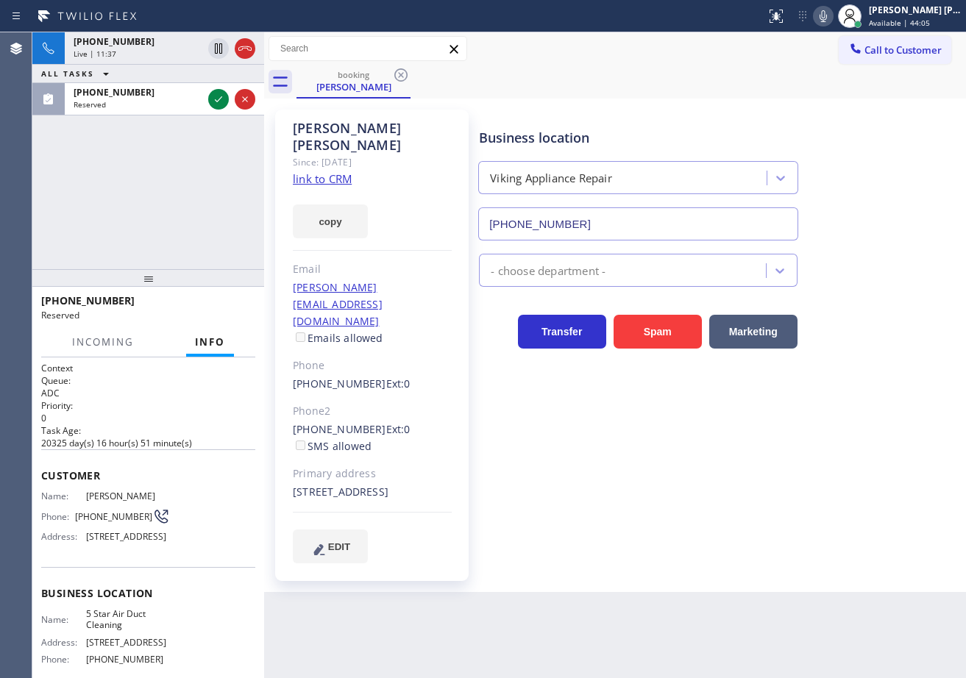
drag, startPoint x: 159, startPoint y: 104, endPoint x: 166, endPoint y: 178, distance: 74.6
click at [160, 104] on div "Reserved" at bounding box center [138, 104] width 129 height 10
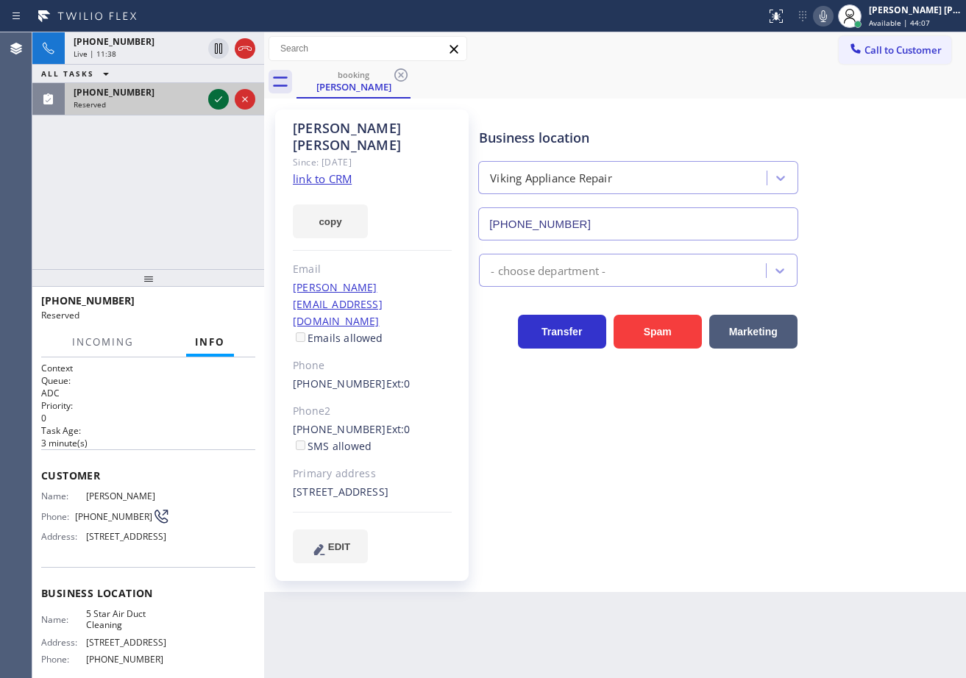
click at [219, 93] on icon at bounding box center [219, 99] width 18 height 18
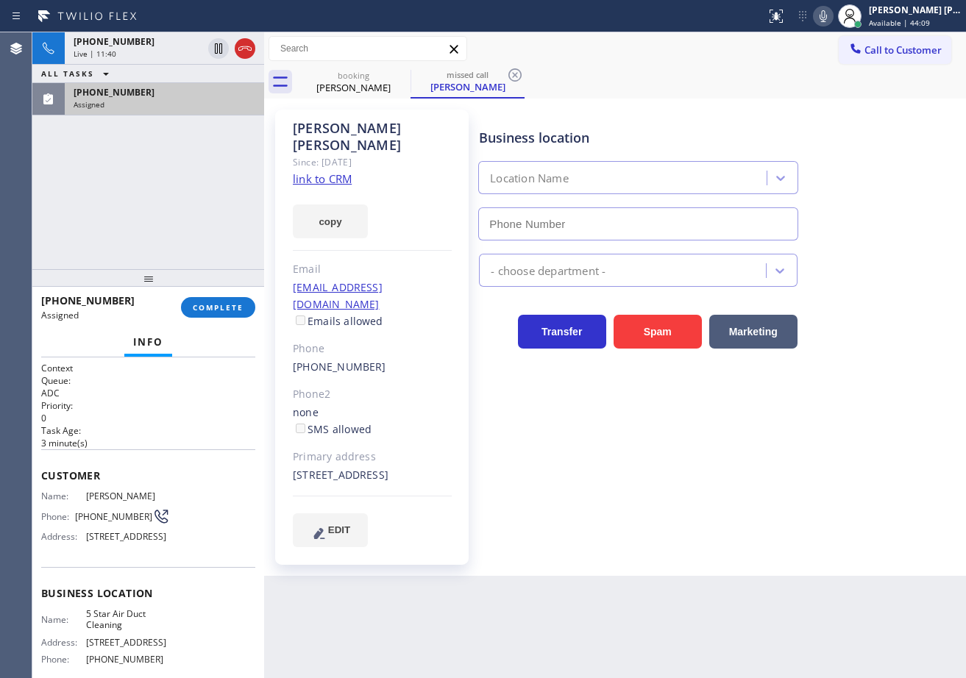
type input "[PHONE_NUMBER]"
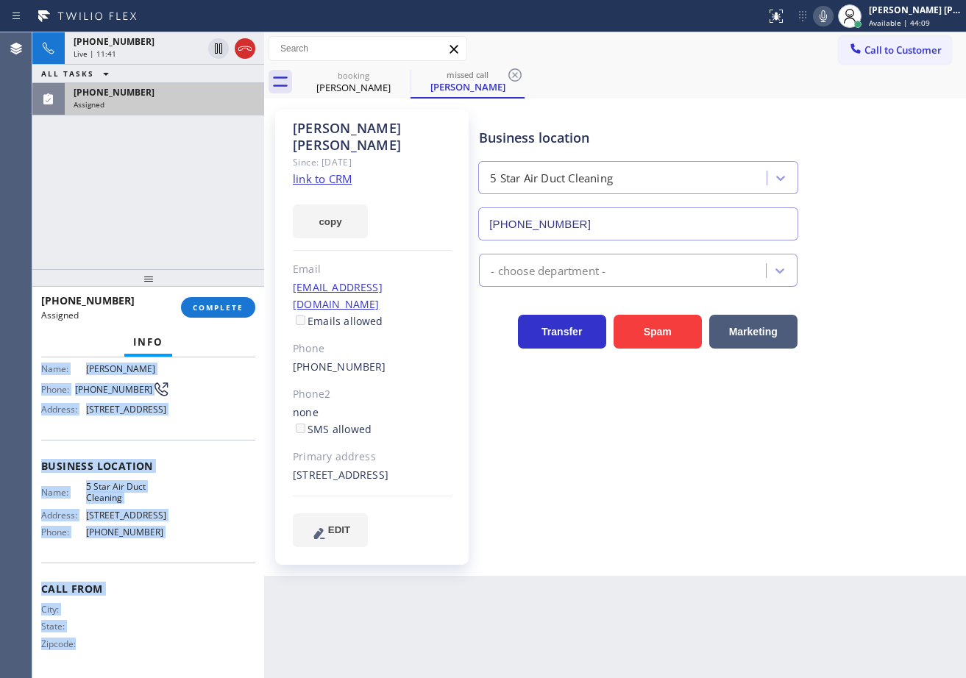
scroll to position [150, 0]
drag, startPoint x: 43, startPoint y: 473, endPoint x: 156, endPoint y: 540, distance: 131.6
click at [156, 540] on div "Context Queue: ADC Priority: 0 Task Age: [DEMOGRAPHIC_DATA] minute(s) Customer …" at bounding box center [148, 454] width 214 height 439
copy div "Customer Name: [PERSON_NAME] Phone: [PHONE_NUMBER] Address: [STREET_ADDRESS] Bu…"
click at [221, 310] on span "COMPLETE" at bounding box center [218, 307] width 51 height 10
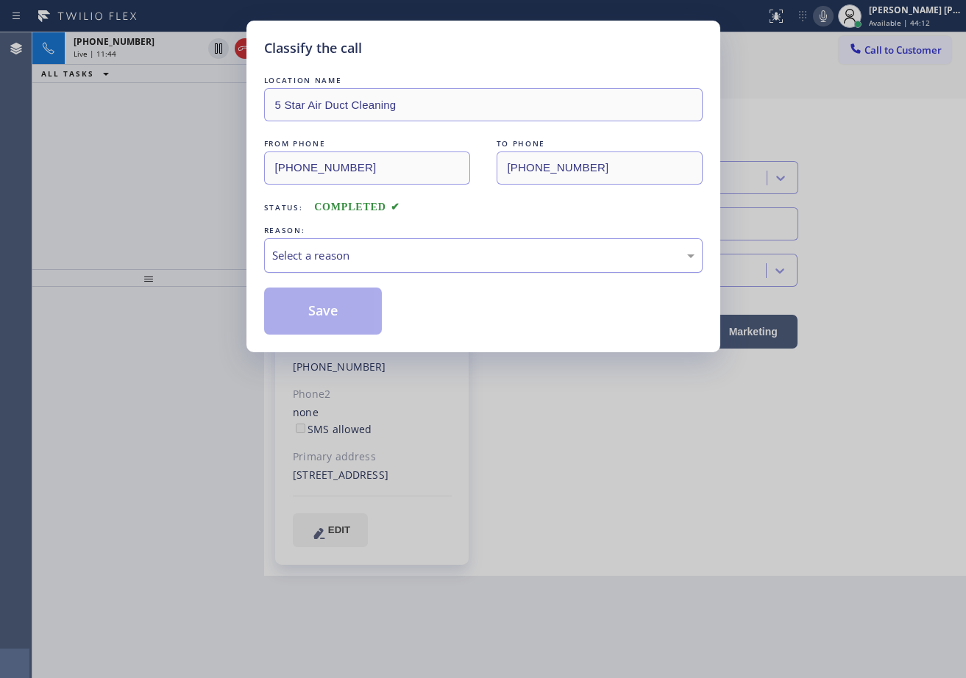
click at [388, 251] on div "Select a reason" at bounding box center [483, 255] width 422 height 17
click at [361, 299] on button "Save" at bounding box center [323, 311] width 118 height 47
type input "[PHONE_NUMBER]"
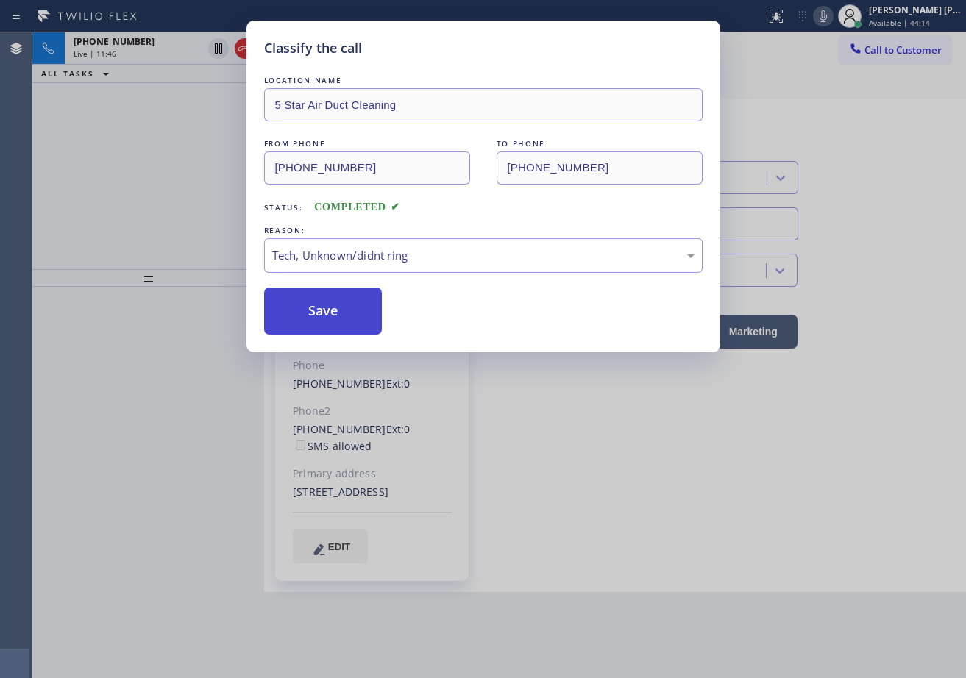
click at [361, 299] on button "Save" at bounding box center [323, 311] width 118 height 47
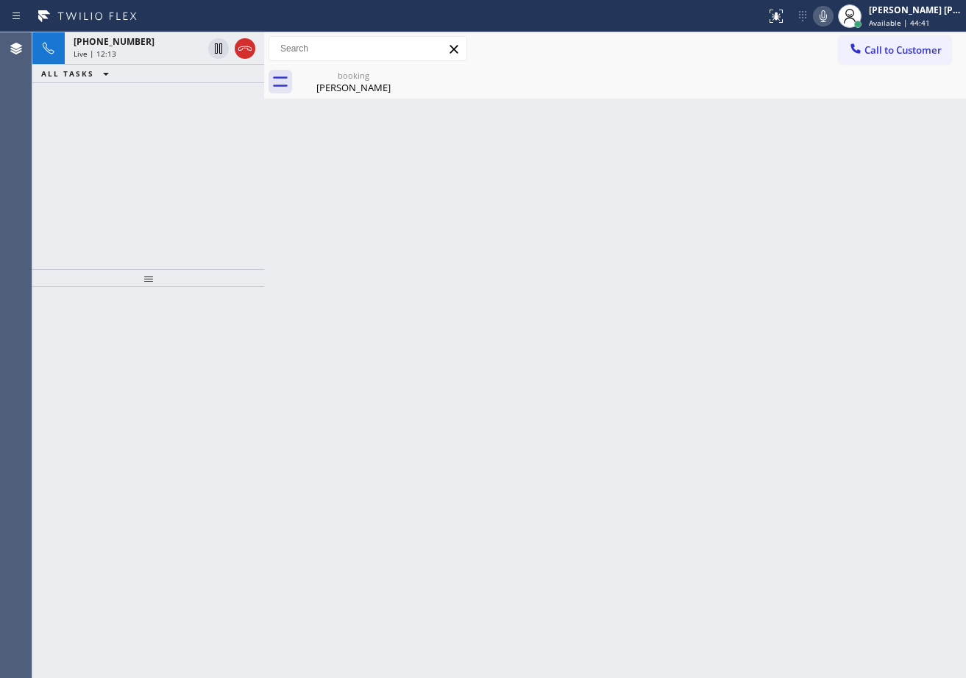
click at [388, 113] on div "Back to Dashboard Change Sender ID Customers Technicians Select a contact Outbo…" at bounding box center [615, 355] width 702 height 646
click at [225, 124] on div "[PHONE_NUMBER] Live | 13:16 ALL TASKS ALL TASKS ACTIVE TASKS TASKS IN WRAP UP" at bounding box center [148, 150] width 232 height 237
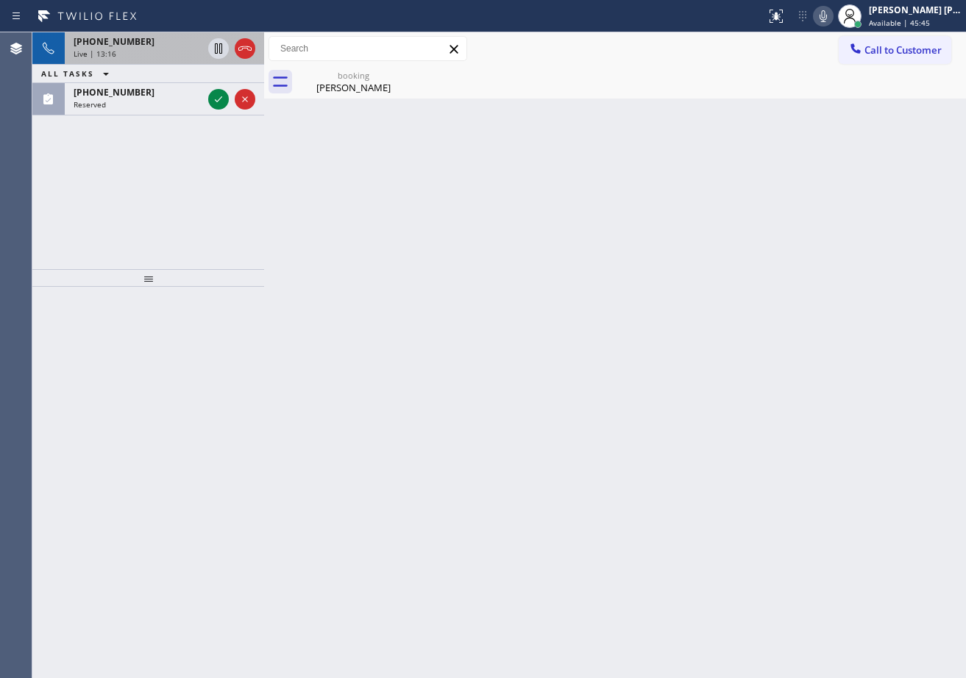
click at [182, 50] on div "Live | 13:16" at bounding box center [138, 54] width 129 height 10
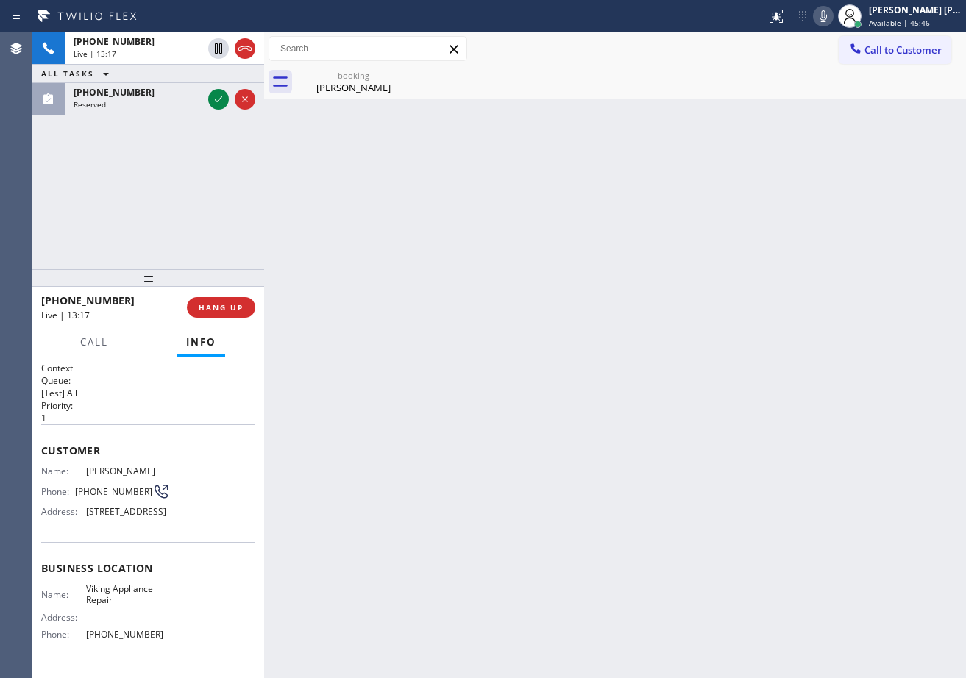
click at [128, 219] on div "[PHONE_NUMBER] Live | 13:17 ALL TASKS ALL TASKS ACTIVE TASKS TASKS IN WRAP UP […" at bounding box center [148, 150] width 232 height 237
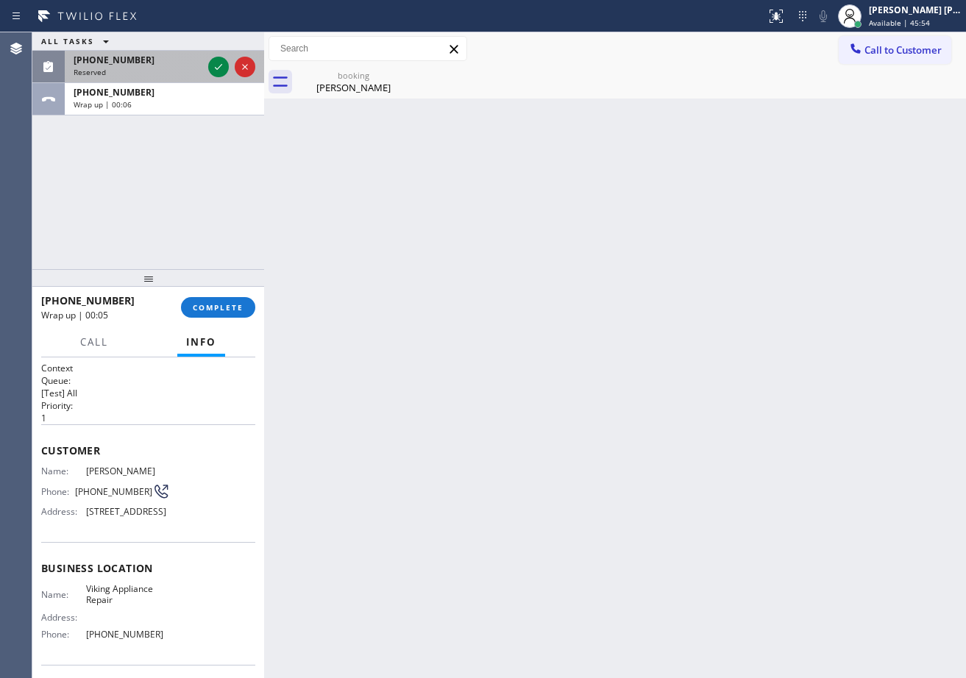
click at [163, 64] on div "[PHONE_NUMBER]" at bounding box center [138, 60] width 129 height 13
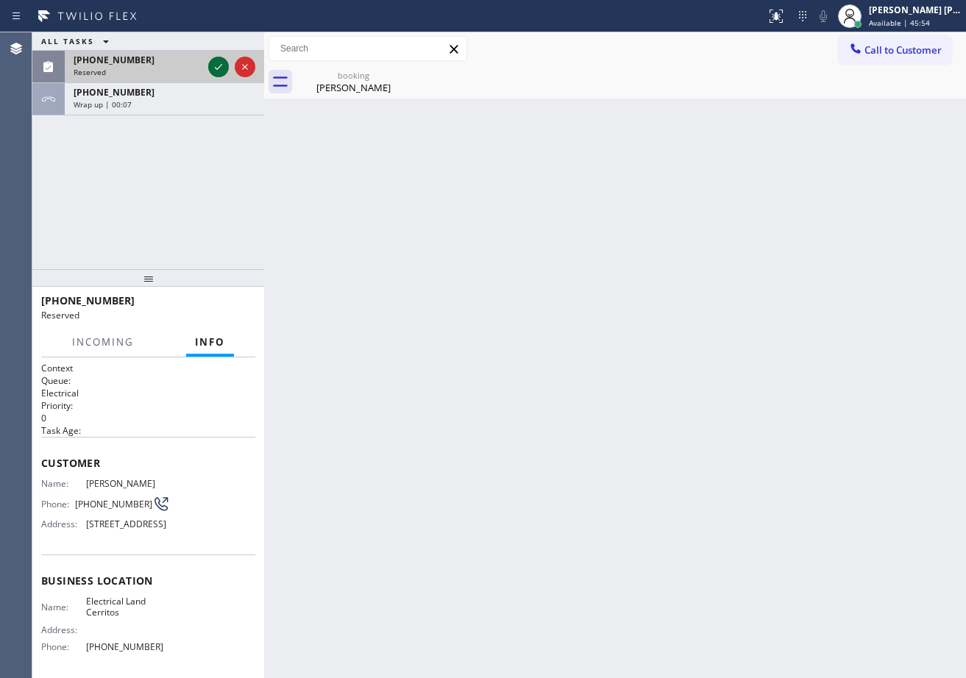
click at [227, 69] on div at bounding box center [218, 67] width 21 height 18
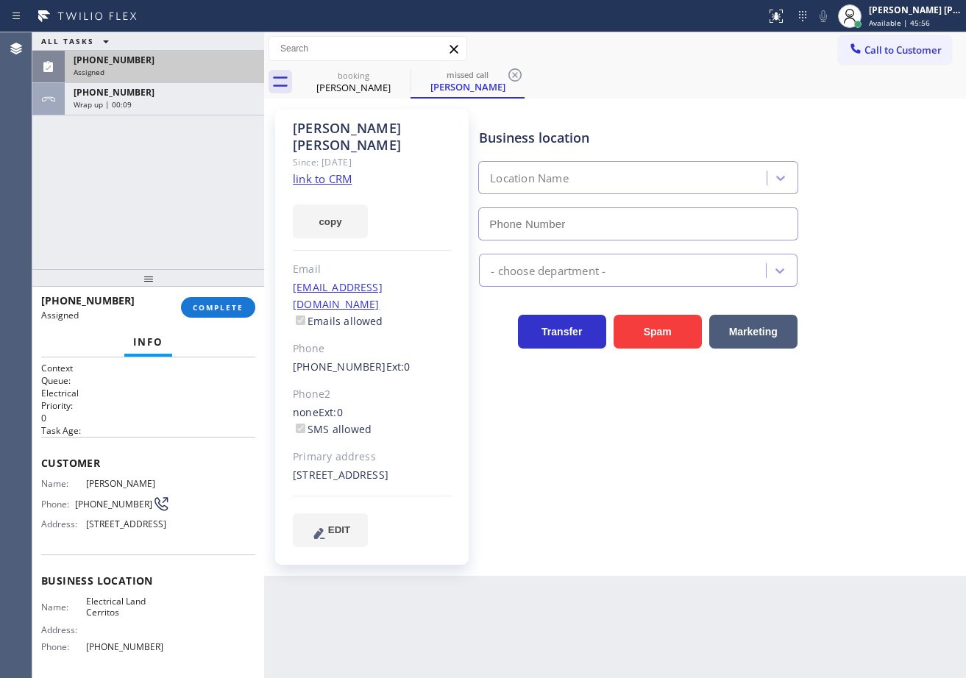
type input "[PHONE_NUMBER]"
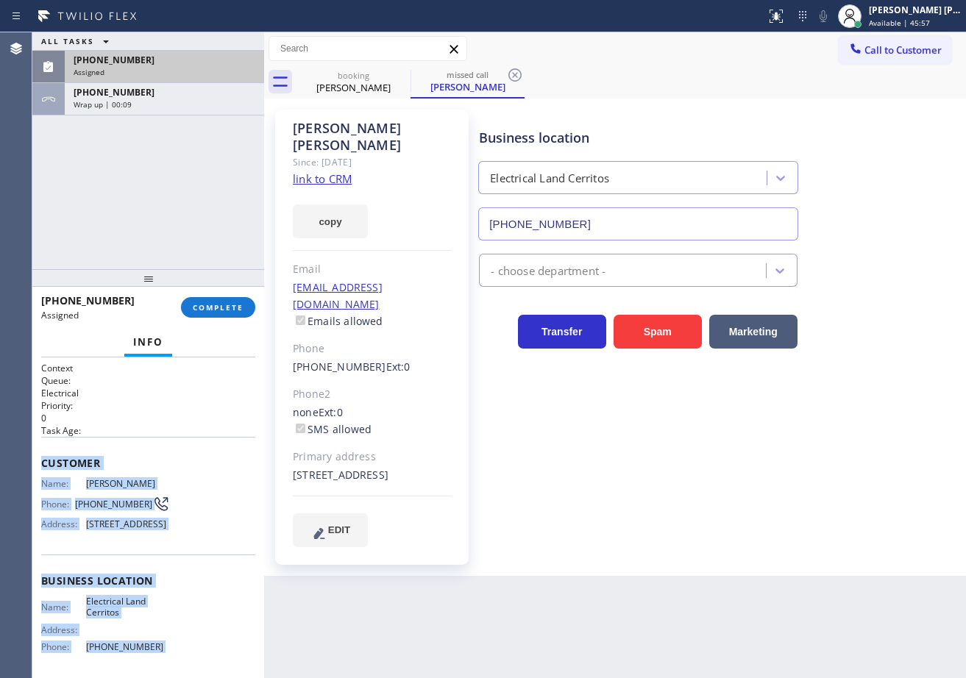
scroll to position [127, 0]
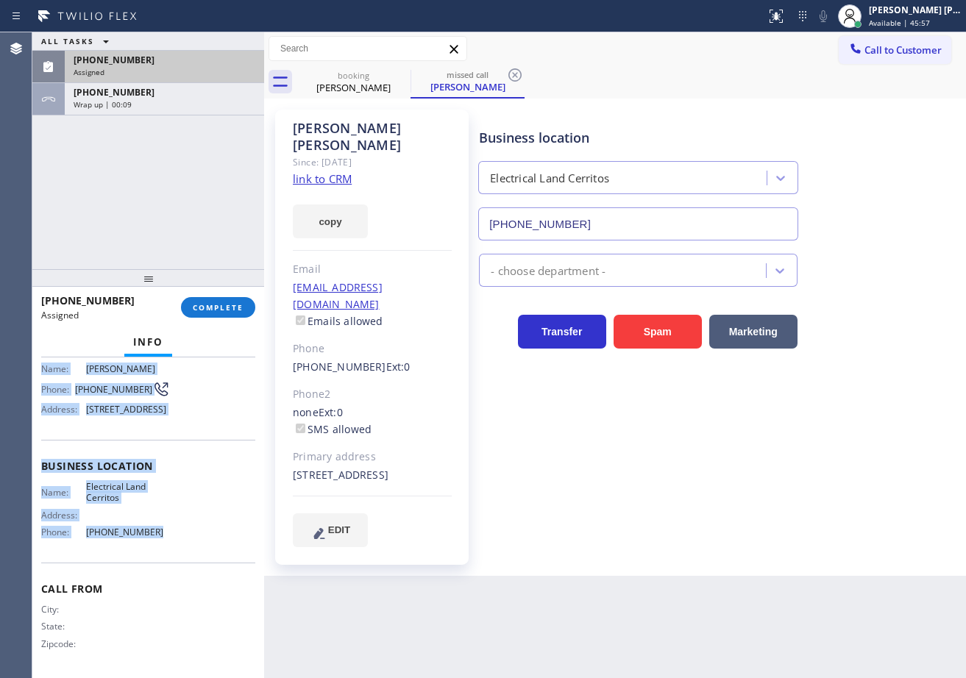
drag, startPoint x: 42, startPoint y: 459, endPoint x: 176, endPoint y: 536, distance: 154.2
click at [177, 539] on div "Context Queue: Electrical Priority: 0 Task Age: Customer Name: [PERSON_NAME] Ph…" at bounding box center [148, 460] width 214 height 427
click at [202, 310] on span "COMPLETE" at bounding box center [218, 307] width 51 height 10
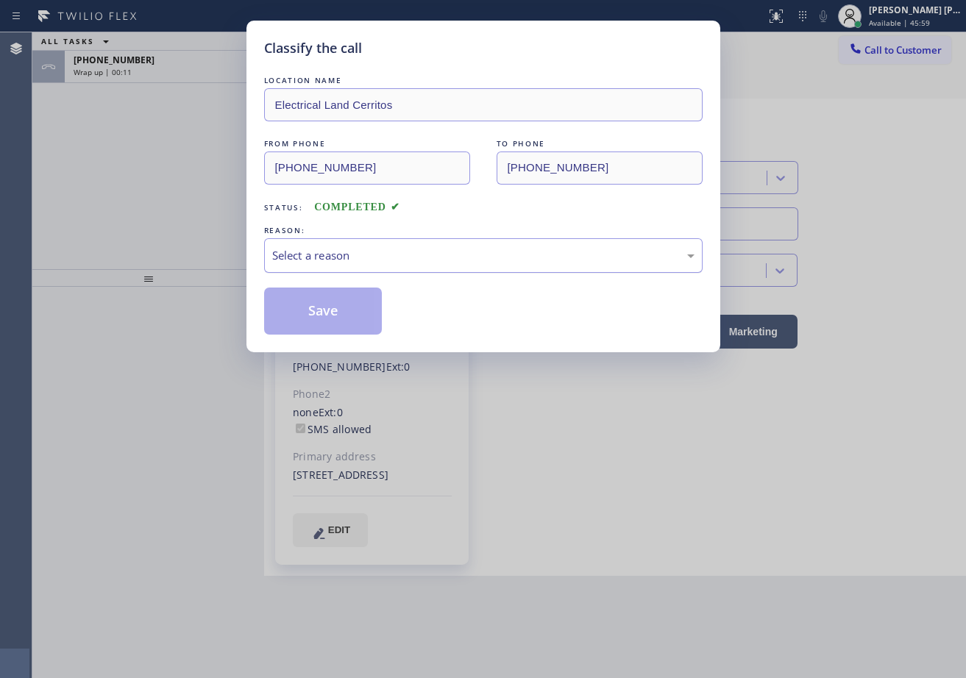
click at [355, 263] on div "Select a reason" at bounding box center [483, 255] width 422 height 17
click at [341, 319] on button "Save" at bounding box center [323, 311] width 118 height 47
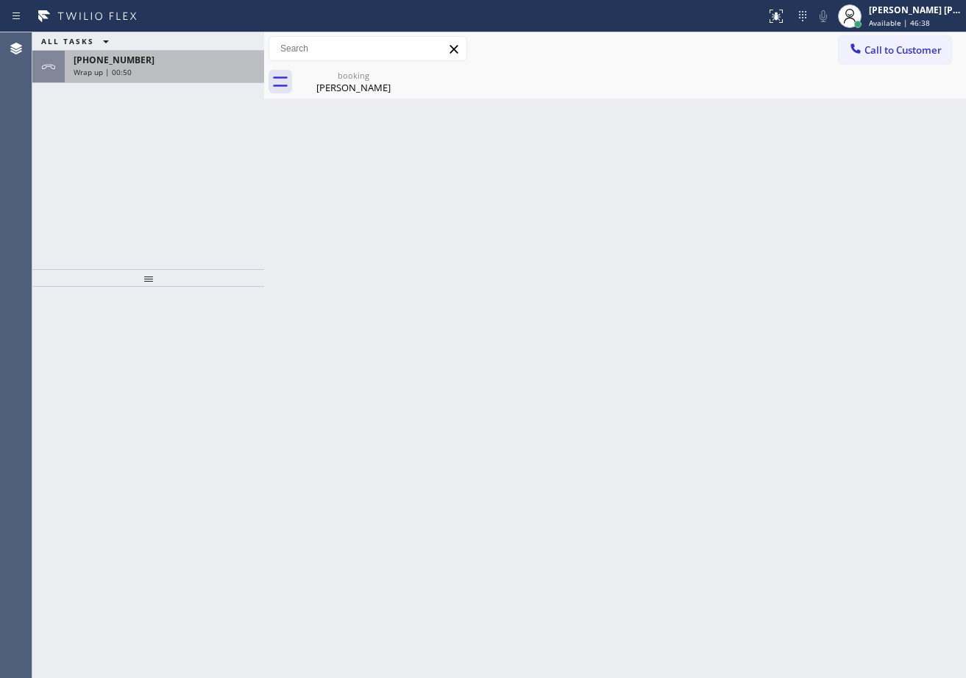
click at [194, 76] on div "Wrap up | 00:50" at bounding box center [165, 72] width 182 height 10
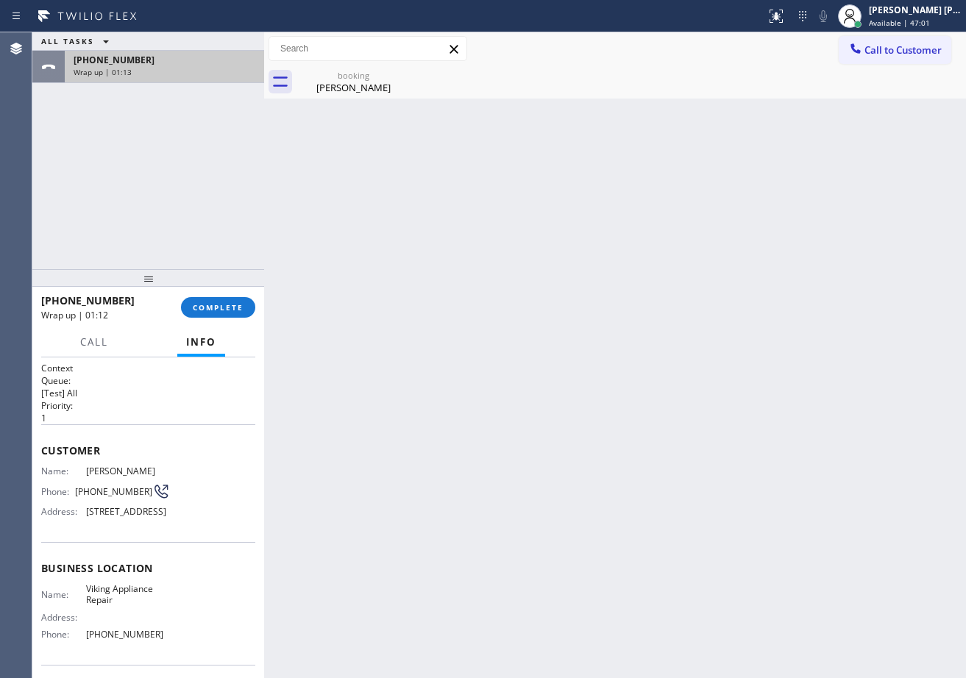
drag, startPoint x: 116, startPoint y: 162, endPoint x: 244, endPoint y: 54, distance: 167.7
click at [116, 160] on div "ALL TASKS ALL TASKS ACTIVE TASKS TASKS IN WRAP UP [PHONE_NUMBER] Wrap up | 01:13" at bounding box center [148, 150] width 232 height 237
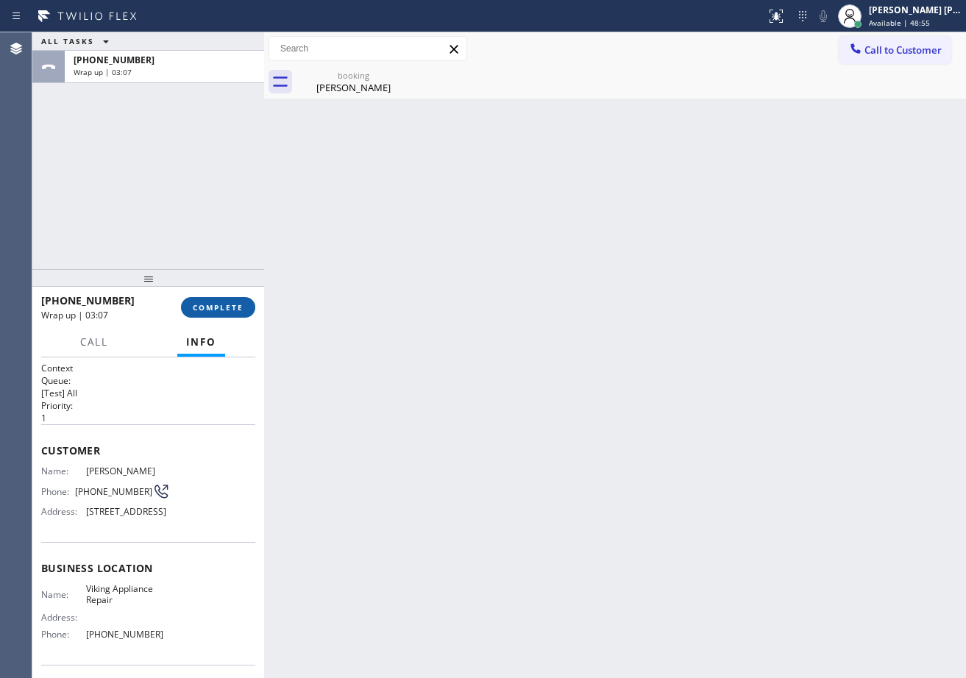
click at [213, 303] on span "COMPLETE" at bounding box center [218, 307] width 51 height 10
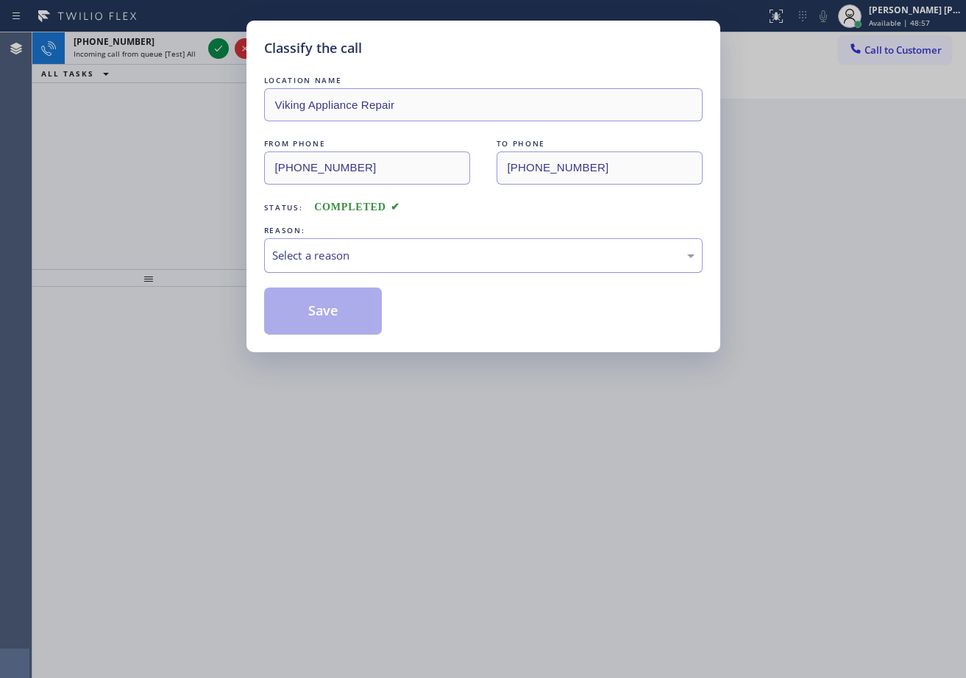
click at [300, 267] on div "Select a reason" at bounding box center [483, 255] width 439 height 35
click at [308, 311] on button "Save" at bounding box center [323, 311] width 118 height 47
click at [308, 312] on button "Save" at bounding box center [323, 311] width 118 height 47
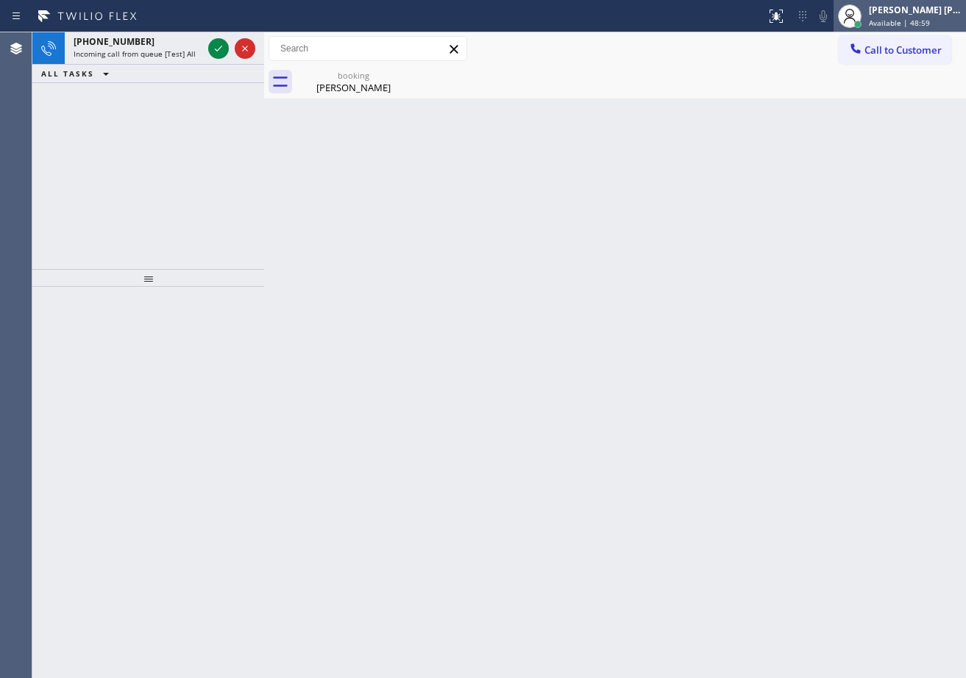
click at [914, 15] on div "[PERSON_NAME] [PERSON_NAME] Dahil" at bounding box center [915, 10] width 93 height 13
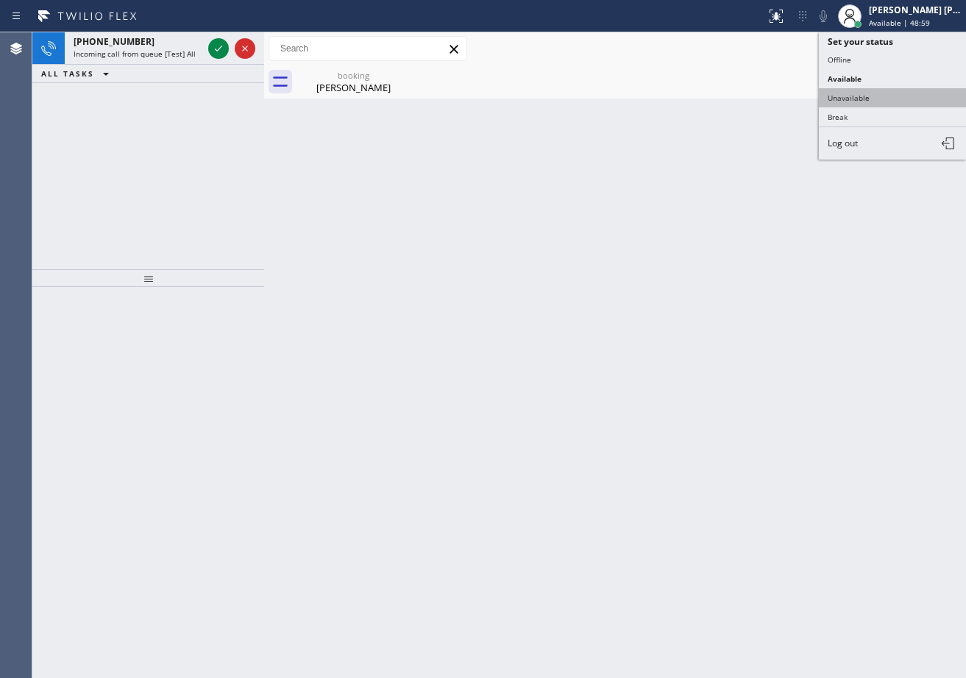
click at [893, 94] on button "Unavailable" at bounding box center [892, 97] width 147 height 19
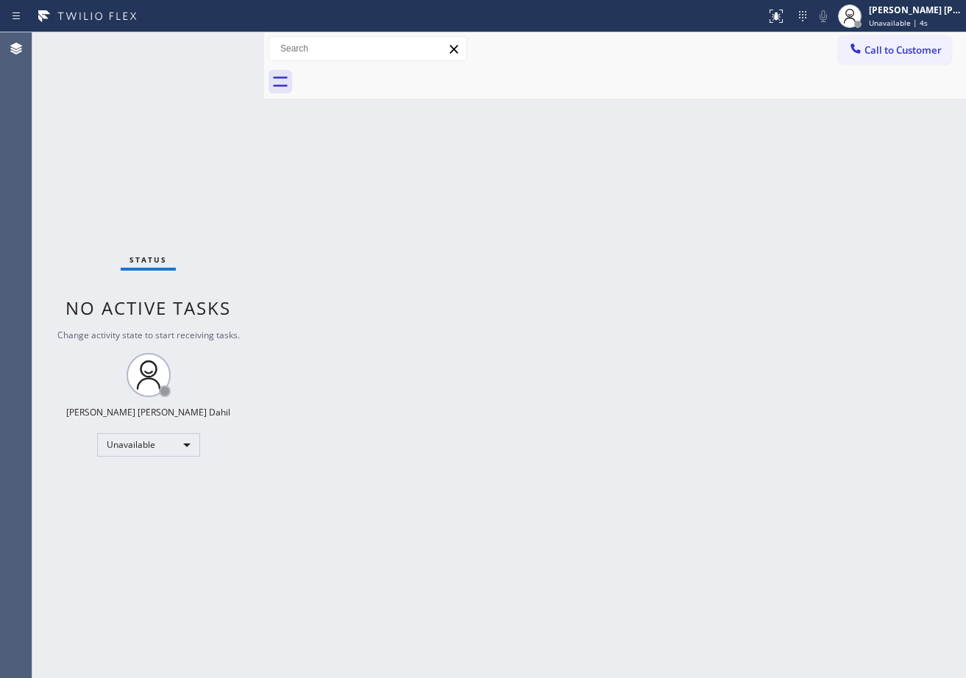
click at [448, 277] on div "Back to Dashboard Change Sender ID Customers Technicians Select a contact Outbo…" at bounding box center [615, 355] width 702 height 646
click at [895, 53] on span "Call to Customer" at bounding box center [902, 49] width 77 height 13
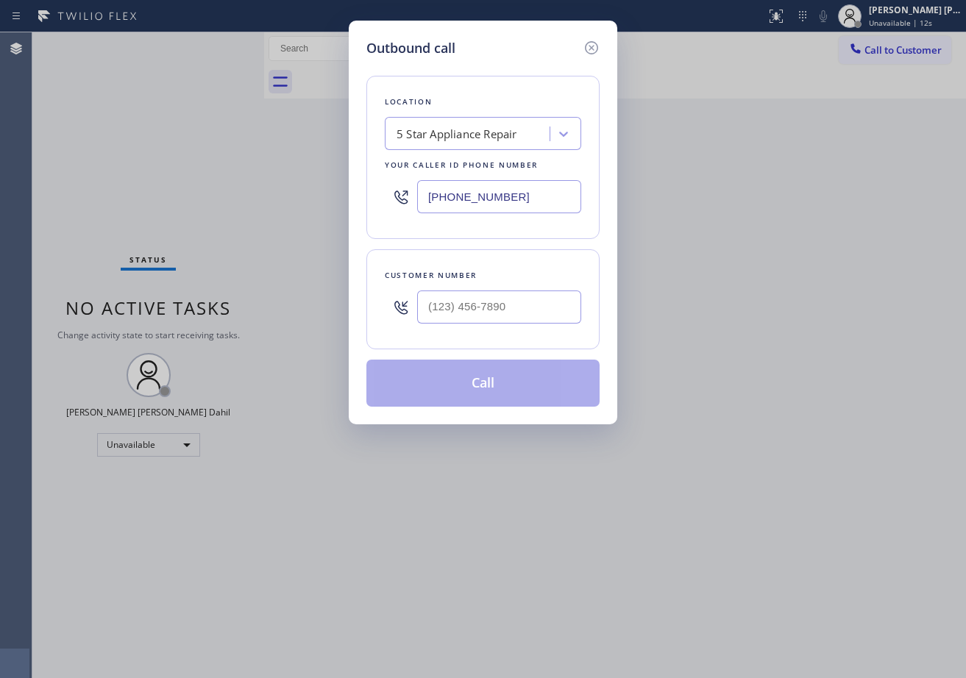
click at [533, 191] on input "[PHONE_NUMBER]" at bounding box center [499, 196] width 164 height 33
click at [531, 135] on div "5 Star Appliance Repair" at bounding box center [469, 134] width 160 height 26
drag, startPoint x: 524, startPoint y: 134, endPoint x: 943, endPoint y: 180, distance: 421.8
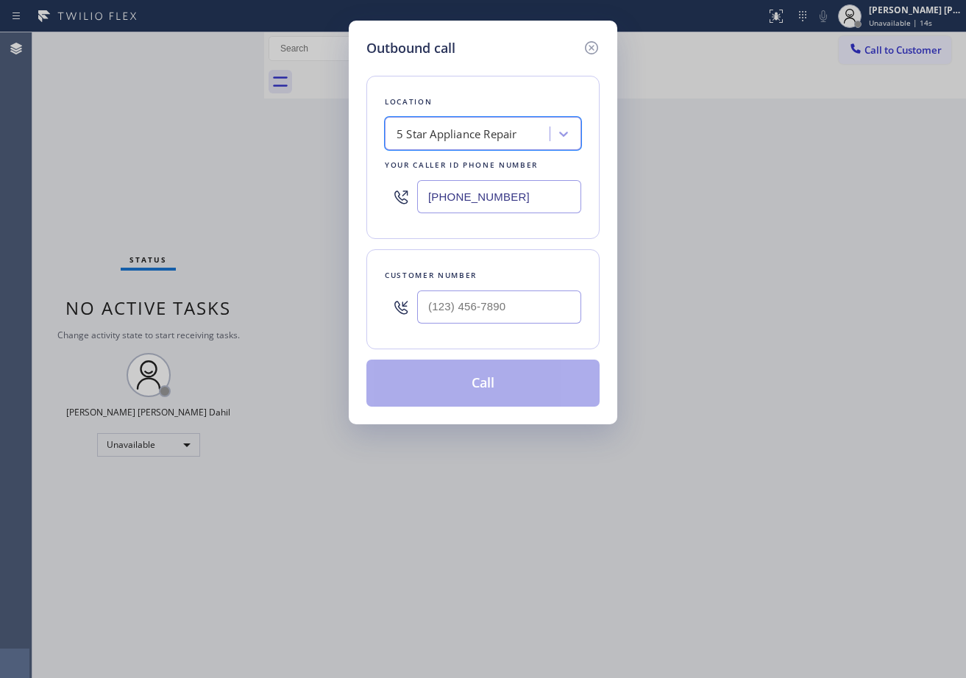
click at [454, 142] on div "5 Star Appliance Repair" at bounding box center [469, 134] width 160 height 26
click at [593, 51] on icon at bounding box center [592, 48] width 18 height 18
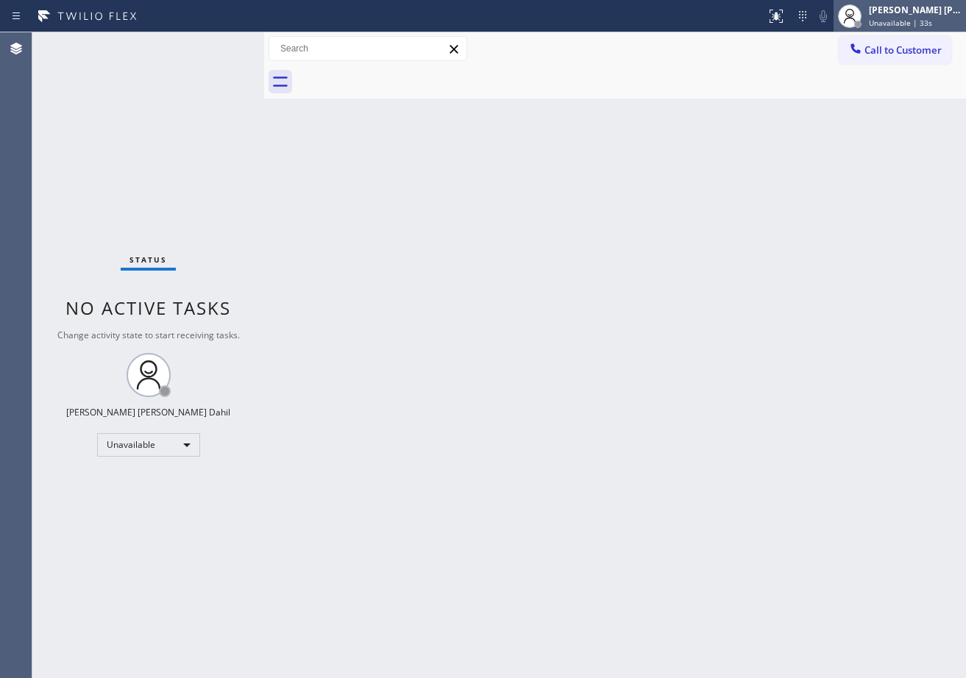
click at [928, 18] on span "Unavailable | 33s" at bounding box center [900, 23] width 63 height 10
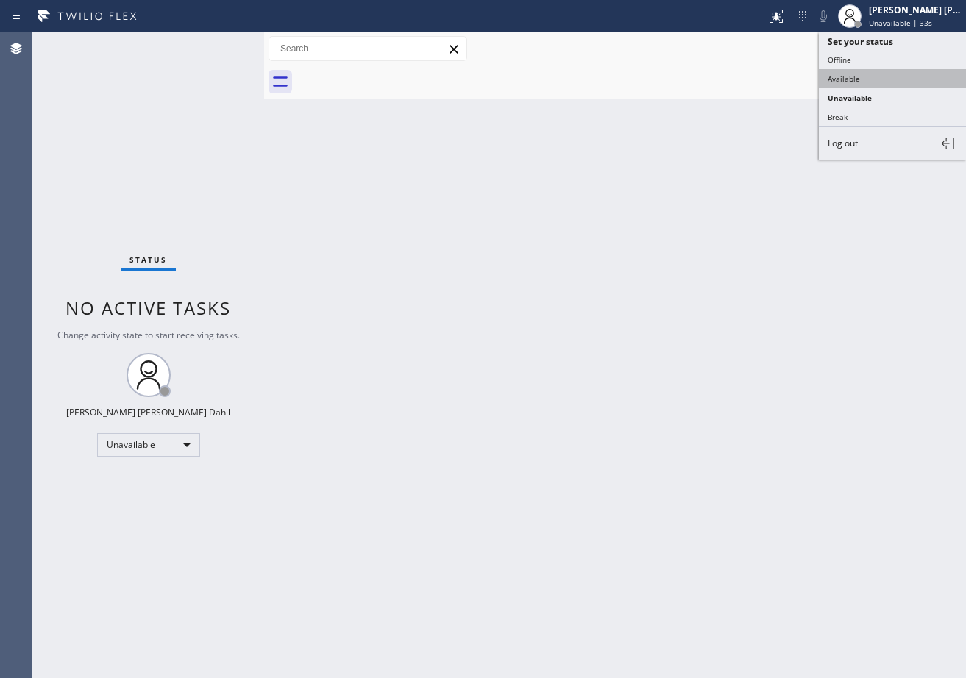
click at [846, 82] on button "Available" at bounding box center [892, 78] width 147 height 19
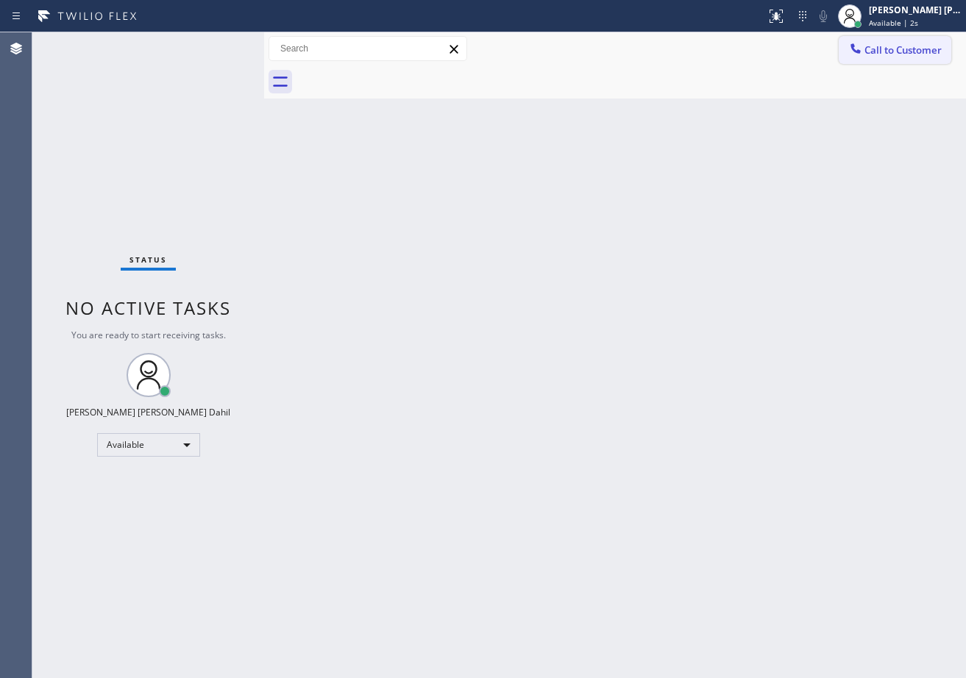
click at [877, 49] on span "Call to Customer" at bounding box center [902, 49] width 77 height 13
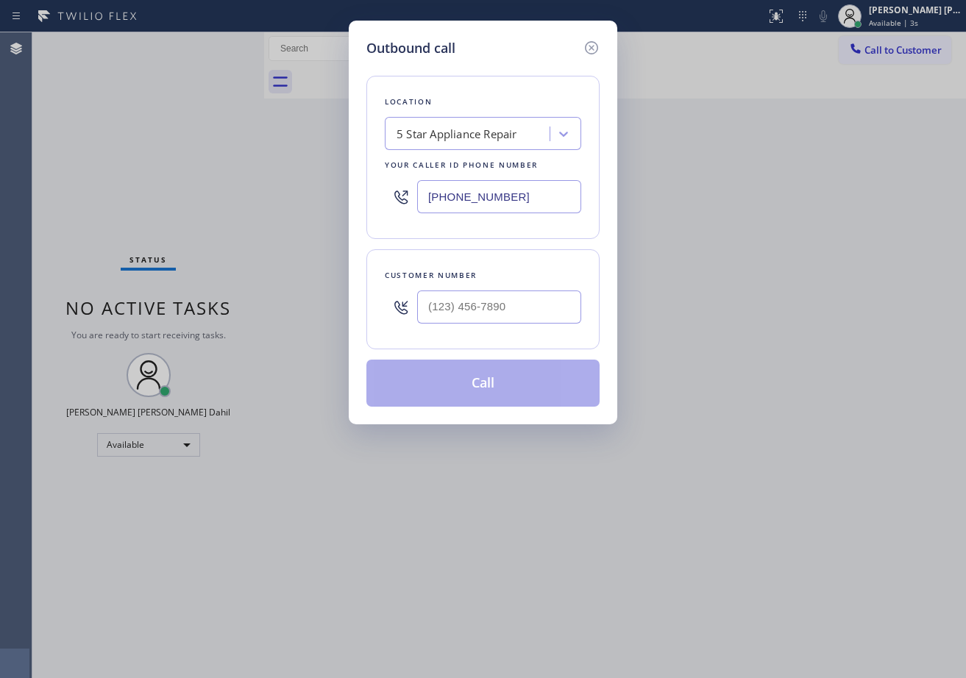
click at [527, 191] on input "[PHONE_NUMBER]" at bounding box center [499, 196] width 164 height 33
click at [593, 49] on icon at bounding box center [591, 47] width 13 height 13
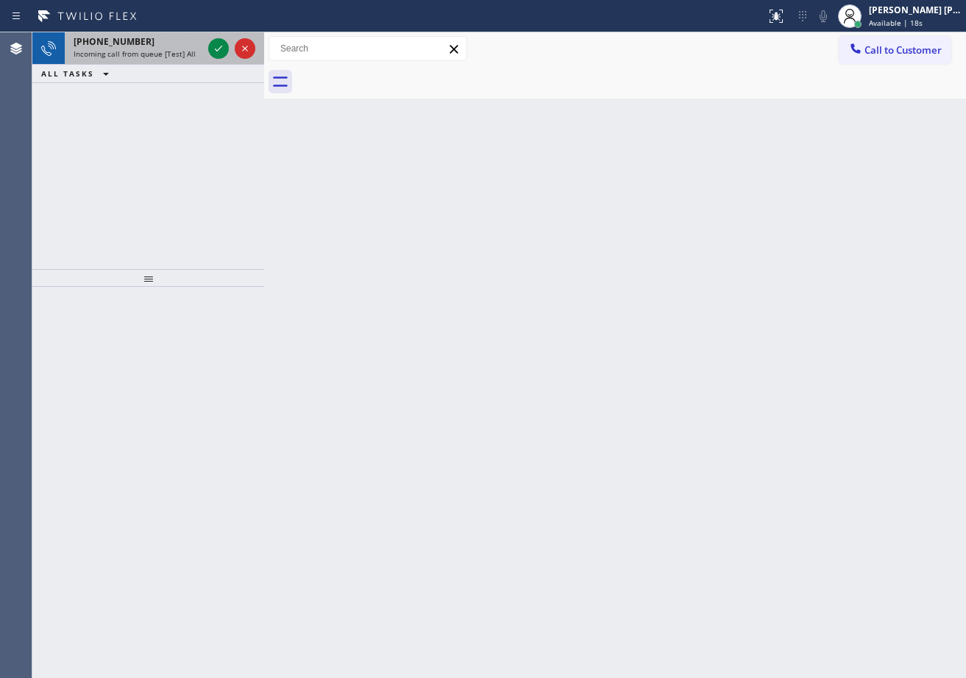
click at [203, 43] on div "[PHONE_NUMBER] Incoming call from queue [Test] All" at bounding box center [135, 48] width 141 height 32
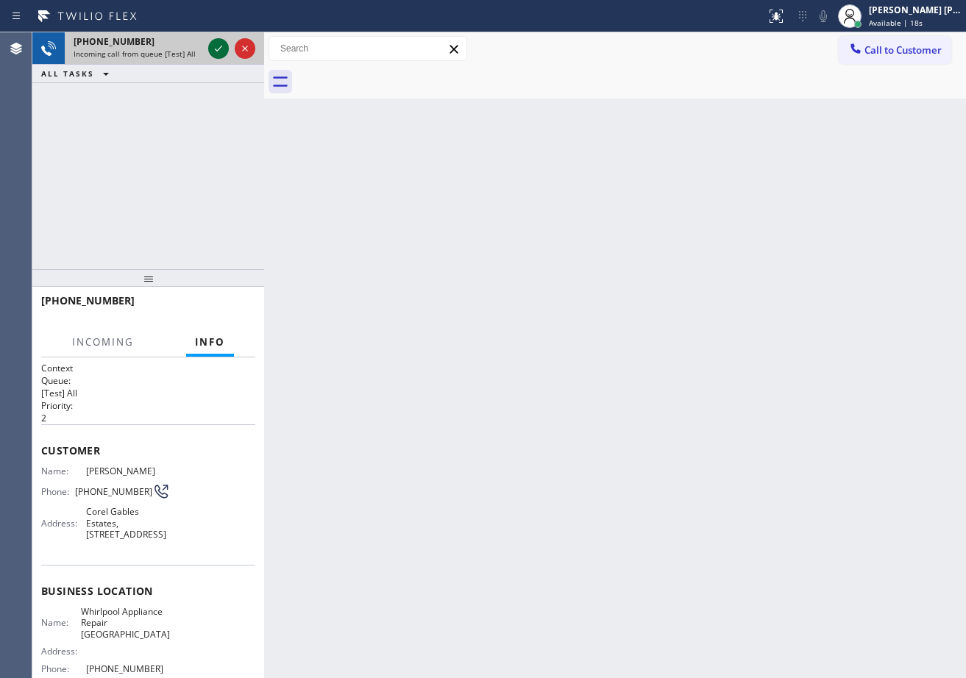
click at [212, 43] on icon at bounding box center [219, 49] width 18 height 18
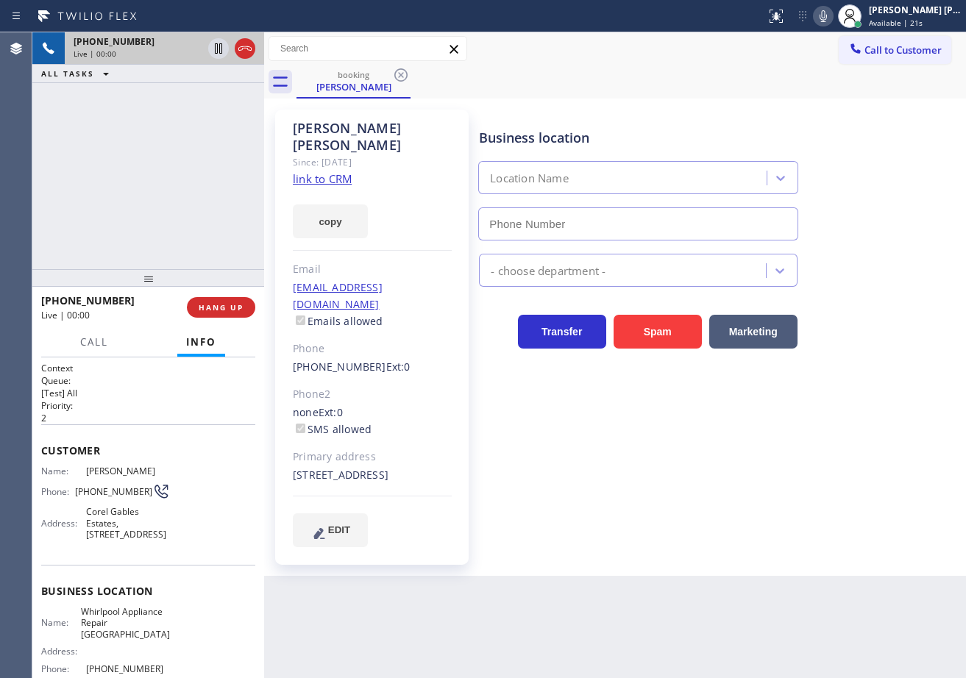
type input "[PHONE_NUMBER]"
click at [155, 157] on div "[PHONE_NUMBER] Live | 00:11 ALL TASKS ALL TASKS ACTIVE TASKS TASKS IN WRAP UP" at bounding box center [148, 150] width 232 height 237
click at [317, 171] on link "link to CRM" at bounding box center [322, 178] width 59 height 15
click at [832, 16] on icon at bounding box center [823, 16] width 18 height 18
click at [827, 18] on icon at bounding box center [823, 16] width 7 height 12
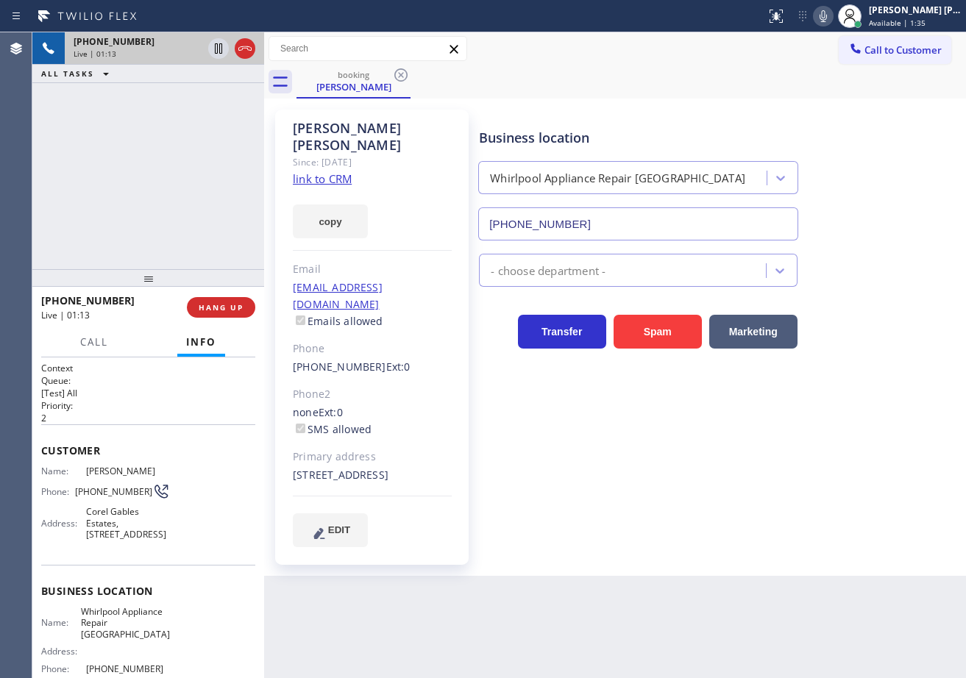
drag, startPoint x: 575, startPoint y: 101, endPoint x: 583, endPoint y: 100, distance: 8.1
click at [576, 100] on div "[PERSON_NAME] Since: [DATE] link to CRM copy Email [EMAIL_ADDRESS][DOMAIN_NAME]…" at bounding box center [615, 337] width 702 height 477
click at [583, 100] on div "[PERSON_NAME] Since: [DATE] link to CRM copy Email [EMAIL_ADDRESS][DOMAIN_NAME]…" at bounding box center [615, 337] width 702 height 477
click at [589, 100] on div "[PERSON_NAME] Since: [DATE] link to CRM copy Email [EMAIL_ADDRESS][DOMAIN_NAME]…" at bounding box center [615, 337] width 702 height 477
click at [646, 110] on div "Business location Whirlpool Appliance Repair [GEOGRAPHIC_DATA] [PHONE_NUMBER]" at bounding box center [719, 173] width 486 height 133
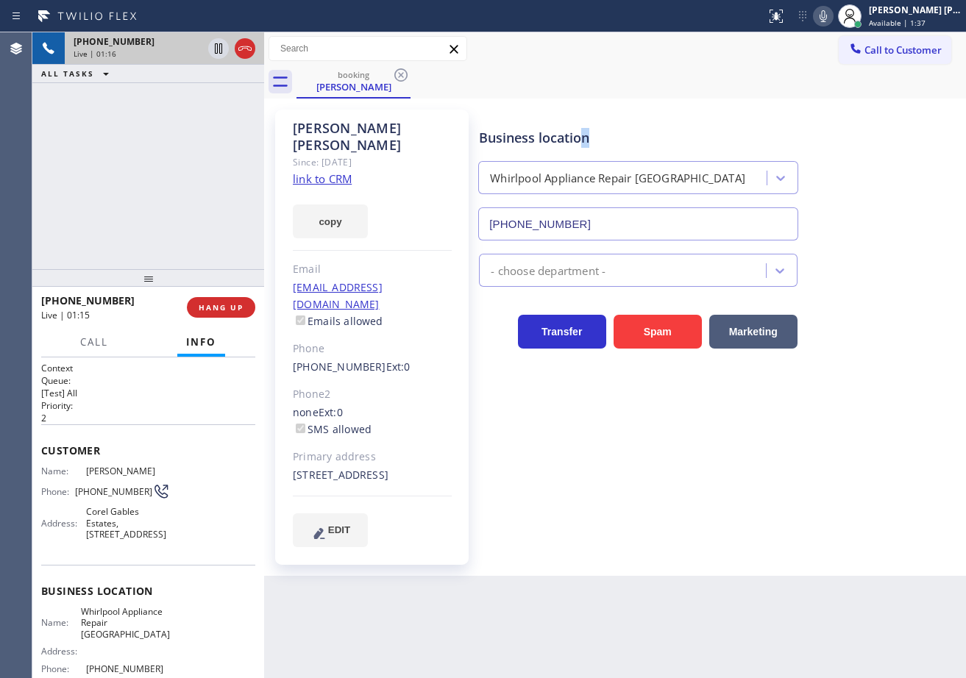
click at [640, 101] on div "[PERSON_NAME] Since: [DATE] link to CRM copy Email [EMAIL_ADDRESS][DOMAIN_NAME]…" at bounding box center [615, 337] width 702 height 477
click at [640, 100] on div "[PERSON_NAME] Since: [DATE] link to CRM copy Email [EMAIL_ADDRESS][DOMAIN_NAME]…" at bounding box center [615, 337] width 702 height 477
click at [628, 98] on div "booking [PERSON_NAME]" at bounding box center [632, 81] width 670 height 33
drag, startPoint x: 628, startPoint y: 98, endPoint x: 628, endPoint y: 77, distance: 21.3
click at [630, 80] on div "booking [PERSON_NAME]" at bounding box center [632, 81] width 670 height 33
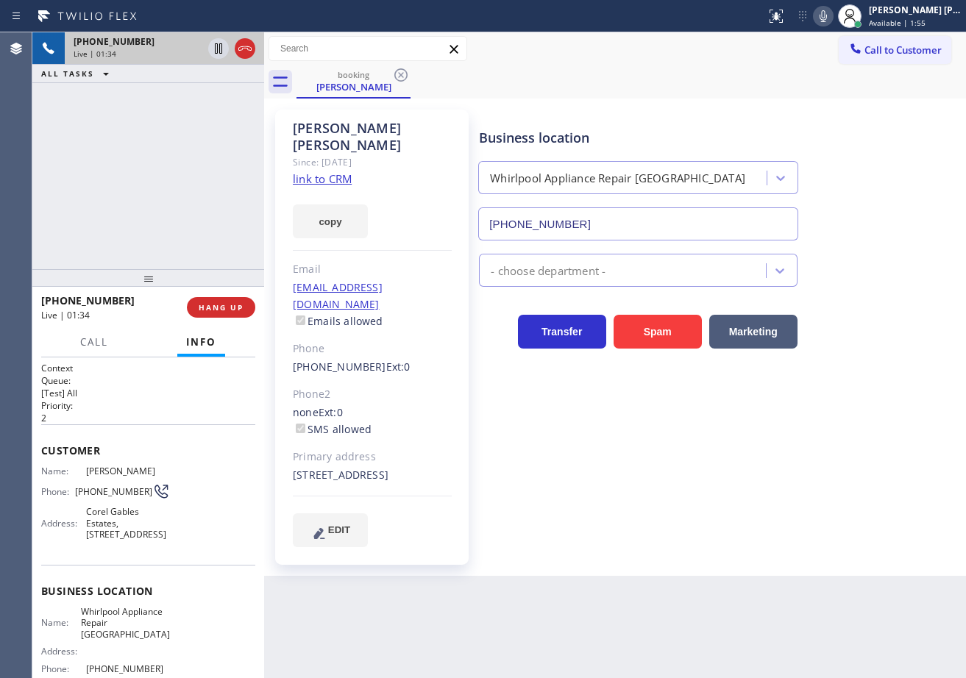
click at [652, 104] on div "[PERSON_NAME] Since: [DATE] link to CRM copy Email [EMAIL_ADDRESS][DOMAIN_NAME]…" at bounding box center [615, 337] width 695 height 470
click at [884, 267] on div "- choose department -" at bounding box center [719, 267] width 486 height 39
drag, startPoint x: 883, startPoint y: 267, endPoint x: 878, endPoint y: 192, distance: 75.2
click at [882, 266] on div "- choose department -" at bounding box center [719, 267] width 486 height 39
drag, startPoint x: 793, startPoint y: 88, endPoint x: 812, endPoint y: 65, distance: 30.3
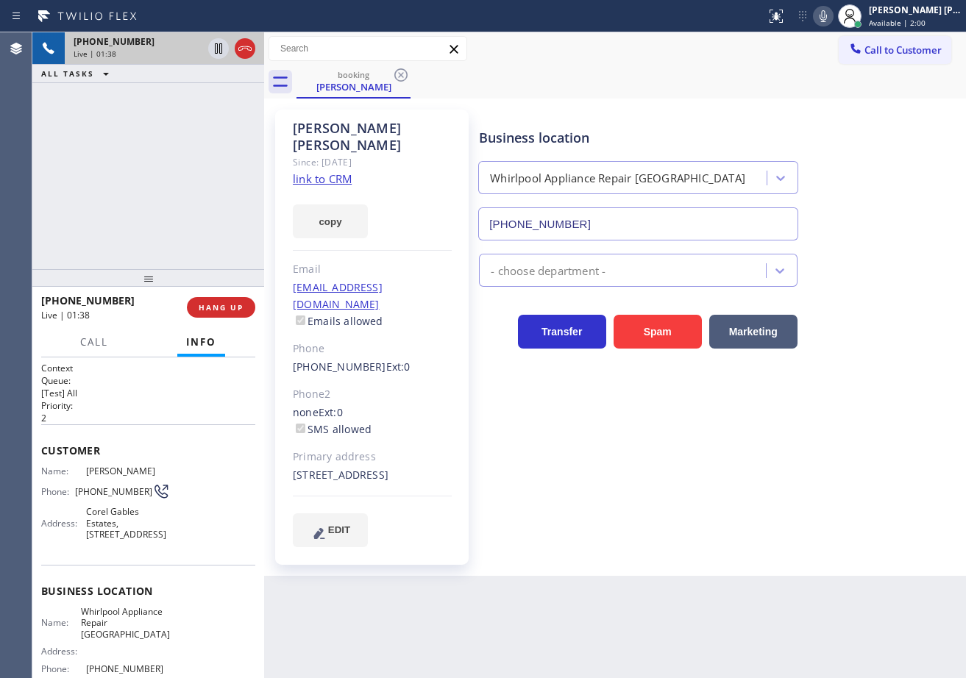
click at [795, 85] on div "booking [PERSON_NAME]" at bounding box center [632, 81] width 670 height 33
drag, startPoint x: 837, startPoint y: 16, endPoint x: 823, endPoint y: 52, distance: 38.3
click at [832, 18] on icon at bounding box center [823, 16] width 18 height 18
click at [823, 52] on div "Call to Customer Outbound call Location 5 Star Appliance Repair Your caller id …" at bounding box center [615, 49] width 702 height 26
drag, startPoint x: 174, startPoint y: 141, endPoint x: 184, endPoint y: 64, distance: 77.1
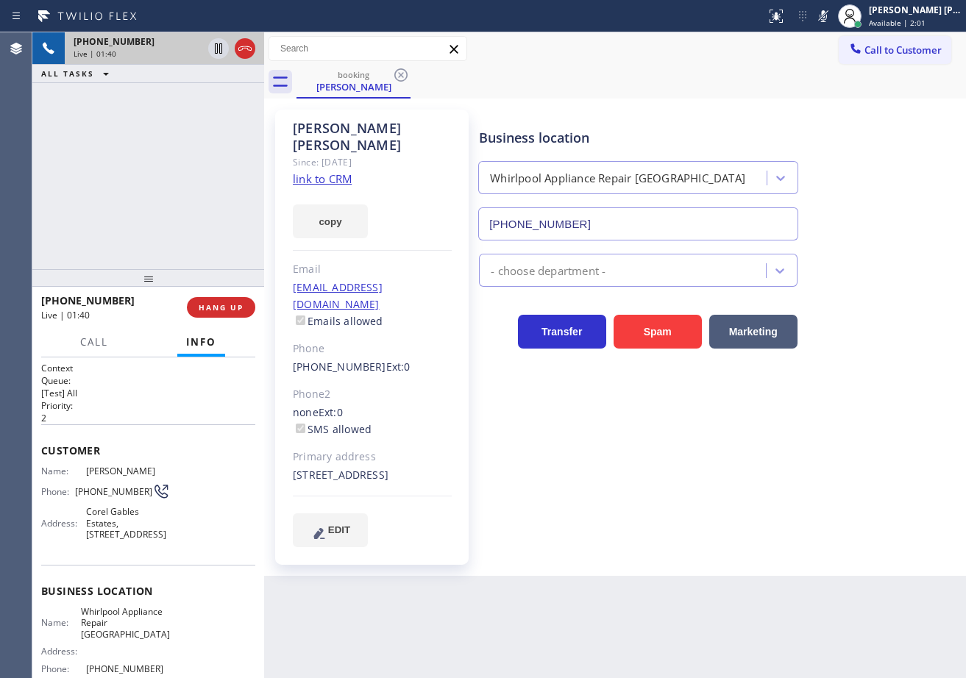
click at [182, 131] on div "[PHONE_NUMBER] Live | 01:40 ALL TASKS ALL TASKS ACTIVE TASKS TASKS IN WRAP UP" at bounding box center [148, 150] width 232 height 237
click at [221, 45] on icon at bounding box center [218, 48] width 7 height 10
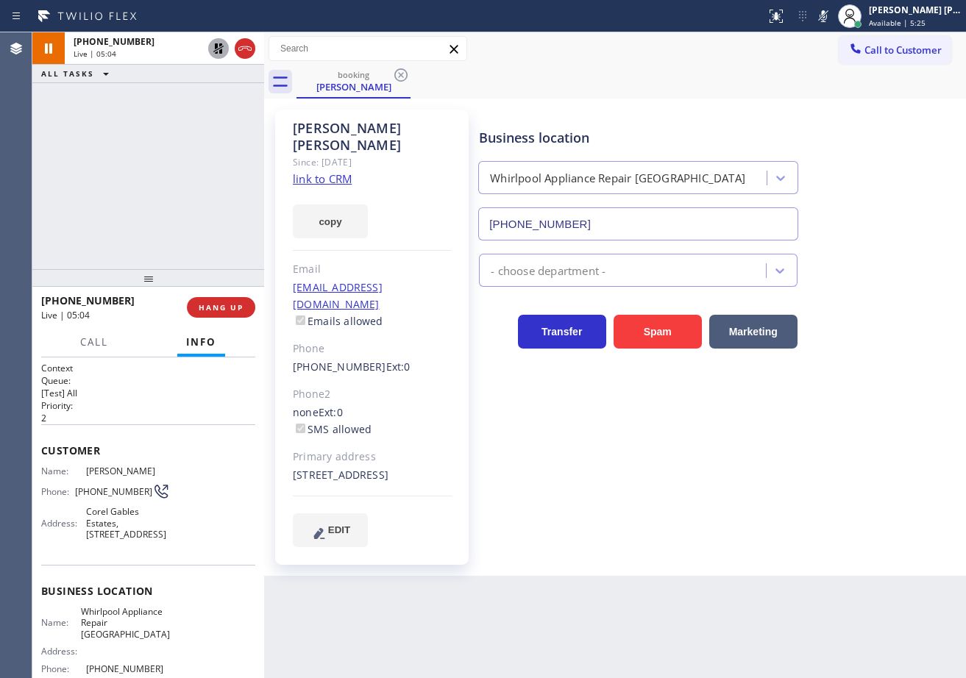
click at [219, 47] on icon at bounding box center [219, 49] width 18 height 18
click at [832, 21] on icon at bounding box center [823, 16] width 18 height 18
click at [797, 108] on div "Business location Whirlpool Appliance Repair [GEOGRAPHIC_DATA] [PHONE_NUMBER]" at bounding box center [719, 173] width 486 height 133
drag, startPoint x: 171, startPoint y: 191, endPoint x: 216, endPoint y: 122, distance: 81.4
click at [171, 191] on div "[PHONE_NUMBER] Live | 05:38 ALL TASKS ALL TASKS ACTIVE TASKS TASKS IN WRAP UP […" at bounding box center [148, 150] width 232 height 237
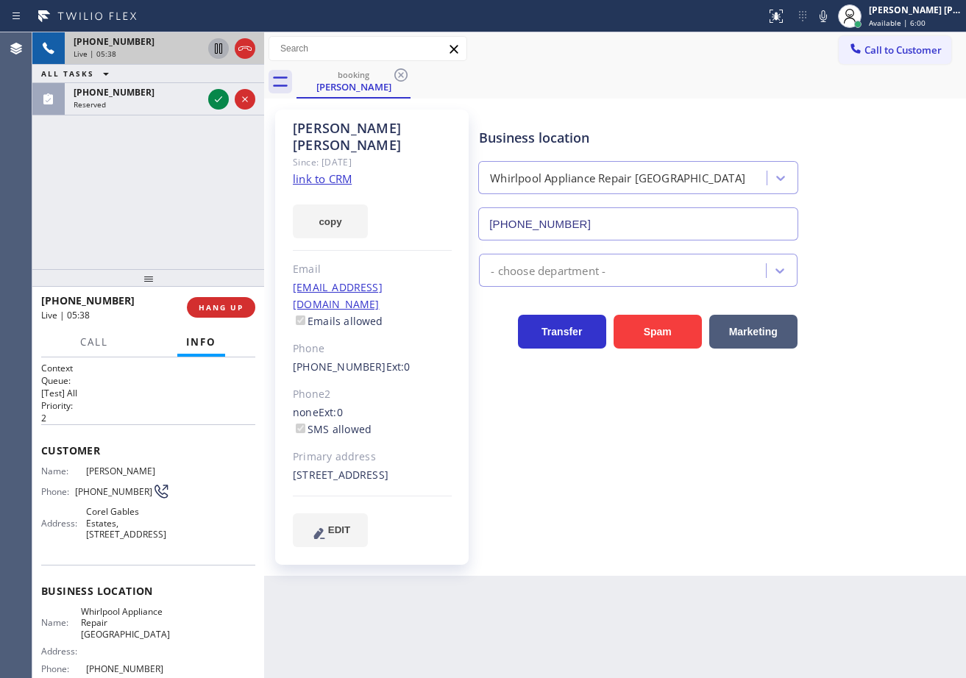
click at [217, 52] on icon at bounding box center [218, 48] width 7 height 10
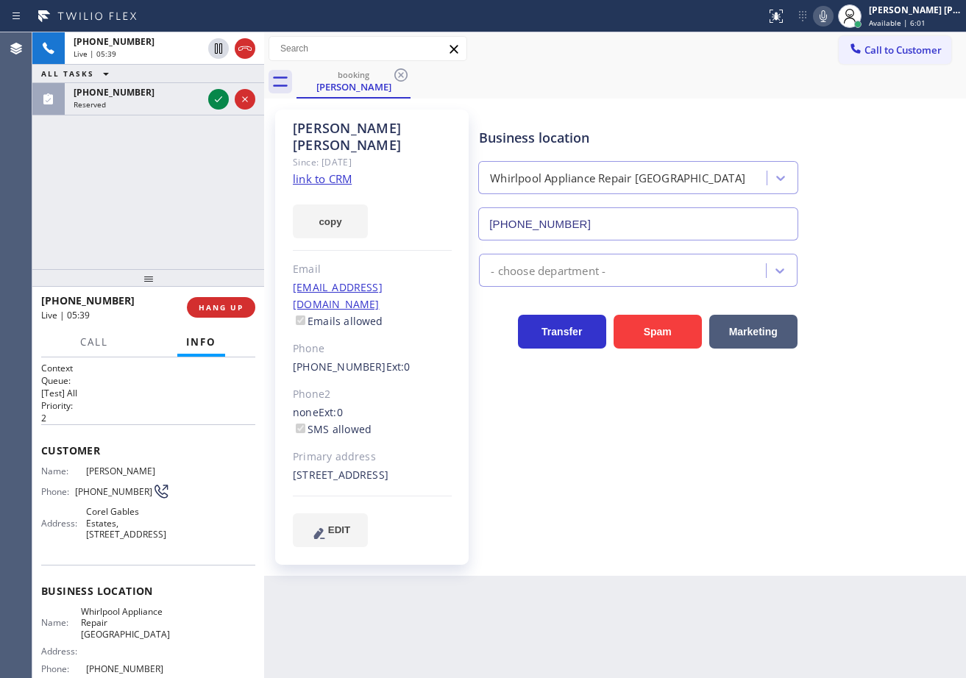
click at [832, 19] on icon at bounding box center [823, 16] width 18 height 18
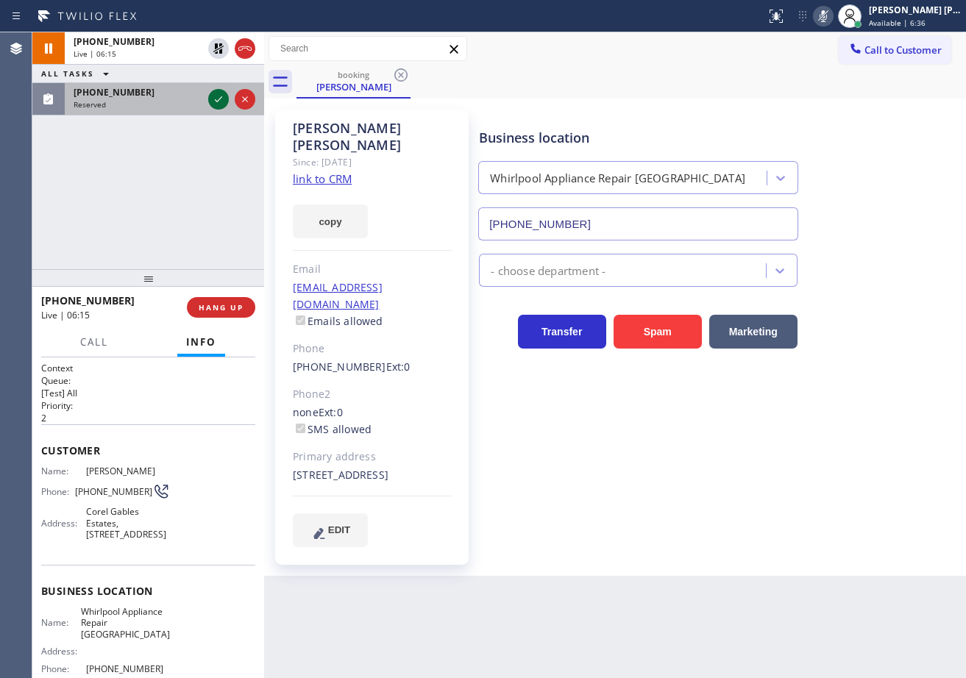
drag, startPoint x: 200, startPoint y: 102, endPoint x: 216, endPoint y: 101, distance: 15.5
click at [200, 101] on div "Reserved" at bounding box center [138, 104] width 129 height 10
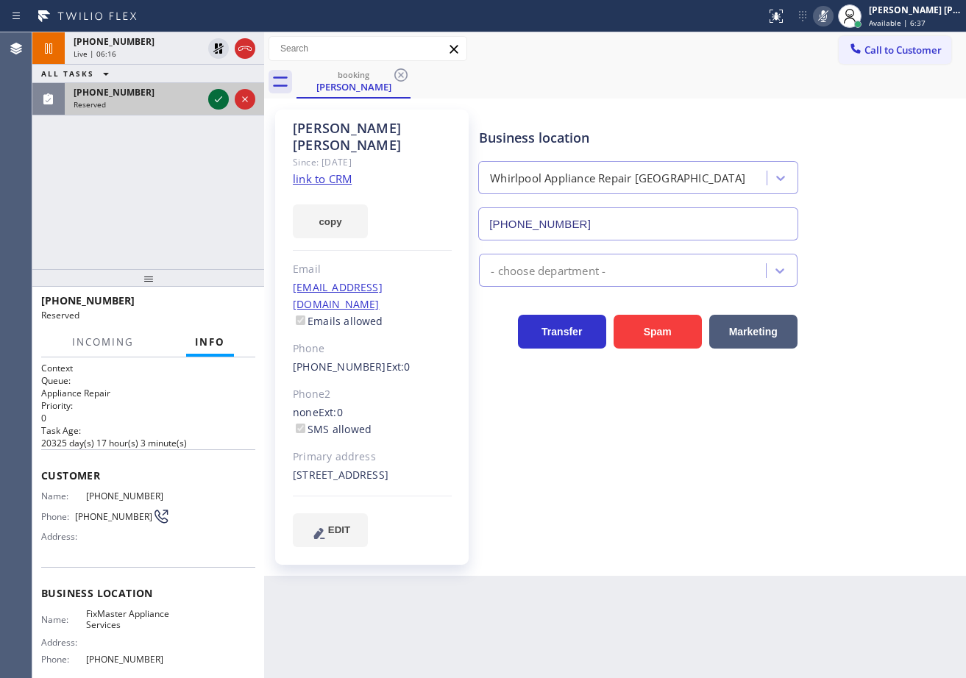
click at [219, 101] on icon at bounding box center [219, 99] width 18 height 18
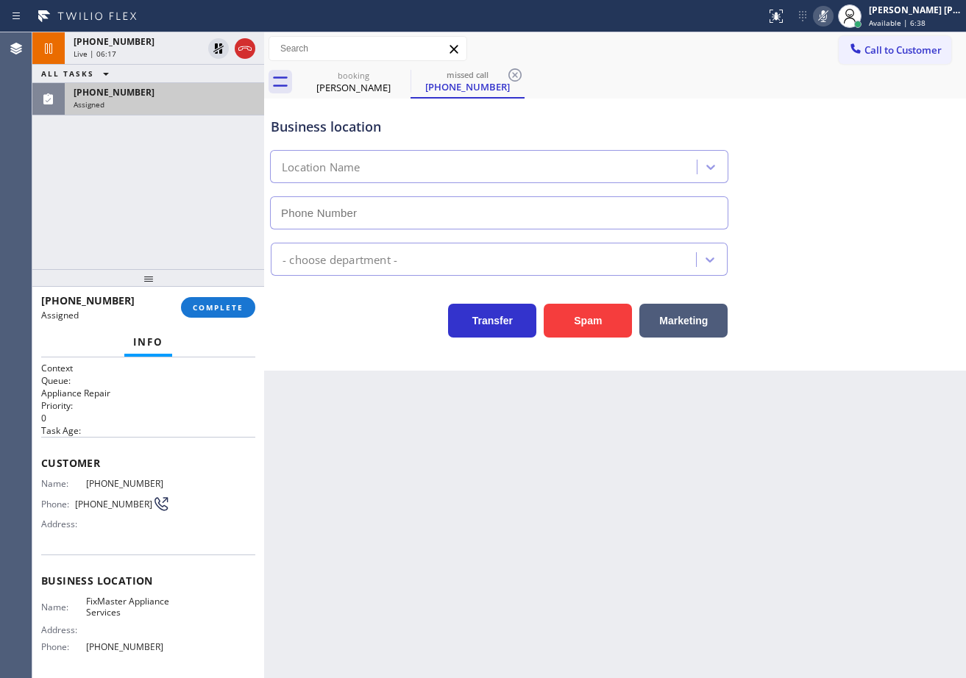
type input "[PHONE_NUMBER]"
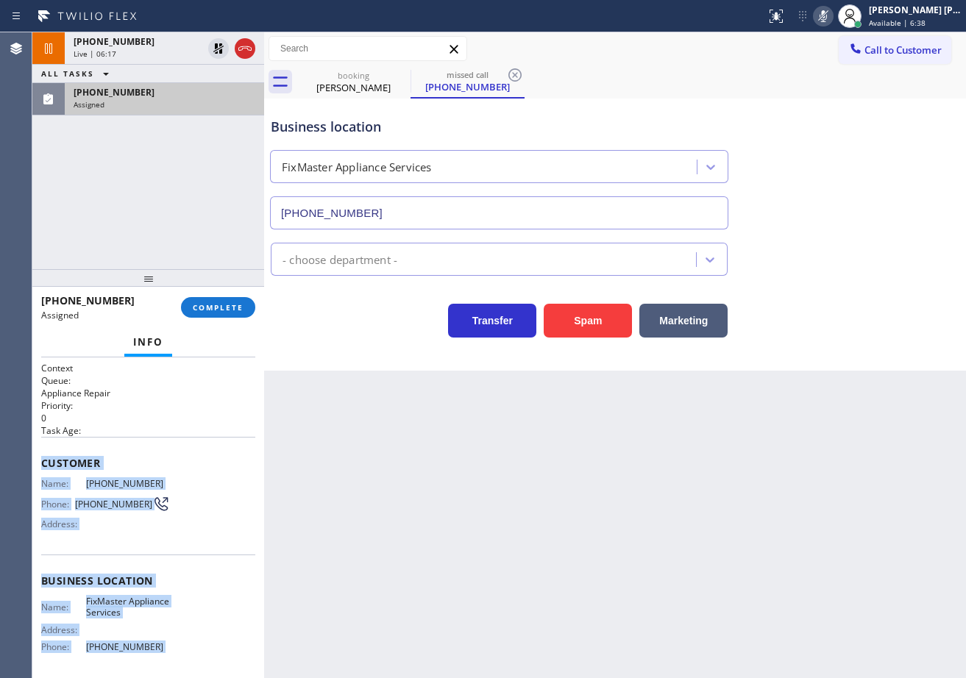
scroll to position [115, 0]
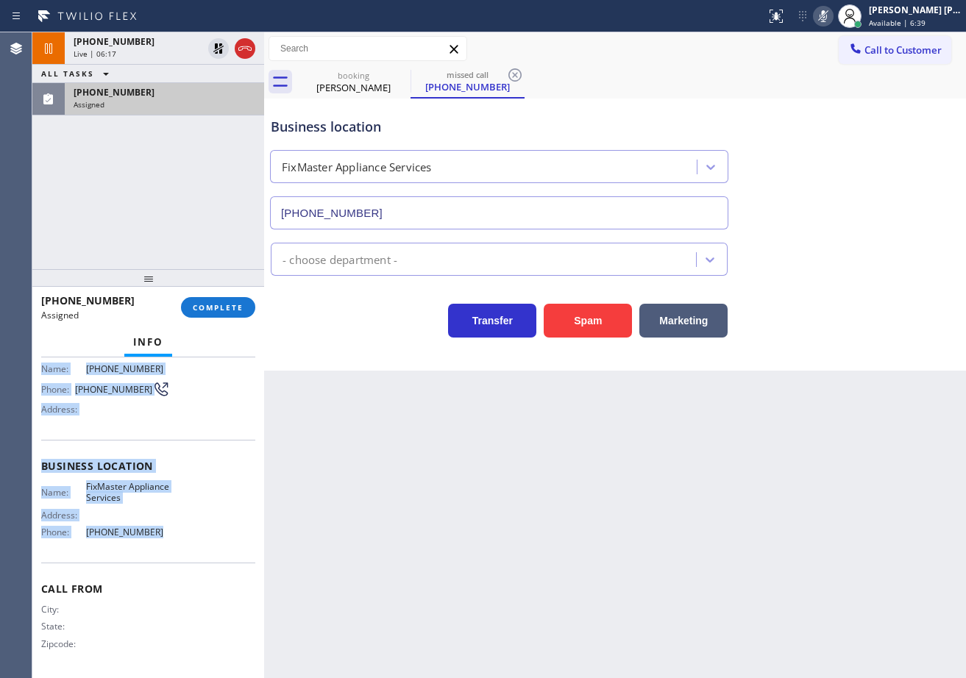
drag, startPoint x: 55, startPoint y: 474, endPoint x: 213, endPoint y: 416, distance: 167.8
click at [162, 539] on div "Context Queue: Appliance Repair Priority: 0 Task Age: Customer Name: [PHONE_NUM…" at bounding box center [148, 460] width 214 height 427
click at [232, 301] on button "COMPLETE" at bounding box center [218, 307] width 74 height 21
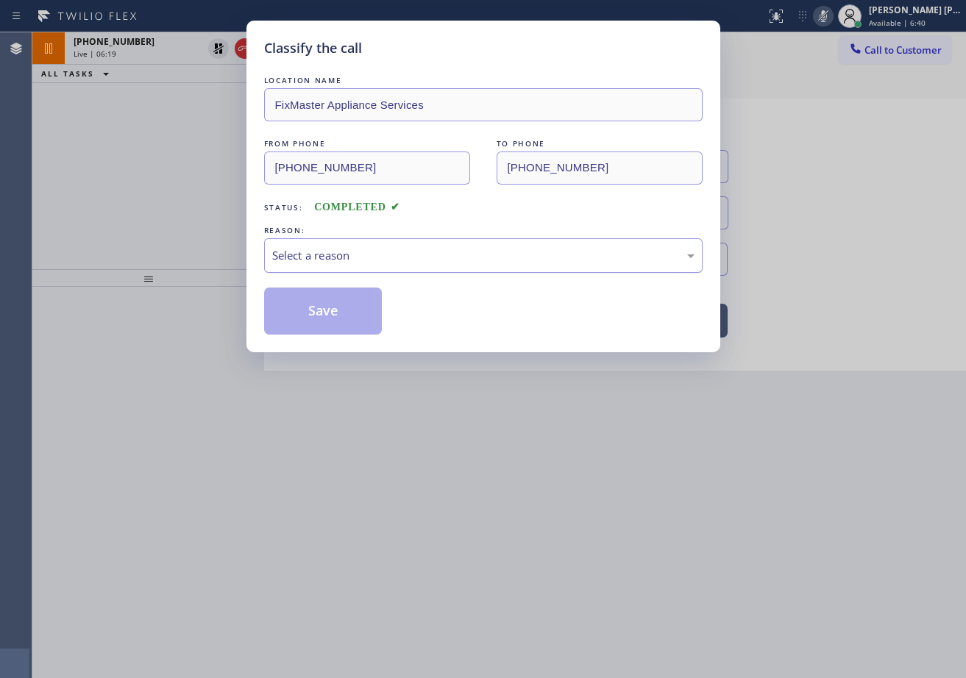
drag, startPoint x: 352, startPoint y: 252, endPoint x: 349, endPoint y: 263, distance: 12.1
click at [352, 252] on div "Select a reason" at bounding box center [483, 255] width 422 height 17
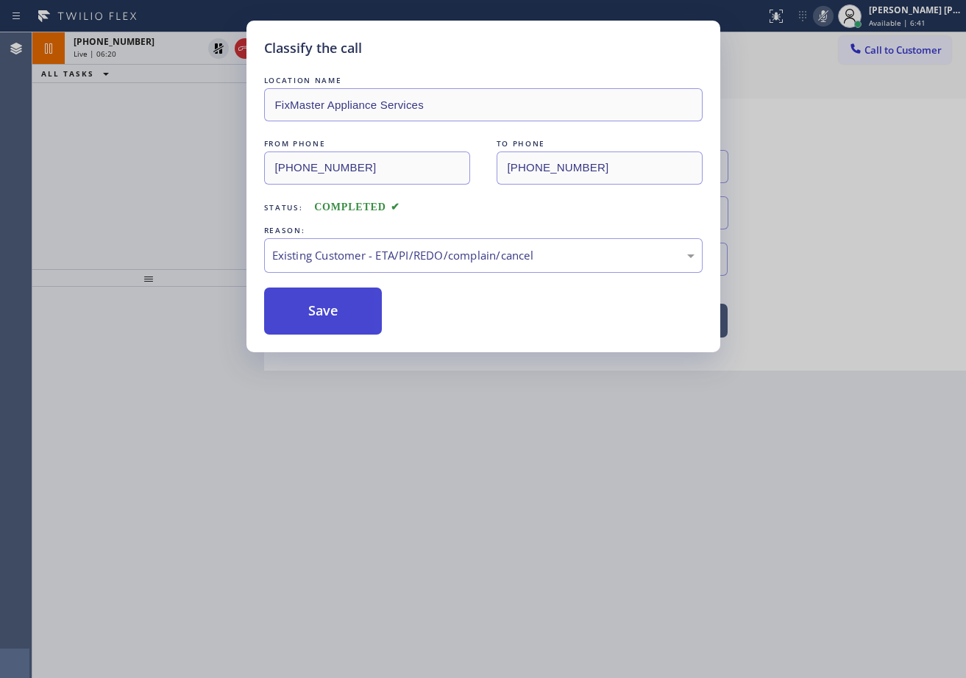
click at [333, 320] on button "Save" at bounding box center [323, 311] width 118 height 47
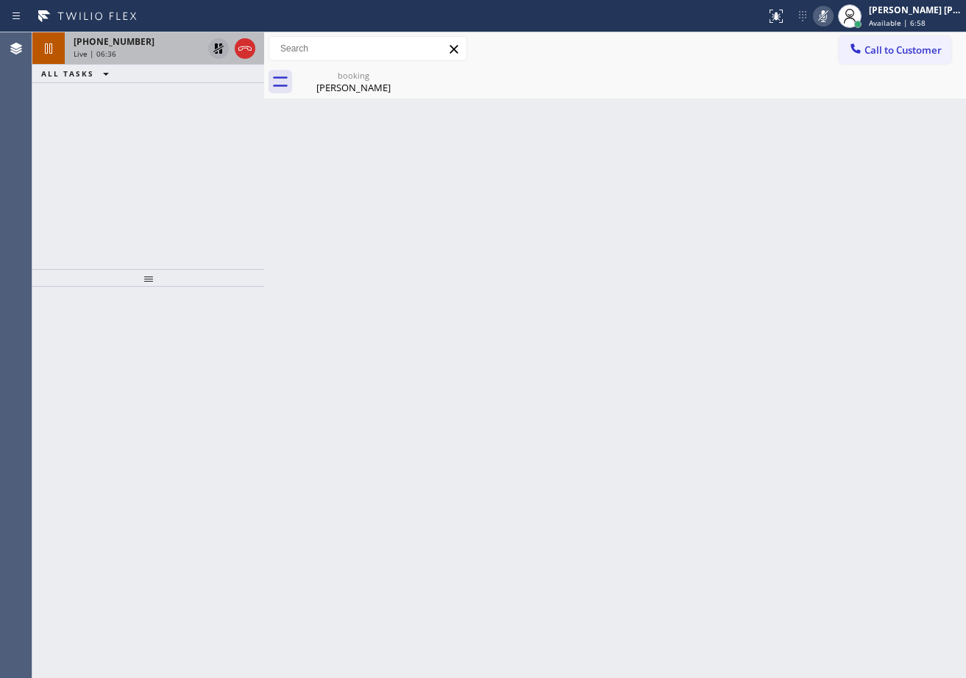
click at [215, 54] on icon at bounding box center [219, 49] width 18 height 18
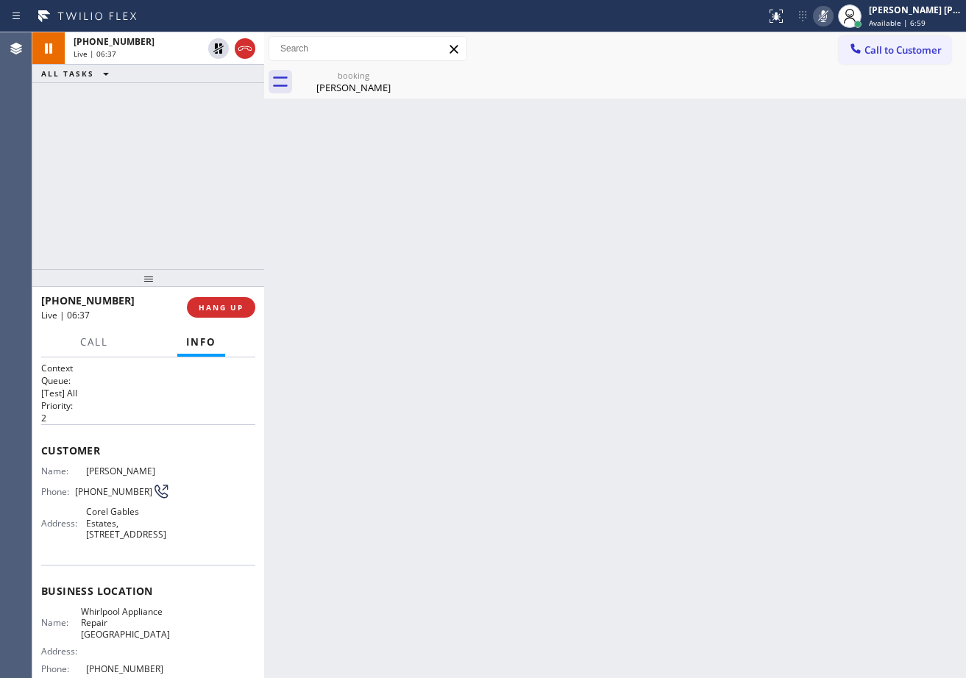
click at [832, 20] on icon at bounding box center [823, 16] width 18 height 18
click at [831, 141] on div "Back to Dashboard Change Sender ID Customers Technicians Select a contact Outbo…" at bounding box center [615, 355] width 702 height 646
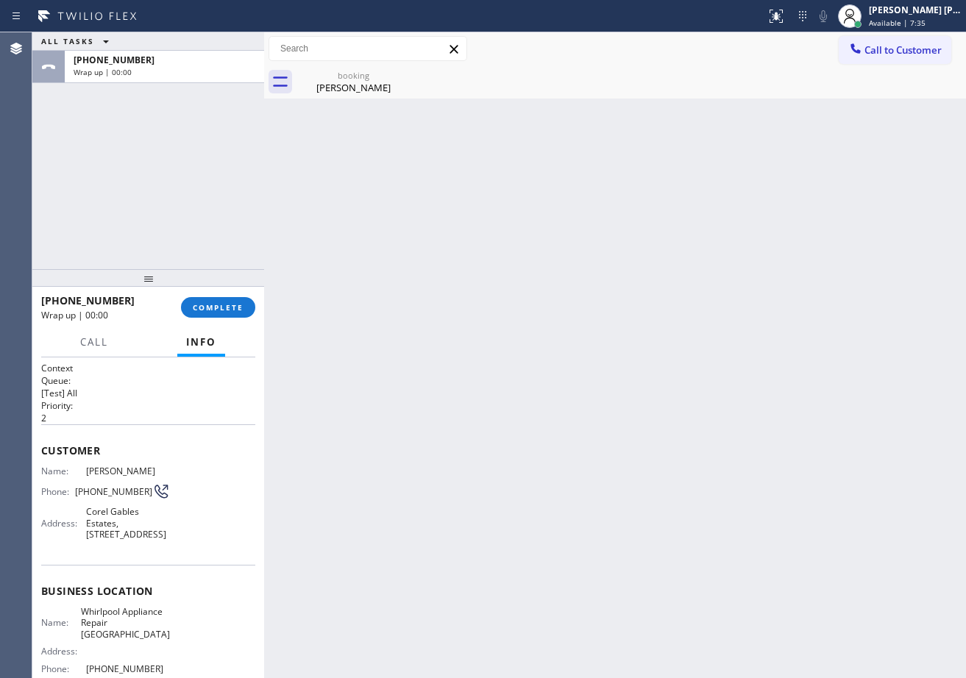
click at [230, 323] on div "[PHONE_NUMBER] Wrap up | 00:00 COMPLETE" at bounding box center [148, 307] width 214 height 38
click at [227, 316] on button "COMPLETE" at bounding box center [218, 307] width 74 height 21
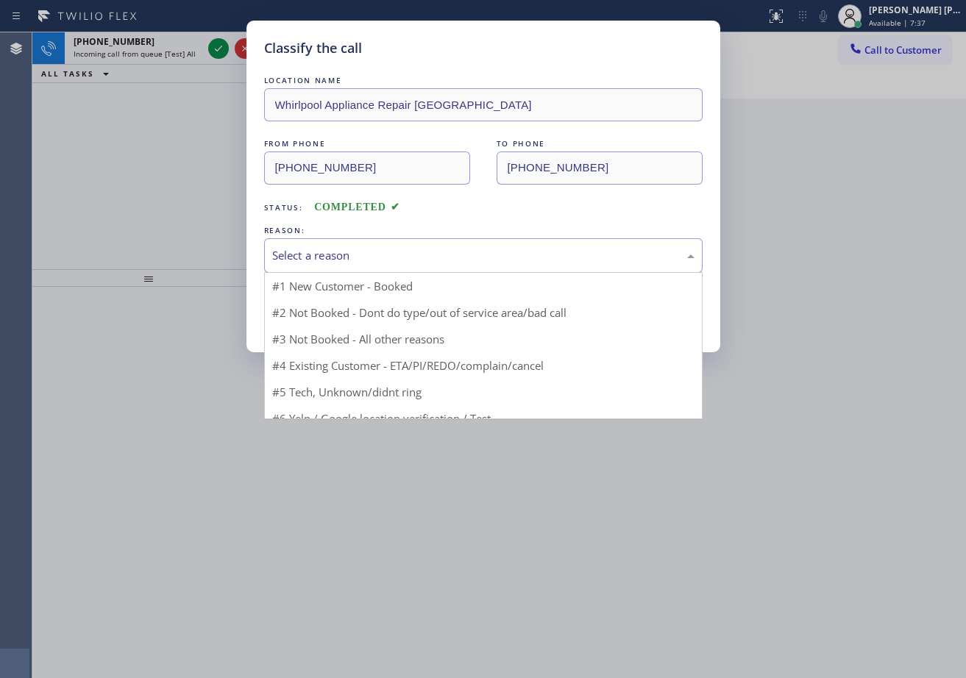
click at [322, 258] on div "Select a reason" at bounding box center [483, 255] width 422 height 17
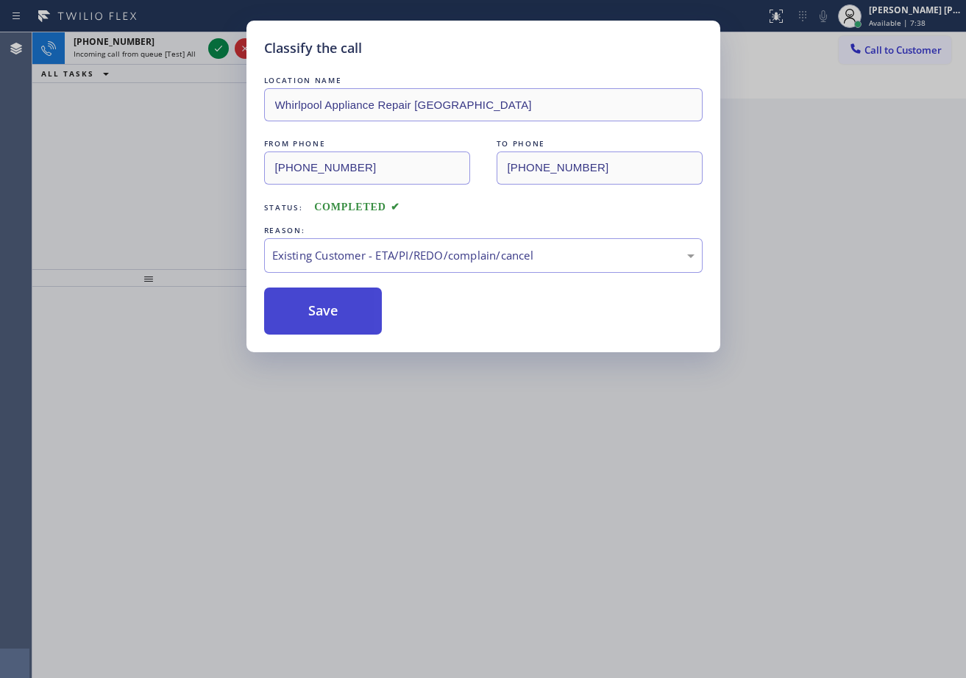
click at [347, 319] on button "Save" at bounding box center [323, 311] width 118 height 47
click at [346, 319] on button "Save" at bounding box center [323, 311] width 118 height 47
click at [172, 56] on div "Classify the call LOCATION NAME [US_STATE] Appliance Repair Yonkers FROM PHONE …" at bounding box center [499, 355] width 934 height 646
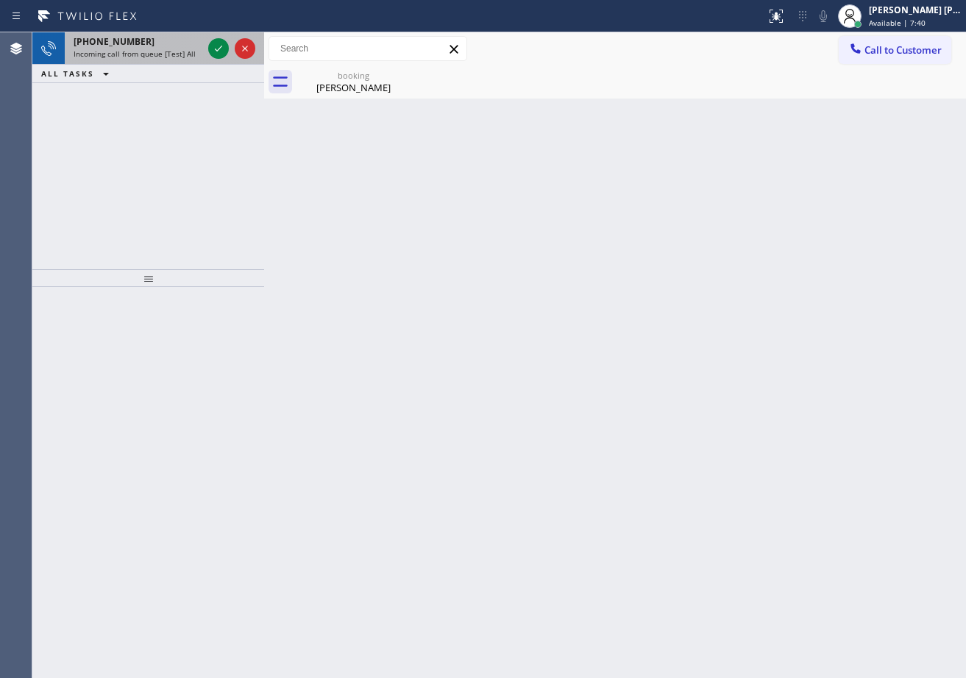
click at [171, 55] on span "Incoming call from queue [Test] All" at bounding box center [135, 54] width 122 height 10
click at [210, 46] on icon at bounding box center [219, 49] width 18 height 18
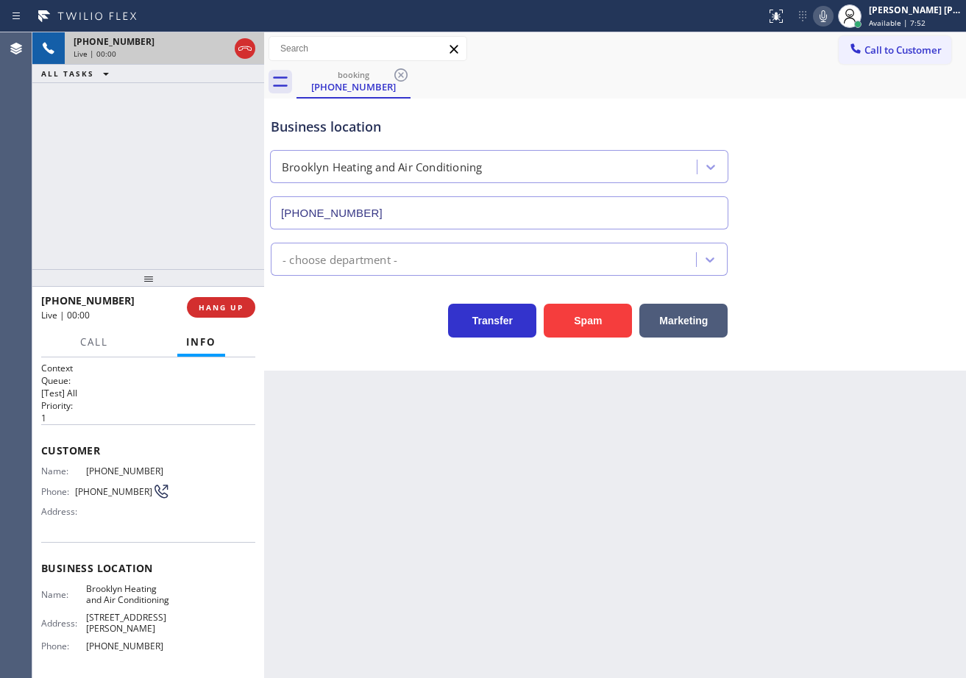
type input "[PHONE_NUMBER]"
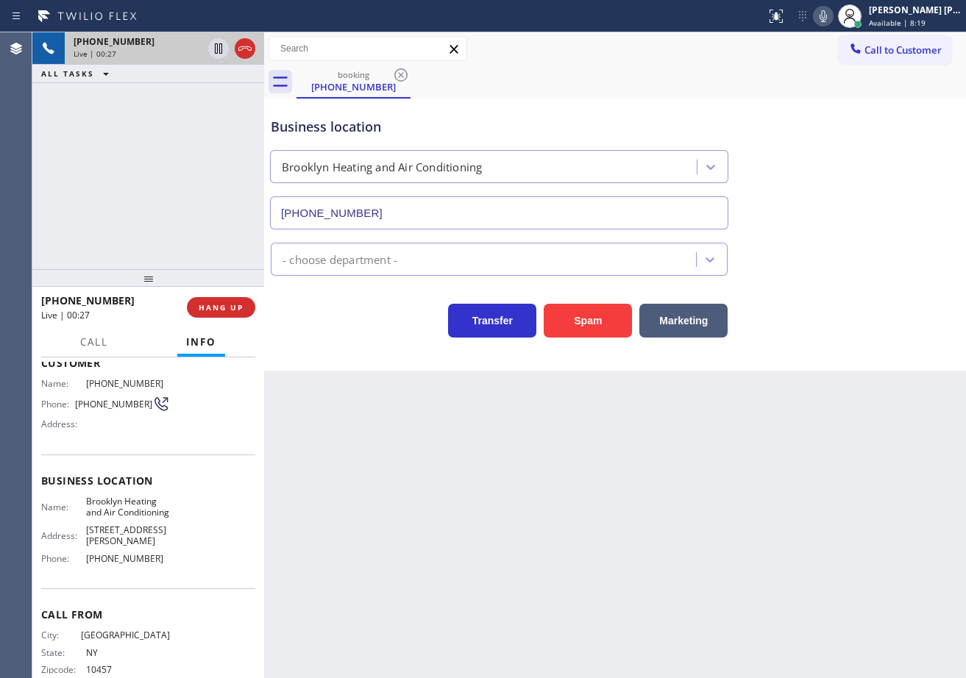
scroll to position [114, 0]
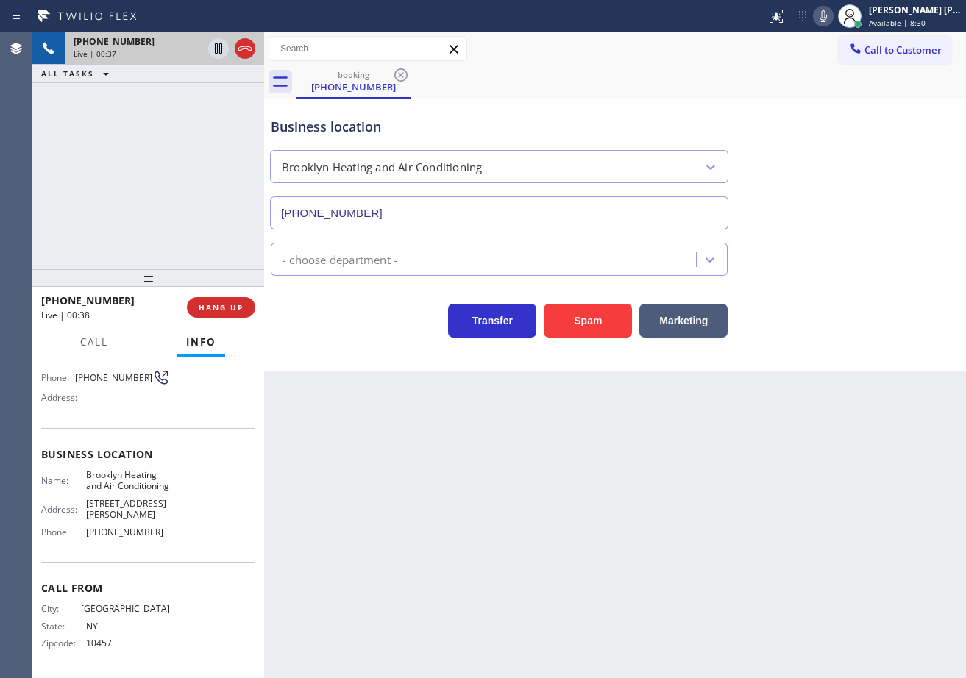
click at [143, 224] on div "[PHONE_NUMBER] Live | 00:37 ALL TASKS ALL TASKS ACTIVE TASKS TASKS IN WRAP UP" at bounding box center [148, 150] width 232 height 237
click at [198, 316] on button "HANG UP" at bounding box center [221, 307] width 68 height 21
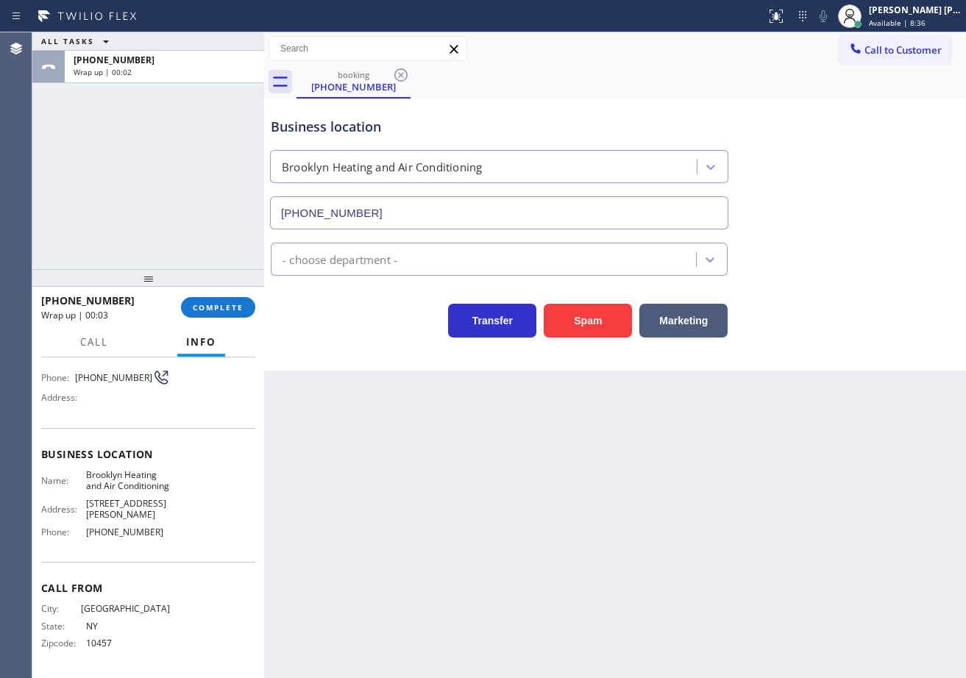
click at [214, 296] on div "[PHONE_NUMBER] Wrap up | 00:03 COMPLETE" at bounding box center [148, 307] width 214 height 38
click at [214, 304] on span "COMPLETE" at bounding box center [218, 307] width 51 height 10
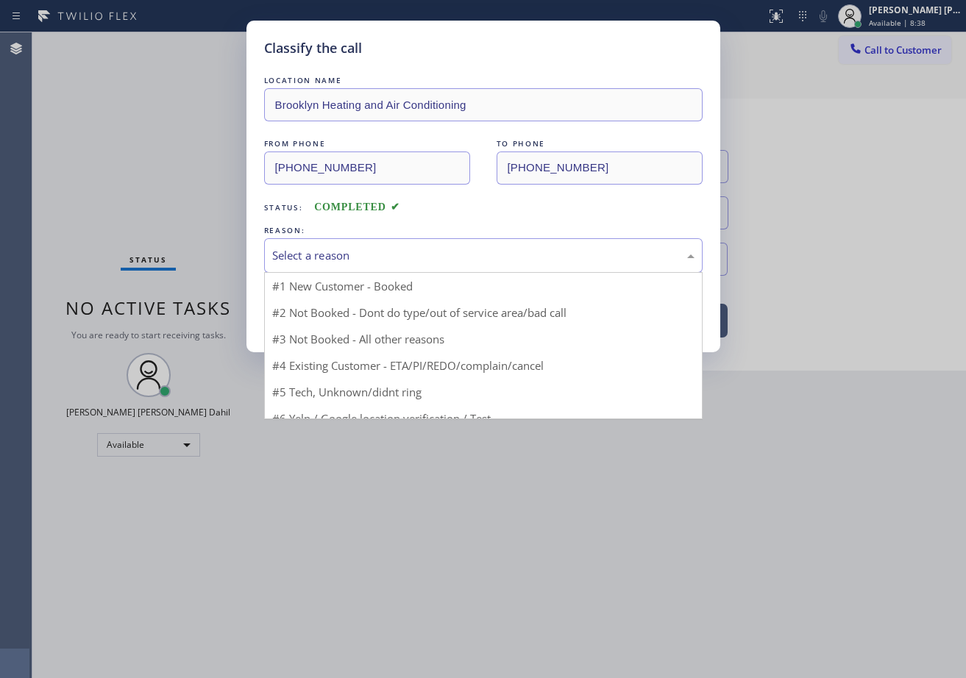
click at [338, 253] on div "Select a reason" at bounding box center [483, 255] width 422 height 17
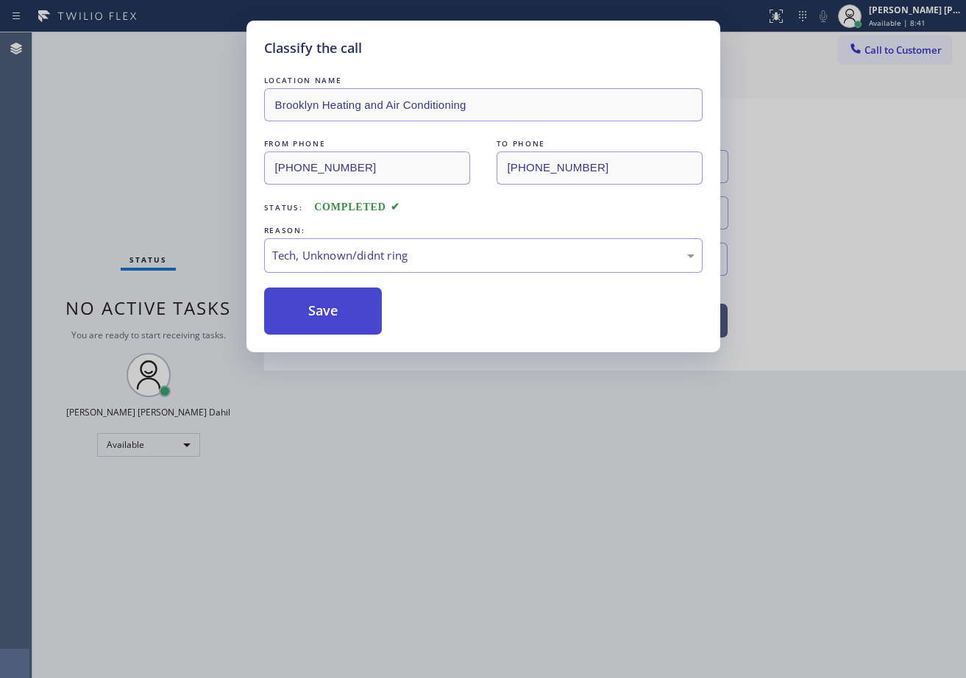
click at [339, 313] on button "Save" at bounding box center [323, 311] width 118 height 47
click at [338, 312] on button "Save" at bounding box center [323, 311] width 118 height 47
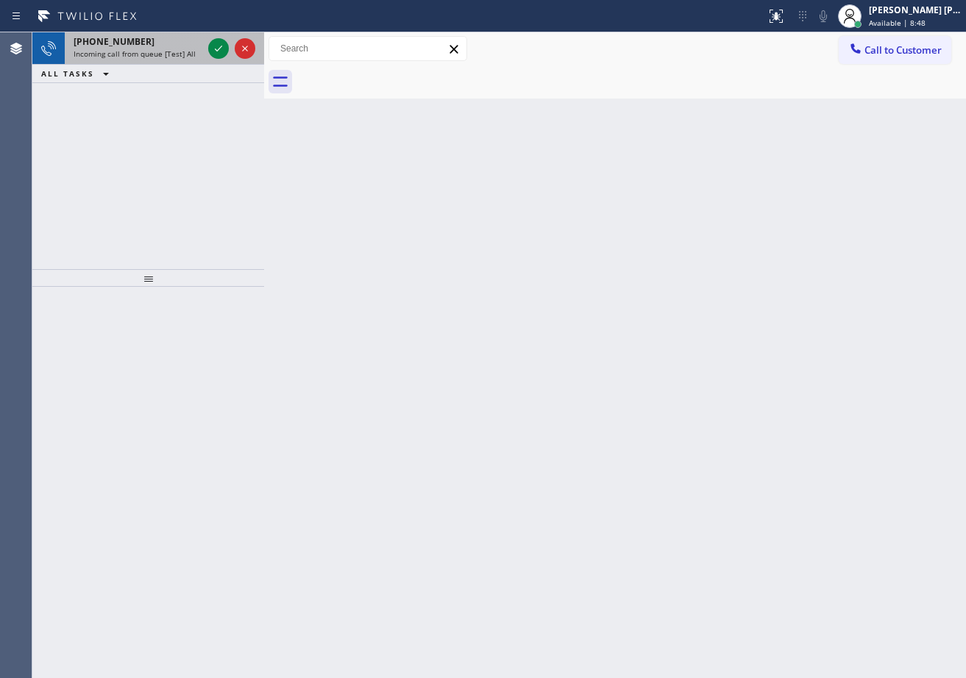
click at [161, 50] on span "Incoming call from queue [Test] All" at bounding box center [135, 54] width 122 height 10
click at [163, 50] on span "Incoming call from queue [Test] All" at bounding box center [135, 54] width 122 height 10
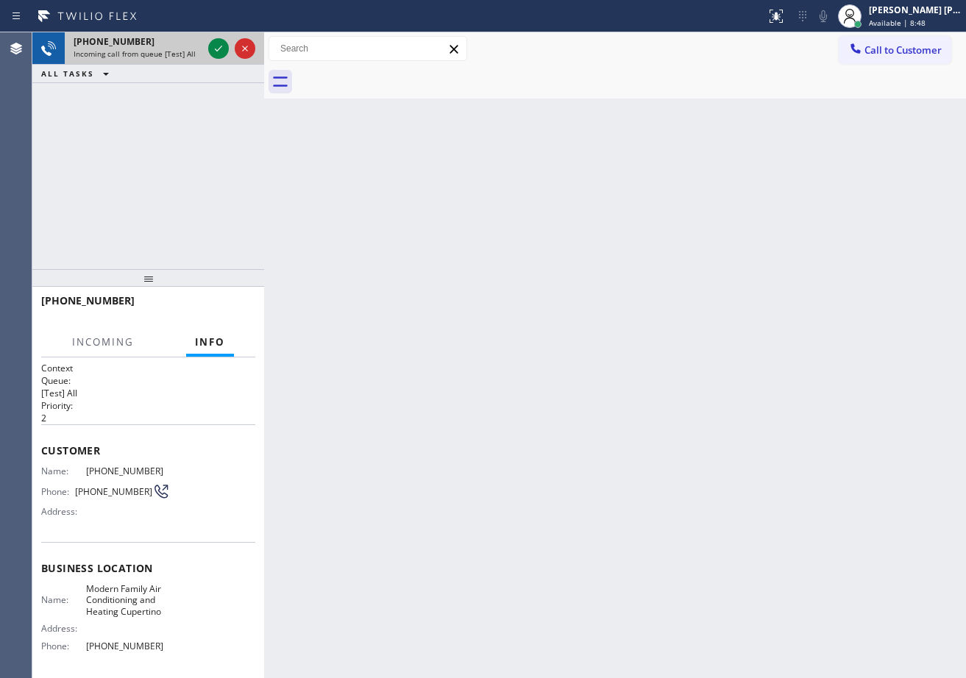
click at [163, 50] on span "Incoming call from queue [Test] All" at bounding box center [135, 54] width 122 height 10
click at [165, 50] on span "Incoming call from queue [Test] All" at bounding box center [135, 54] width 122 height 10
click at [222, 44] on icon at bounding box center [219, 49] width 18 height 18
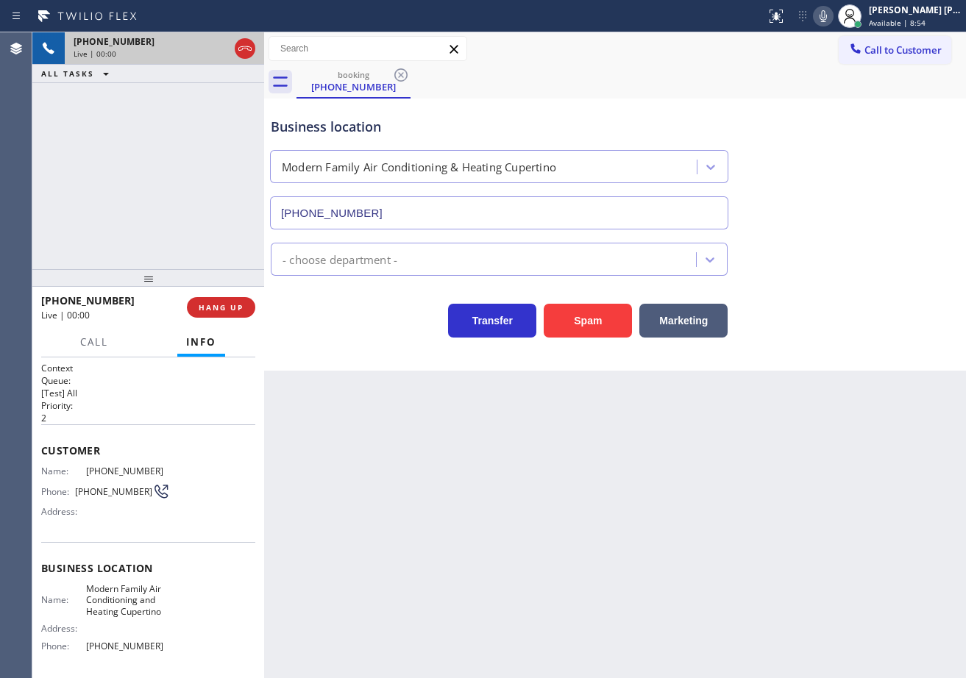
type input "[PHONE_NUMBER]"
drag, startPoint x: 265, startPoint y: 60, endPoint x: 266, endPoint y: 74, distance: 14.8
click at [266, 60] on div at bounding box center [266, 355] width 0 height 646
click at [222, 44] on icon at bounding box center [219, 48] width 7 height 10
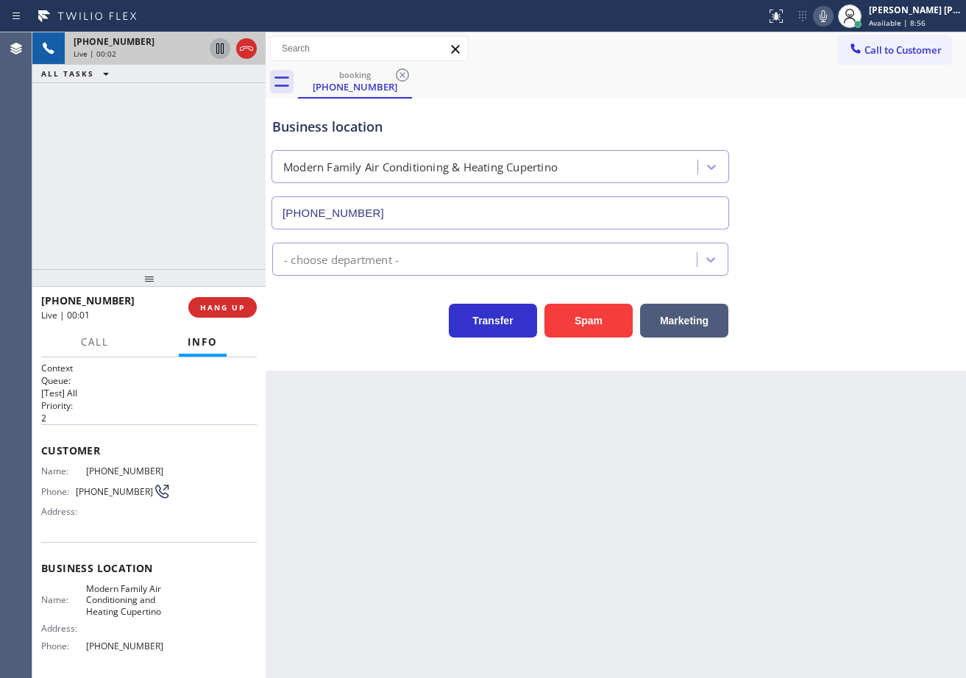
click at [222, 44] on icon at bounding box center [219, 48] width 7 height 10
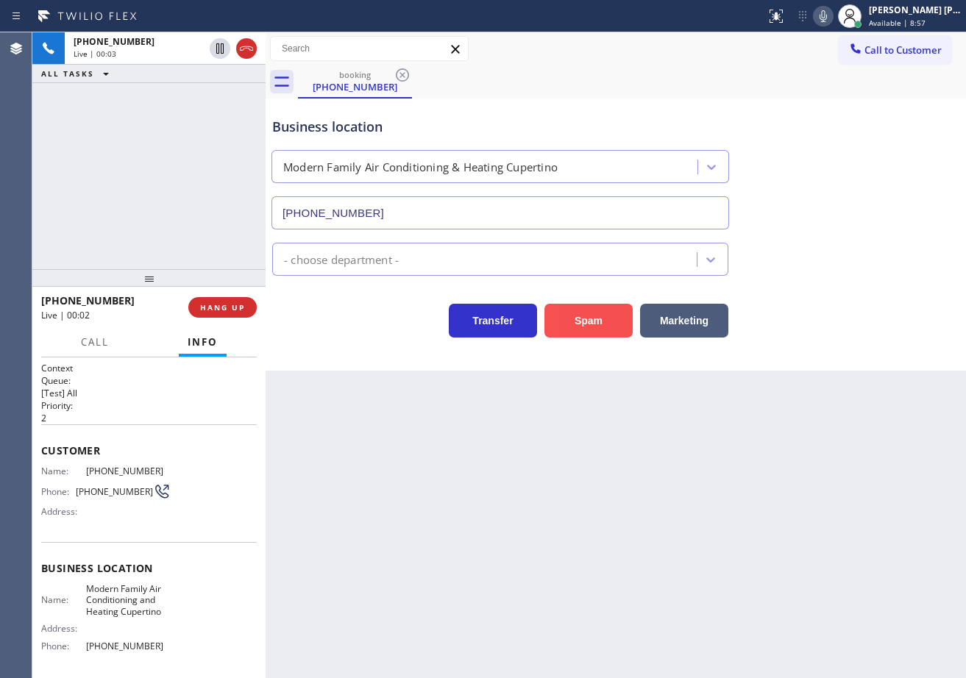
click at [565, 318] on button "Spam" at bounding box center [588, 321] width 88 height 34
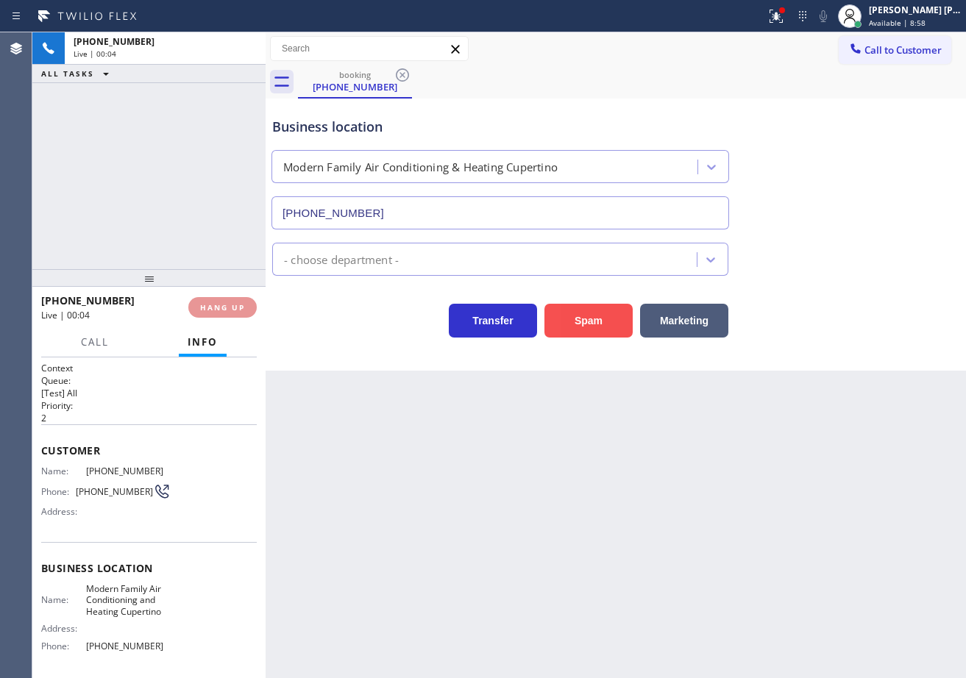
click at [565, 318] on button "Spam" at bounding box center [588, 321] width 88 height 34
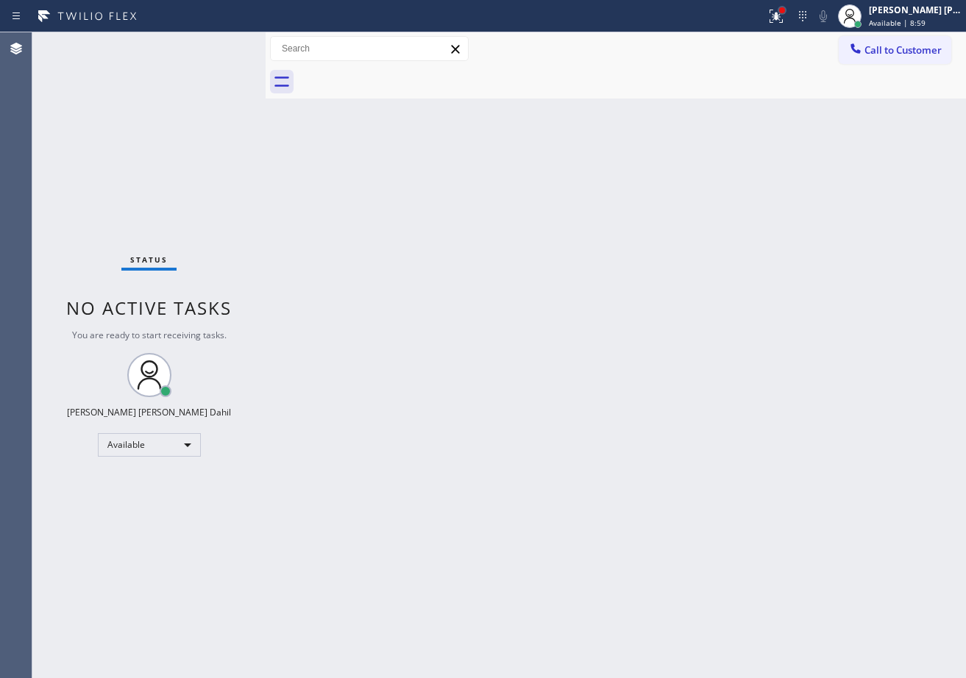
click at [785, 13] on div at bounding box center [782, 10] width 6 height 6
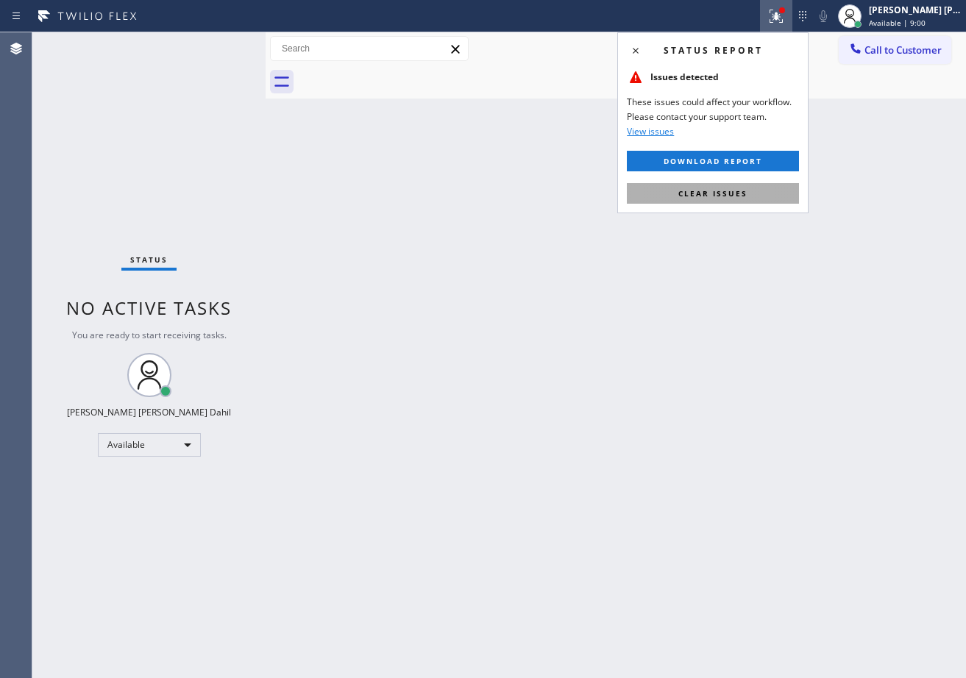
click at [730, 189] on span "Clear issues" at bounding box center [712, 193] width 69 height 10
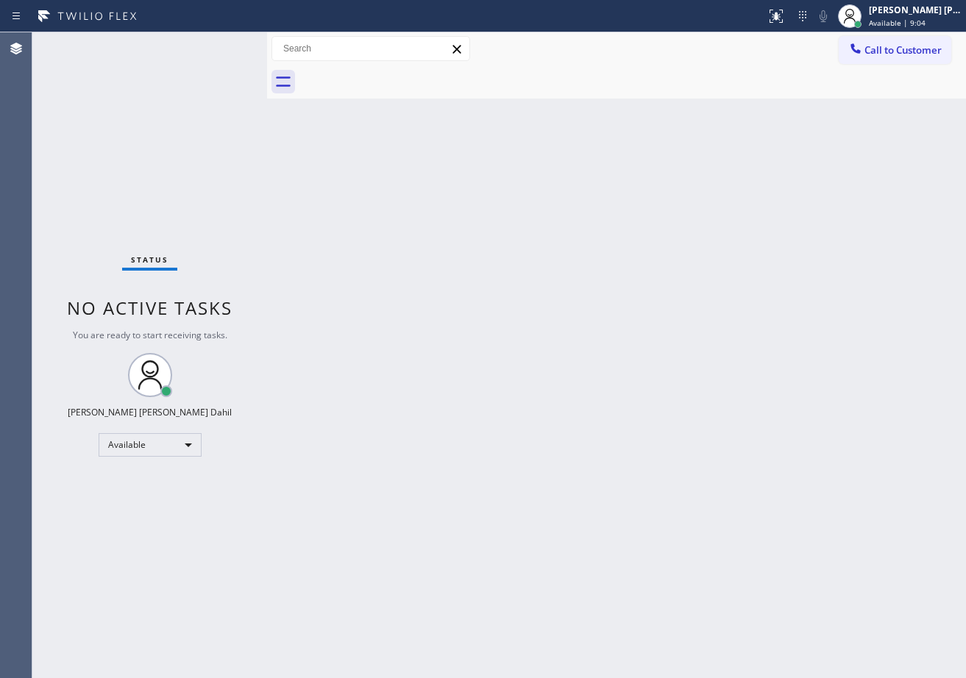
click at [267, 45] on div at bounding box center [267, 355] width 0 height 646
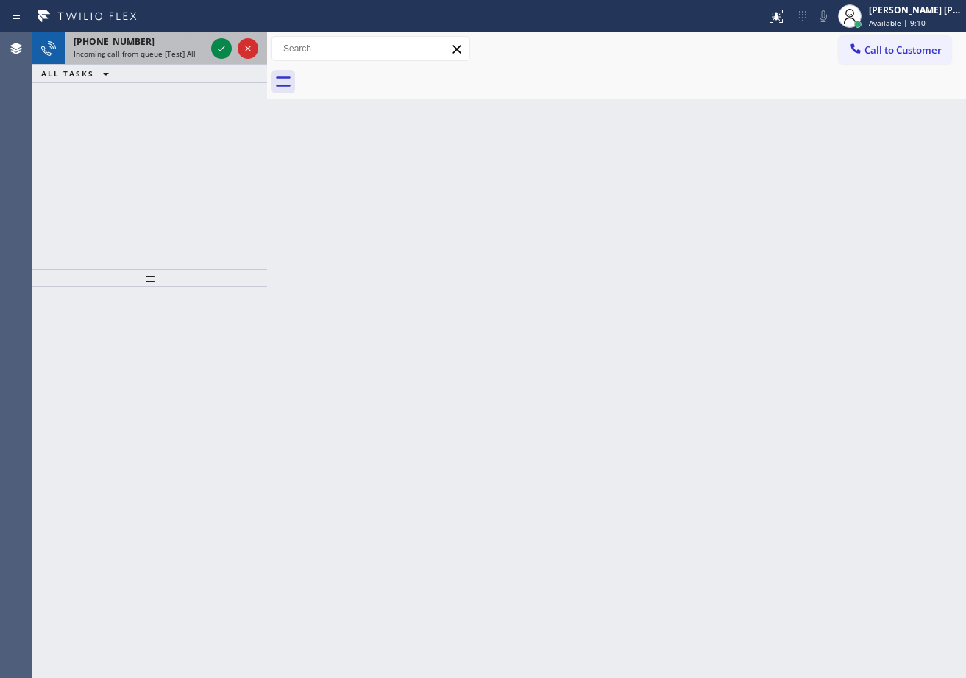
click at [193, 43] on div "[PHONE_NUMBER]" at bounding box center [140, 41] width 132 height 13
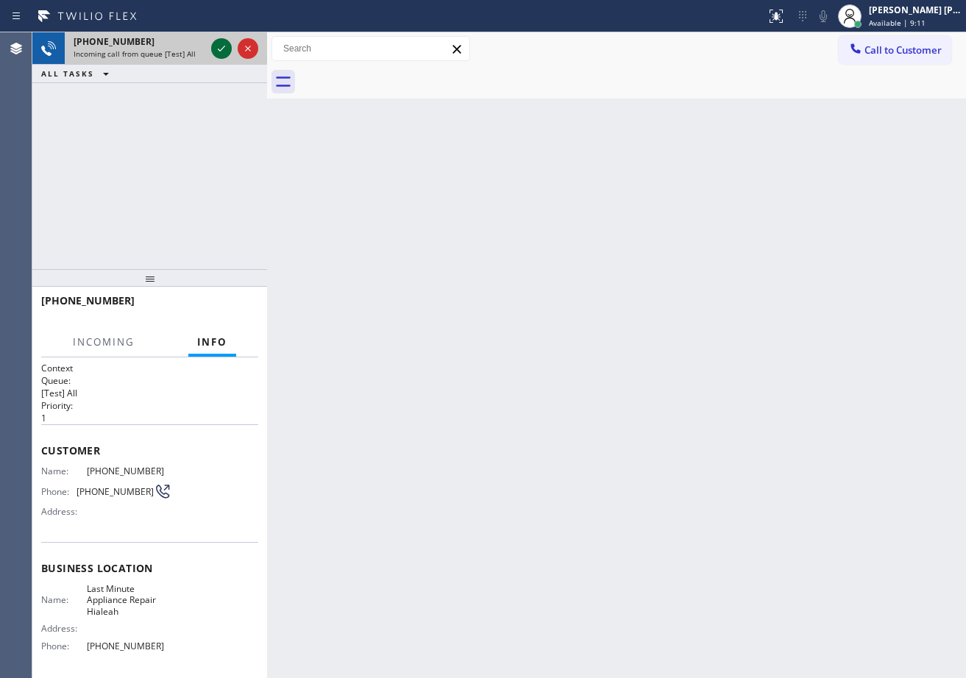
click at [222, 44] on icon at bounding box center [222, 49] width 18 height 18
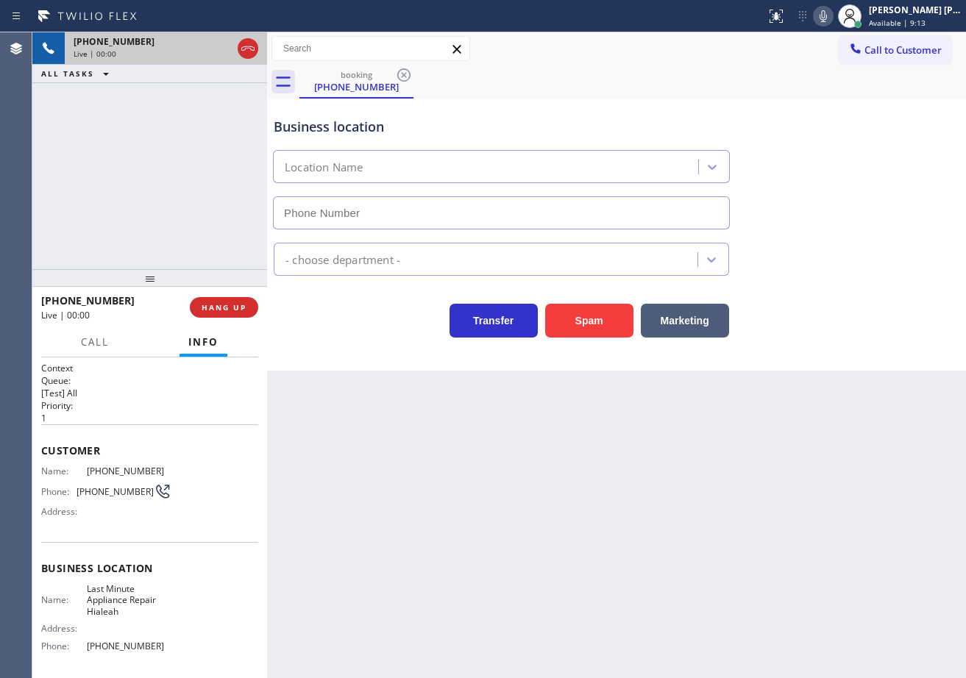
type input "[PHONE_NUMBER]"
click at [266, 50] on div at bounding box center [266, 355] width 0 height 646
click at [222, 44] on icon at bounding box center [219, 48] width 7 height 10
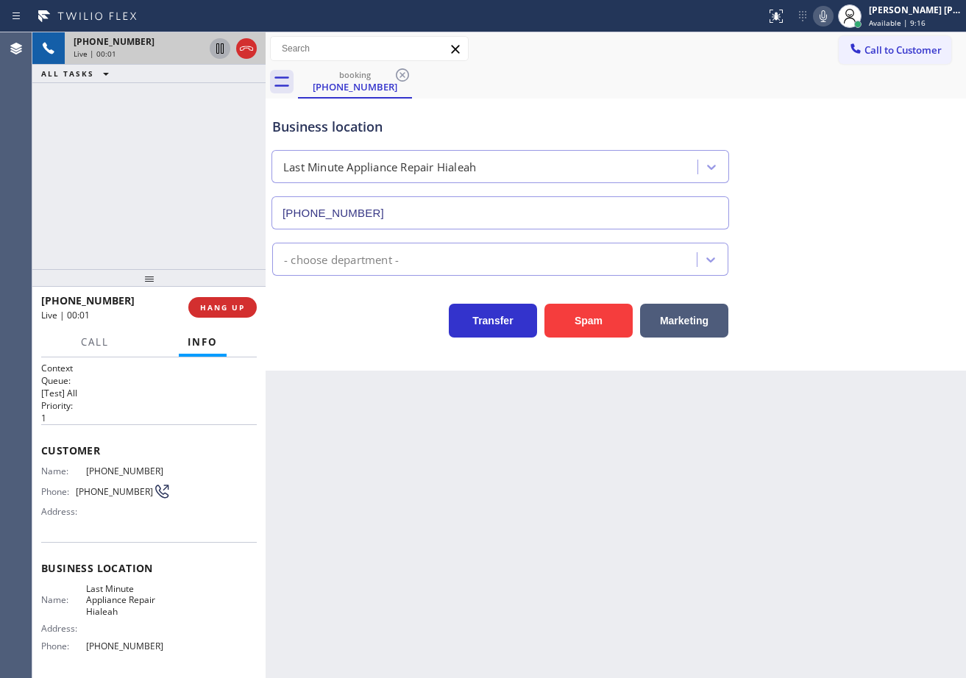
click at [222, 44] on icon at bounding box center [219, 48] width 7 height 10
drag, startPoint x: 263, startPoint y: 47, endPoint x: 483, endPoint y: 239, distance: 291.5
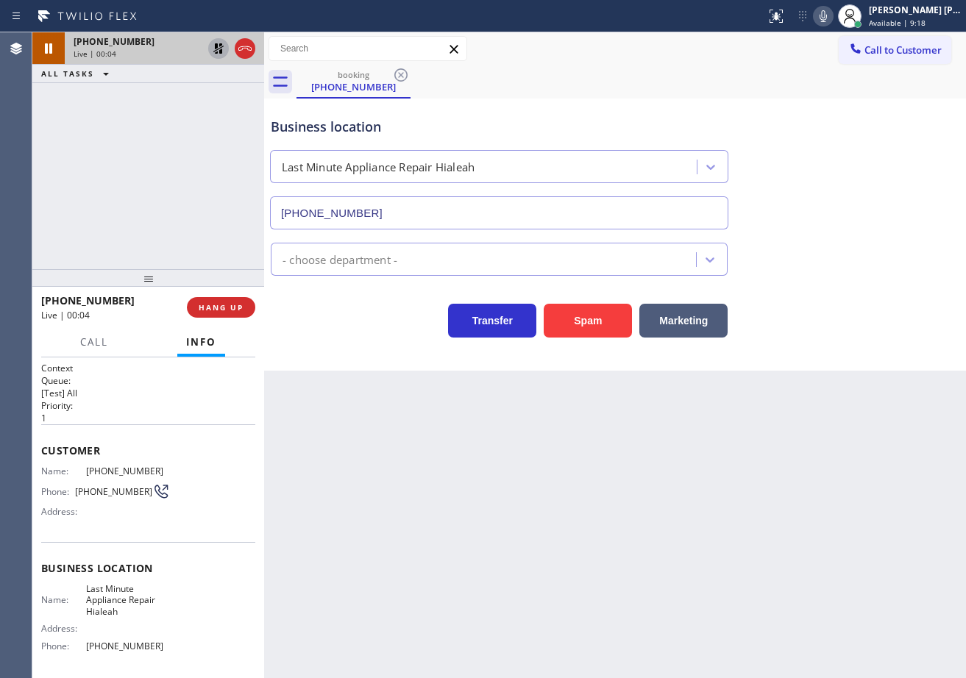
click at [264, 48] on div at bounding box center [264, 355] width 0 height 646
click at [600, 305] on button "Spam" at bounding box center [588, 321] width 88 height 34
click at [600, 307] on button "Spam" at bounding box center [588, 321] width 88 height 34
click at [600, 308] on button "Spam" at bounding box center [588, 321] width 88 height 34
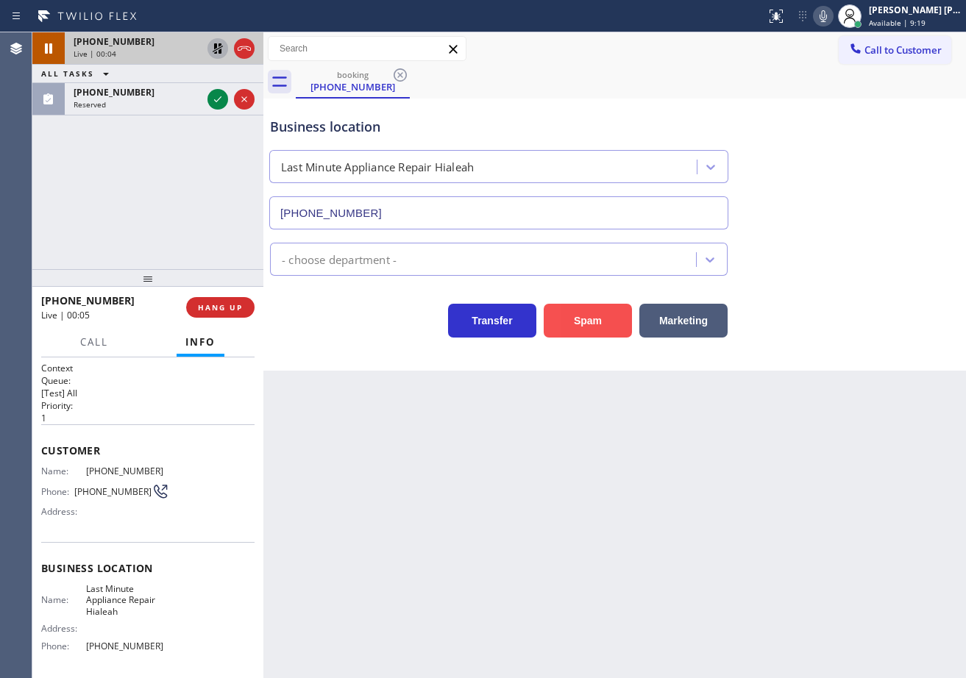
click at [600, 308] on button "Spam" at bounding box center [588, 321] width 88 height 34
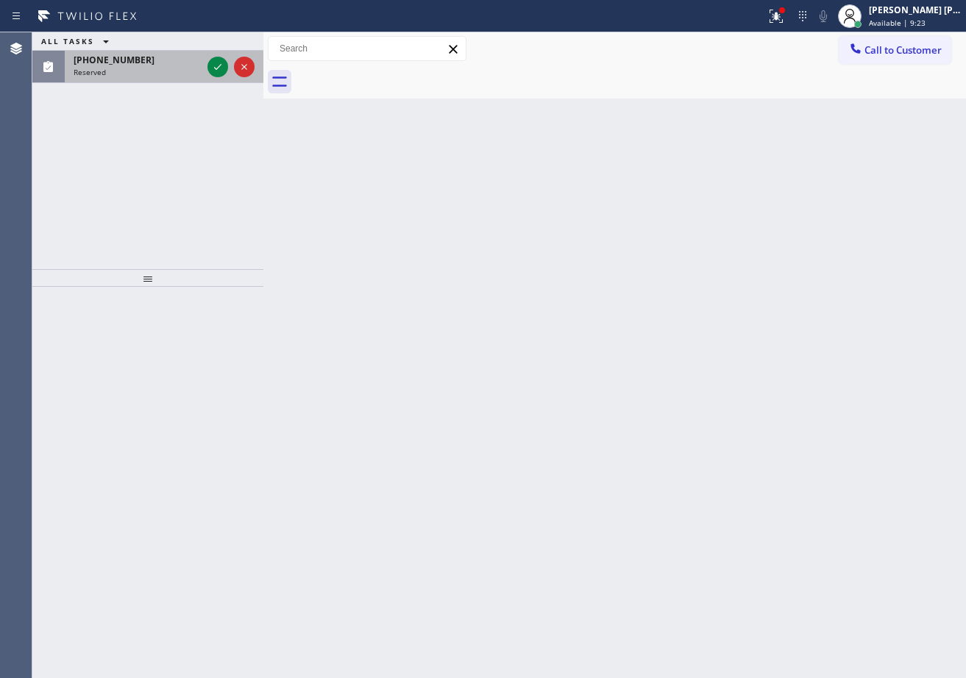
click at [173, 60] on div "[PHONE_NUMBER]" at bounding box center [138, 60] width 128 height 13
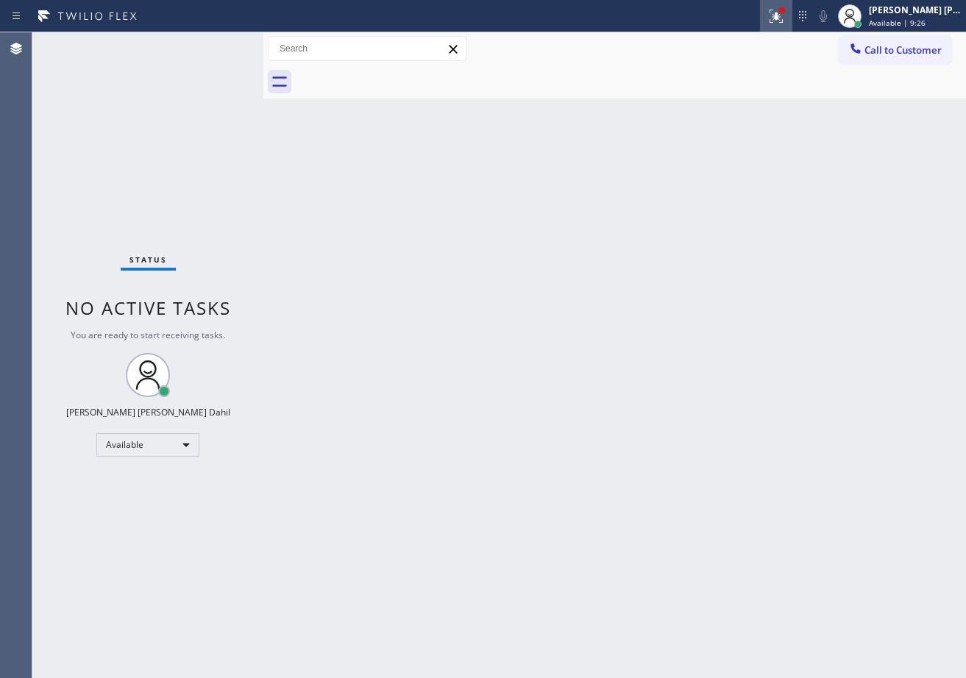
click at [783, 15] on icon at bounding box center [776, 16] width 13 height 13
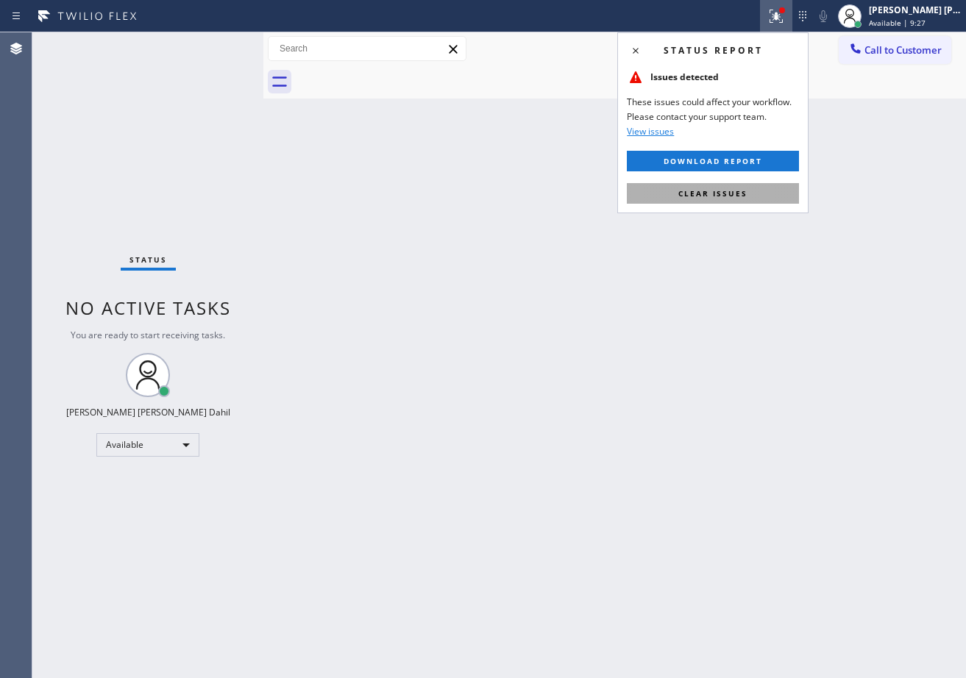
click at [736, 198] on span "Clear issues" at bounding box center [712, 193] width 69 height 10
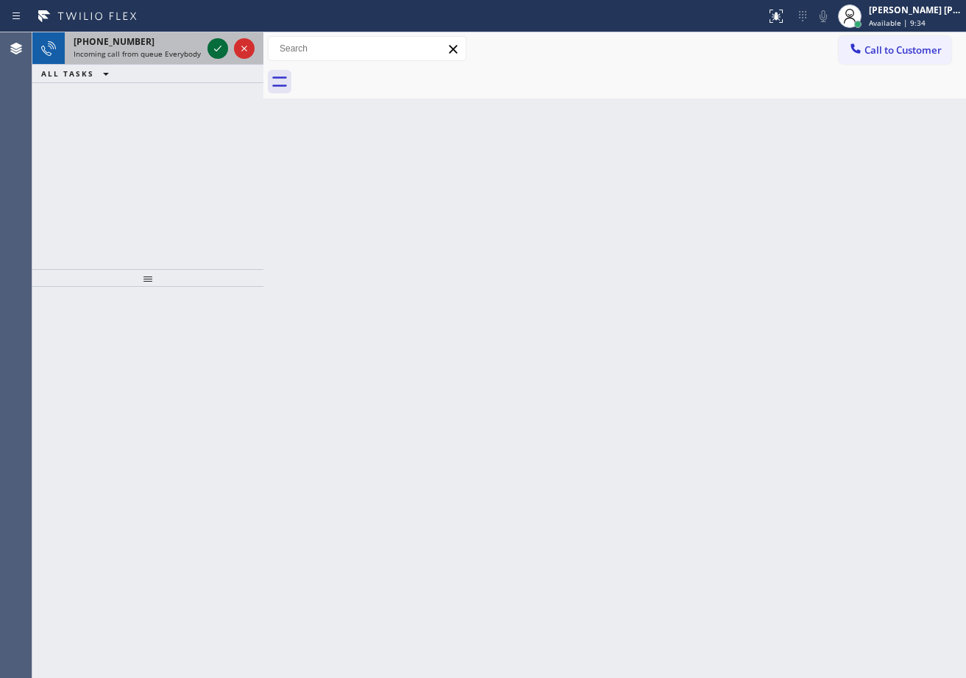
click at [222, 44] on icon at bounding box center [218, 49] width 18 height 18
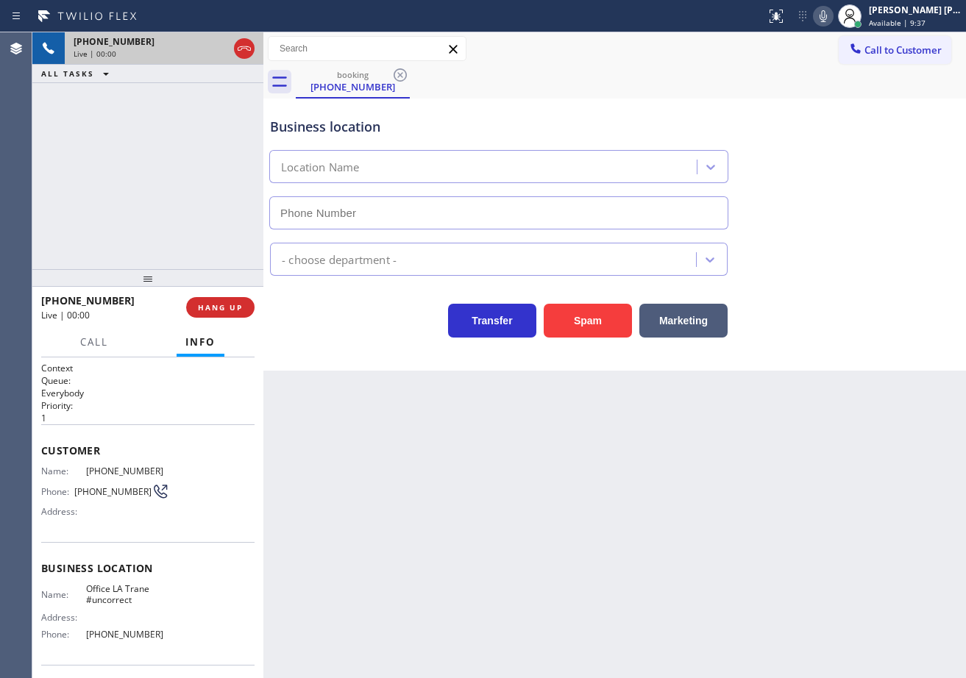
type input "[PHONE_NUMBER]"
click at [265, 51] on div at bounding box center [265, 355] width 0 height 646
click at [472, 488] on div "Back to Dashboard Change Sender ID Customers Technicians Select a contact Outbo…" at bounding box center [615, 355] width 701 height 646
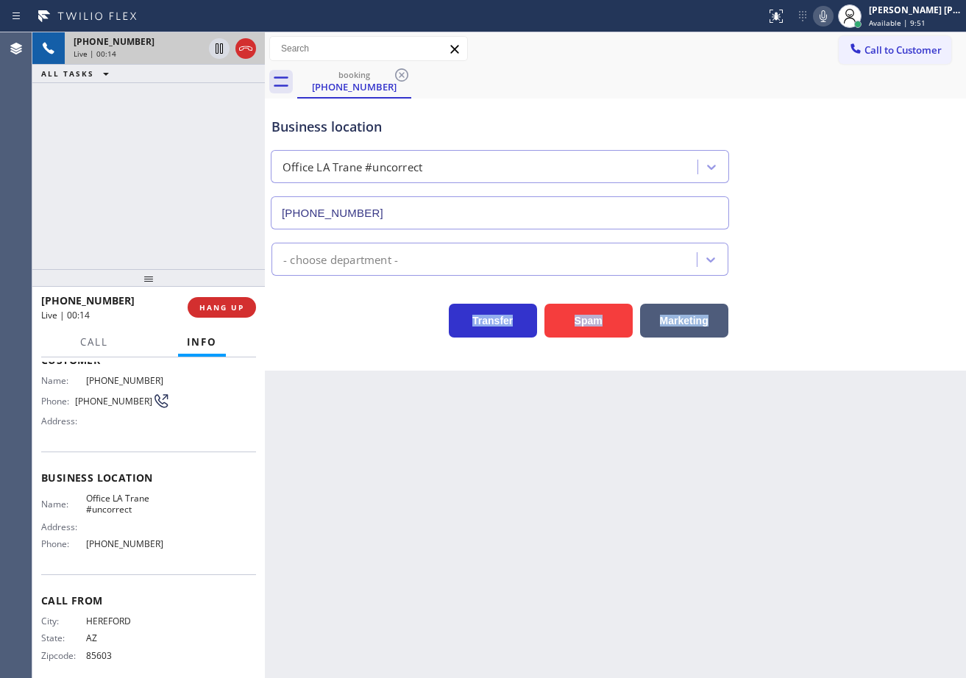
scroll to position [102, 0]
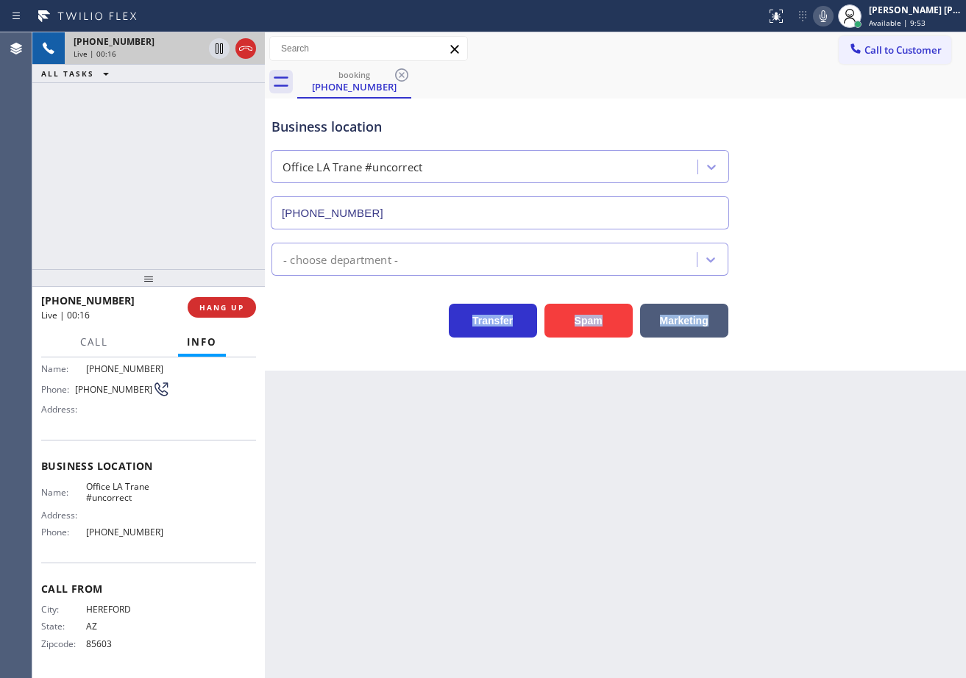
click at [739, 559] on div "Back to Dashboard Change Sender ID Customers Technicians Select a contact Outbo…" at bounding box center [615, 355] width 701 height 646
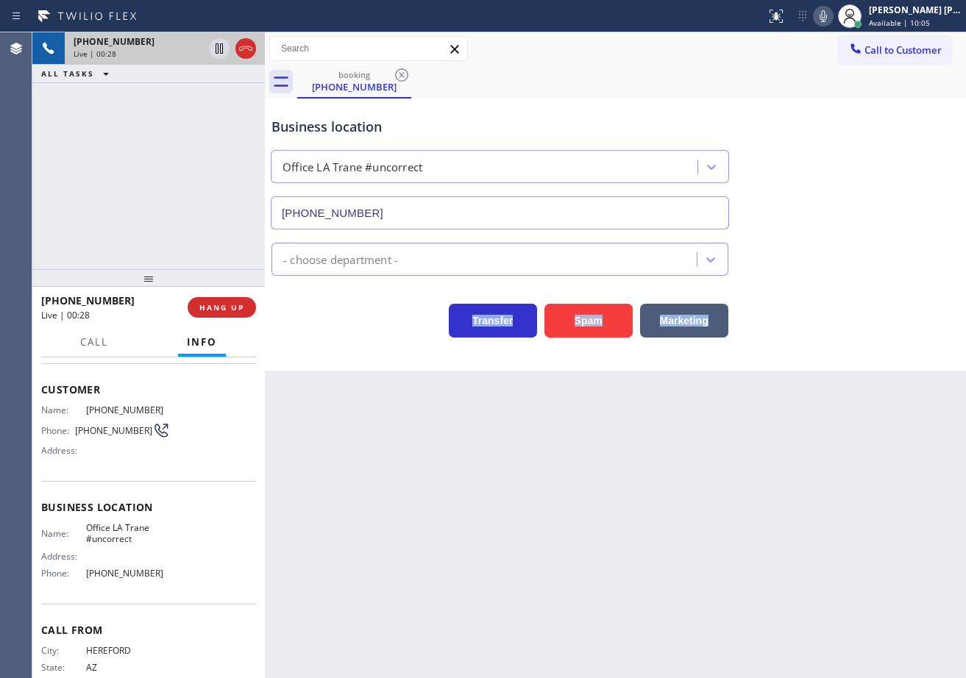
scroll to position [0, 0]
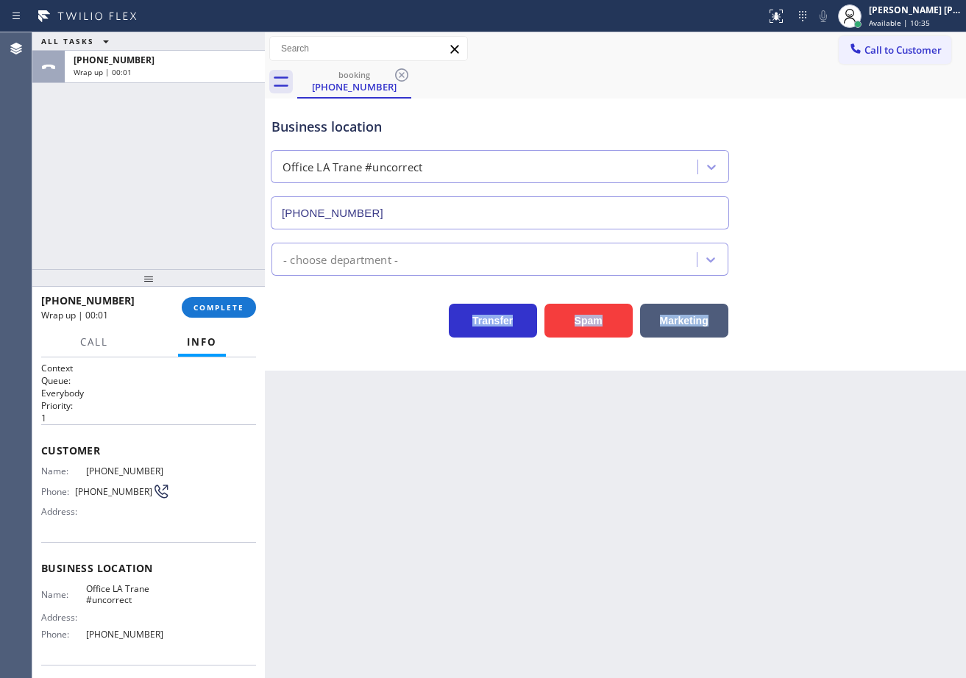
click at [216, 287] on div at bounding box center [148, 278] width 232 height 18
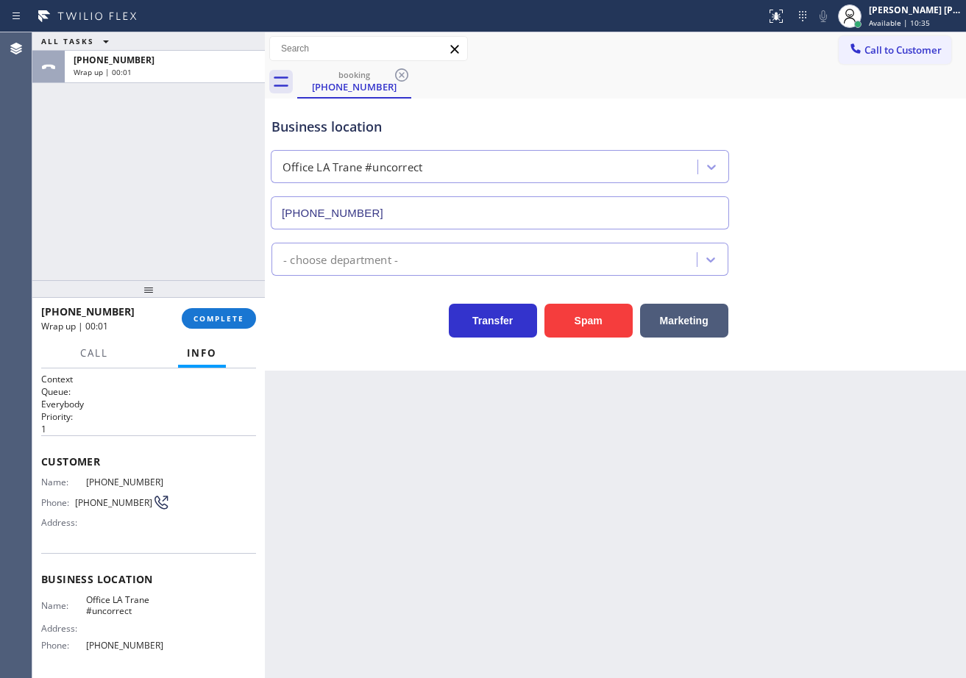
click at [216, 303] on div "[PHONE_NUMBER] Wrap up | 00:01 COMPLETE" at bounding box center [148, 318] width 215 height 38
click at [218, 315] on span "COMPLETE" at bounding box center [218, 318] width 51 height 10
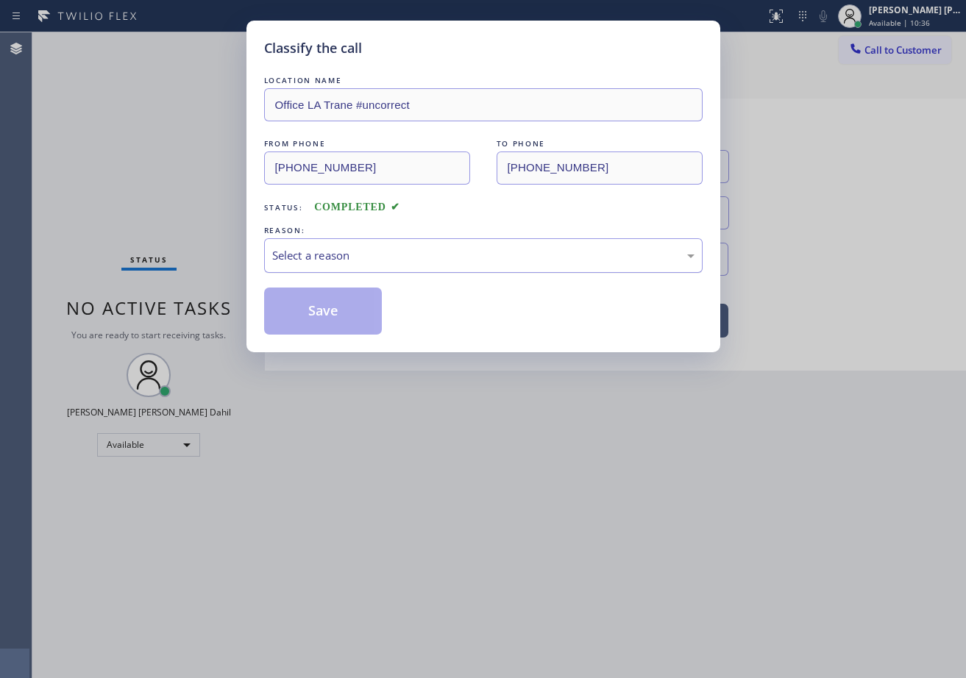
click at [322, 260] on div "Select a reason" at bounding box center [483, 255] width 422 height 17
click at [324, 309] on button "Save" at bounding box center [323, 311] width 118 height 47
drag, startPoint x: 324, startPoint y: 309, endPoint x: 311, endPoint y: 246, distance: 63.9
click at [322, 301] on button "Save" at bounding box center [323, 311] width 118 height 47
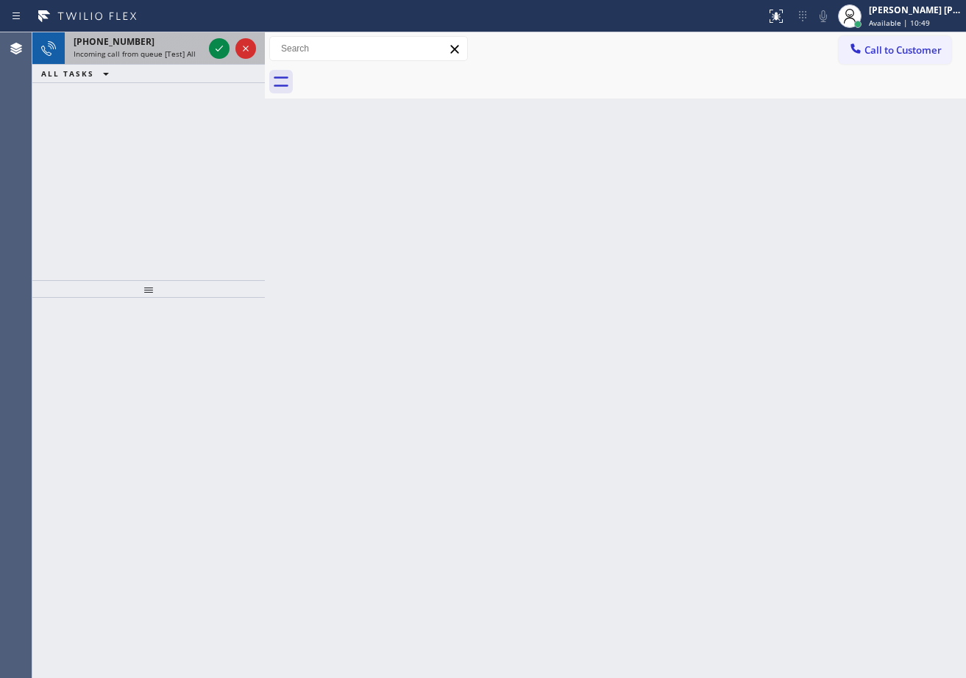
click at [159, 50] on span "Incoming call from queue [Test] All" at bounding box center [135, 54] width 122 height 10
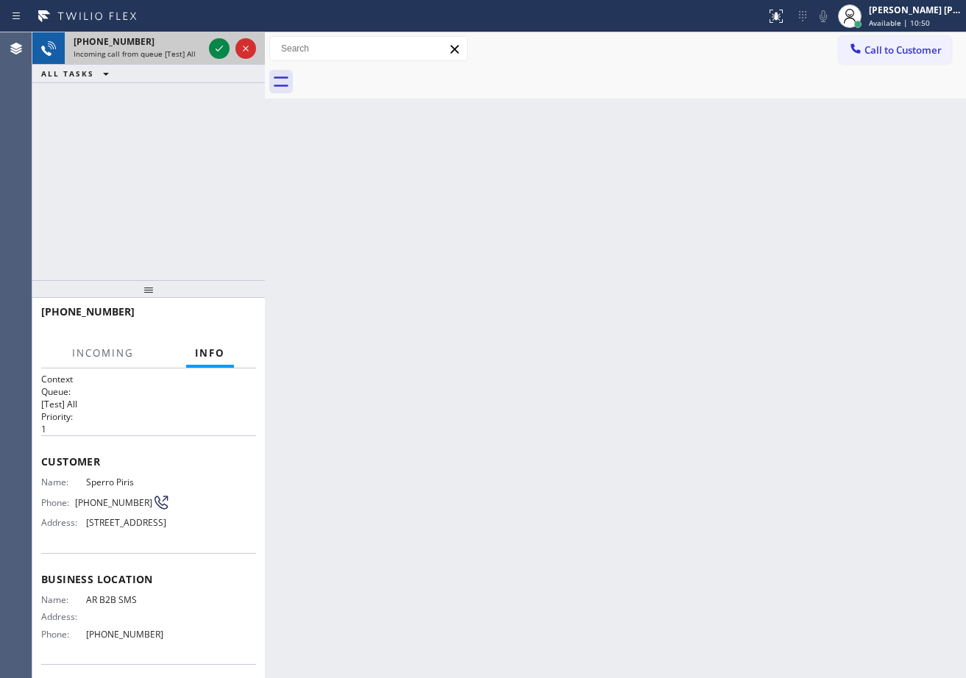
click at [159, 50] on span "Incoming call from queue [Test] All" at bounding box center [135, 54] width 122 height 10
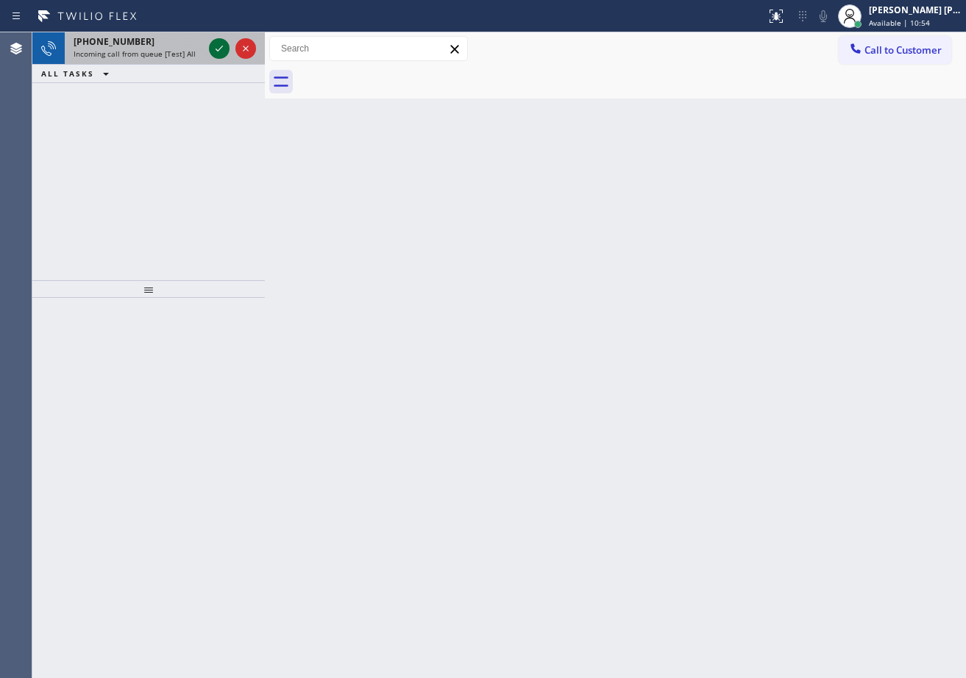
click at [216, 48] on icon at bounding box center [219, 49] width 18 height 18
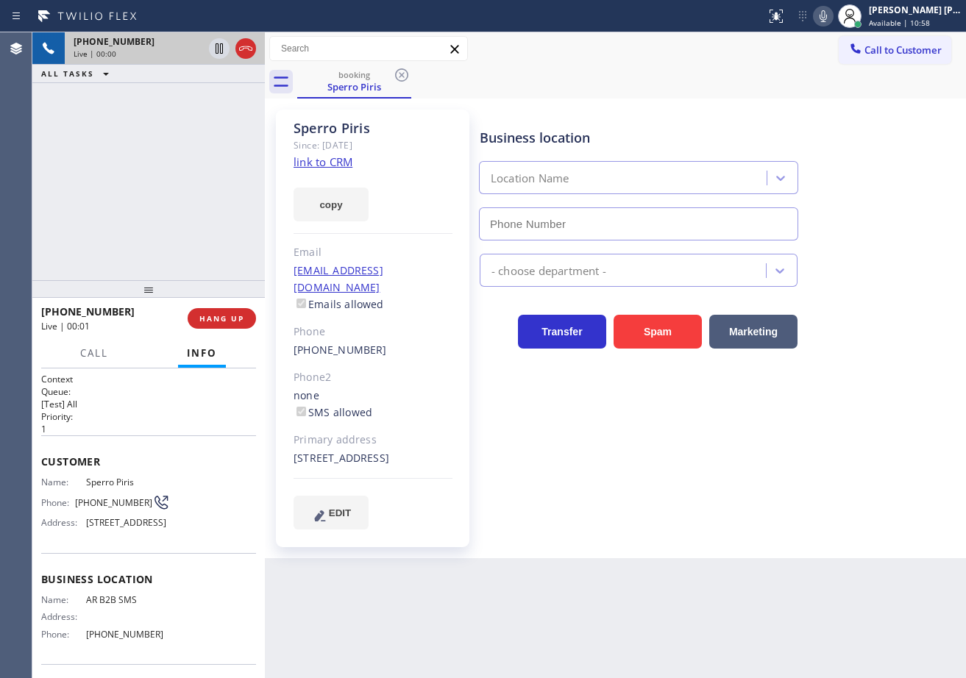
type input "[PHONE_NUMBER]"
click at [310, 165] on link "link to CRM" at bounding box center [323, 162] width 59 height 15
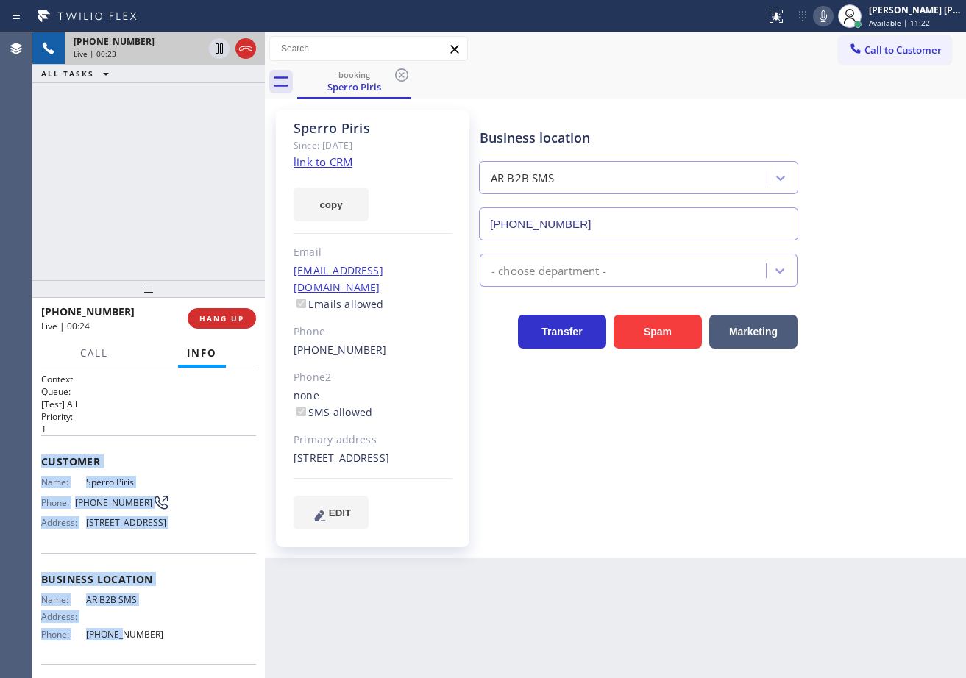
scroll to position [125, 0]
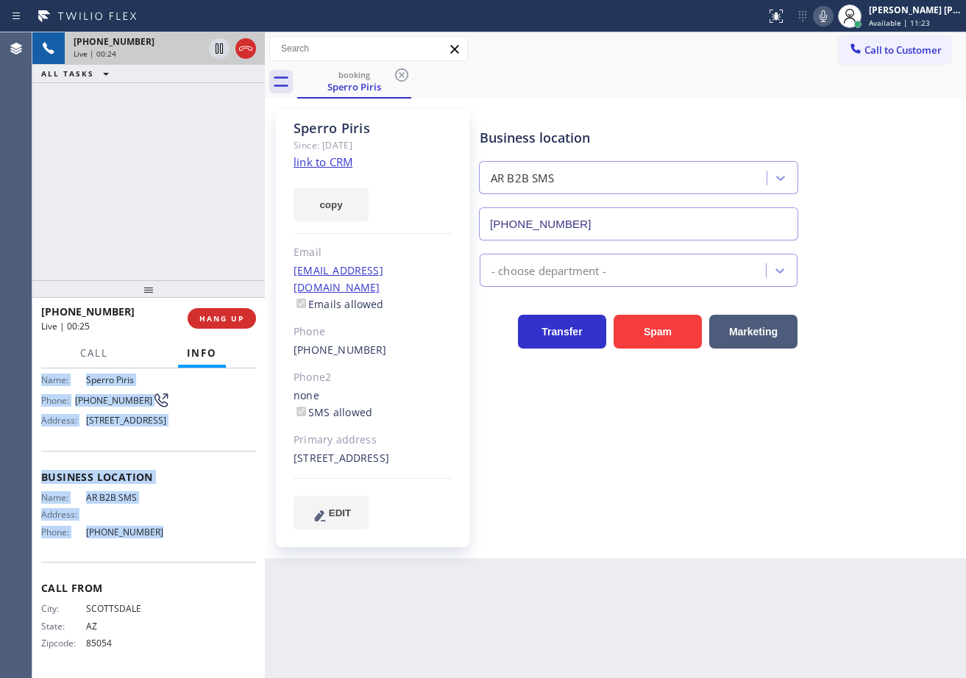
drag, startPoint x: 42, startPoint y: 456, endPoint x: 178, endPoint y: 536, distance: 158.0
click at [166, 537] on div "Context Queue: [Test] All Priority: 1 Customer Name: Sperro Piris Phone: [PHONE…" at bounding box center [148, 472] width 215 height 403
drag, startPoint x: 513, startPoint y: 57, endPoint x: 613, endPoint y: 82, distance: 103.3
click at [513, 57] on div "Call to Customer Outbound call Location 5 Star Appliance Repair Your caller id …" at bounding box center [615, 49] width 701 height 26
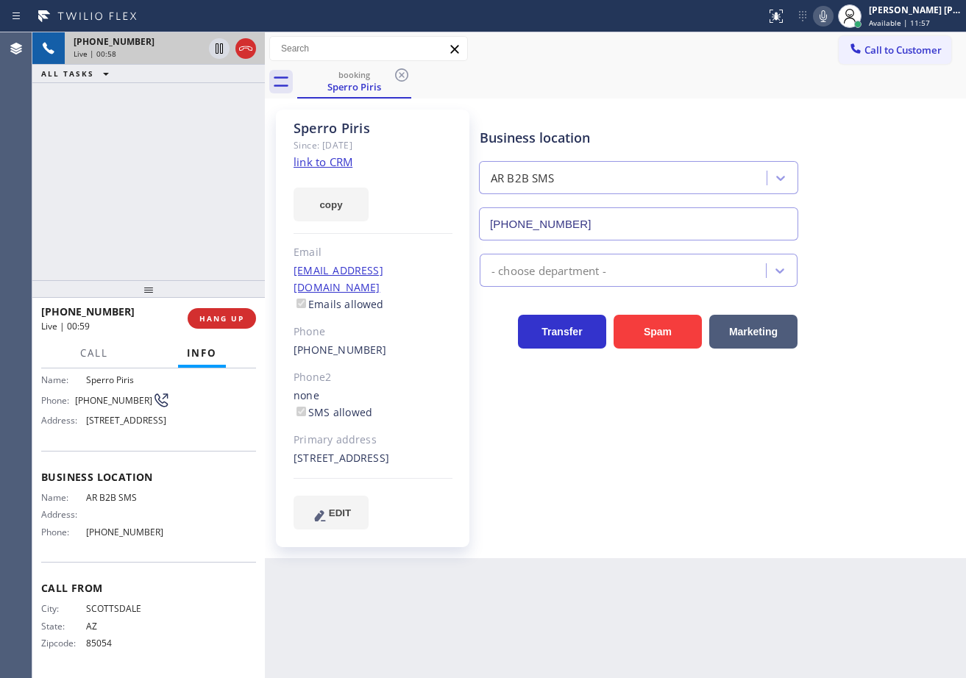
click at [832, 18] on icon at bounding box center [823, 16] width 18 height 18
click at [832, 16] on icon at bounding box center [823, 16] width 18 height 18
drag, startPoint x: 849, startPoint y: 213, endPoint x: 850, endPoint y: 204, distance: 9.6
click at [851, 212] on div "Business location AR B2B SMS [PHONE_NUMBER]" at bounding box center [720, 173] width 486 height 133
click at [850, 204] on div "Business location AR B2B SMS [PHONE_NUMBER]" at bounding box center [720, 173] width 486 height 133
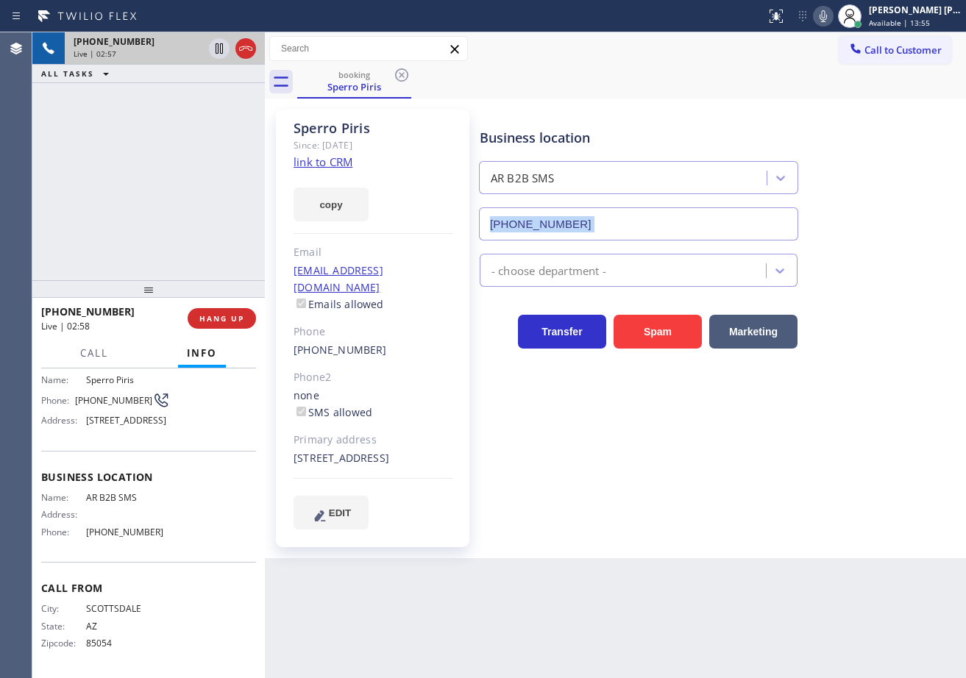
click at [850, 204] on div "Business location AR B2B SMS [PHONE_NUMBER]" at bounding box center [720, 173] width 486 height 133
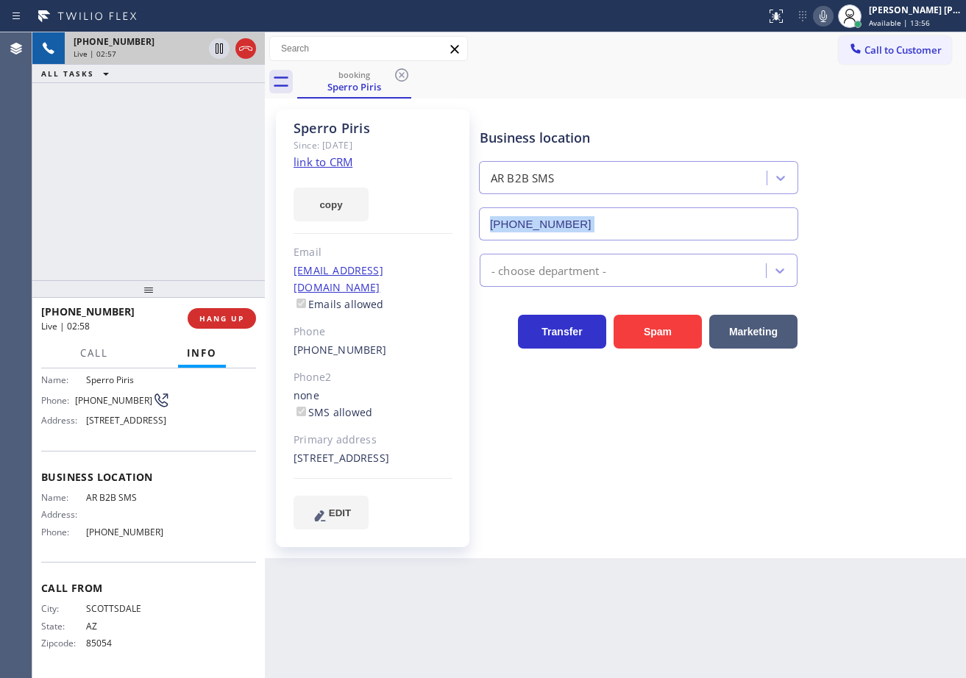
click at [850, 204] on div "Business location AR B2B SMS [PHONE_NUMBER]" at bounding box center [720, 173] width 486 height 133
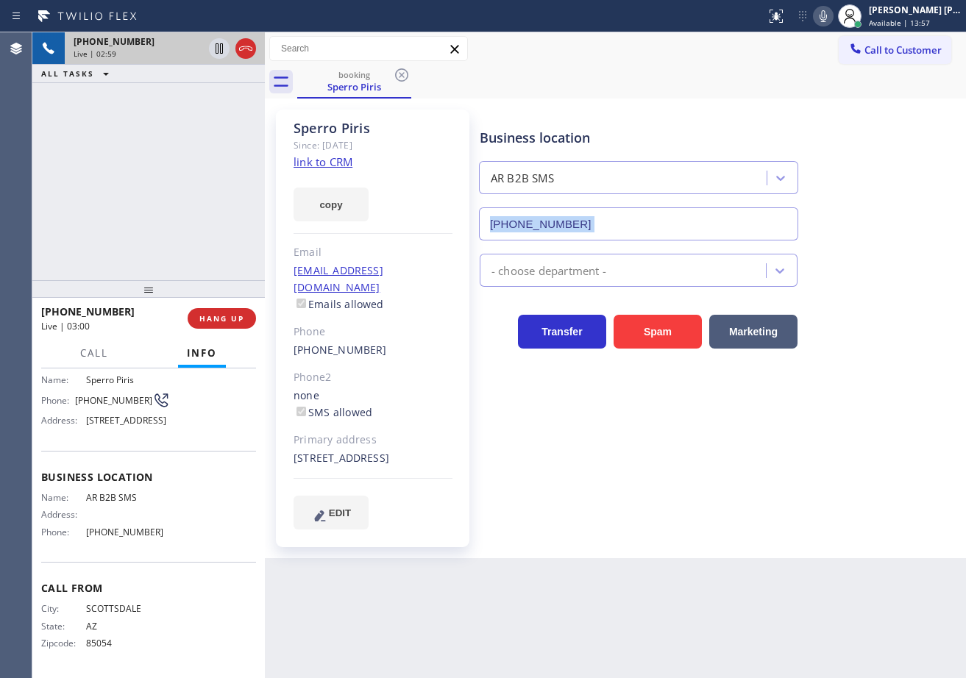
click at [832, 18] on icon at bounding box center [823, 16] width 18 height 18
drag, startPoint x: 778, startPoint y: 51, endPoint x: 398, endPoint y: 104, distance: 384.1
click at [775, 51] on div "Call to Customer Outbound call Location 5 Star Appliance Repair Your caller id …" at bounding box center [615, 49] width 701 height 26
click at [214, 51] on icon at bounding box center [219, 49] width 18 height 18
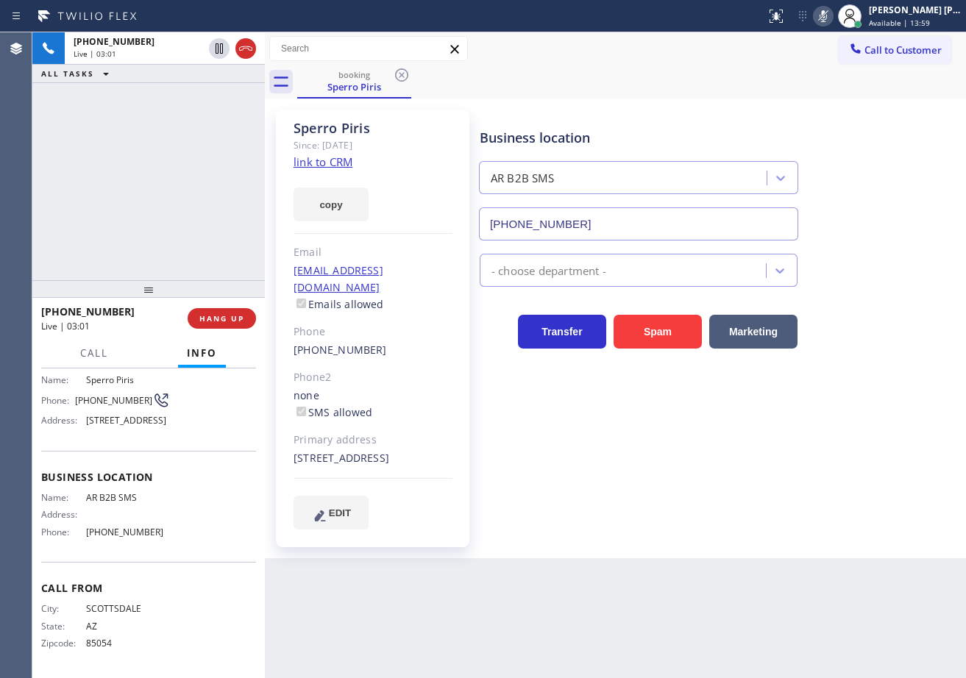
click at [188, 109] on div "[PHONE_NUMBER] Live | 03:01 ALL TASKS ALL TASKS ACTIVE TASKS TASKS IN WRAP UP" at bounding box center [148, 156] width 232 height 248
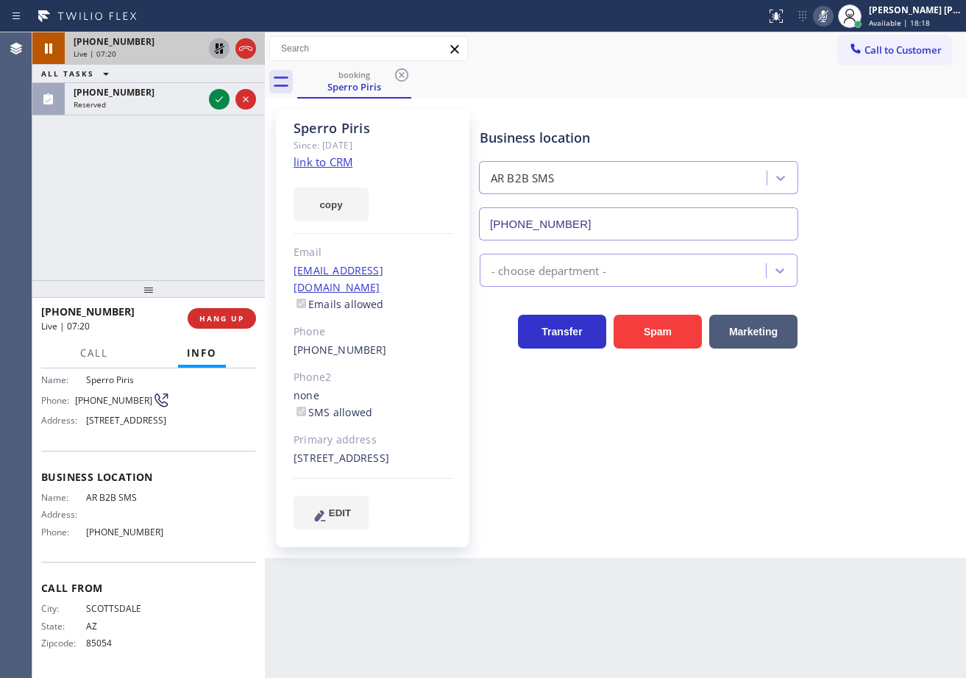
click at [217, 46] on icon at bounding box center [219, 48] width 10 height 10
click at [832, 13] on icon at bounding box center [823, 16] width 18 height 18
click at [831, 64] on div "Call to Customer Outbound call Location 5 Star Appliance Repair Your caller id …" at bounding box center [615, 48] width 701 height 33
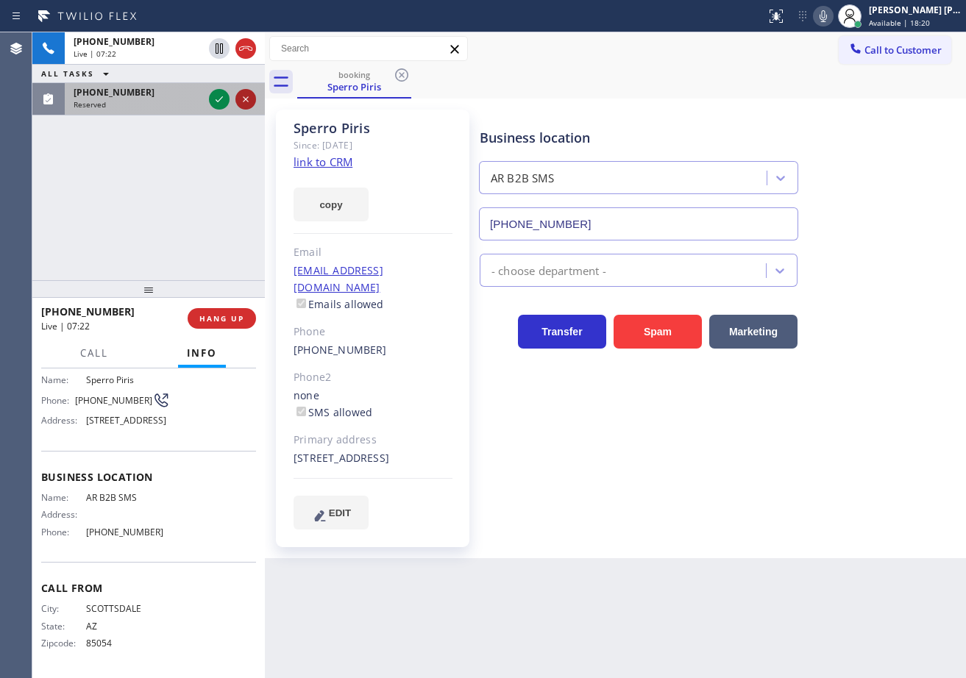
click at [185, 100] on div "Reserved" at bounding box center [138, 104] width 129 height 10
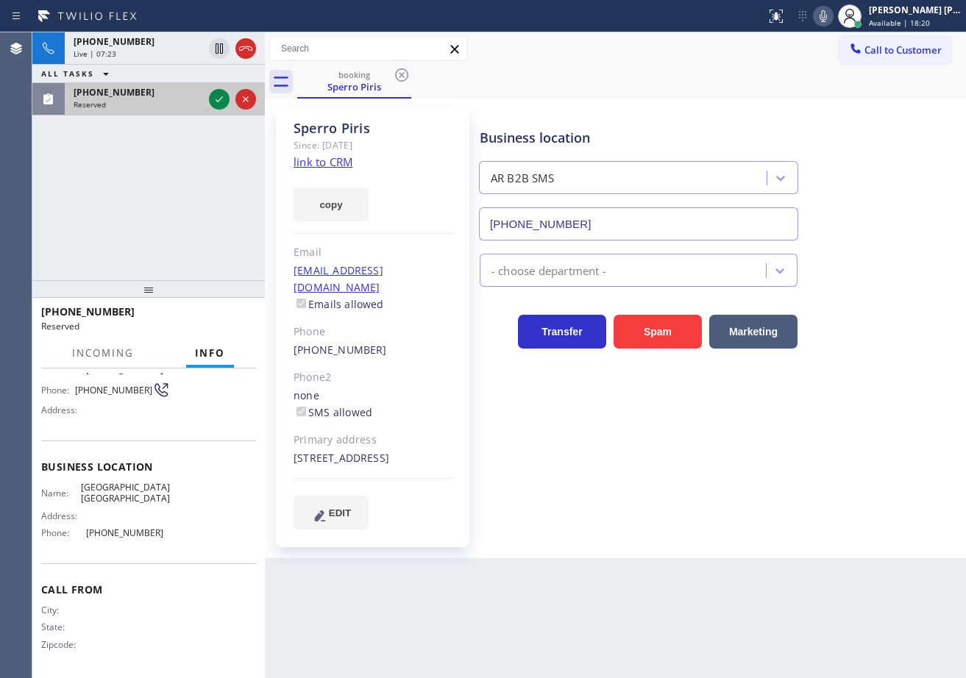
scroll to position [138, 0]
click at [214, 93] on icon at bounding box center [219, 99] width 18 height 18
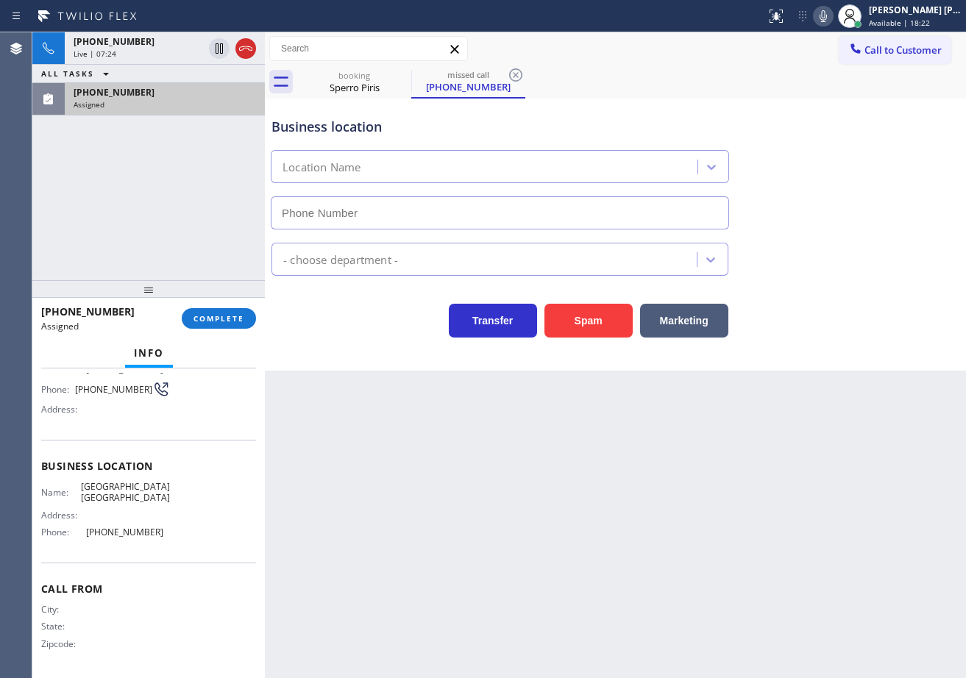
scroll to position [0, 0]
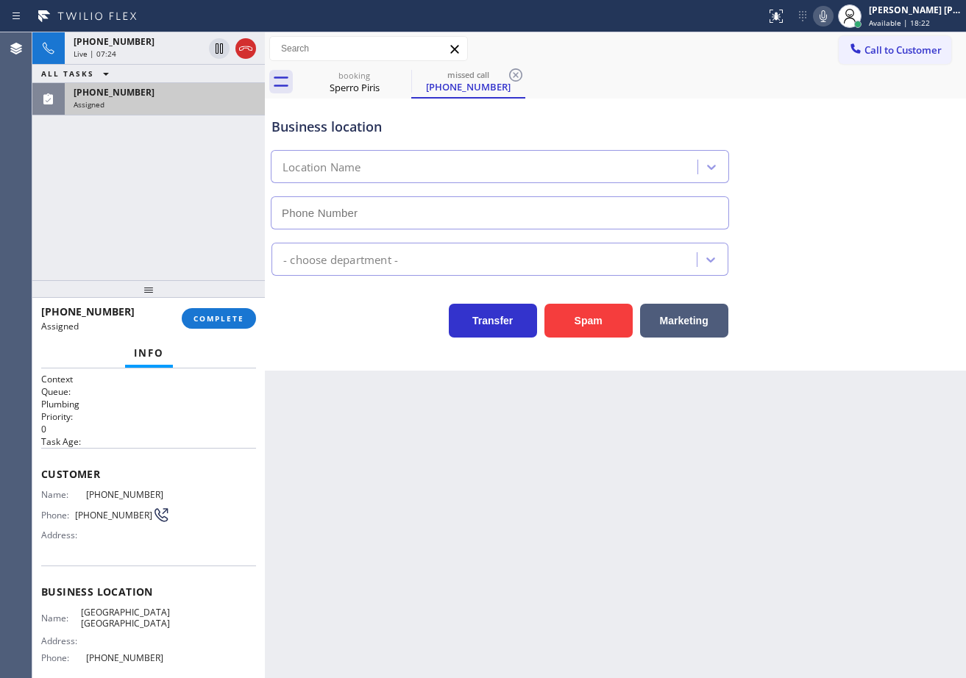
type input "[PHONE_NUMBER]"
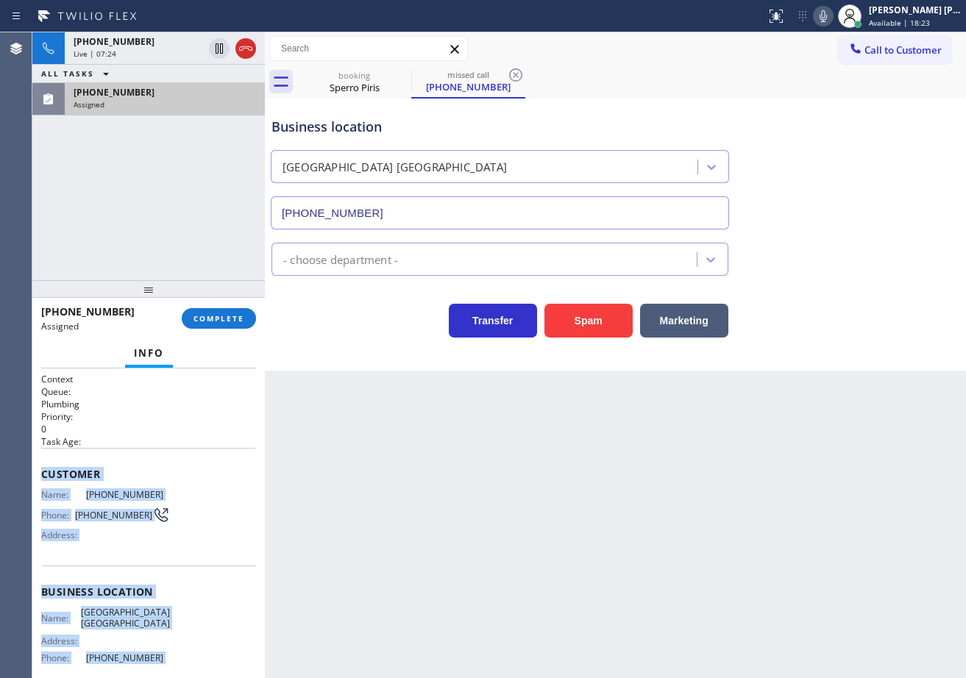
scroll to position [138, 0]
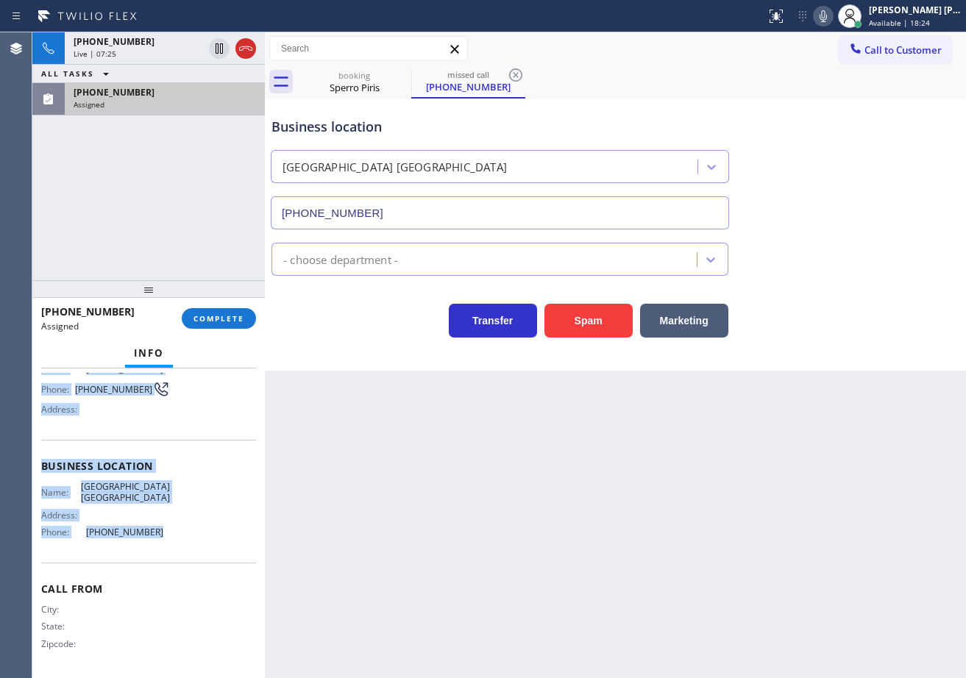
drag, startPoint x: 41, startPoint y: 473, endPoint x: 155, endPoint y: 530, distance: 127.3
click at [155, 530] on div "Context Queue: Plumbing Priority: 0 Task Age: Customer Name: [PHONE_NUMBER] Pho…" at bounding box center [148, 460] width 215 height 427
click at [216, 322] on span "COMPLETE" at bounding box center [218, 318] width 51 height 10
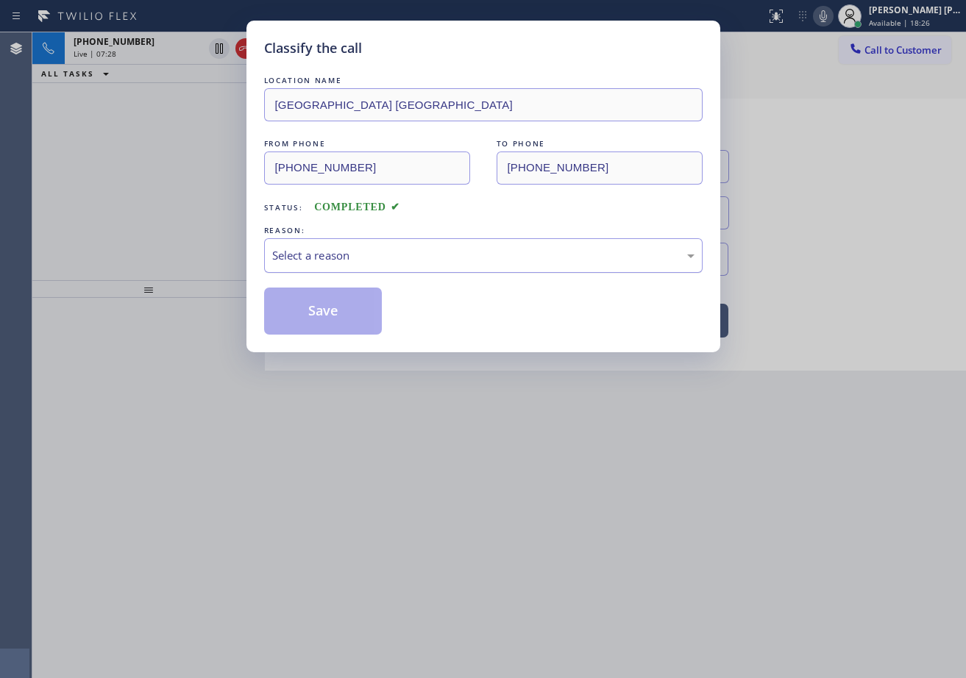
click at [319, 262] on div "Select a reason" at bounding box center [483, 255] width 422 height 17
click at [335, 311] on button "Save" at bounding box center [323, 311] width 118 height 47
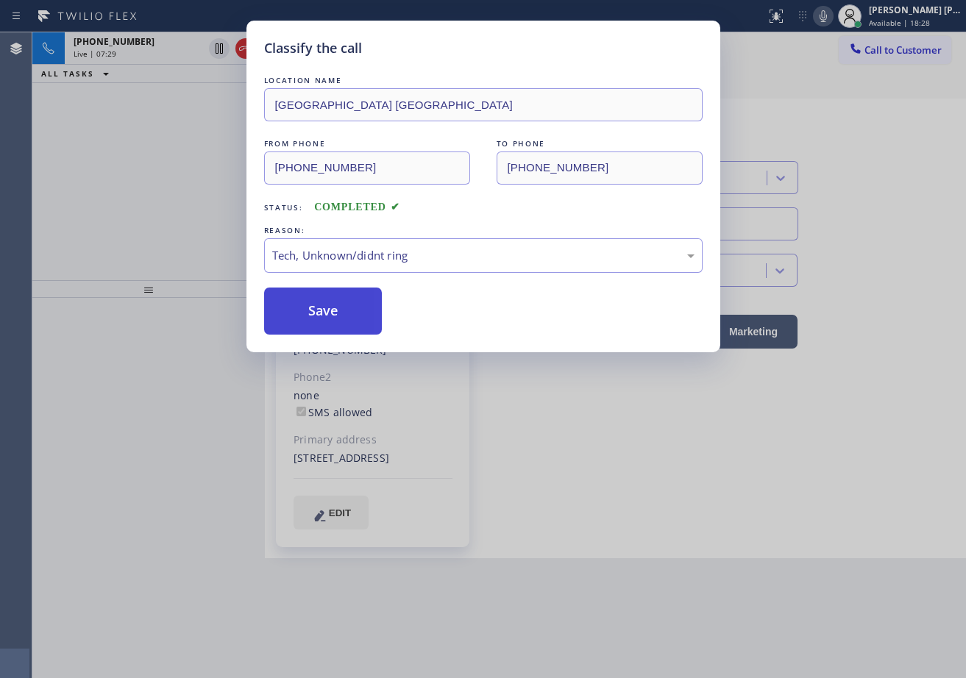
click at [335, 311] on button "Save" at bounding box center [323, 311] width 118 height 47
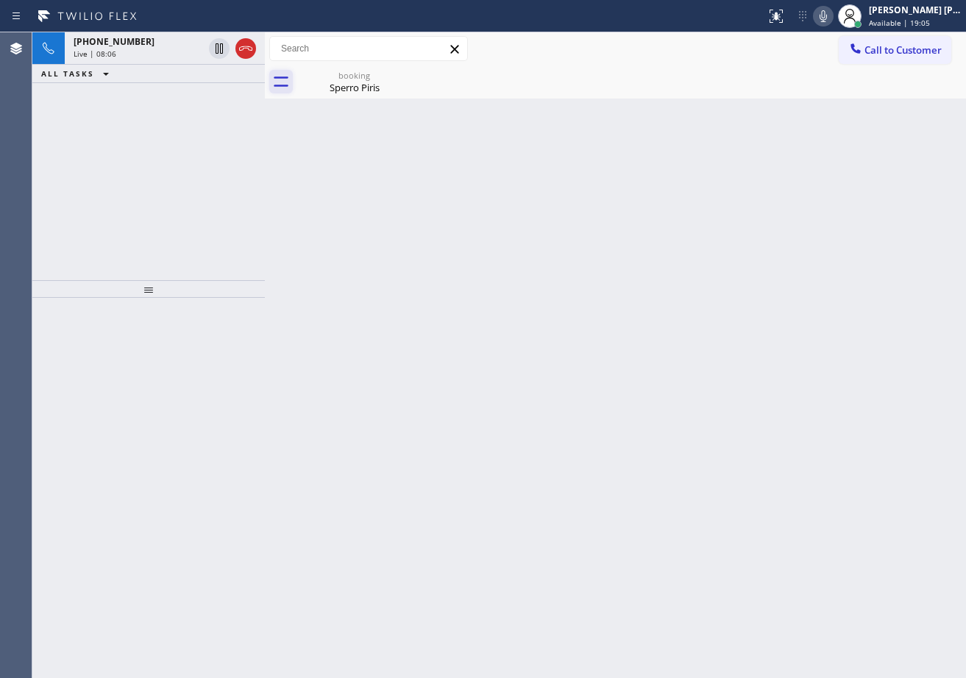
click at [349, 85] on div "Sperro Piris" at bounding box center [354, 87] width 111 height 13
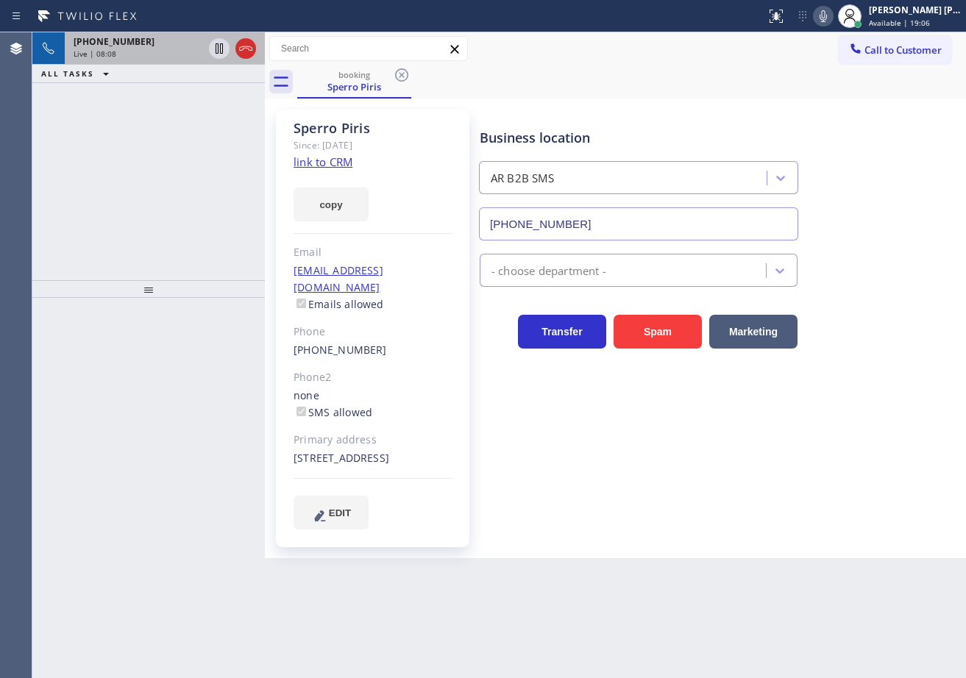
click at [172, 55] on div "Live | 08:08" at bounding box center [138, 54] width 129 height 10
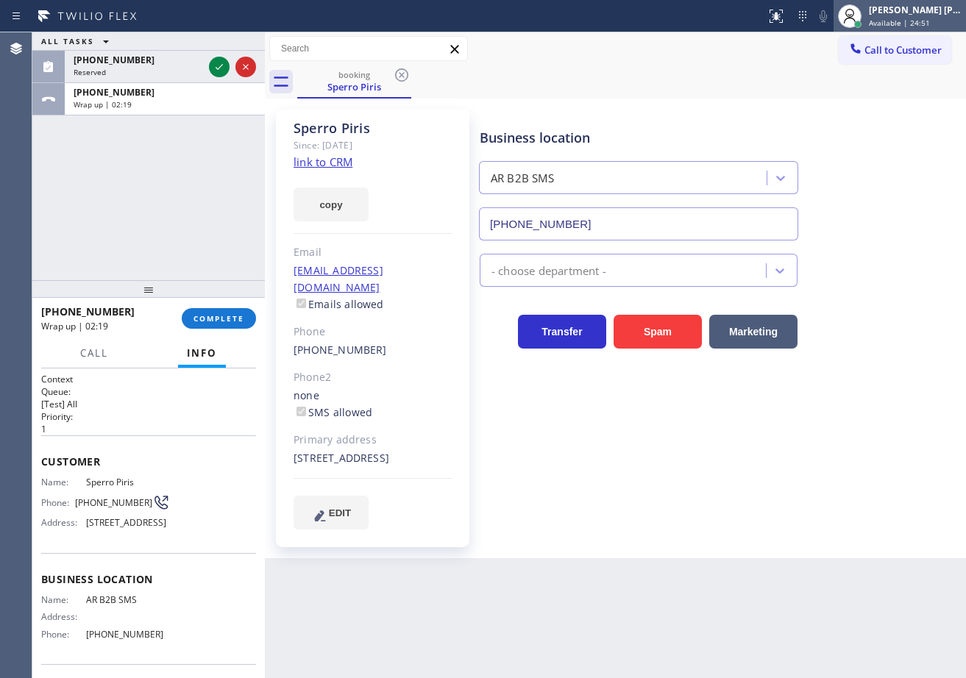
click at [883, 17] on div "[PERSON_NAME] [PERSON_NAME] Dahil Available | 24:51" at bounding box center [916, 16] width 100 height 26
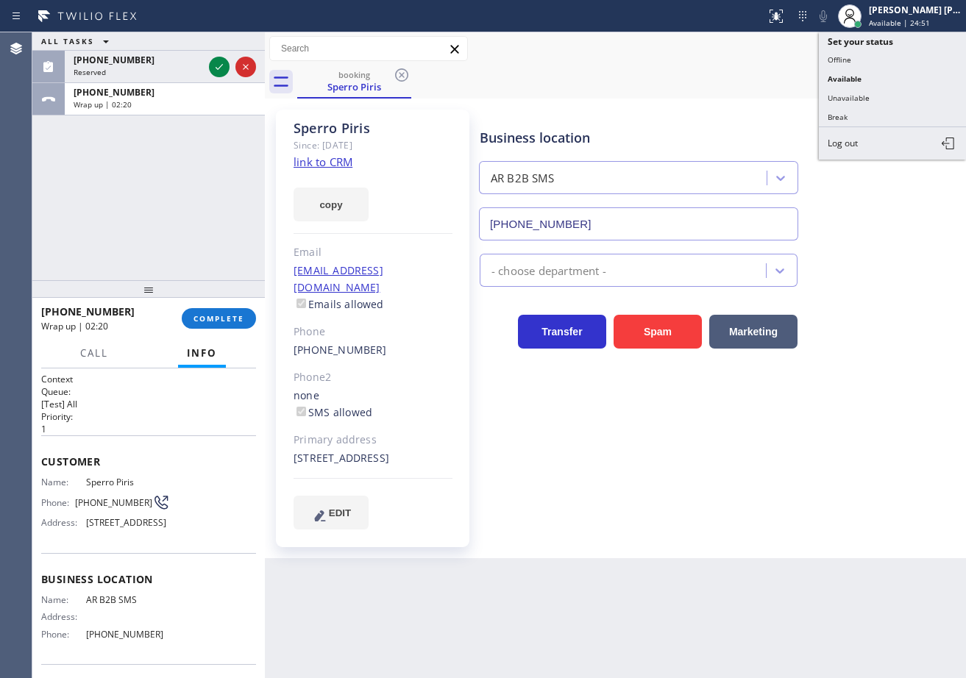
click at [878, 102] on button "Unavailable" at bounding box center [892, 97] width 147 height 19
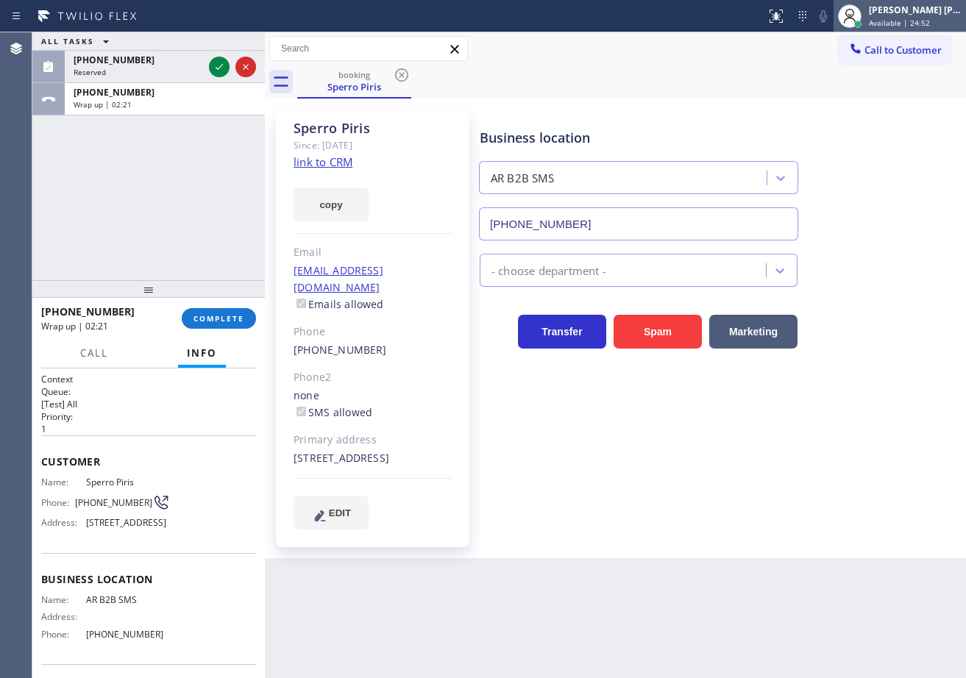
click at [909, 18] on span "Available | 24:52" at bounding box center [899, 23] width 61 height 10
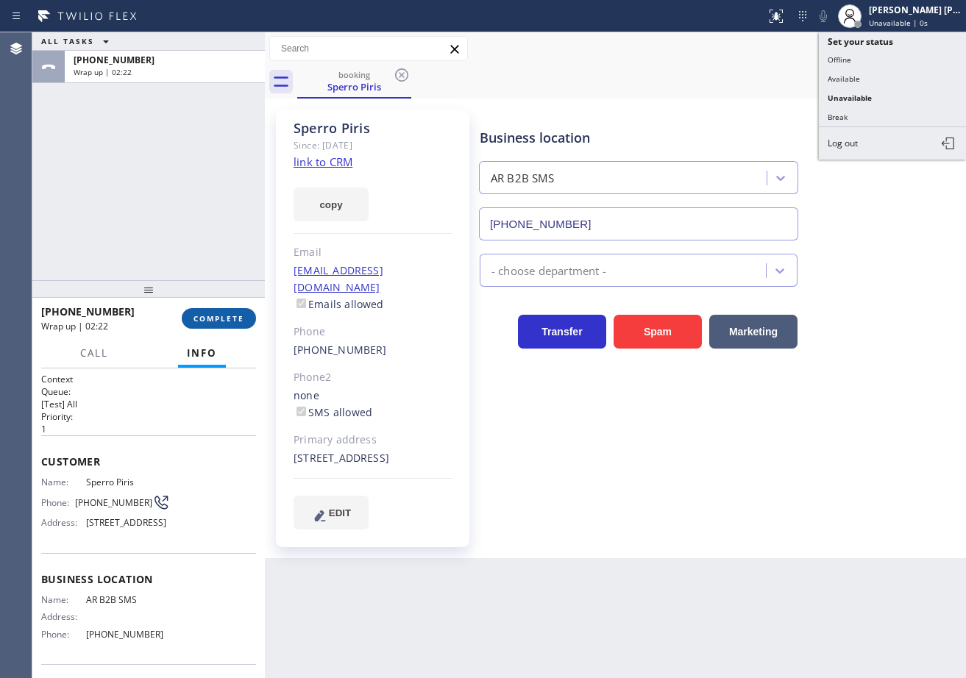
click at [240, 319] on span "COMPLETE" at bounding box center [218, 318] width 51 height 10
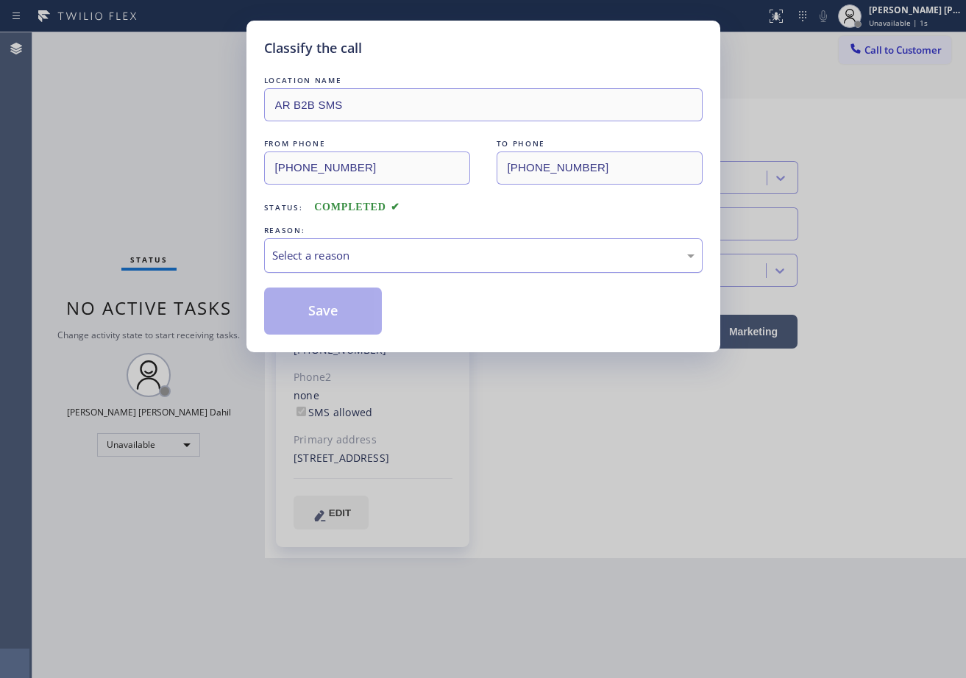
click at [355, 266] on div "Select a reason" at bounding box center [483, 255] width 439 height 35
click at [345, 315] on button "Save" at bounding box center [323, 311] width 118 height 47
click at [344, 316] on button "Save" at bounding box center [323, 311] width 118 height 47
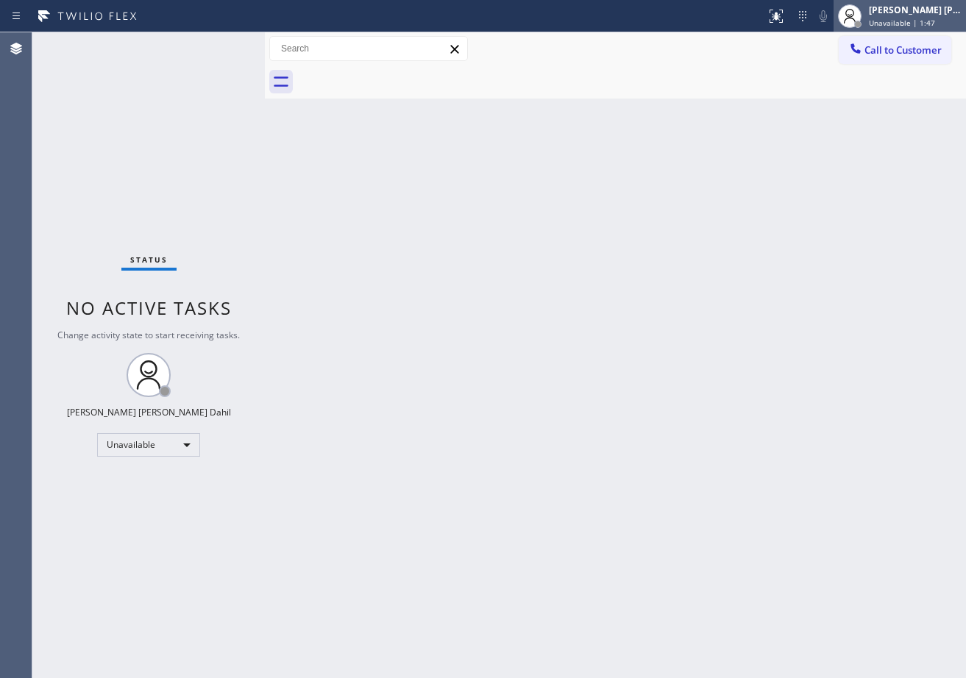
click at [925, 18] on span "Unavailable | 1:47" at bounding box center [902, 23] width 66 height 10
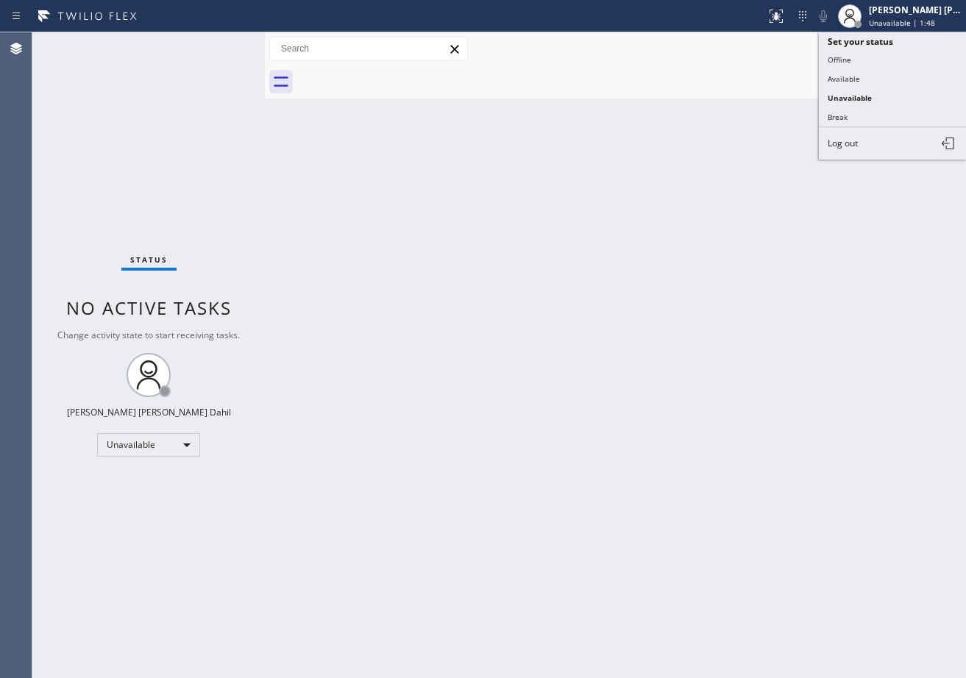
click at [881, 83] on button "Available" at bounding box center [892, 78] width 147 height 19
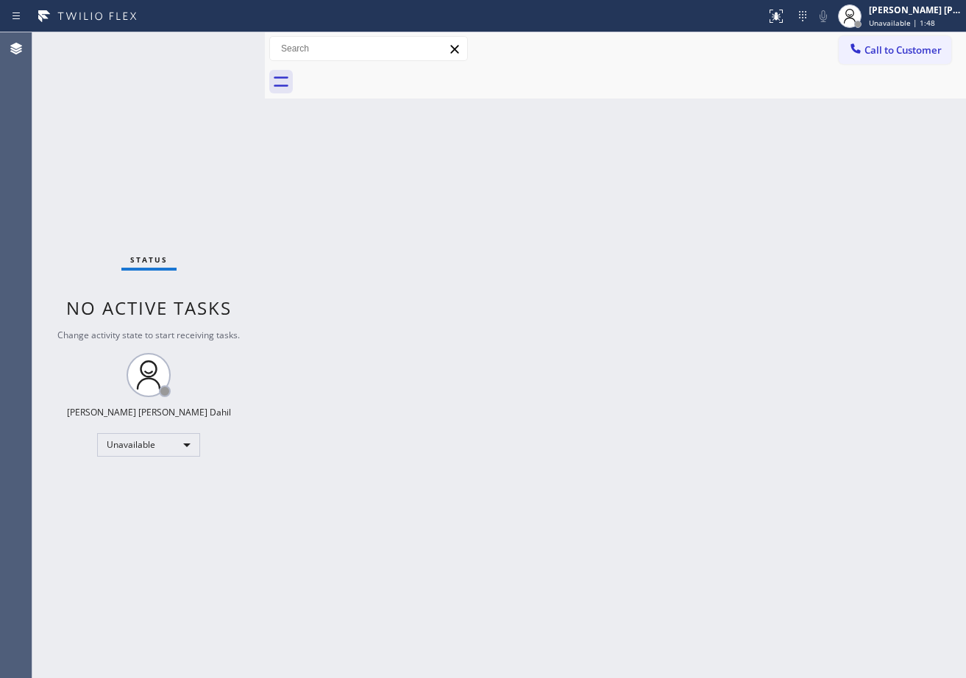
click at [809, 358] on div "Back to Dashboard Change Sender ID Customers Technicians Select a contact Outbo…" at bounding box center [615, 355] width 701 height 646
click at [809, 560] on div "Back to Dashboard Change Sender ID Customers Technicians Select a contact Outbo…" at bounding box center [615, 355] width 701 height 646
click at [911, 19] on span "Available | 1s" at bounding box center [893, 23] width 49 height 10
click at [898, 21] on span "Available | 4s" at bounding box center [893, 23] width 49 height 10
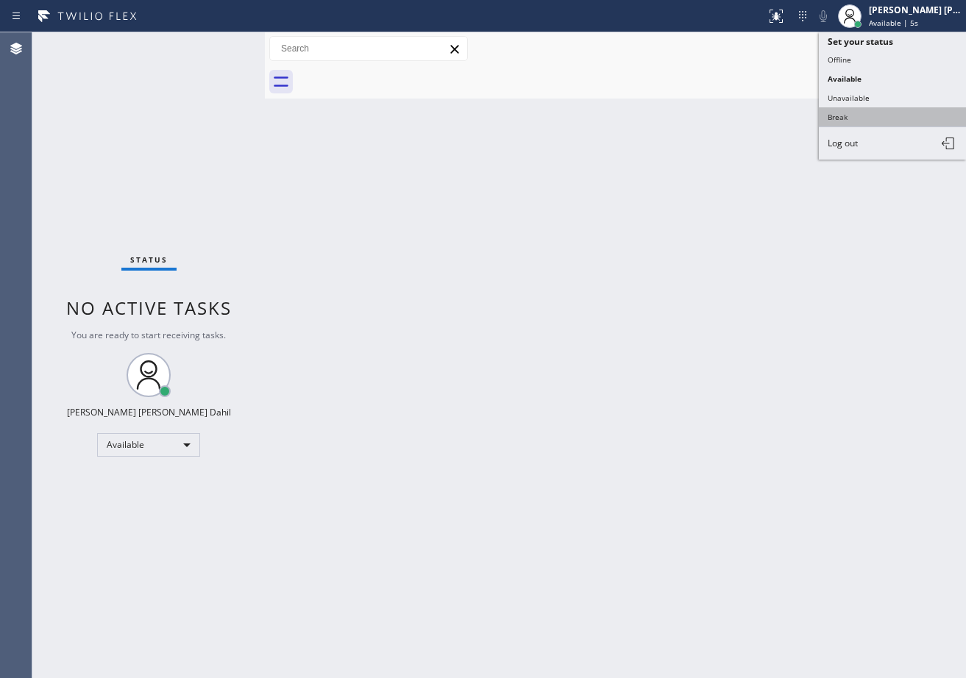
click at [867, 111] on button "Break" at bounding box center [892, 116] width 147 height 19
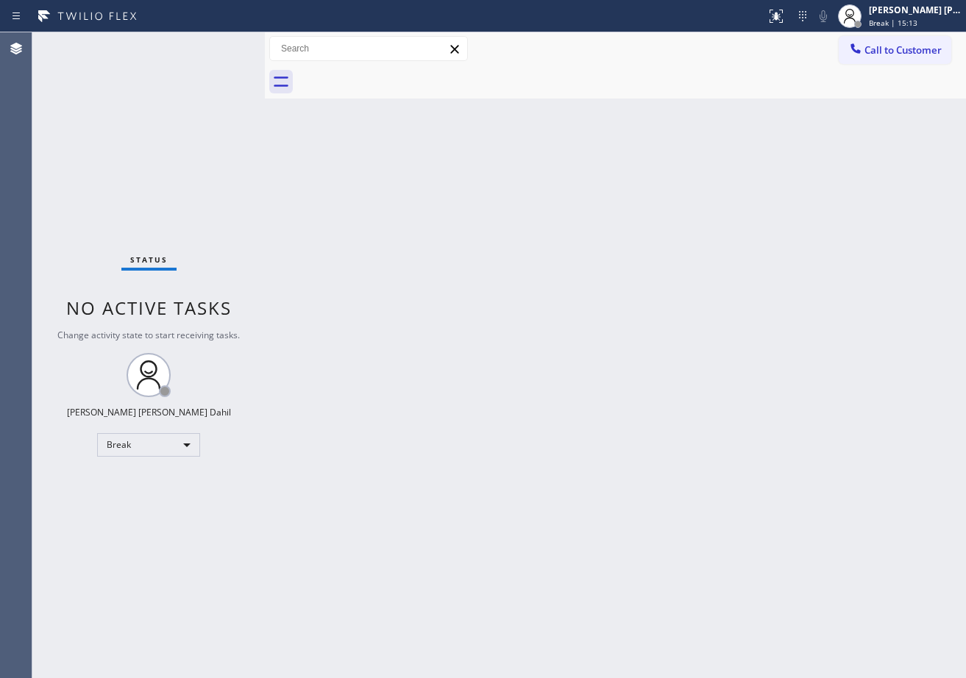
drag, startPoint x: 878, startPoint y: 24, endPoint x: 884, endPoint y: 60, distance: 36.5
click at [863, 24] on div at bounding box center [858, 24] width 10 height 10
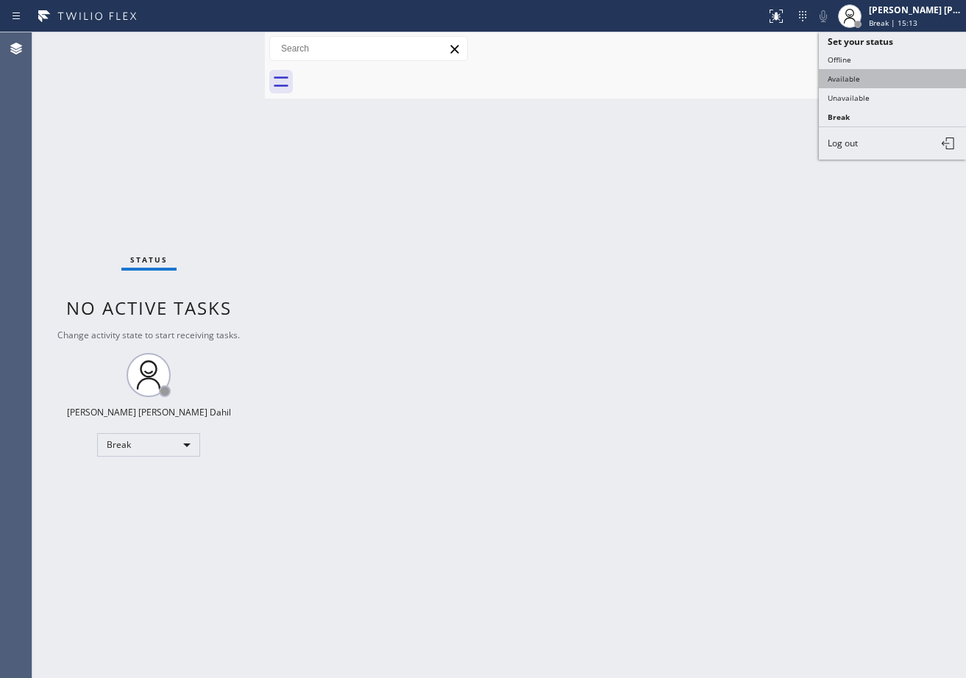
click at [881, 75] on button "Available" at bounding box center [892, 78] width 147 height 19
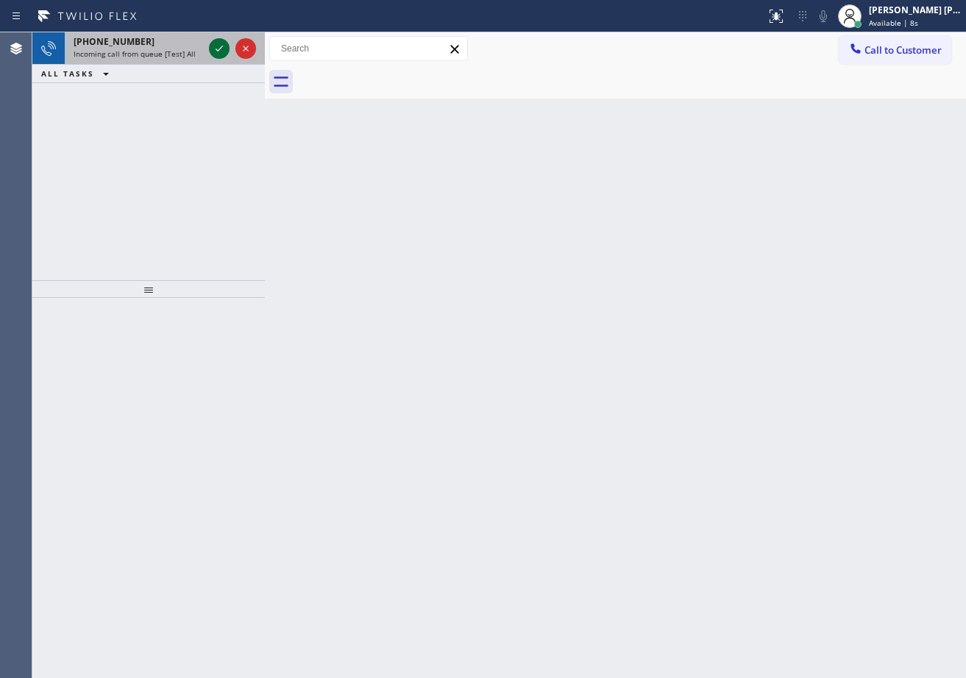
click at [222, 44] on icon at bounding box center [219, 49] width 18 height 18
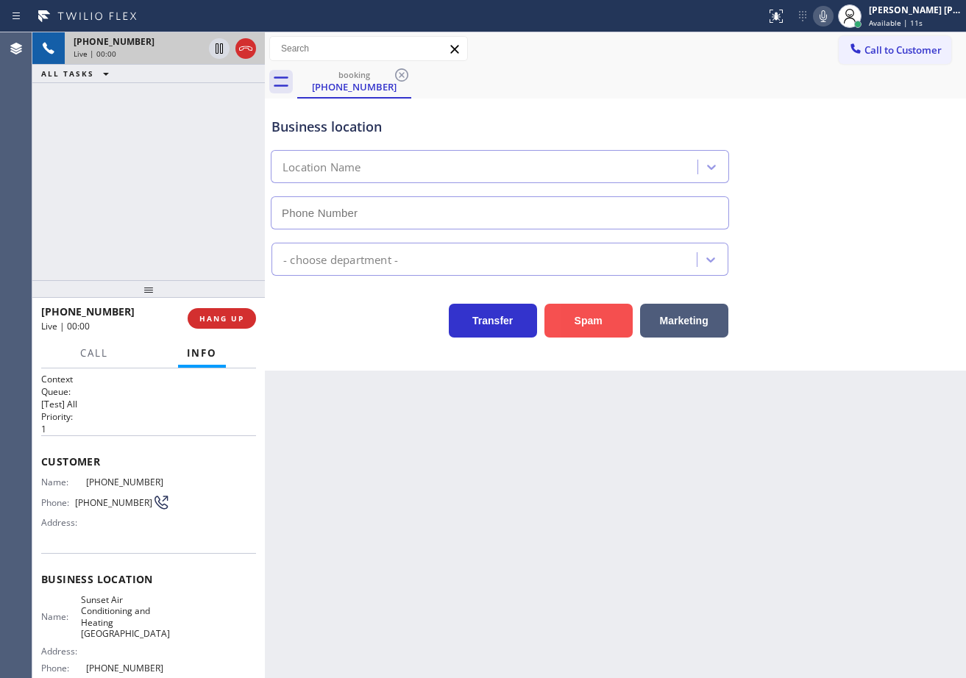
click at [594, 329] on button "Spam" at bounding box center [588, 321] width 88 height 34
type input "[PHONE_NUMBER]"
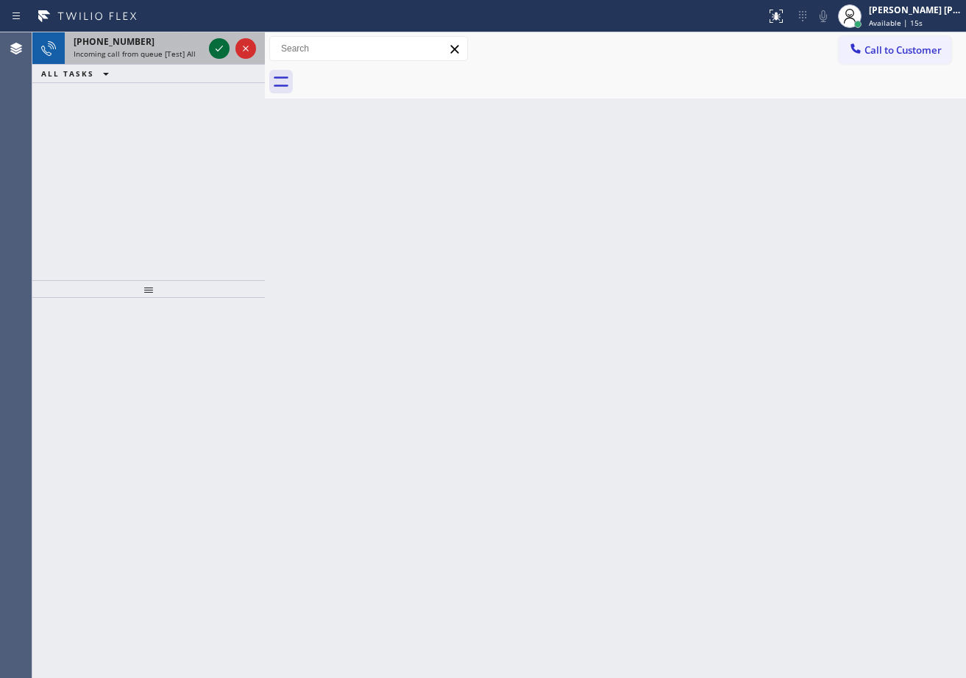
click at [222, 44] on icon at bounding box center [219, 49] width 18 height 18
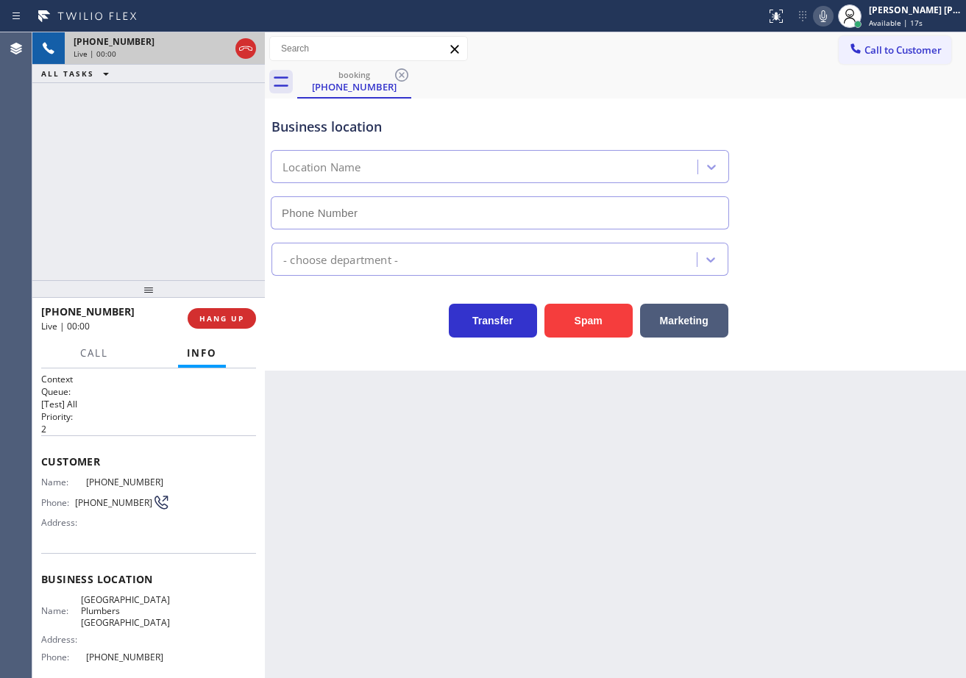
type input "[PHONE_NUMBER]"
click at [248, 314] on button "HANG UP" at bounding box center [222, 318] width 68 height 21
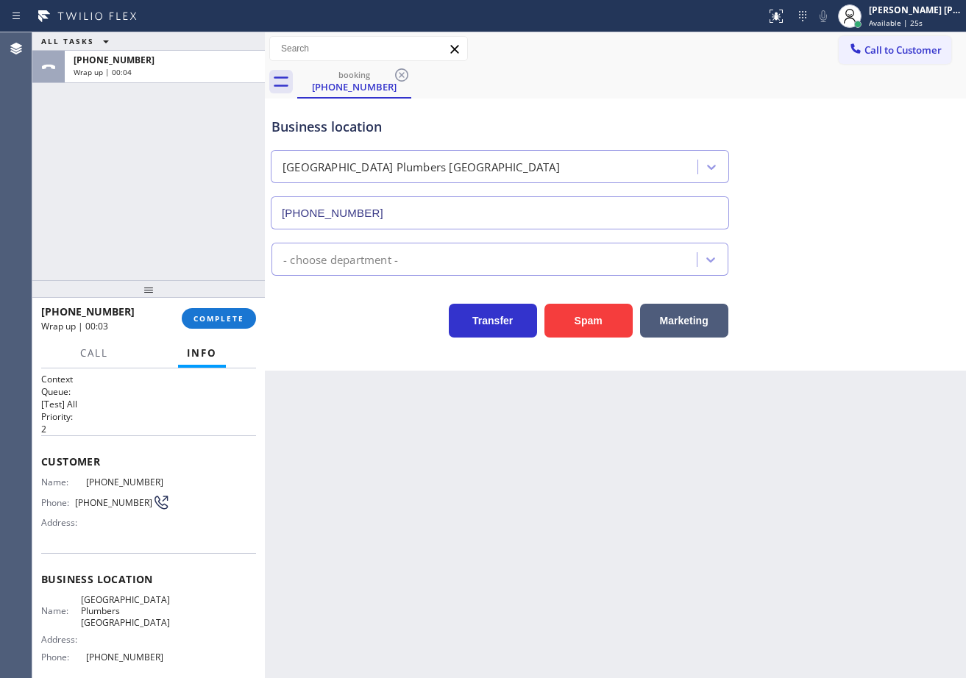
drag, startPoint x: 166, startPoint y: 331, endPoint x: 223, endPoint y: 316, distance: 59.2
click at [166, 331] on div "Wrap up | 00:03" at bounding box center [106, 326] width 130 height 13
click at [224, 316] on span "COMPLETE" at bounding box center [218, 318] width 51 height 10
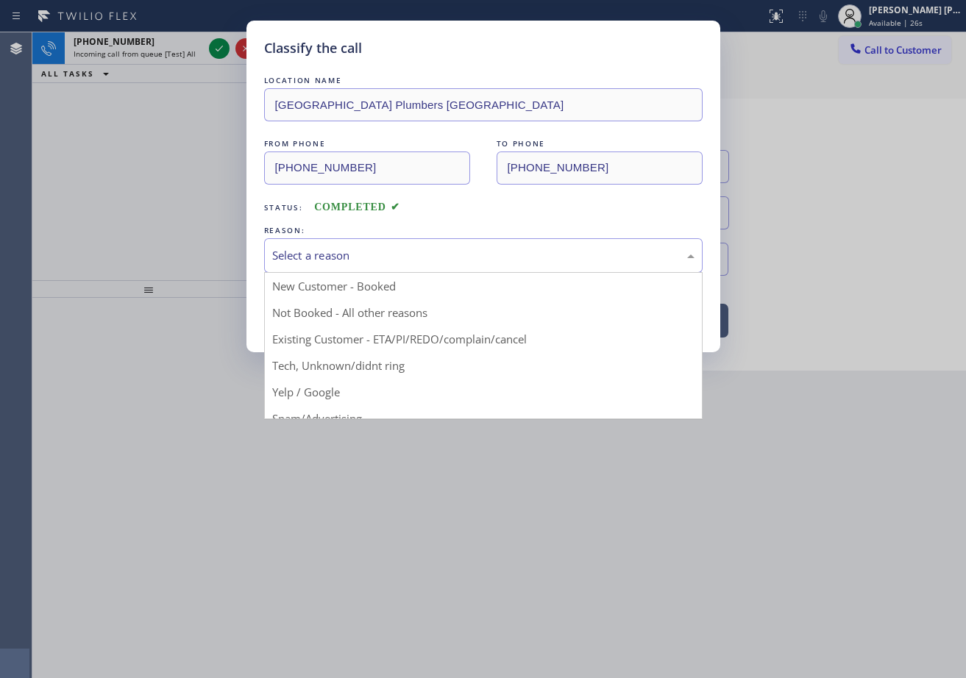
click at [350, 249] on div "Select a reason" at bounding box center [483, 255] width 422 height 17
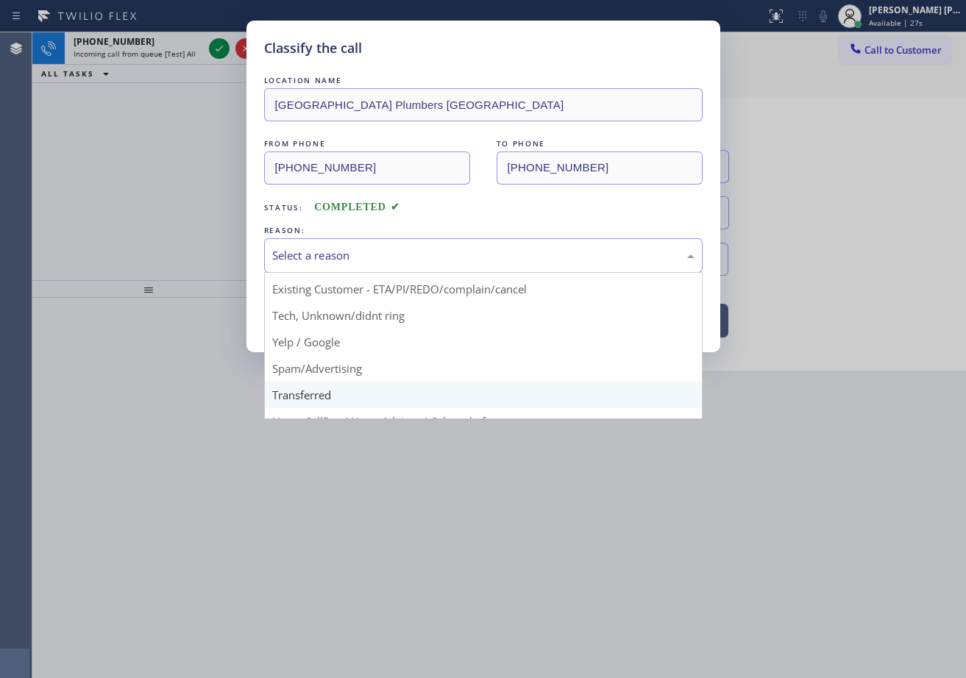
scroll to position [93, 0]
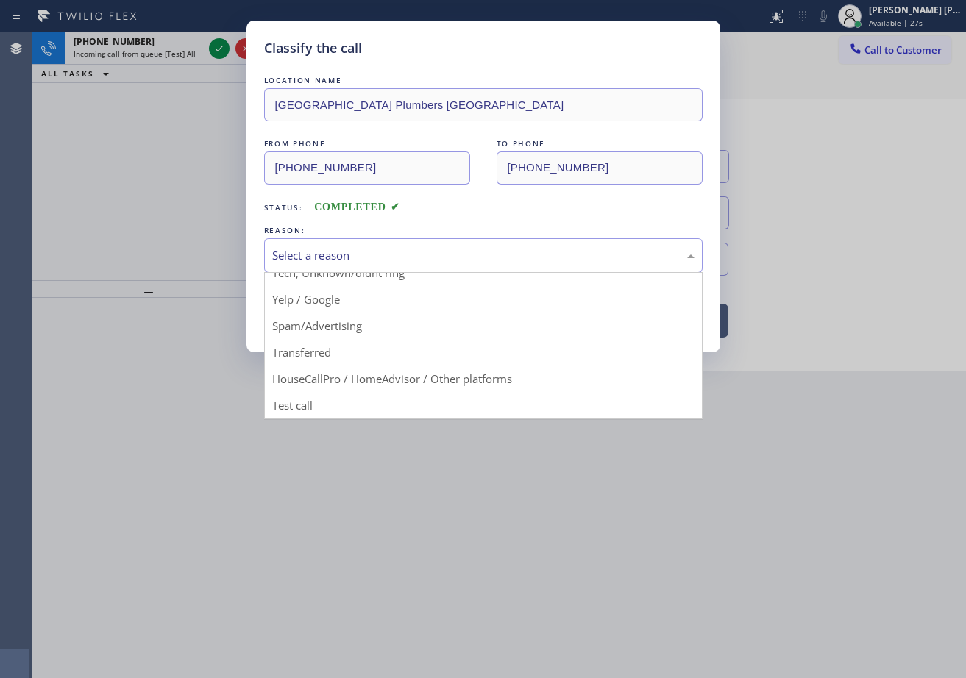
drag, startPoint x: 368, startPoint y: 327, endPoint x: 323, endPoint y: 305, distance: 50.3
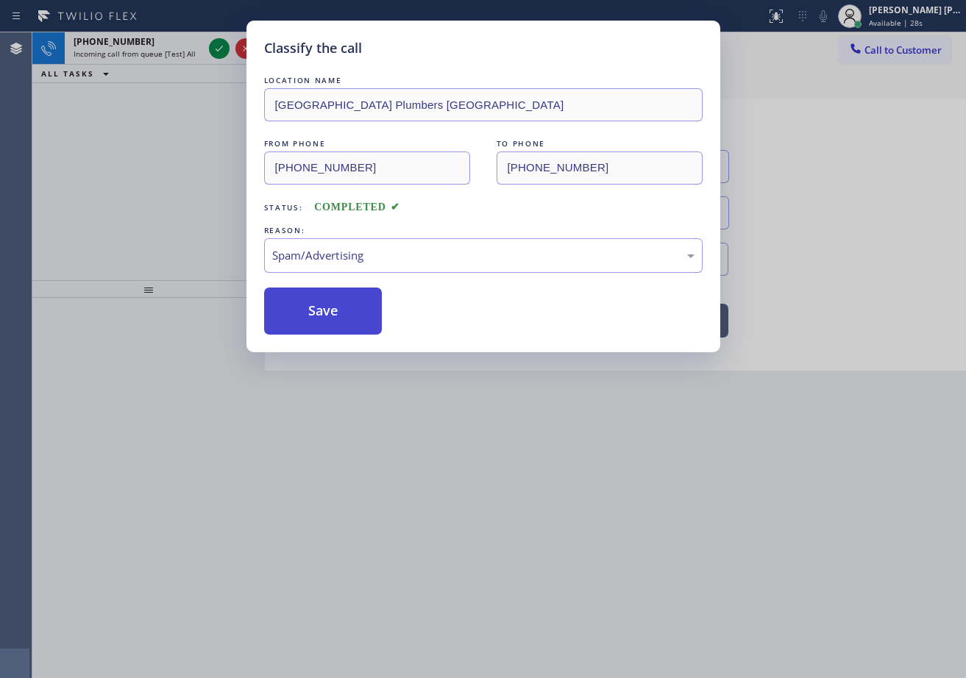
click at [323, 305] on button "Save" at bounding box center [323, 311] width 118 height 47
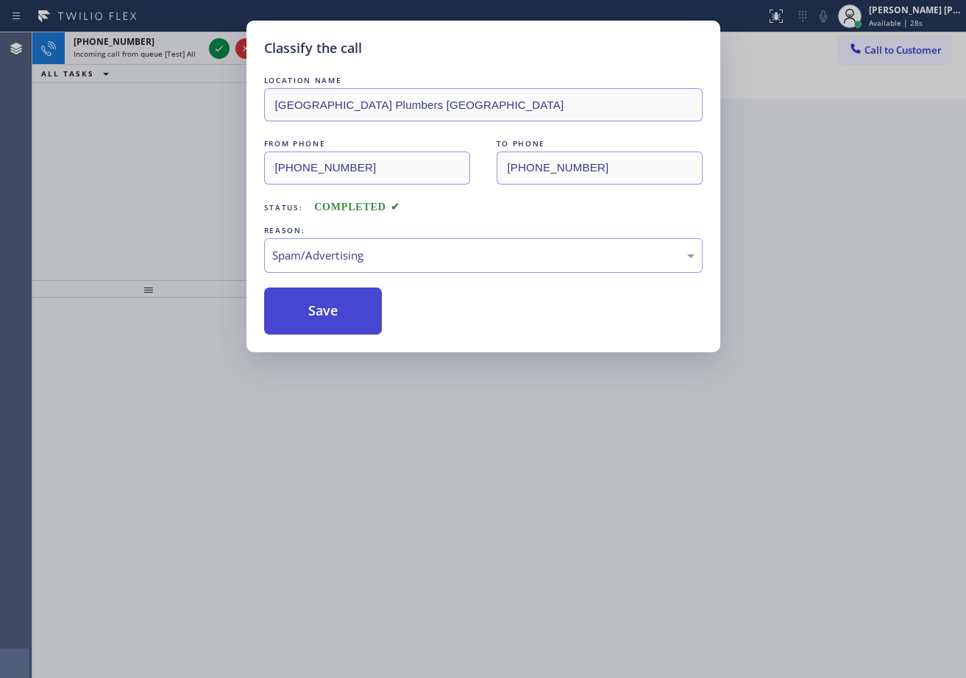
click at [322, 303] on button "Save" at bounding box center [323, 311] width 118 height 47
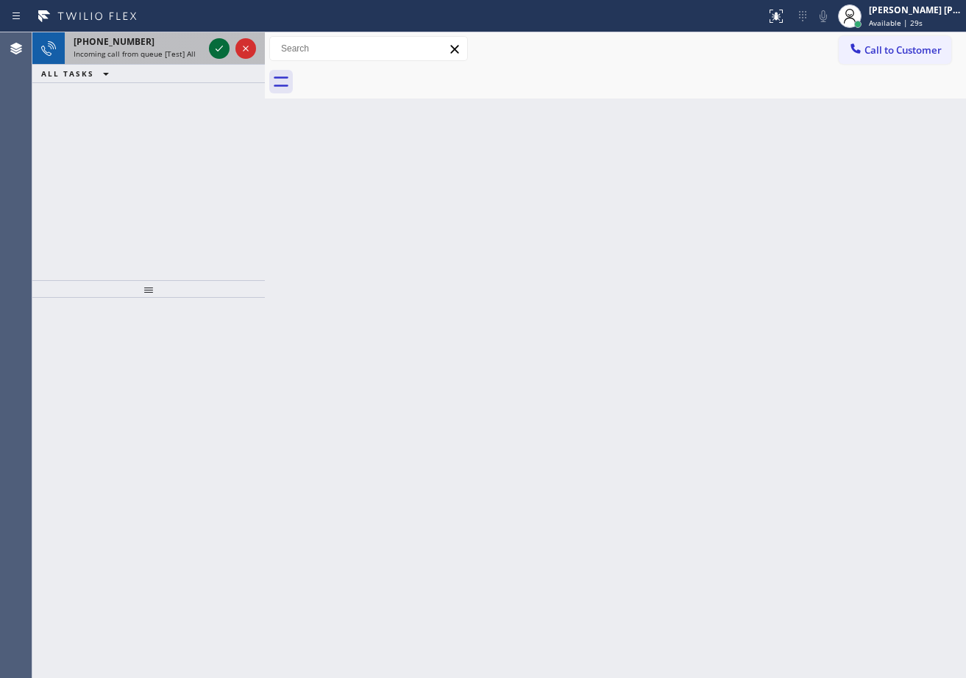
click at [228, 52] on div at bounding box center [219, 49] width 21 height 18
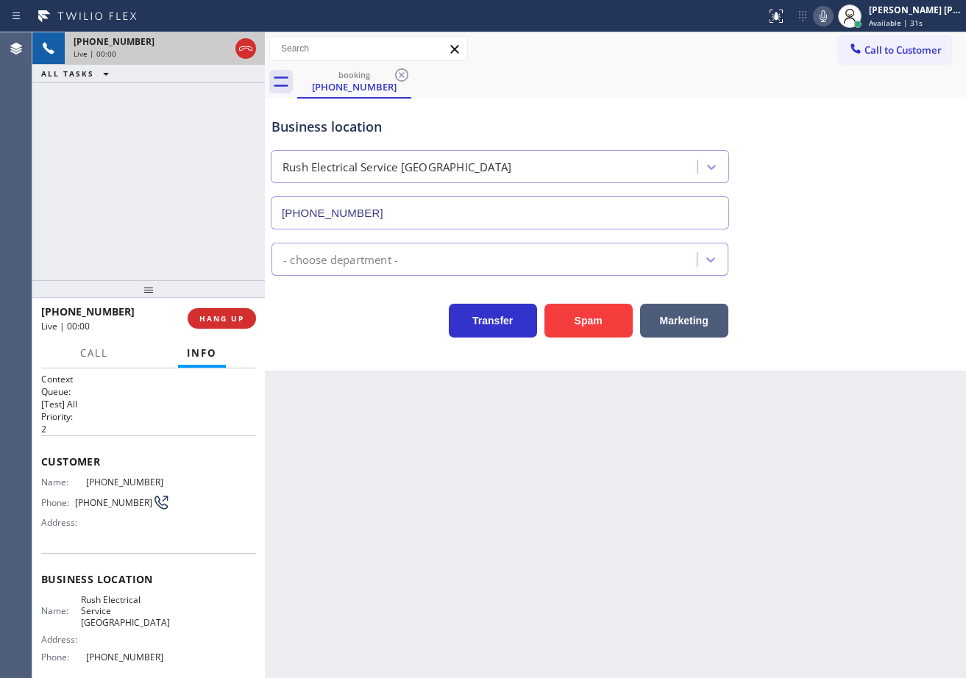
type input "[PHONE_NUMBER]"
click at [605, 325] on button "Spam" at bounding box center [588, 321] width 88 height 34
click at [604, 335] on button "Spam" at bounding box center [588, 321] width 88 height 34
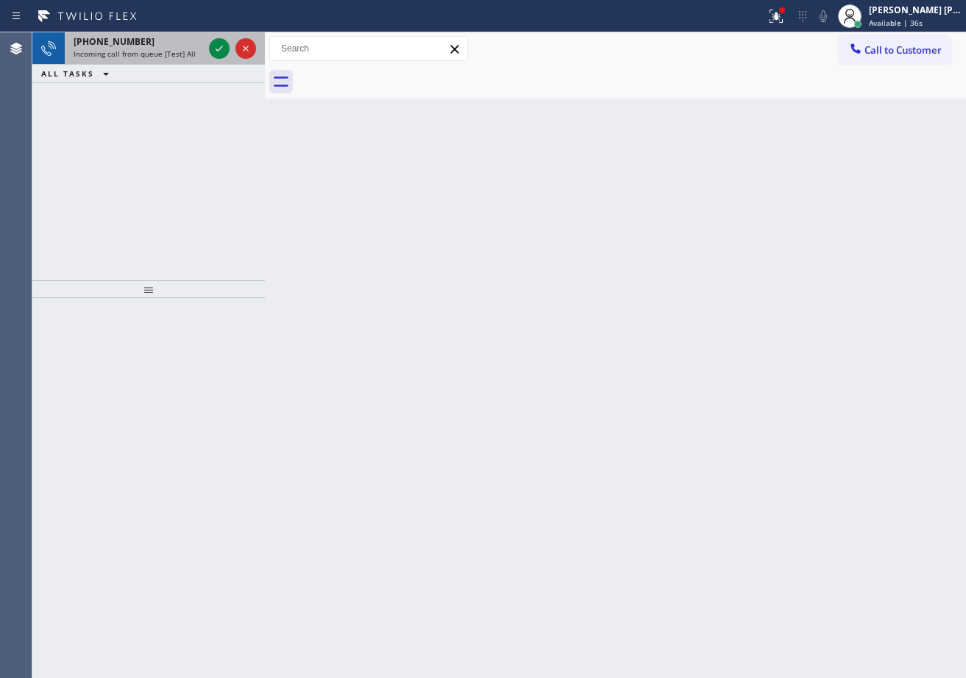
drag, startPoint x: 188, startPoint y: 56, endPoint x: 199, endPoint y: 52, distance: 11.9
click at [188, 56] on span "Incoming call from queue [Test] All" at bounding box center [135, 54] width 122 height 10
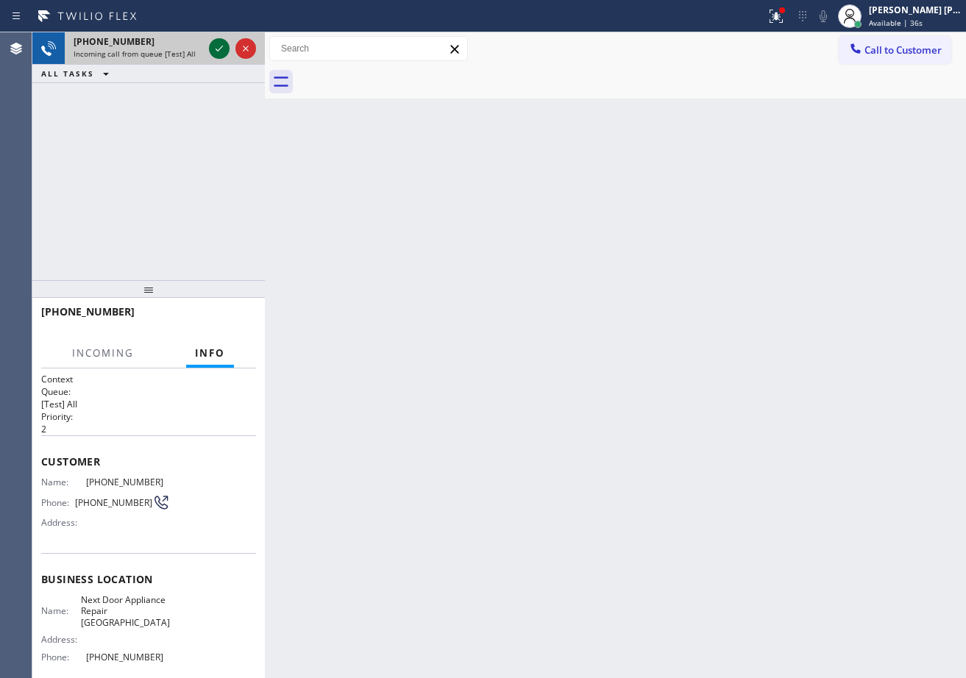
click at [221, 45] on icon at bounding box center [219, 49] width 18 height 18
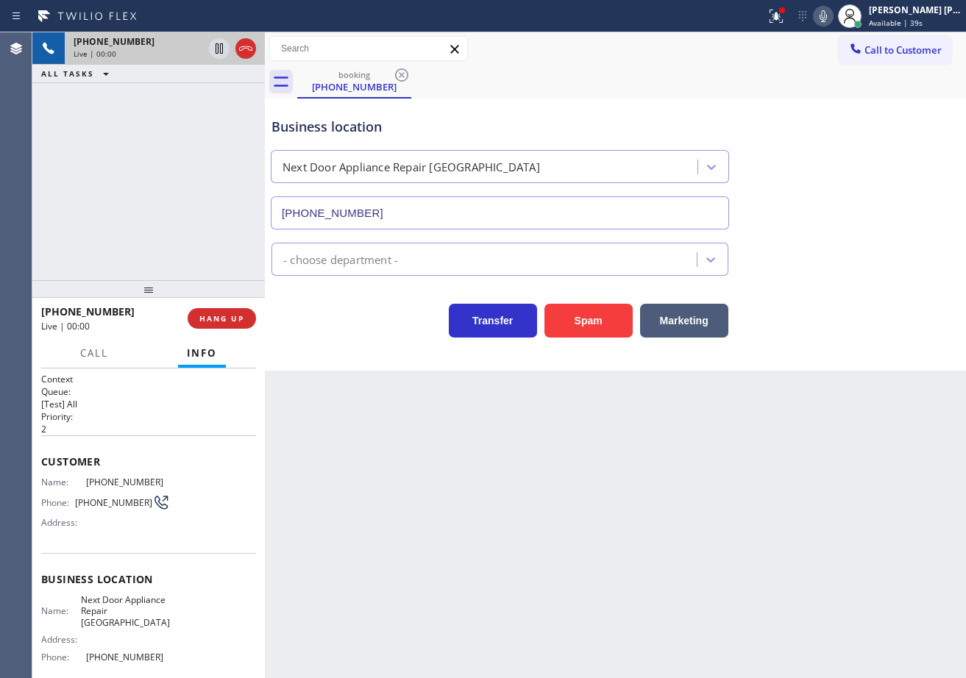
type input "[PHONE_NUMBER]"
click at [778, 15] on icon at bounding box center [774, 15] width 9 height 10
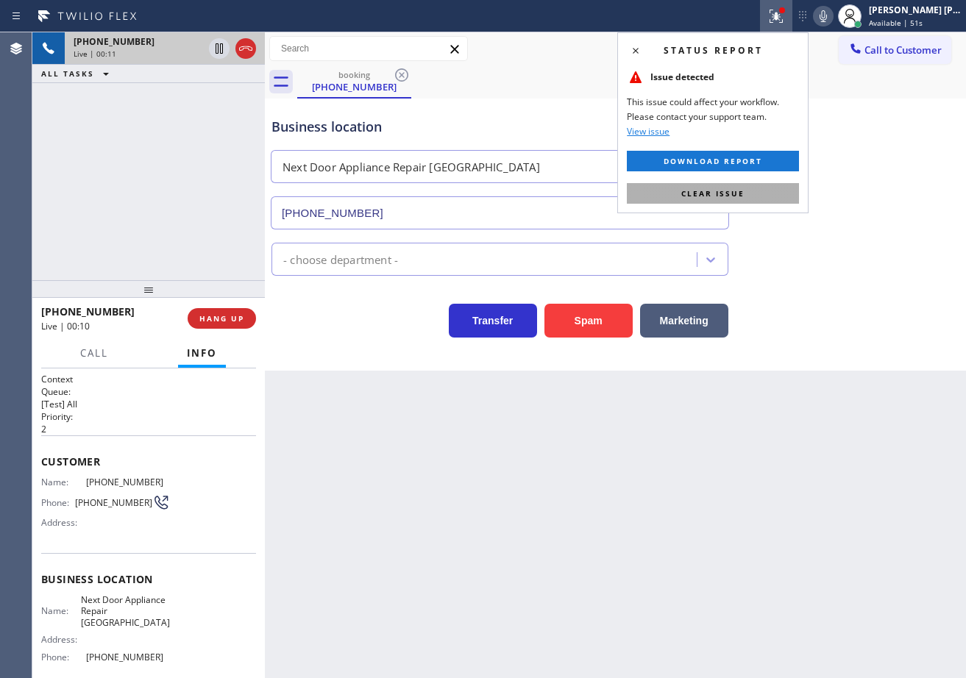
click at [764, 193] on button "Clear issue" at bounding box center [713, 193] width 172 height 21
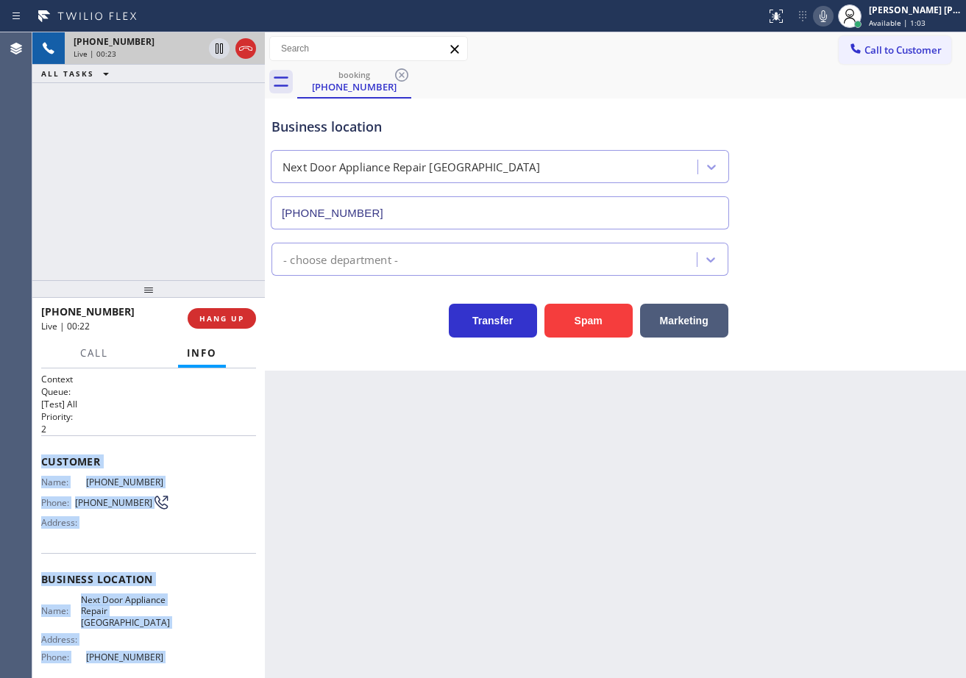
scroll to position [125, 0]
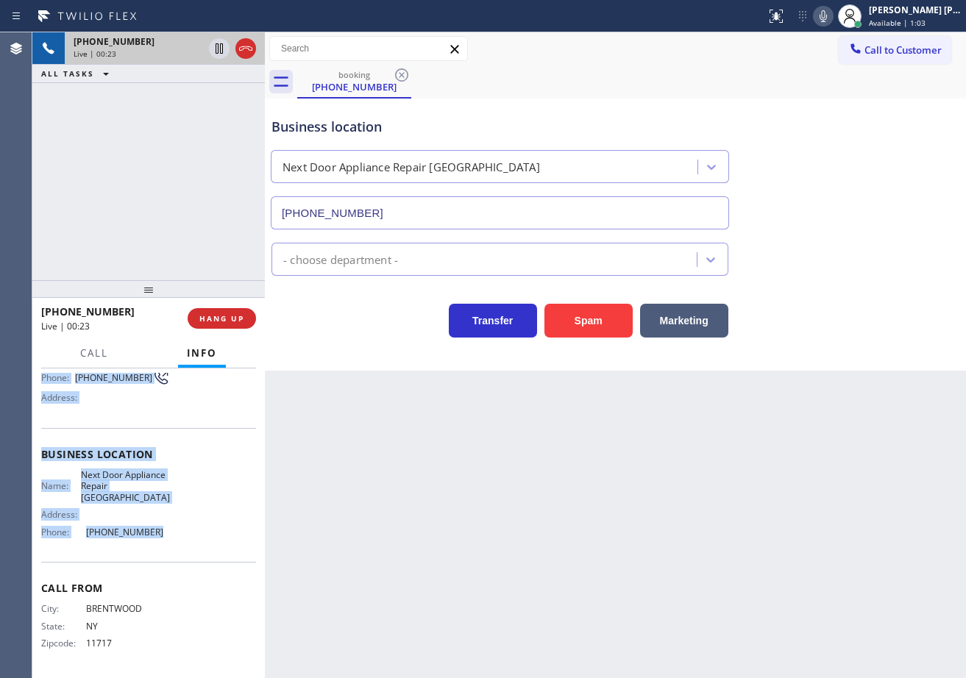
drag, startPoint x: 42, startPoint y: 456, endPoint x: 170, endPoint y: 539, distance: 152.2
click at [166, 548] on div "Context Queue: [Test] All Priority: 2 Customer Name: [PHONE_NUMBER] Phone: [PHO…" at bounding box center [148, 524] width 232 height 310
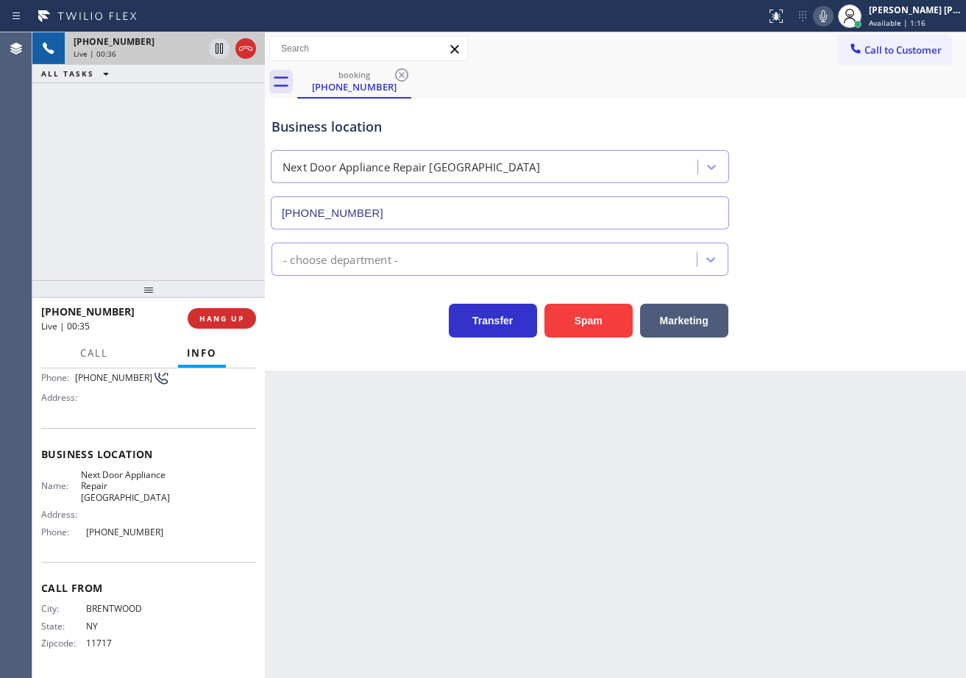
drag, startPoint x: 486, startPoint y: 538, endPoint x: 319, endPoint y: 511, distance: 169.2
click at [454, 528] on div "Back to Dashboard Change Sender ID Customers Technicians Select a contact Outbo…" at bounding box center [615, 355] width 701 height 646
drag, startPoint x: 166, startPoint y: 528, endPoint x: 85, endPoint y: 489, distance: 89.8
click at [79, 538] on div "Name: Next Door Appliance Repair [GEOGRAPHIC_DATA] Address: Phone: [PHONE_NUMBE…" at bounding box center [148, 506] width 215 height 74
click at [173, 148] on div "[PHONE_NUMBER] Live | 01:38 ALL TASKS ALL TASKS ACTIVE TASKS TASKS IN WRAP UP" at bounding box center [148, 156] width 232 height 248
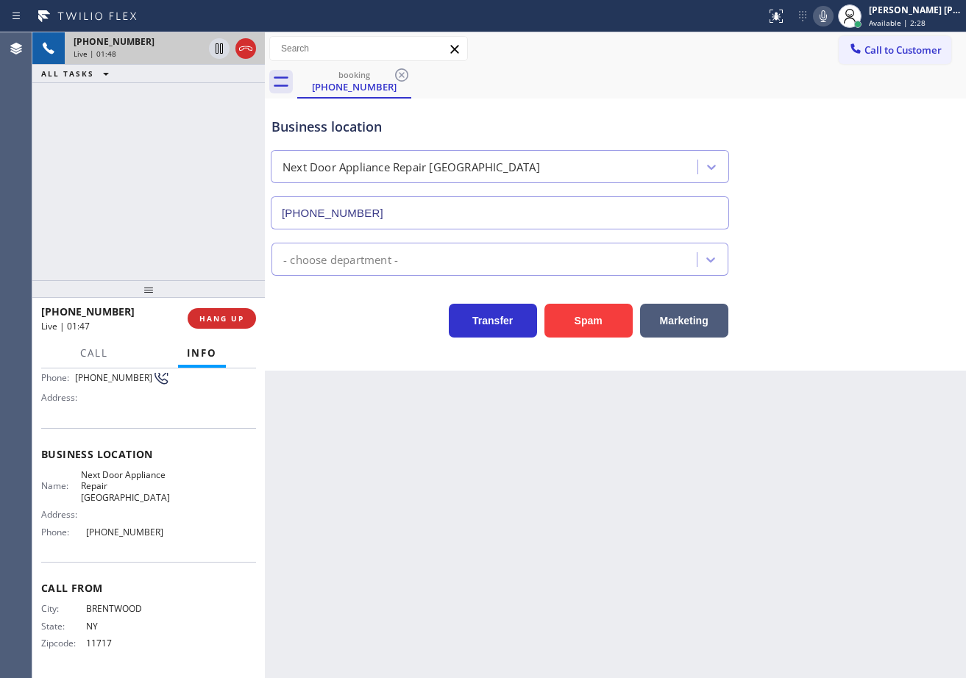
scroll to position [0, 0]
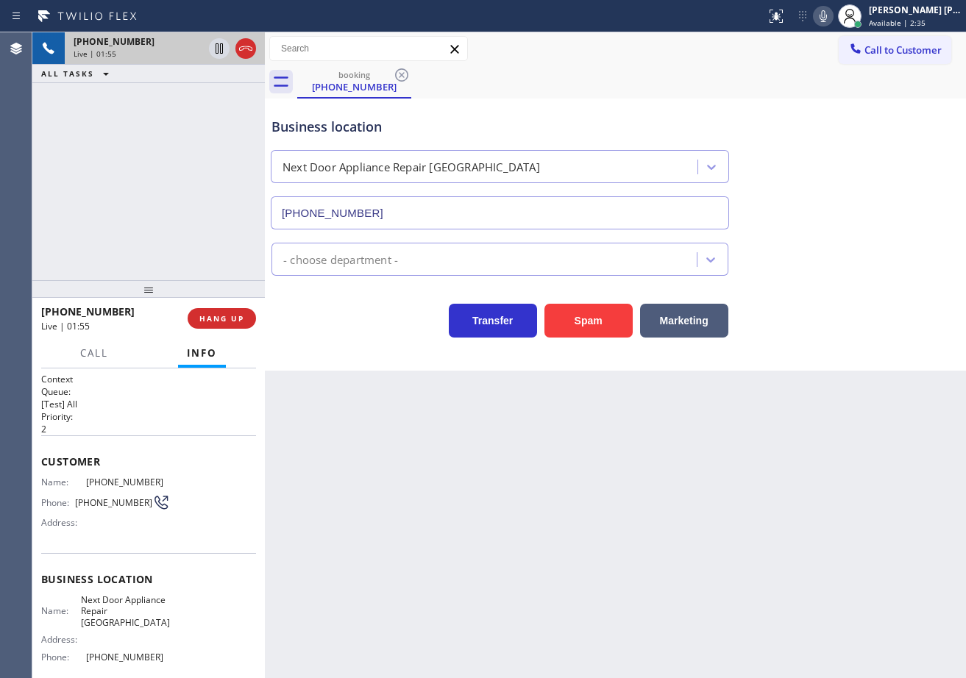
click at [862, 276] on div "Transfer Spam Marketing" at bounding box center [616, 307] width 694 height 62
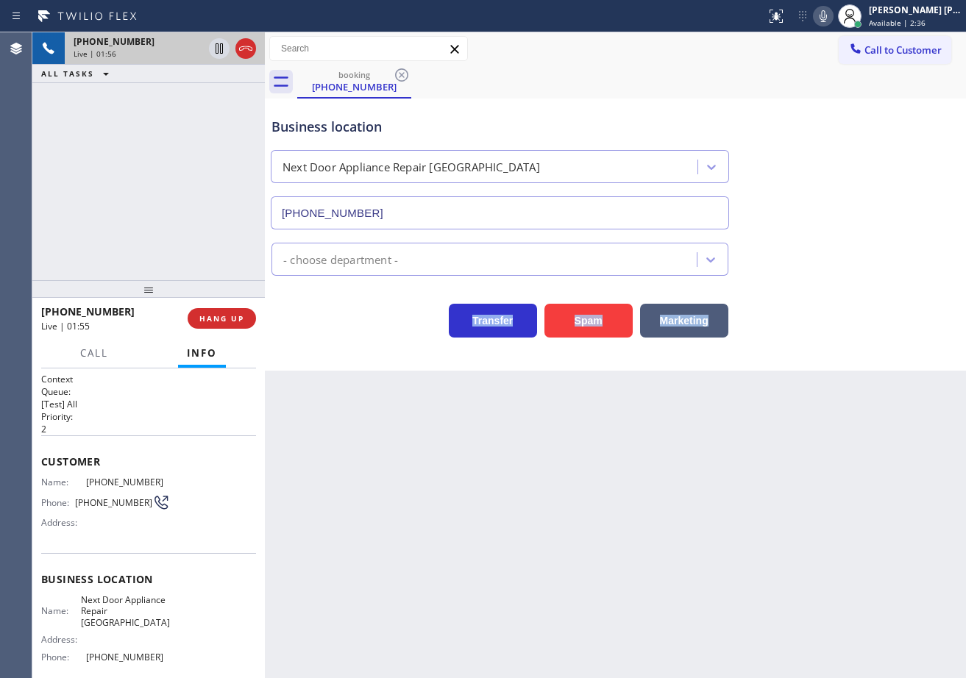
click at [862, 276] on div "Transfer Spam Marketing" at bounding box center [616, 307] width 694 height 62
click at [848, 249] on div "- choose department -" at bounding box center [616, 256] width 694 height 39
drag, startPoint x: 839, startPoint y: 19, endPoint x: 837, endPoint y: 33, distance: 14.2
click at [827, 21] on icon at bounding box center [823, 16] width 7 height 12
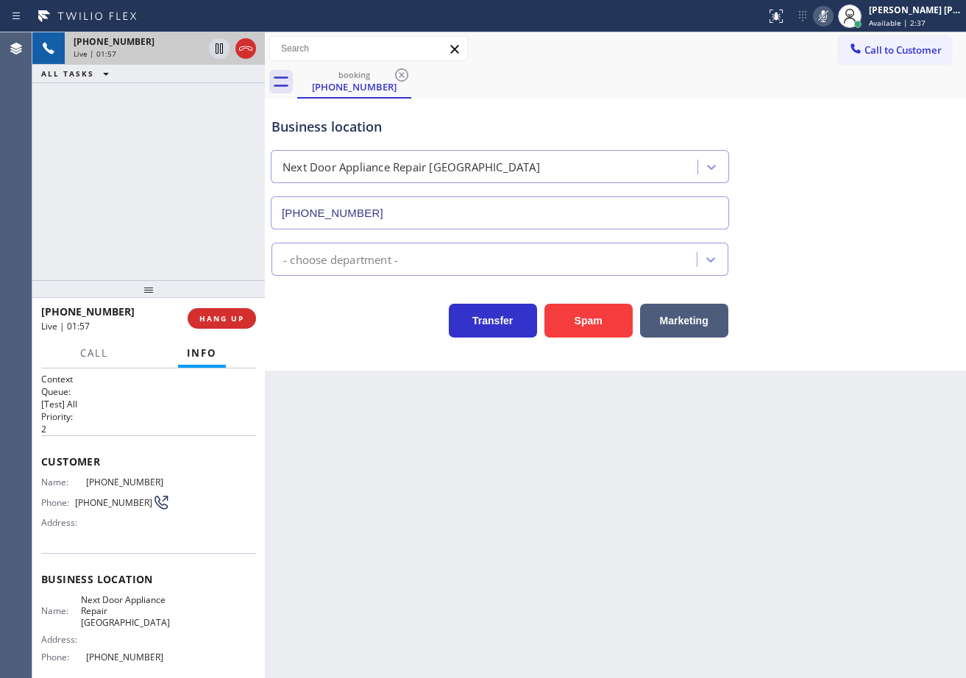
click at [845, 90] on div "booking [PHONE_NUMBER]" at bounding box center [631, 81] width 669 height 33
click at [165, 122] on div "[PHONE_NUMBER] Live | 01:58 ALL TASKS ALL TASKS ACTIVE TASKS TASKS IN WRAP UP" at bounding box center [148, 156] width 232 height 248
click at [214, 46] on icon at bounding box center [219, 49] width 18 height 18
click at [195, 122] on div "[PHONE_NUMBER] Live | 03:21 ALL TASKS ALL TASKS ACTIVE TASKS TASKS IN WRAP UP" at bounding box center [148, 156] width 232 height 248
click at [221, 49] on icon at bounding box center [219, 49] width 18 height 18
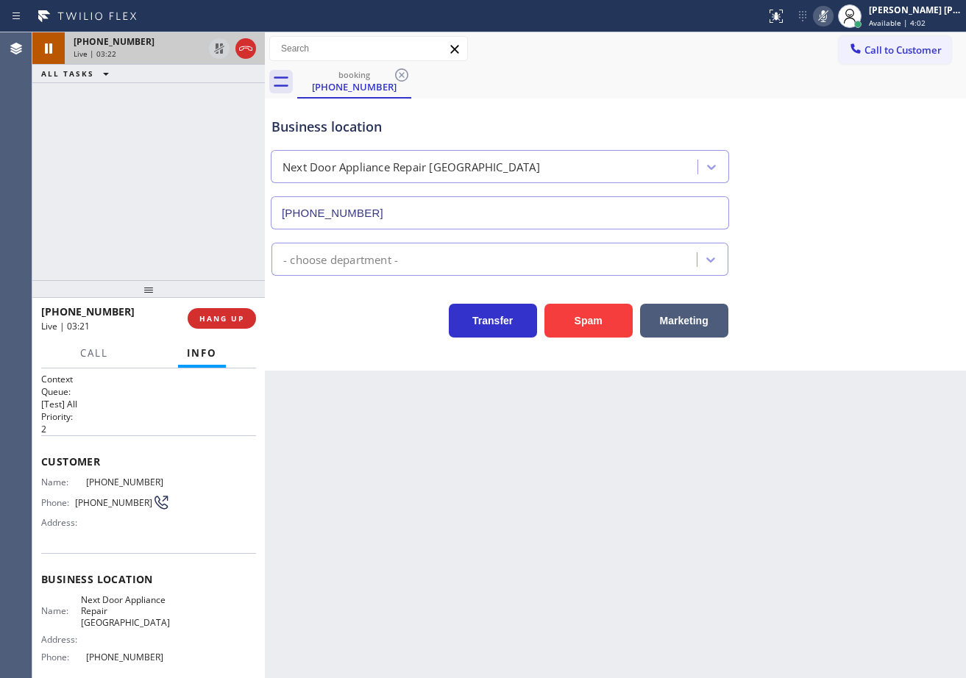
click at [832, 15] on icon at bounding box center [823, 16] width 18 height 18
click at [831, 52] on div "Call to Customer Outbound call Location 5 Star Appliance Repair Your caller id …" at bounding box center [615, 49] width 701 height 26
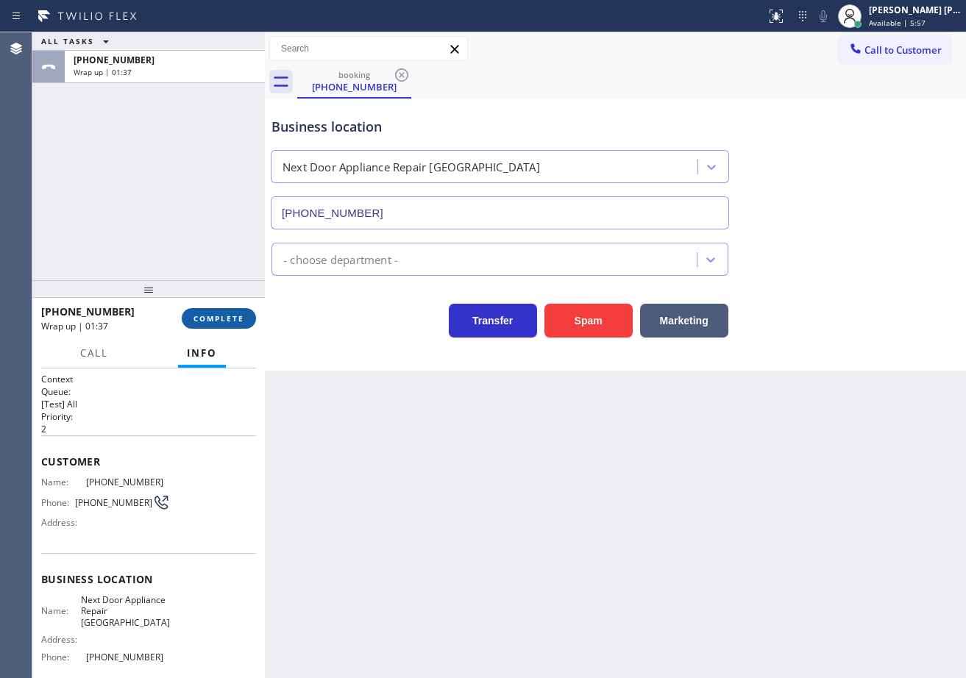
click at [213, 321] on span "COMPLETE" at bounding box center [218, 318] width 51 height 10
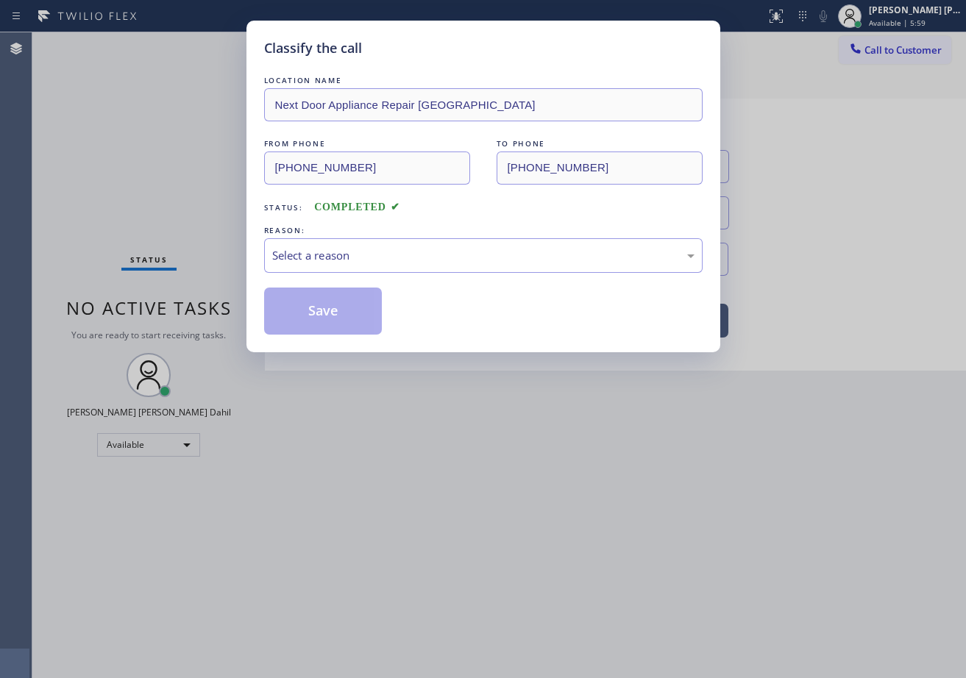
click at [311, 275] on div "LOCATION NAME Next Door Appliance Repair [GEOGRAPHIC_DATA] FROM PHONE [PHONE_NU…" at bounding box center [483, 204] width 439 height 262
click at [321, 269] on div "Select a reason" at bounding box center [483, 255] width 439 height 35
click at [313, 311] on button "Save" at bounding box center [323, 311] width 118 height 47
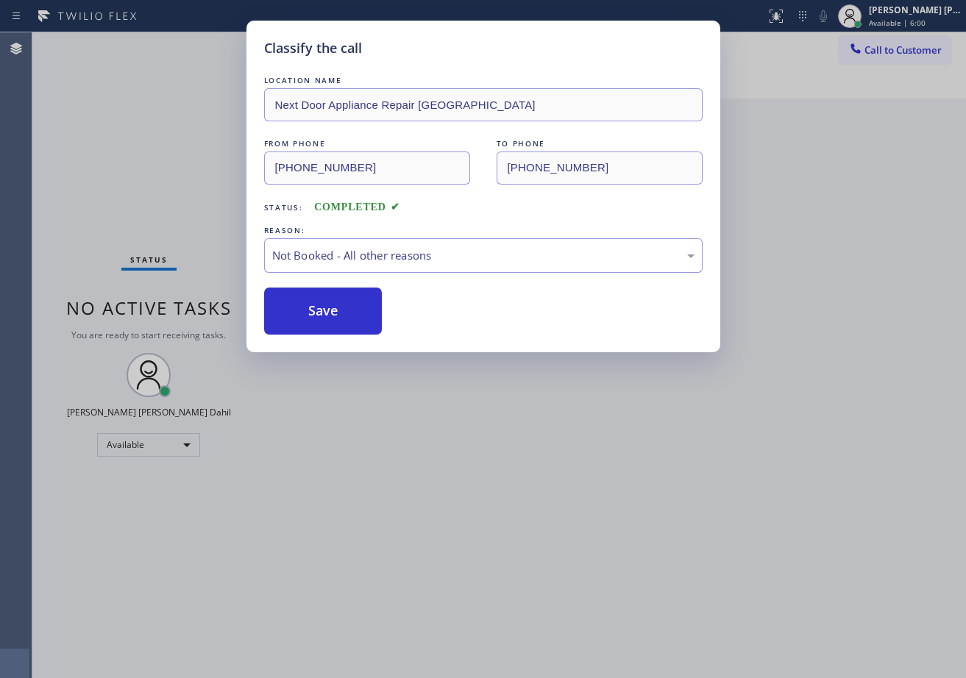
click at [313, 311] on button "Save" at bounding box center [323, 311] width 118 height 47
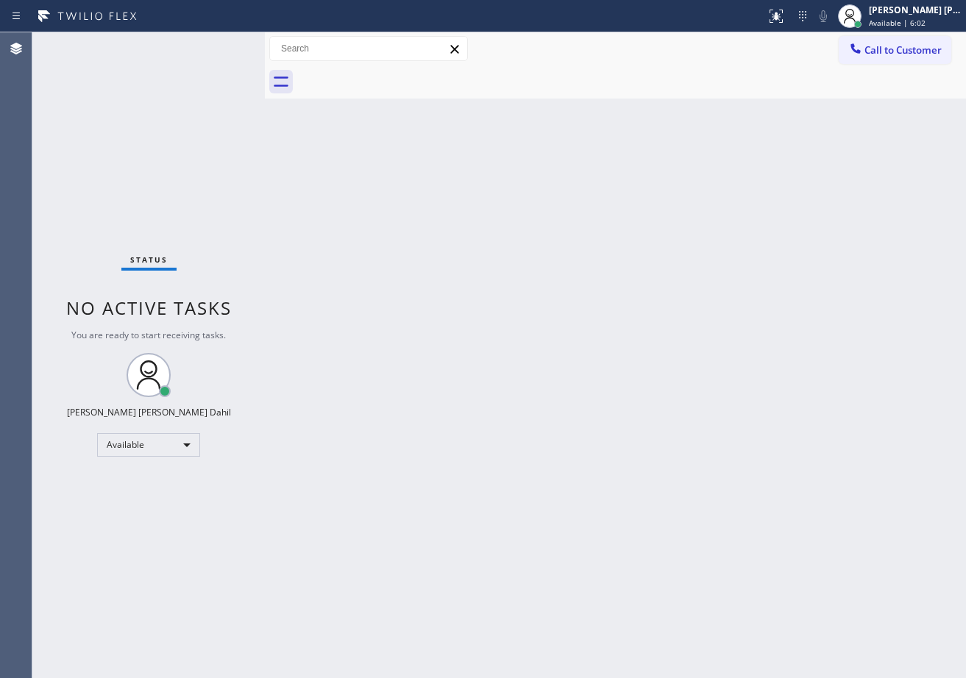
click at [791, 579] on div "Back to Dashboard Change Sender ID Customers Technicians Select a contact Outbo…" at bounding box center [615, 355] width 701 height 646
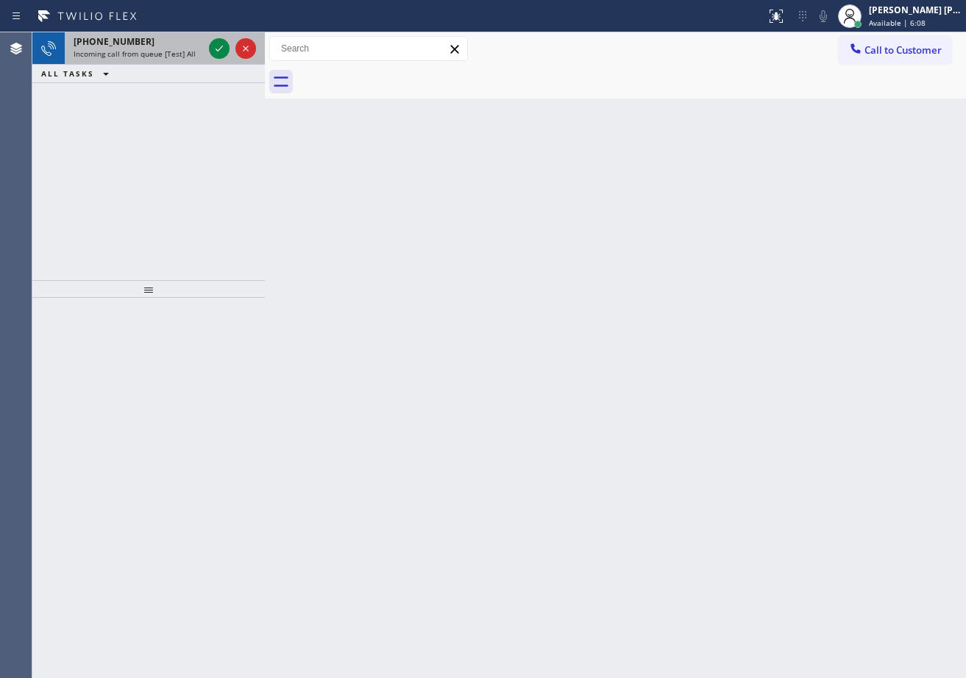
click at [160, 38] on div "[PHONE_NUMBER]" at bounding box center [138, 41] width 129 height 13
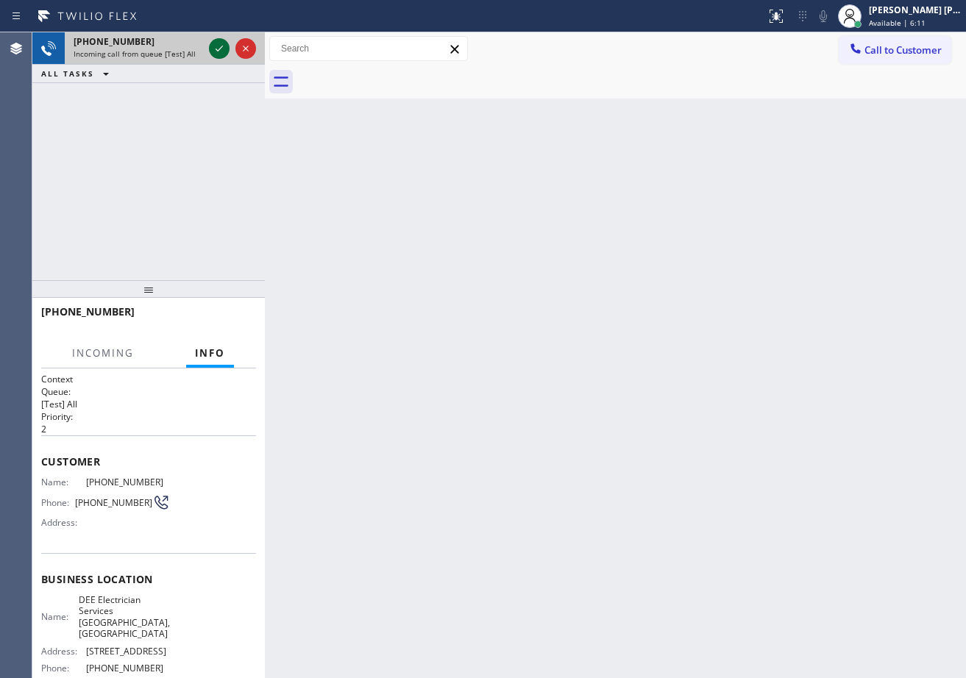
click at [216, 44] on icon at bounding box center [219, 49] width 18 height 18
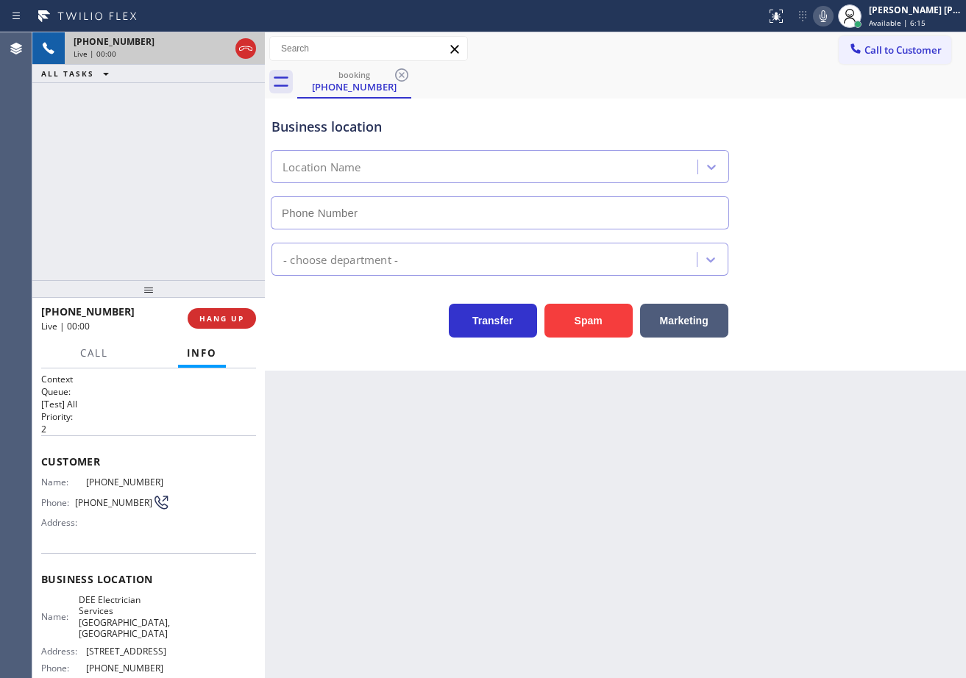
type input "[PHONE_NUMBER]"
drag, startPoint x: 458, startPoint y: 469, endPoint x: 143, endPoint y: 413, distance: 320.5
click at [432, 463] on div "Back to Dashboard Change Sender ID Customers Technicians Select a contact Outbo…" at bounding box center [615, 355] width 701 height 646
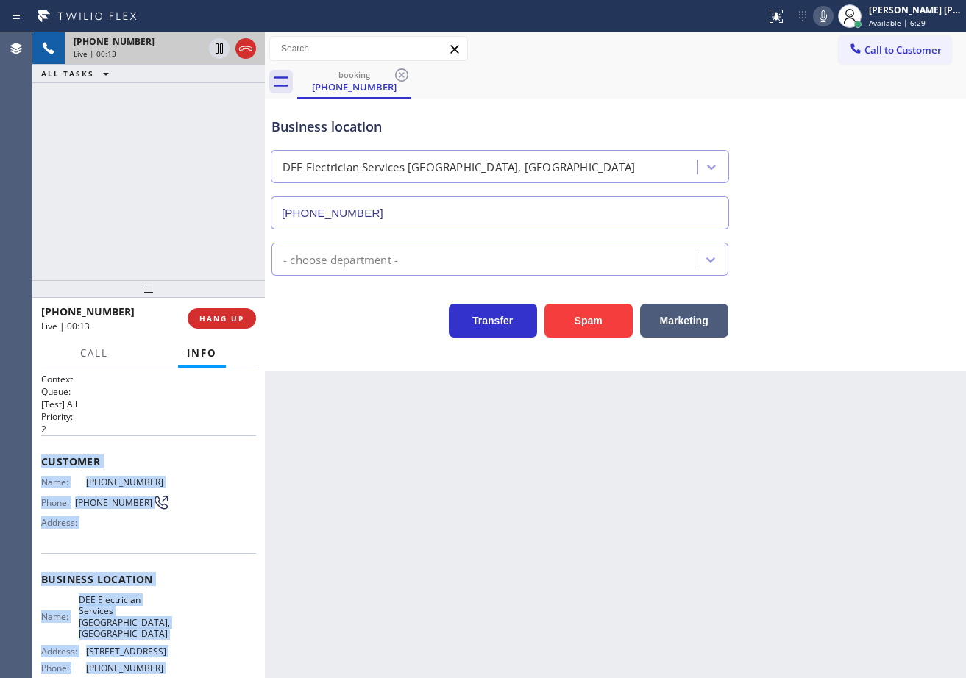
scroll to position [159, 0]
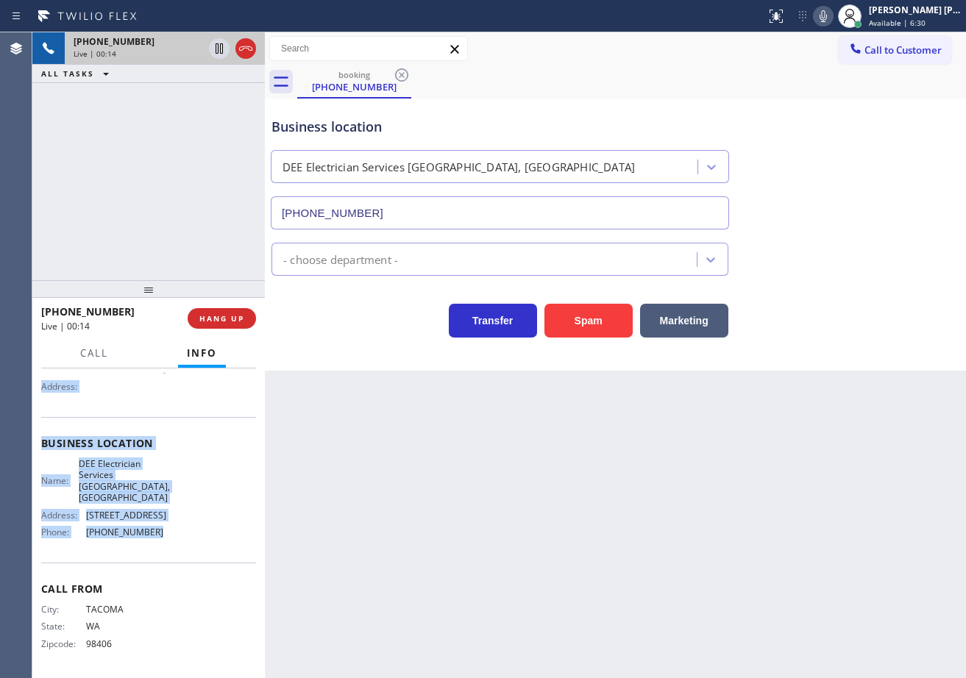
drag, startPoint x: 40, startPoint y: 458, endPoint x: 169, endPoint y: 546, distance: 156.7
click at [161, 547] on div "Context Queue: [Test] All Priority: 2 Customer Name: [PHONE_NUMBER] Phone: [PHO…" at bounding box center [148, 524] width 232 height 310
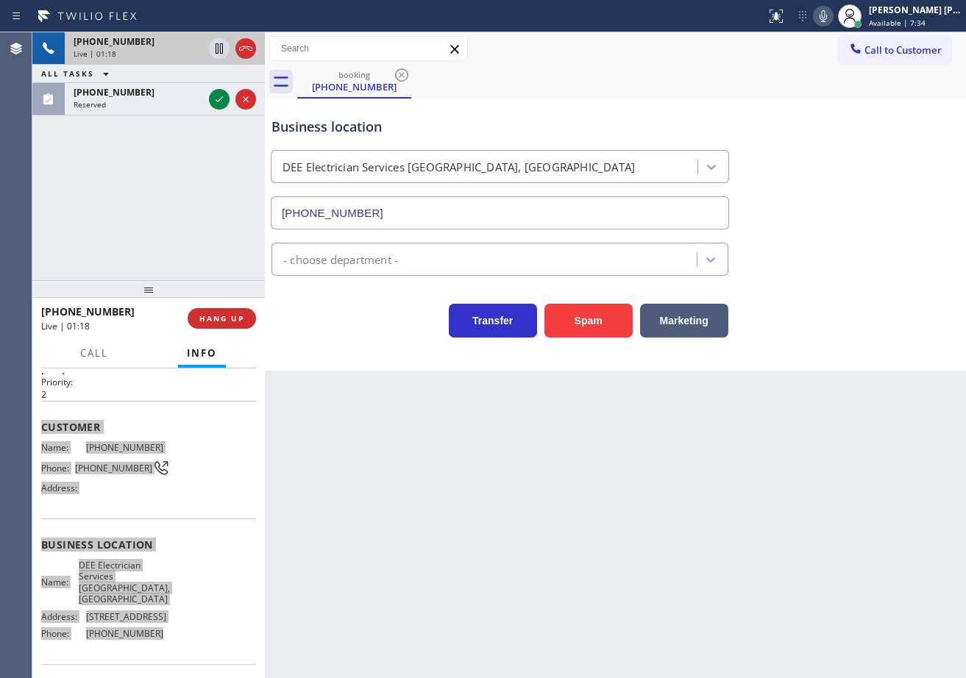
scroll to position [0, 0]
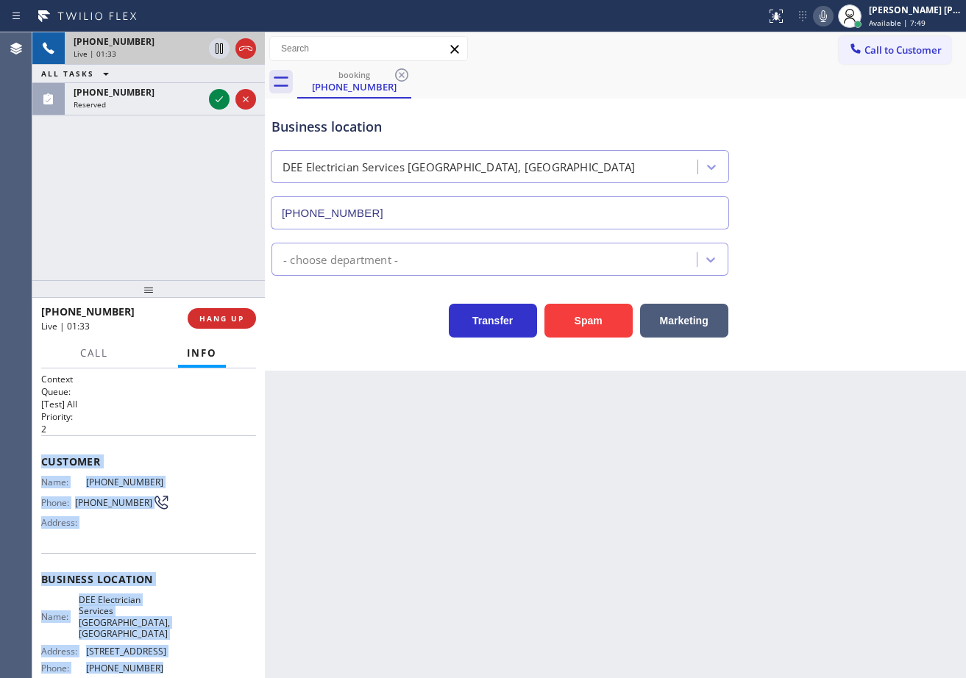
click at [832, 24] on icon at bounding box center [823, 16] width 18 height 18
click at [832, 15] on icon at bounding box center [823, 16] width 18 height 18
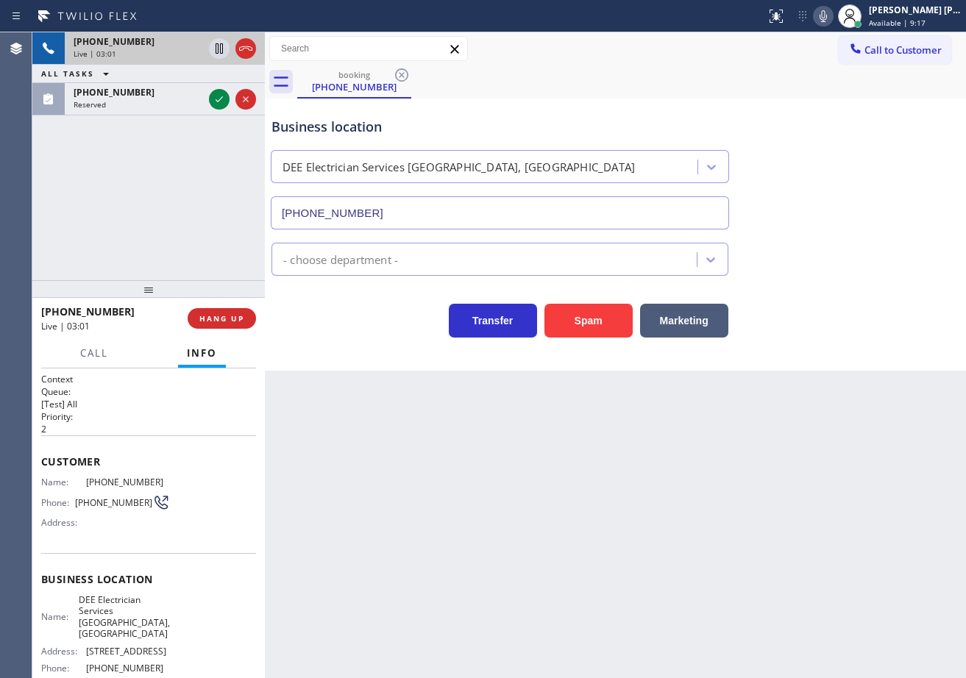
click at [193, 216] on div "[PHONE_NUMBER] Live | 03:01 ALL TASKS ALL TASKS ACTIVE TASKS TASKS IN WRAP UP […" at bounding box center [148, 156] width 232 height 248
click at [839, 137] on div "Business location DEE Electrician Services [GEOGRAPHIC_DATA], [GEOGRAPHIC_DATA]…" at bounding box center [616, 162] width 694 height 133
click at [837, 133] on div "Business location DEE Electrician Services [GEOGRAPHIC_DATA], [GEOGRAPHIC_DATA]…" at bounding box center [616, 162] width 694 height 133
click at [832, 18] on icon at bounding box center [823, 16] width 18 height 18
click at [848, 114] on div "Business location DEE Electrician Services [GEOGRAPHIC_DATA], [GEOGRAPHIC_DATA]…" at bounding box center [616, 162] width 694 height 133
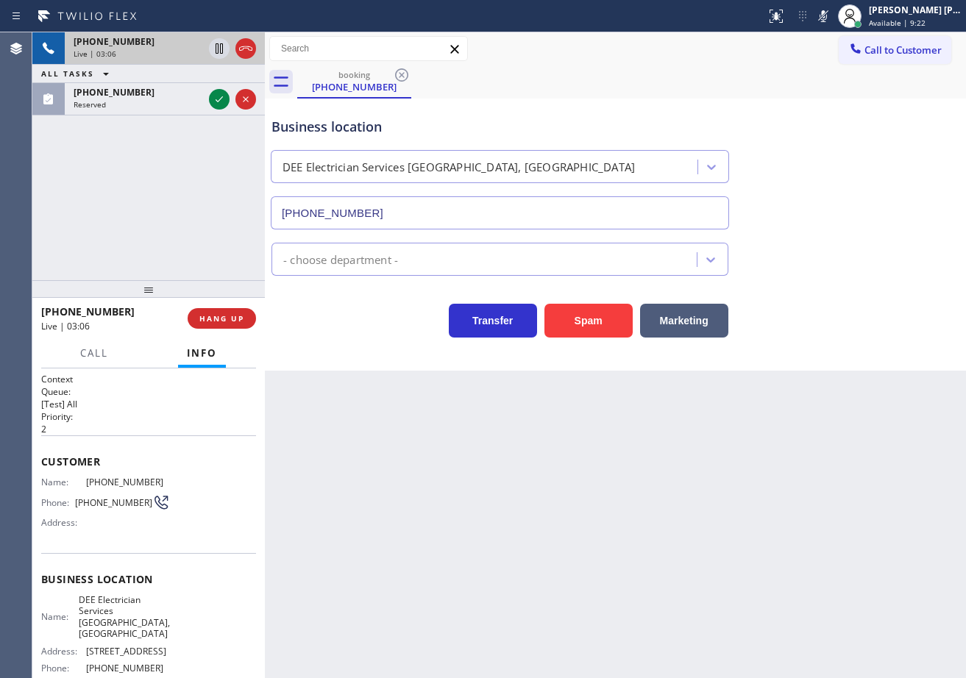
click at [197, 46] on div "[PHONE_NUMBER]" at bounding box center [138, 41] width 129 height 13
click at [216, 42] on icon at bounding box center [219, 49] width 18 height 18
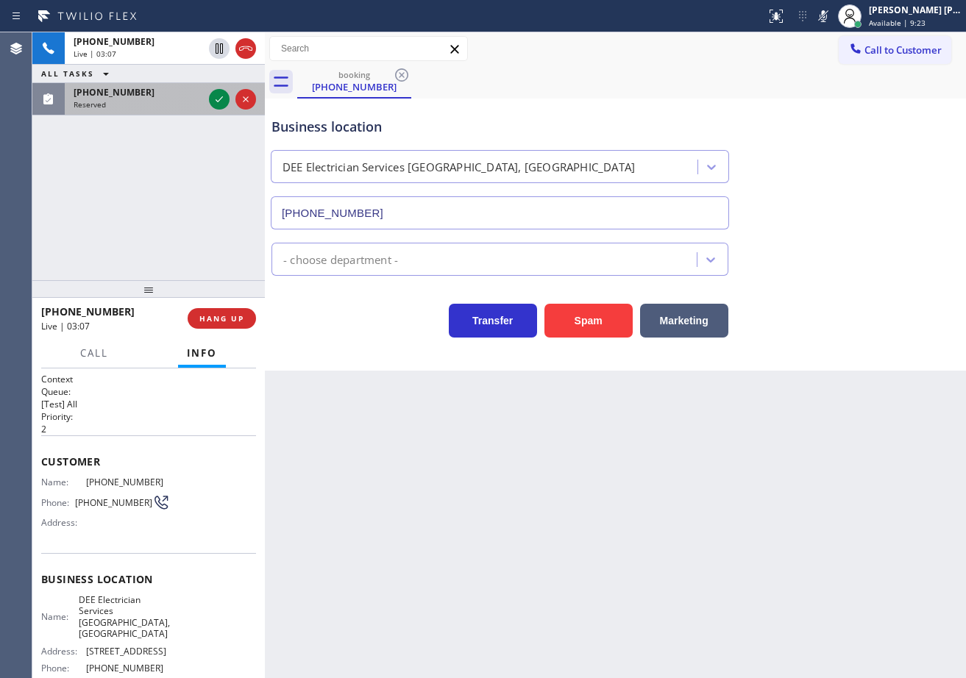
click at [180, 92] on div "[PHONE_NUMBER]" at bounding box center [138, 92] width 129 height 13
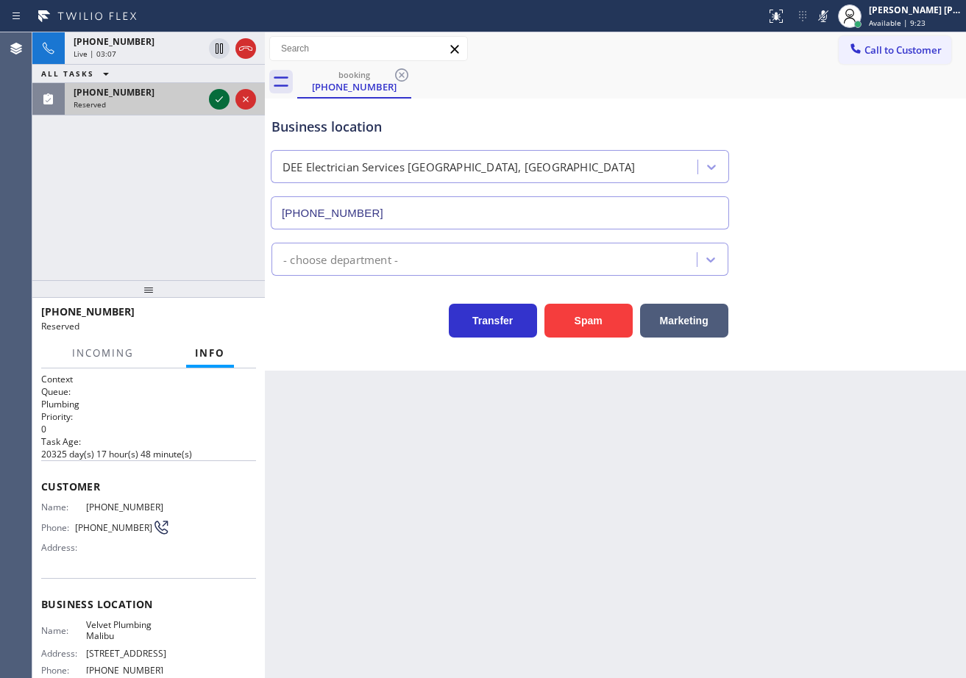
click at [216, 98] on icon at bounding box center [219, 99] width 18 height 18
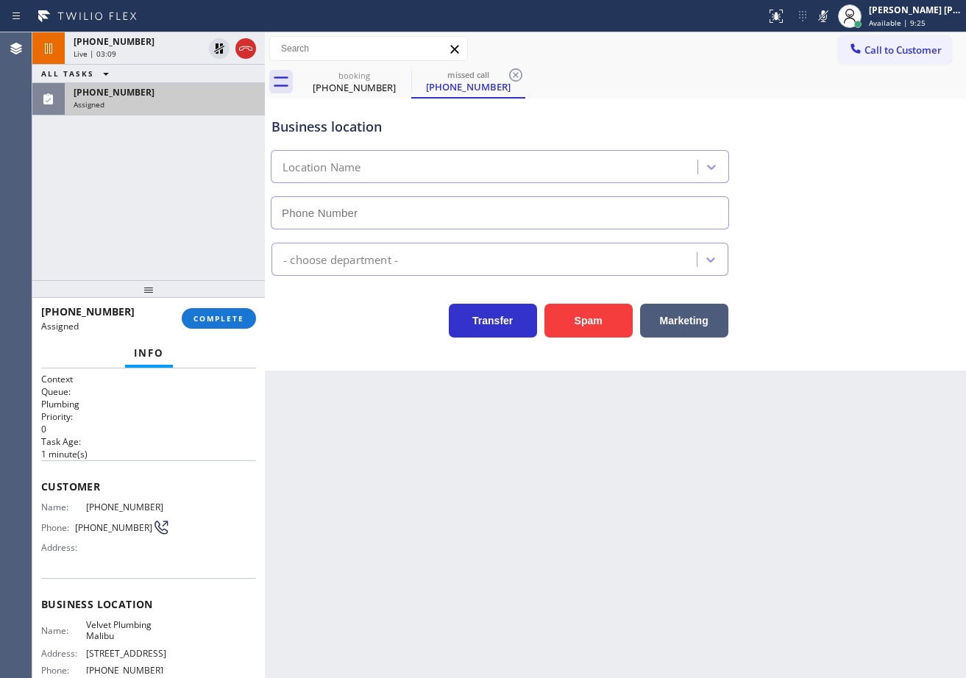
type input "[PHONE_NUMBER]"
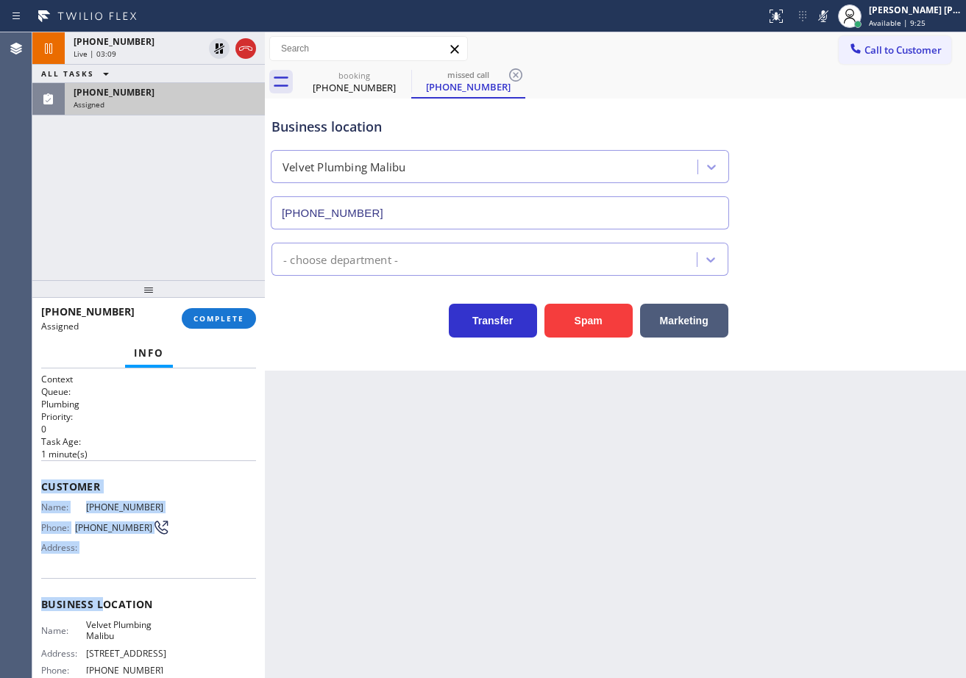
scroll to position [150, 0]
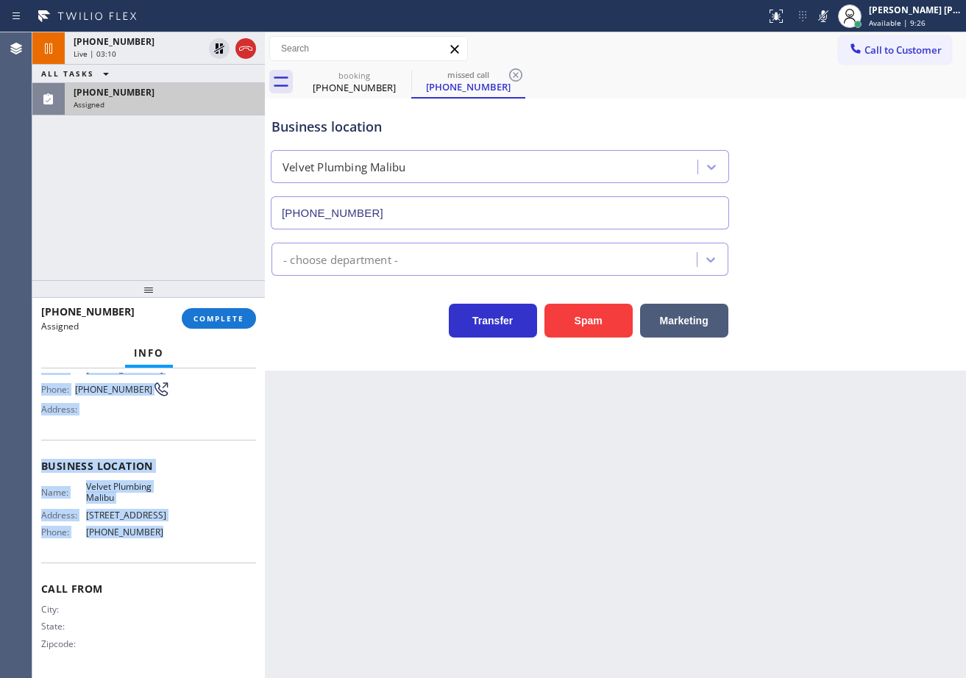
drag, startPoint x: 38, startPoint y: 479, endPoint x: 156, endPoint y: 535, distance: 130.3
click at [155, 539] on div "Context Queue: Plumbing Priority: 0 Task Age: [DEMOGRAPHIC_DATA] minute(s) Cust…" at bounding box center [148, 524] width 232 height 310
click at [212, 319] on span "COMPLETE" at bounding box center [218, 318] width 51 height 10
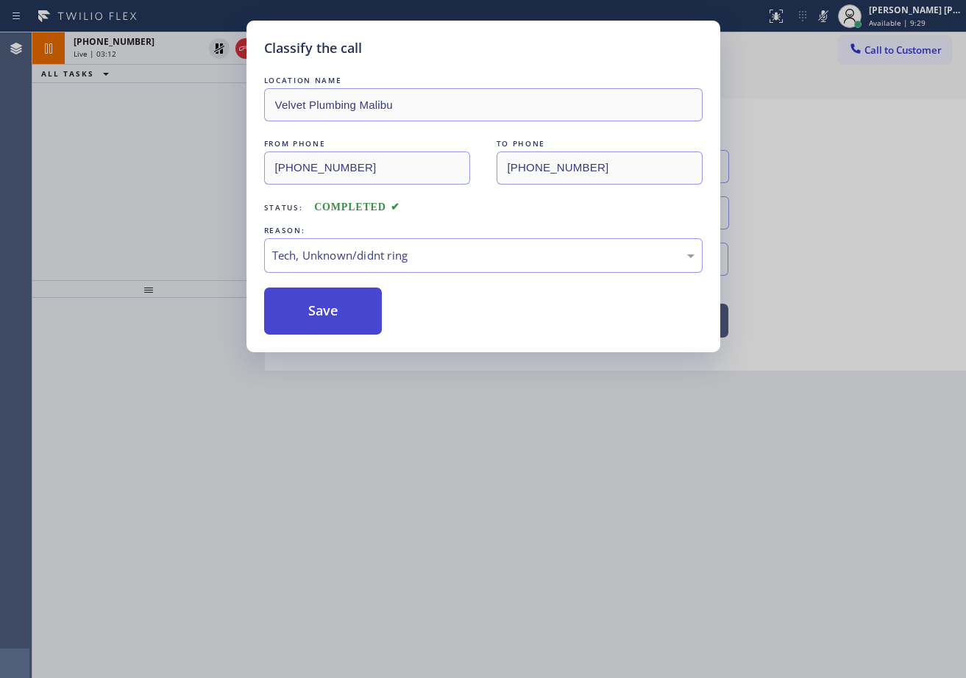
click at [322, 327] on button "Save" at bounding box center [323, 311] width 118 height 47
click at [323, 318] on button "Save" at bounding box center [323, 311] width 118 height 47
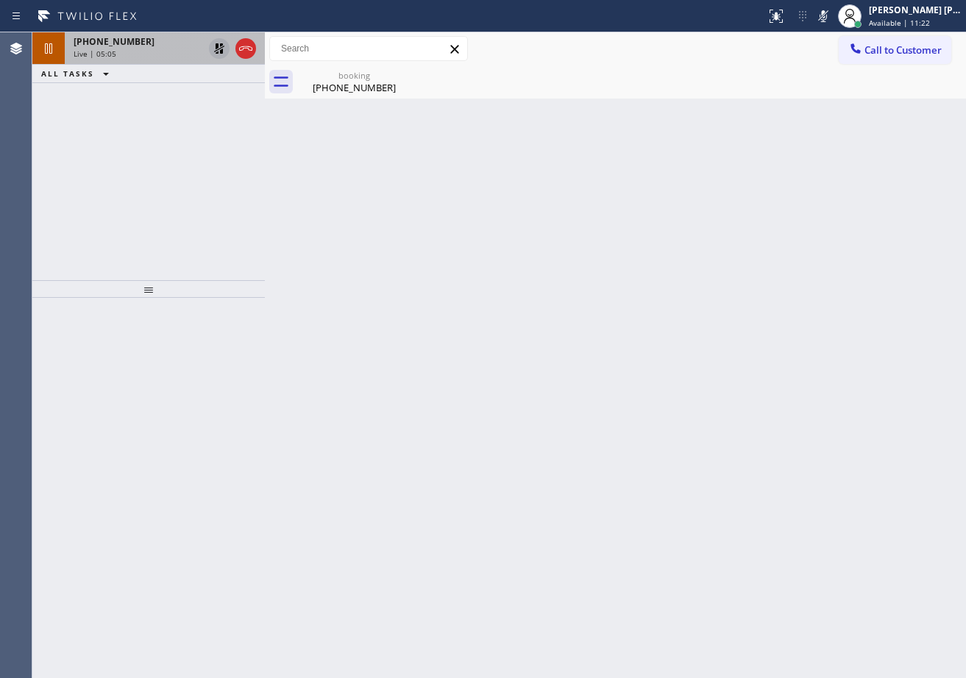
click at [196, 52] on div "Live | 05:05" at bounding box center [138, 54] width 129 height 10
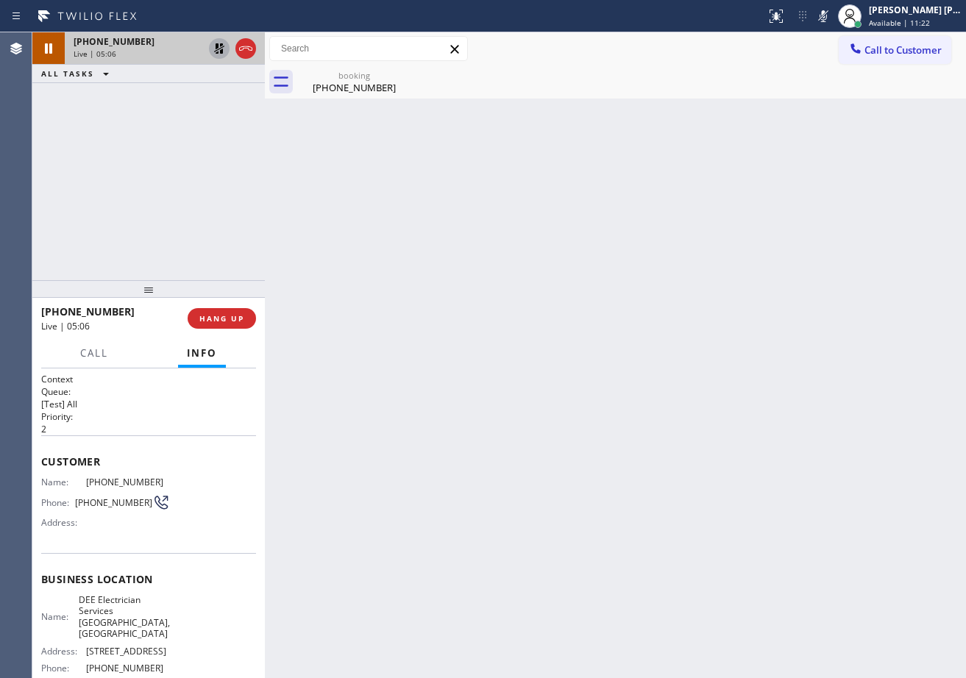
click at [225, 45] on icon at bounding box center [219, 49] width 18 height 18
click at [832, 15] on icon at bounding box center [823, 16] width 18 height 18
click at [846, 152] on div "Back to Dashboard Change Sender ID Customers Technicians Select a contact Outbo…" at bounding box center [615, 355] width 701 height 646
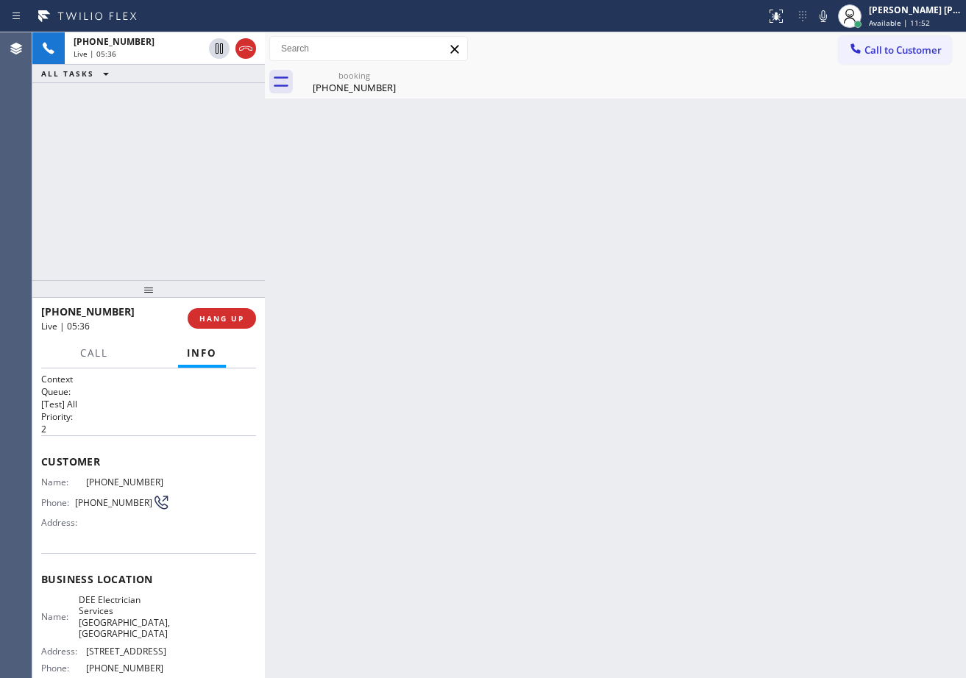
click at [173, 221] on div "[PHONE_NUMBER] Live | 05:36 ALL TASKS ALL TASKS ACTIVE TASKS TASKS IN WRAP UP" at bounding box center [148, 156] width 232 height 248
click at [199, 129] on div "[PHONE_NUMBER] Live | 05:41 ALL TASKS ALL TASKS ACTIVE TASKS TASKS IN WRAP UP" at bounding box center [148, 156] width 232 height 248
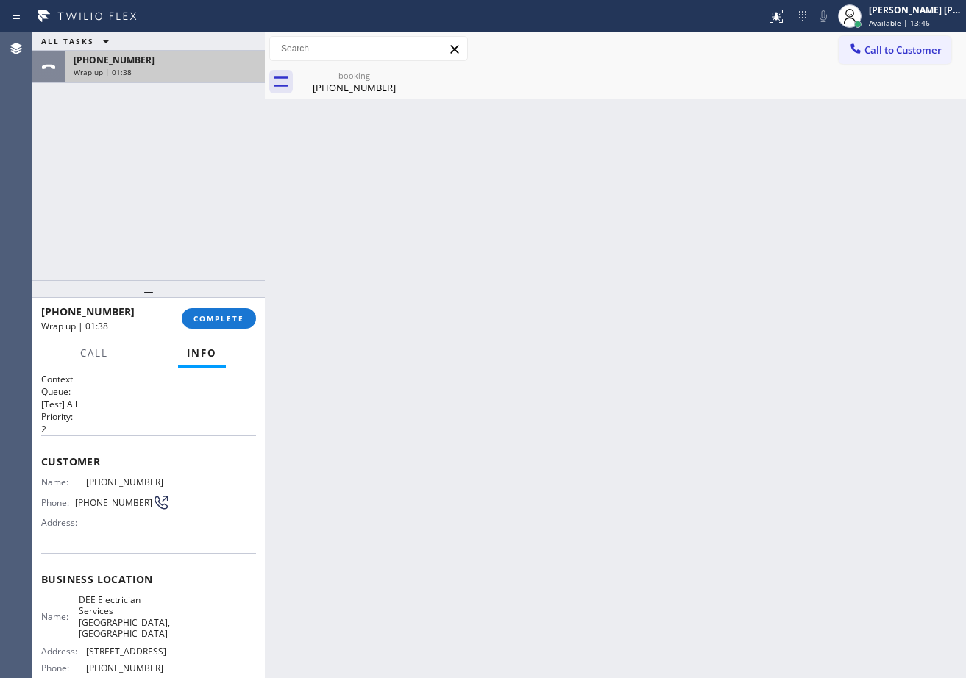
click at [188, 68] on div "Wrap up | 01:38" at bounding box center [165, 72] width 182 height 10
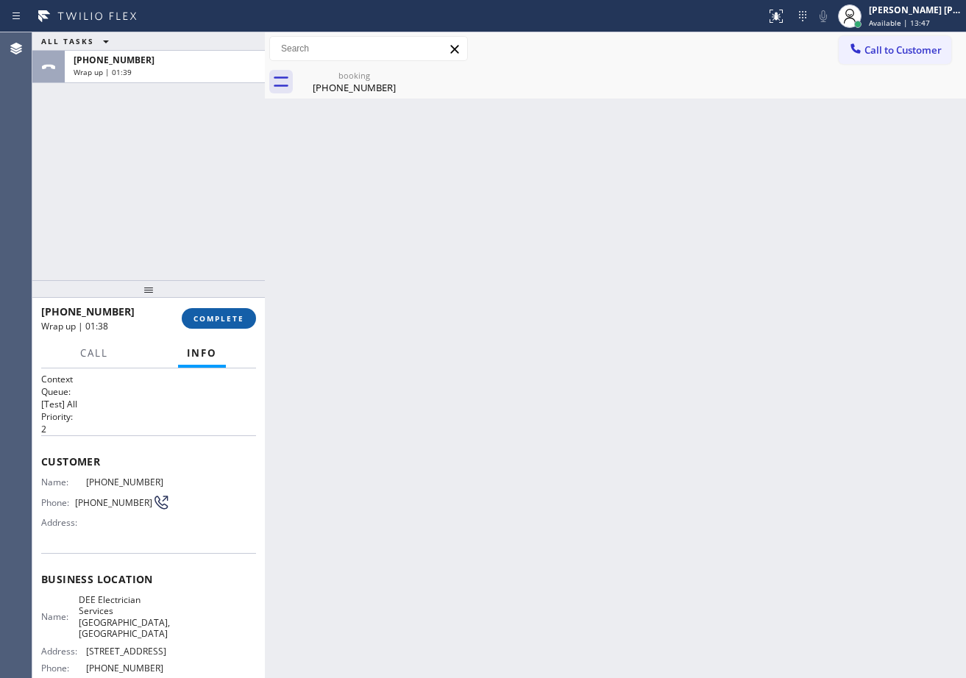
click at [220, 317] on span "COMPLETE" at bounding box center [218, 318] width 51 height 10
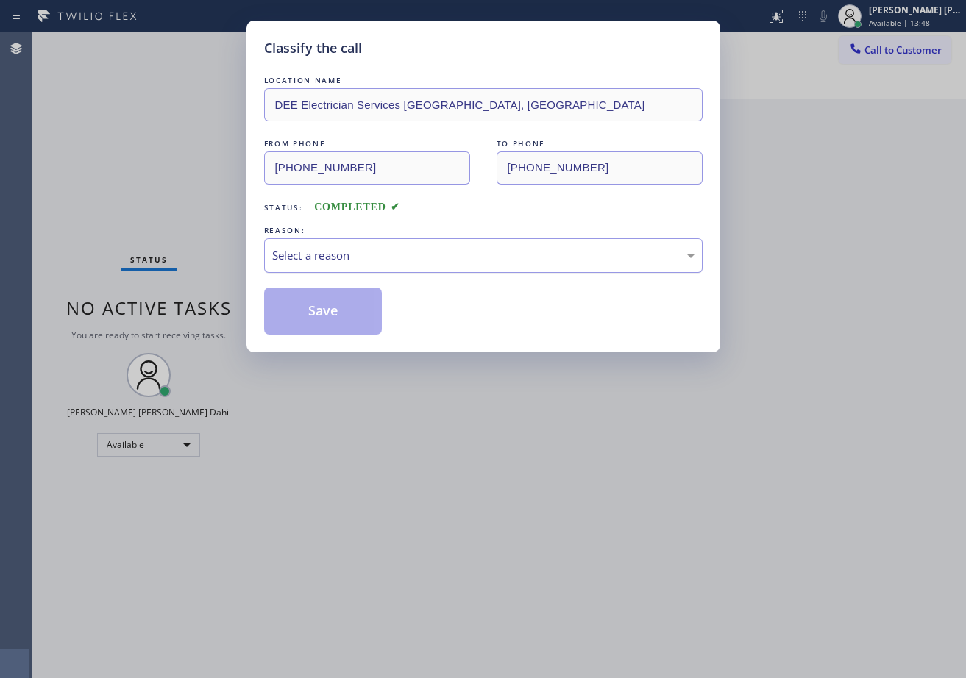
click at [349, 268] on div "Select a reason" at bounding box center [483, 255] width 439 height 35
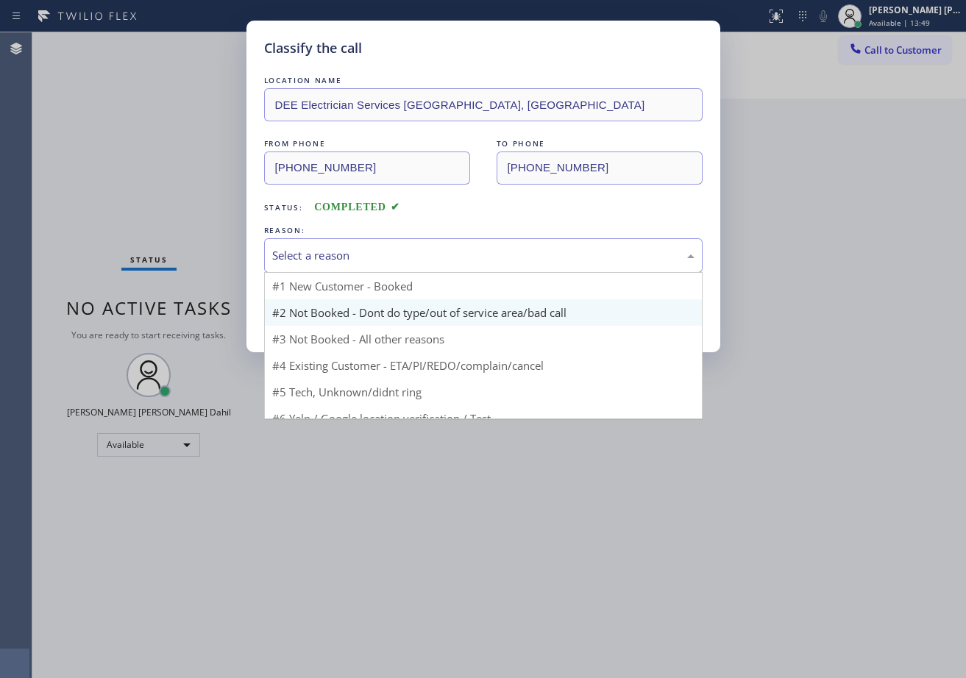
click at [345, 323] on button "Save" at bounding box center [323, 311] width 118 height 47
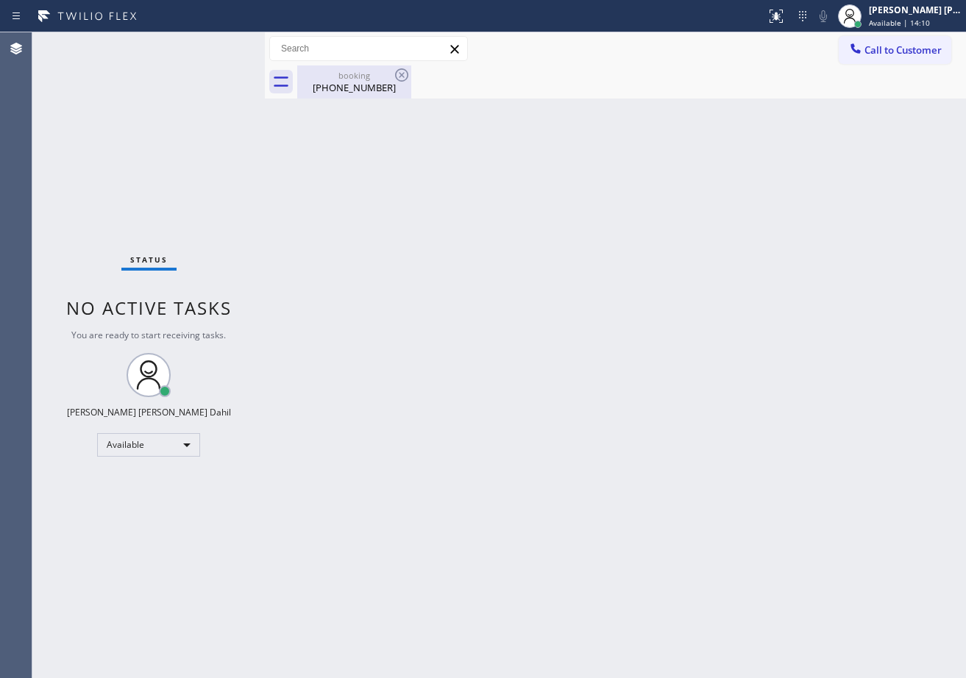
click at [358, 71] on div "booking" at bounding box center [354, 75] width 111 height 11
drag, startPoint x: 530, startPoint y: 308, endPoint x: 698, endPoint y: 575, distance: 315.4
click at [536, 324] on div "Back to Dashboard Change Sender ID Customers Technicians Select a contact Outbo…" at bounding box center [615, 355] width 701 height 646
drag, startPoint x: 564, startPoint y: 372, endPoint x: 631, endPoint y: 294, distance: 102.2
click at [572, 361] on div "Back to Dashboard Change Sender ID Customers Technicians Select a contact Outbo…" at bounding box center [615, 355] width 701 height 646
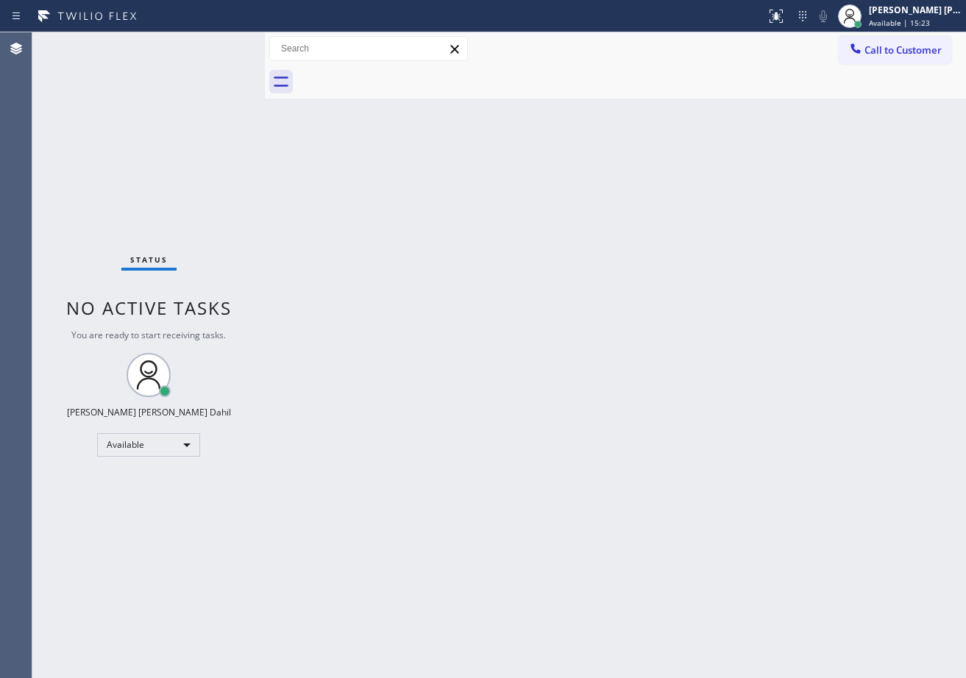
click at [187, 99] on div "Status No active tasks You are ready to start receiving tasks. [PERSON_NAME] [P…" at bounding box center [148, 355] width 232 height 646
click at [836, 475] on div "Back to Dashboard Change Sender ID Customers Technicians Select a contact Outbo…" at bounding box center [615, 355] width 701 height 646
click at [180, 51] on div "Status No active tasks You are ready to start receiving tasks. [PERSON_NAME] [P…" at bounding box center [148, 355] width 232 height 646
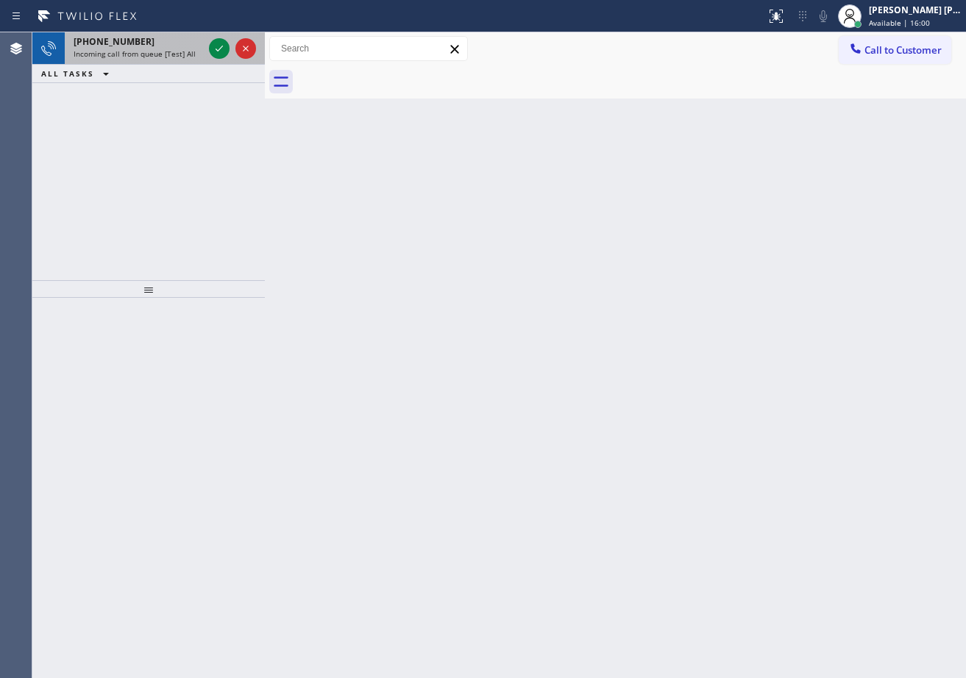
click at [178, 32] on div "[PHONE_NUMBER] Incoming call from queue [Test] All" at bounding box center [135, 48] width 141 height 32
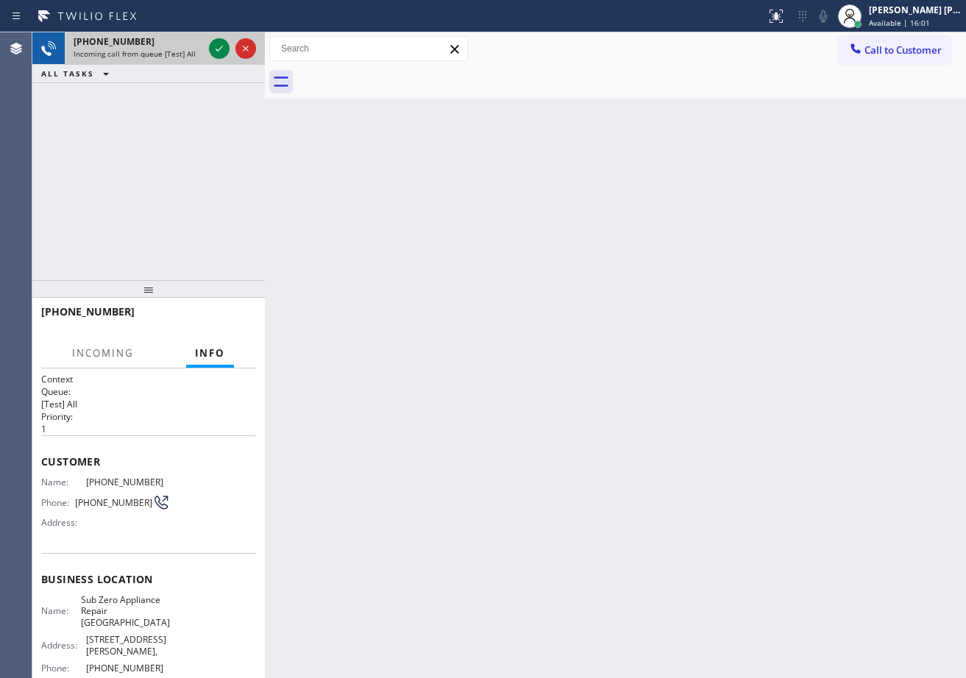
click at [185, 59] on div "[PHONE_NUMBER] Incoming call from queue [Test] All" at bounding box center [135, 48] width 141 height 32
click at [186, 59] on div "[PHONE_NUMBER] Incoming call from queue [Test] All" at bounding box center [135, 48] width 141 height 32
click at [215, 52] on icon at bounding box center [219, 49] width 18 height 18
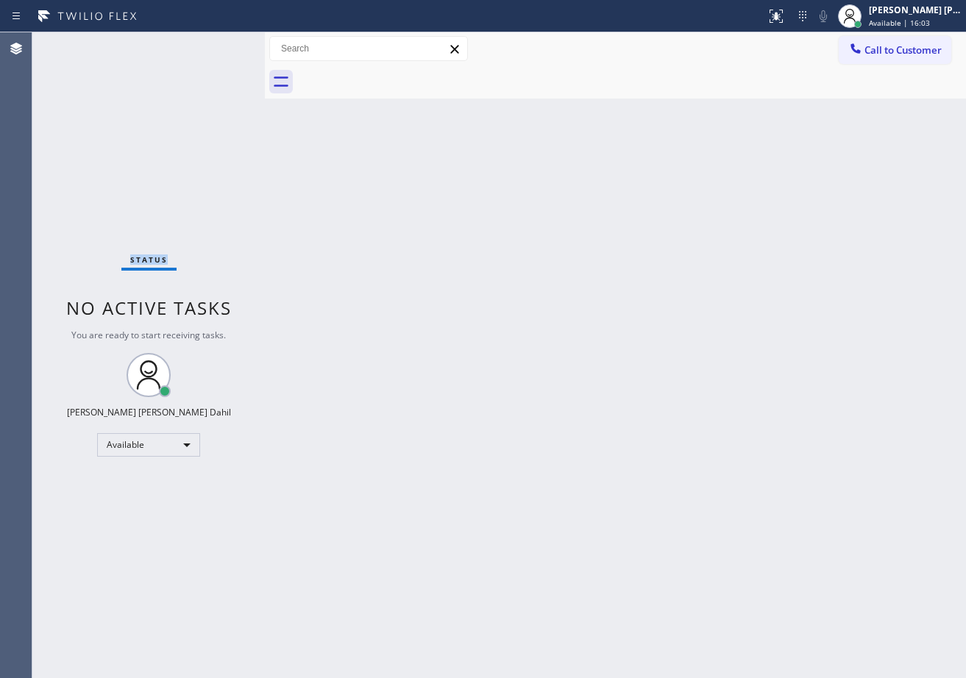
click at [215, 52] on div "Status No active tasks You are ready to start receiving tasks. [PERSON_NAME] [P…" at bounding box center [148, 355] width 232 height 646
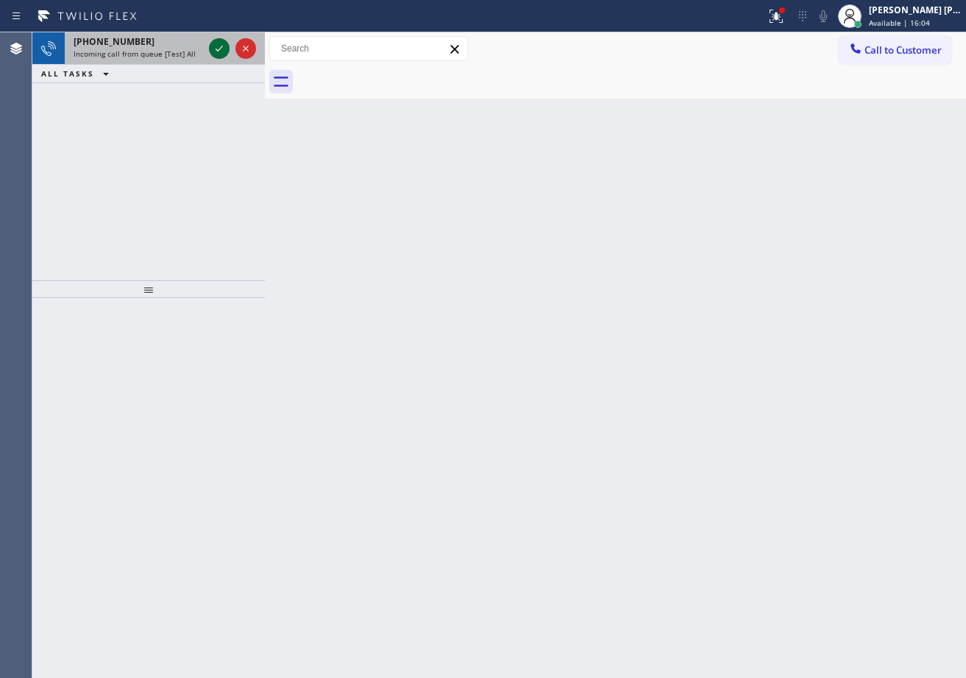
click at [213, 52] on icon at bounding box center [219, 49] width 18 height 18
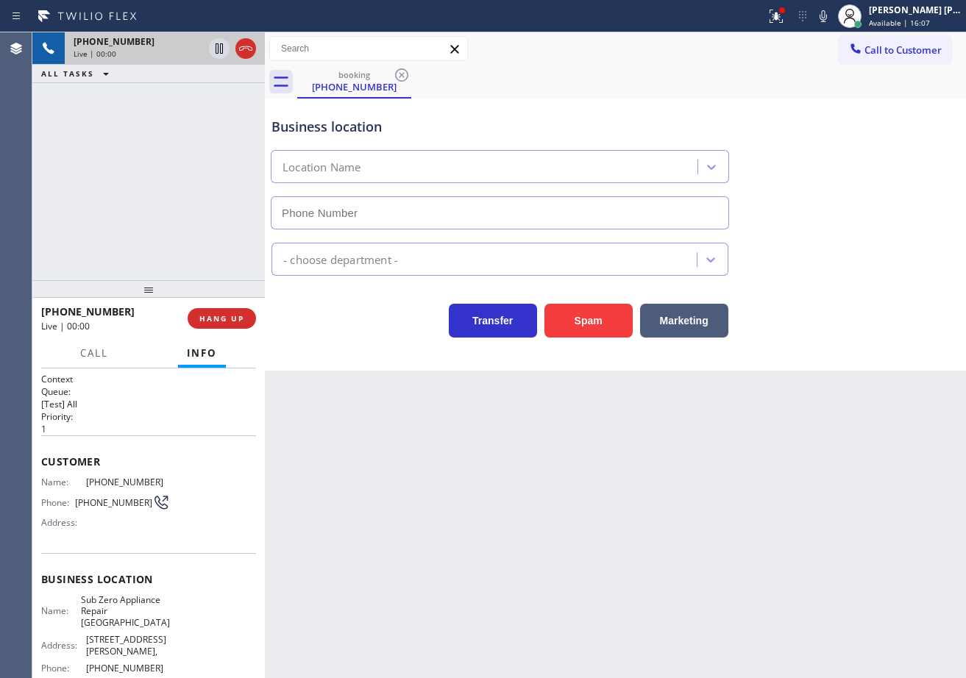
type input "[PHONE_NUMBER]"
click at [95, 158] on div "[PHONE_NUMBER] Live | 00:01 ALL TASKS ALL TASKS ACTIVE TASKS TASKS IN WRAP UP" at bounding box center [148, 156] width 232 height 248
drag, startPoint x: 842, startPoint y: 13, endPoint x: 822, endPoint y: 119, distance: 108.7
click at [832, 15] on icon at bounding box center [823, 16] width 18 height 18
click at [820, 120] on div "Business location Sub Zero Appliance Repair [GEOGRAPHIC_DATA] [PHONE_NUMBER]" at bounding box center [616, 162] width 694 height 133
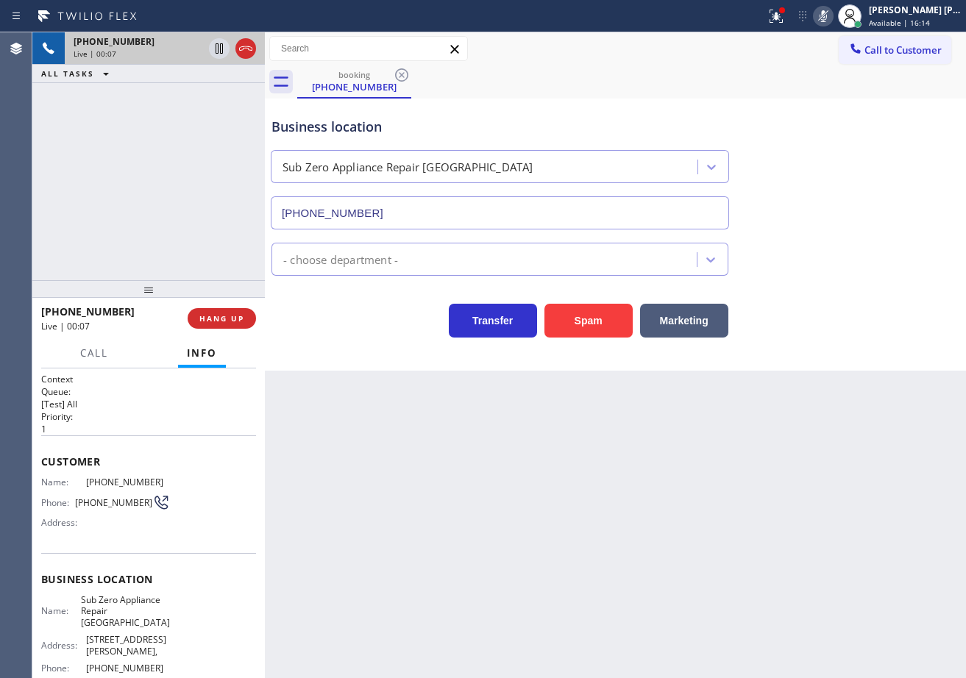
click at [832, 21] on icon at bounding box center [823, 16] width 18 height 18
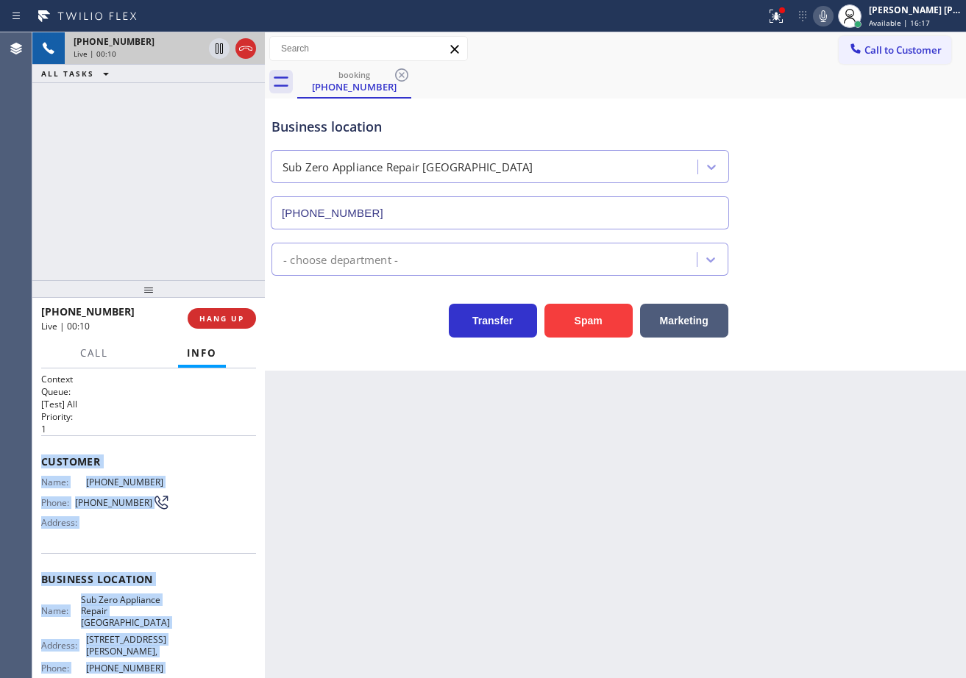
scroll to position [113, 0]
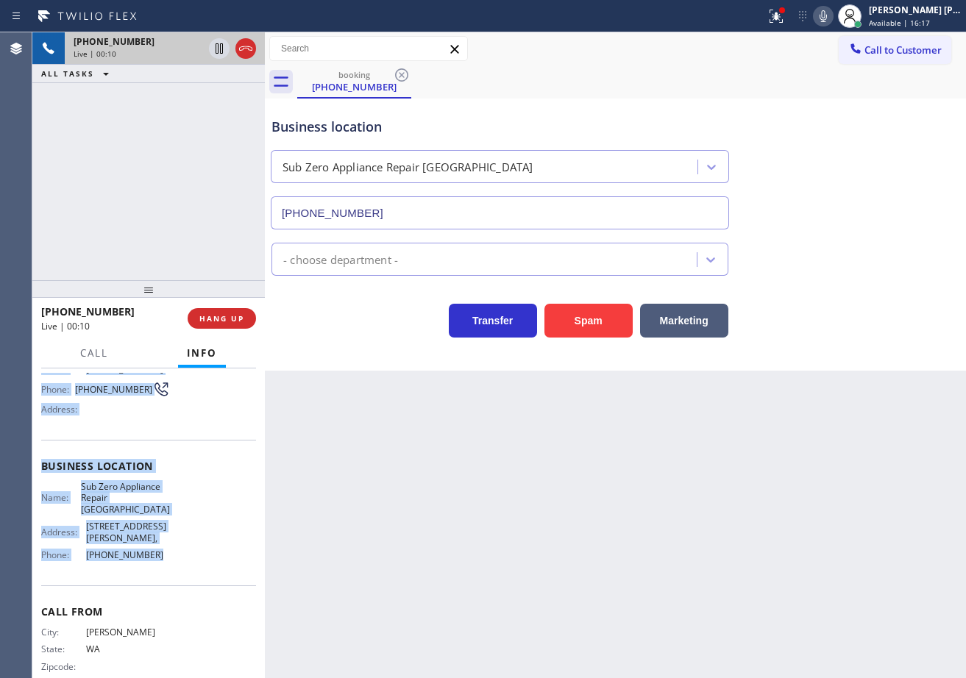
drag, startPoint x: 38, startPoint y: 458, endPoint x: 160, endPoint y: 545, distance: 149.7
click at [160, 545] on div "Context Queue: [Test] All Priority: 1 Customer Name: [PHONE_NUMBER] Phone: [PHO…" at bounding box center [148, 524] width 232 height 310
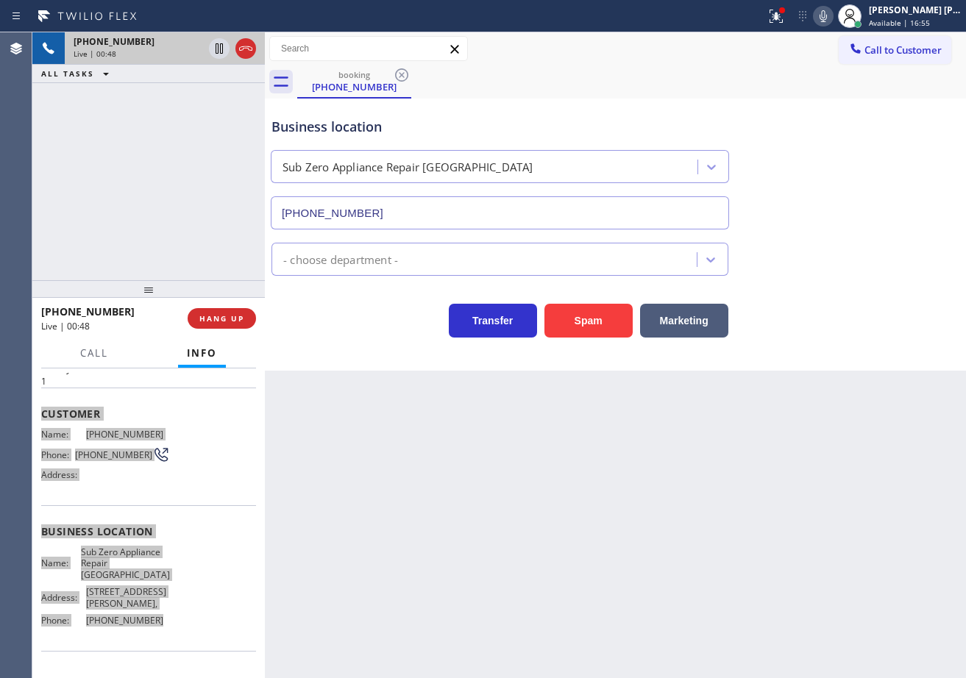
scroll to position [0, 0]
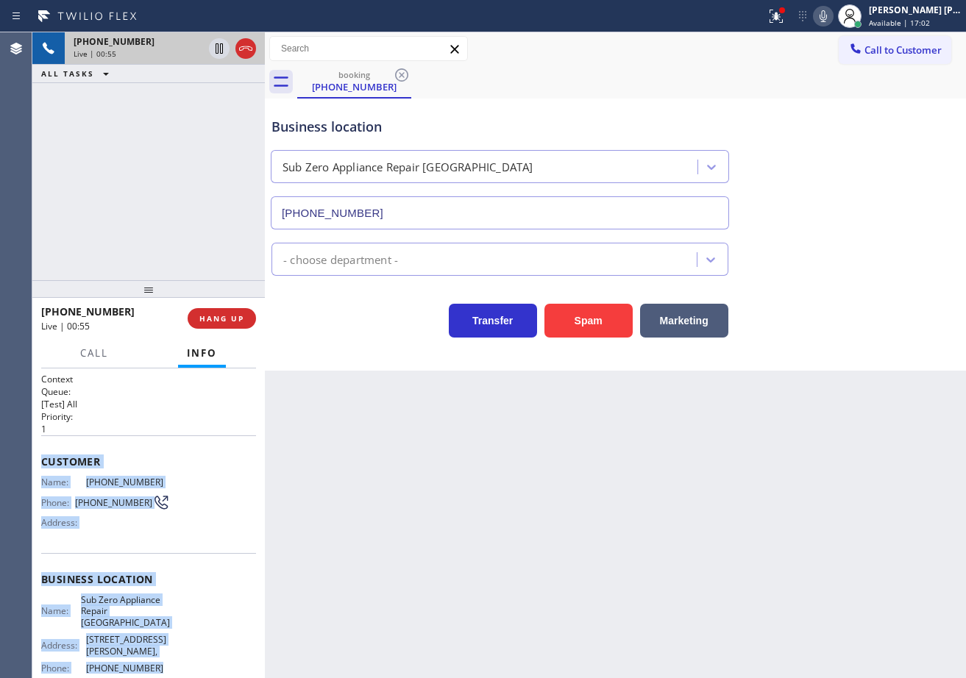
drag, startPoint x: 798, startPoint y: 29, endPoint x: 797, endPoint y: 43, distance: 14.1
click at [792, 29] on button at bounding box center [776, 16] width 32 height 32
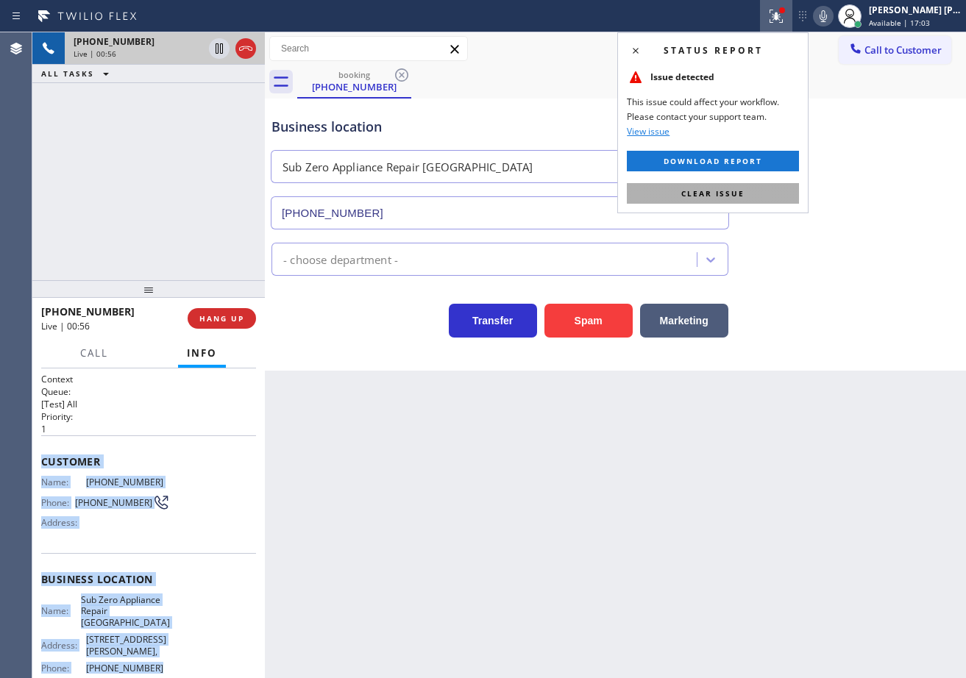
click at [778, 196] on button "Clear issue" at bounding box center [713, 193] width 172 height 21
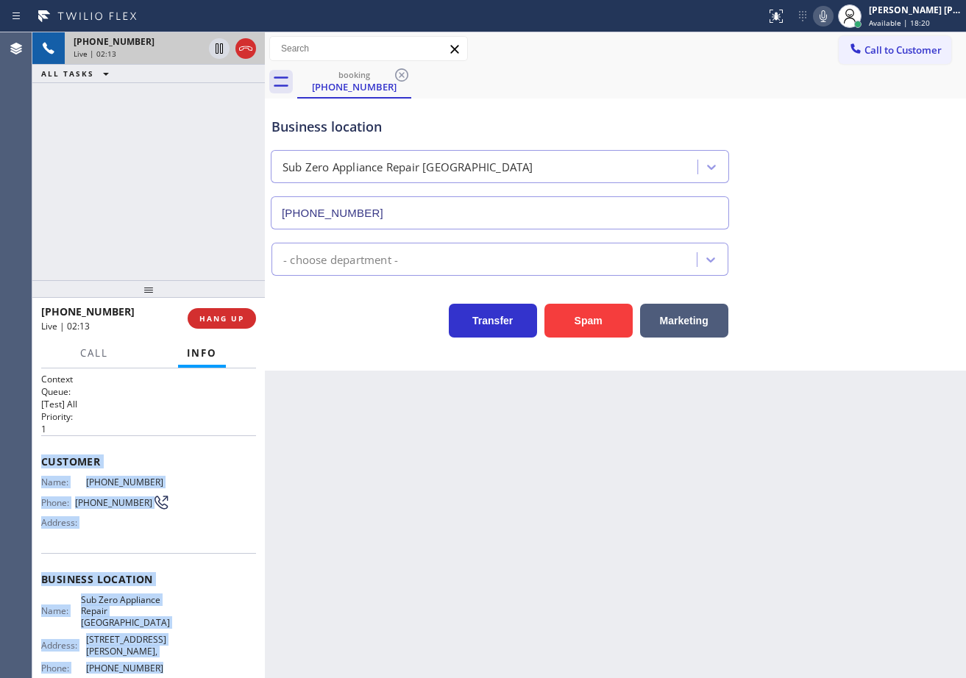
click at [832, 17] on icon at bounding box center [823, 16] width 18 height 18
click at [832, 21] on icon at bounding box center [823, 16] width 18 height 18
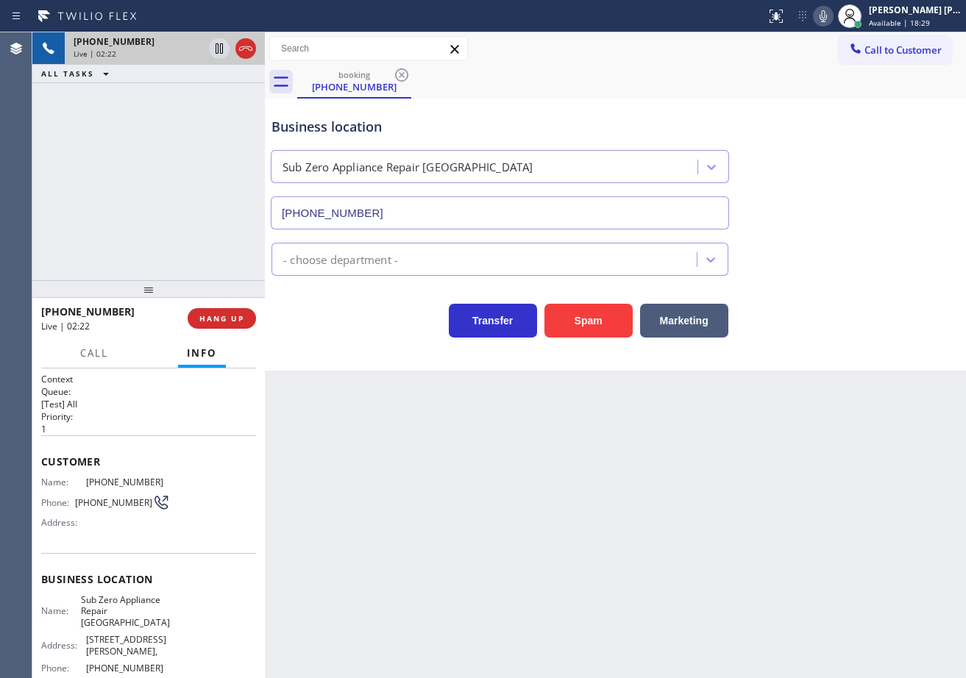
click at [824, 291] on div "Transfer Spam Marketing" at bounding box center [616, 314] width 694 height 47
drag, startPoint x: 853, startPoint y: 255, endPoint x: 858, endPoint y: 131, distance: 124.4
click at [859, 245] on div "- choose department -" at bounding box center [616, 256] width 694 height 39
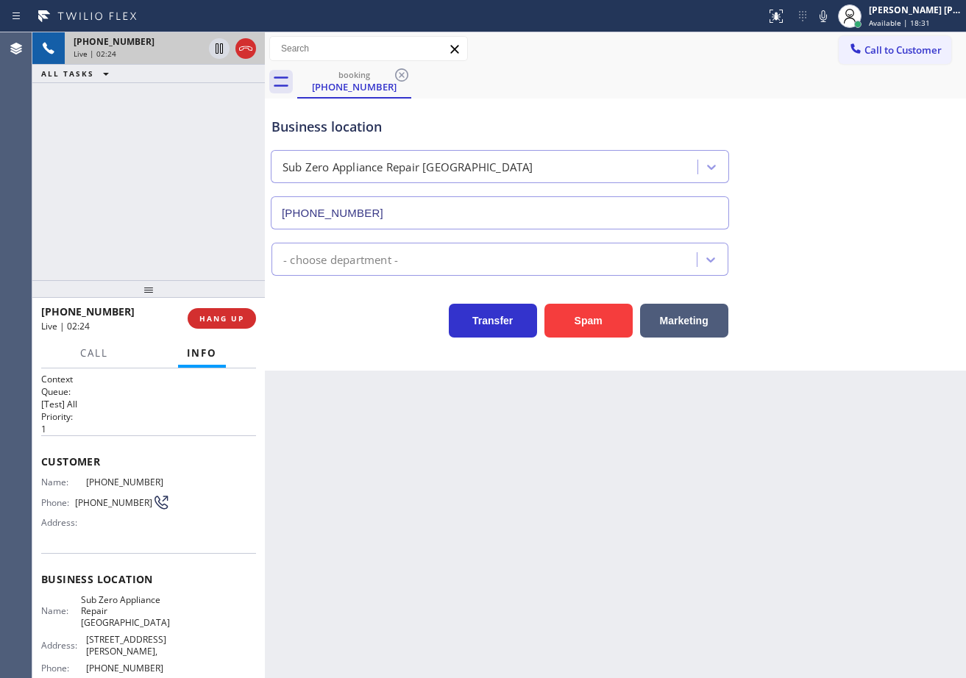
drag, startPoint x: 846, startPoint y: 19, endPoint x: 864, endPoint y: 150, distance: 132.1
click at [846, 28] on div "Status report No issues detected If you experience an issue, please download th…" at bounding box center [863, 16] width 206 height 32
drag, startPoint x: 873, startPoint y: 217, endPoint x: 839, endPoint y: 220, distance: 34.0
click at [870, 219] on div "Business location Sub Zero Appliance Repair [GEOGRAPHIC_DATA] [PHONE_NUMBER]" at bounding box center [616, 162] width 694 height 133
drag, startPoint x: 839, startPoint y: 15, endPoint x: 842, endPoint y: 53, distance: 37.6
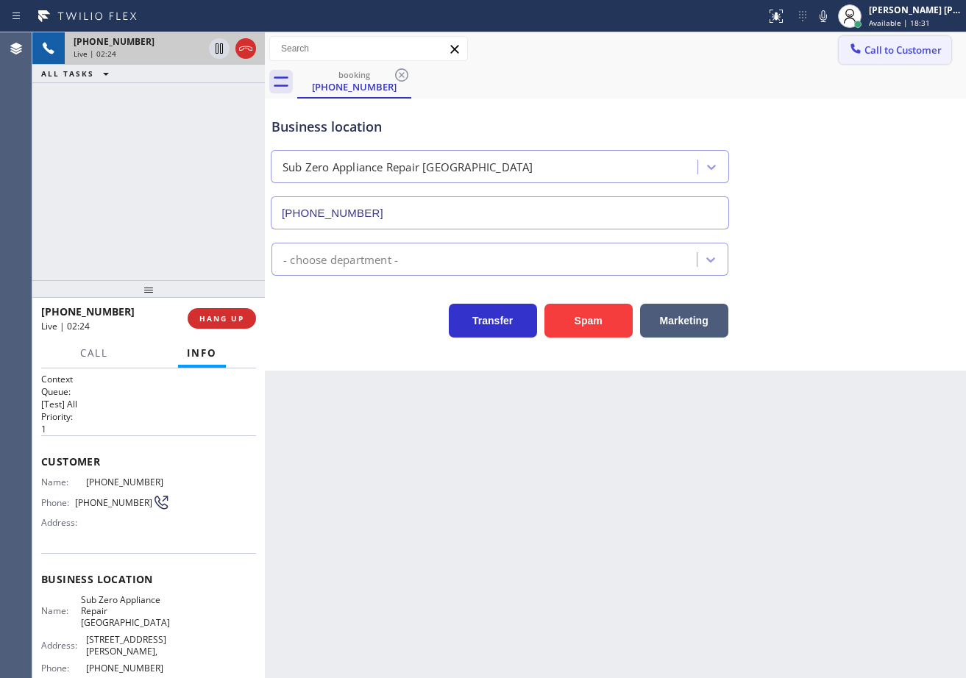
click at [832, 18] on icon at bounding box center [823, 16] width 18 height 18
click at [867, 160] on div "Business location Sub Zero Appliance Repair [GEOGRAPHIC_DATA] [PHONE_NUMBER]" at bounding box center [616, 162] width 694 height 133
click at [215, 50] on icon at bounding box center [219, 49] width 18 height 18
click at [209, 129] on div "[PHONE_NUMBER] Live | 02:26 ALL TASKS ALL TASKS ACTIVE TASKS TASKS IN WRAP UP" at bounding box center [148, 156] width 232 height 248
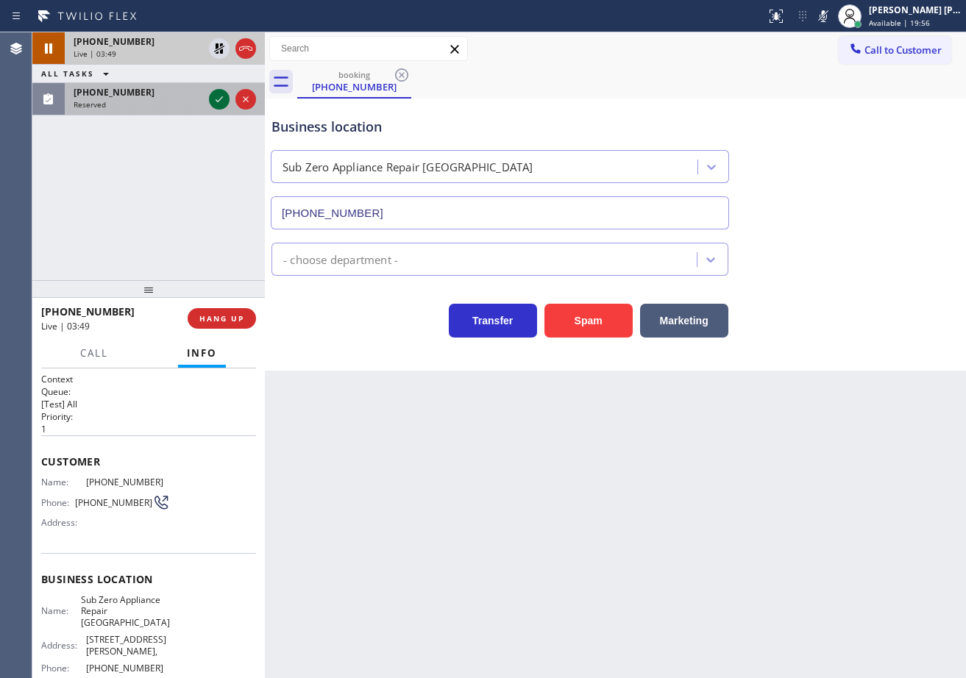
click at [177, 106] on div "Reserved" at bounding box center [138, 104] width 129 height 10
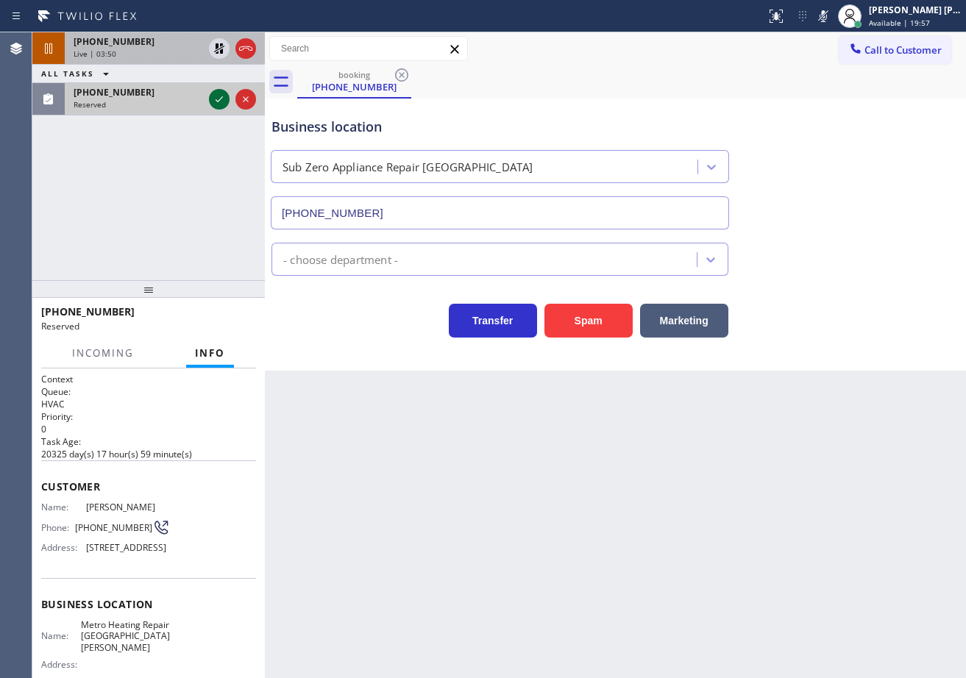
click at [217, 103] on icon at bounding box center [219, 99] width 18 height 18
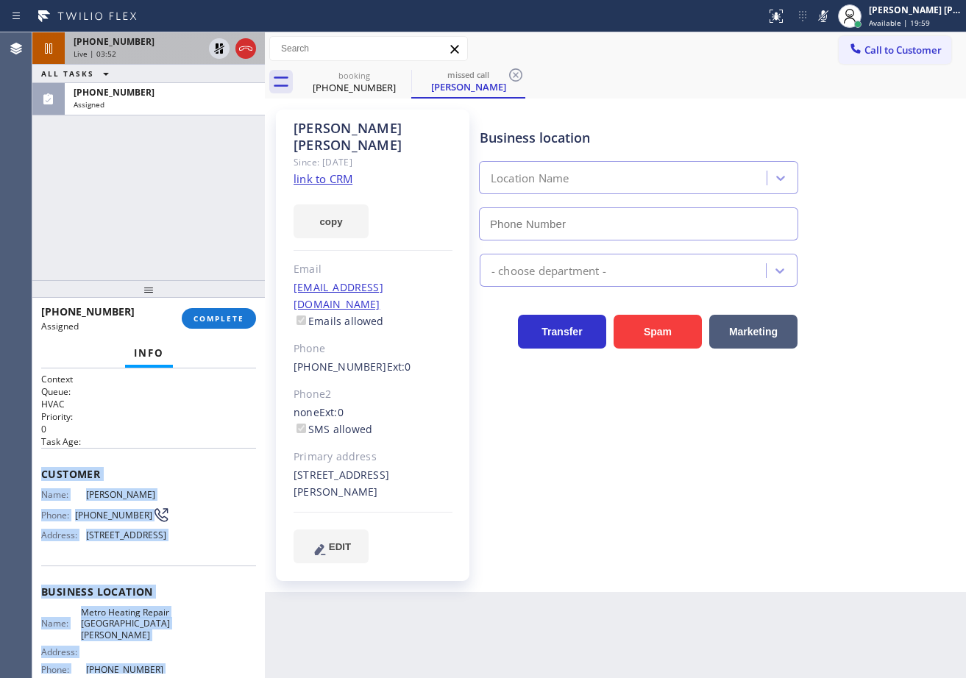
scroll to position [160, 0]
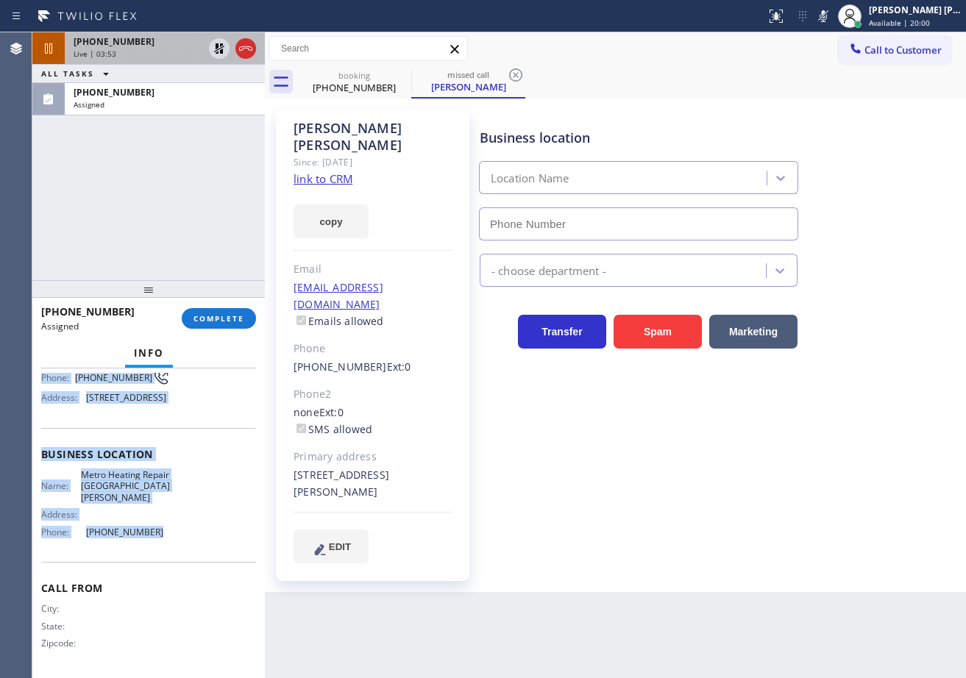
type input "[PHONE_NUMBER]"
drag, startPoint x: 64, startPoint y: 489, endPoint x: 162, endPoint y: 543, distance: 111.6
click at [162, 547] on div "Context Queue: HVAC Priority: 0 Task Age: Customer Name: [PERSON_NAME] Phone: […" at bounding box center [148, 524] width 232 height 310
click at [222, 316] on span "COMPLETE" at bounding box center [218, 318] width 51 height 10
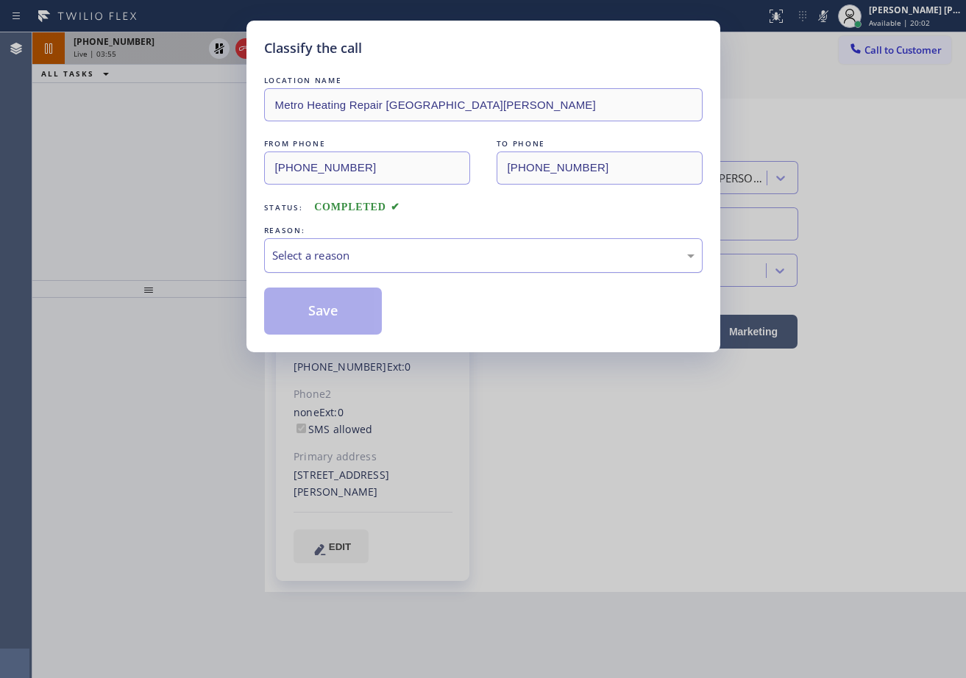
click at [302, 267] on div "Select a reason" at bounding box center [483, 255] width 439 height 35
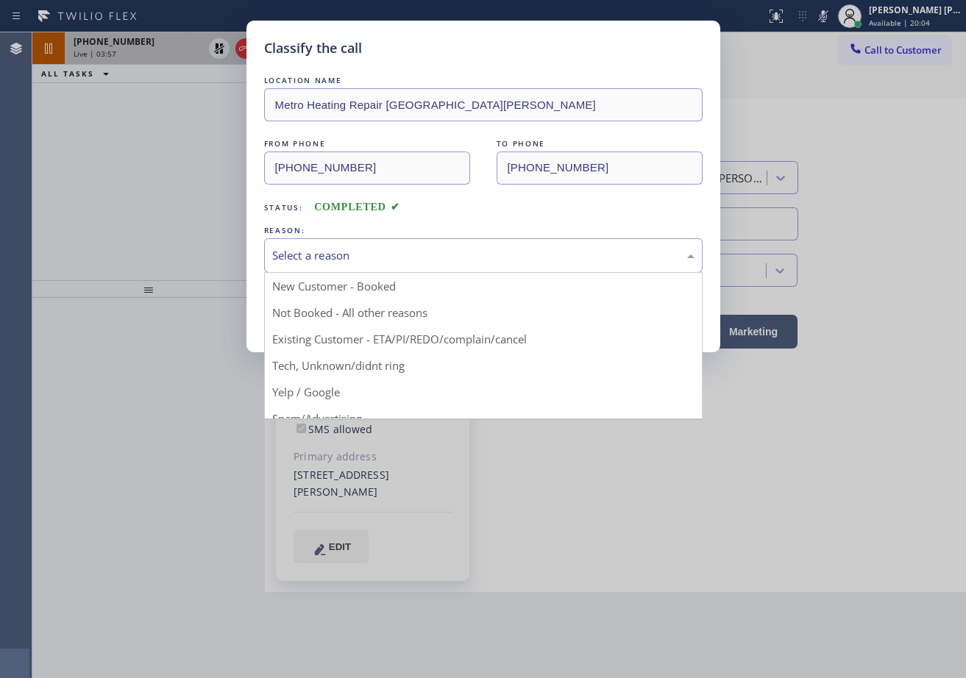
drag, startPoint x: 346, startPoint y: 344, endPoint x: 344, endPoint y: 337, distance: 7.5
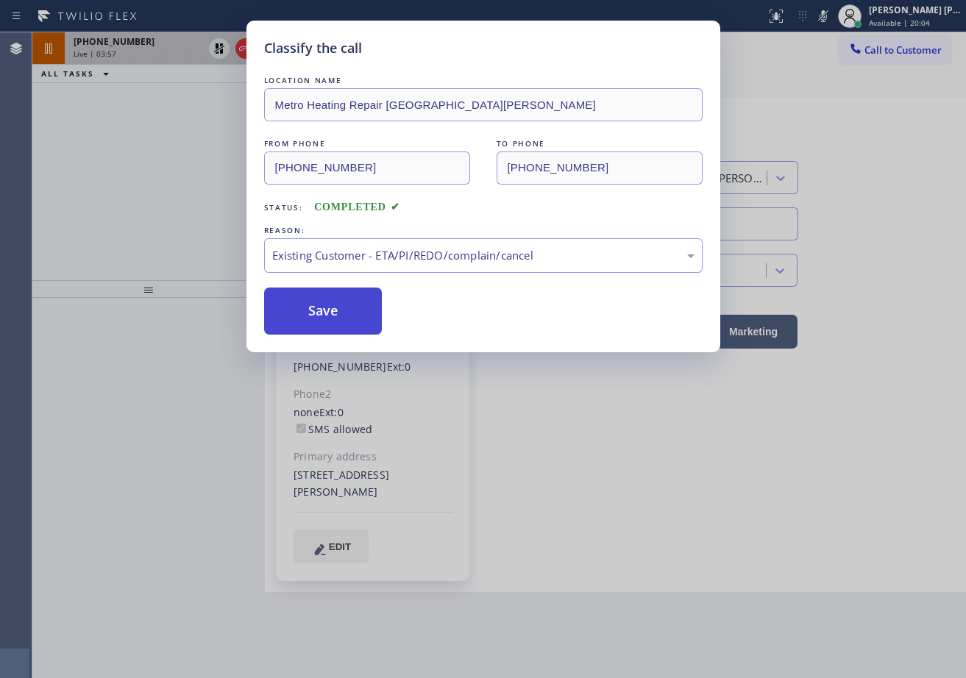
click at [340, 323] on button "Save" at bounding box center [323, 311] width 118 height 47
click at [340, 322] on button "Save" at bounding box center [323, 311] width 118 height 47
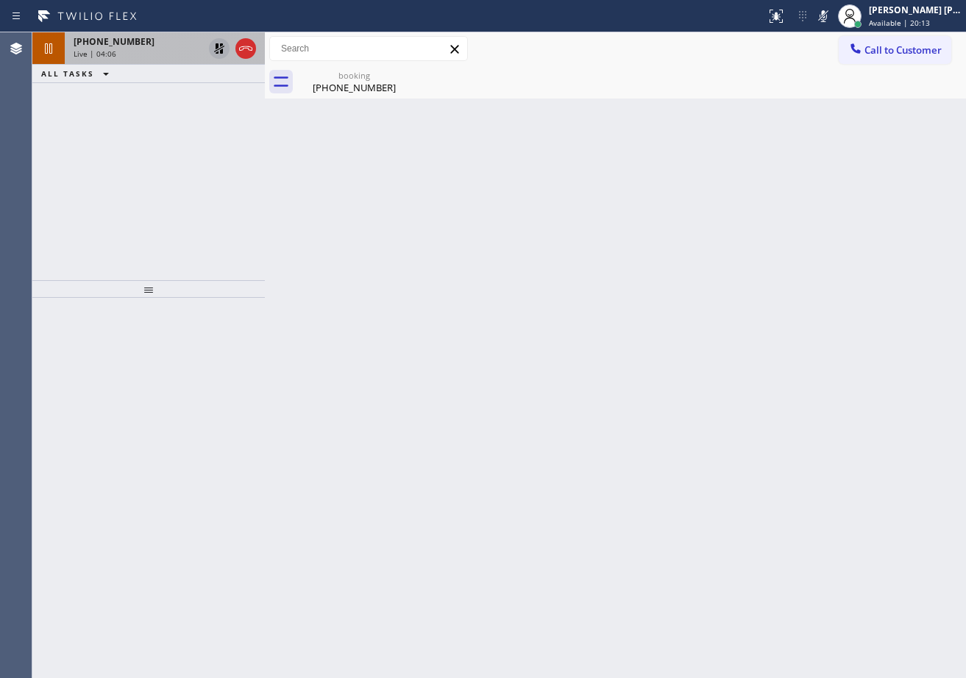
click at [216, 46] on icon at bounding box center [219, 48] width 10 height 10
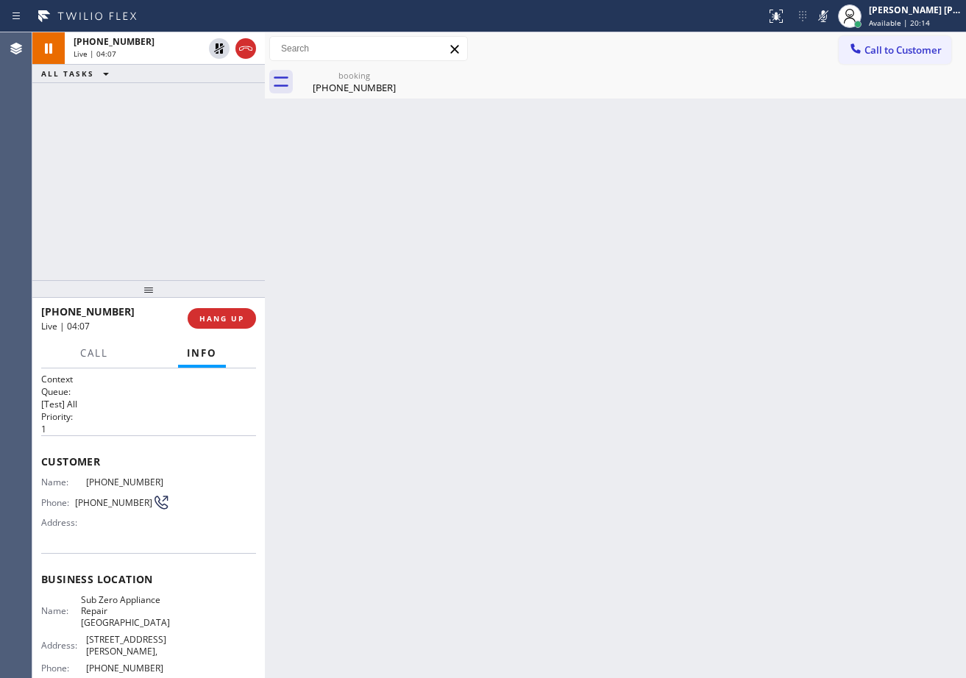
click at [834, 105] on div "Back to Dashboard Change Sender ID Customers Technicians Select a contact Outbo…" at bounding box center [615, 355] width 701 height 646
drag, startPoint x: 839, startPoint y: 14, endPoint x: 853, endPoint y: 148, distance: 134.6
click at [827, 13] on icon at bounding box center [823, 16] width 7 height 12
click at [853, 149] on div "Back to Dashboard Change Sender ID Customers Technicians Select a contact Outbo…" at bounding box center [615, 355] width 701 height 646
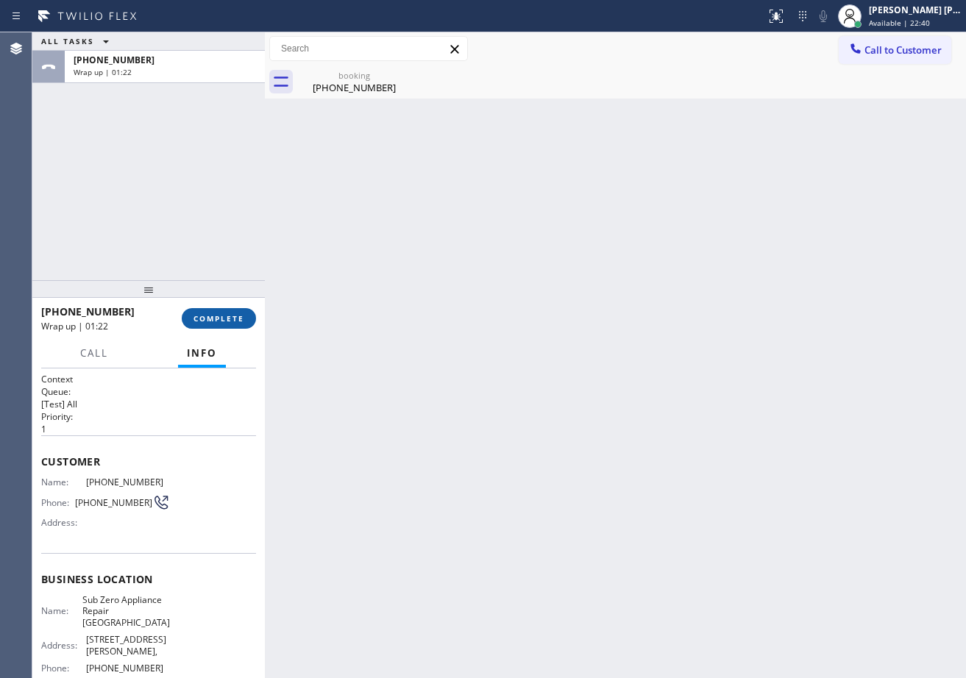
click at [213, 316] on span "COMPLETE" at bounding box center [218, 318] width 51 height 10
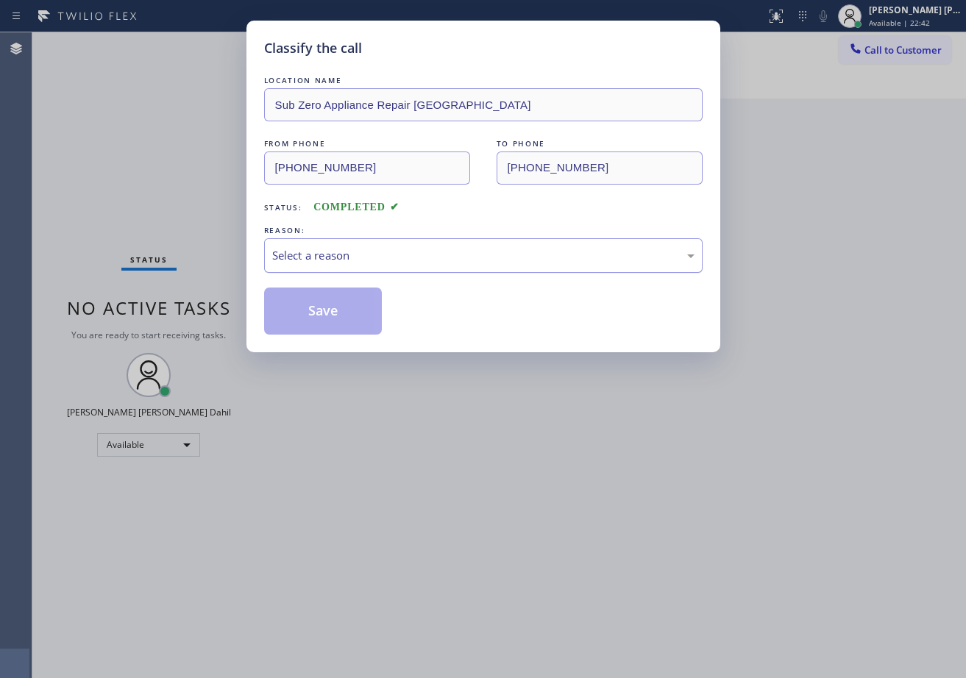
click at [324, 271] on div "Select a reason" at bounding box center [483, 255] width 439 height 35
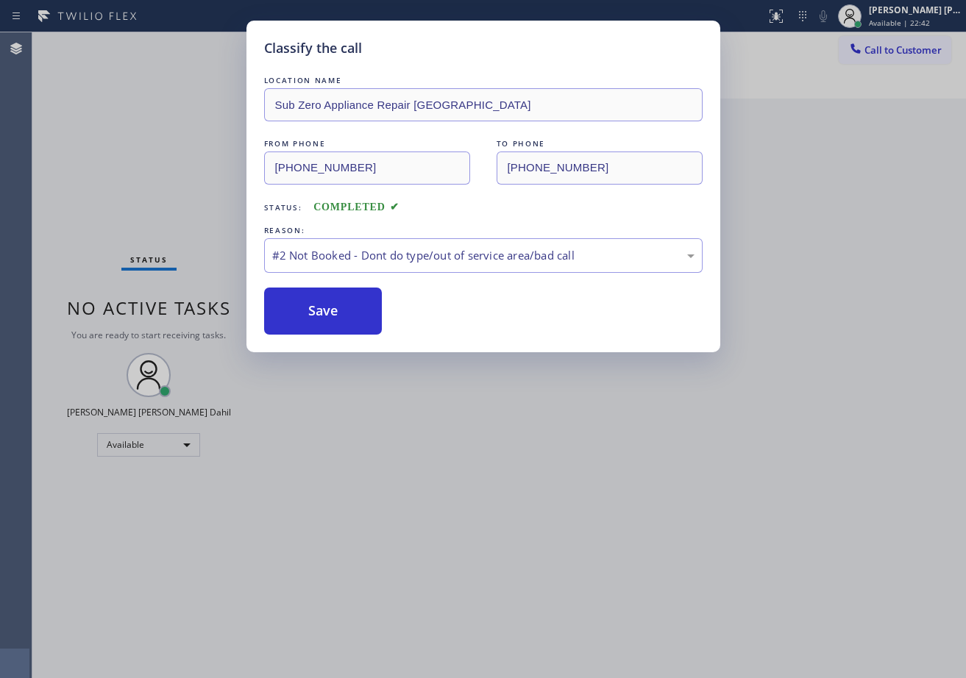
click at [336, 313] on button "Save" at bounding box center [323, 311] width 118 height 47
click at [335, 315] on button "Save" at bounding box center [323, 311] width 118 height 47
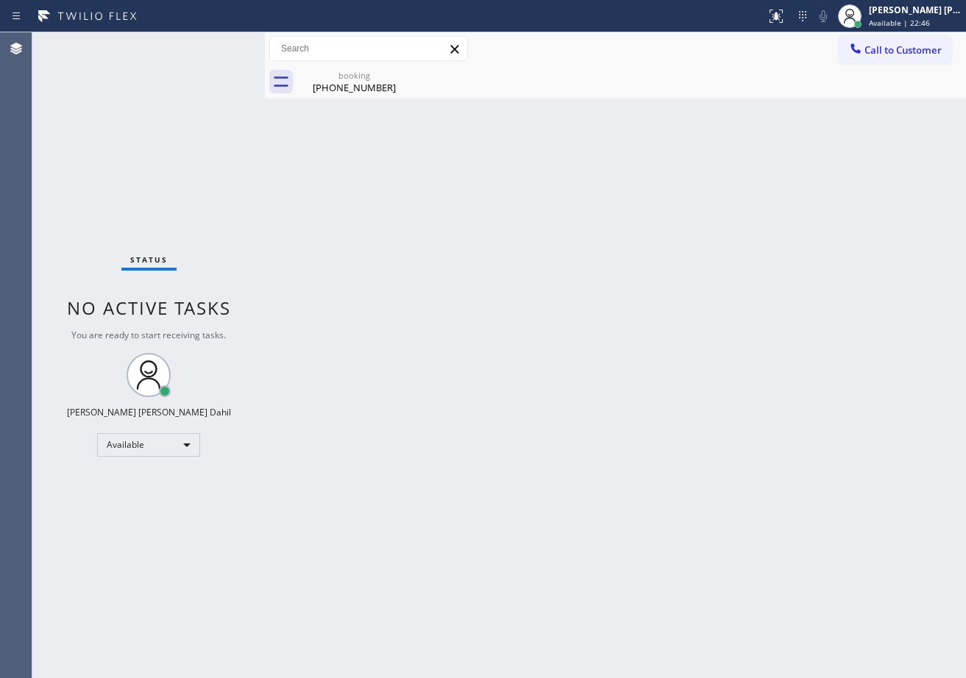
drag, startPoint x: 590, startPoint y: 384, endPoint x: 671, endPoint y: 452, distance: 106.0
click at [594, 384] on div "Back to Dashboard Change Sender ID Customers Technicians Select a contact Outbo…" at bounding box center [615, 355] width 701 height 646
drag, startPoint x: 374, startPoint y: 89, endPoint x: 308, endPoint y: 10, distance: 103.3
click at [377, 89] on div "[PHONE_NUMBER]" at bounding box center [354, 87] width 111 height 13
click at [571, 388] on div "Back to Dashboard Change Sender ID Customers Technicians Select a contact Outbo…" at bounding box center [615, 355] width 701 height 646
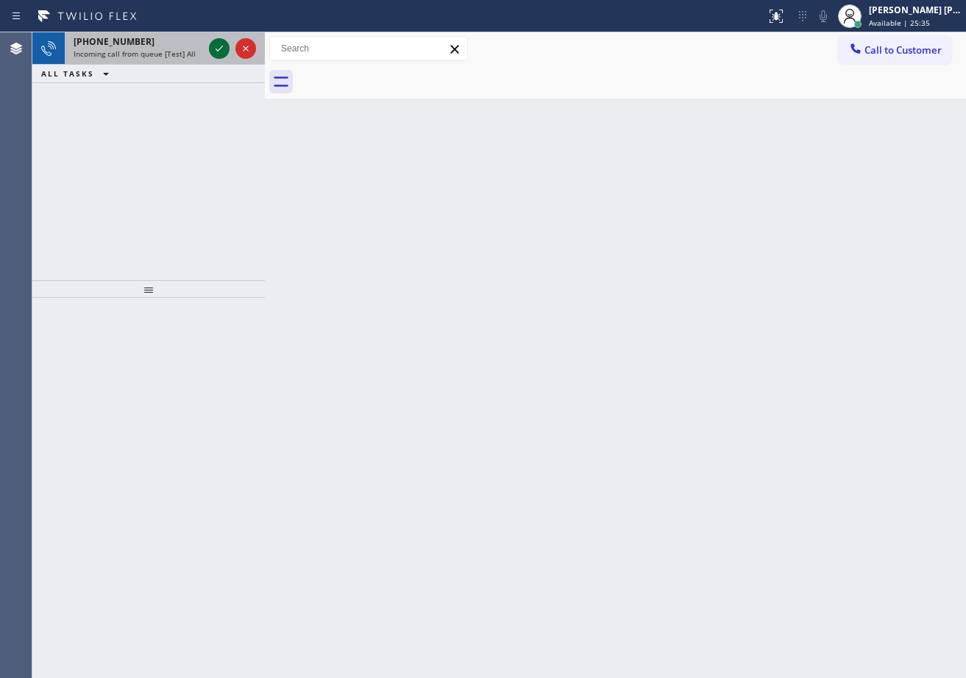
click at [222, 44] on icon at bounding box center [219, 49] width 18 height 18
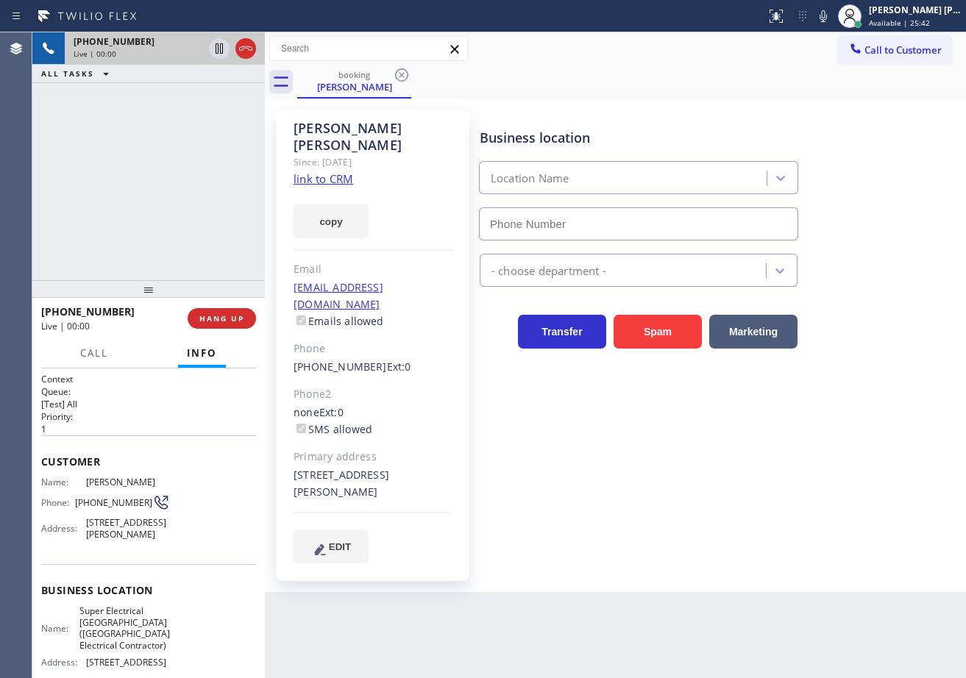
type input "(640) 356-2700"
click at [320, 171] on link "link to CRM" at bounding box center [324, 178] width 60 height 15
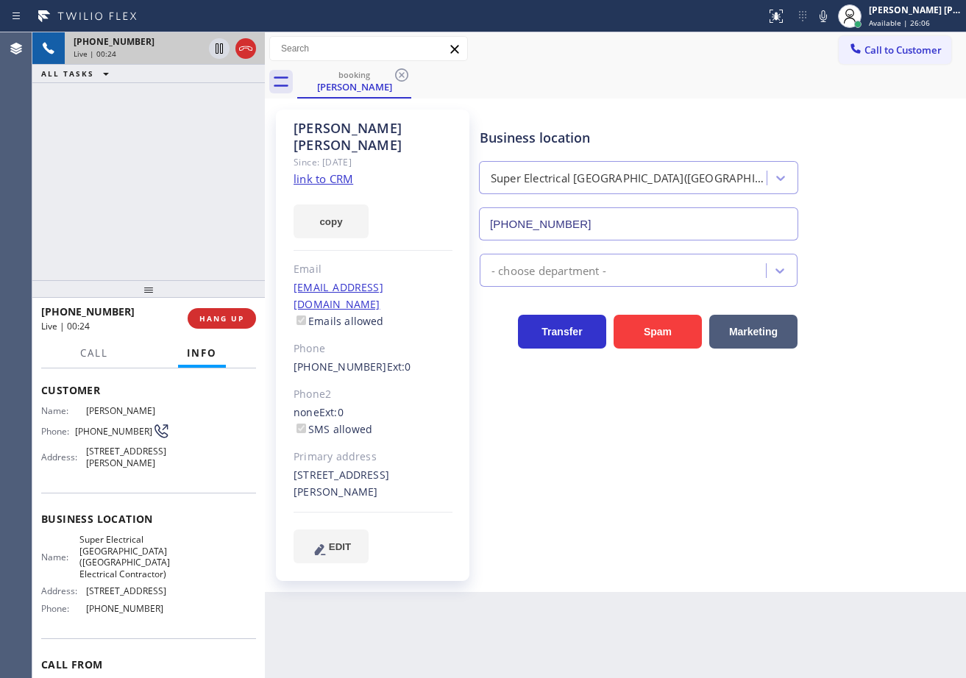
scroll to position [216, 0]
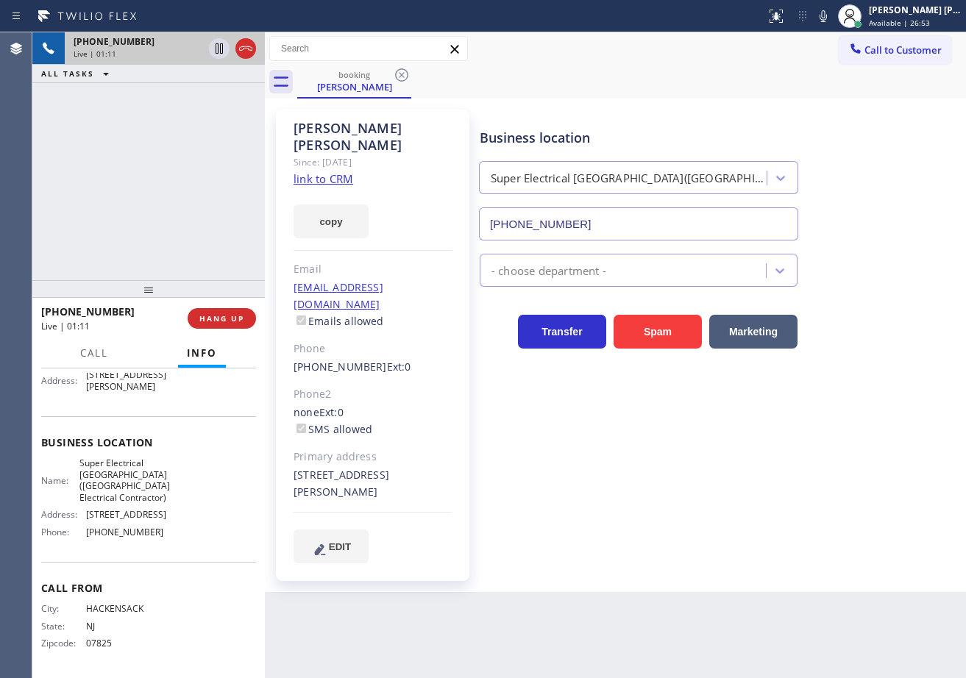
click at [149, 182] on div "+12013625722 Live | 01:11 ALL TASKS ALL TASKS ACTIVE TASKS TASKS IN WRAP UP" at bounding box center [148, 156] width 232 height 248
click at [163, 203] on div "+12013625722 Live | 01:15 ALL TASKS ALL TASKS ACTIVE TASKS TASKS IN WRAP UP" at bounding box center [148, 156] width 232 height 248
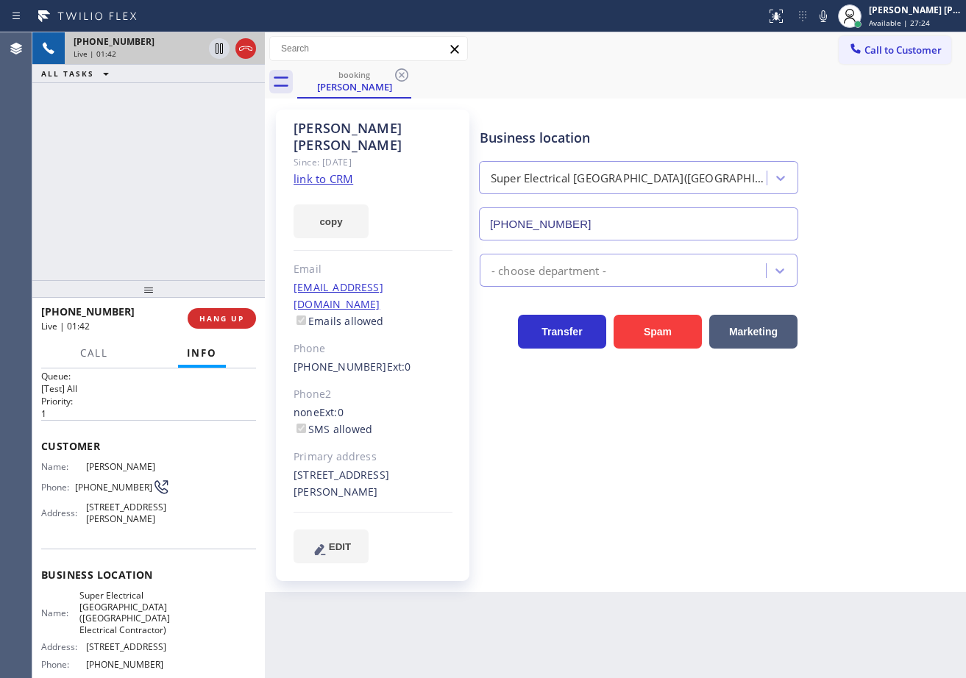
scroll to position [0, 0]
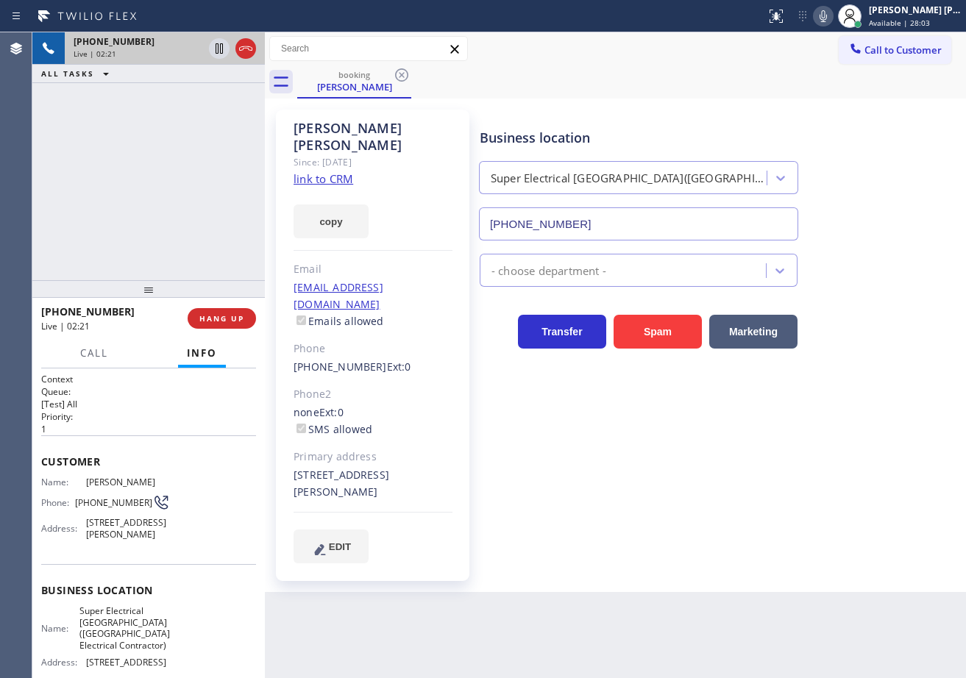
click at [832, 13] on icon at bounding box center [823, 16] width 18 height 18
click at [856, 163] on div "Business location Super Electrical Crew Ridgefield Park(Hackensack Electrical C…" at bounding box center [720, 173] width 486 height 133
click at [827, 18] on icon at bounding box center [823, 16] width 7 height 12
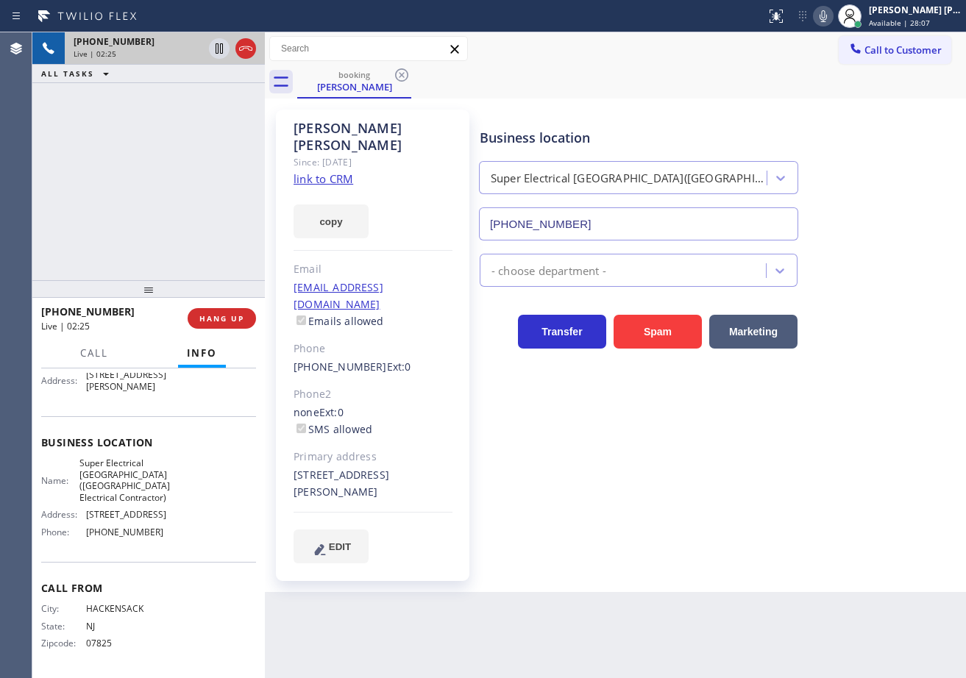
scroll to position [68, 0]
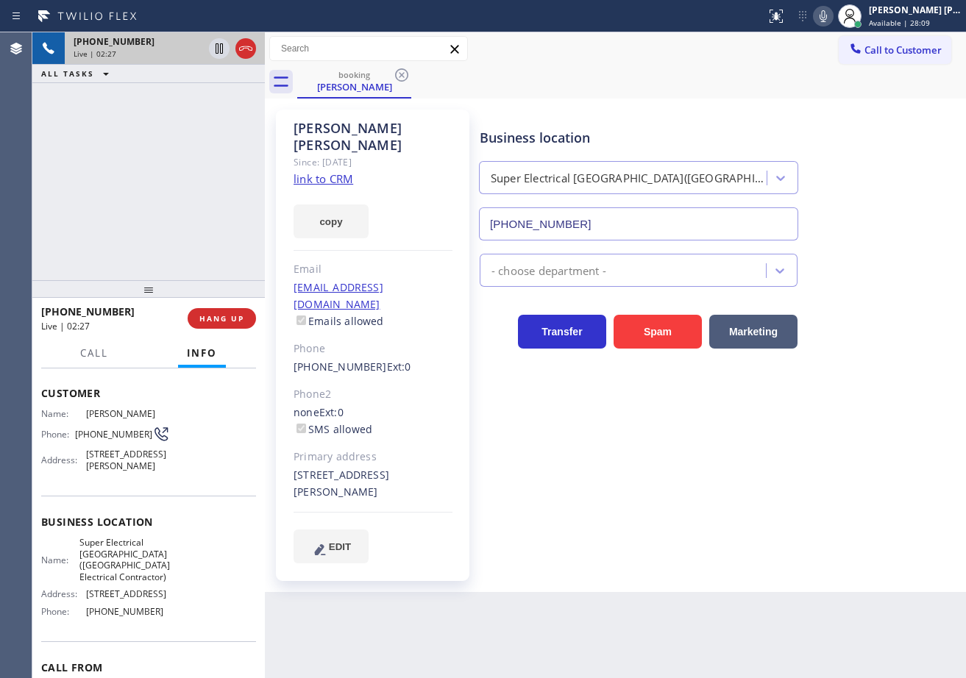
click at [832, 18] on icon at bounding box center [823, 16] width 18 height 18
click at [840, 157] on div "Business location Super Electrical Crew Ridgefield Park(Hackensack Electrical C…" at bounding box center [720, 173] width 486 height 133
click at [827, 19] on icon at bounding box center [823, 16] width 7 height 12
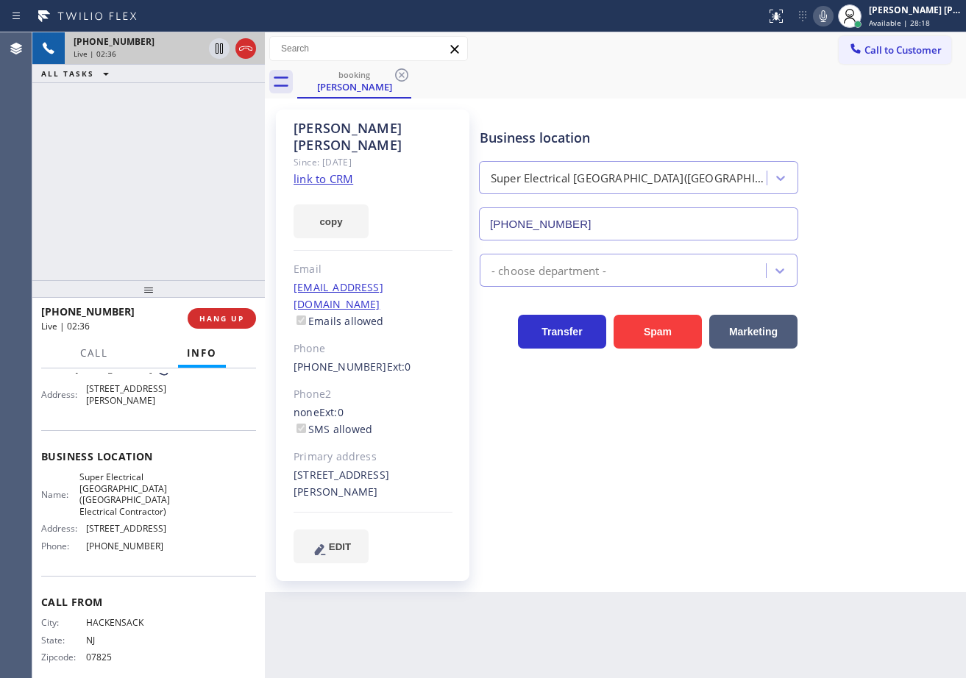
scroll to position [216, 0]
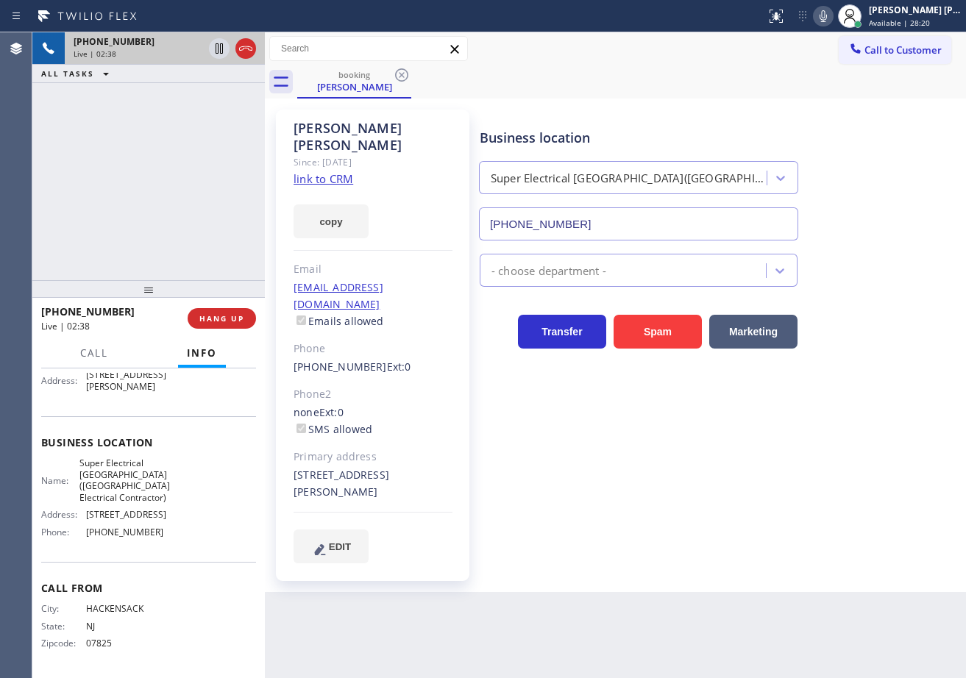
click at [832, 20] on icon at bounding box center [823, 16] width 18 height 18
click at [832, 21] on icon at bounding box center [823, 16] width 18 height 18
click at [225, 313] on button "HANG UP" at bounding box center [222, 318] width 68 height 21
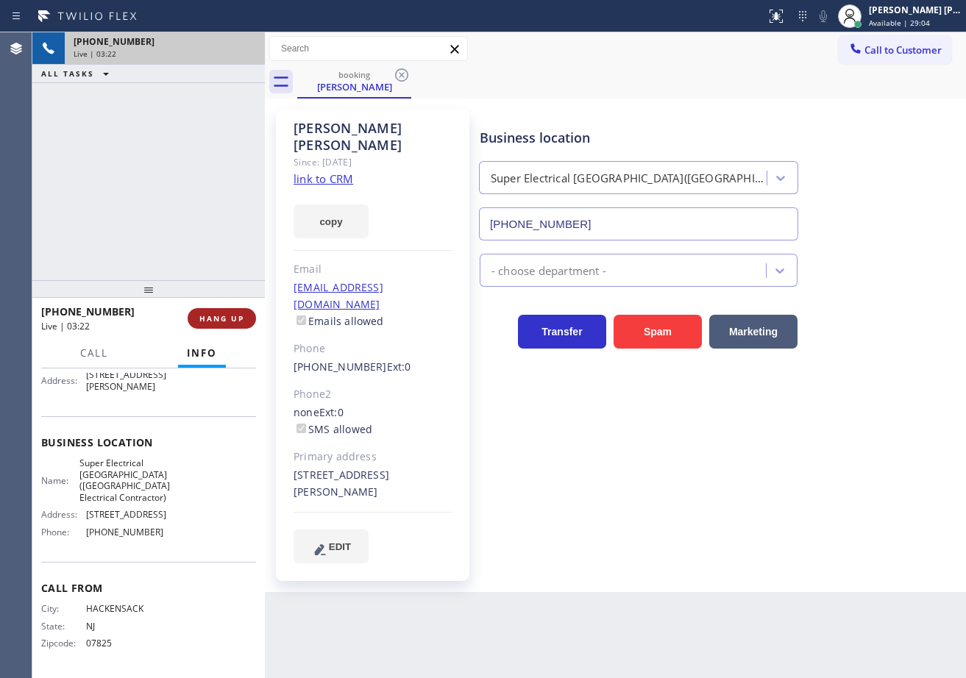
click at [224, 313] on span "HANG UP" at bounding box center [221, 318] width 45 height 10
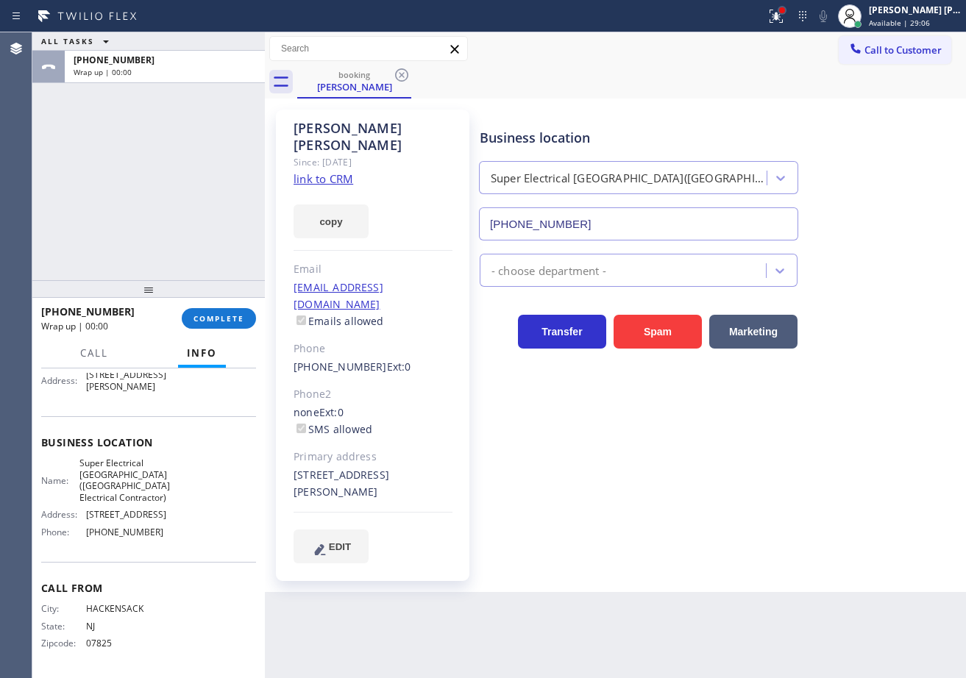
click at [785, 10] on div at bounding box center [782, 10] width 6 height 6
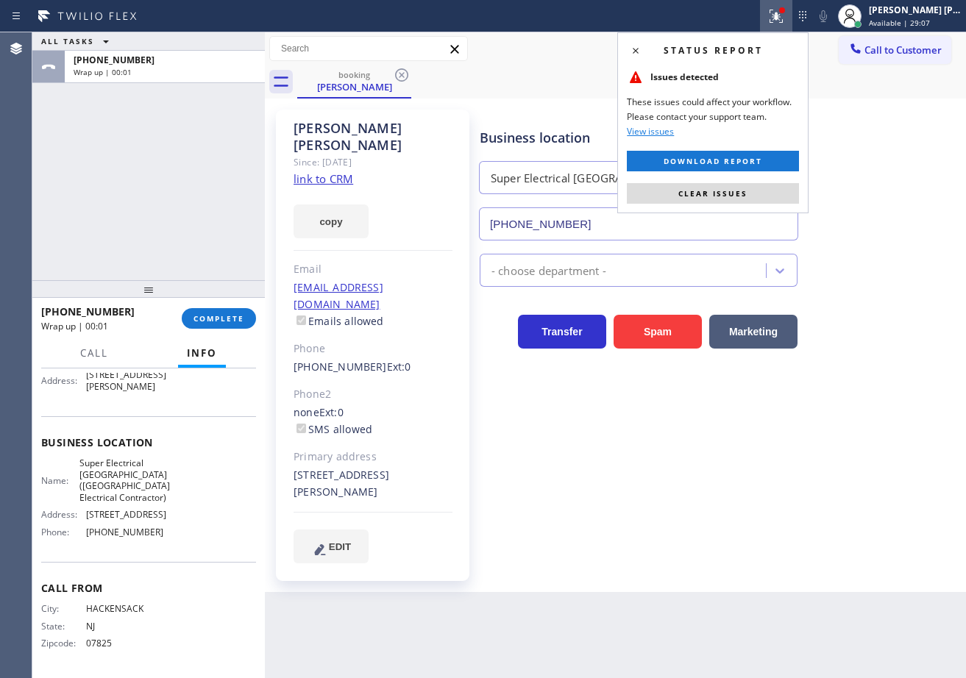
click at [753, 193] on button "Clear issues" at bounding box center [713, 193] width 172 height 21
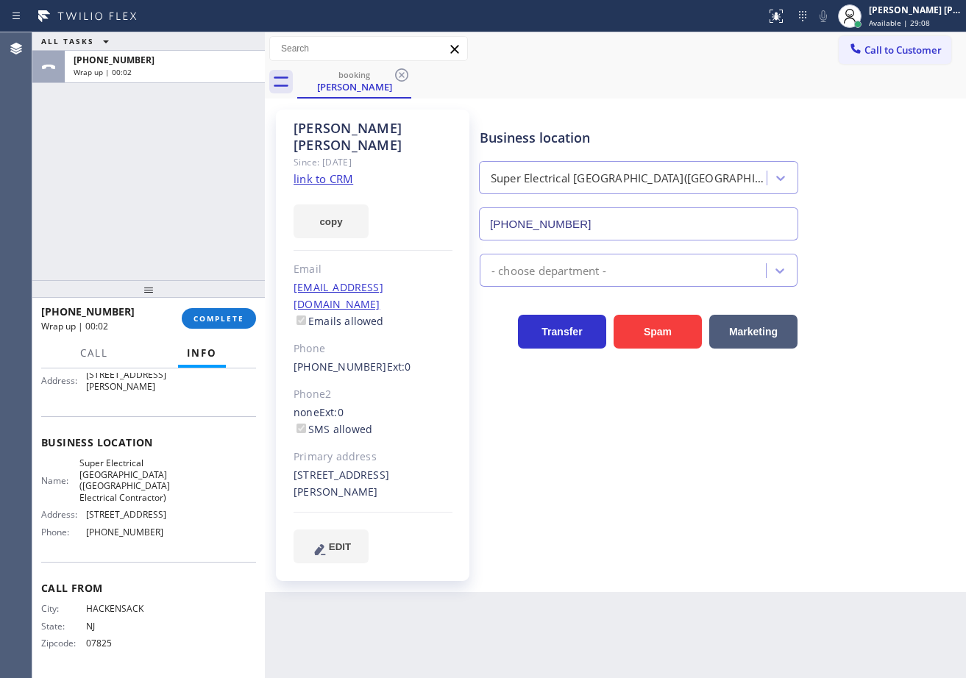
click at [132, 176] on div "ALL TASKS ALL TASKS ACTIVE TASKS TASKS IN WRAP UP +12013625722 Wrap up | 00:02" at bounding box center [148, 156] width 232 height 248
click at [201, 316] on span "COMPLETE" at bounding box center [218, 318] width 51 height 10
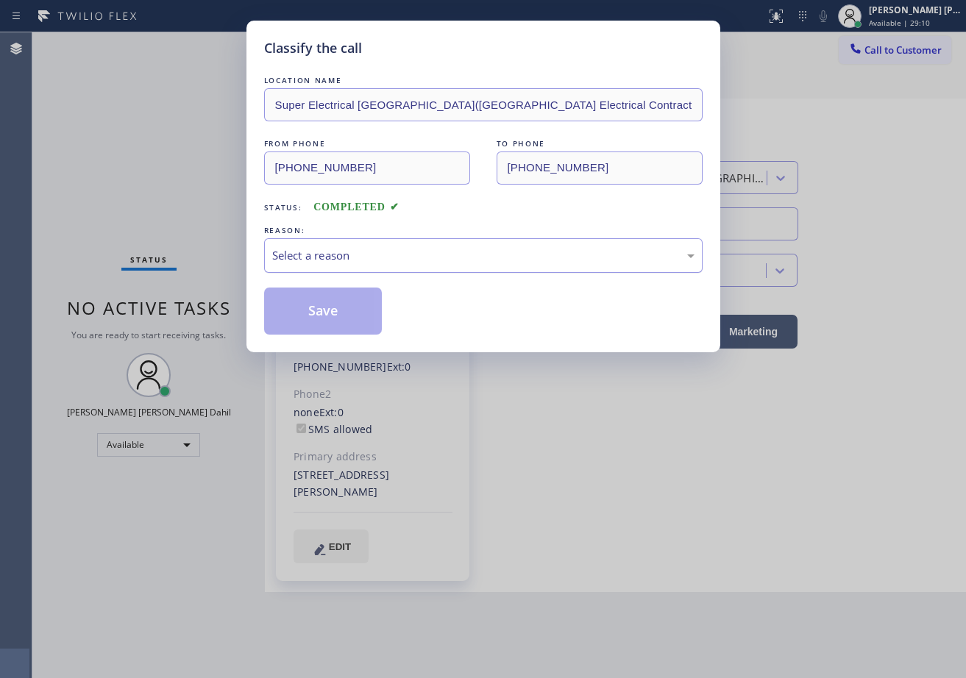
click at [355, 257] on div "Select a reason" at bounding box center [483, 255] width 422 height 17
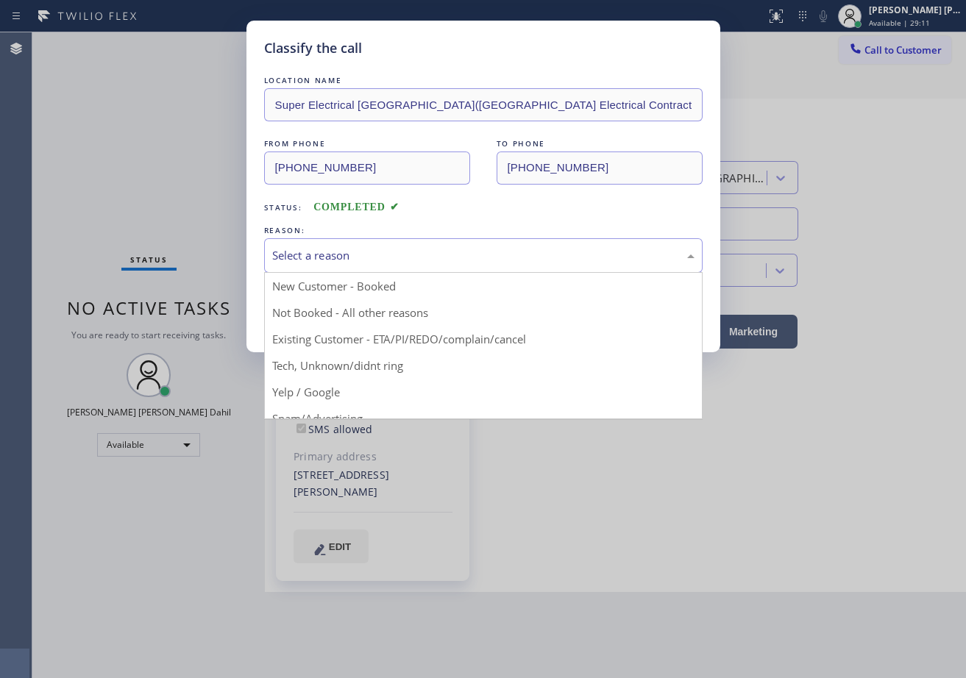
drag, startPoint x: 348, startPoint y: 337, endPoint x: 340, endPoint y: 335, distance: 8.4
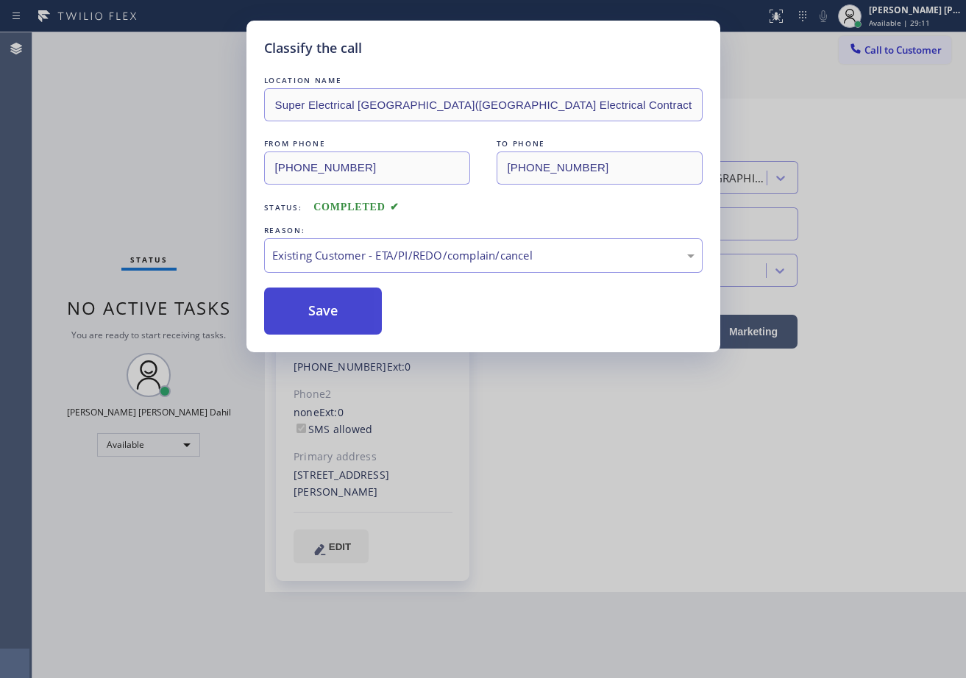
click at [299, 305] on button "Save" at bounding box center [323, 311] width 118 height 47
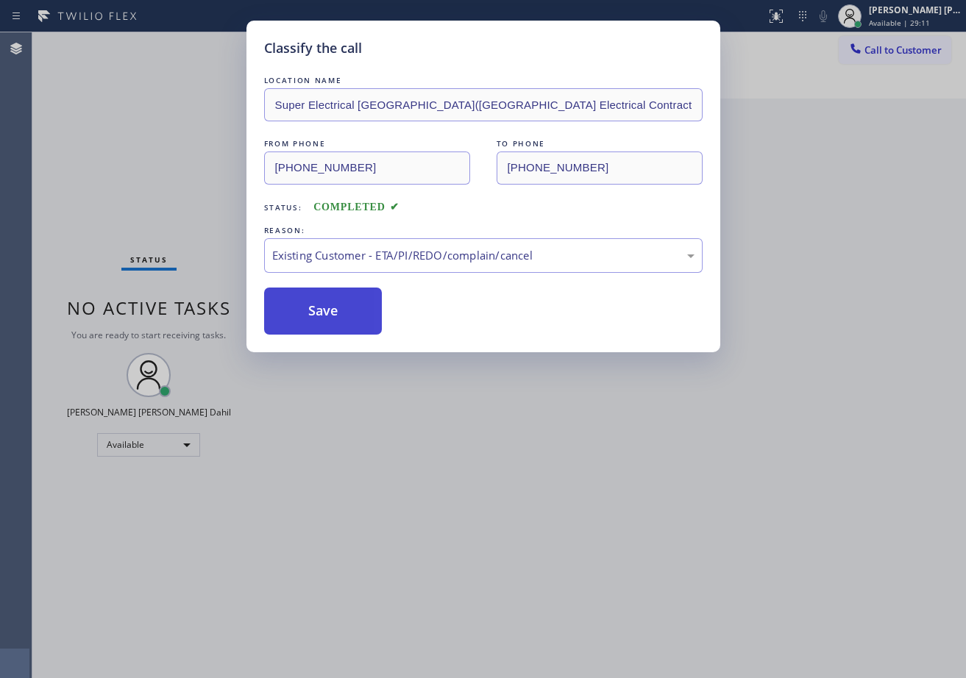
click at [298, 305] on button "Save" at bounding box center [323, 311] width 118 height 47
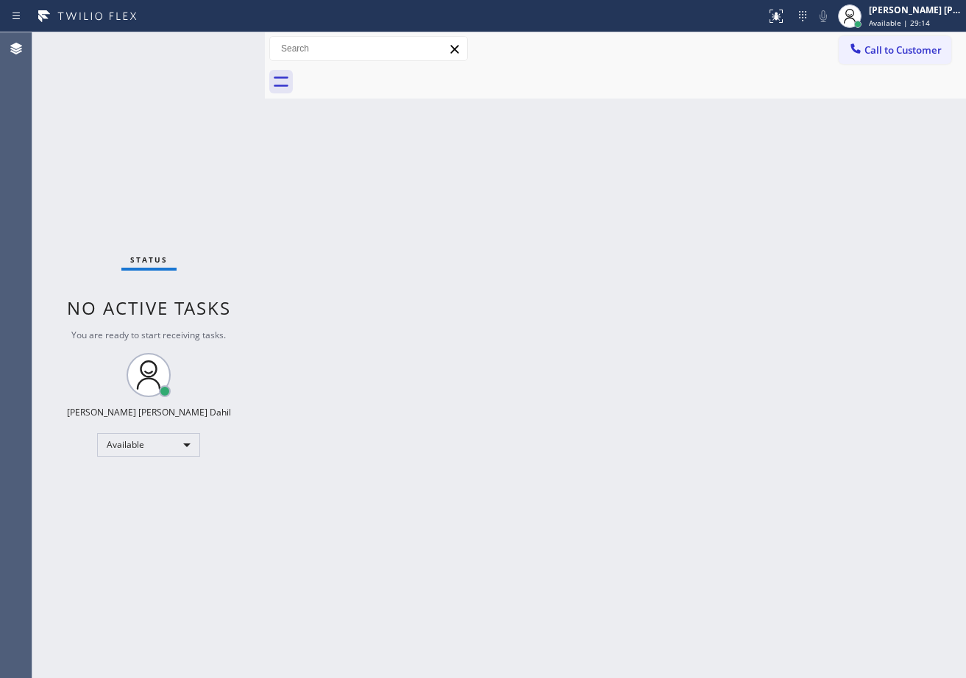
click at [823, 505] on div "Back to Dashboard Change Sender ID Customers Technicians Select a contact Outbo…" at bounding box center [615, 355] width 701 height 646
click at [442, 468] on div "Back to Dashboard Change Sender ID Customers Technicians Select a contact Outbo…" at bounding box center [615, 355] width 701 height 646
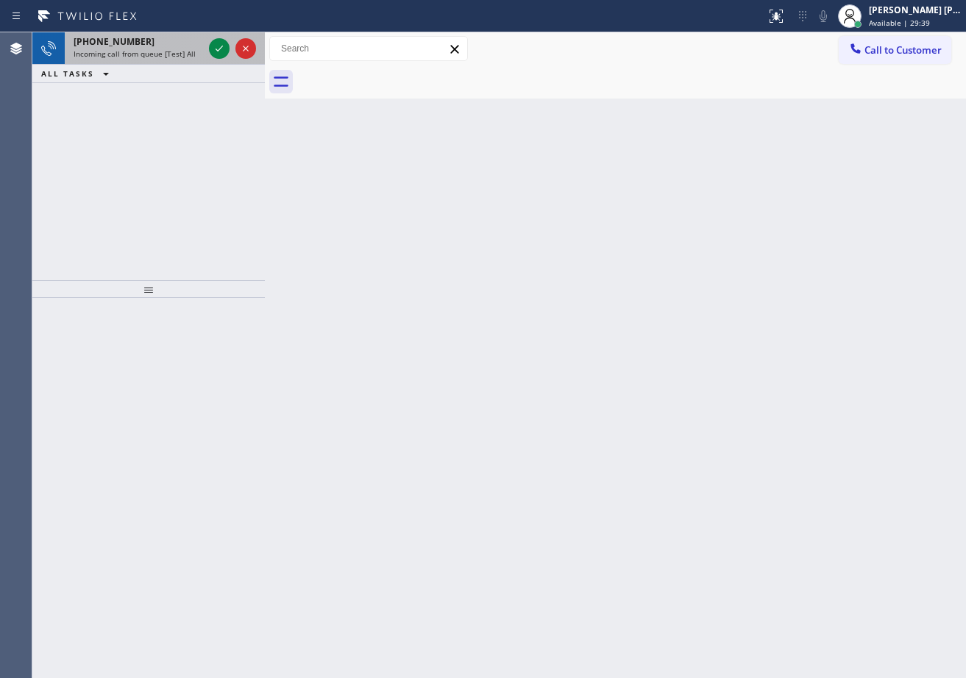
drag, startPoint x: 174, startPoint y: 36, endPoint x: 181, endPoint y: 46, distance: 12.1
click at [174, 36] on div "+16192102690" at bounding box center [138, 41] width 129 height 13
click at [177, 43] on div "+16192102690" at bounding box center [138, 41] width 129 height 13
click at [216, 49] on icon at bounding box center [219, 49] width 7 height 6
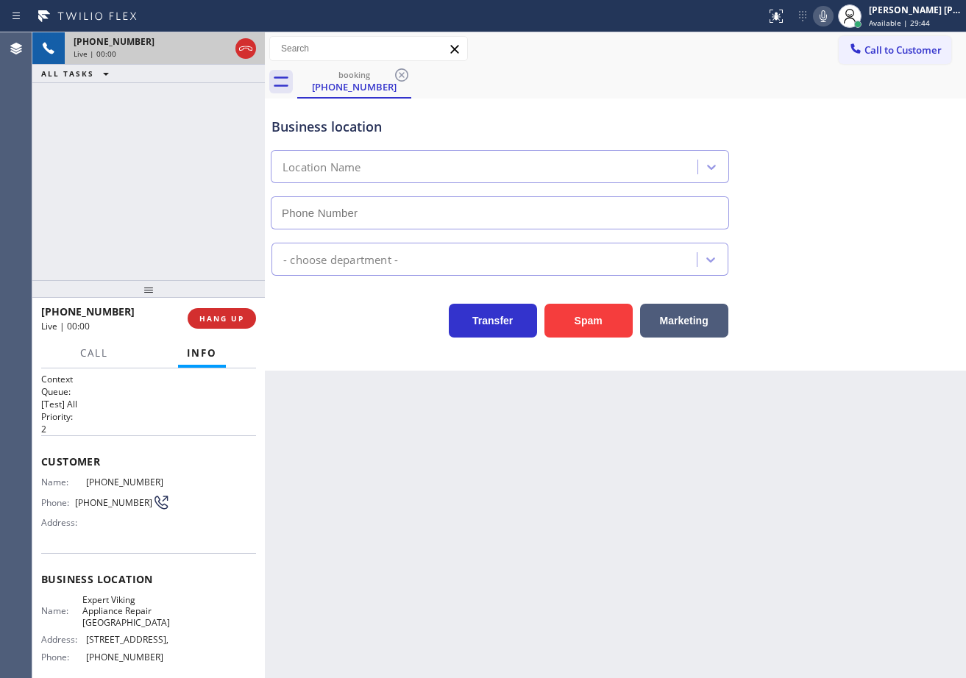
type input "(619) 349-9090"
click at [580, 319] on button "Spam" at bounding box center [588, 321] width 88 height 34
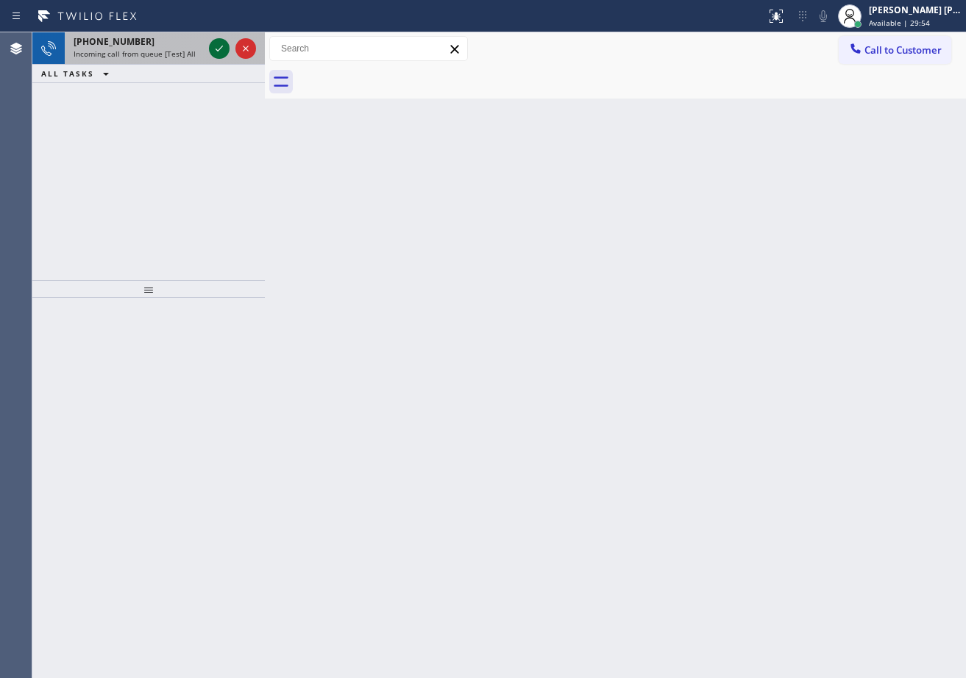
click at [222, 44] on icon at bounding box center [219, 49] width 18 height 18
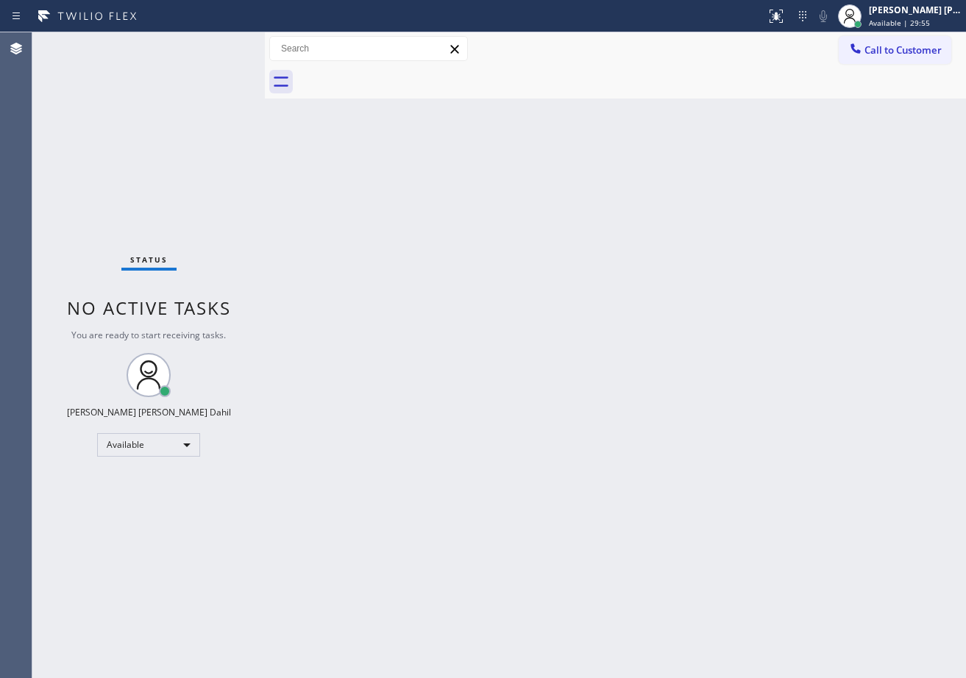
click at [222, 44] on div "Status No active tasks You are ready to start receiving tasks. [PERSON_NAME] [P…" at bounding box center [148, 355] width 232 height 646
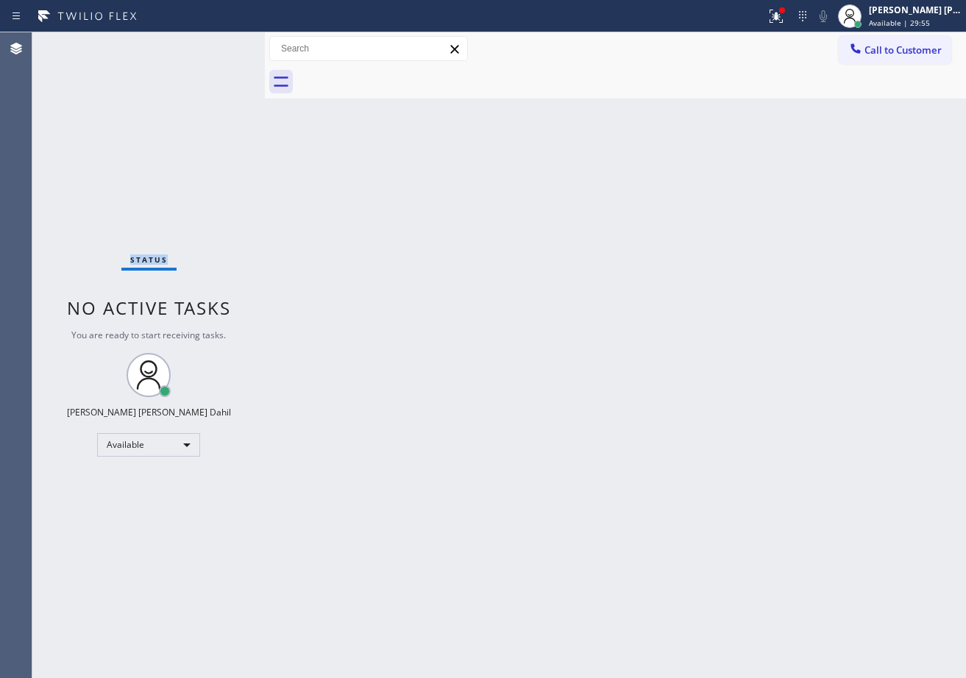
click at [222, 44] on div "Status No active tasks You are ready to start receiving tasks. [PERSON_NAME] [P…" at bounding box center [148, 355] width 232 height 646
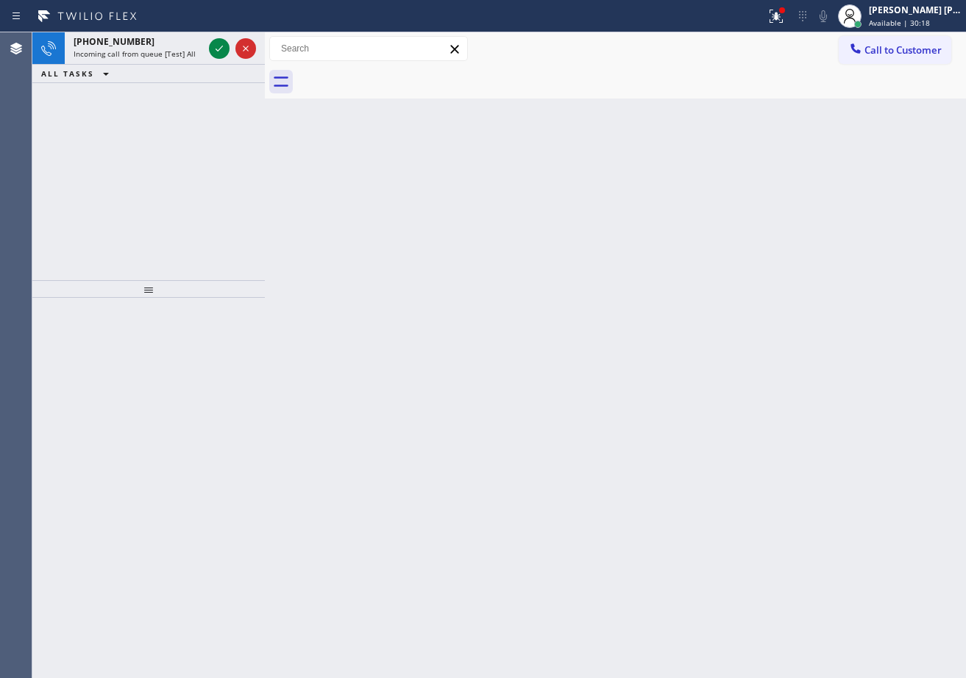
click at [222, 44] on icon at bounding box center [219, 49] width 18 height 18
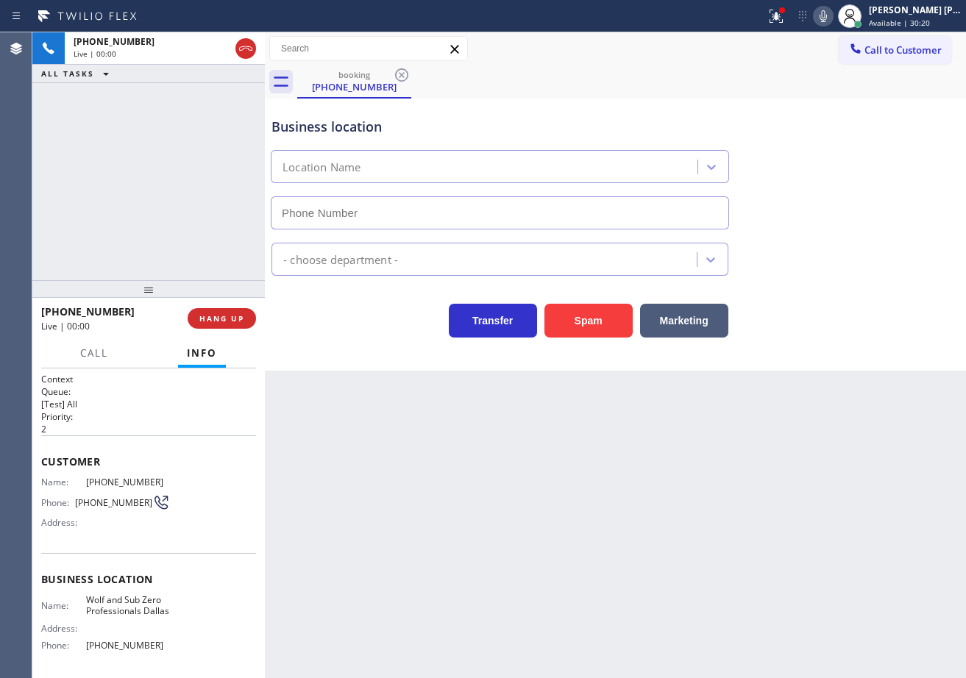
type input "(214) 817-2065"
click at [586, 327] on button "Spam" at bounding box center [588, 321] width 88 height 34
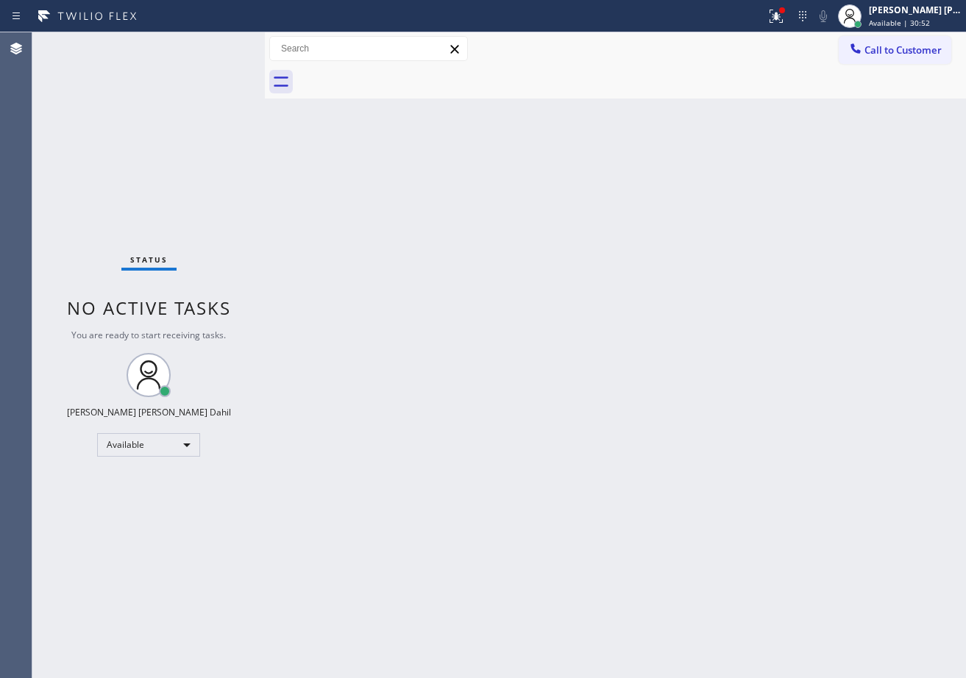
drag, startPoint x: 657, startPoint y: 69, endPoint x: 789, endPoint y: 40, distance: 135.5
click at [661, 70] on div at bounding box center [631, 81] width 669 height 33
drag, startPoint x: 789, startPoint y: 18, endPoint x: 742, endPoint y: 155, distance: 143.8
click at [785, 20] on icon at bounding box center [776, 16] width 18 height 18
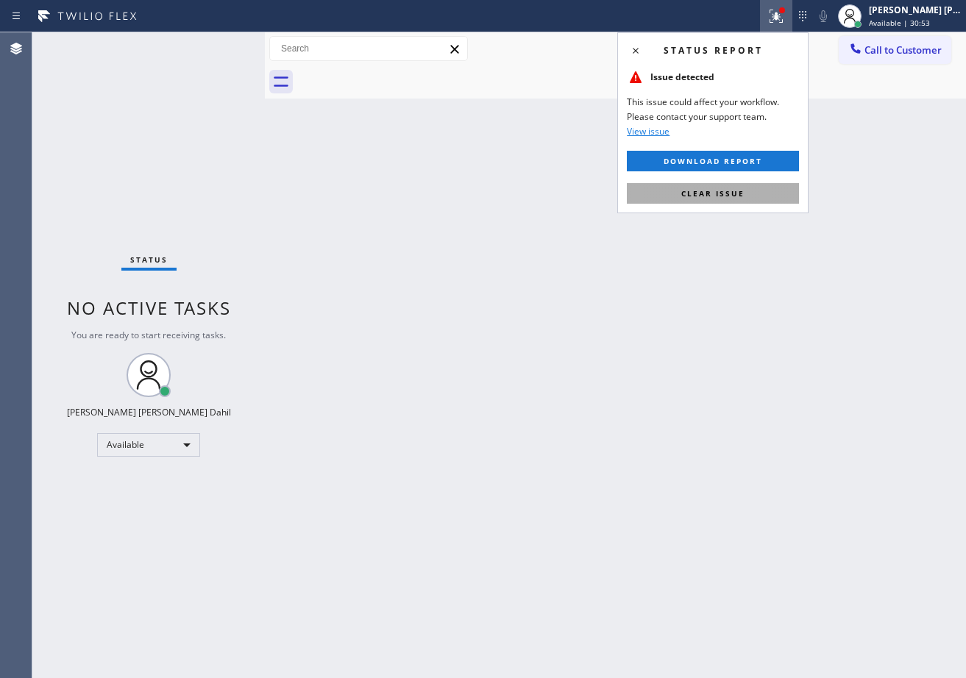
click at [717, 199] on button "Clear issue" at bounding box center [713, 193] width 172 height 21
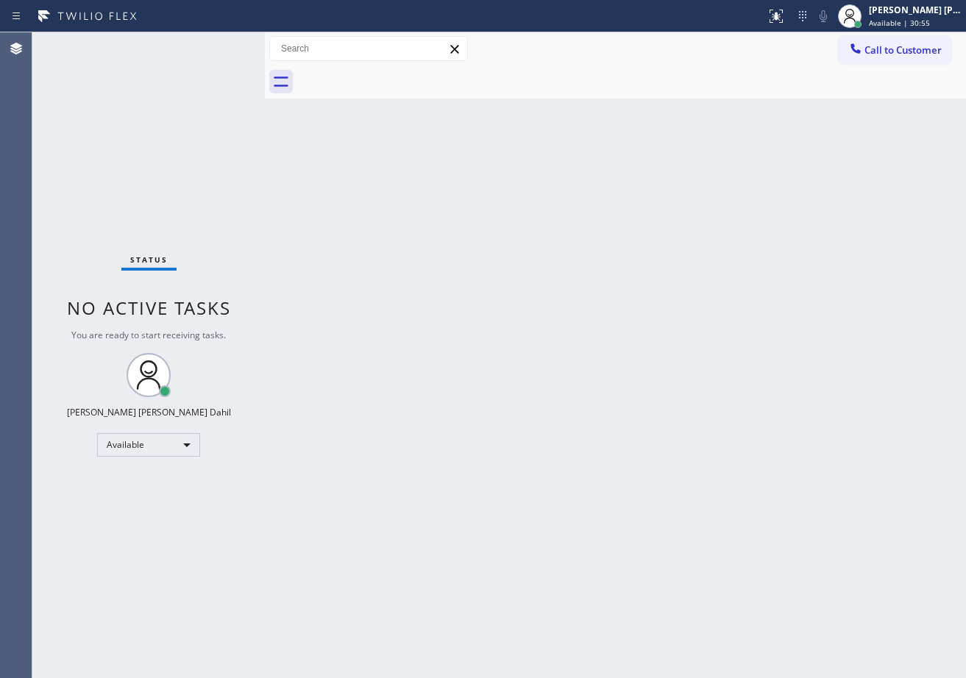
click at [858, 610] on div "Back to Dashboard Change Sender ID Customers Technicians Select a contact Outbo…" at bounding box center [615, 355] width 701 height 646
click at [220, 57] on div "Status No active tasks You are ready to start receiving tasks. [PERSON_NAME] [P…" at bounding box center [148, 355] width 232 height 646
click at [210, 48] on div "Status No active tasks You are ready to start receiving tasks. [PERSON_NAME] [P…" at bounding box center [148, 355] width 232 height 646
click at [215, 45] on div "Status No active tasks You are ready to start receiving tasks. [PERSON_NAME] [P…" at bounding box center [148, 355] width 232 height 646
click at [216, 45] on div "Status No active tasks You are ready to start receiving tasks. [PERSON_NAME] [P…" at bounding box center [148, 355] width 232 height 646
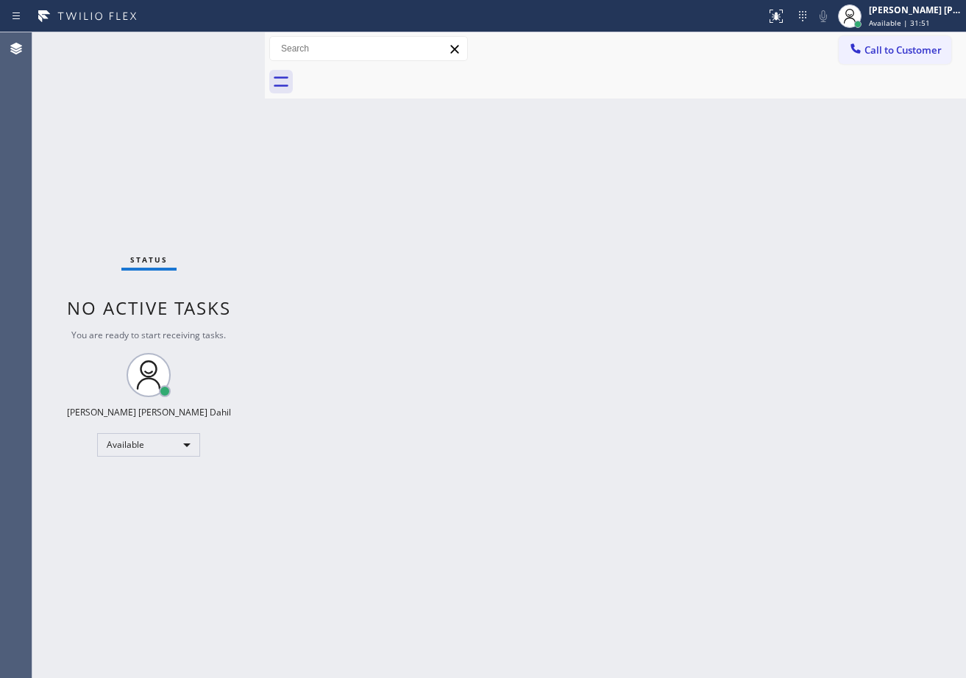
click at [540, 260] on div "Back to Dashboard Change Sender ID Customers Technicians Select a contact Outbo…" at bounding box center [615, 355] width 701 height 646
click at [405, 230] on div "Back to Dashboard Change Sender ID Customers Technicians Select a contact Outbo…" at bounding box center [615, 355] width 701 height 646
click at [742, 567] on div "Back to Dashboard Change Sender ID Customers Technicians Select a contact Outbo…" at bounding box center [615, 355] width 701 height 646
drag, startPoint x: 201, startPoint y: 28, endPoint x: 249, endPoint y: 54, distance: 54.3
click at [201, 28] on div "Status report No issues detected If you experience an issue, please download th…" at bounding box center [483, 16] width 966 height 32
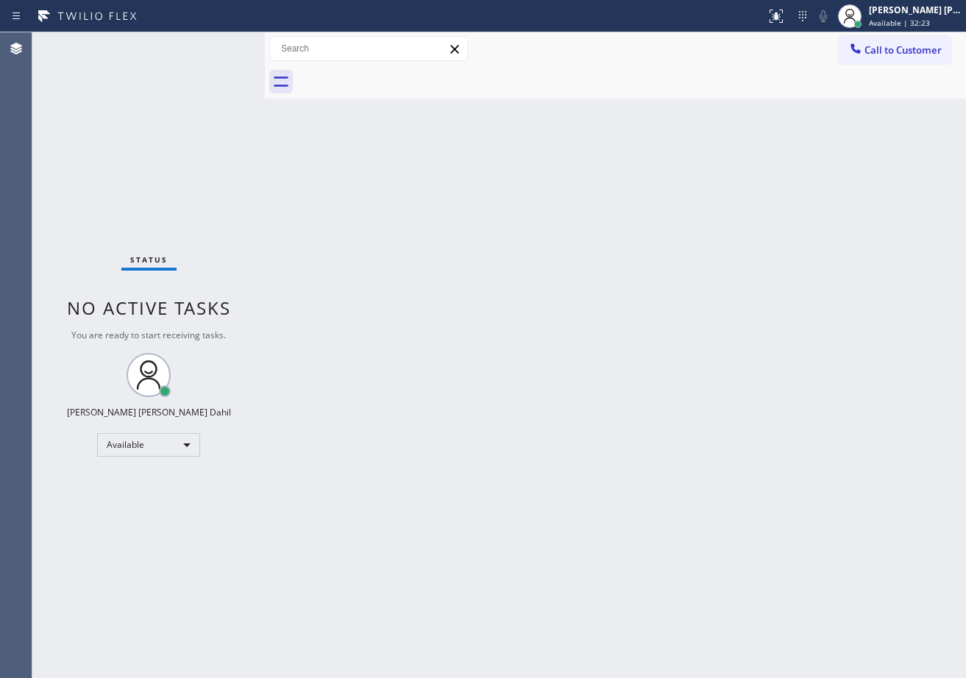
click at [230, 46] on div "Status No active tasks You are ready to start receiving tasks. [PERSON_NAME] [P…" at bounding box center [148, 355] width 232 height 646
click at [224, 46] on div "Status No active tasks You are ready to start receiving tasks. [PERSON_NAME] [P…" at bounding box center [148, 355] width 232 height 646
click at [663, 498] on div "Back to Dashboard Change Sender ID Customers Technicians Select a contact Outbo…" at bounding box center [615, 355] width 701 height 646
drag, startPoint x: 234, startPoint y: 45, endPoint x: 221, endPoint y: 40, distance: 14.0
click at [232, 43] on div "Status No active tasks You are ready to start receiving tasks. [PERSON_NAME] [P…" at bounding box center [148, 355] width 232 height 646
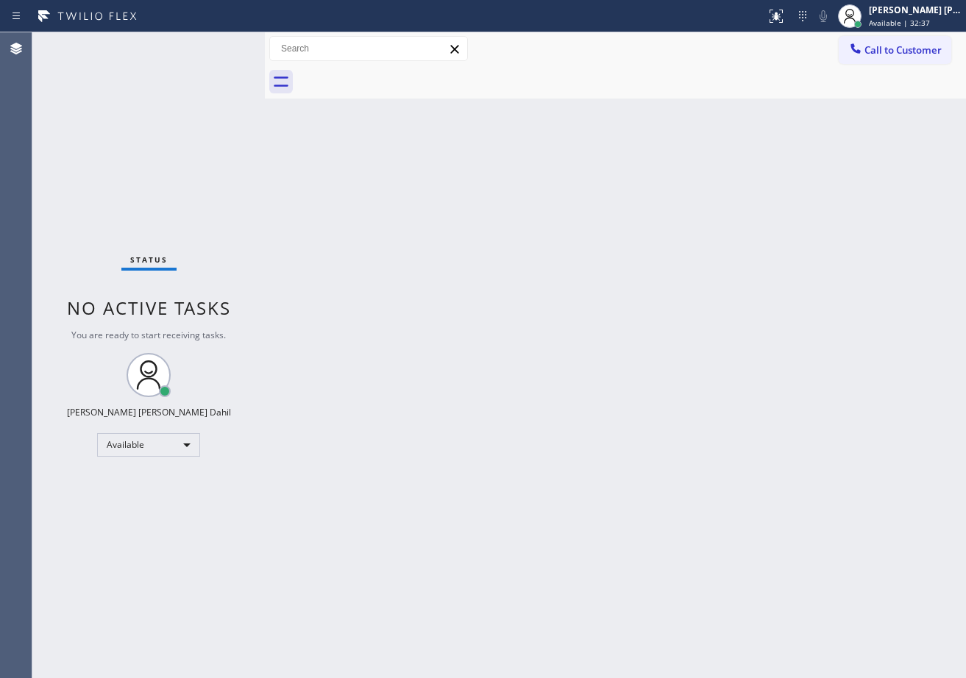
click at [220, 44] on div "Status No active tasks You are ready to start receiving tasks. [PERSON_NAME] [P…" at bounding box center [148, 355] width 232 height 646
click at [222, 44] on div "Status No active tasks You are ready to start receiving tasks. [PERSON_NAME] [P…" at bounding box center [148, 355] width 232 height 646
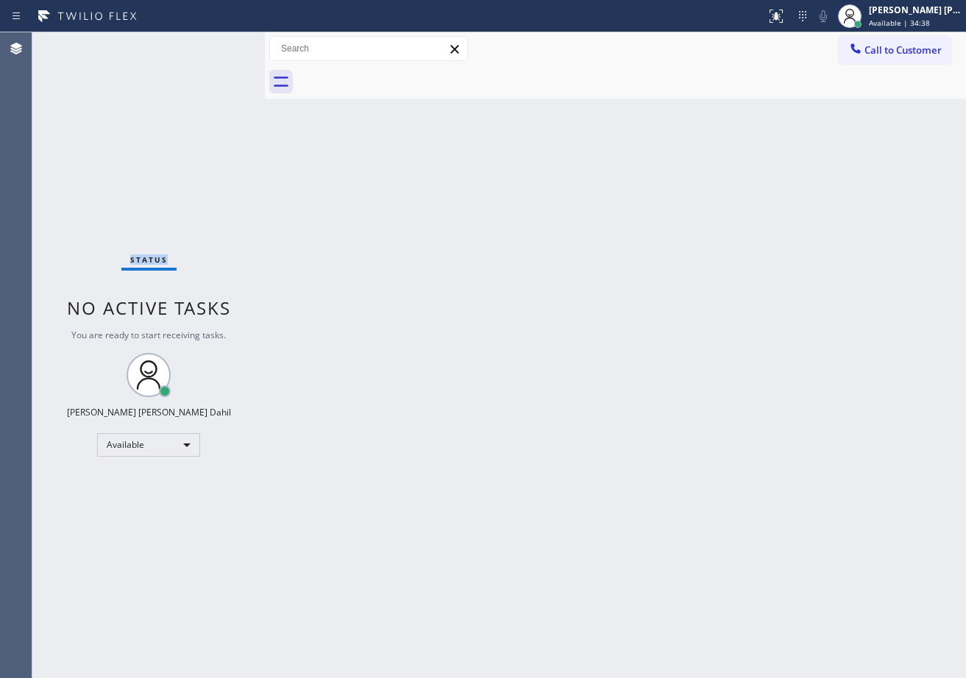
click at [222, 44] on div "Status No active tasks You are ready to start receiving tasks. [PERSON_NAME] [P…" at bounding box center [148, 355] width 232 height 646
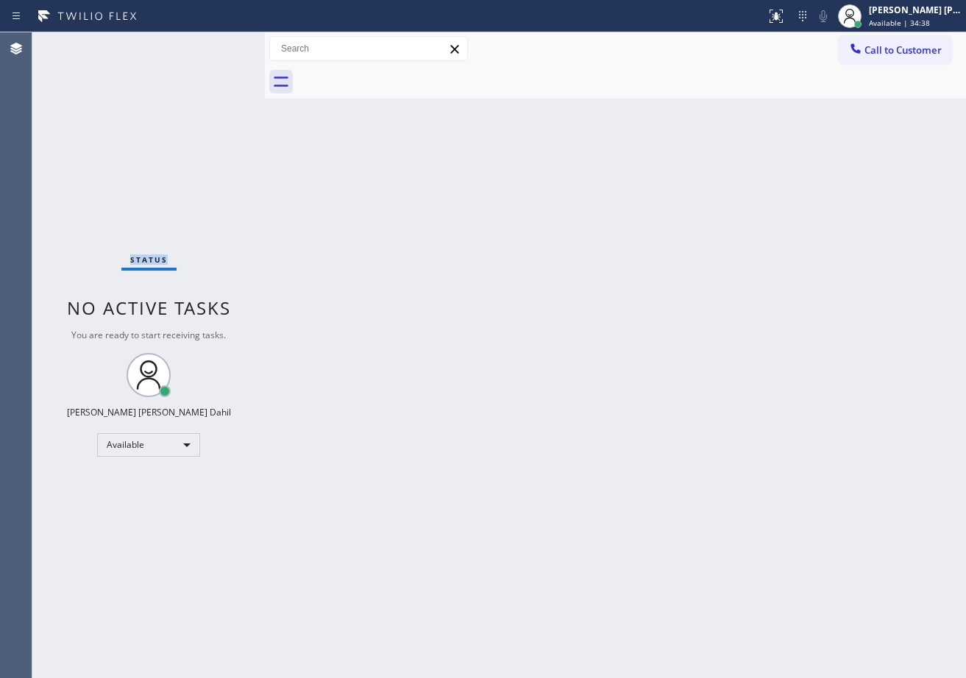
click at [222, 44] on div "Status No active tasks You are ready to start receiving tasks. [PERSON_NAME] [P…" at bounding box center [148, 355] width 232 height 646
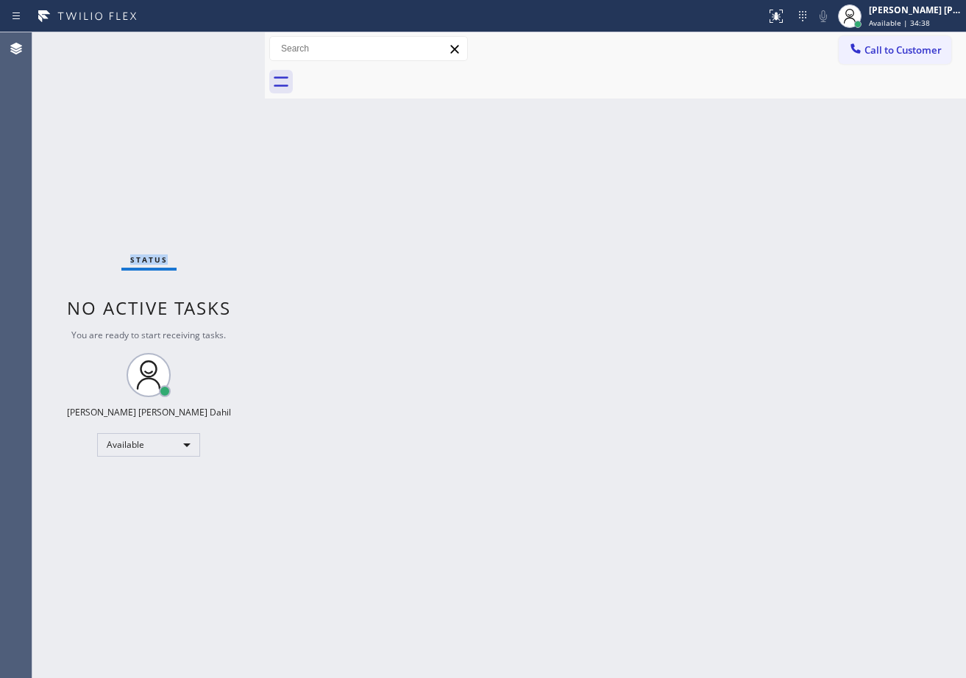
click at [222, 44] on div "Status No active tasks You are ready to start receiving tasks. [PERSON_NAME] [P…" at bounding box center [148, 355] width 232 height 646
click at [407, 242] on div "Back to Dashboard Change Sender ID Customers Technicians Select a contact Outbo…" at bounding box center [615, 355] width 701 height 646
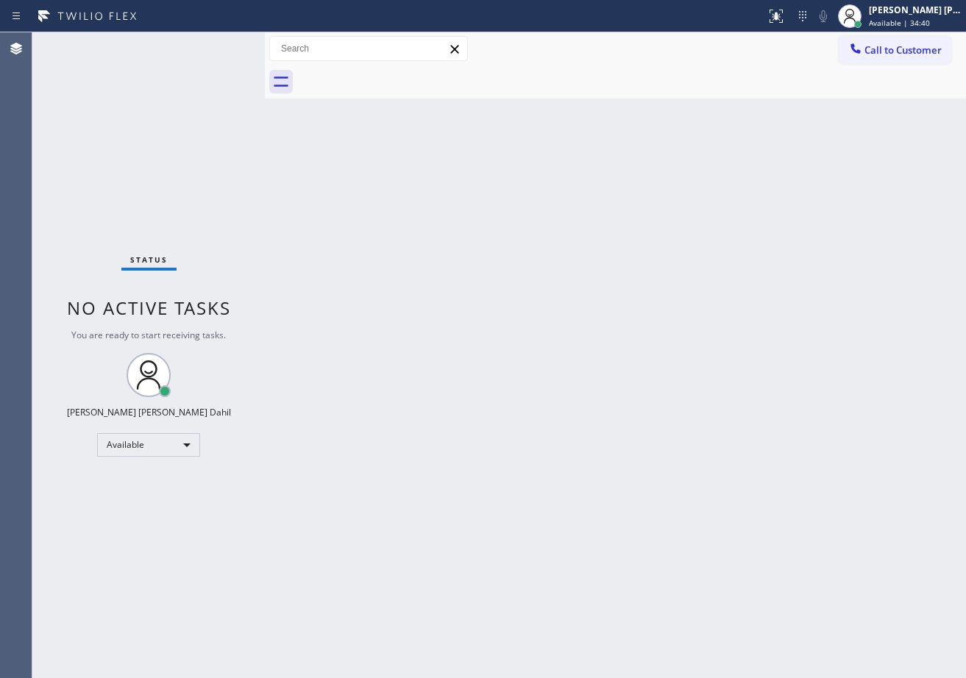
click at [407, 242] on div "Back to Dashboard Change Sender ID Customers Technicians Select a contact Outbo…" at bounding box center [615, 355] width 701 height 646
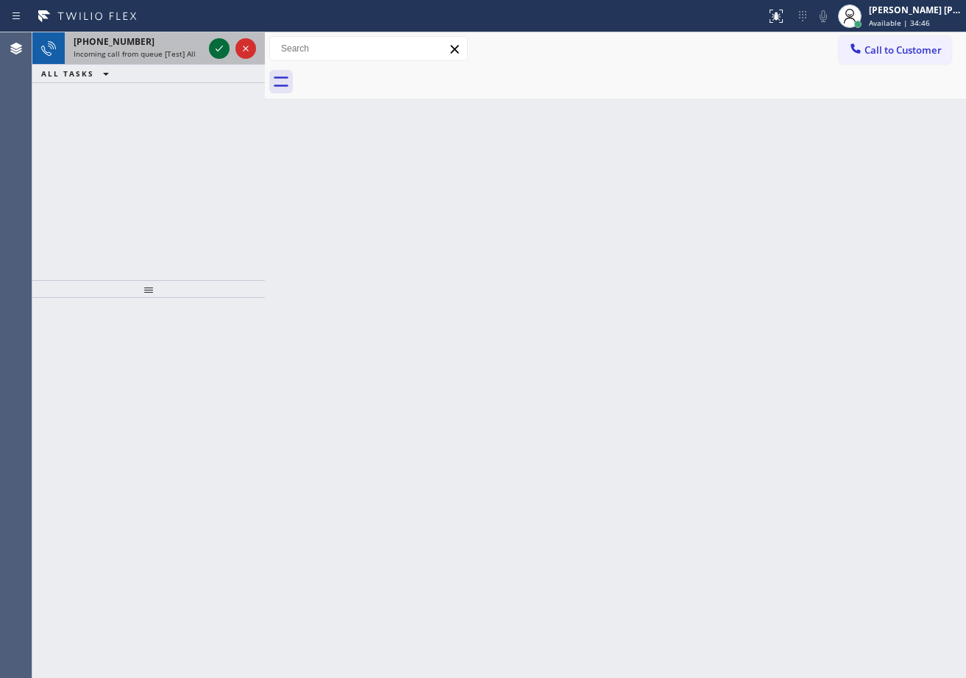
click at [222, 44] on icon at bounding box center [219, 49] width 18 height 18
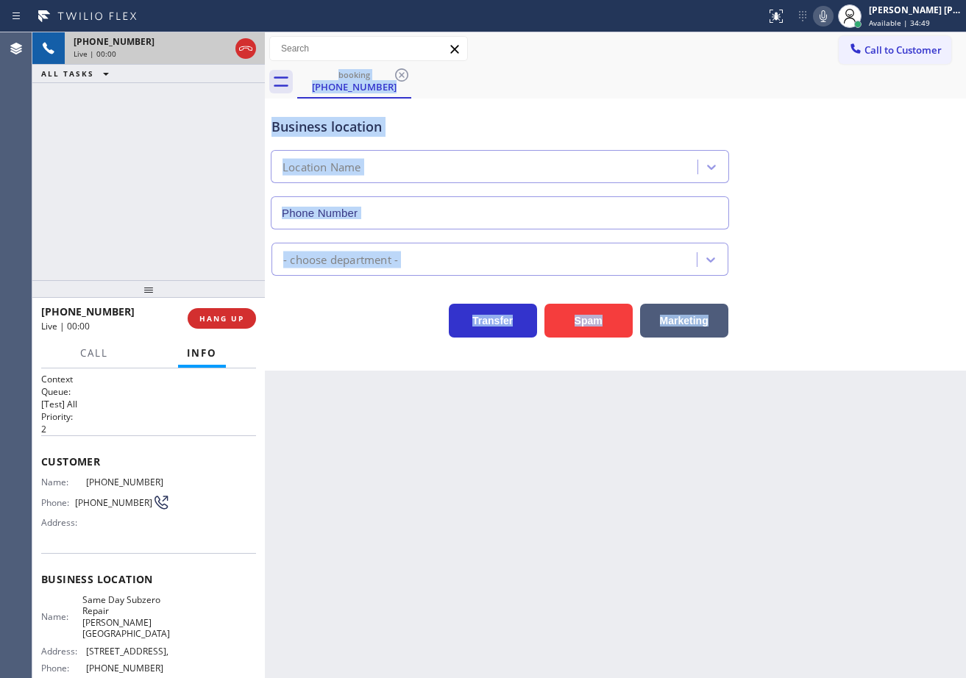
type input "[PHONE_NUMBER]"
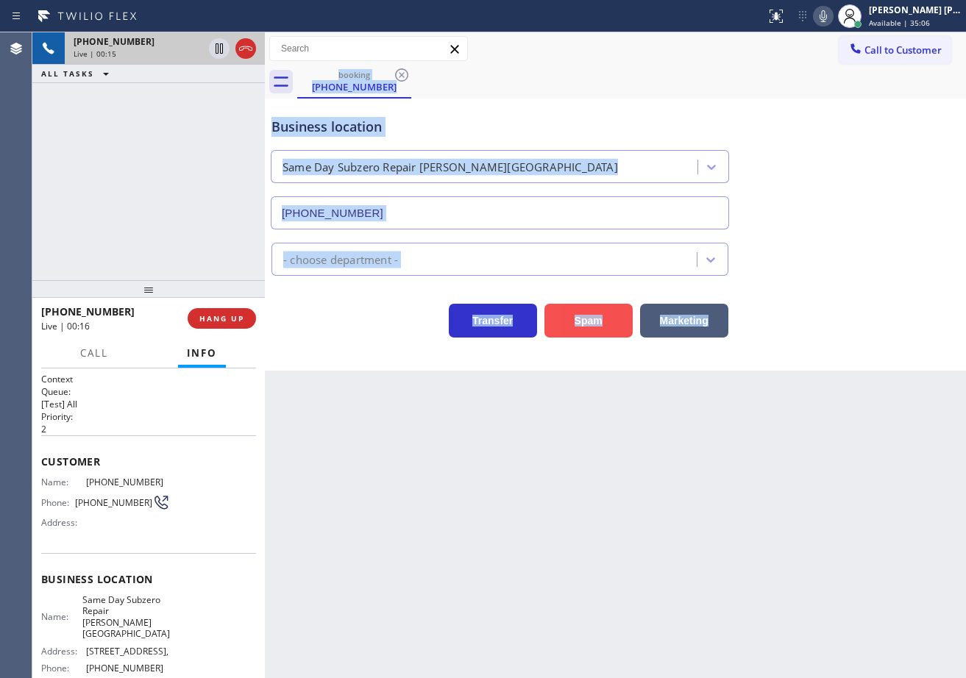
click at [561, 324] on button "Spam" at bounding box center [588, 321] width 88 height 34
click at [561, 319] on button "Spam" at bounding box center [588, 321] width 88 height 34
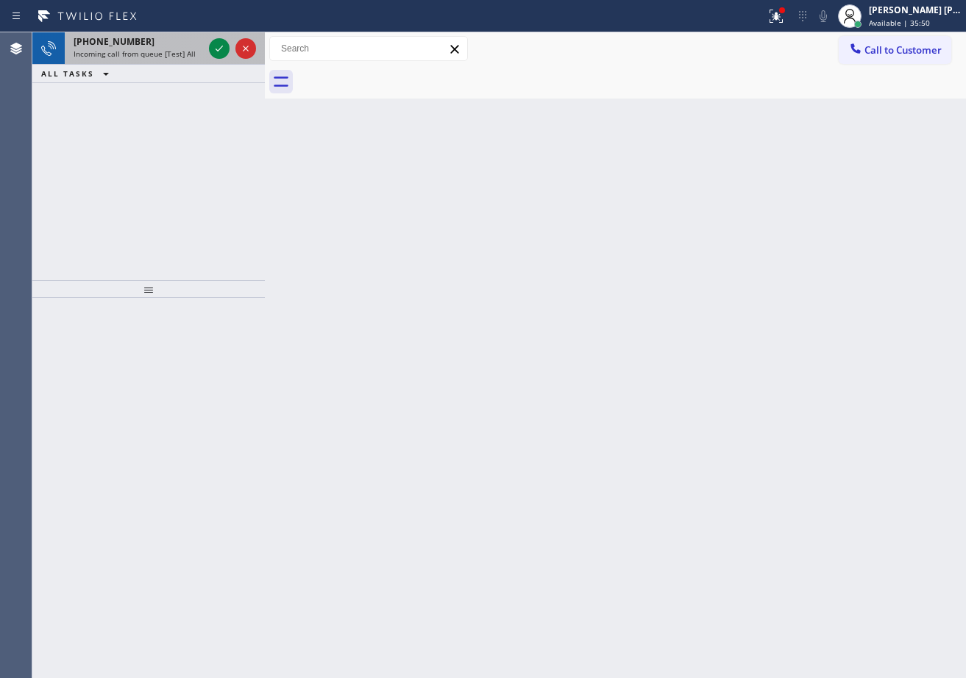
click at [205, 38] on div "[PHONE_NUMBER] Incoming call from queue [Test] All" at bounding box center [135, 48] width 141 height 32
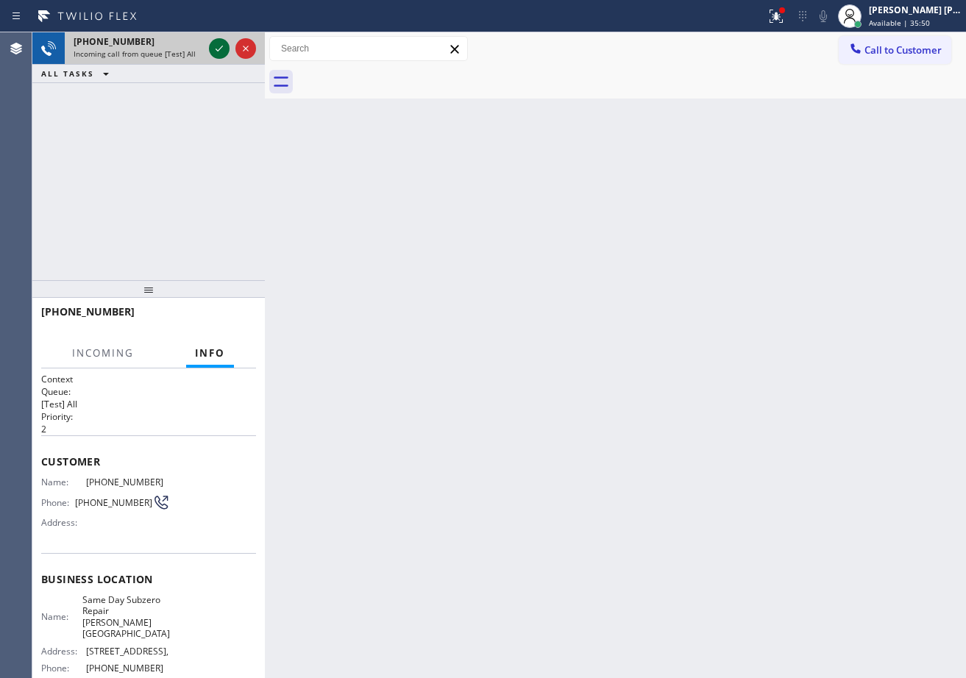
click at [218, 43] on icon at bounding box center [219, 49] width 18 height 18
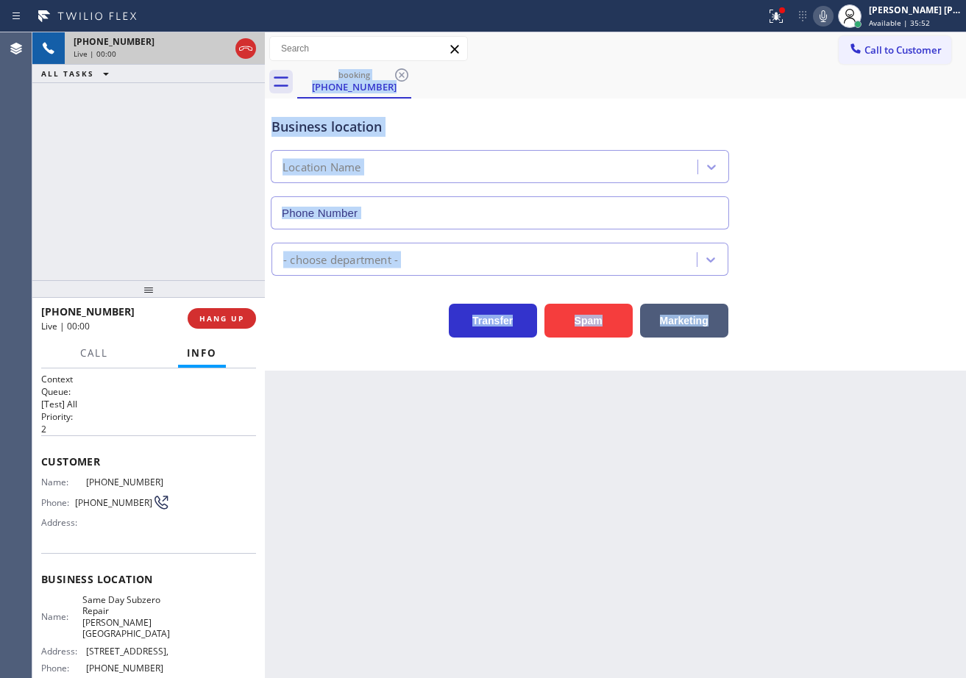
type input "[PHONE_NUMBER]"
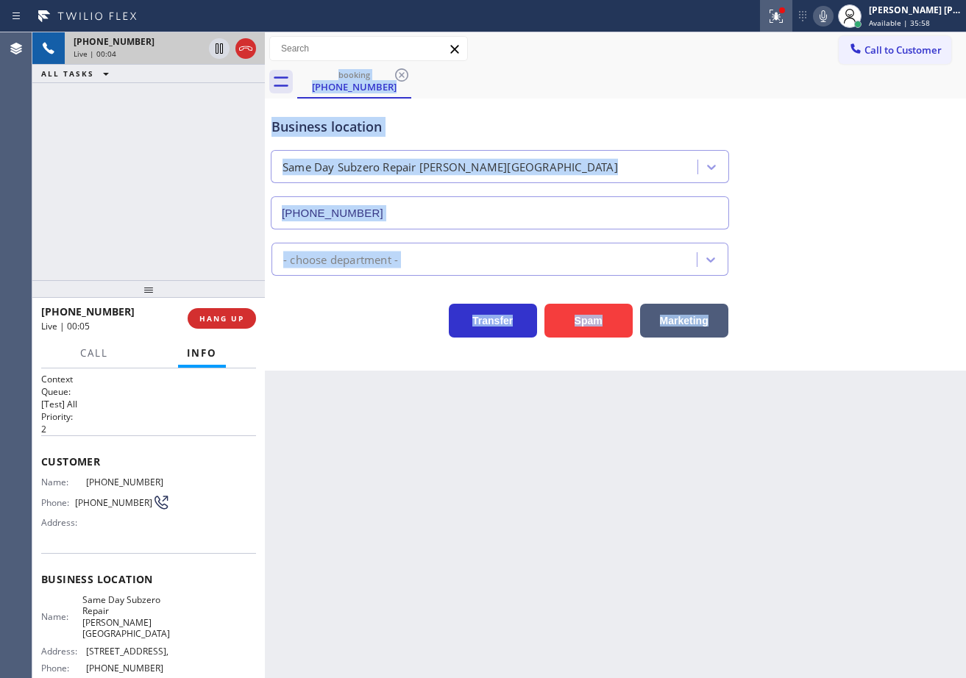
click at [785, 13] on icon at bounding box center [776, 16] width 18 height 18
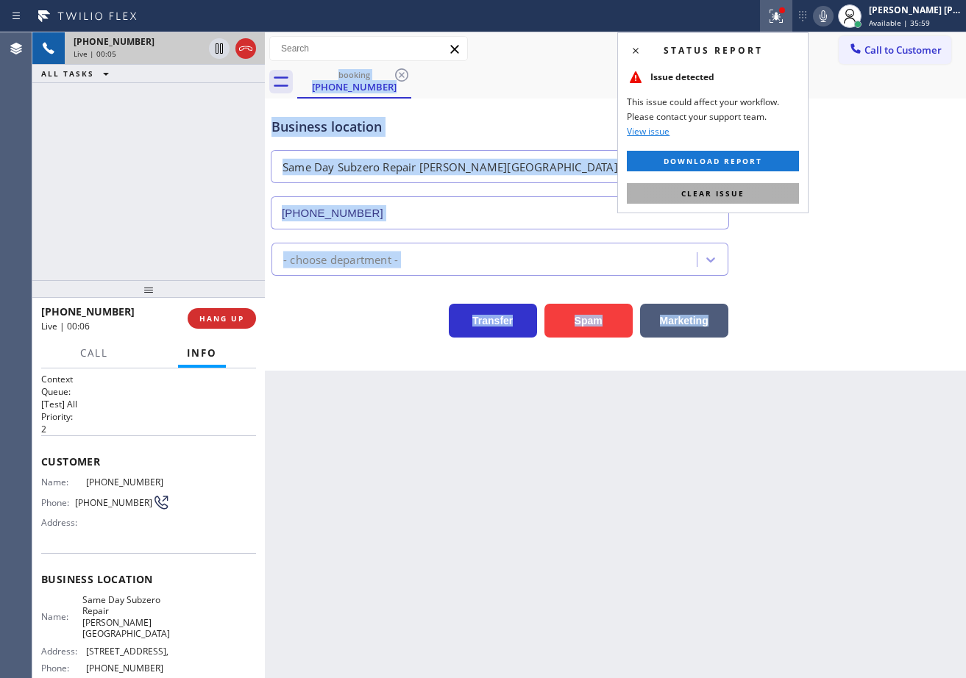
click at [742, 192] on span "Clear issue" at bounding box center [712, 193] width 63 height 10
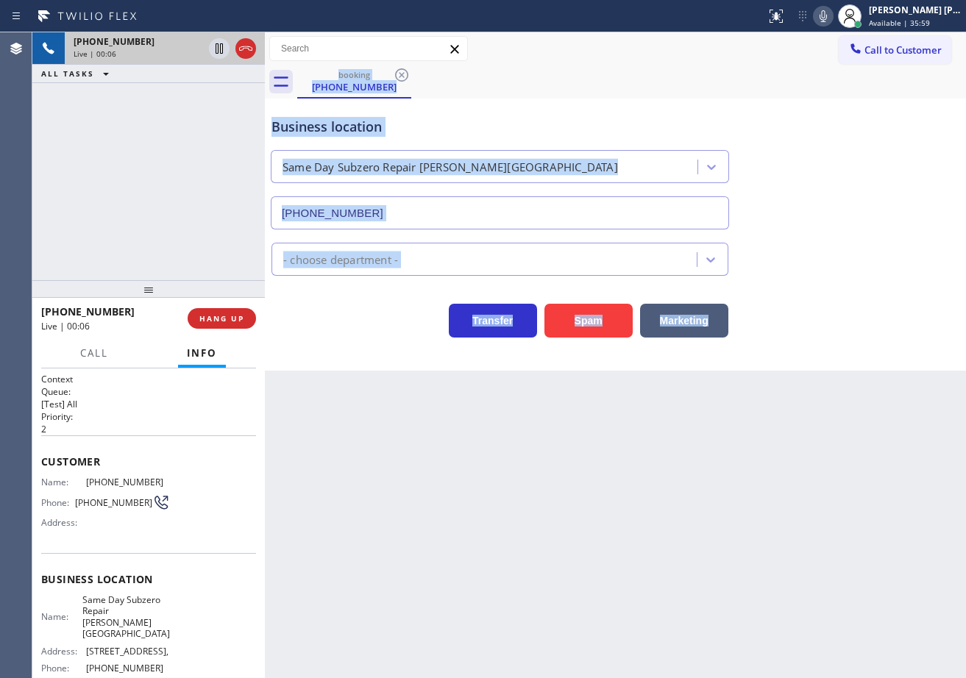
click at [803, 216] on div "Business location Same Day Subzero Repair Jackson Heights (929) 416-6649" at bounding box center [616, 162] width 694 height 133
click at [809, 220] on div "Business location Same Day Subzero Repair Jackson Heights (929) 416-6649" at bounding box center [616, 162] width 694 height 133
click at [389, 472] on div "Back to Dashboard Change Sender ID Customers Technicians Select a contact Outbo…" at bounding box center [615, 355] width 701 height 646
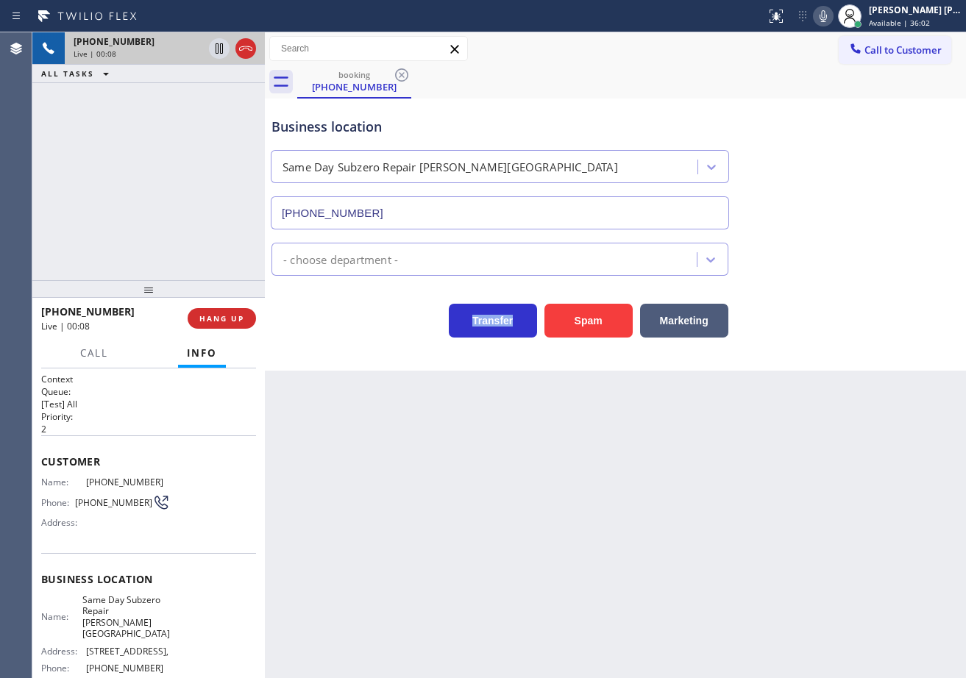
click at [389, 471] on div "Back to Dashboard Change Sender ID Customers Technicians Select a contact Outbo…" at bounding box center [615, 355] width 701 height 646
click at [146, 210] on div "+19295390162 Live | 00:26 ALL TASKS ALL TASKS ACTIVE TASKS TASKS IN WRAP UP" at bounding box center [148, 156] width 232 height 248
click at [218, 320] on span "HANG UP" at bounding box center [221, 318] width 45 height 10
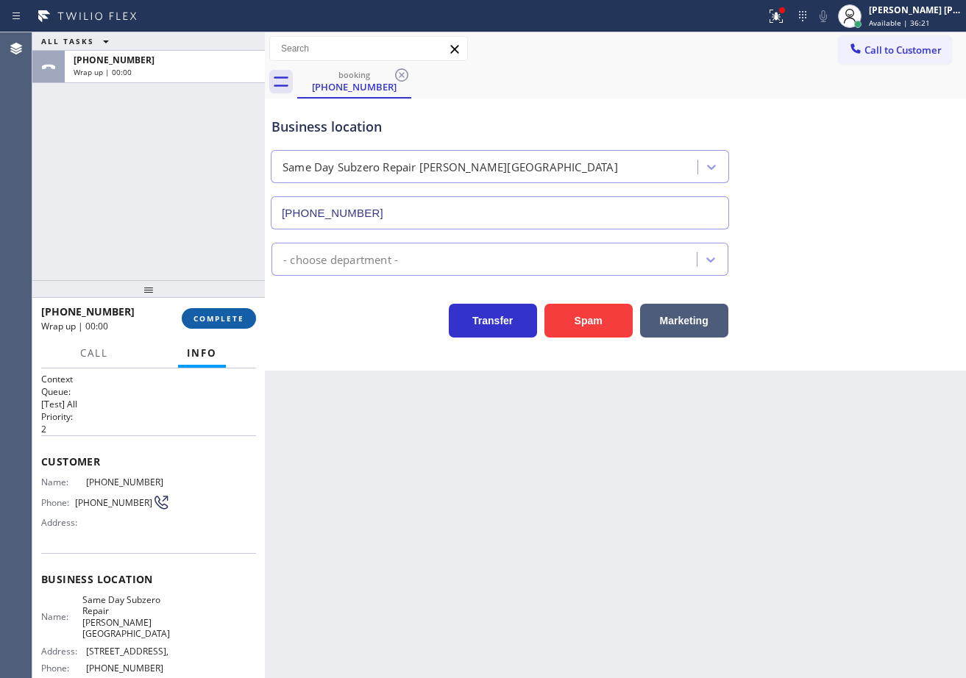
click at [223, 318] on span "COMPLETE" at bounding box center [218, 318] width 51 height 10
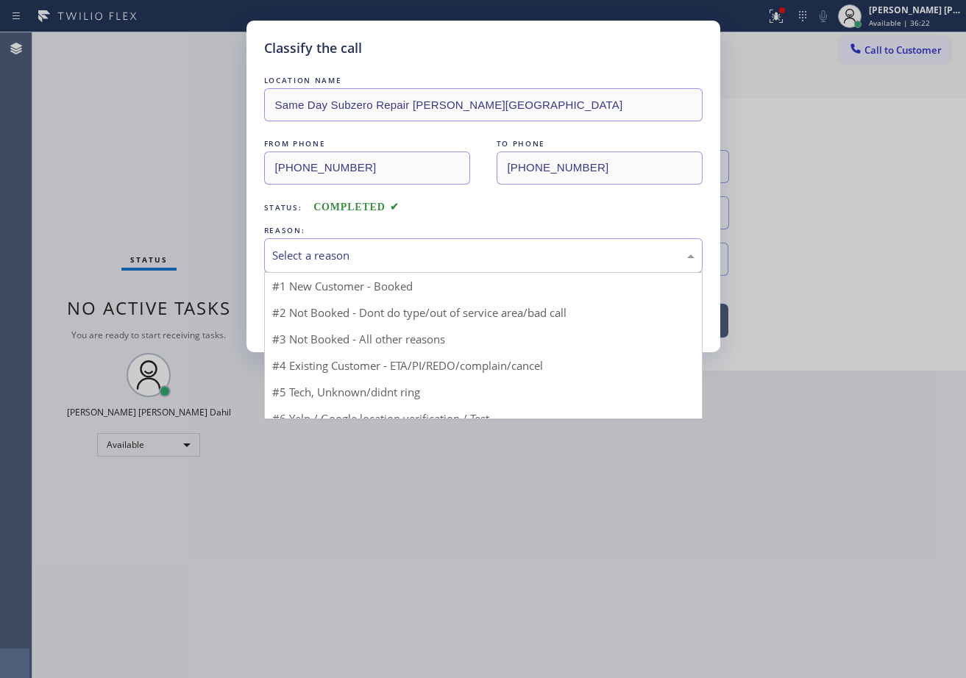
click at [333, 260] on div "Select a reason" at bounding box center [483, 255] width 422 height 17
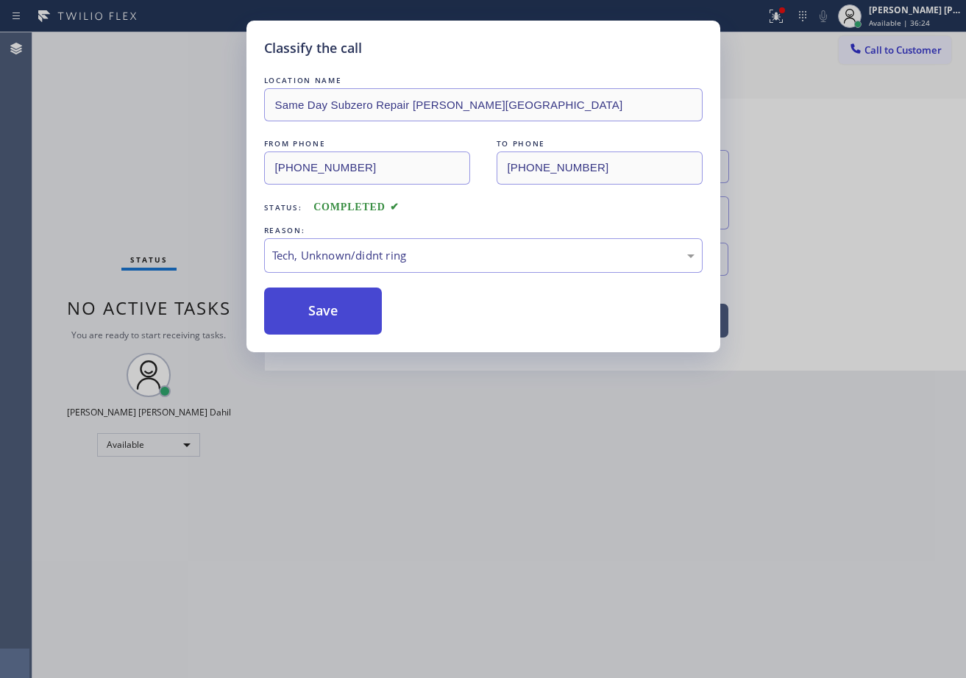
click at [322, 294] on button "Save" at bounding box center [323, 311] width 118 height 47
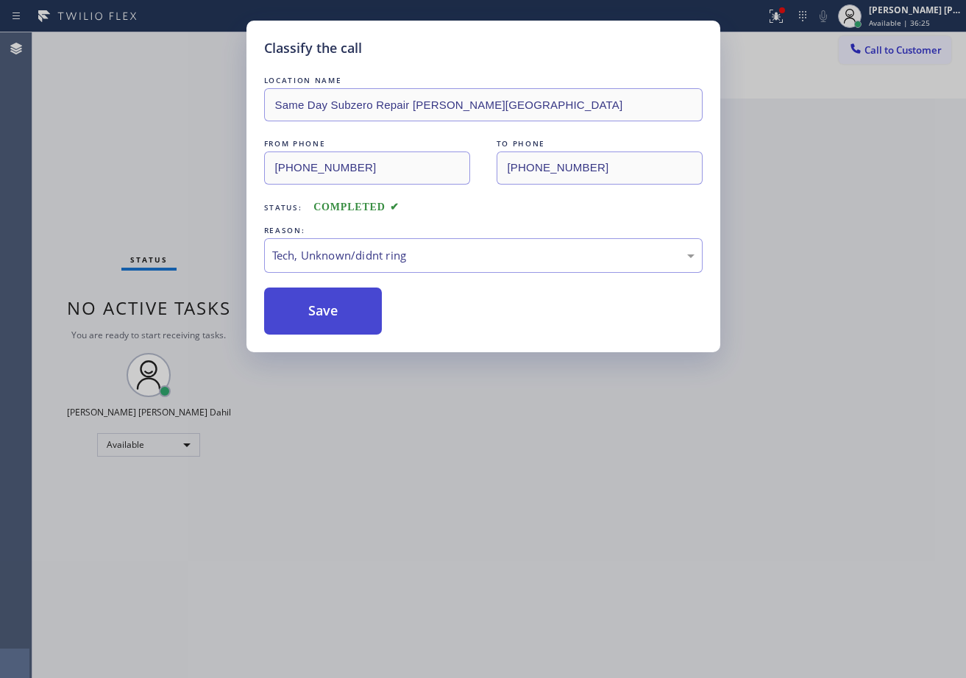
click at [322, 295] on button "Save" at bounding box center [323, 311] width 118 height 47
click at [322, 296] on button "Save" at bounding box center [323, 311] width 118 height 47
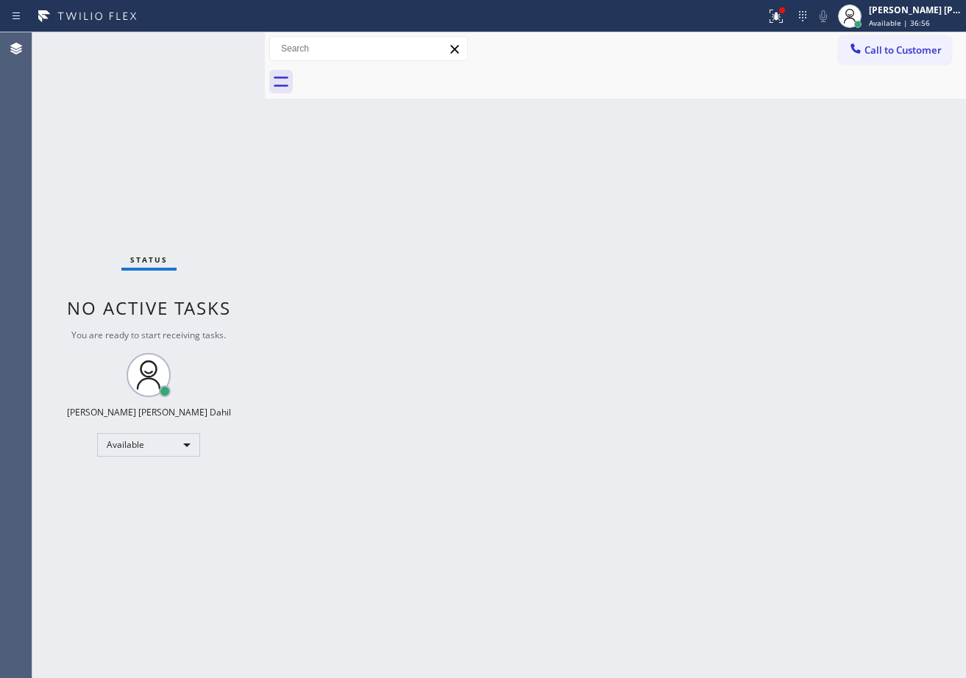
click at [199, 46] on div "Status No active tasks You are ready to start receiving tasks. [PERSON_NAME] [P…" at bounding box center [148, 355] width 232 height 646
click at [785, 21] on icon at bounding box center [776, 16] width 18 height 18
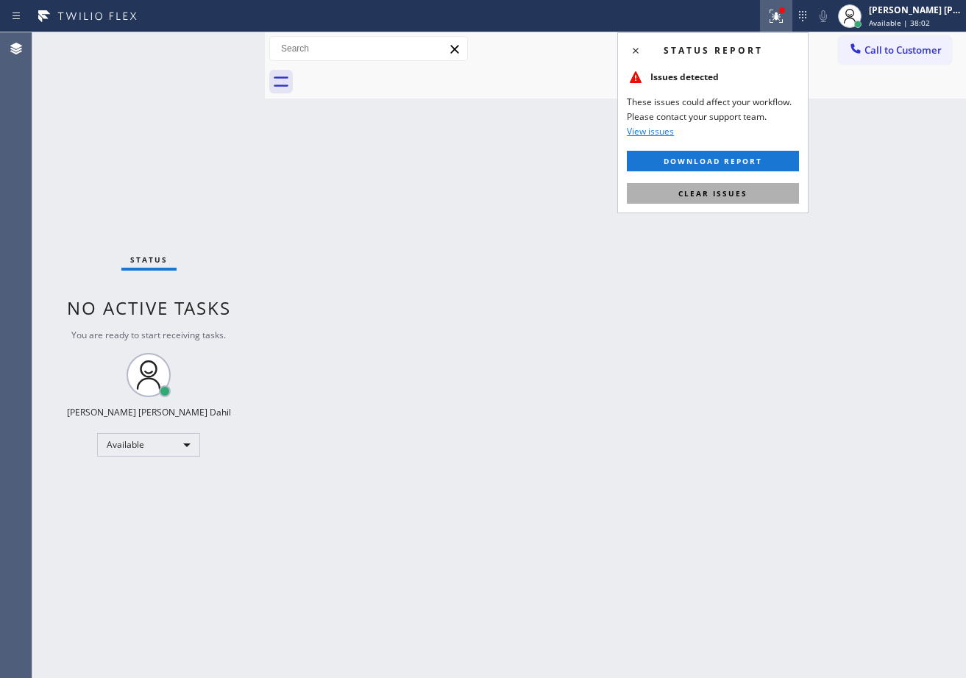
click at [748, 199] on button "Clear issues" at bounding box center [713, 193] width 172 height 21
click at [761, 221] on div "Back to Dashboard Change Sender ID Customers Technicians Select a contact Outbo…" at bounding box center [615, 355] width 701 height 646
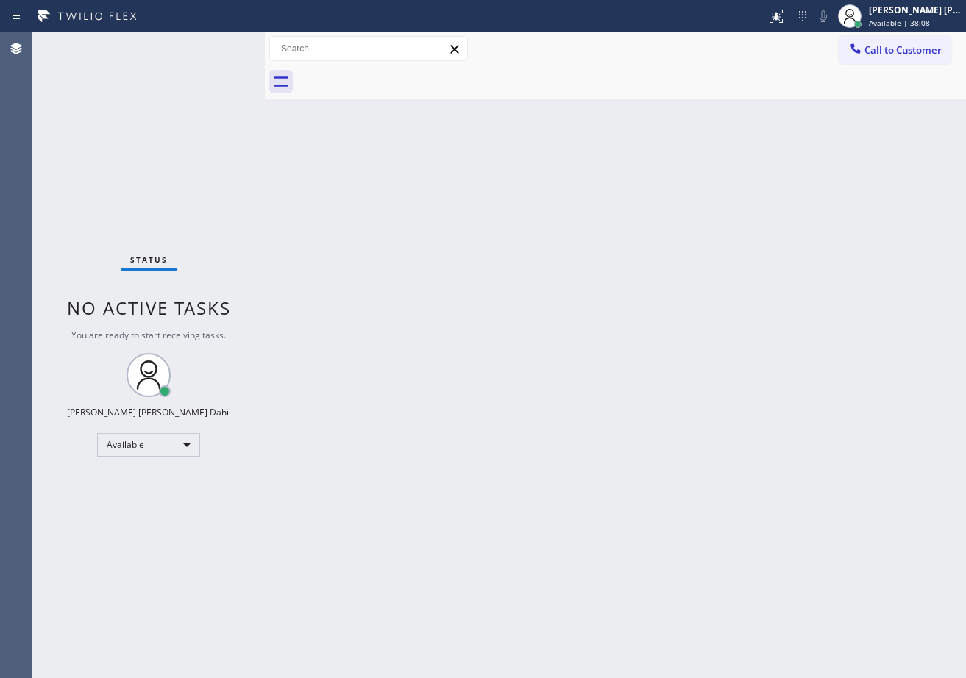
click at [366, 140] on div "Back to Dashboard Change Sender ID Customers Technicians Select a contact Outbo…" at bounding box center [615, 355] width 701 height 646
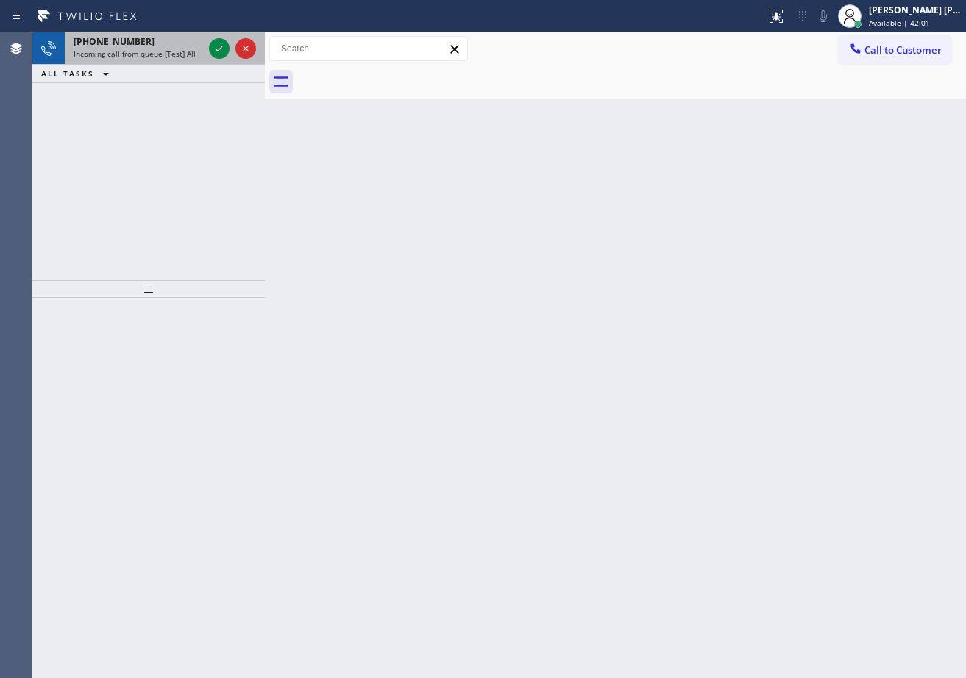
click at [199, 56] on div "Incoming call from queue [Test] All" at bounding box center [138, 54] width 129 height 10
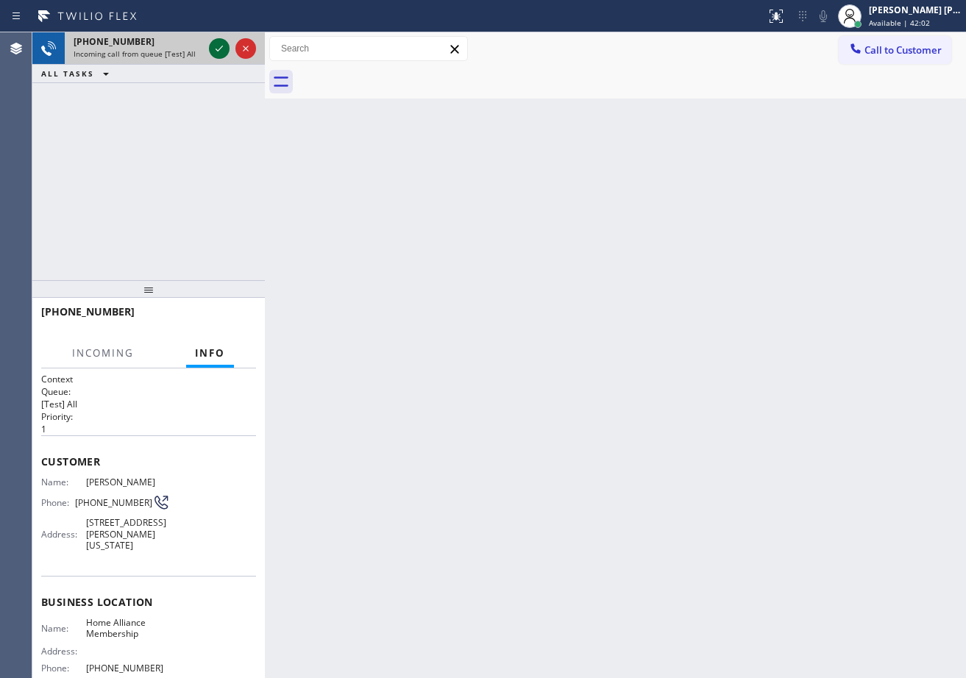
click at [218, 42] on icon at bounding box center [219, 49] width 18 height 18
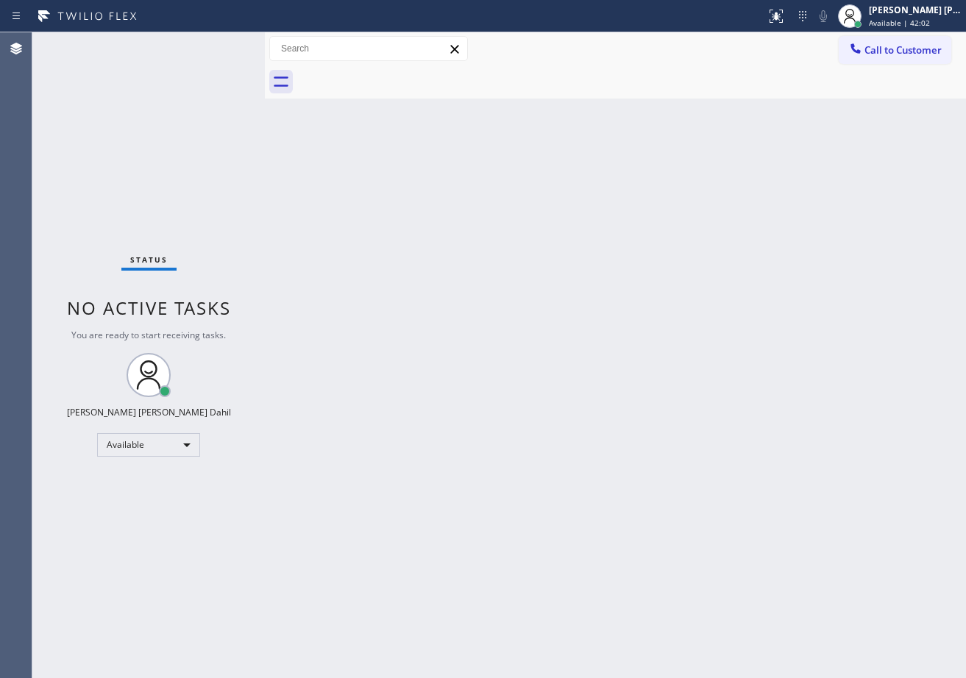
click at [218, 42] on div "Status No active tasks You are ready to start receiving tasks. [PERSON_NAME] [P…" at bounding box center [148, 355] width 232 height 646
click at [325, 121] on div "Back to Dashboard Change Sender ID Customers Technicians Select a contact Outbo…" at bounding box center [615, 355] width 701 height 646
click at [422, 177] on div "Back to Dashboard Change Sender ID Customers Technicians Select a contact Outbo…" at bounding box center [615, 355] width 701 height 646
click at [377, 192] on div "Back to Dashboard Change Sender ID Customers Technicians Select a contact Outbo…" at bounding box center [615, 355] width 701 height 646
click at [417, 266] on div "Back to Dashboard Change Sender ID Customers Technicians Select a contact Outbo…" at bounding box center [615, 355] width 701 height 646
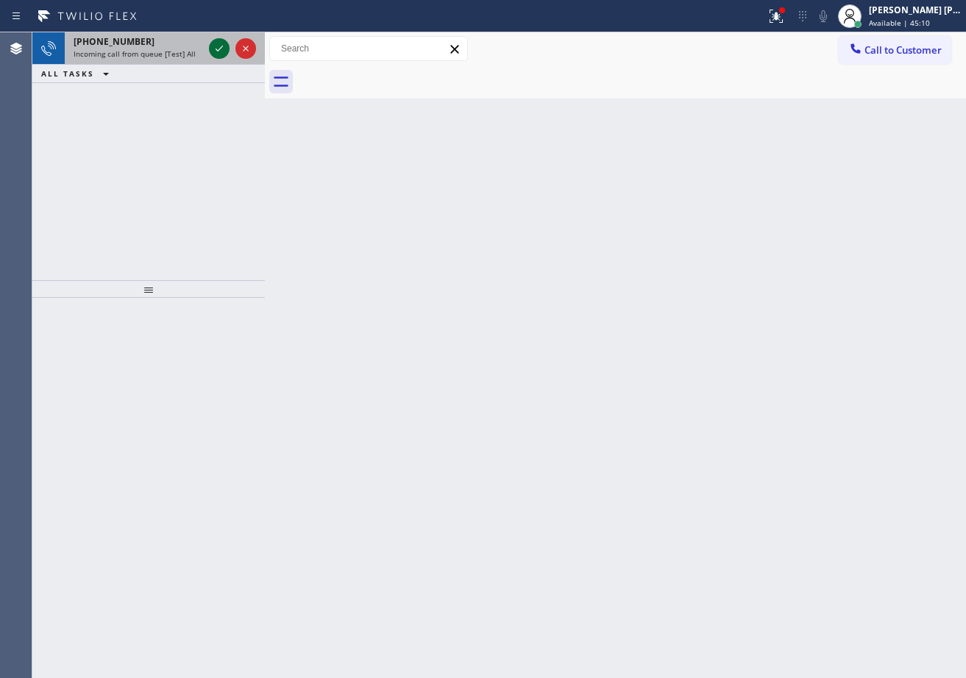
click at [215, 52] on icon at bounding box center [219, 49] width 18 height 18
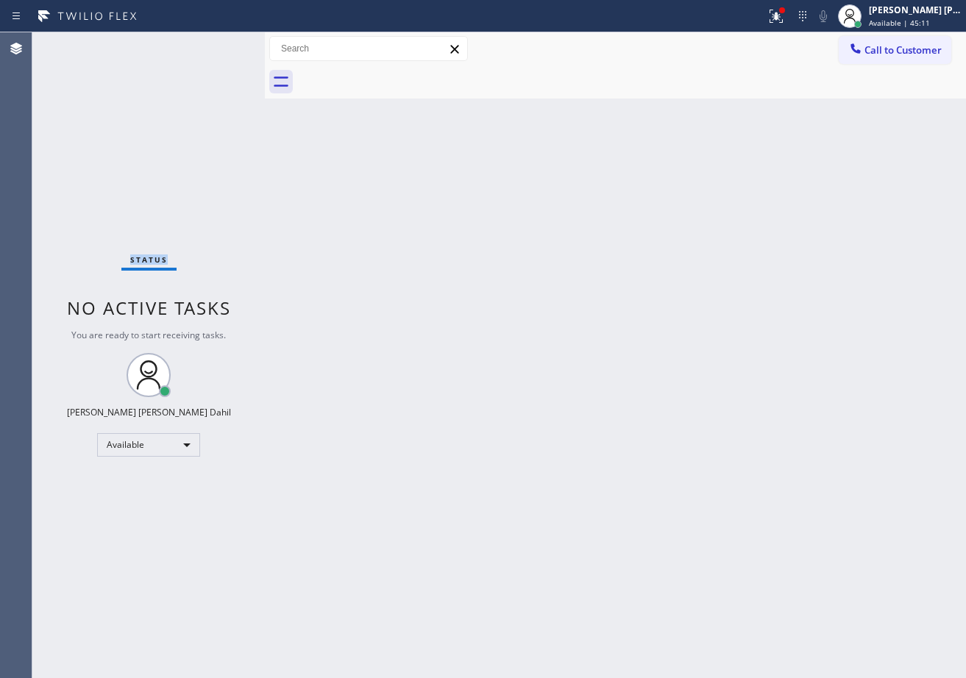
click at [212, 51] on div "Status No active tasks You are ready to start receiving tasks. [PERSON_NAME] [P…" at bounding box center [148, 355] width 232 height 646
click at [543, 390] on div "Back to Dashboard Change Sender ID Customers Technicians Select a contact Outbo…" at bounding box center [615, 355] width 701 height 646
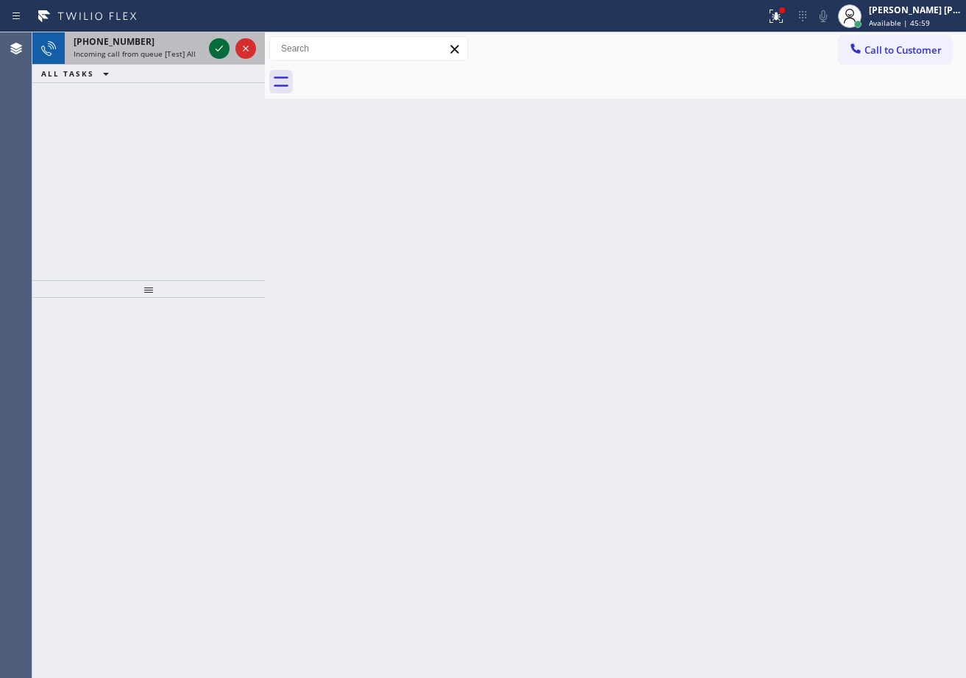
click at [222, 44] on icon at bounding box center [219, 49] width 18 height 18
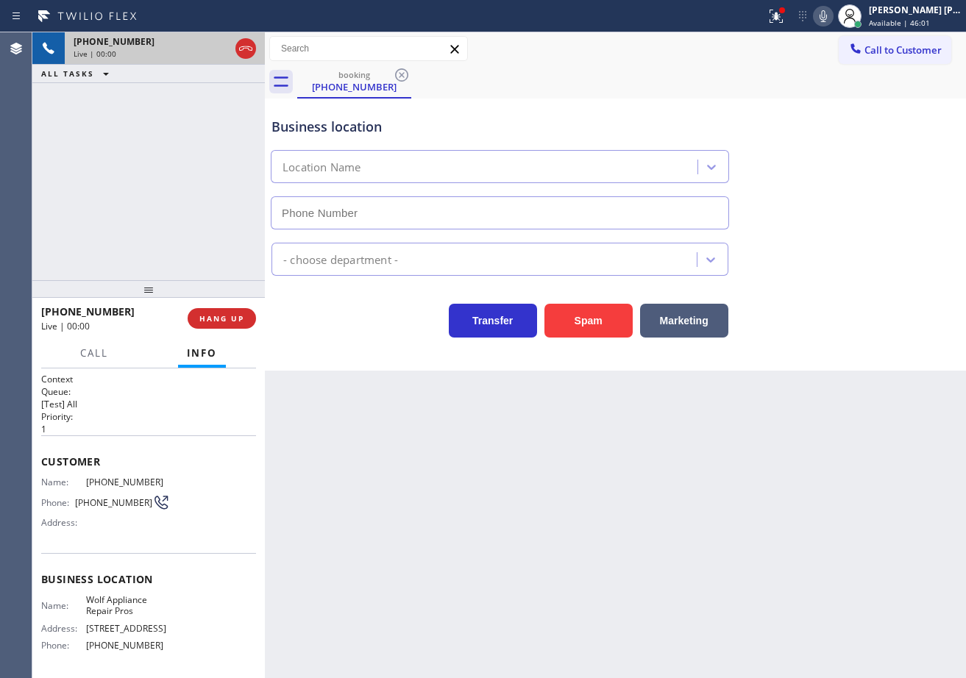
type input "[PHONE_NUMBER]"
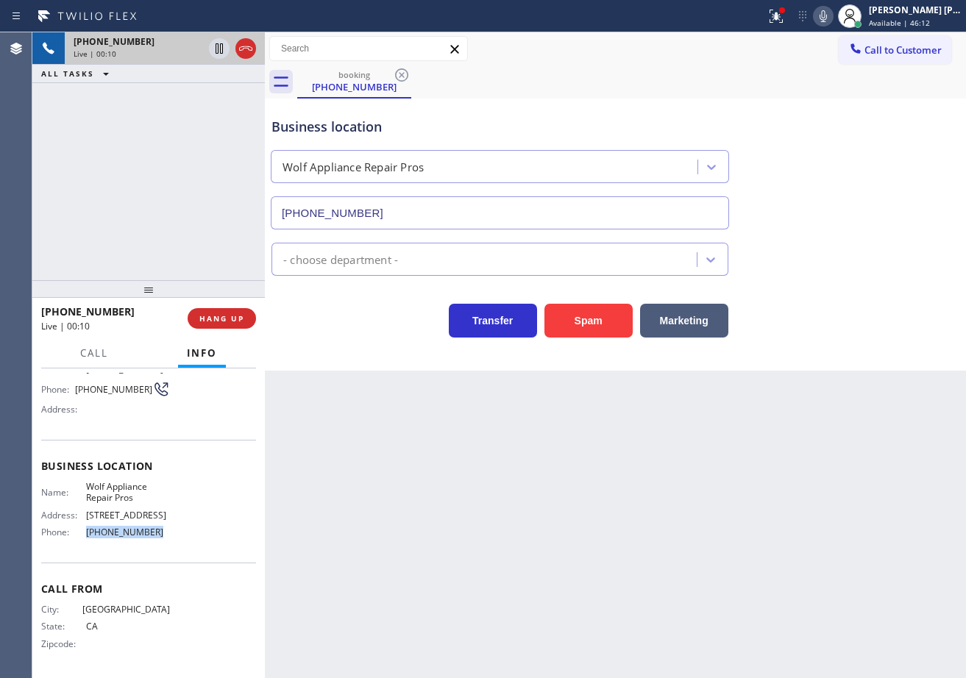
drag, startPoint x: 179, startPoint y: 536, endPoint x: 76, endPoint y: 528, distance: 103.3
click at [74, 535] on div "Name: Wolf Appliance Repair Pros Address: 2326 W 48th St Phone: (877) 684-1061" at bounding box center [148, 512] width 215 height 63
copy div "[PHONE_NUMBER]"
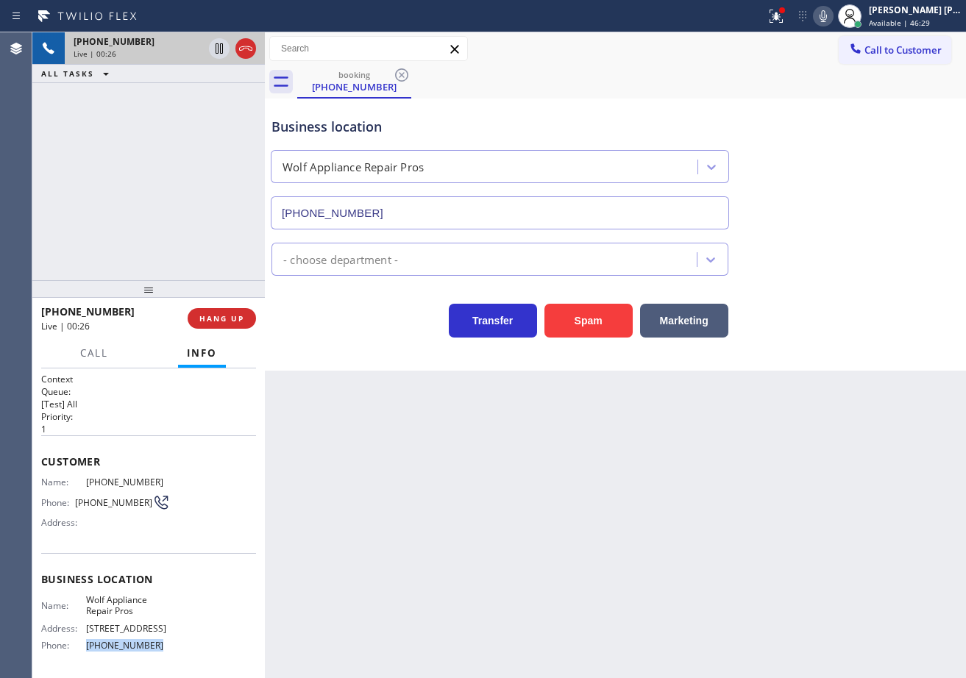
click at [381, 528] on div "Back to Dashboard Change Sender ID Customers Technicians Select a contact Outbo…" at bounding box center [615, 355] width 701 height 646
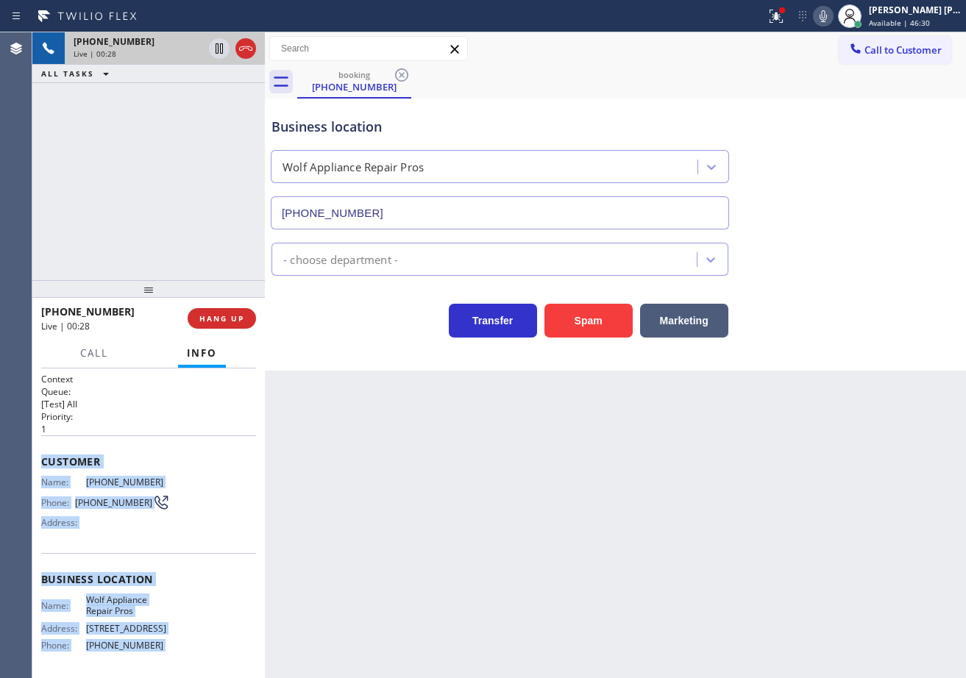
scroll to position [113, 0]
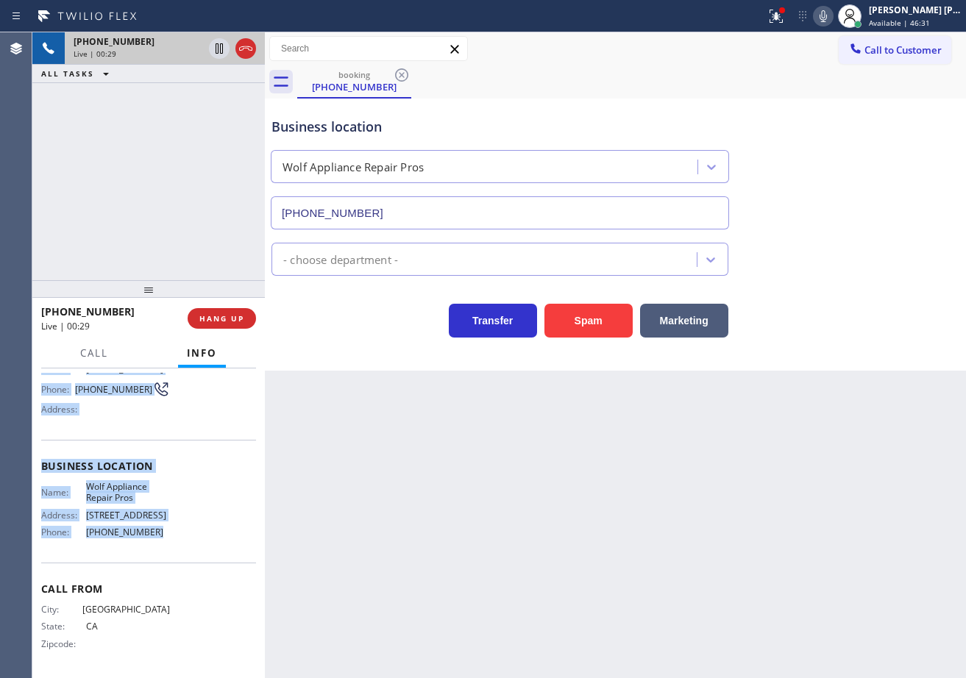
drag, startPoint x: 35, startPoint y: 458, endPoint x: 155, endPoint y: 548, distance: 149.2
click at [155, 548] on div "Context Queue: [Test] All Priority: 1 Customer Name: (628) 257-4555 Phone: (628…" at bounding box center [148, 524] width 232 height 310
copy div "Customer Name: (628) 257-4555 Phone: (628) 257-4555 Address: Business location …"
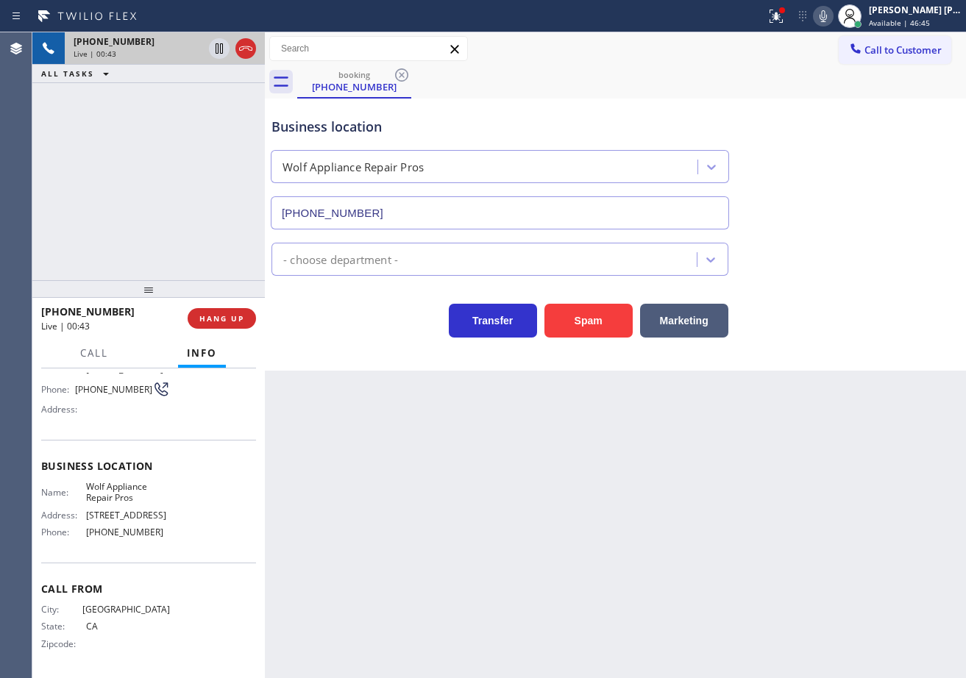
drag, startPoint x: 845, startPoint y: 542, endPoint x: 820, endPoint y: 617, distance: 78.9
click at [844, 544] on div "Back to Dashboard Change Sender ID Customers Technicians Select a contact Outbo…" at bounding box center [615, 355] width 701 height 646
click at [656, 565] on div "Back to Dashboard Change Sender ID Customers Technicians Select a contact Outbo…" at bounding box center [615, 355] width 701 height 646
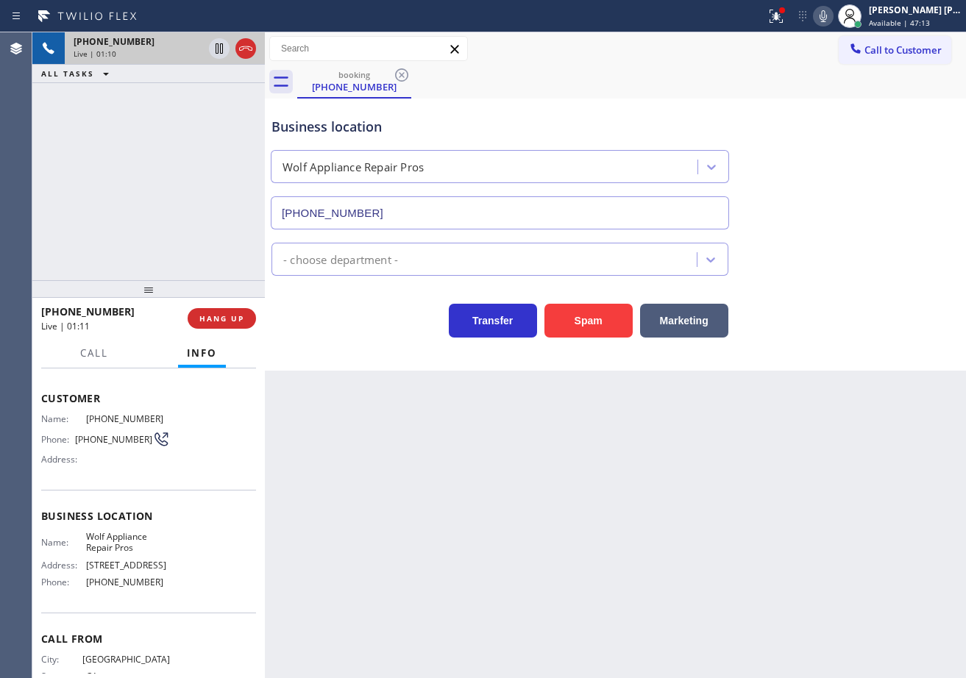
scroll to position [0, 0]
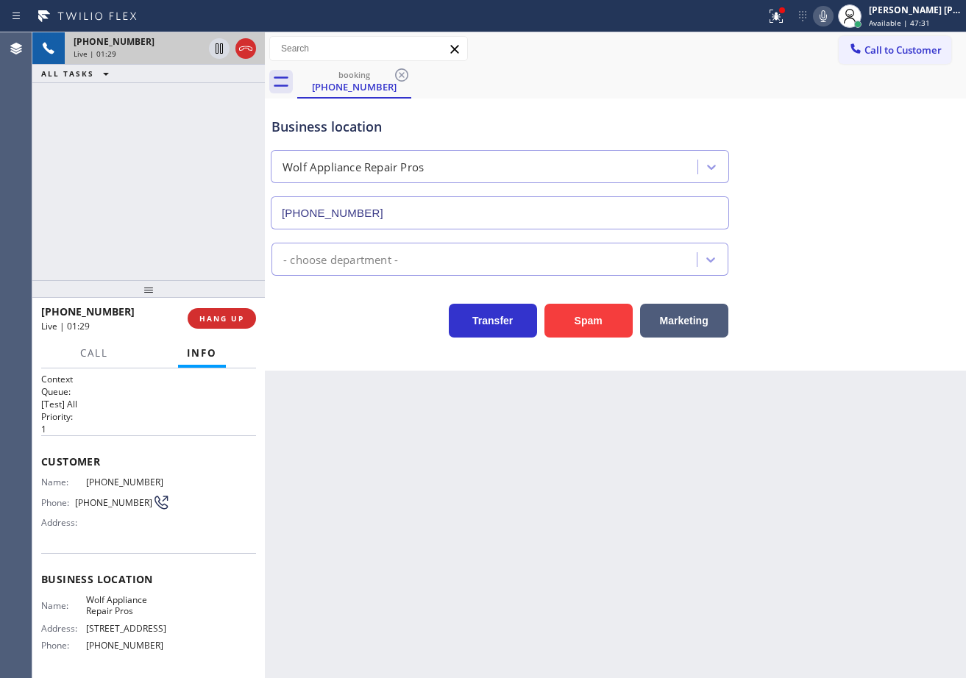
click at [93, 195] on div "+16282574555 Live | 01:29 ALL TASKS ALL TASKS ACTIVE TASKS TASKS IN WRAP UP" at bounding box center [148, 156] width 232 height 248
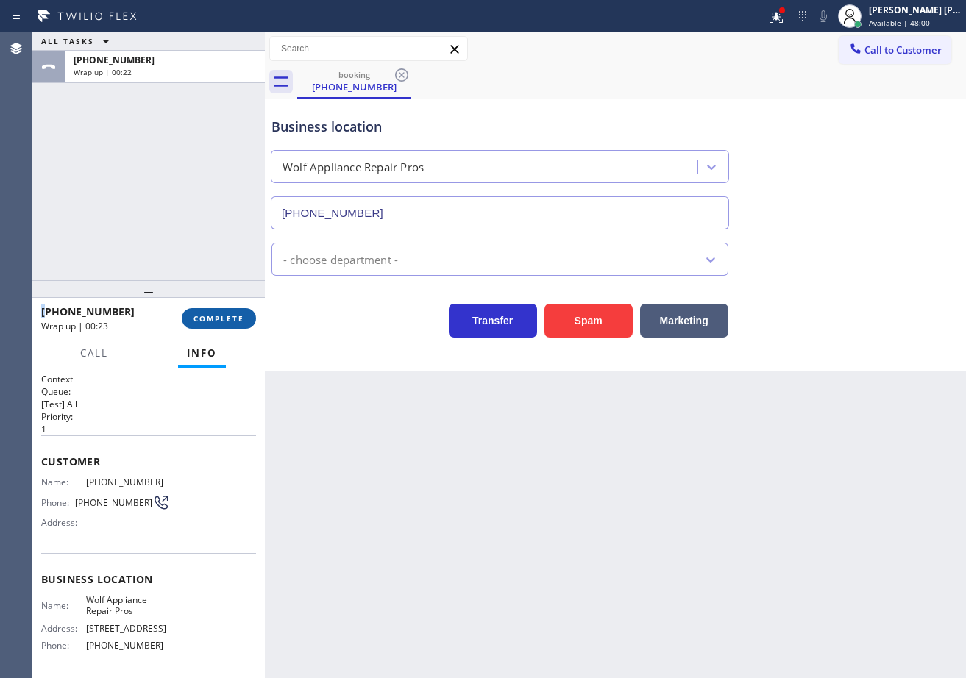
click at [213, 322] on span "COMPLETE" at bounding box center [218, 318] width 51 height 10
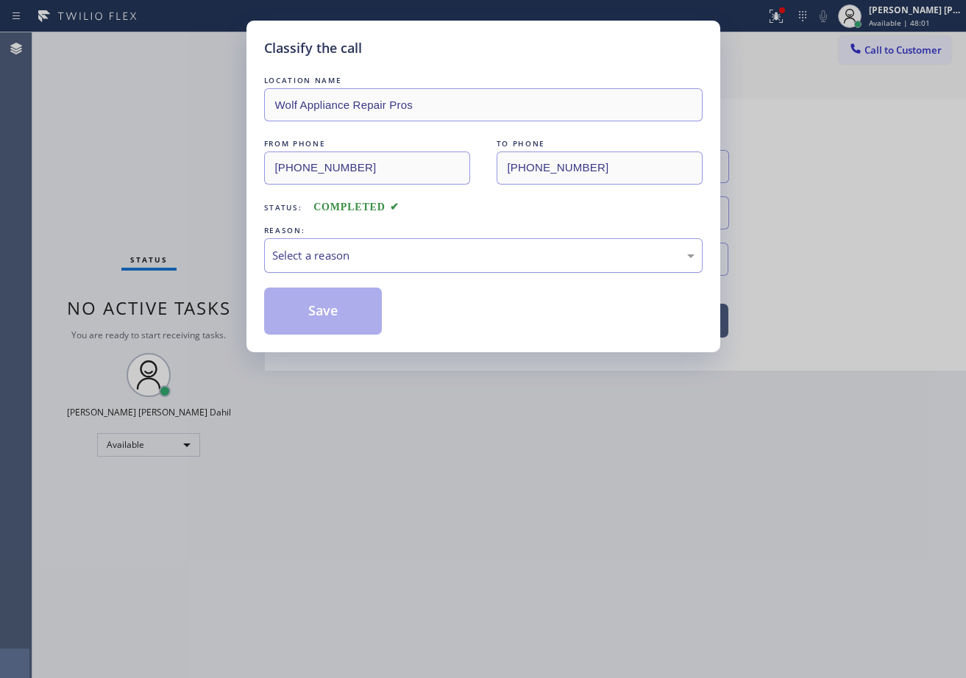
click at [313, 268] on div "Select a reason" at bounding box center [483, 255] width 439 height 35
click at [317, 308] on button "Save" at bounding box center [323, 311] width 118 height 47
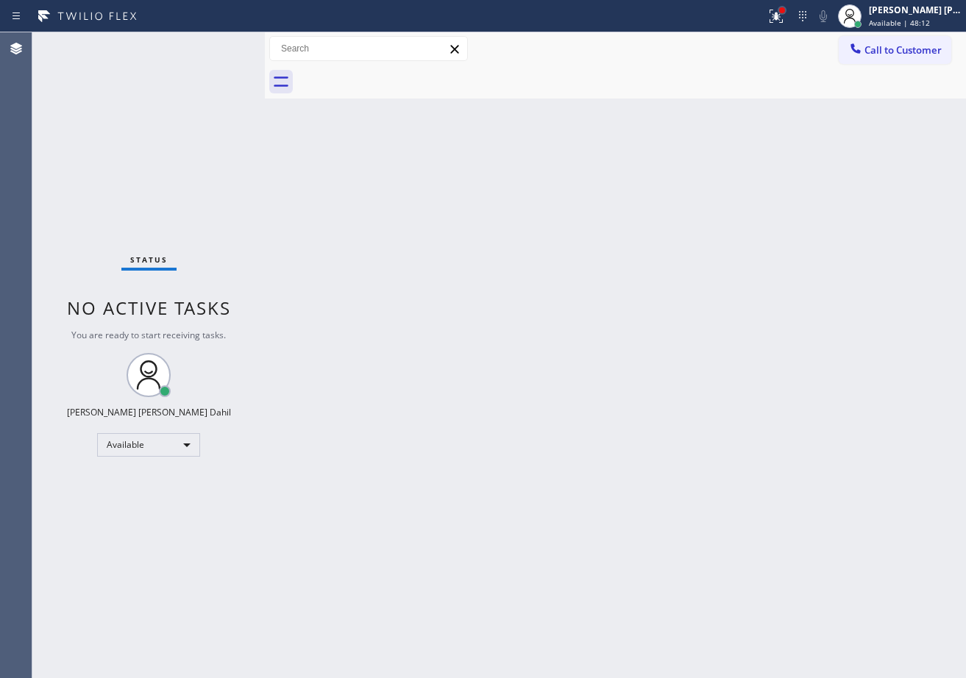
click at [787, 10] on div at bounding box center [782, 10] width 9 height 9
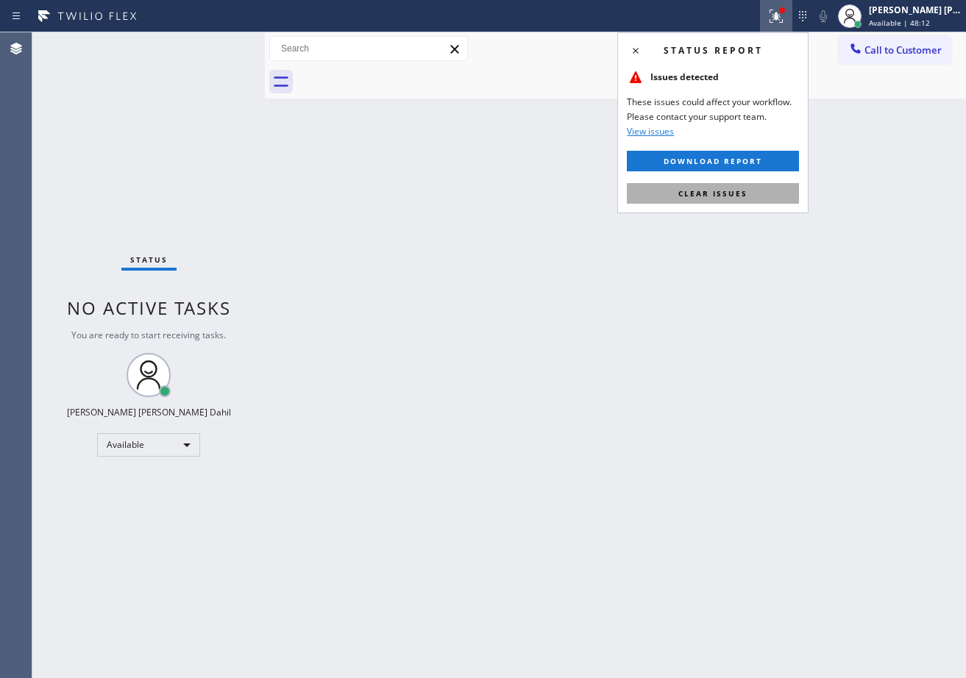
click at [774, 191] on button "Clear issues" at bounding box center [713, 193] width 172 height 21
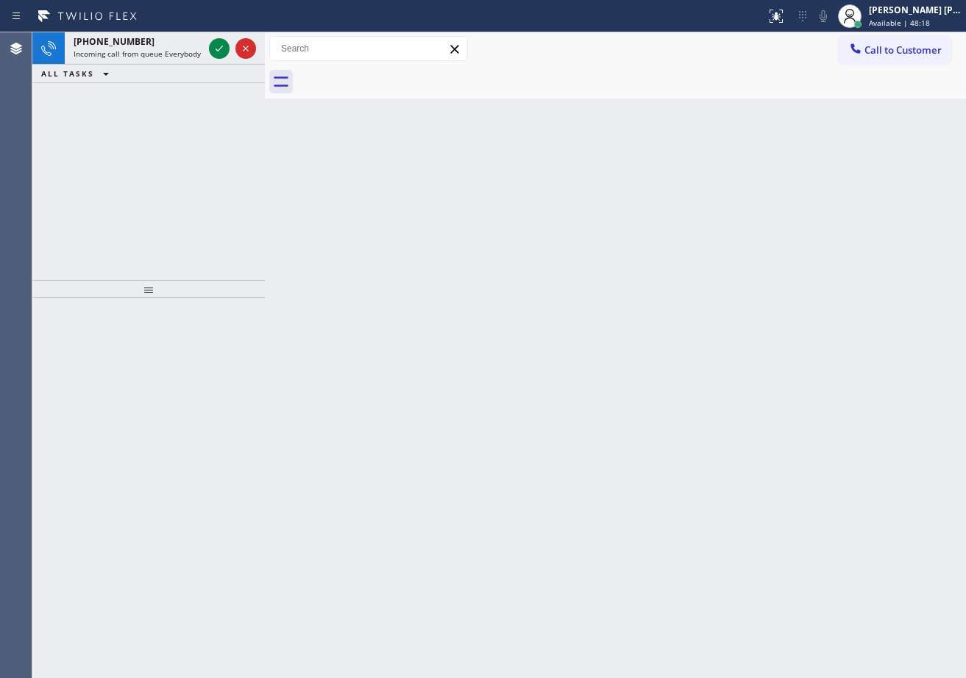
click at [625, 437] on div "Back to Dashboard Change Sender ID Customers Technicians Select a contact Outbo…" at bounding box center [615, 355] width 701 height 646
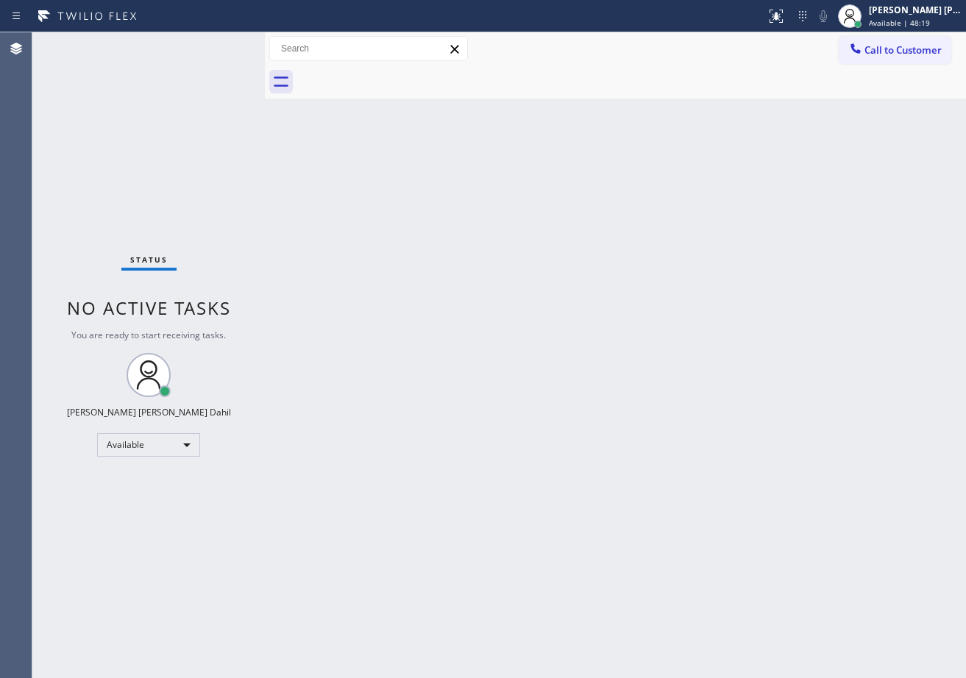
click at [180, 53] on div "Status No active tasks You are ready to start receiving tasks. [PERSON_NAME] [P…" at bounding box center [148, 355] width 232 height 646
click at [724, 252] on div "Back to Dashboard Change Sender ID Customers Technicians Select a contact Outbo…" at bounding box center [615, 355] width 701 height 646
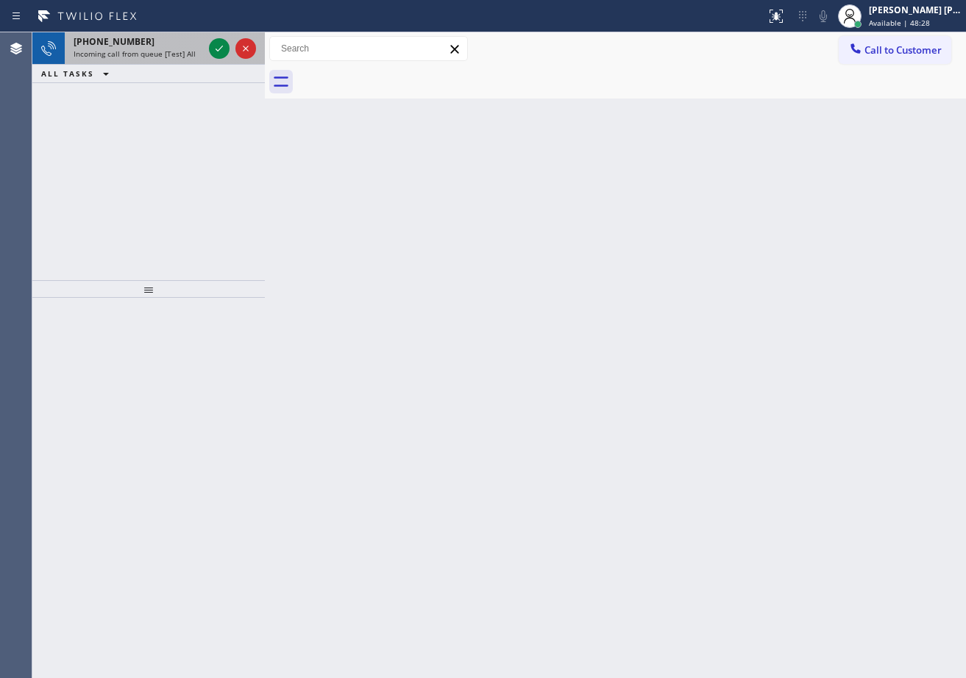
drag, startPoint x: 169, startPoint y: 45, endPoint x: 180, endPoint y: 51, distance: 12.5
click at [169, 45] on div "+16263909258" at bounding box center [138, 41] width 129 height 13
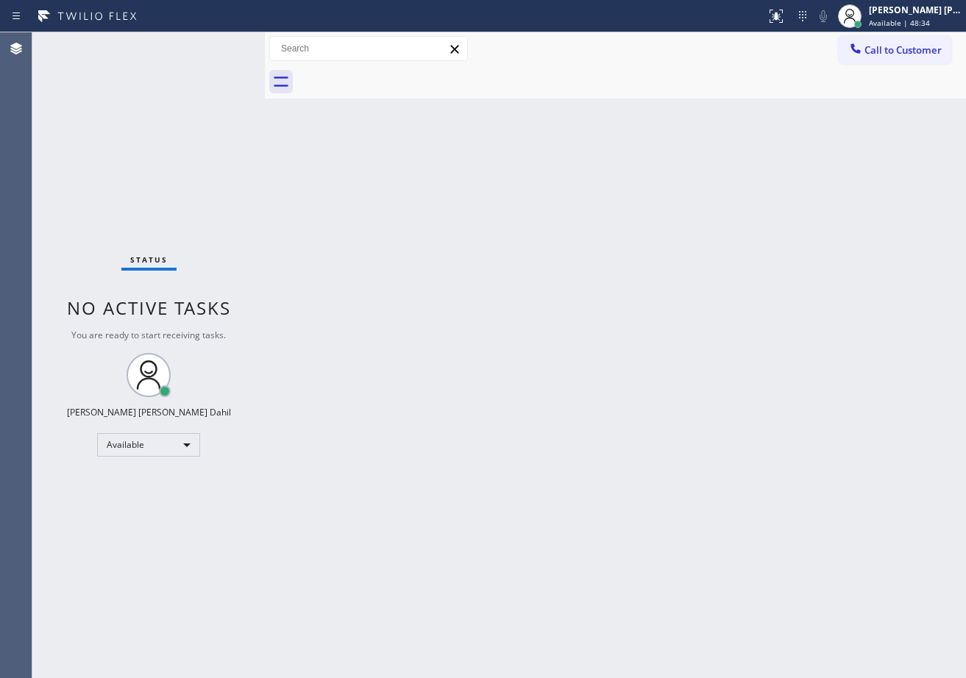
drag, startPoint x: 525, startPoint y: 350, endPoint x: 628, endPoint y: 447, distance: 142.1
click at [544, 361] on div "Back to Dashboard Change Sender ID Customers Technicians Select a contact Outbo…" at bounding box center [615, 355] width 701 height 646
drag, startPoint x: 514, startPoint y: 294, endPoint x: 516, endPoint y: 302, distance: 7.9
click at [514, 296] on div "Back to Dashboard Change Sender ID Customers Technicians Select a contact Outbo…" at bounding box center [615, 355] width 701 height 646
drag, startPoint x: 594, startPoint y: 421, endPoint x: 630, endPoint y: 597, distance: 180.2
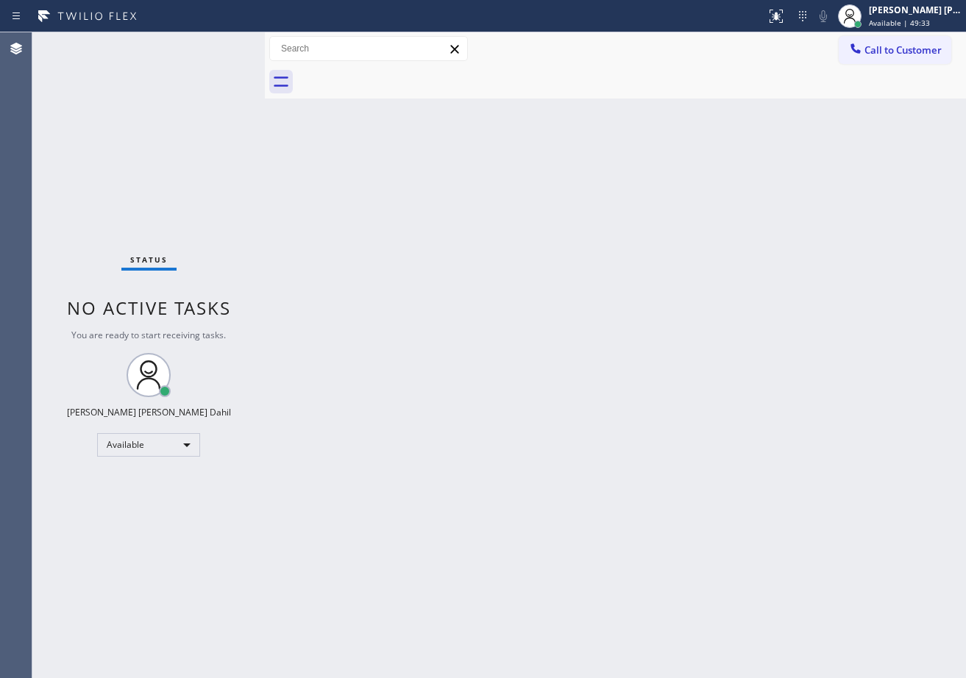
click at [596, 438] on div "Back to Dashboard Change Sender ID Customers Technicians Select a contact Outbo…" at bounding box center [615, 355] width 701 height 646
click at [172, 48] on div "Status No active tasks You are ready to start receiving tasks. [PERSON_NAME] [P…" at bounding box center [148, 355] width 232 height 646
drag, startPoint x: 172, startPoint y: 48, endPoint x: 407, endPoint y: 369, distance: 398.1
click at [173, 49] on div "Status No active tasks You are ready to start receiving tasks. [PERSON_NAME] [P…" at bounding box center [148, 355] width 232 height 646
drag, startPoint x: 920, startPoint y: 12, endPoint x: 884, endPoint y: 82, distance: 78.6
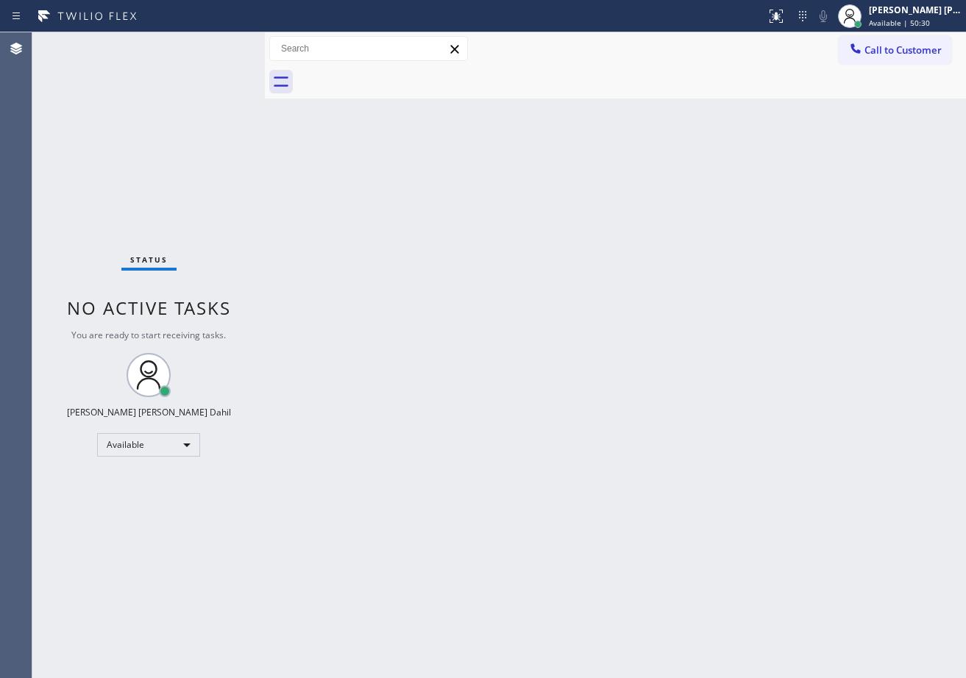
click at [920, 12] on div "[PERSON_NAME] [PERSON_NAME] Dahil" at bounding box center [915, 10] width 93 height 13
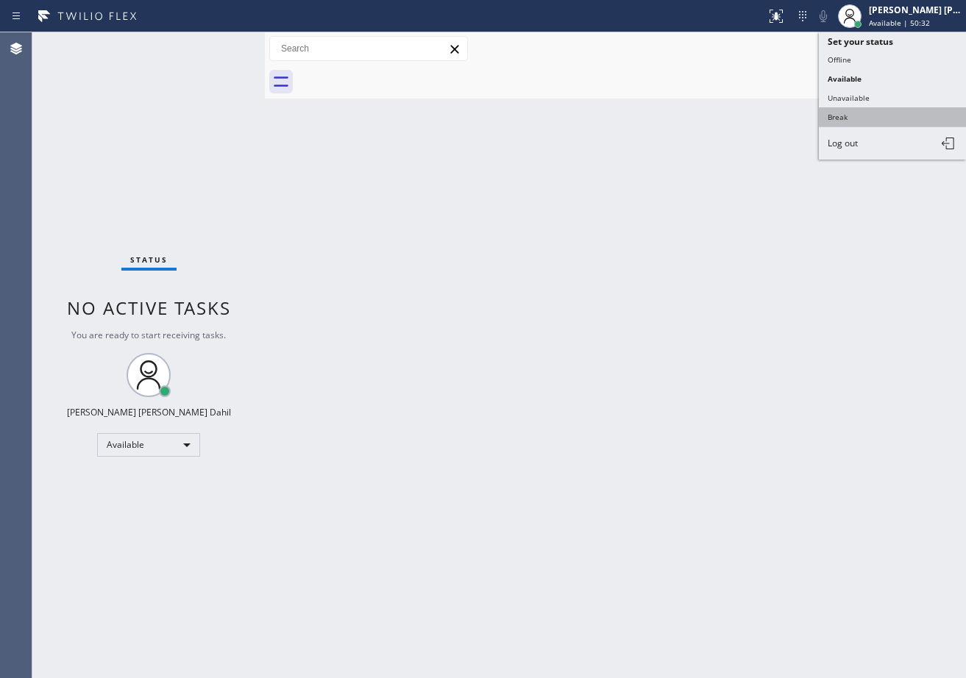
click at [873, 116] on button "Break" at bounding box center [892, 116] width 147 height 19
